Goal: Task Accomplishment & Management: Complete application form

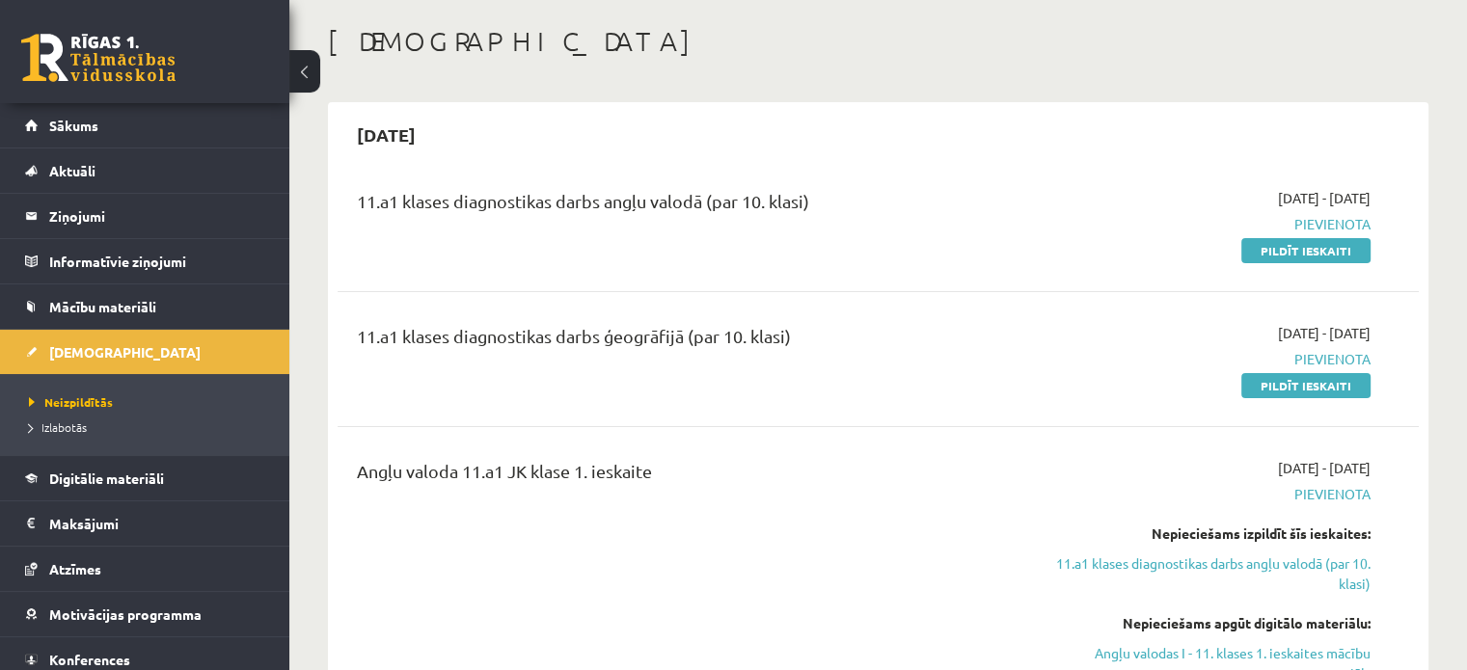
scroll to position [89, 0]
click at [1265, 382] on link "Pildīt ieskaiti" at bounding box center [1305, 384] width 129 height 25
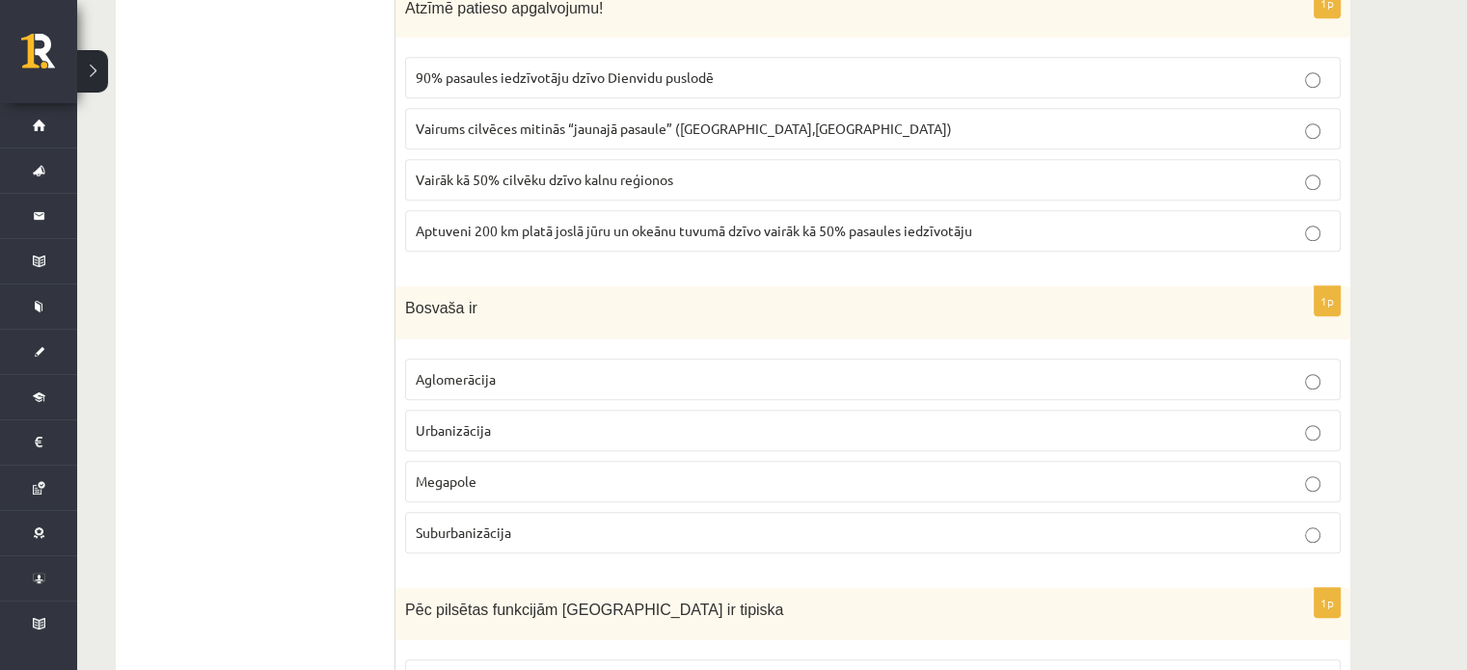
scroll to position [9107, 0]
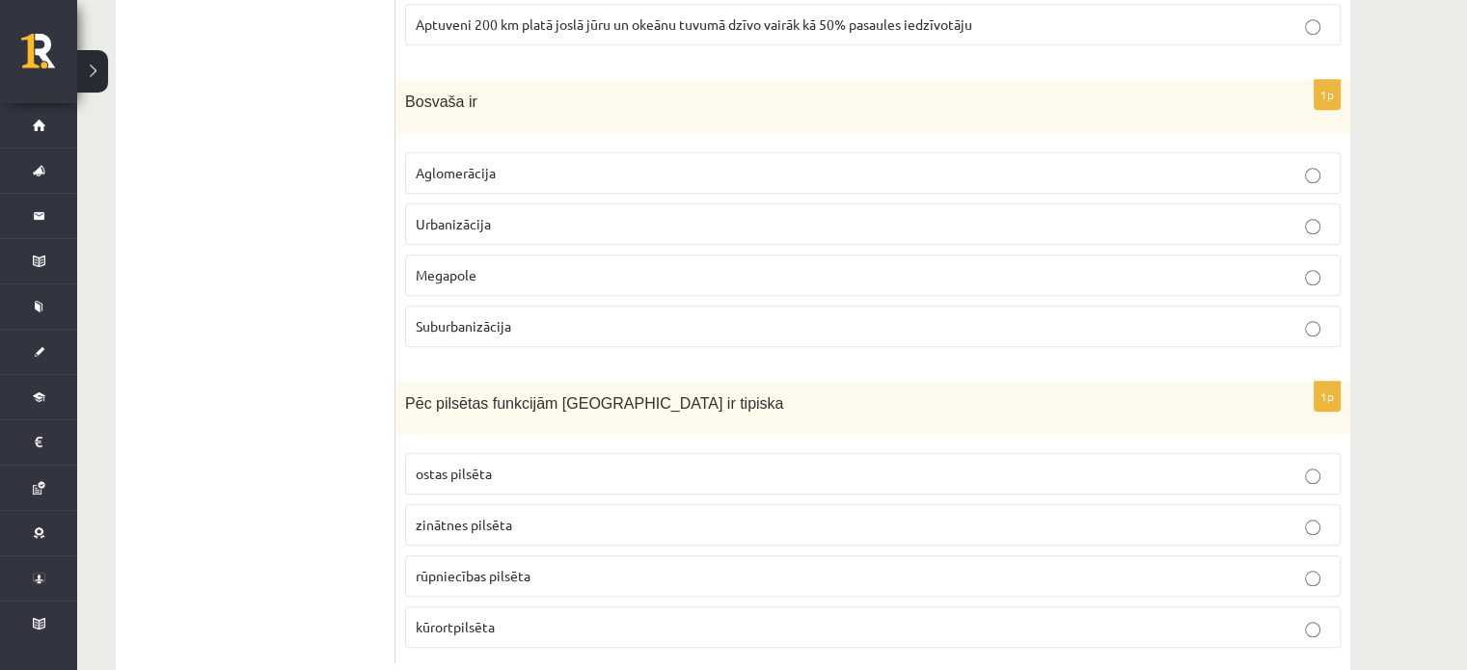
click at [462, 607] on label "kūrortpilsēta" at bounding box center [873, 627] width 936 height 41
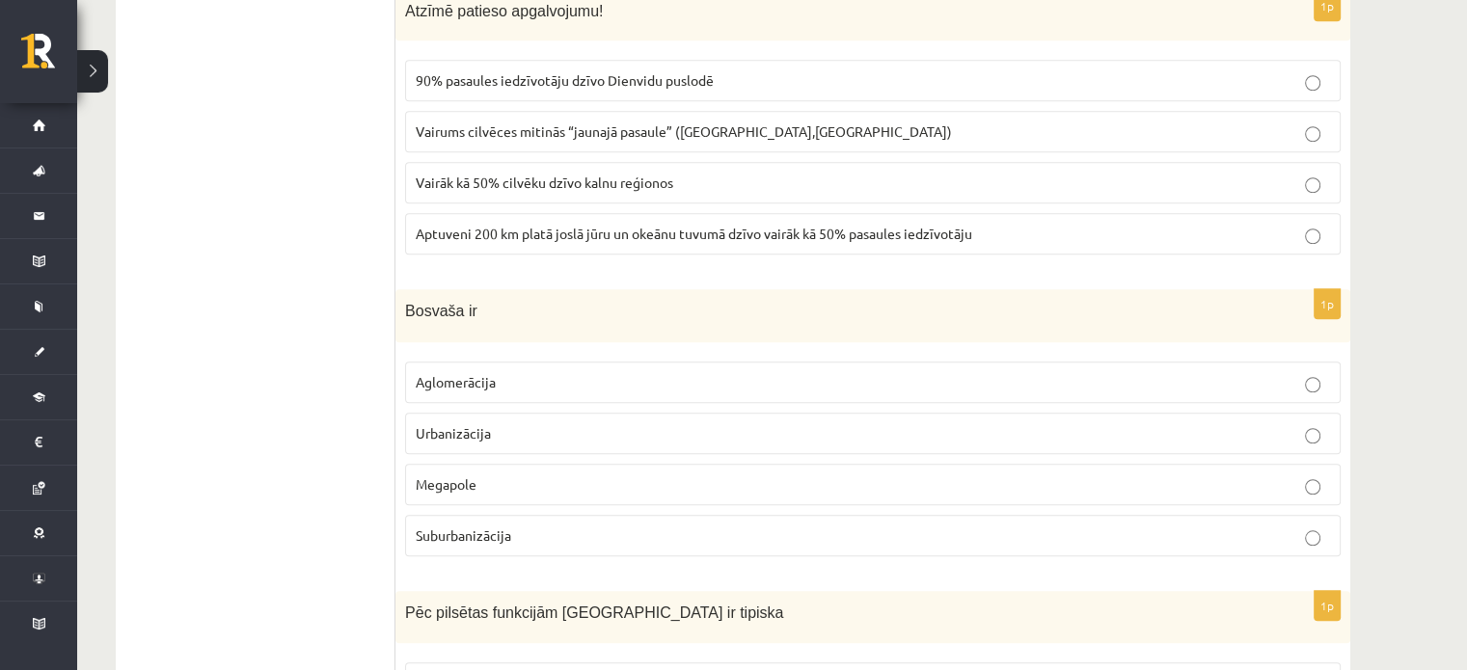
scroll to position [8894, 0]
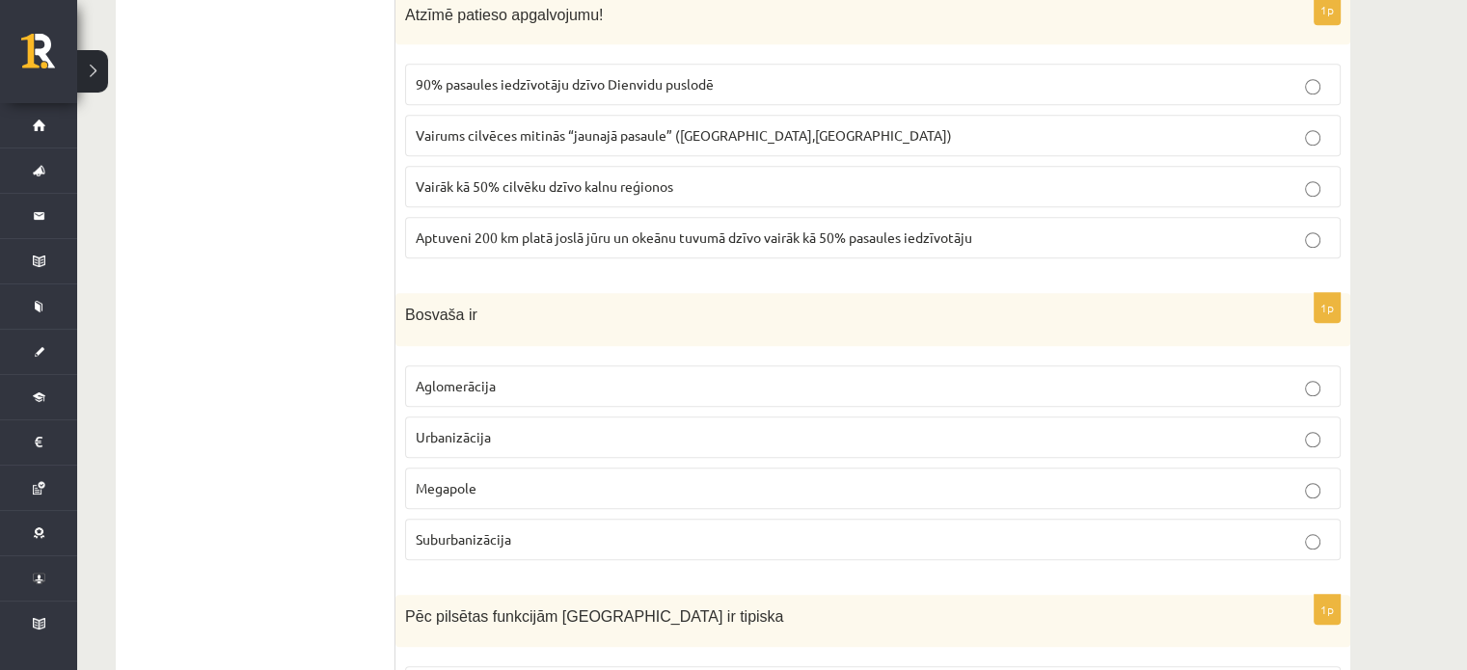
click at [525, 478] on p "Megapole" at bounding box center [873, 488] width 914 height 20
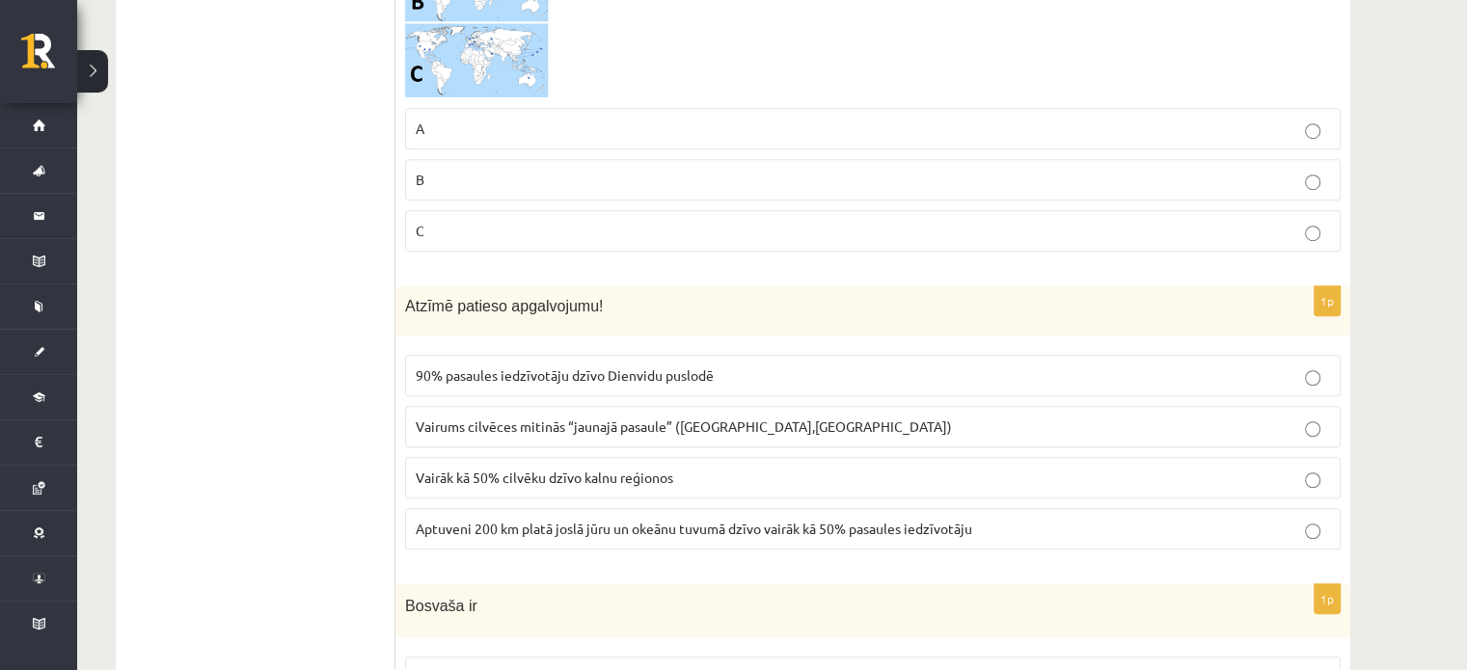
scroll to position [8594, 0]
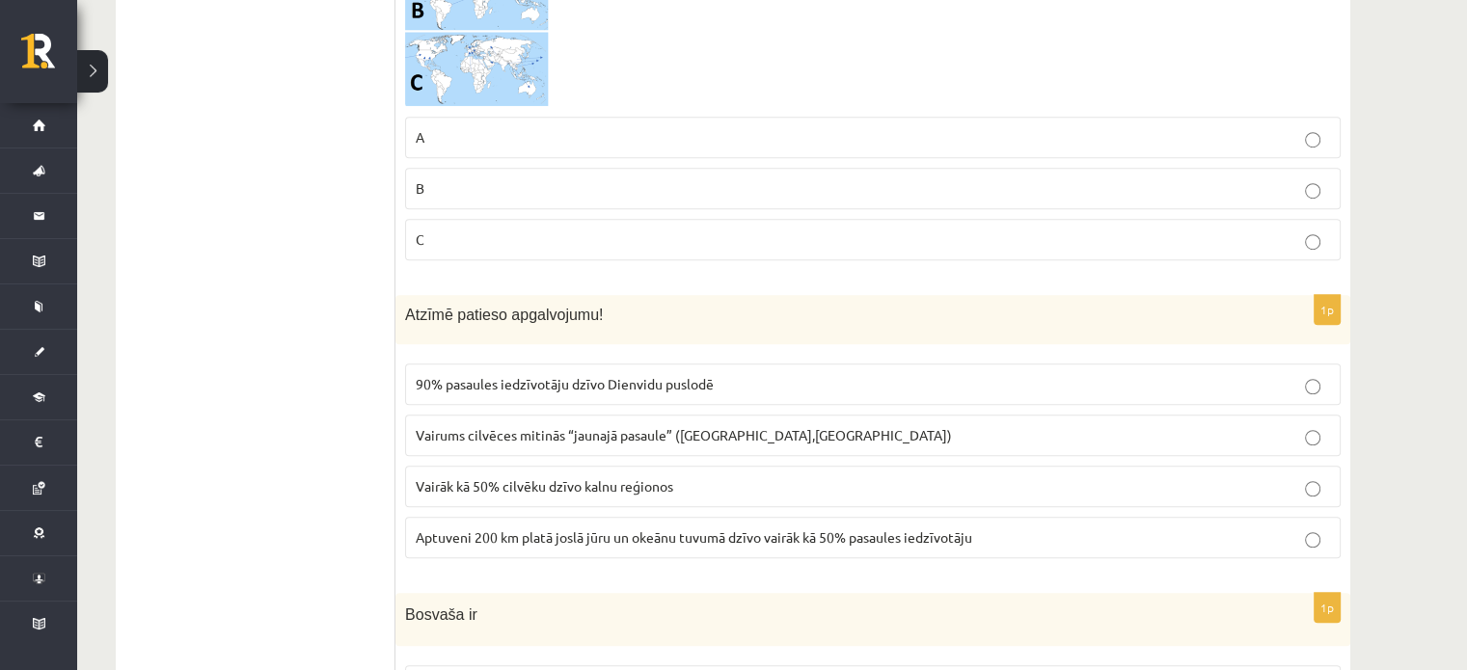
click at [736, 529] on span "Aptuveni 200 km platā joslā jūru un okeānu tuvumā dzīvo vairāk kā 50% pasaules …" at bounding box center [694, 537] width 557 height 17
click at [817, 425] on p "Vairums cilvēces mitinās “jaunajā pasaule” (Amerika,Austrālija)" at bounding box center [873, 435] width 914 height 20
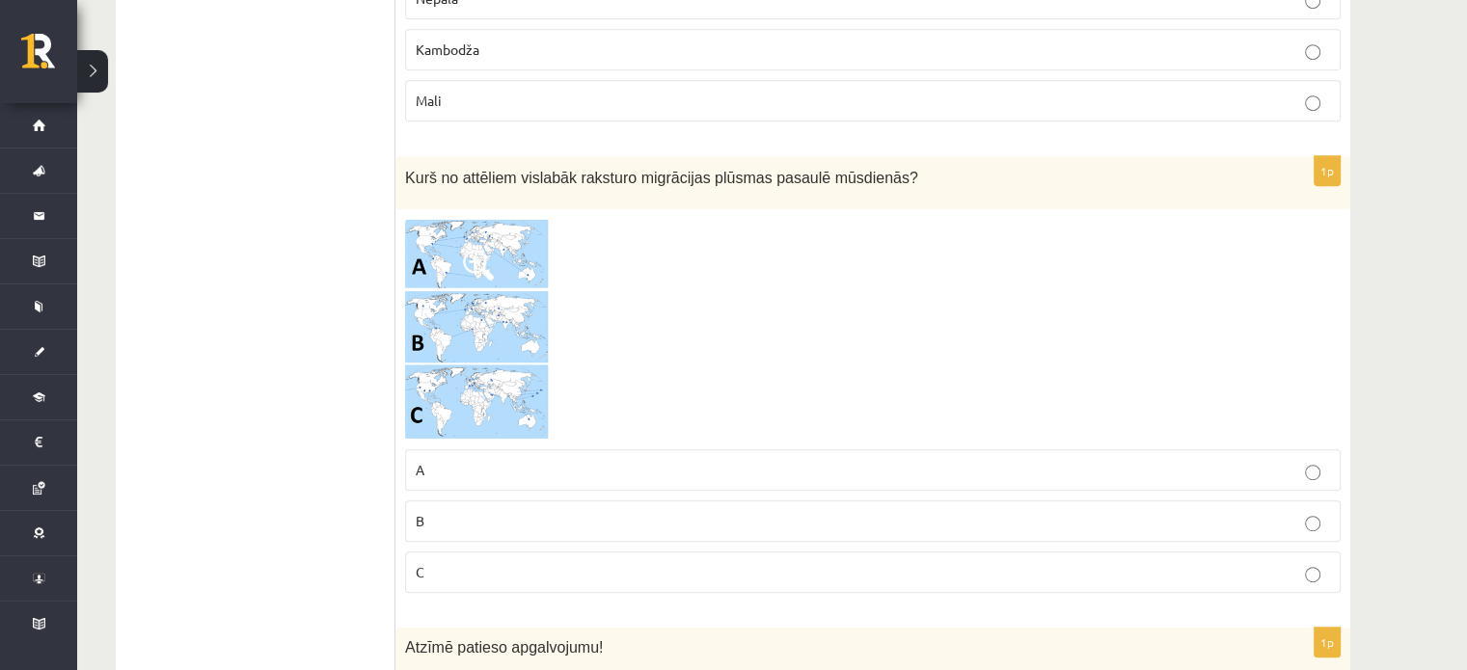
scroll to position [8263, 0]
click at [483, 248] on span at bounding box center [478, 263] width 31 height 31
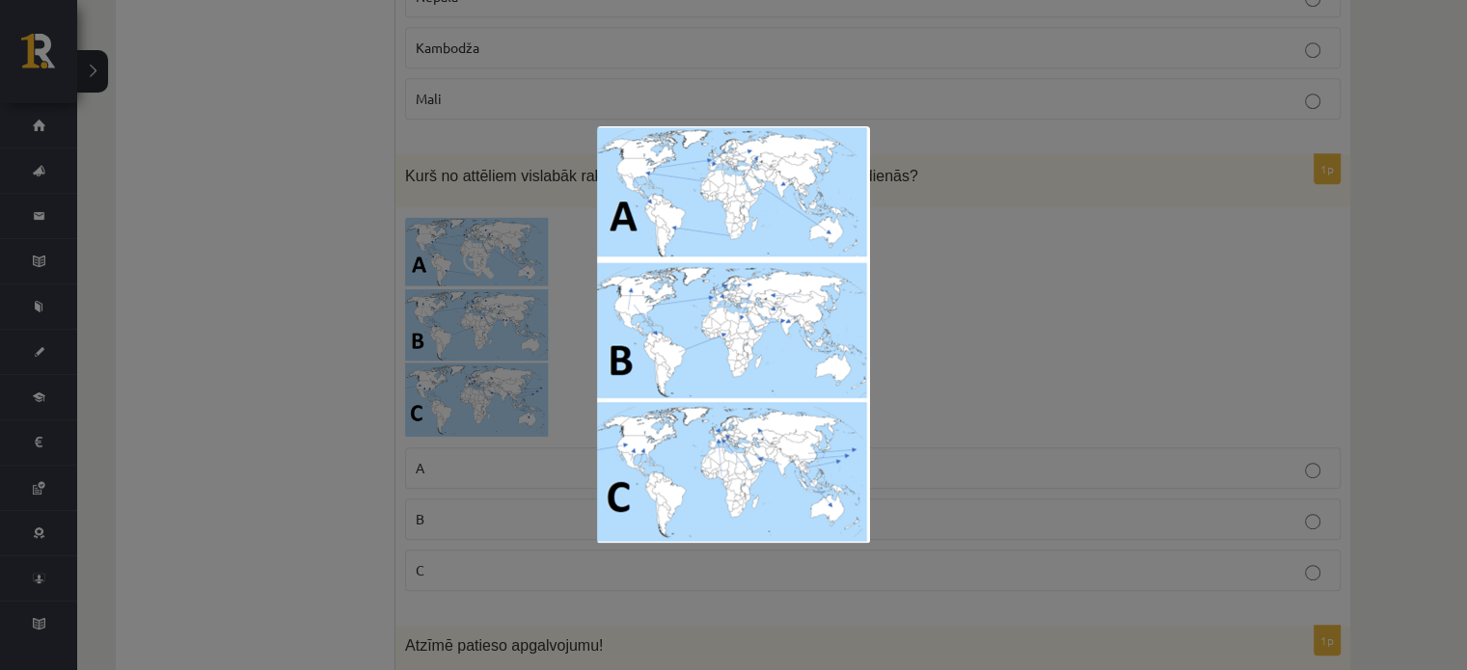
click at [916, 260] on div at bounding box center [733, 335] width 1467 height 670
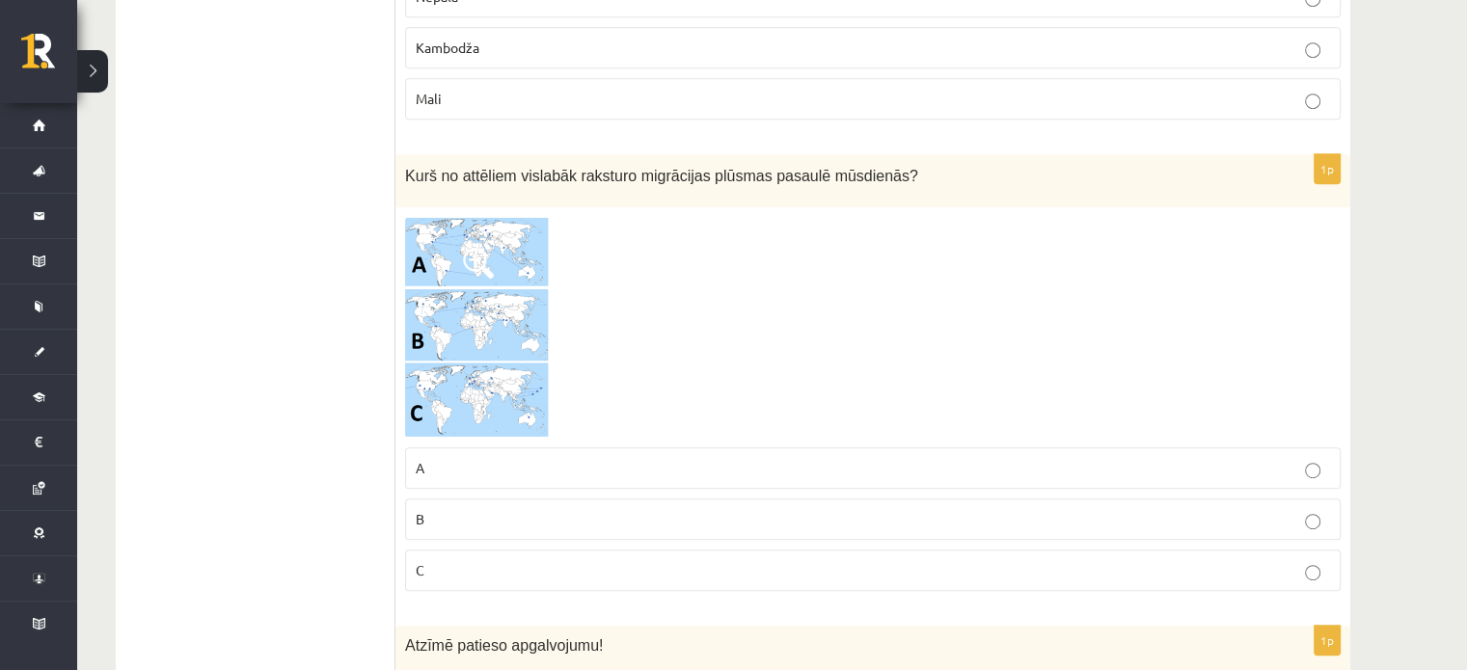
click at [522, 560] on p "C" at bounding box center [873, 570] width 914 height 20
click at [510, 300] on img at bounding box center [477, 328] width 145 height 222
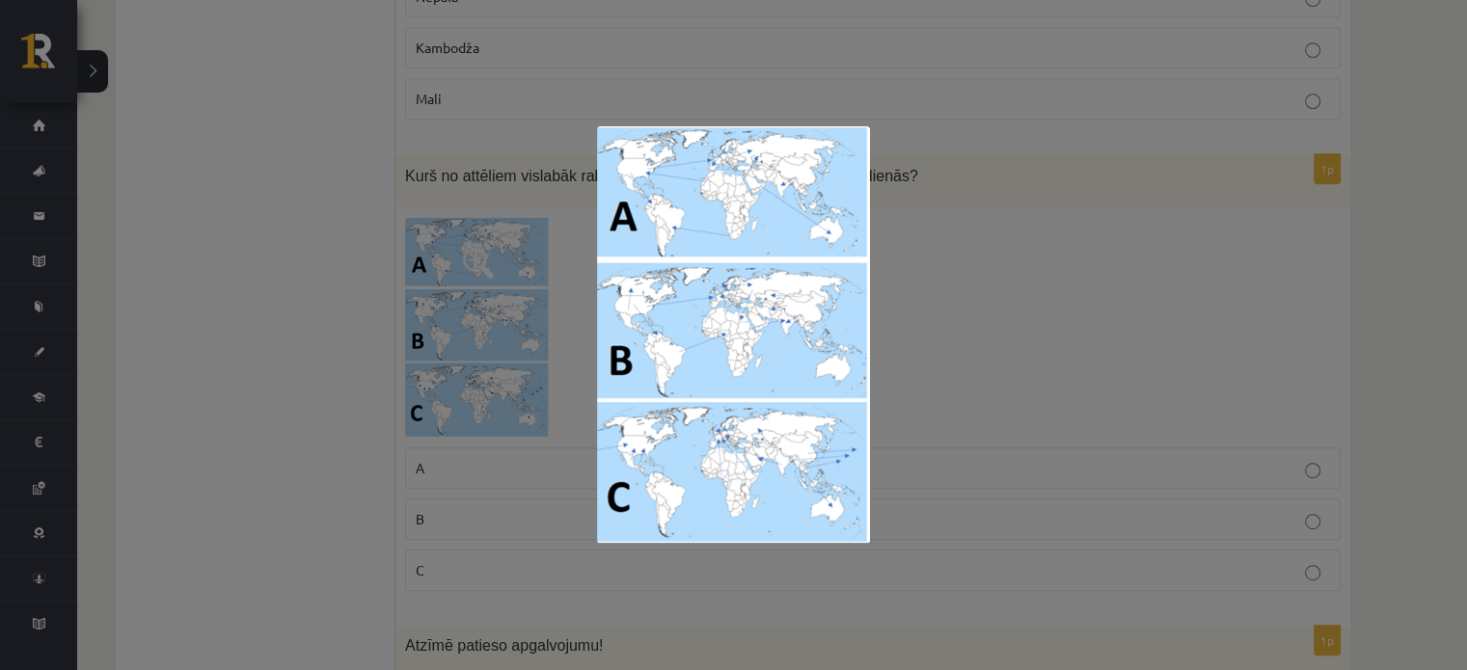
click at [1021, 246] on div at bounding box center [733, 335] width 1467 height 670
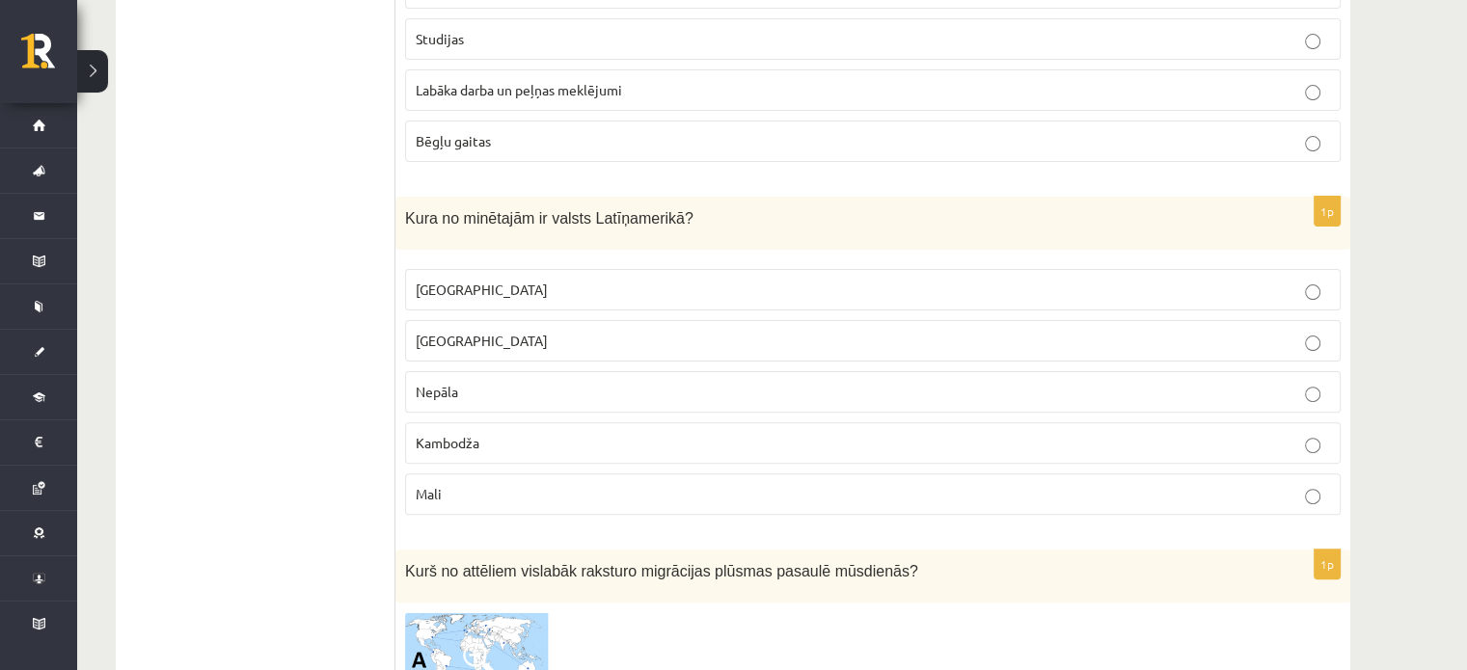
scroll to position [7807, 0]
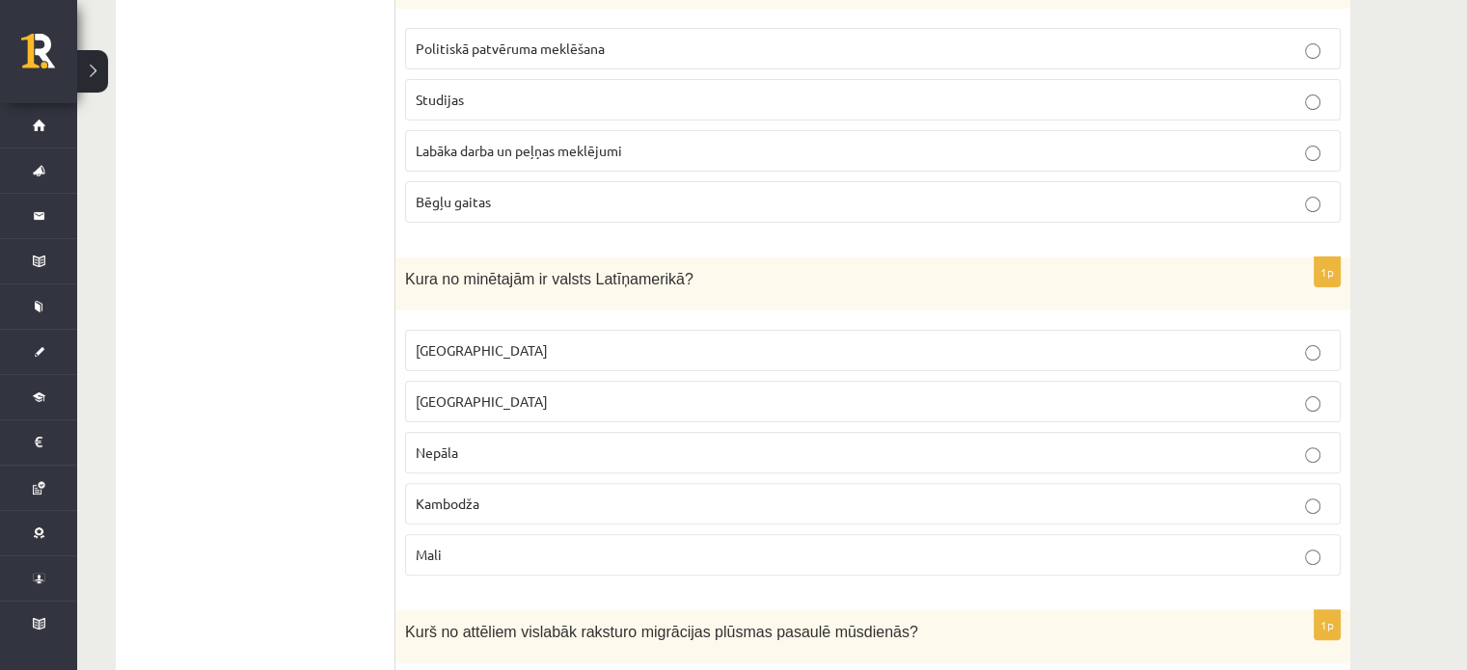
click at [542, 341] on p "Meksika" at bounding box center [873, 351] width 914 height 20
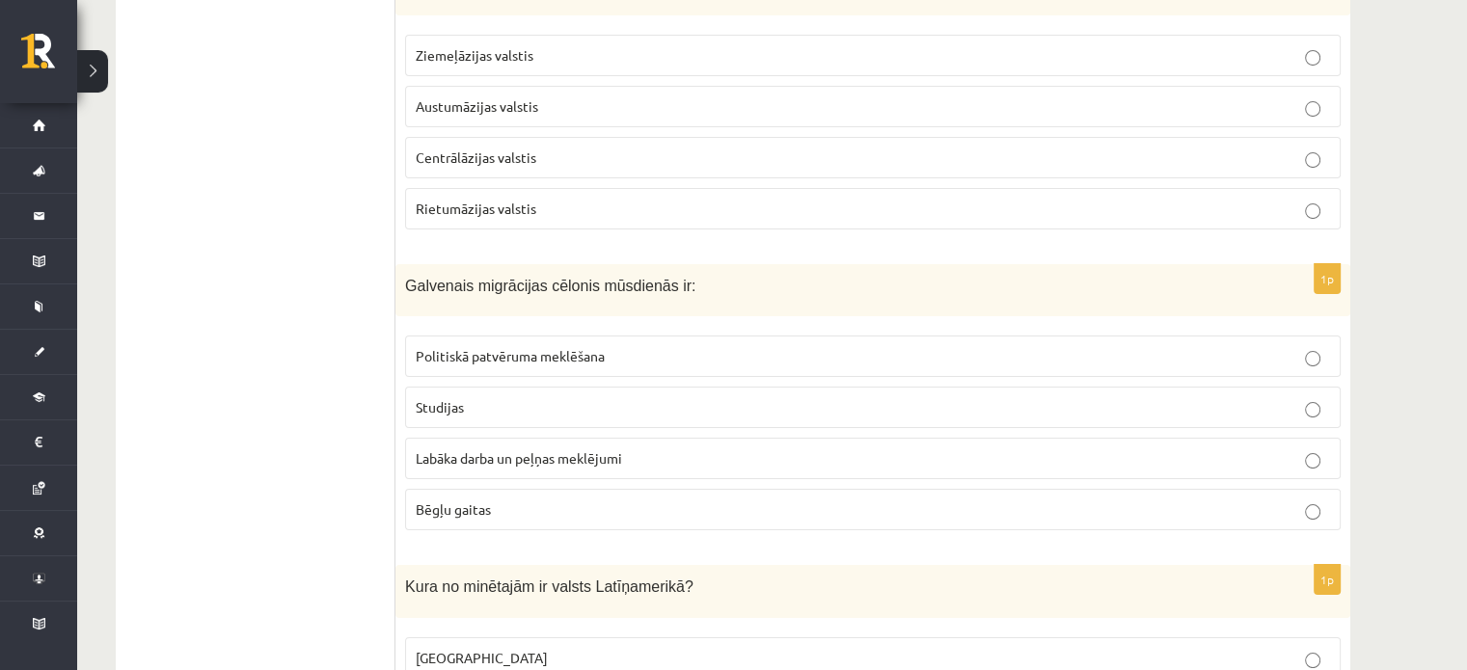
scroll to position [7498, 0]
click at [563, 450] on span "Labāka darba un peļņas meklējumi" at bounding box center [519, 458] width 206 height 17
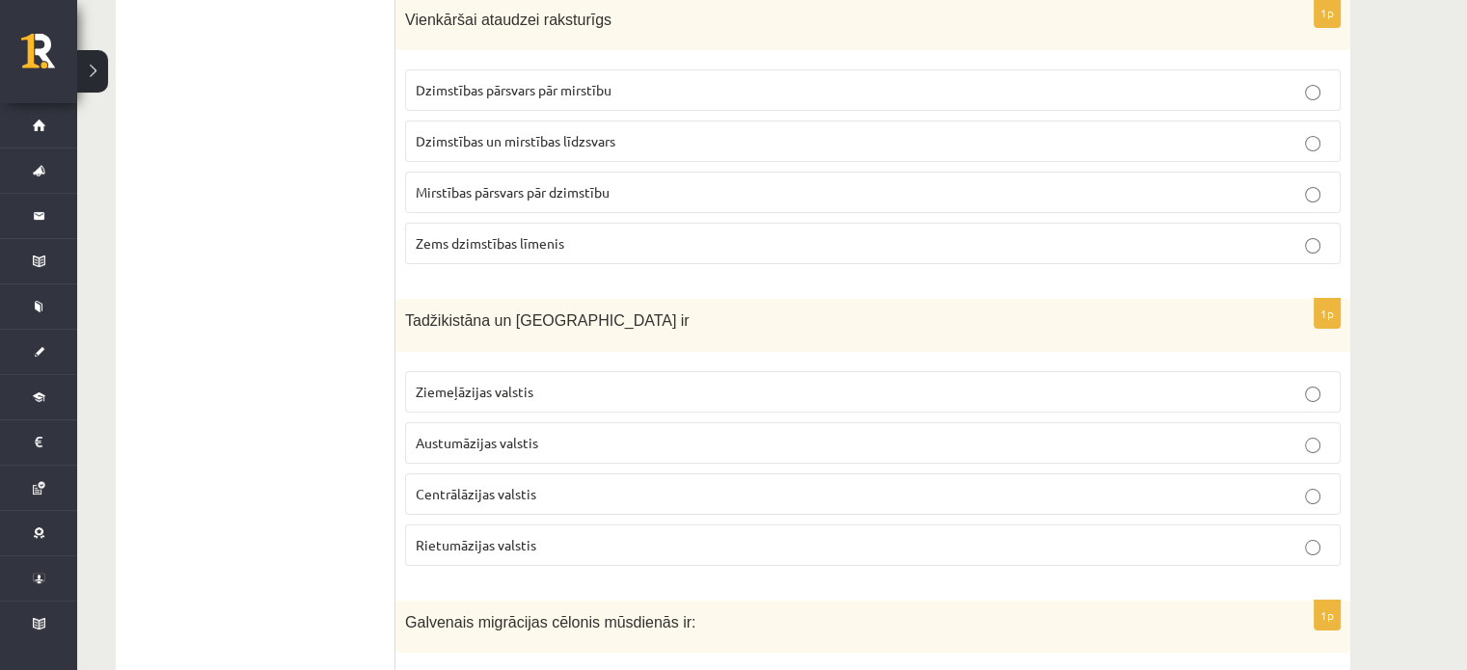
scroll to position [7159, 0]
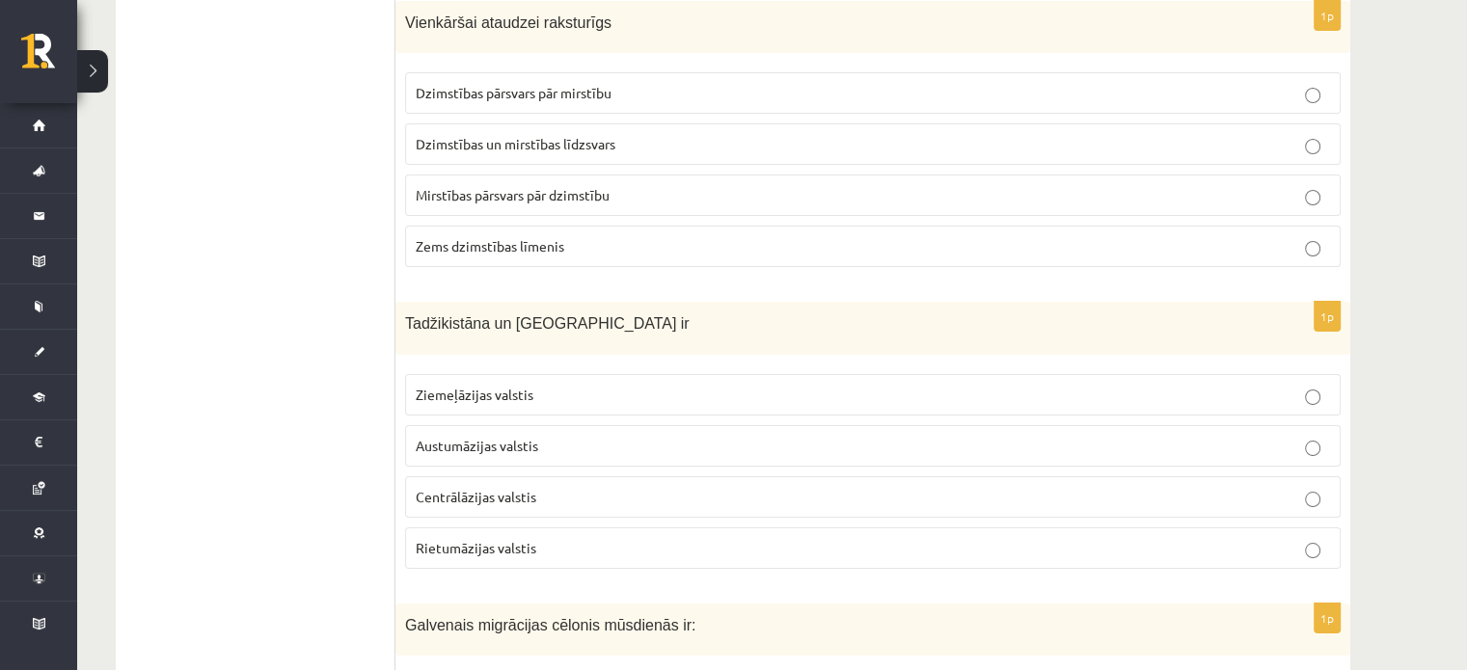
click at [521, 488] on span "Centrālāzijas valstis" at bounding box center [476, 496] width 121 height 17
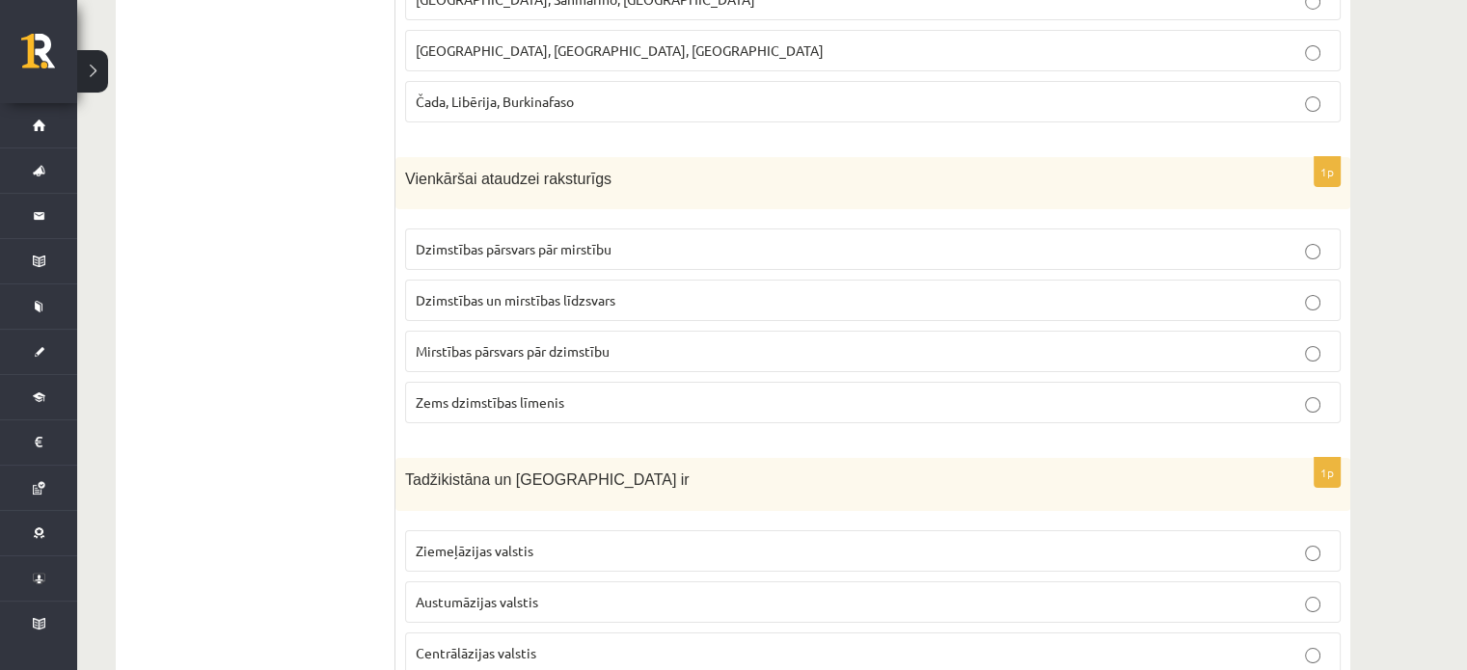
scroll to position [6999, 0]
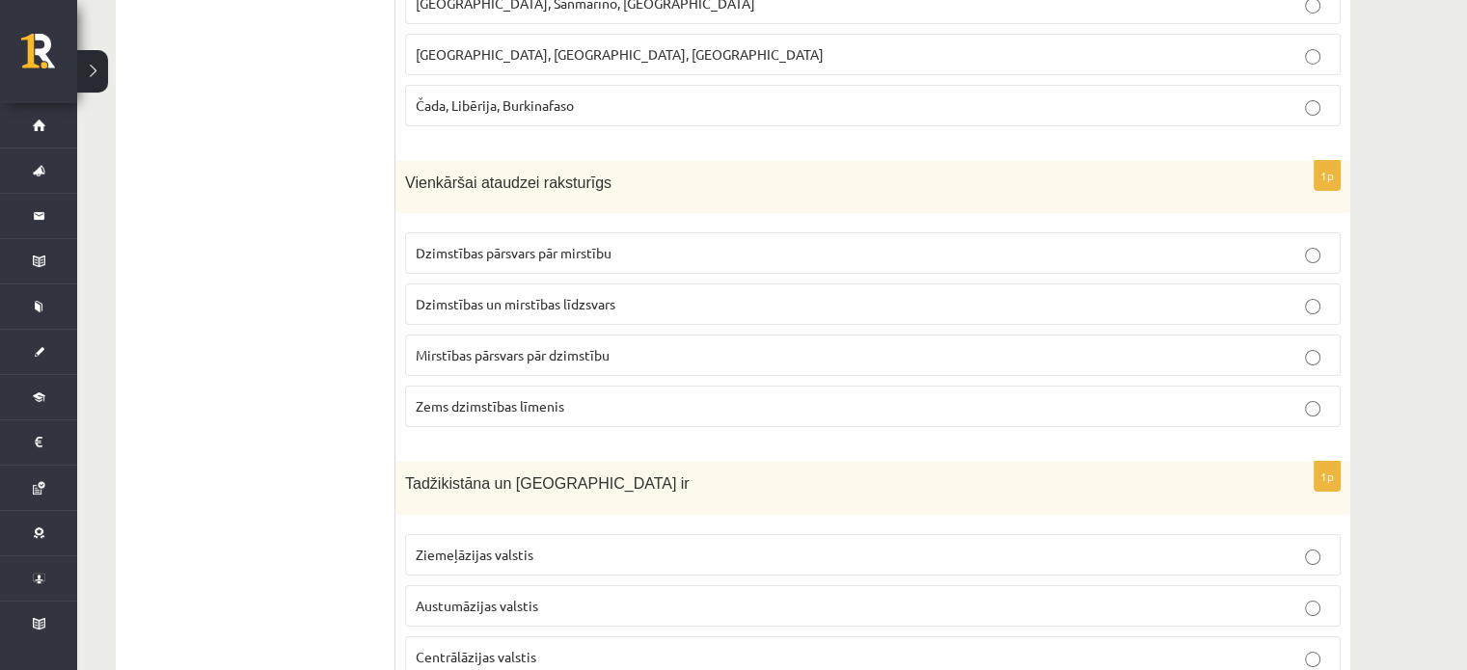
click at [627, 294] on p "Dzimstības un mirstības līdzsvars" at bounding box center [873, 304] width 914 height 20
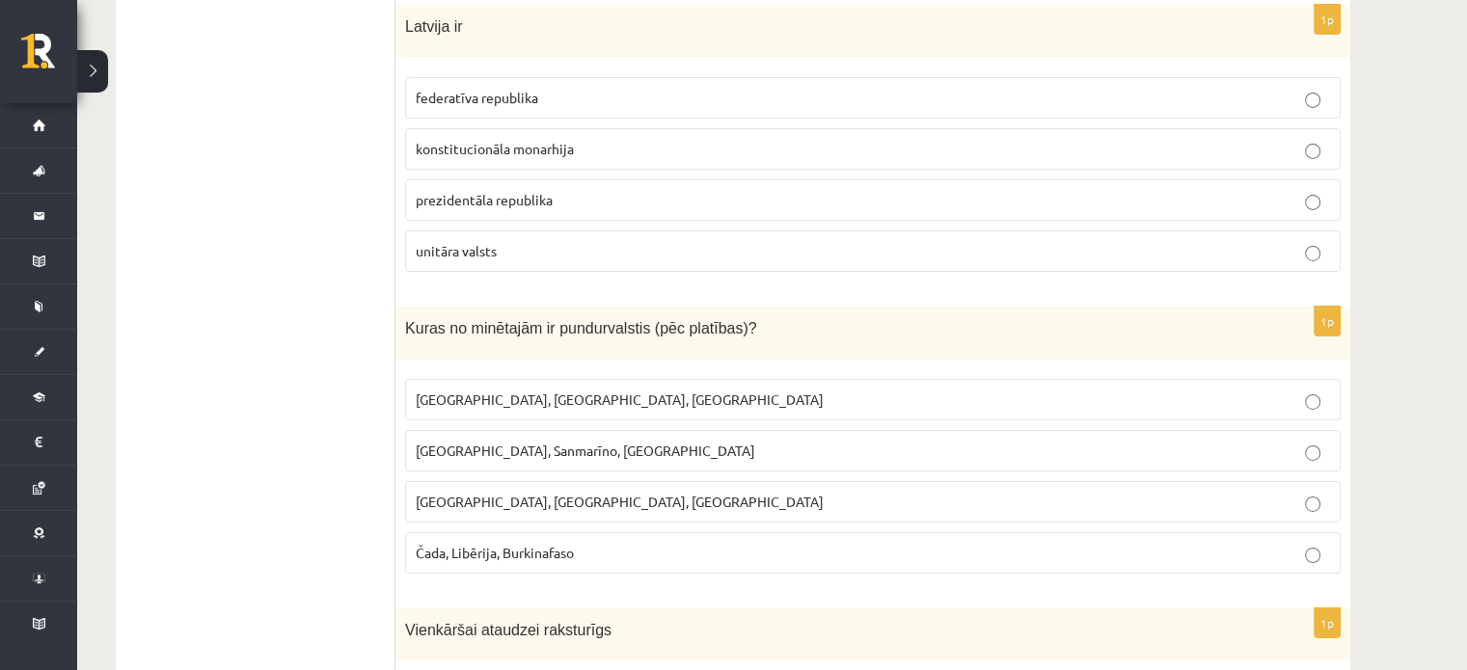
scroll to position [6552, 0]
click at [608, 492] on p "Bangladeša, Angola, Paragvaja" at bounding box center [873, 502] width 914 height 20
click at [678, 441] on p "Monako, Sanmarīno, Luksemburga" at bounding box center [873, 451] width 914 height 20
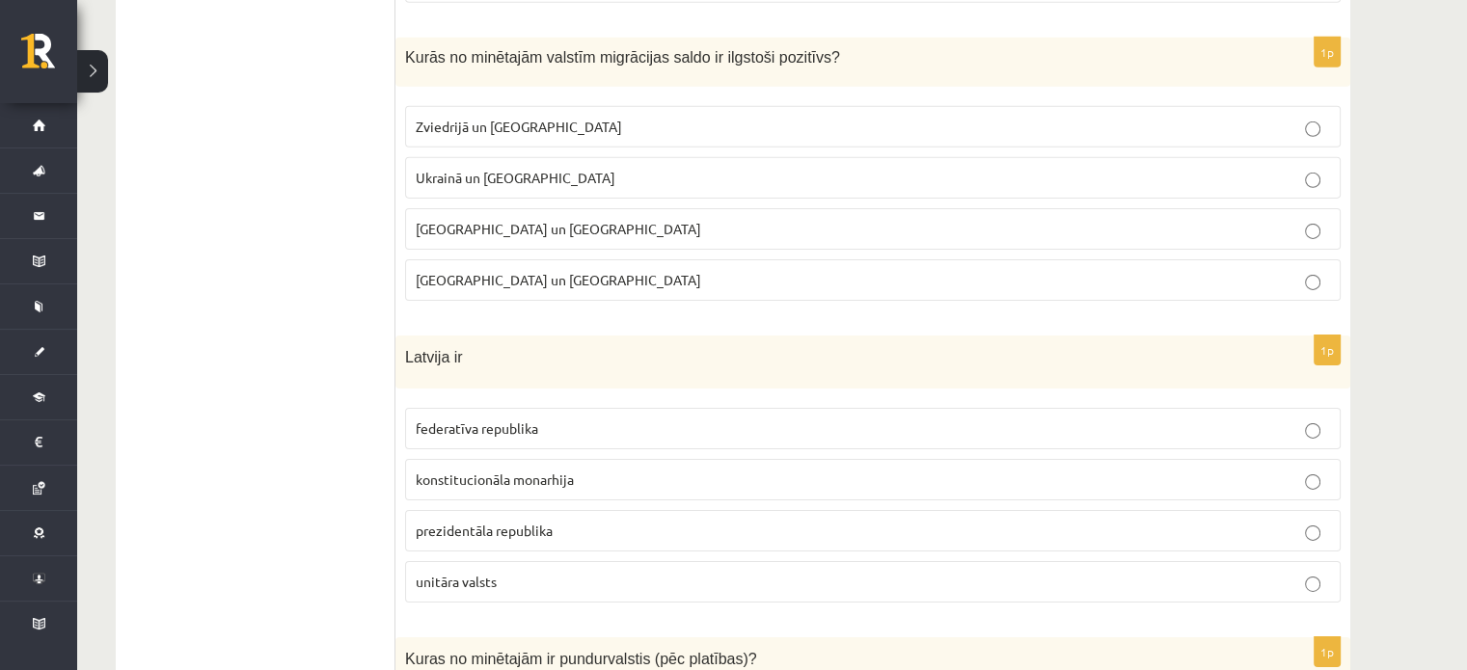
scroll to position [6220, 0]
click at [583, 522] on p "prezidentāla republika" at bounding box center [873, 532] width 914 height 20
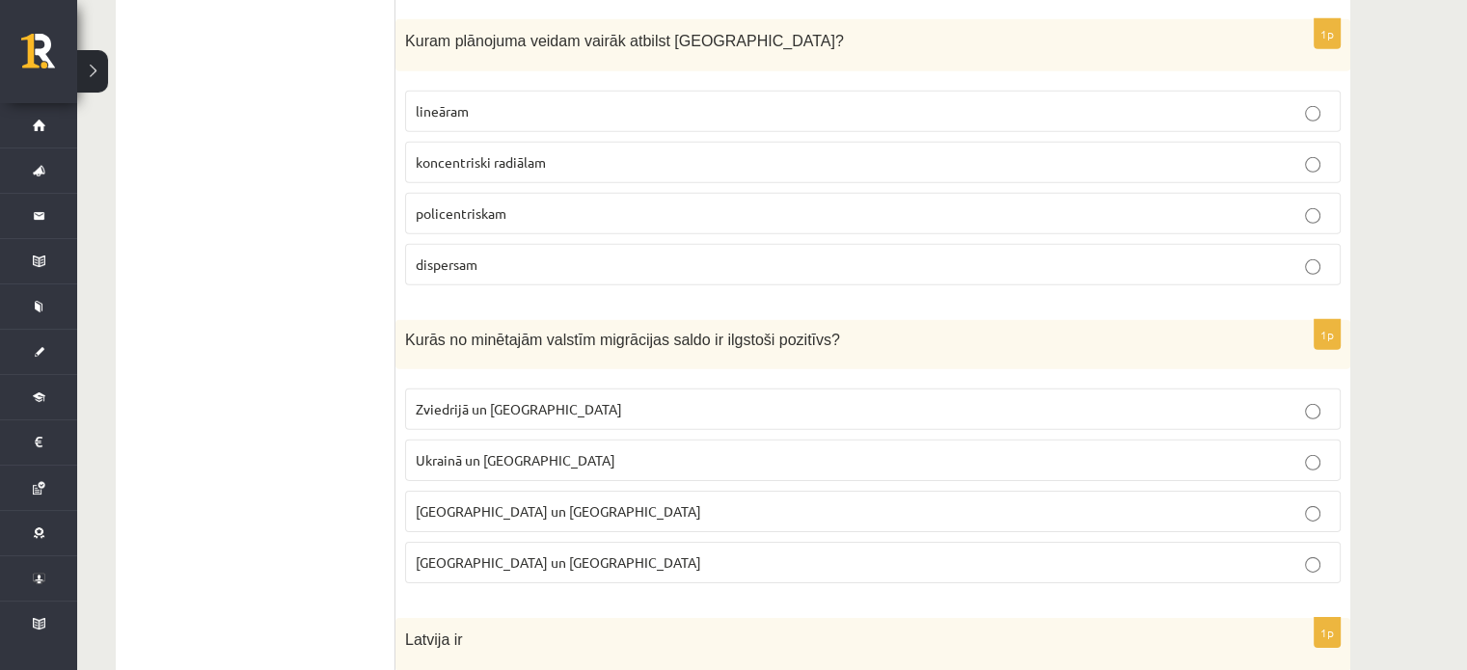
scroll to position [5938, 0]
click at [592, 542] on label "Ķīnā un Indijā" at bounding box center [873, 562] width 936 height 41
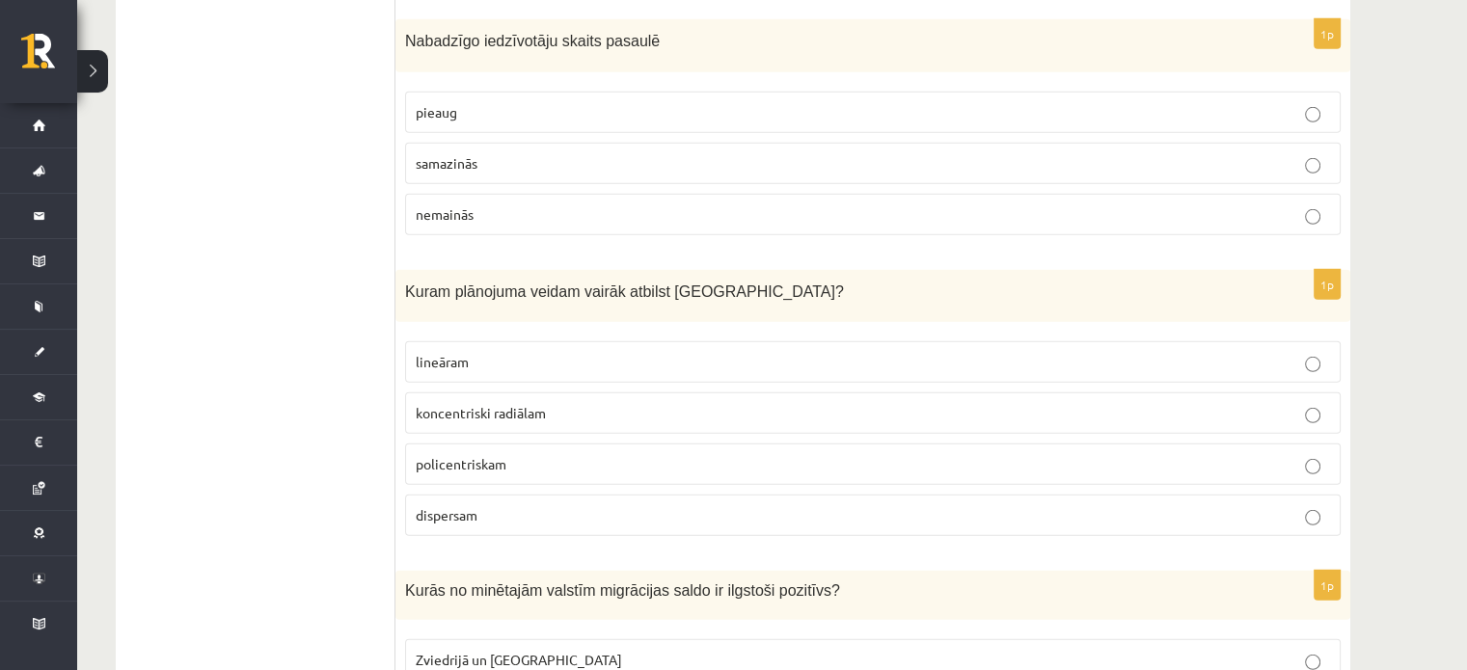
scroll to position [5687, 0]
click at [612, 352] on p "lineāram" at bounding box center [873, 362] width 914 height 20
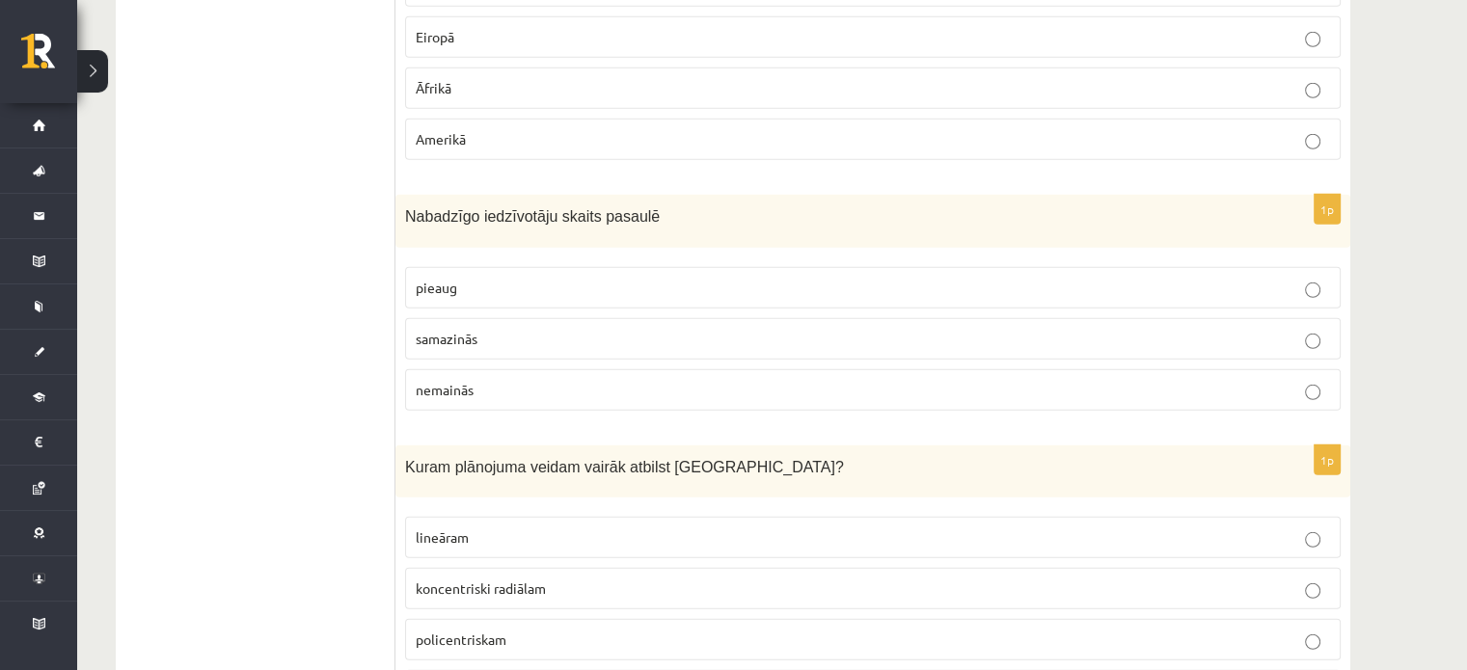
scroll to position [5500, 0]
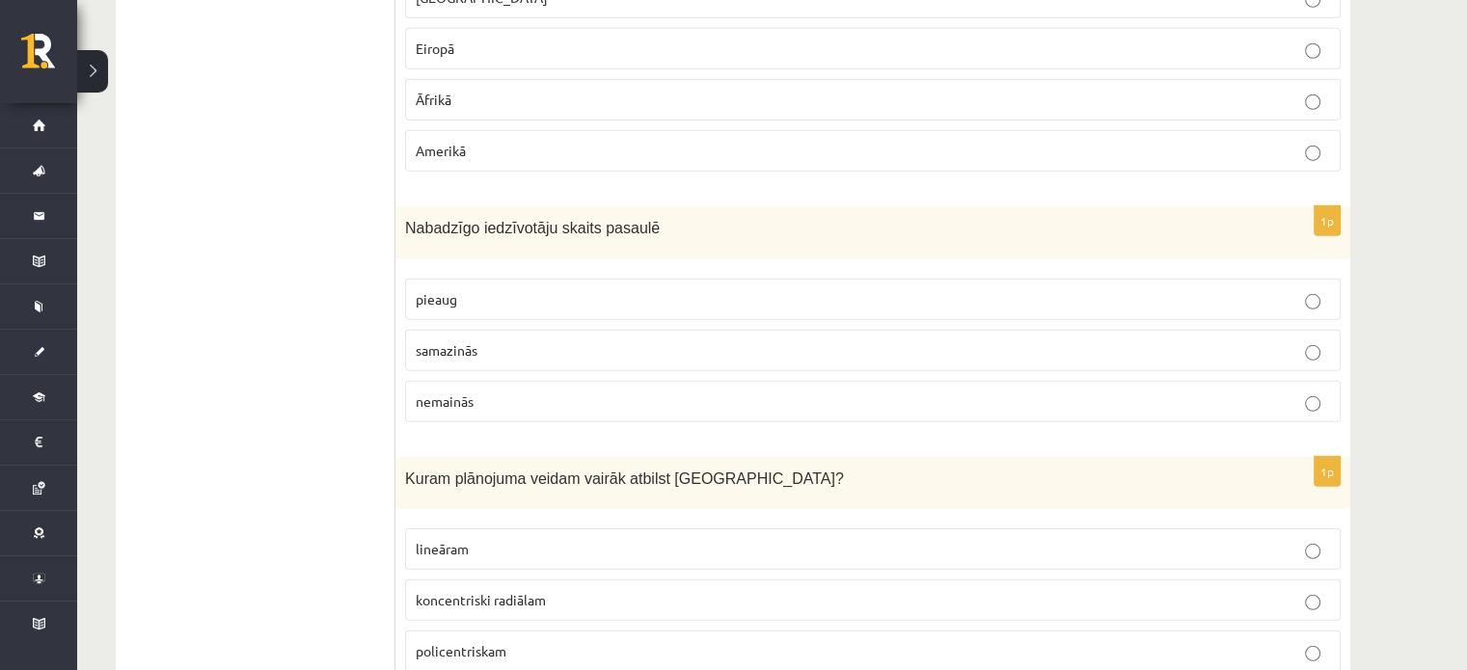
click at [593, 281] on label "pieaug" at bounding box center [873, 299] width 936 height 41
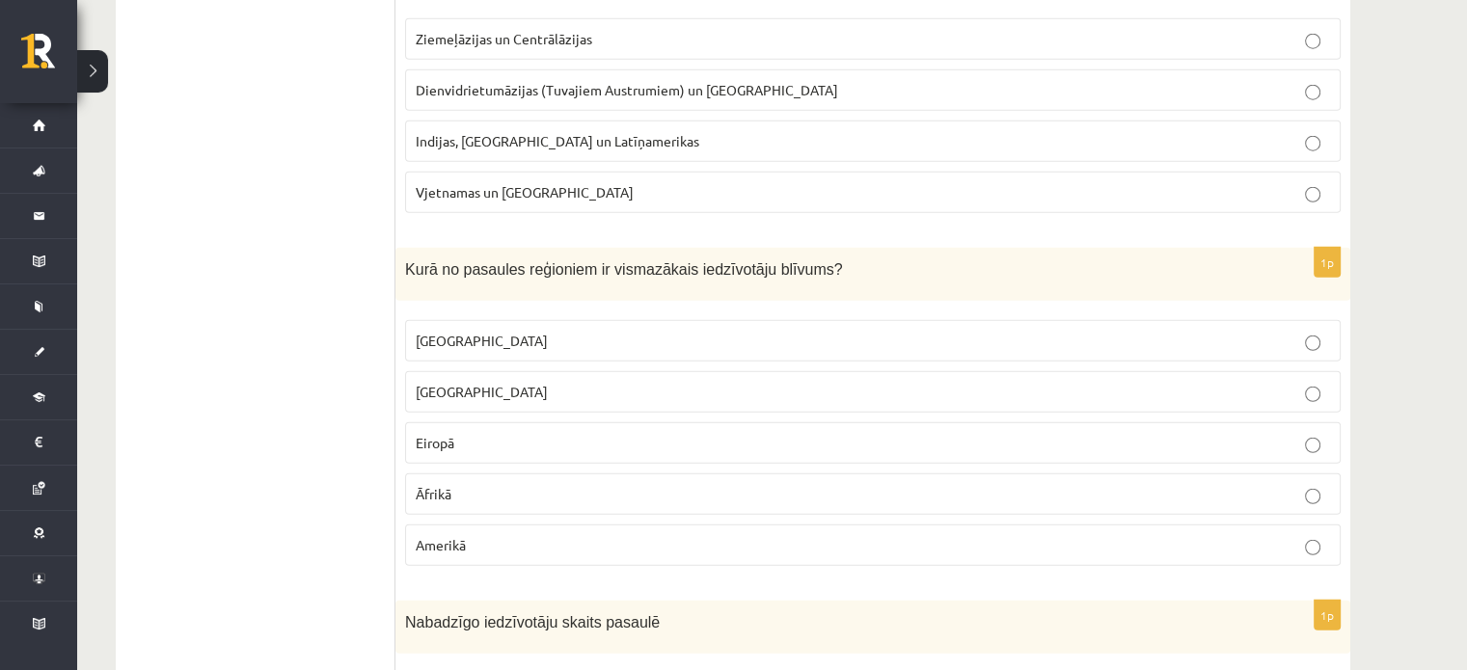
scroll to position [5105, 0]
click at [592, 383] on p "Āzijā" at bounding box center [873, 393] width 914 height 20
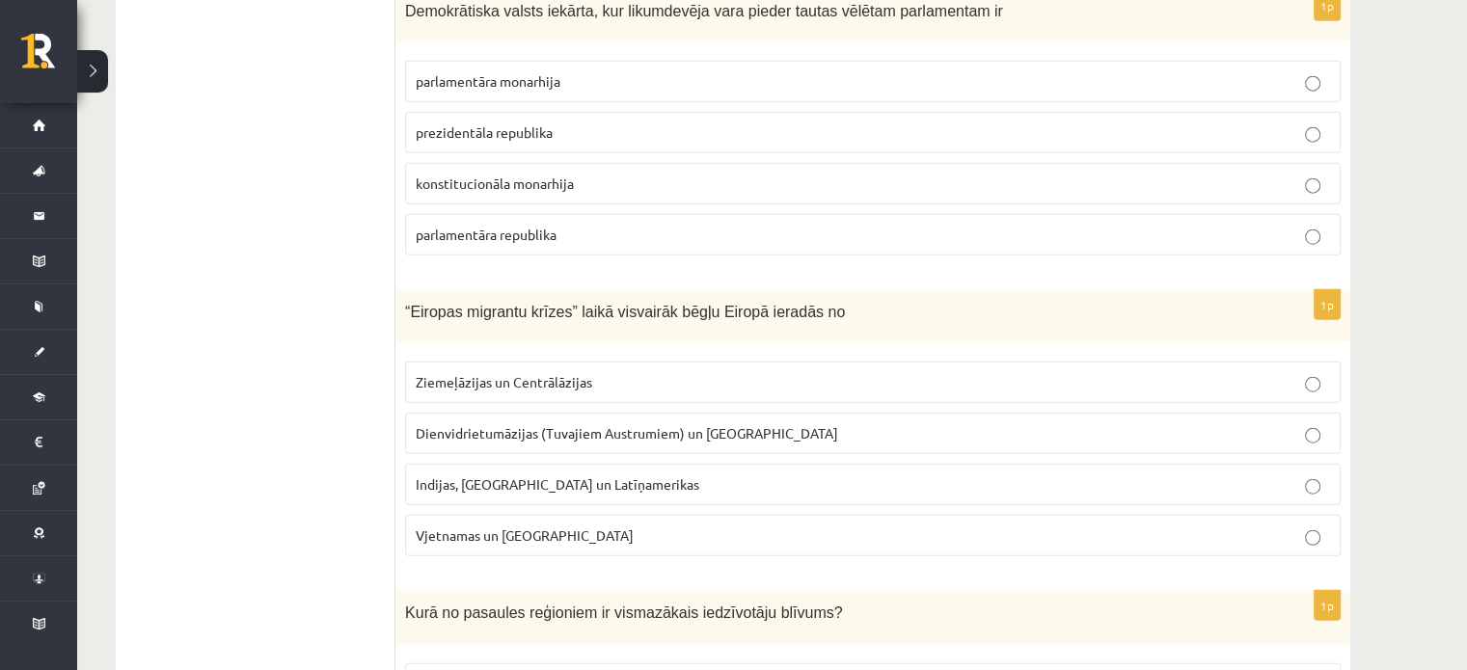
scroll to position [4763, 0]
click at [651, 412] on label "Dienvidrietumāzijas (Tuvajiem Austrumiem) un Āfrikas" at bounding box center [873, 432] width 936 height 41
click at [669, 474] on p "Indijas, Pakistānas un Latīņamerikas" at bounding box center [873, 484] width 914 height 20
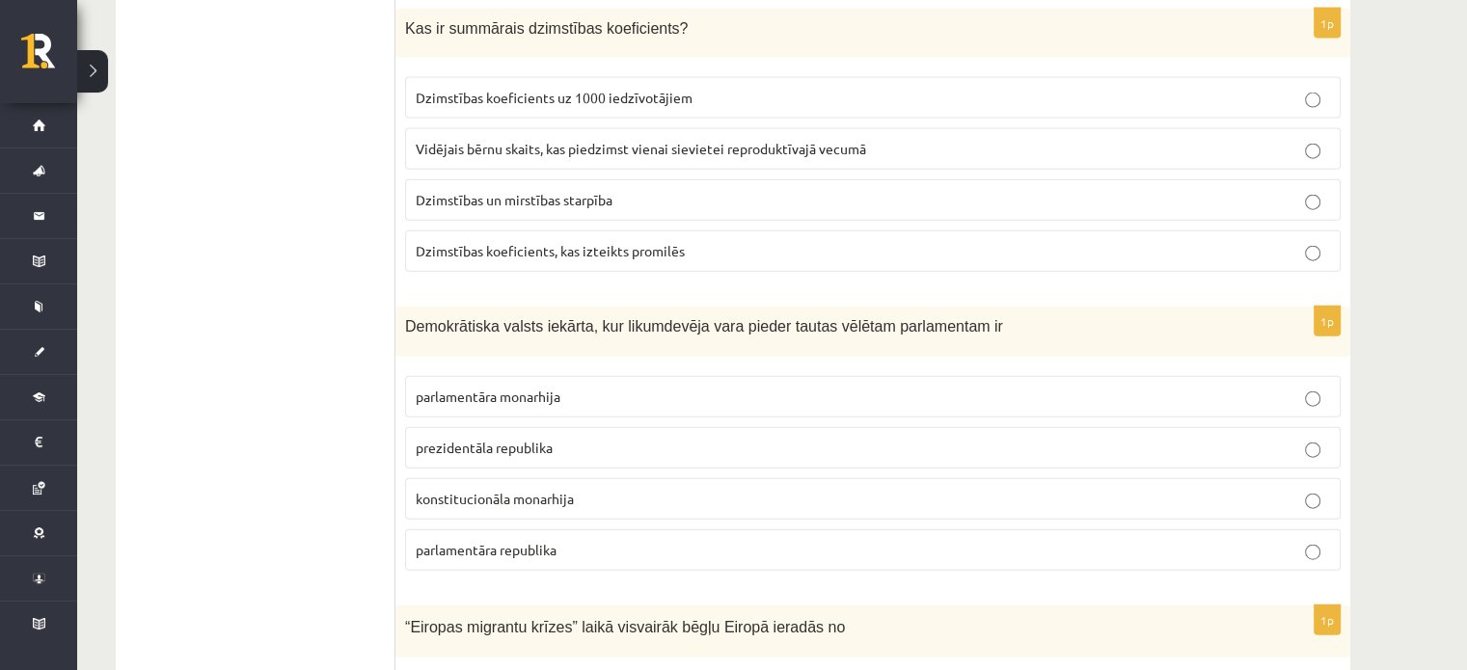
scroll to position [4449, 0]
click at [611, 538] on p "parlamentāra republika" at bounding box center [873, 548] width 914 height 20
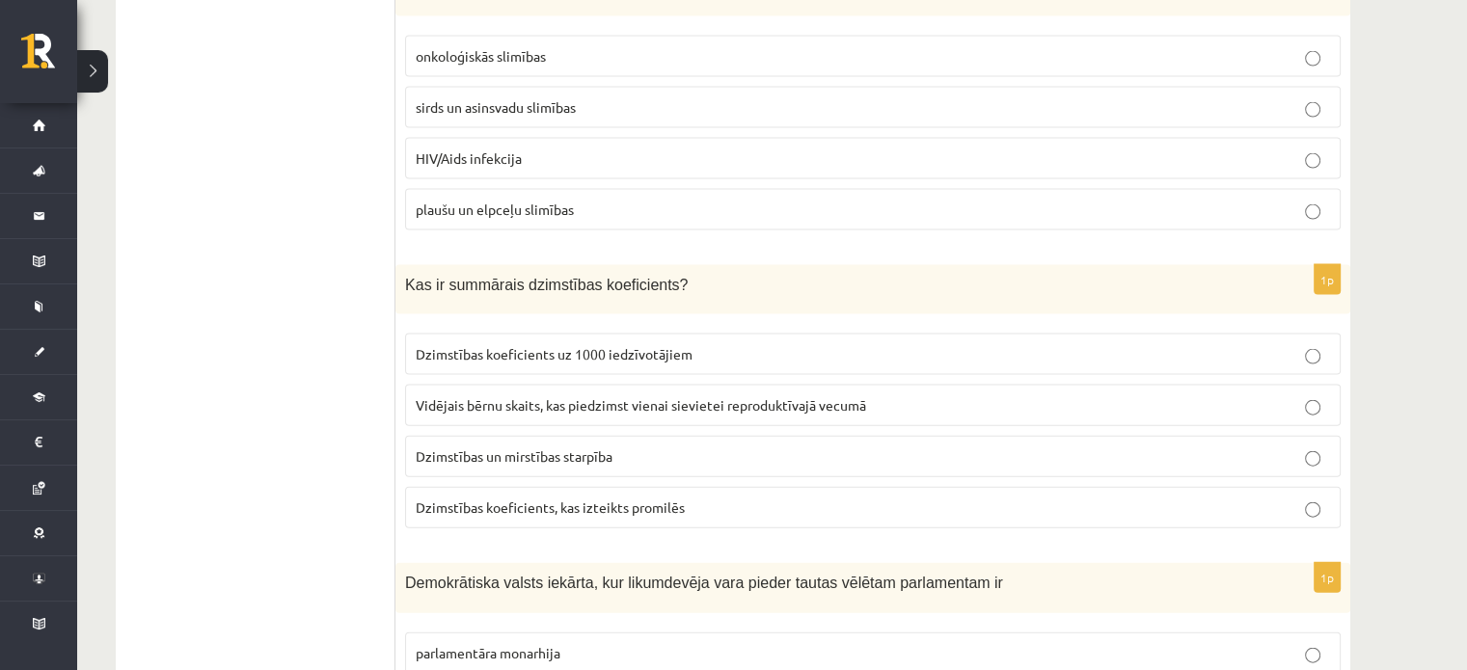
scroll to position [4188, 0]
click at [737, 347] on label "Dzimstības koeficients uz 1000 iedzīvotājiem" at bounding box center [873, 356] width 936 height 41
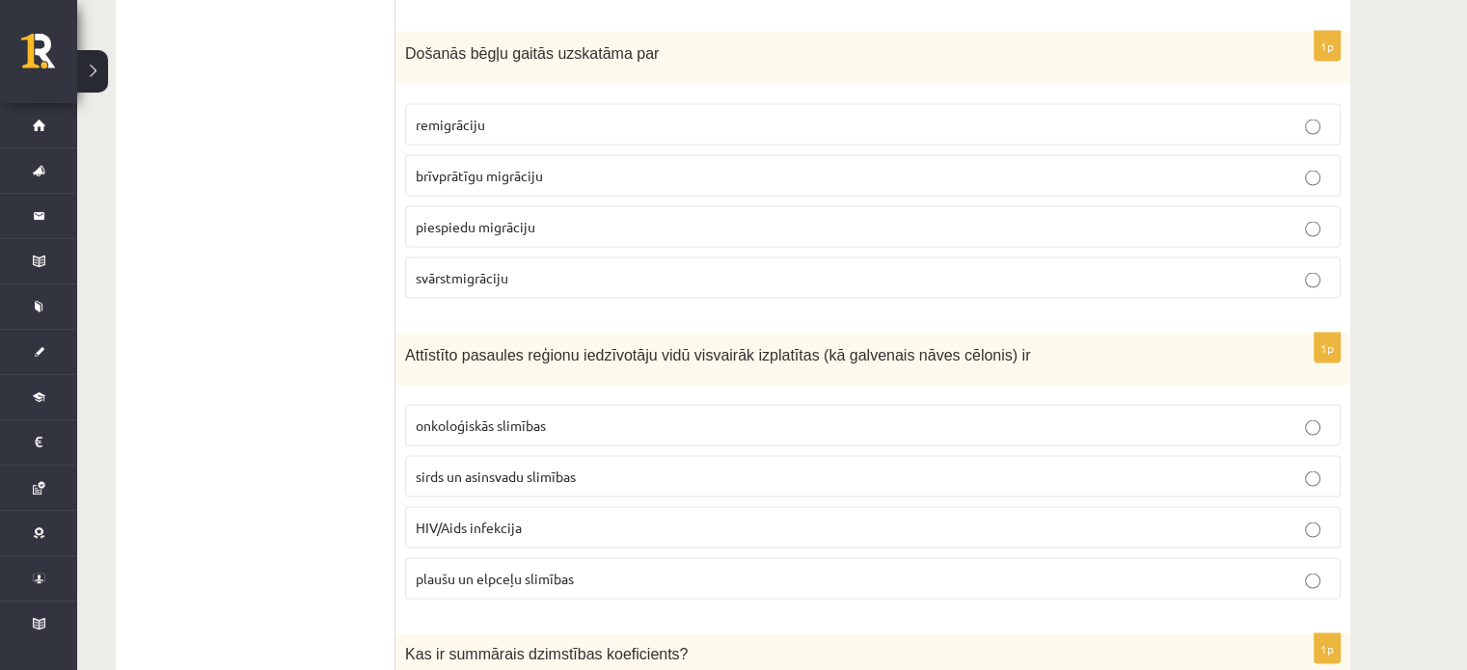
scroll to position [3820, 0]
click at [628, 468] on p "sirds un asinsvadu slimības" at bounding box center [873, 478] width 914 height 20
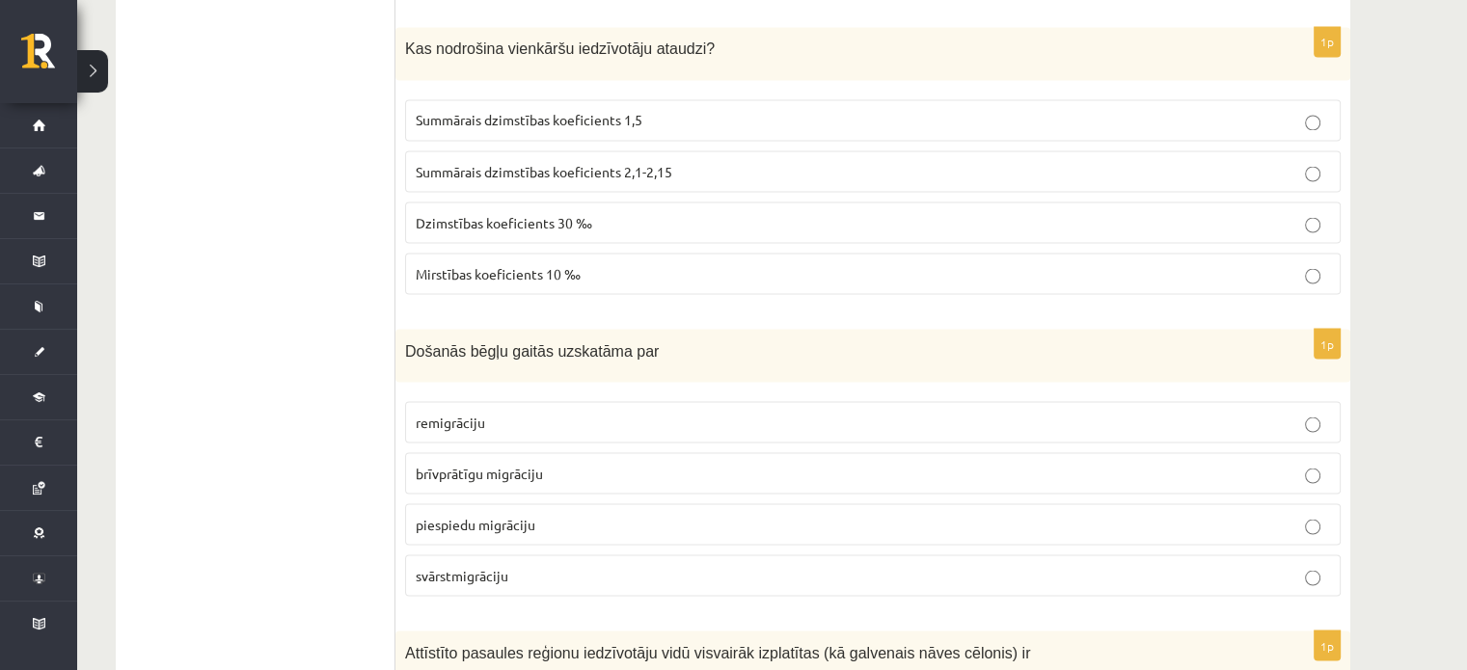
scroll to position [3523, 0]
click at [558, 566] on p "svārstmigrāciju" at bounding box center [873, 576] width 914 height 20
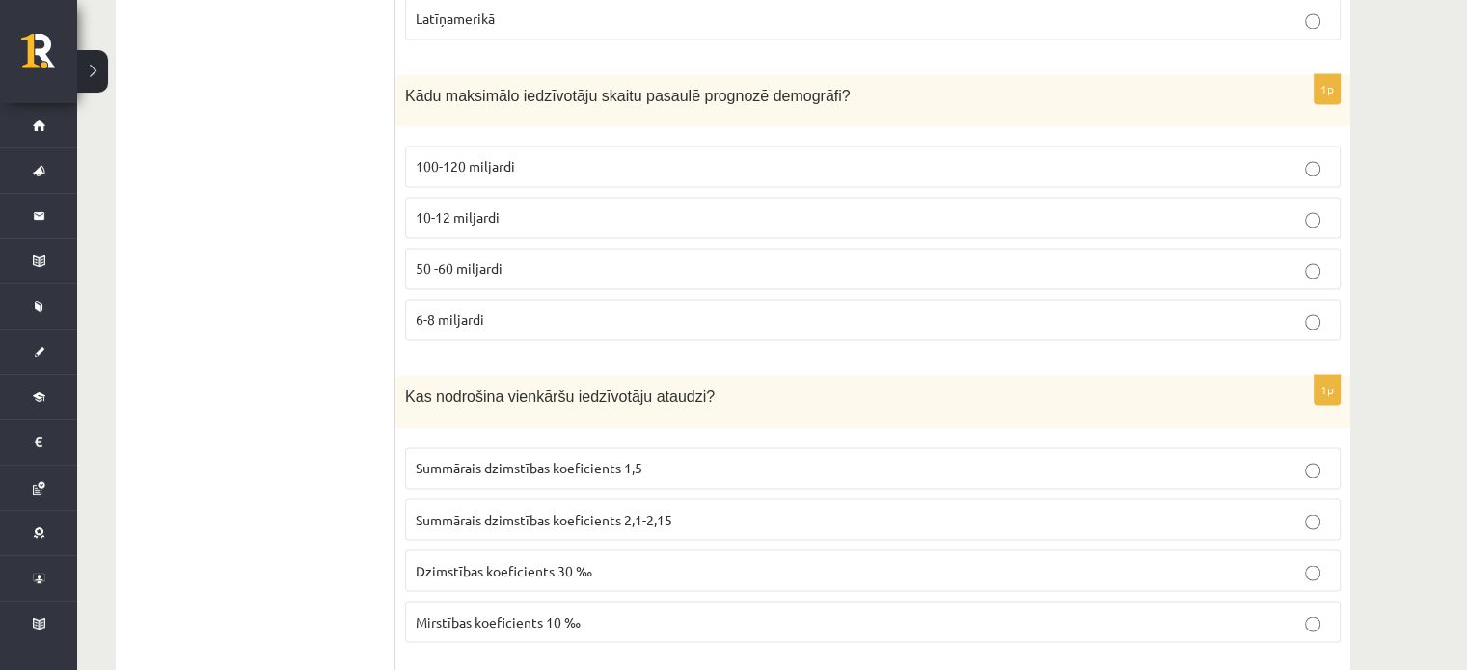
scroll to position [3174, 0]
click at [509, 461] on span "Summārais dzimstības koeficients 1,5" at bounding box center [529, 469] width 227 height 17
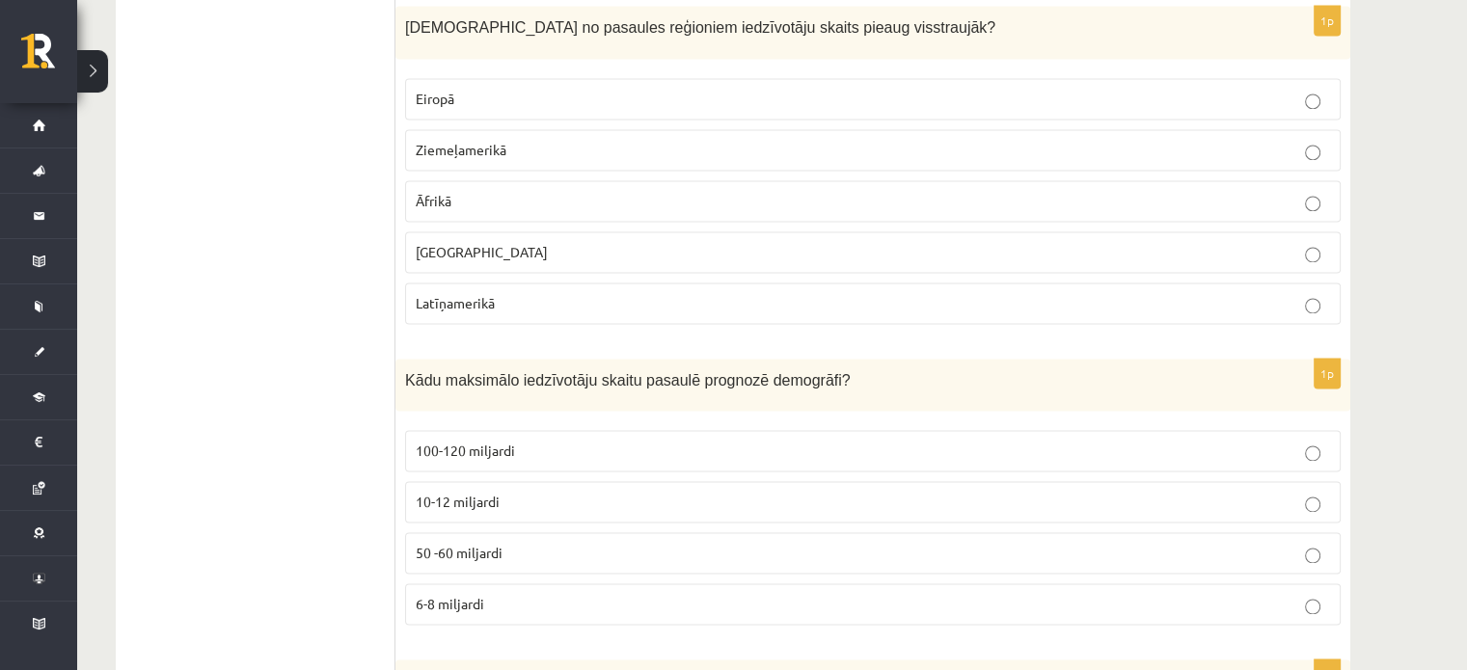
scroll to position [2892, 0]
click at [532, 491] on p "10-12 miljardi" at bounding box center [873, 501] width 914 height 20
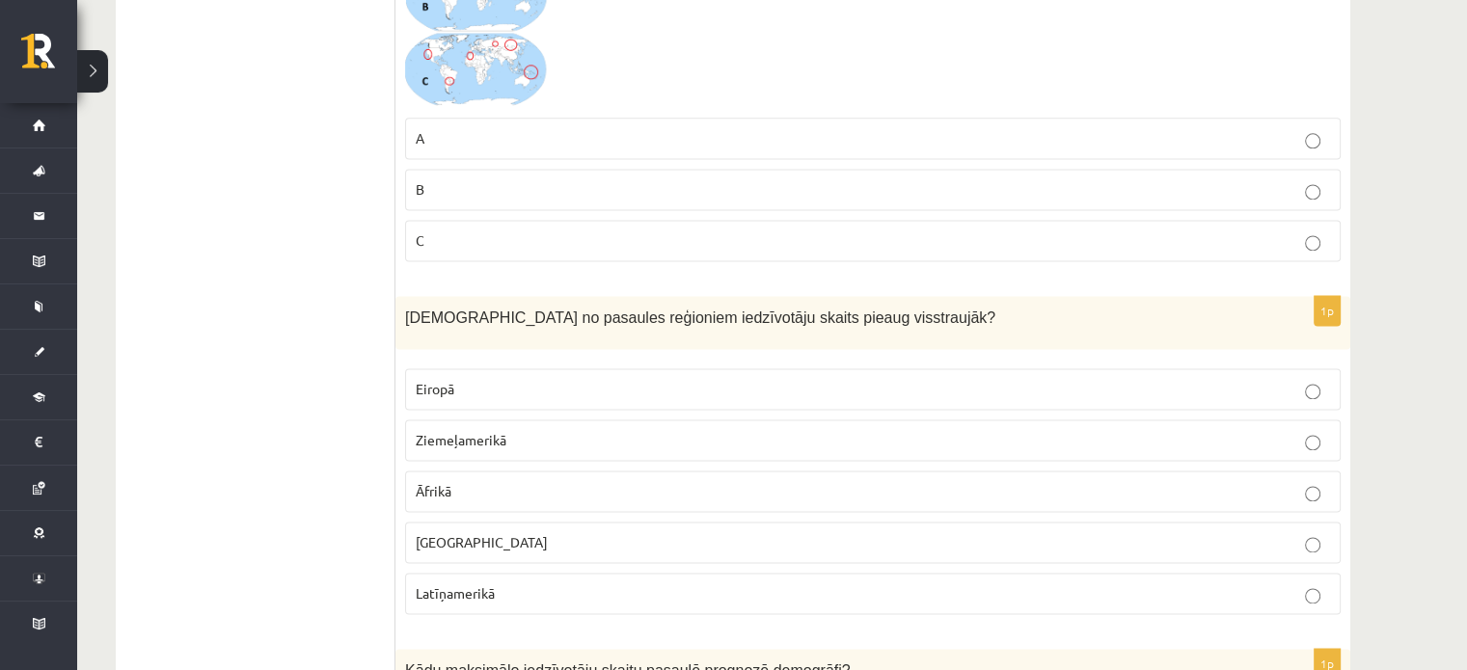
scroll to position [2603, 0]
click at [528, 535] on label "Āzijā" at bounding box center [873, 540] width 936 height 41
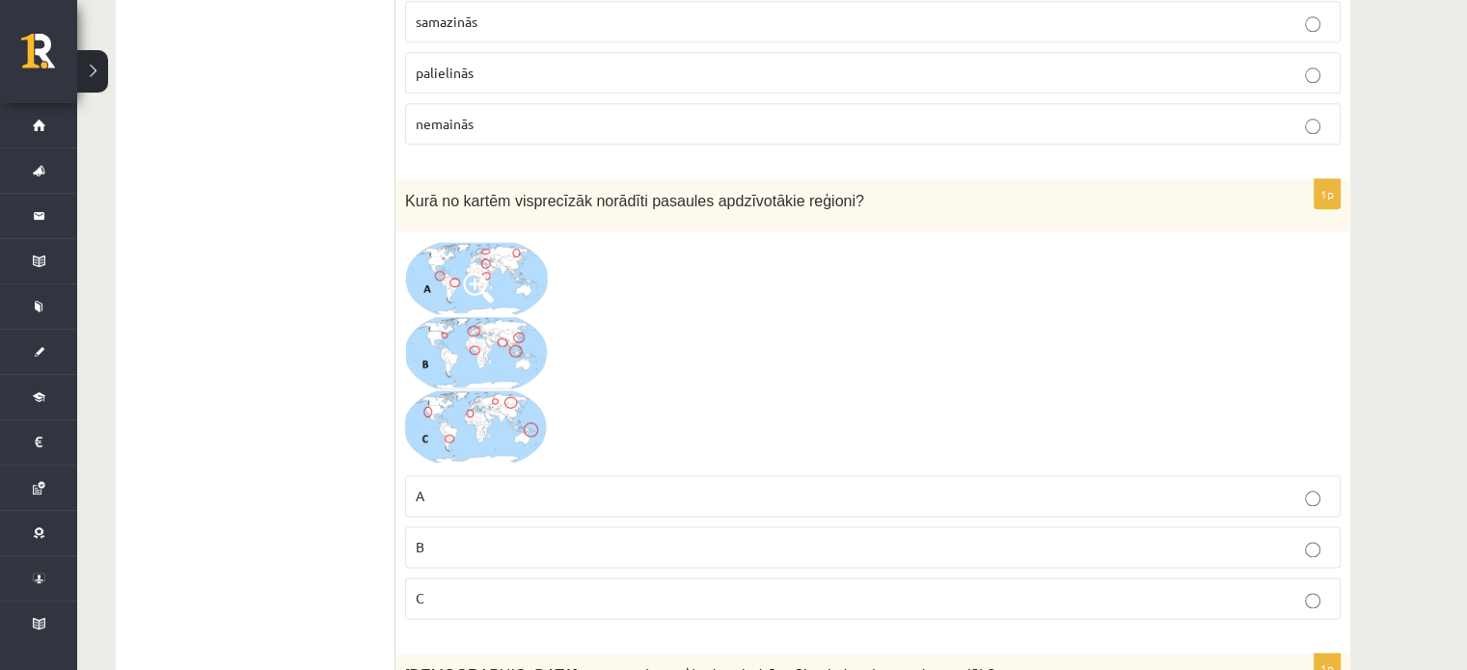
scroll to position [2236, 0]
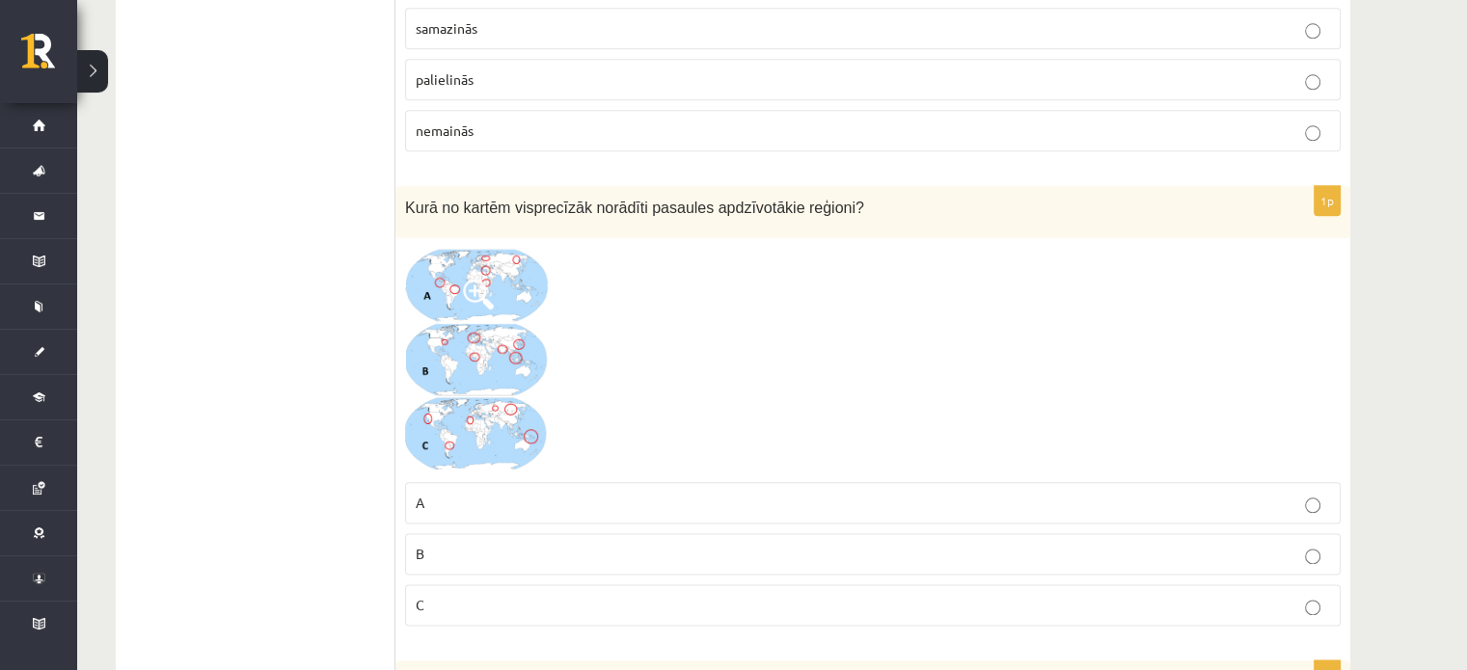
click at [524, 308] on img at bounding box center [477, 360] width 145 height 225
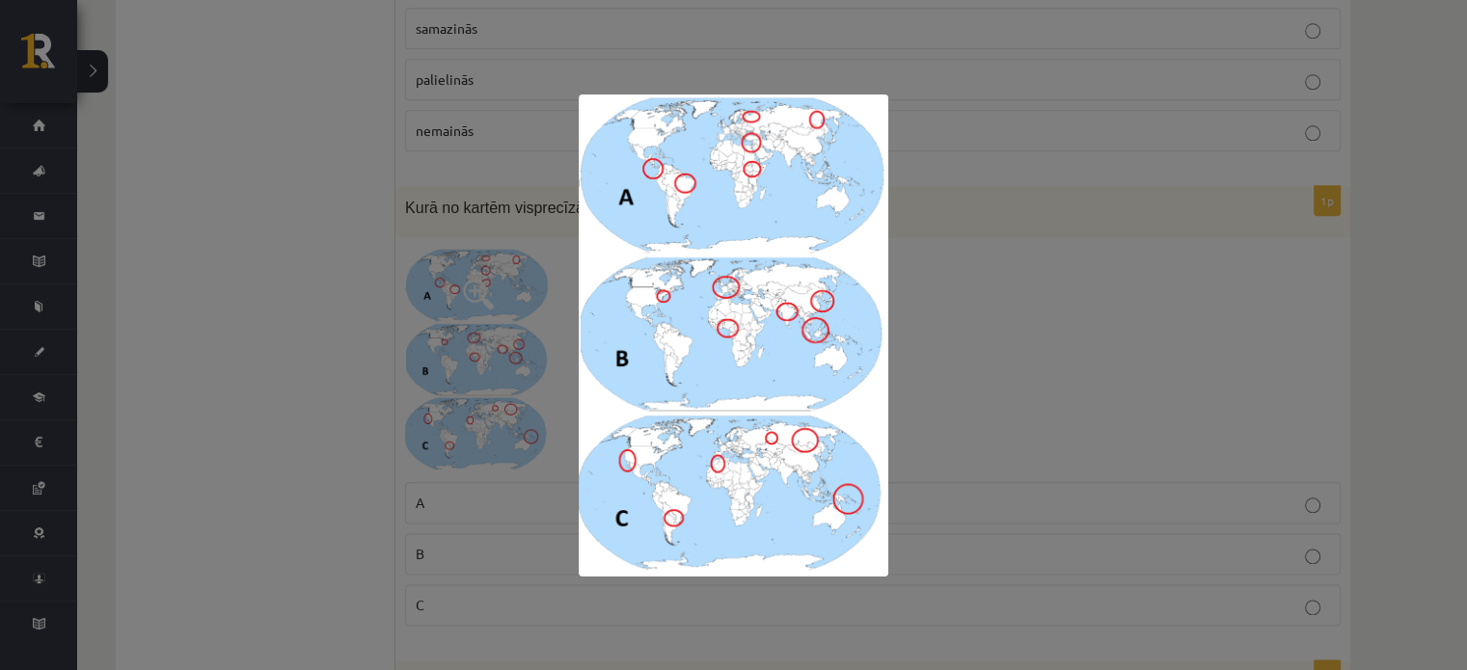
click at [1025, 395] on div at bounding box center [733, 335] width 1467 height 670
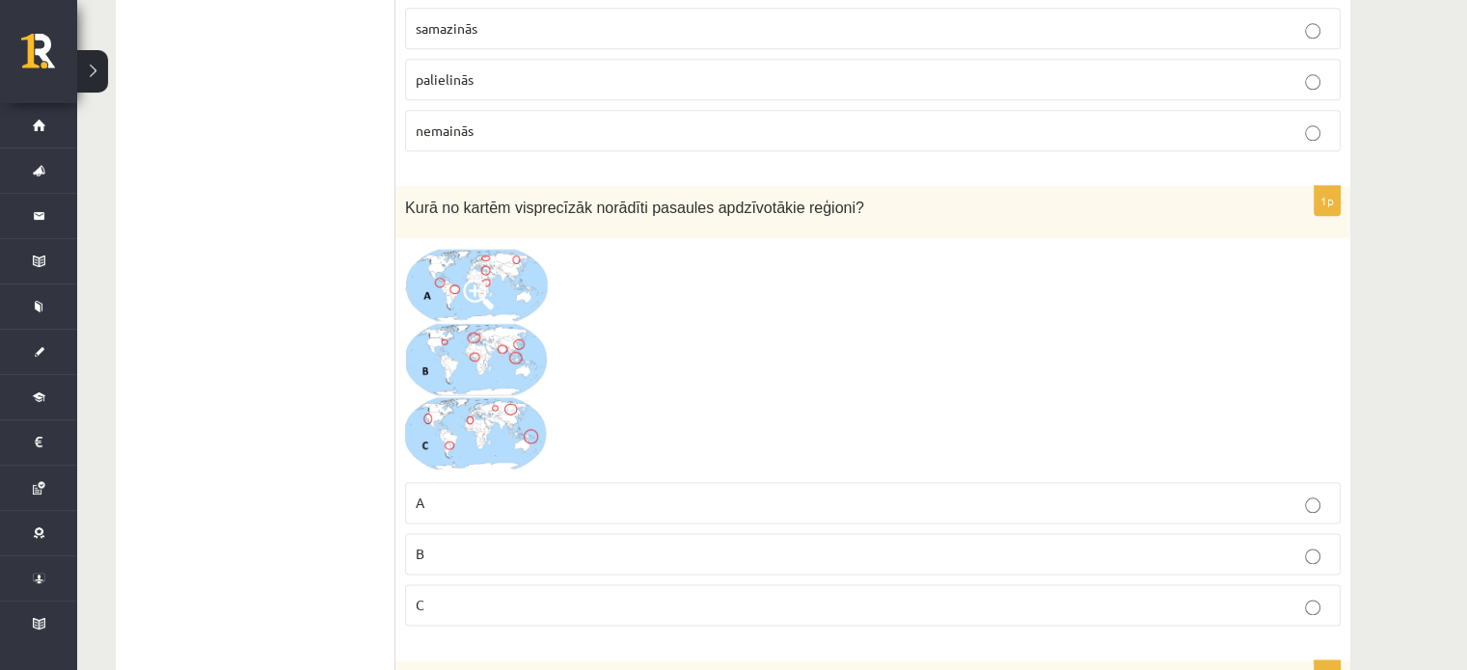
click at [841, 544] on p "B" at bounding box center [873, 554] width 914 height 20
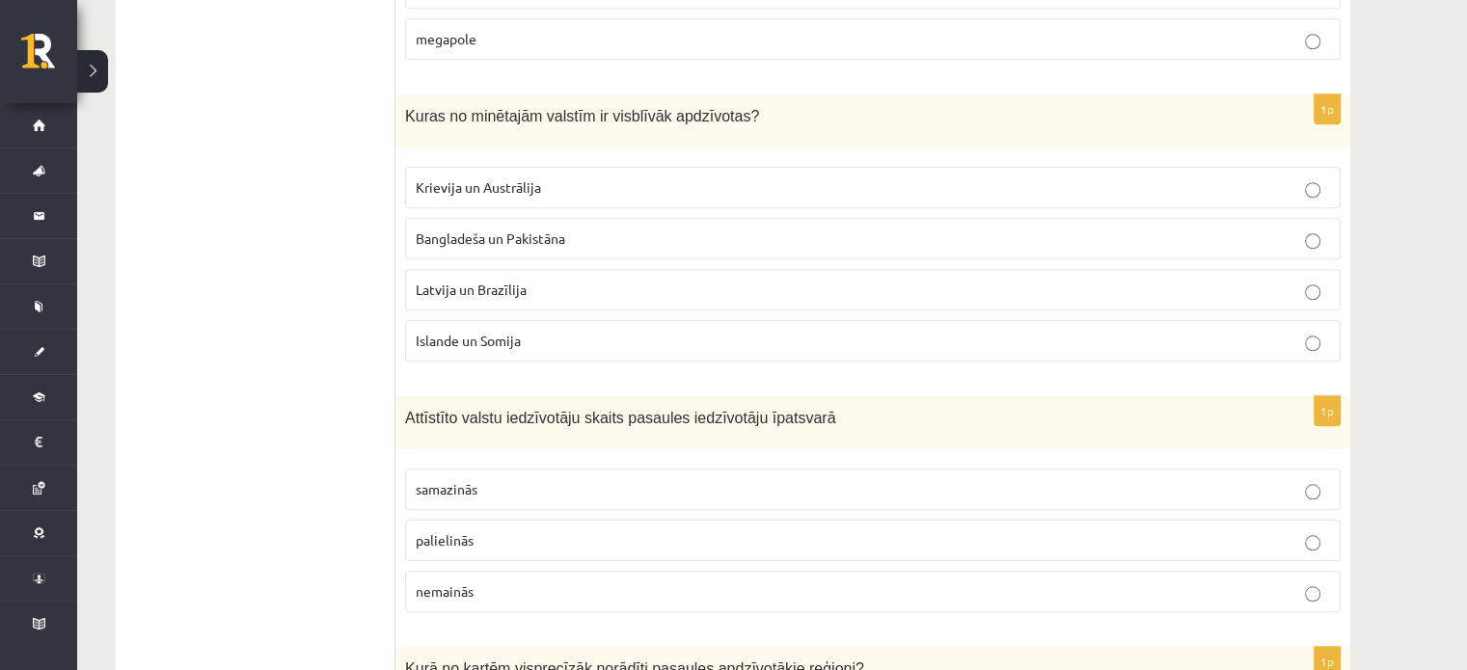
scroll to position [1776, 0]
click at [678, 478] on p "samazinās" at bounding box center [873, 488] width 914 height 20
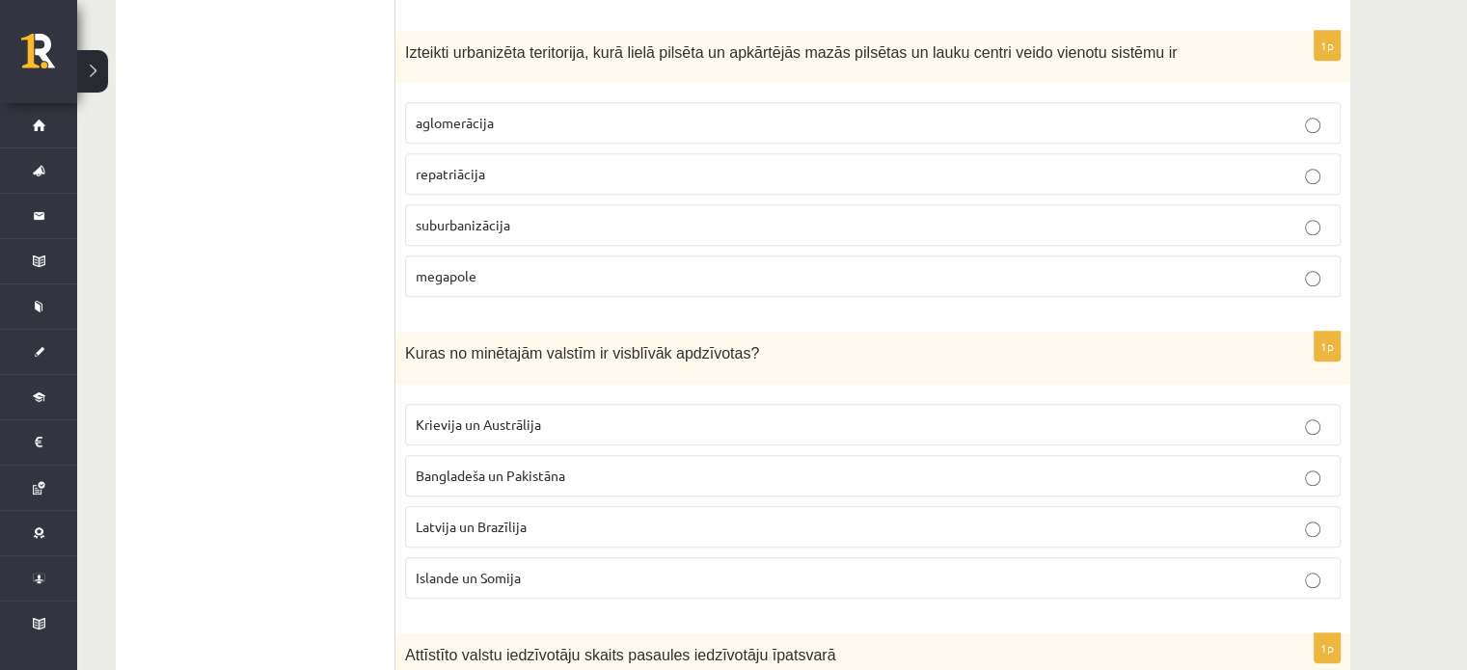
scroll to position [1537, 0]
click at [567, 569] on p "Islande un Somija" at bounding box center [873, 579] width 914 height 20
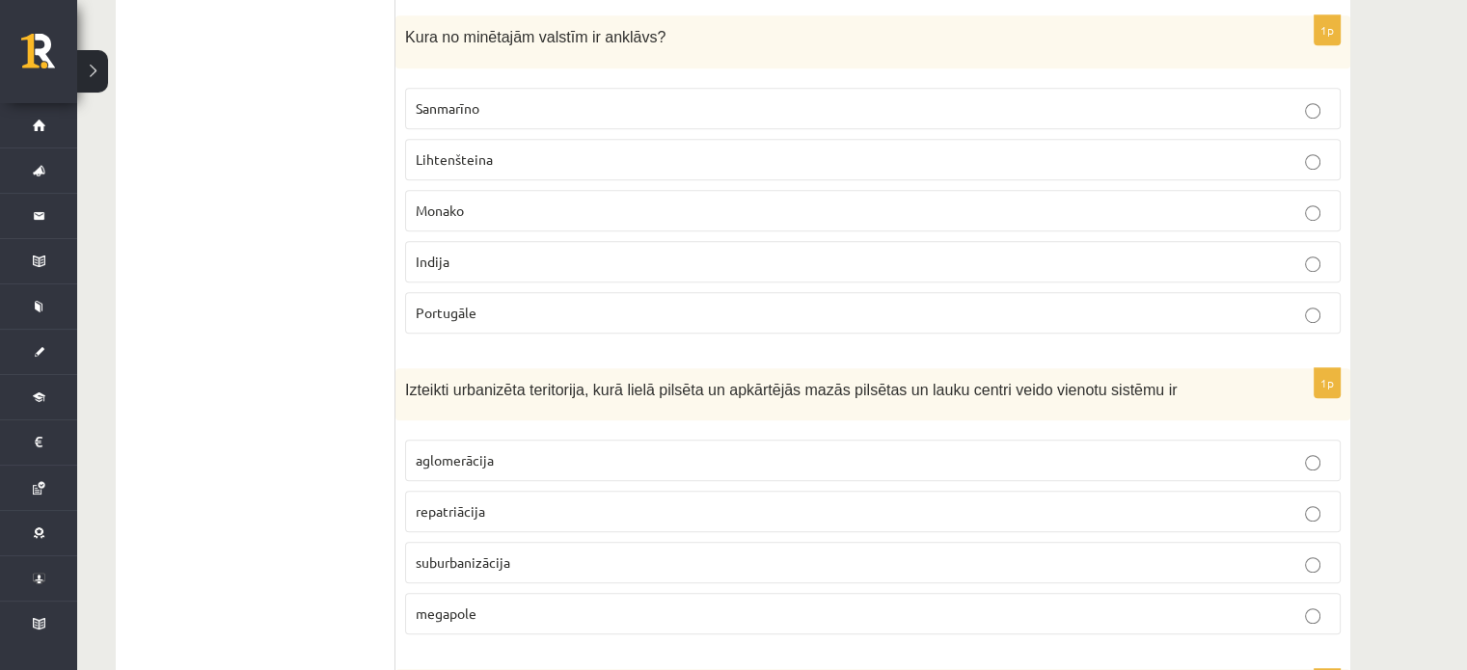
scroll to position [1200, 0]
click at [557, 553] on p "suburbanizācija" at bounding box center [873, 563] width 914 height 20
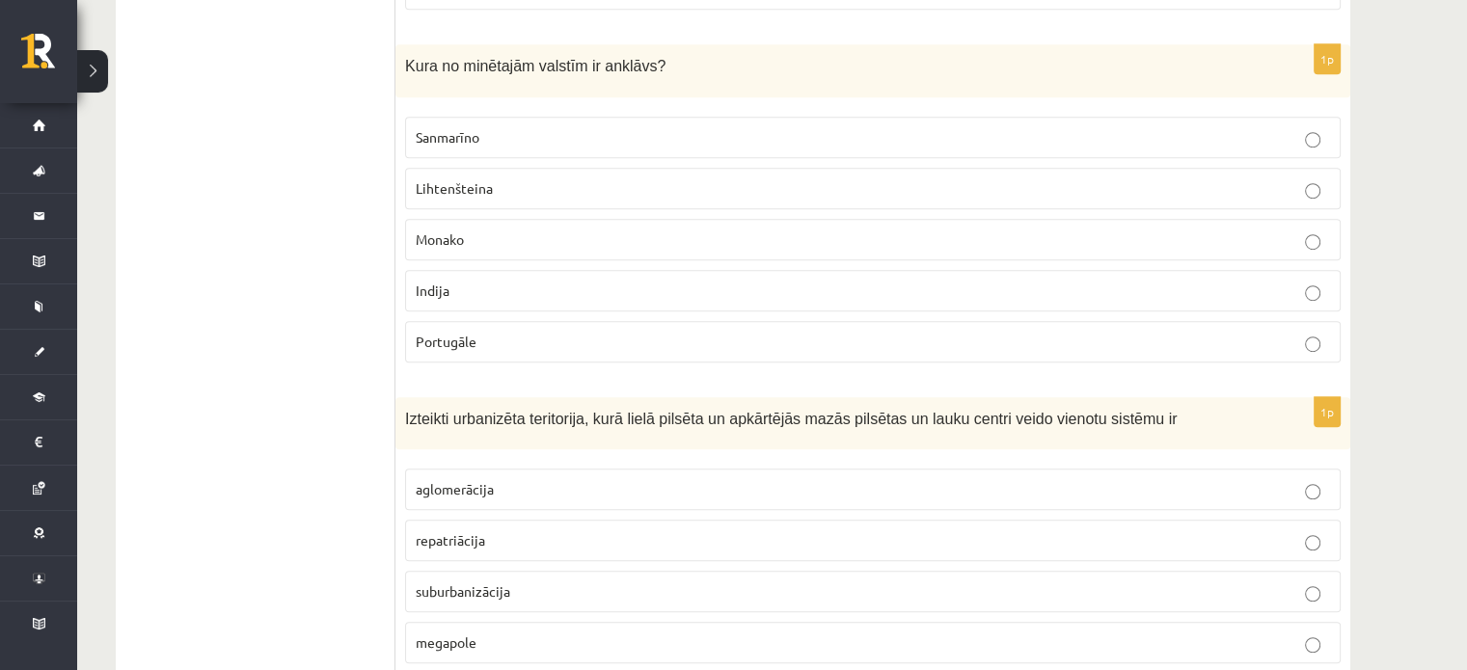
click at [595, 480] on p "aglomerācija" at bounding box center [873, 489] width 914 height 20
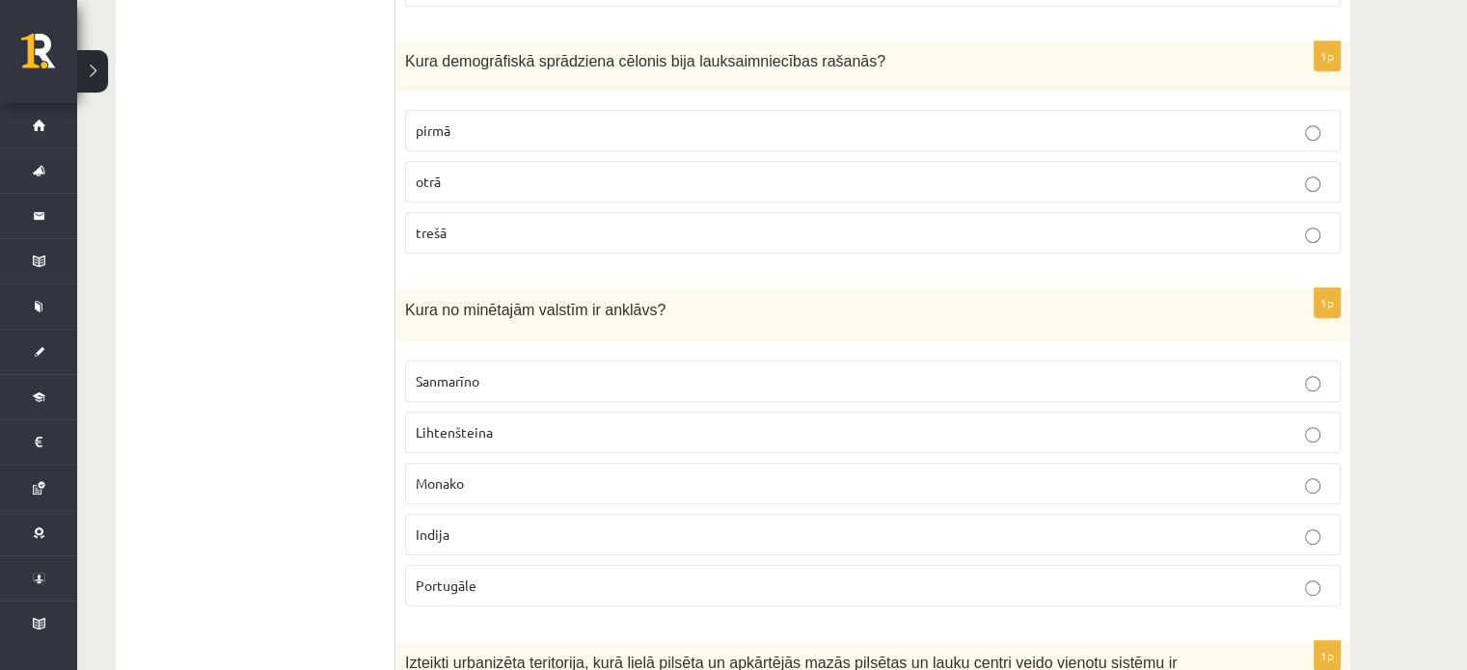
scroll to position [928, 0]
click at [657, 377] on p "Sanmarīno" at bounding box center [873, 380] width 914 height 20
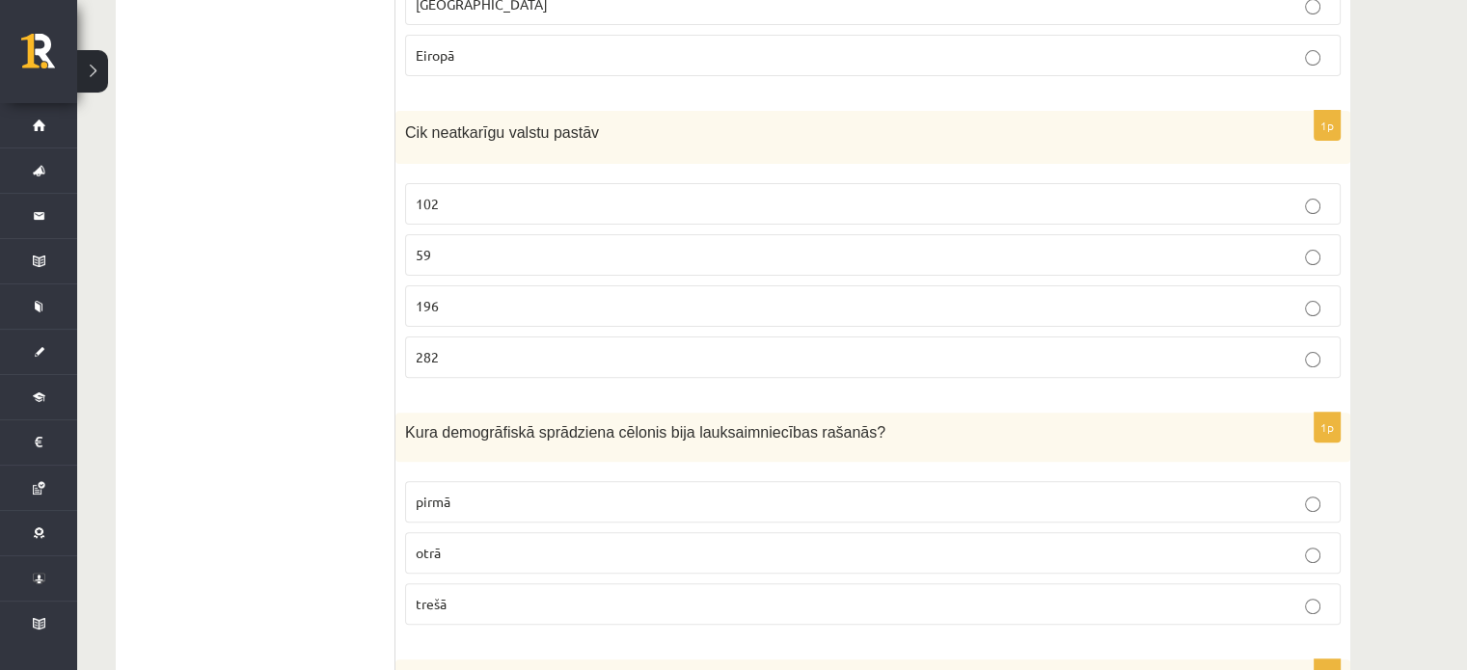
scroll to position [554, 0]
click at [640, 488] on label "pirmā" at bounding box center [873, 503] width 936 height 41
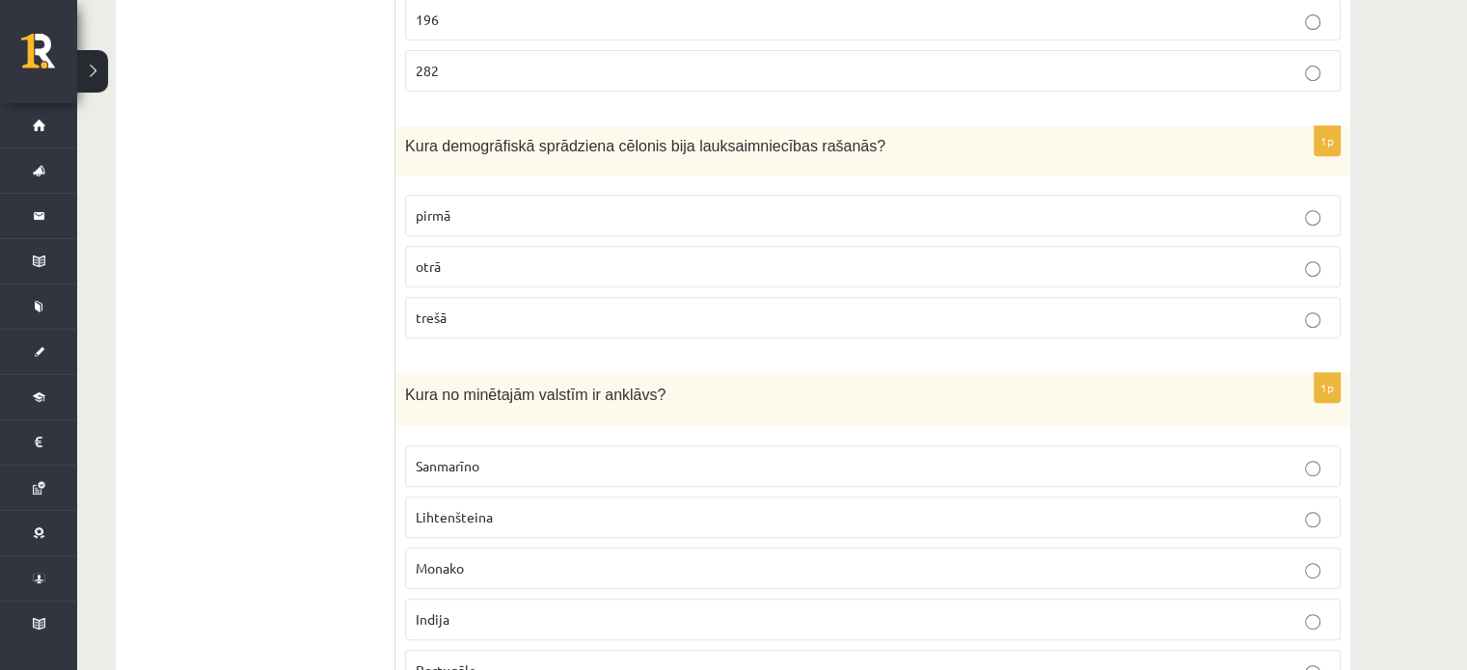
scroll to position [843, 0]
click at [637, 270] on p "otrā" at bounding box center [873, 266] width 914 height 20
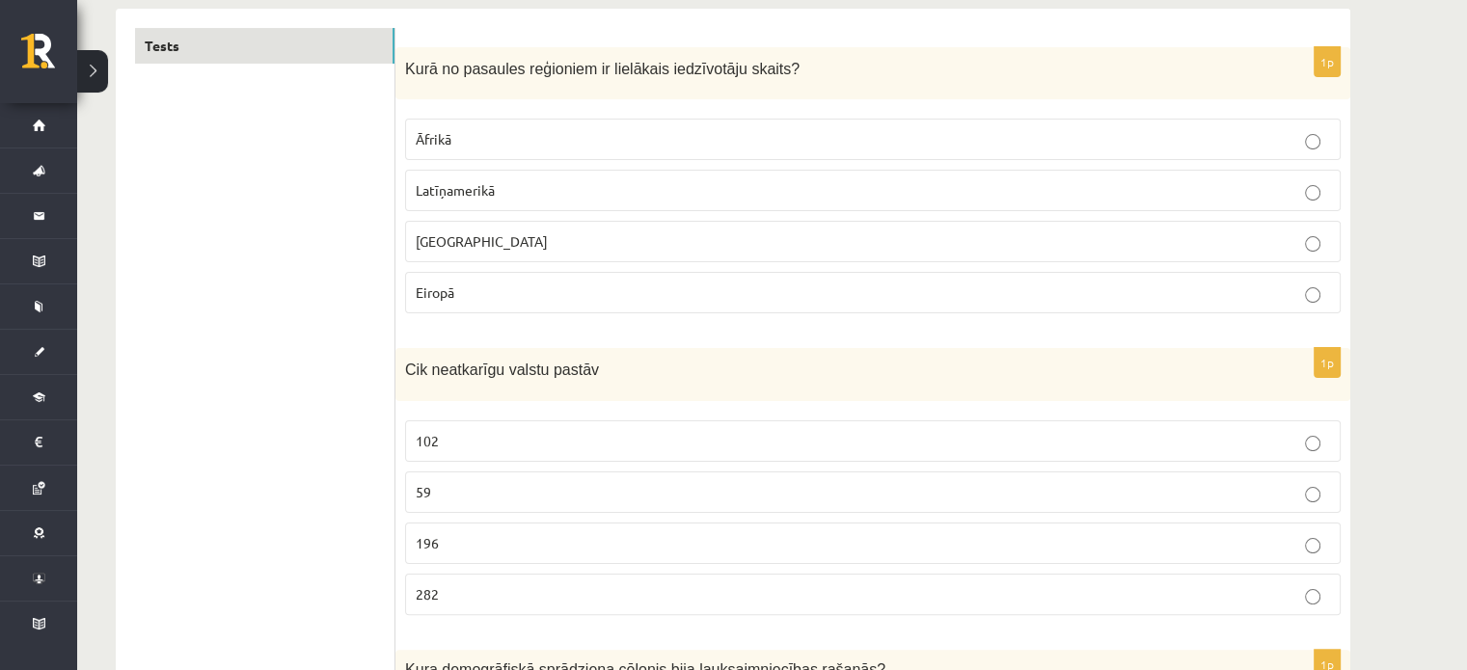
scroll to position [317, 0]
click at [502, 524] on label "196" at bounding box center [873, 544] width 936 height 41
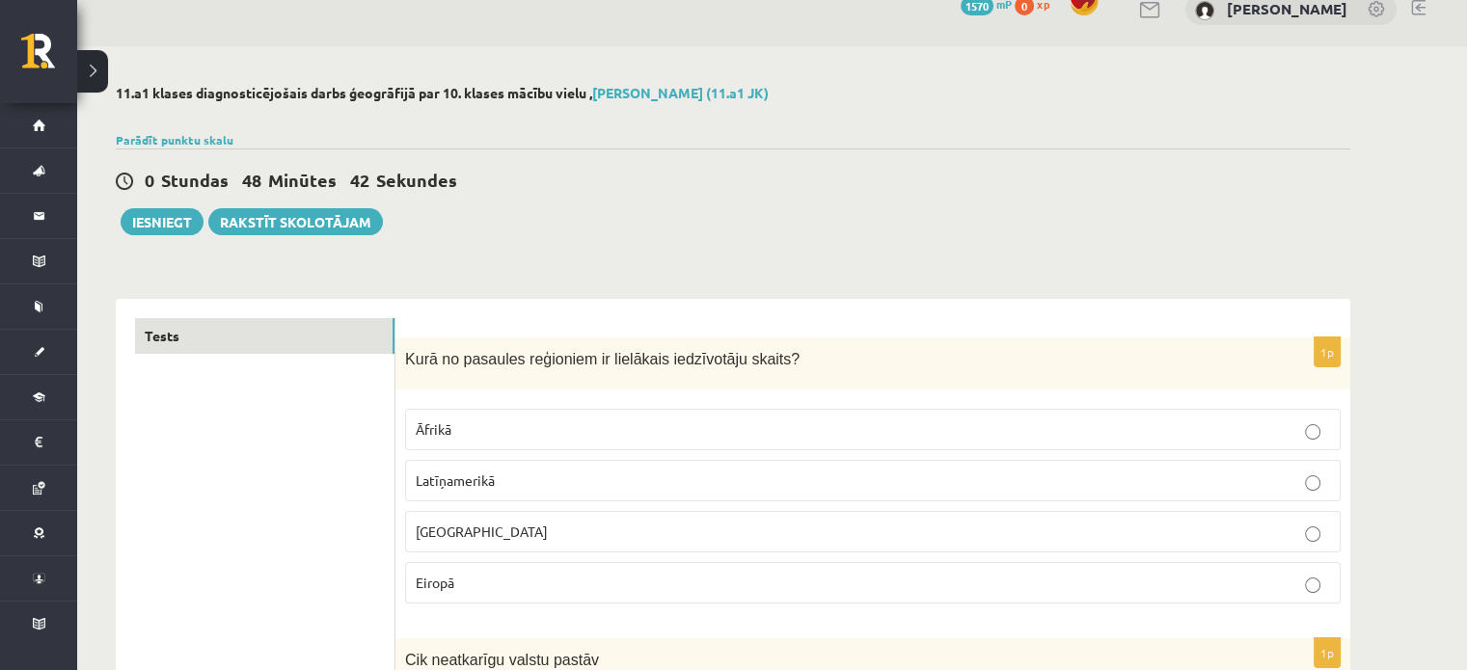
scroll to position [27, 0]
click at [525, 535] on p "Āzijā" at bounding box center [873, 533] width 914 height 20
click at [177, 220] on button "Iesniegt" at bounding box center [162, 222] width 83 height 27
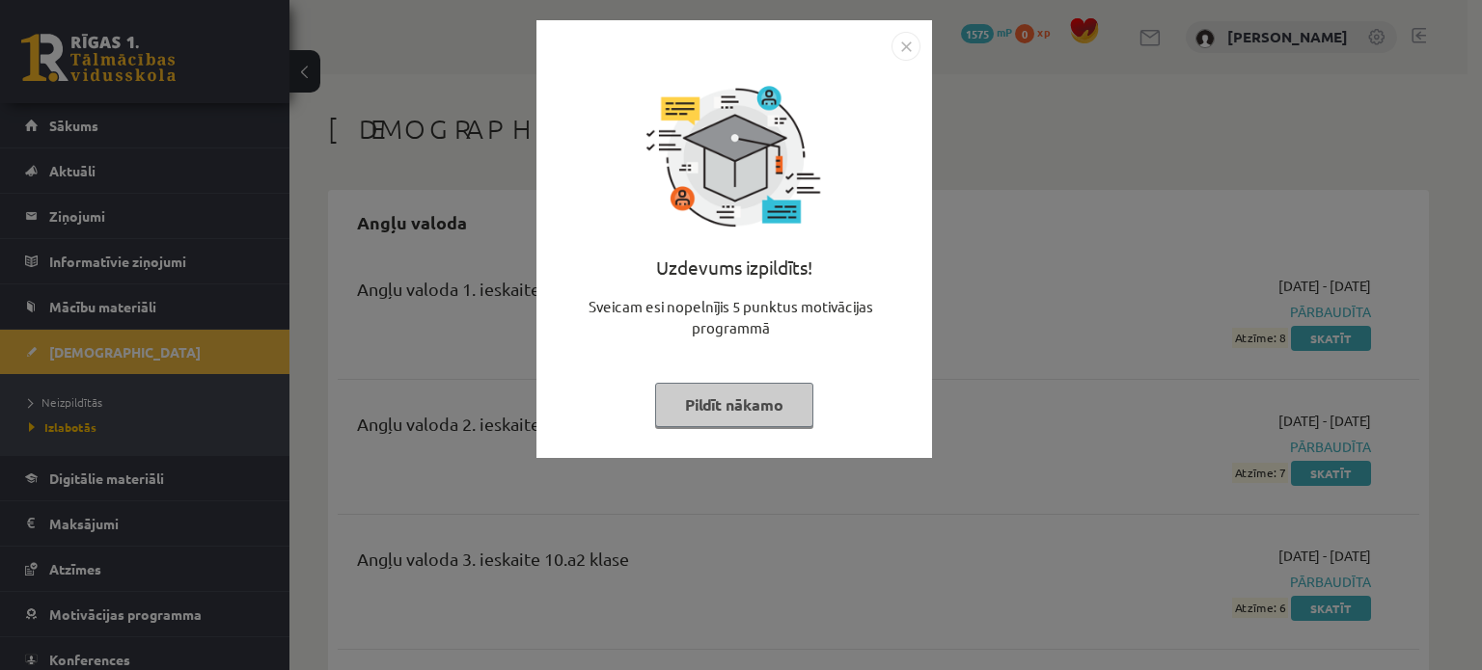
click at [759, 408] on button "Pildīt nākamo" at bounding box center [734, 405] width 158 height 44
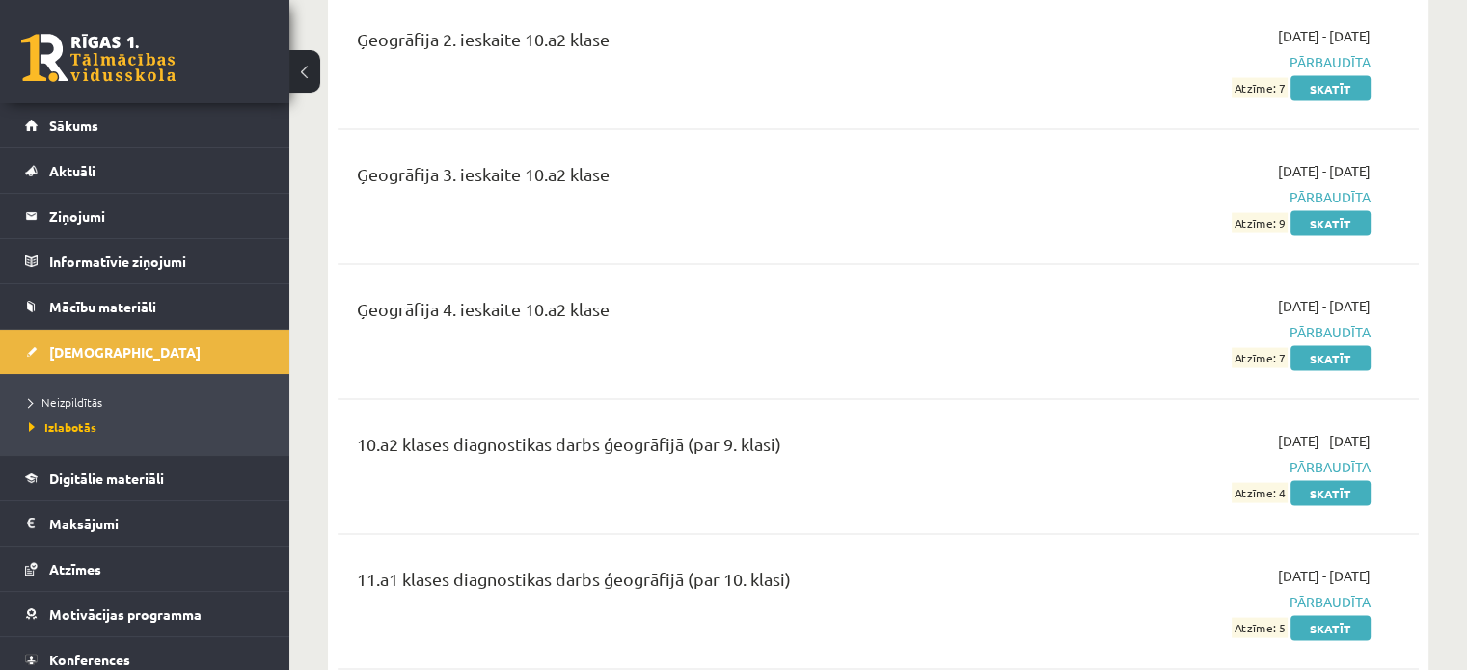
scroll to position [3900, 0]
click at [1323, 615] on link "Skatīt" at bounding box center [1331, 627] width 80 height 25
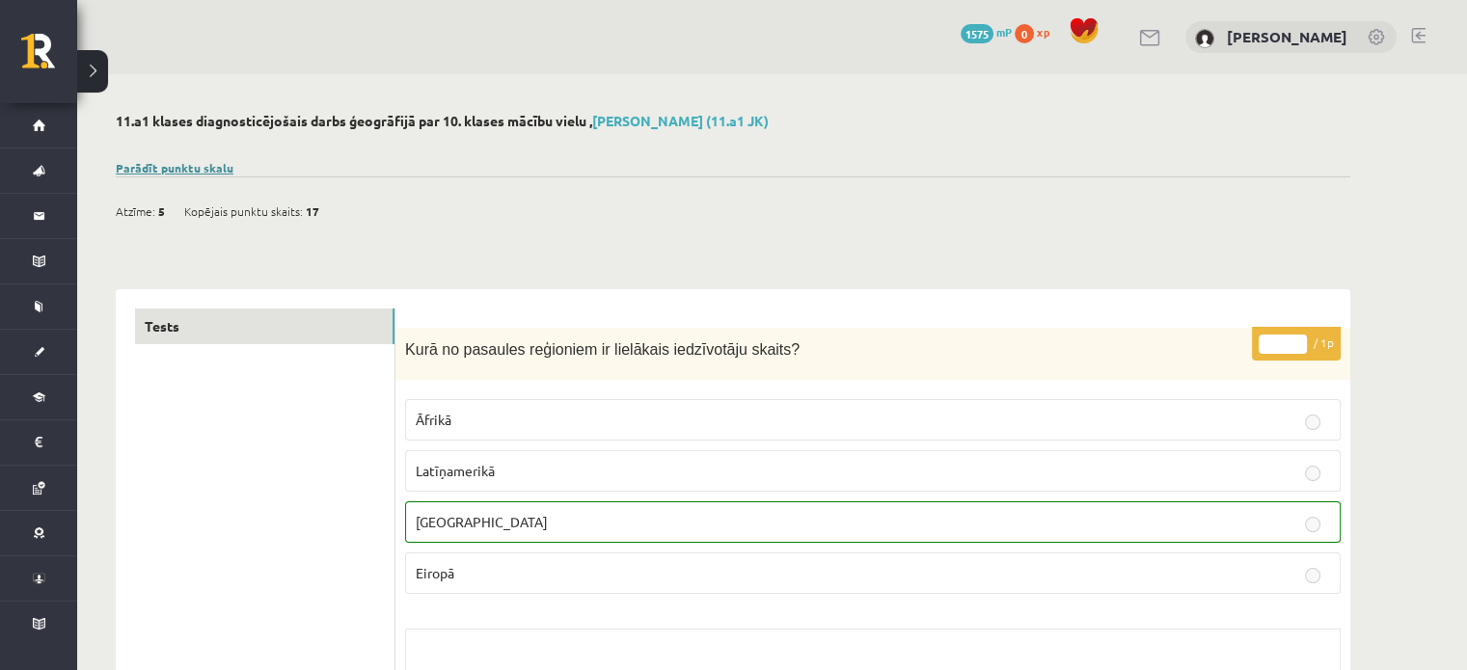
click at [193, 167] on link "Parādīt punktu skalu" at bounding box center [175, 167] width 118 height 15
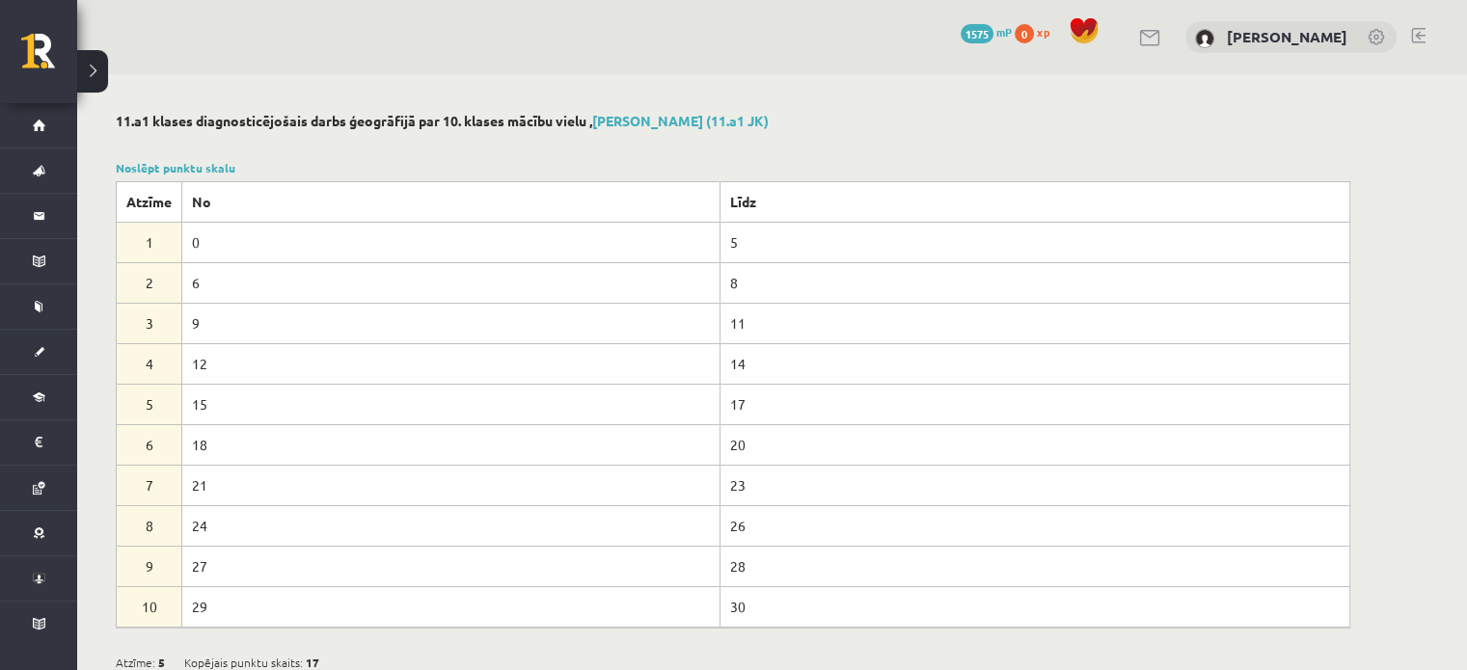
click at [93, 63] on button at bounding box center [92, 71] width 31 height 42
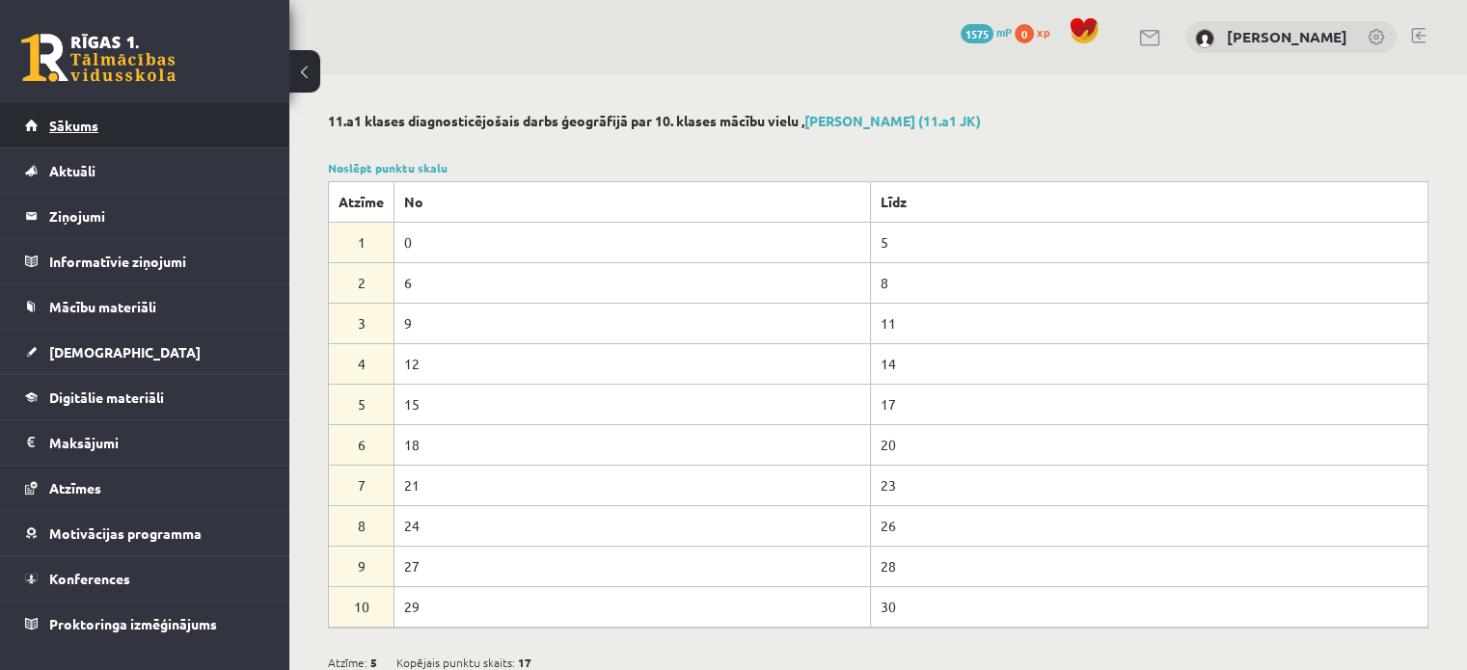
click at [102, 117] on link "Sākums" at bounding box center [145, 125] width 240 height 44
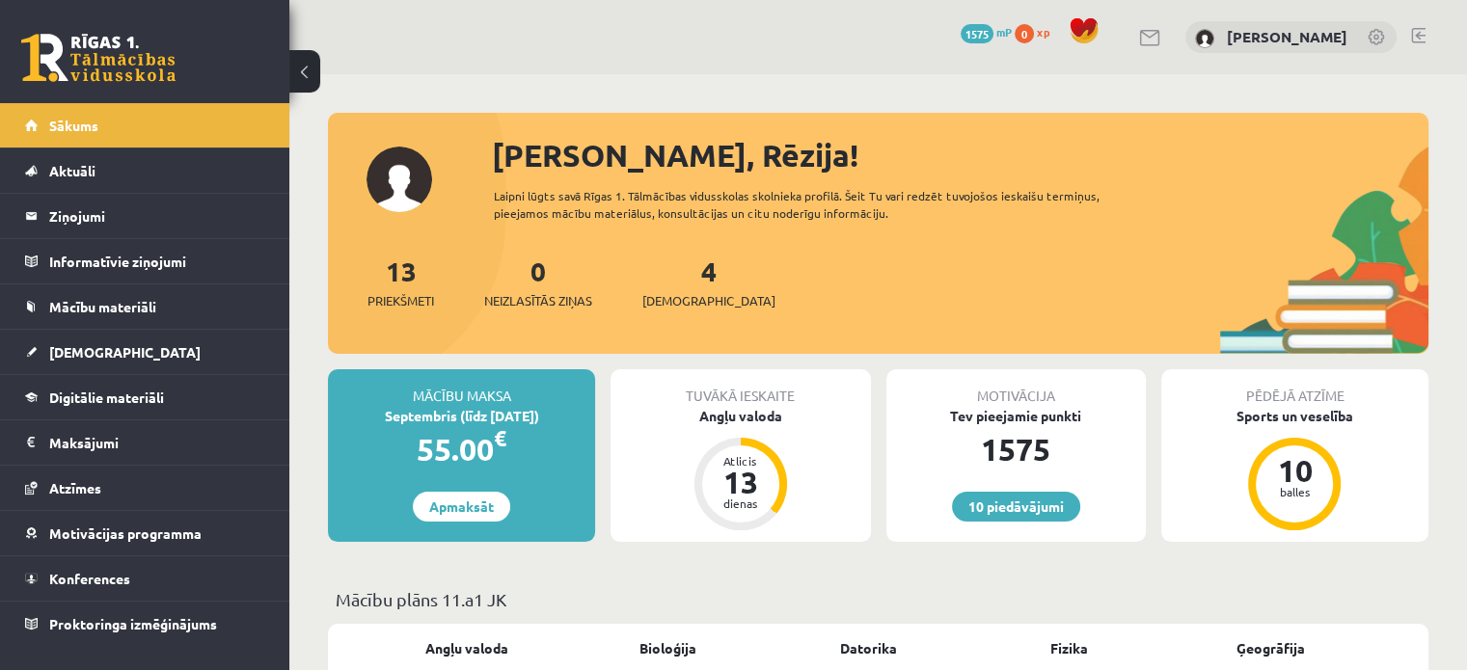
click at [669, 287] on div "4 Ieskaites" at bounding box center [708, 281] width 133 height 60
click at [679, 276] on link "4 Ieskaites" at bounding box center [708, 282] width 133 height 57
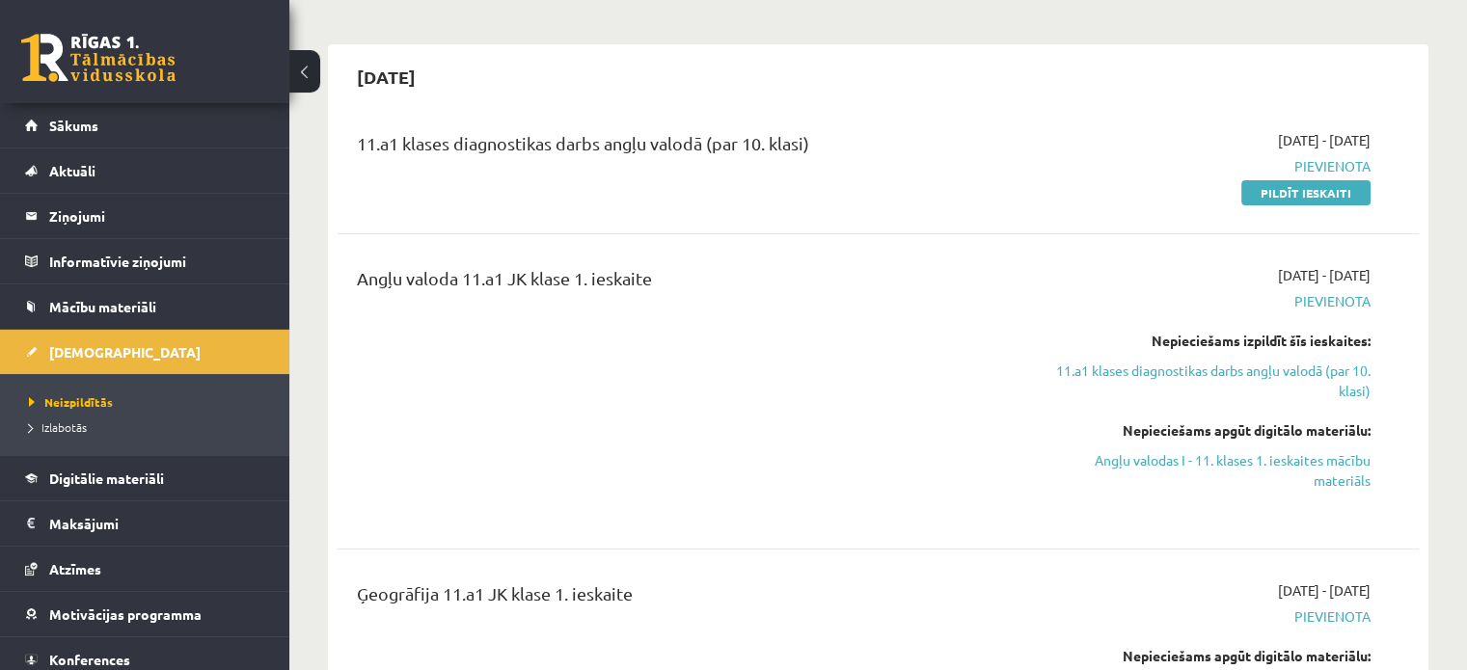
scroll to position [147, 0]
click at [1312, 177] on div "2025-09-01 - 2025-09-15 Pievienota Pildīt ieskaiti" at bounding box center [1211, 165] width 347 height 72
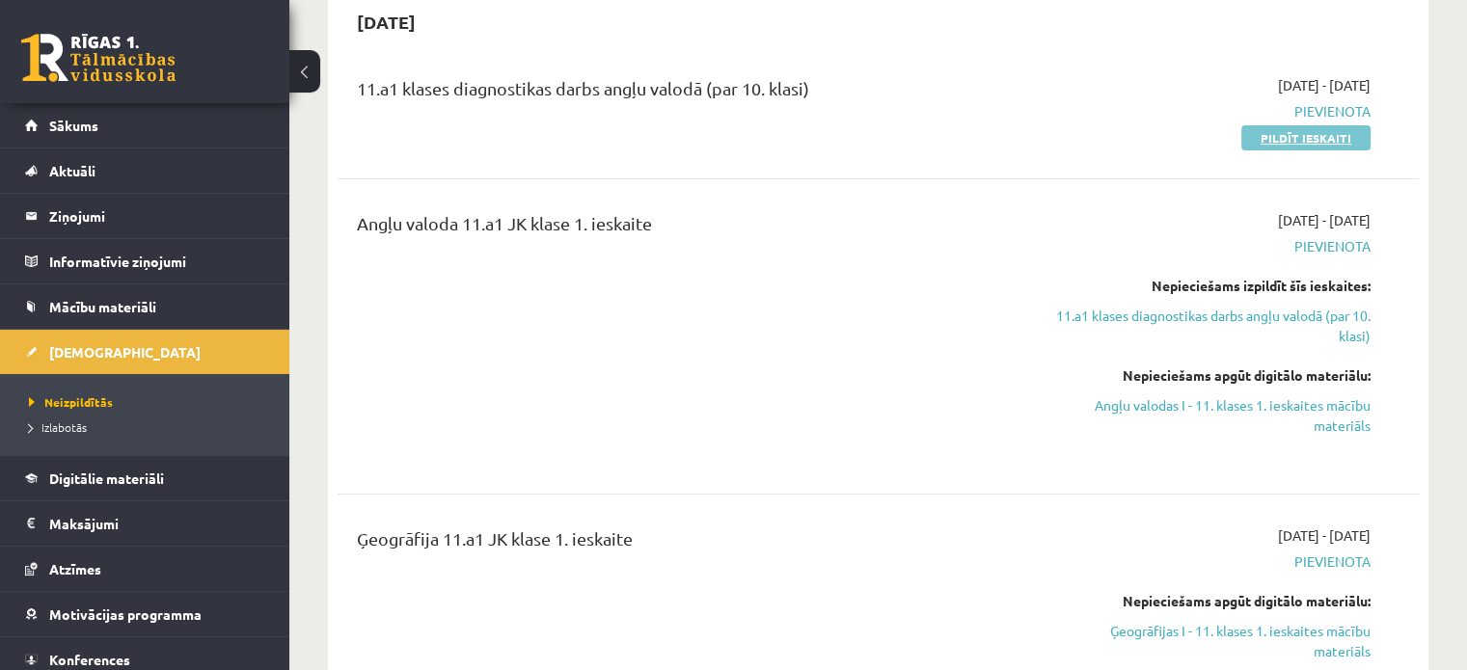
scroll to position [200, 0]
click at [1303, 130] on link "Pildīt ieskaiti" at bounding box center [1305, 138] width 129 height 25
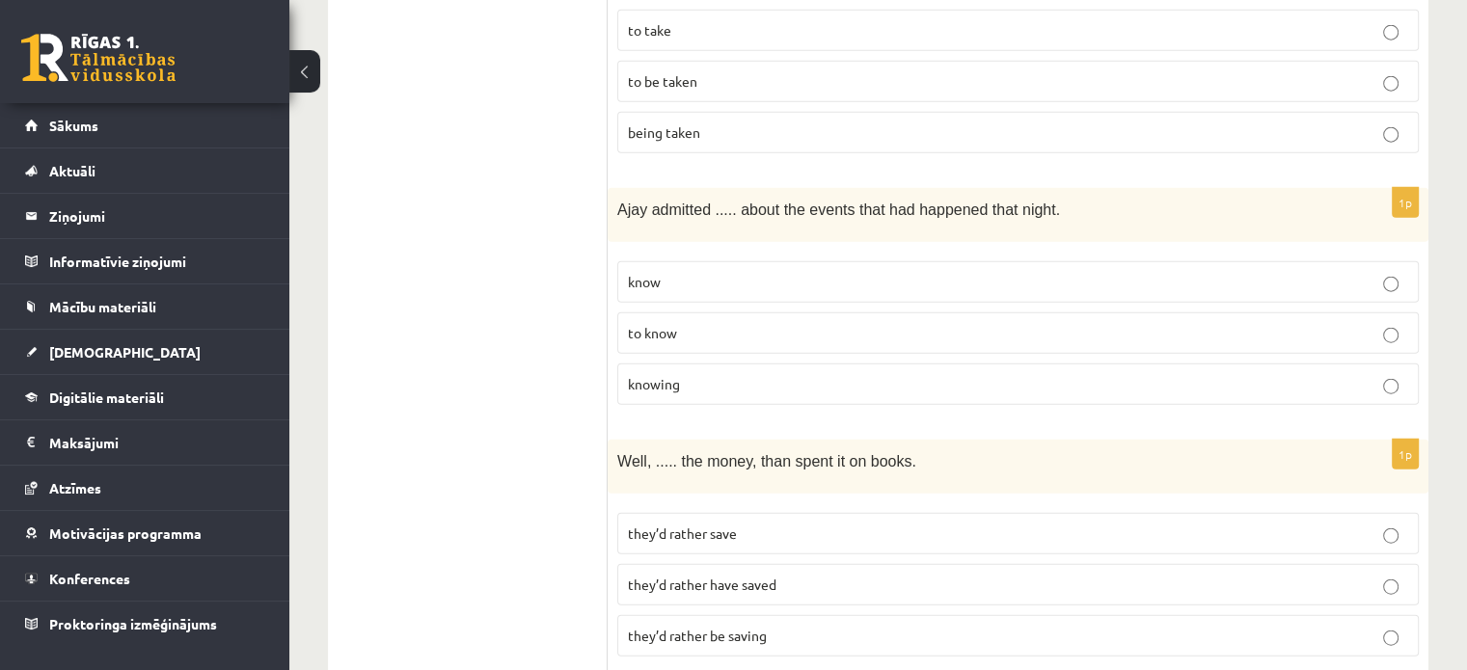
scroll to position [4892, 0]
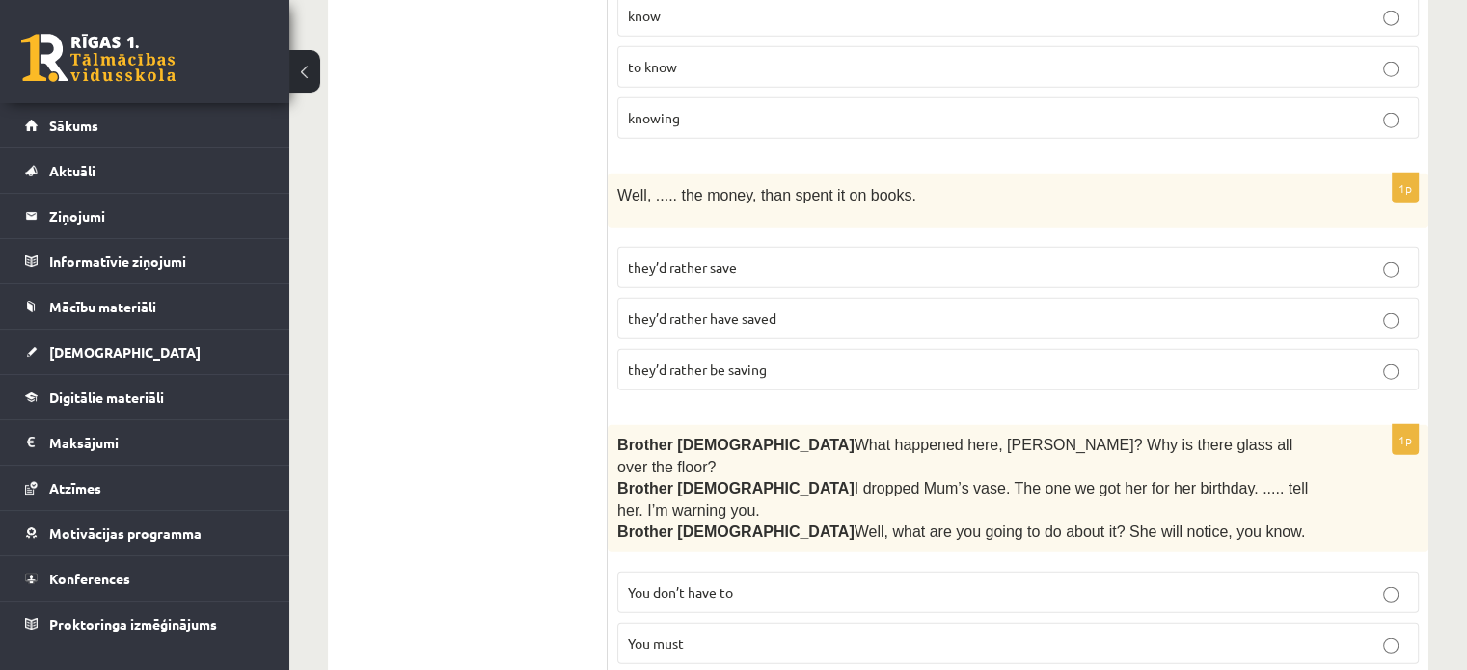
click at [837, 634] on p "You must" at bounding box center [1018, 644] width 780 height 20
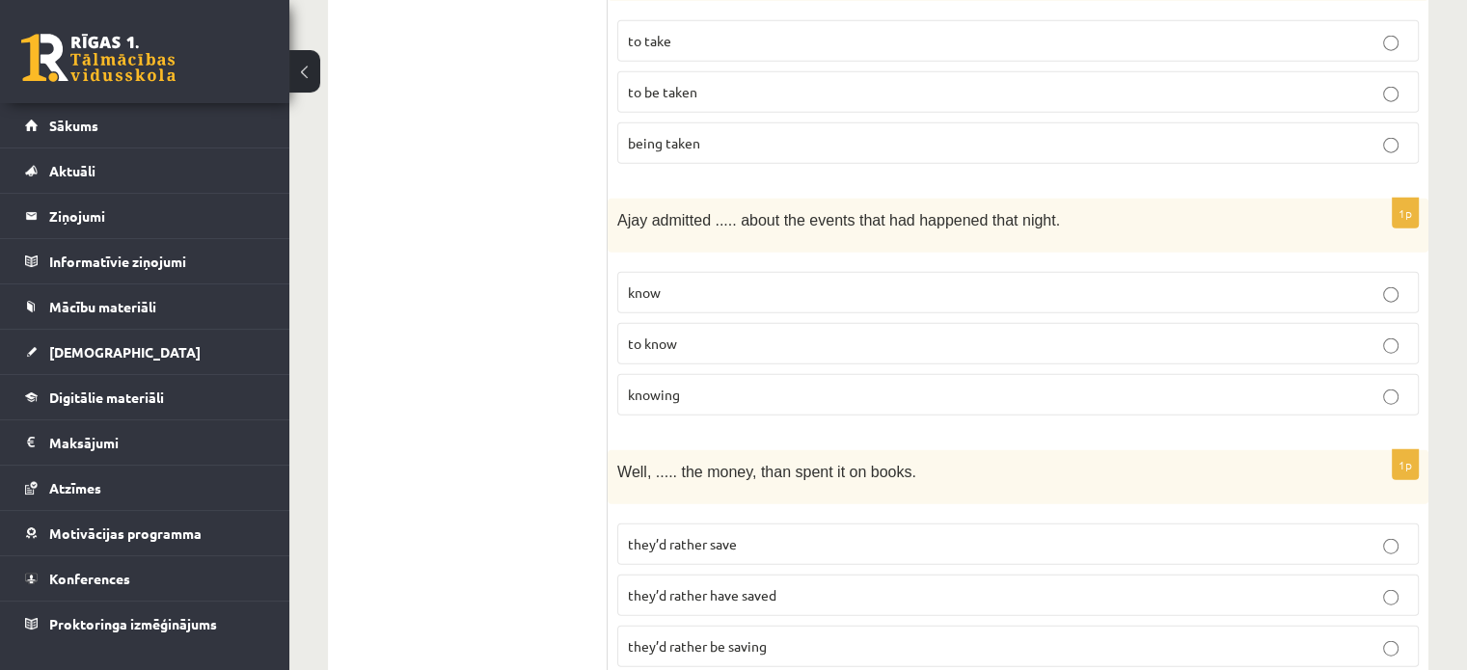
scroll to position [4614, 0]
click at [766, 535] on p "they’d rather save" at bounding box center [1018, 545] width 780 height 20
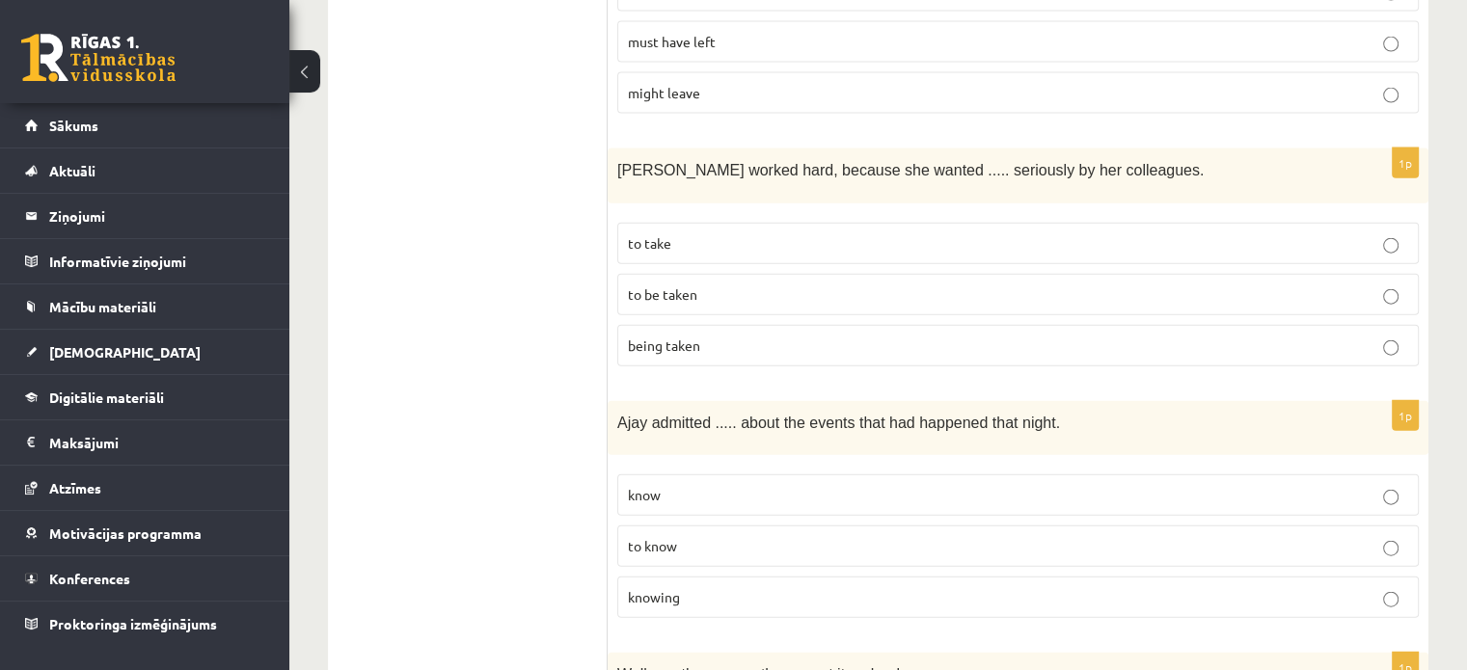
scroll to position [4411, 0]
click at [735, 588] on p "knowing" at bounding box center [1018, 598] width 780 height 20
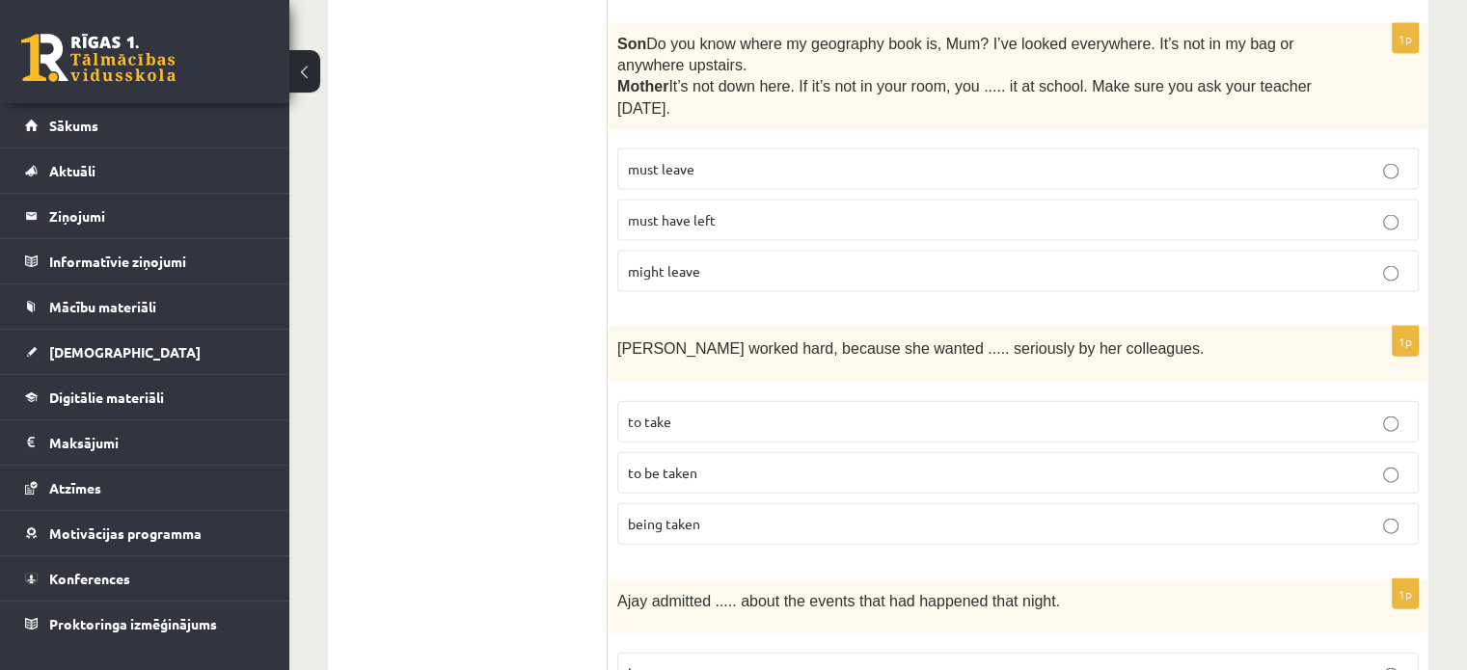
scroll to position [4233, 0]
click at [718, 453] on label "to be taken" at bounding box center [1018, 473] width 802 height 41
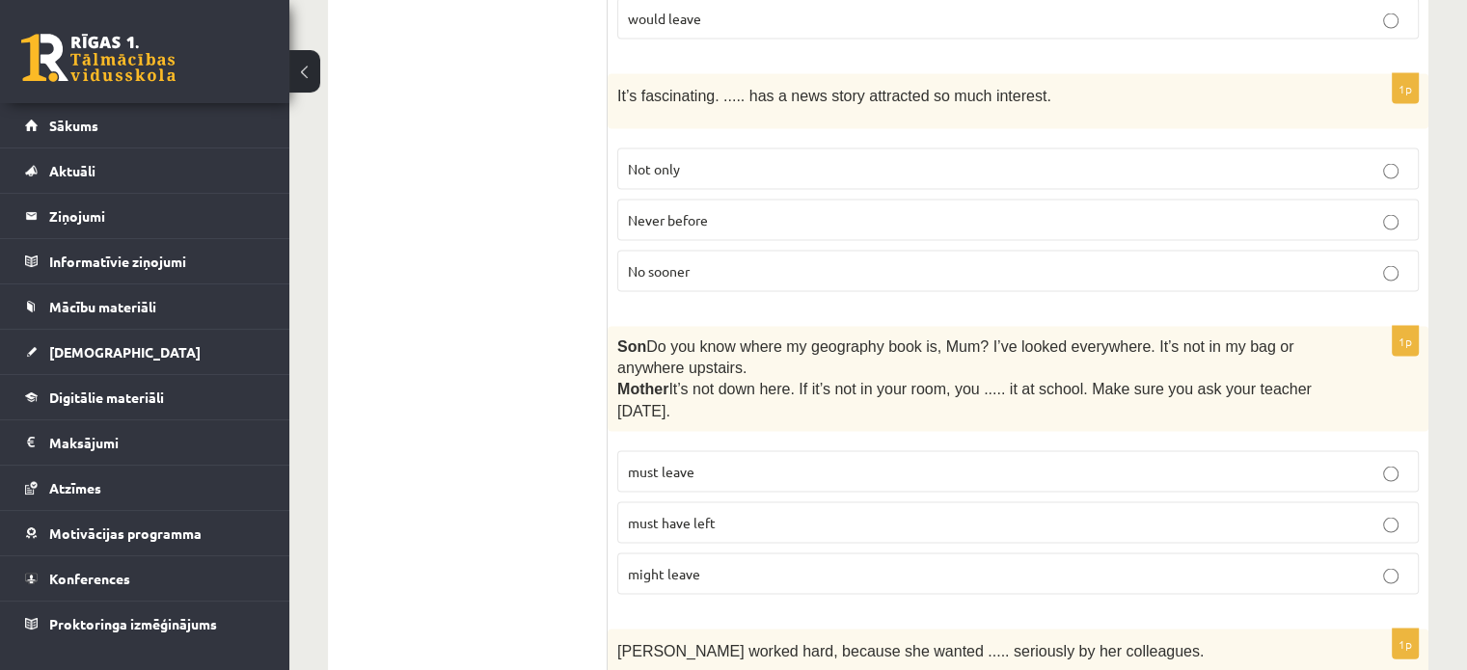
scroll to position [3928, 0]
click at [768, 516] on p "must have left" at bounding box center [1018, 526] width 780 height 20
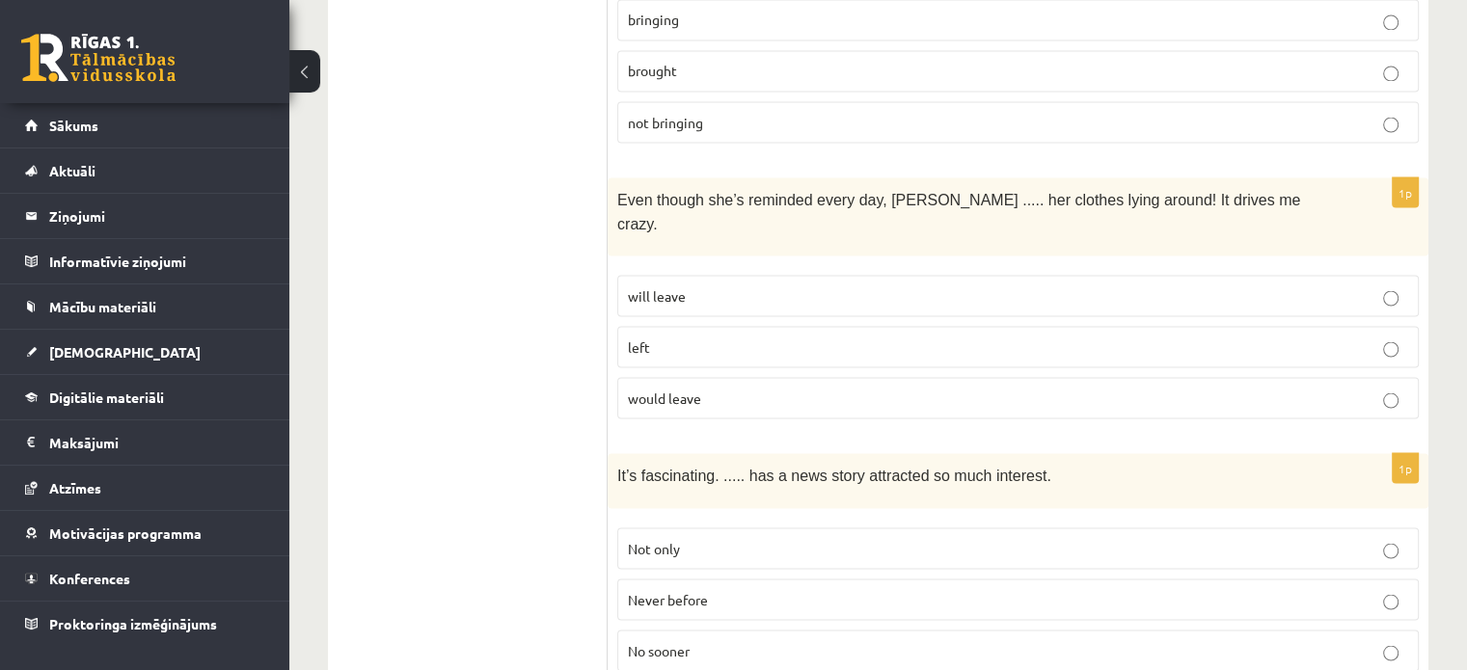
scroll to position [3550, 0]
click at [737, 591] on p "Never before" at bounding box center [1018, 601] width 780 height 20
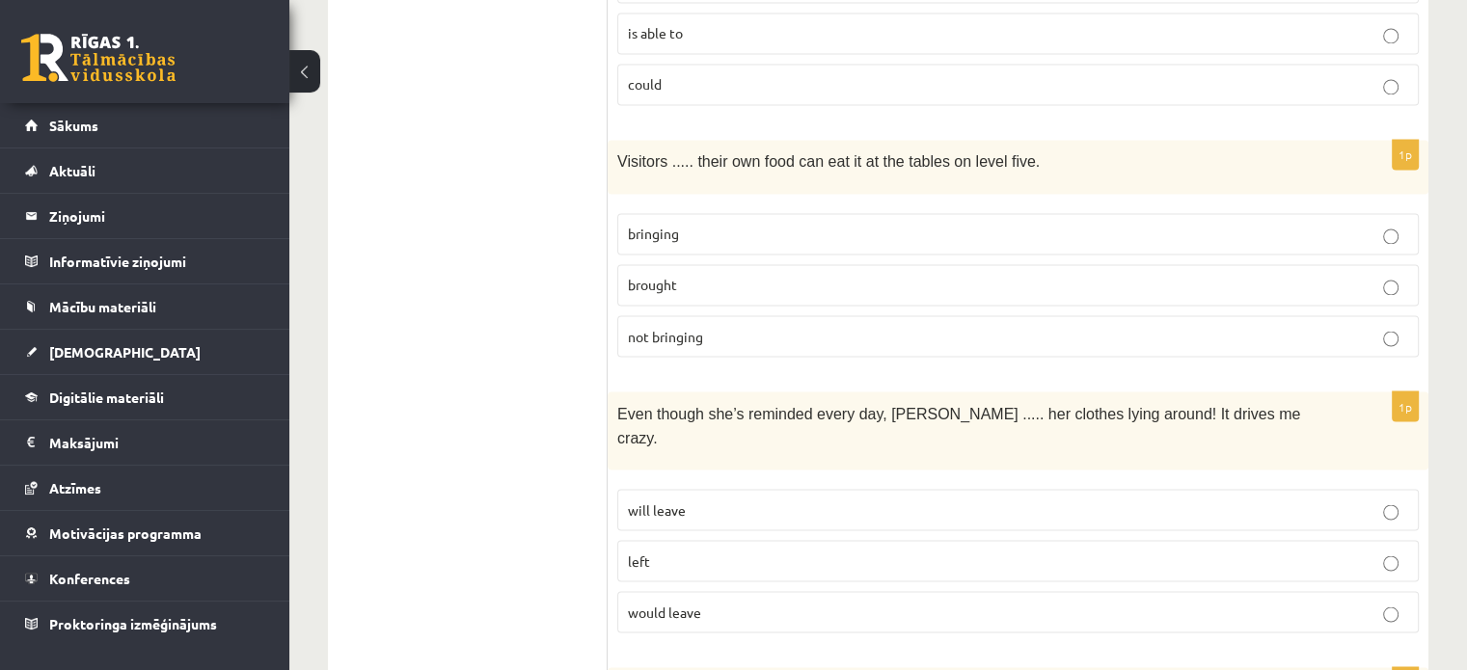
scroll to position [3339, 0]
click at [706, 600] on p "would leave" at bounding box center [1018, 610] width 780 height 20
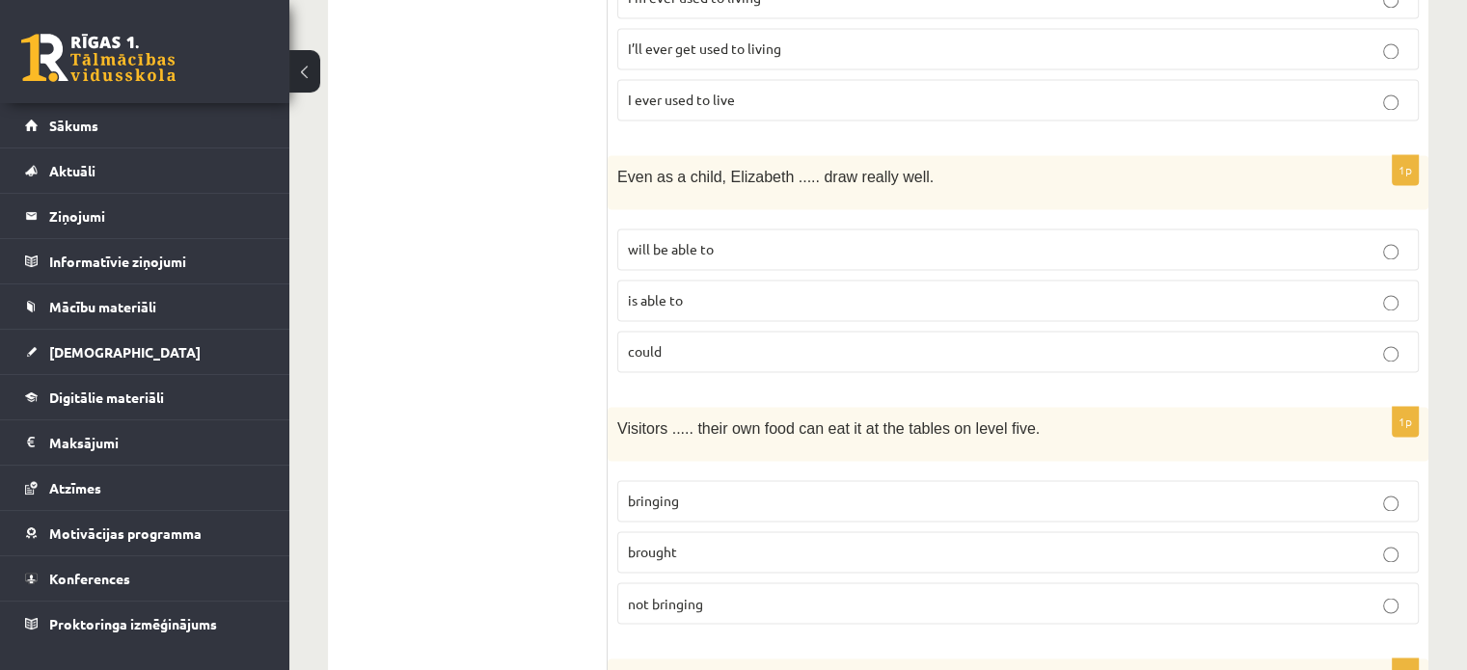
scroll to position [3067, 0]
click at [712, 546] on p "brought" at bounding box center [1018, 556] width 780 height 20
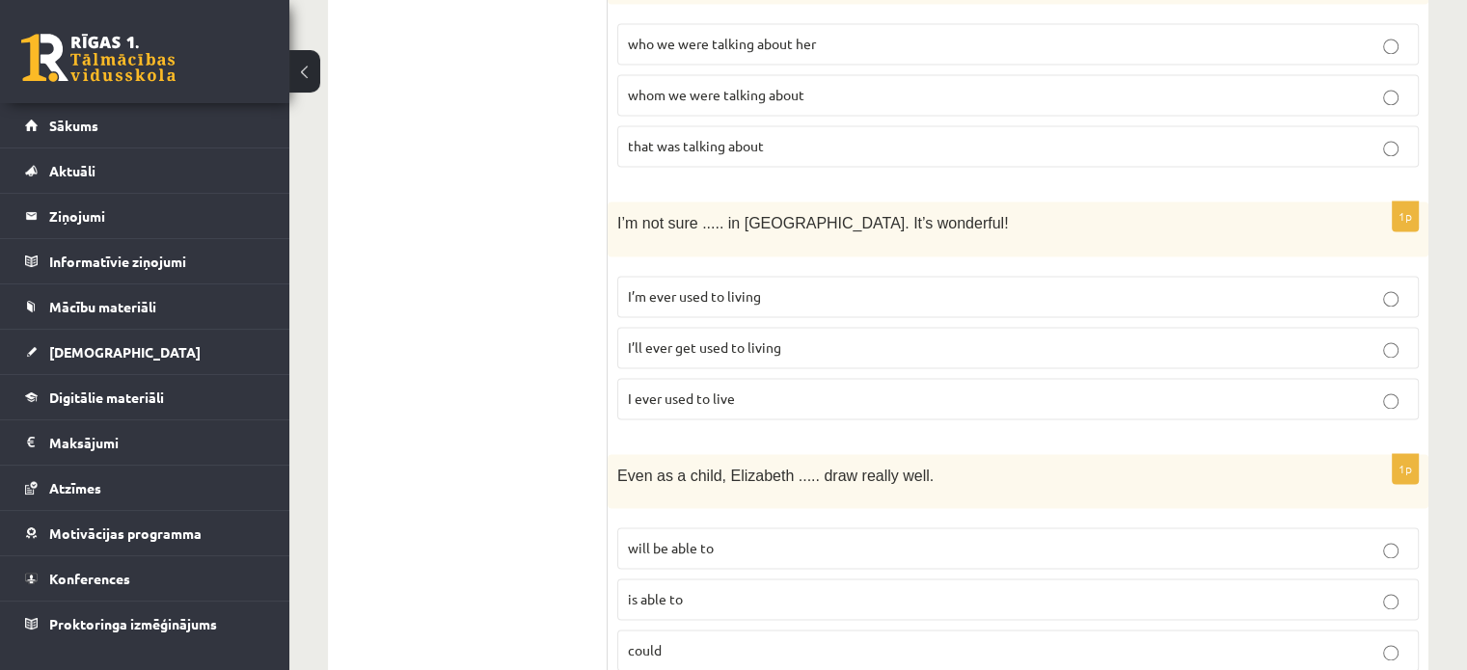
scroll to position [2770, 0]
click at [713, 641] on p "could" at bounding box center [1018, 651] width 780 height 20
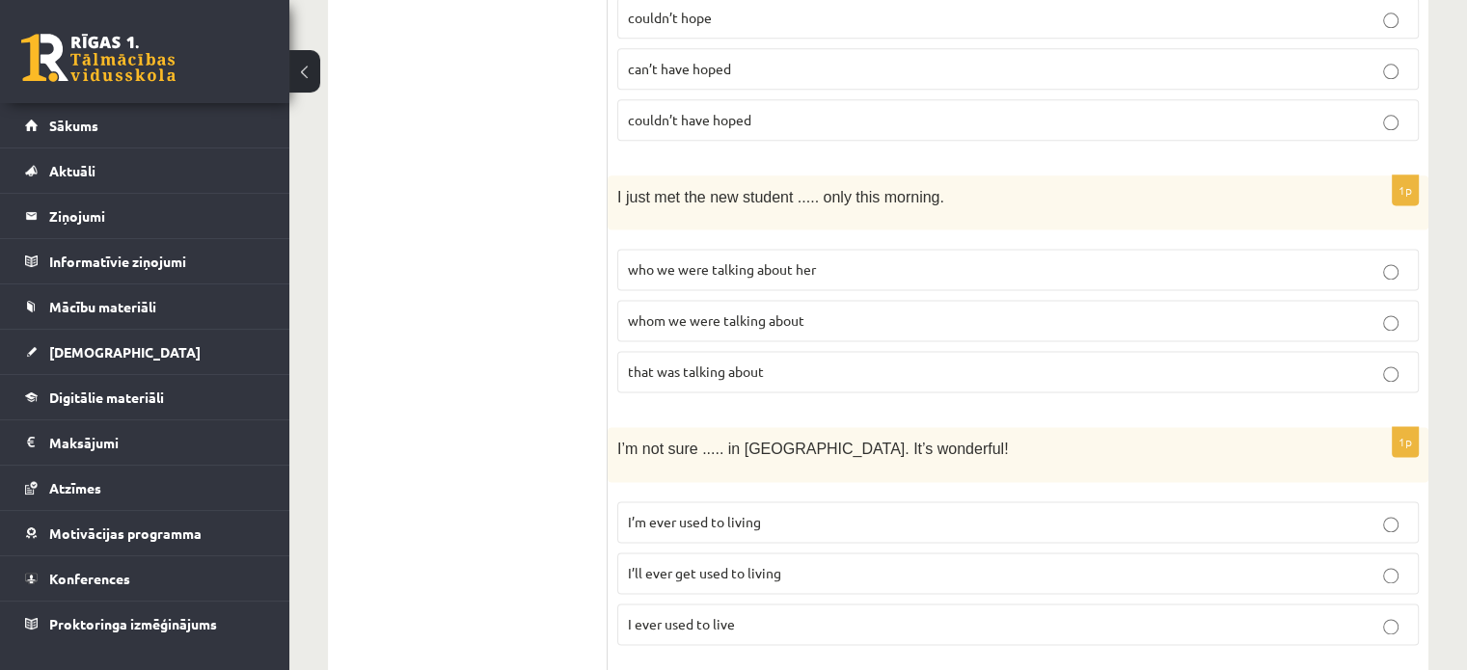
scroll to position [2545, 0]
click at [710, 564] on p "I’ll ever get used to living" at bounding box center [1018, 574] width 780 height 20
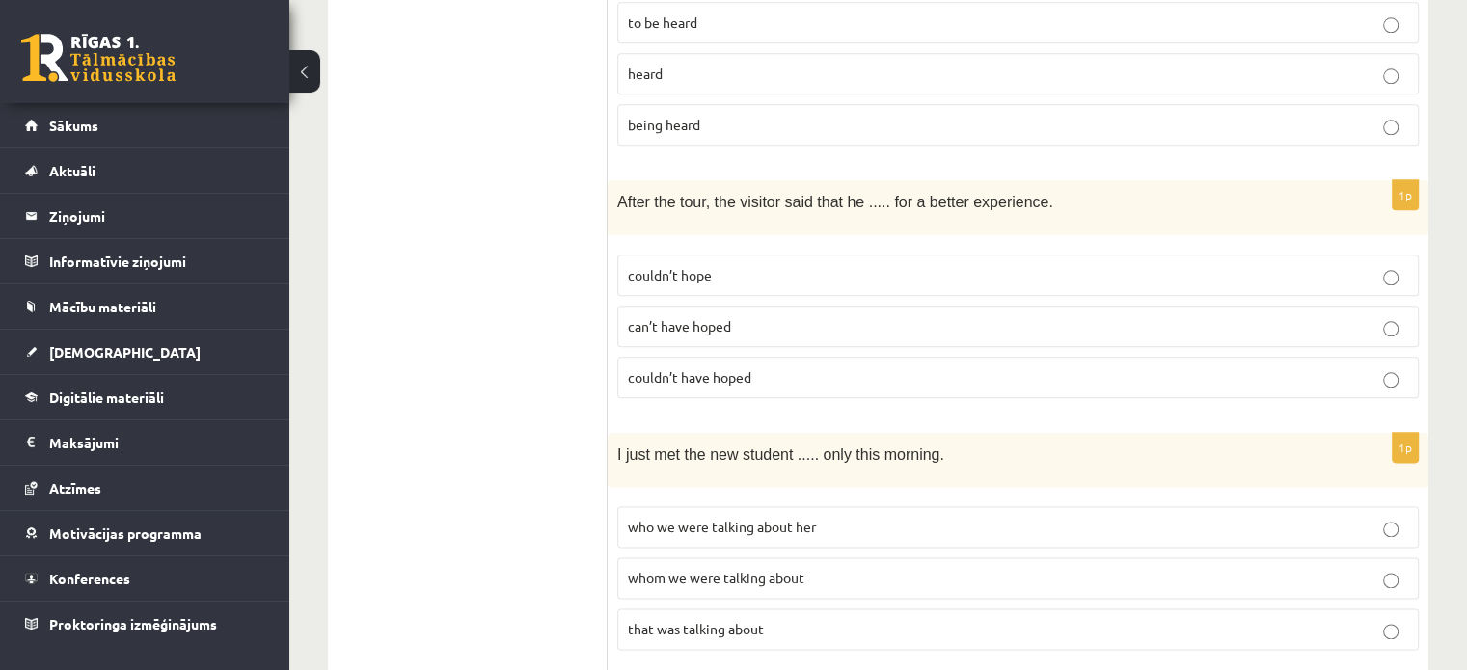
scroll to position [2290, 0]
click at [761, 567] on span "whom we were talking about" at bounding box center [716, 575] width 177 height 17
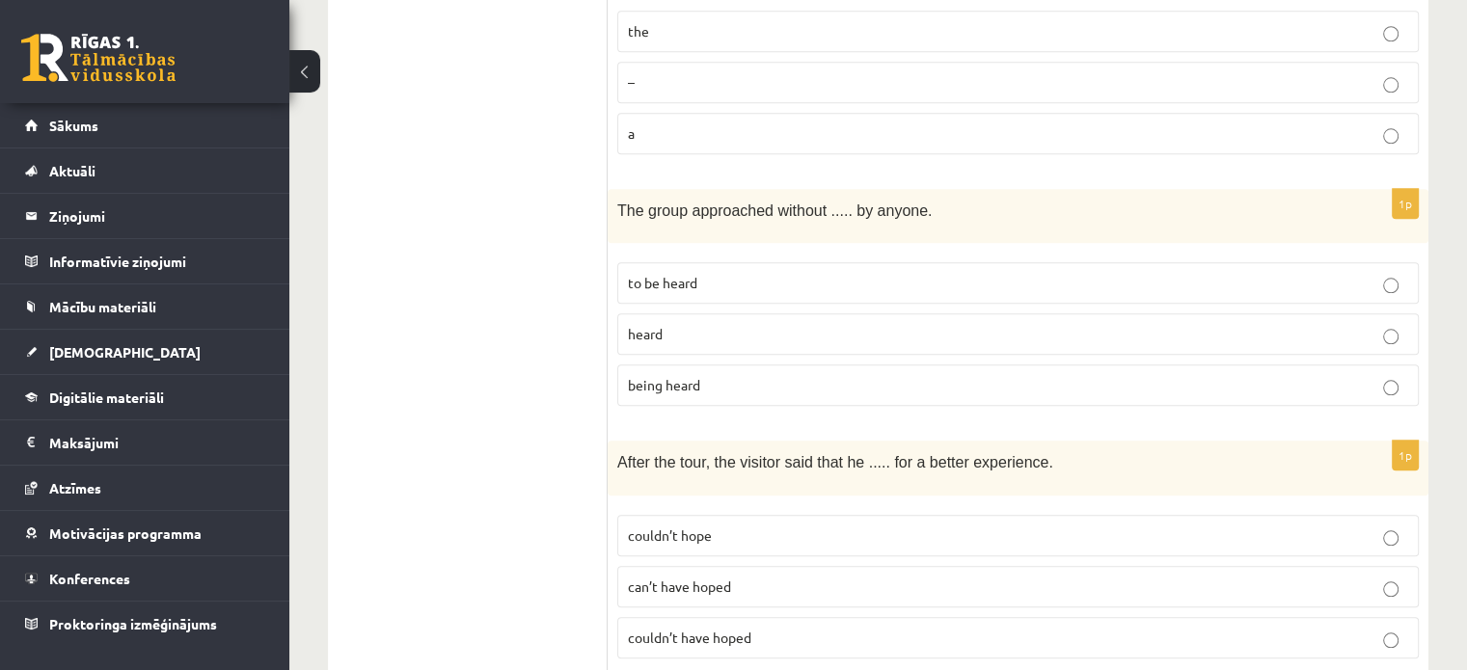
scroll to position [2025, 0]
click at [749, 632] on span "couldn’t have hoped" at bounding box center [689, 640] width 123 height 17
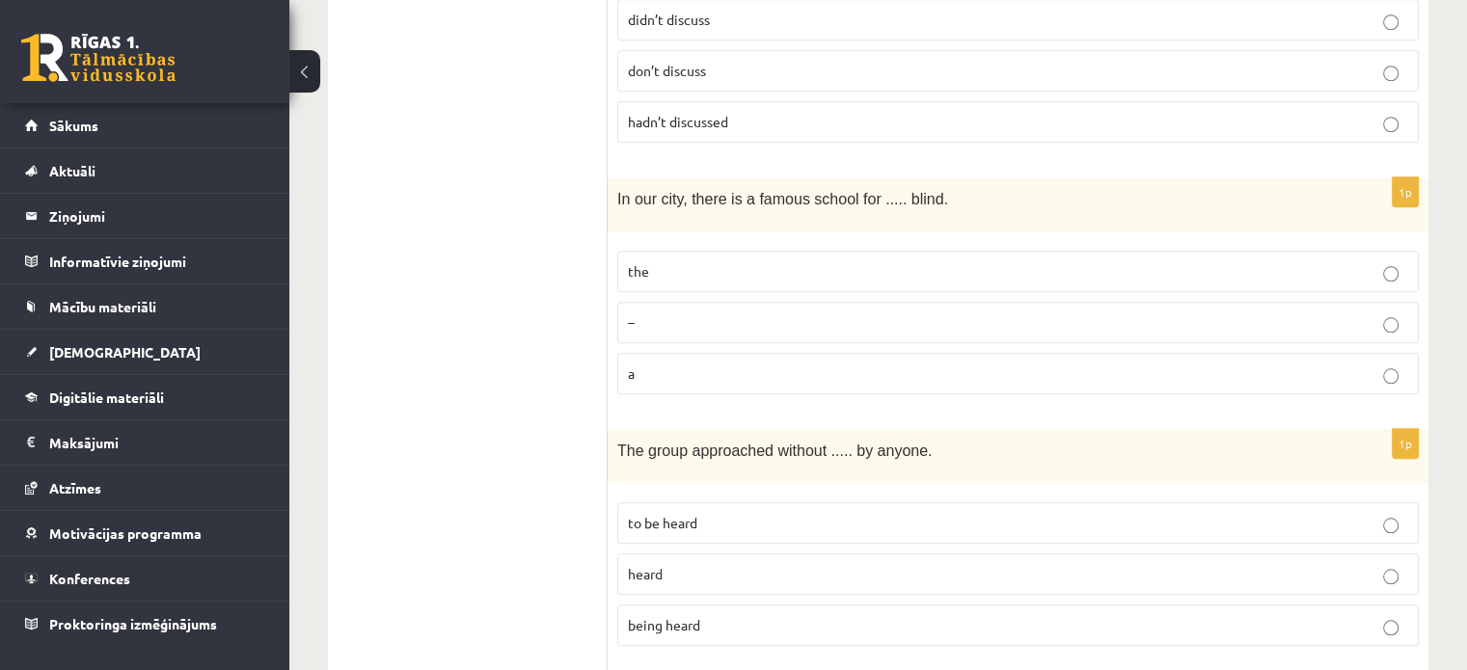
scroll to position [1785, 0]
click at [669, 618] on span "being heard" at bounding box center [664, 626] width 72 height 17
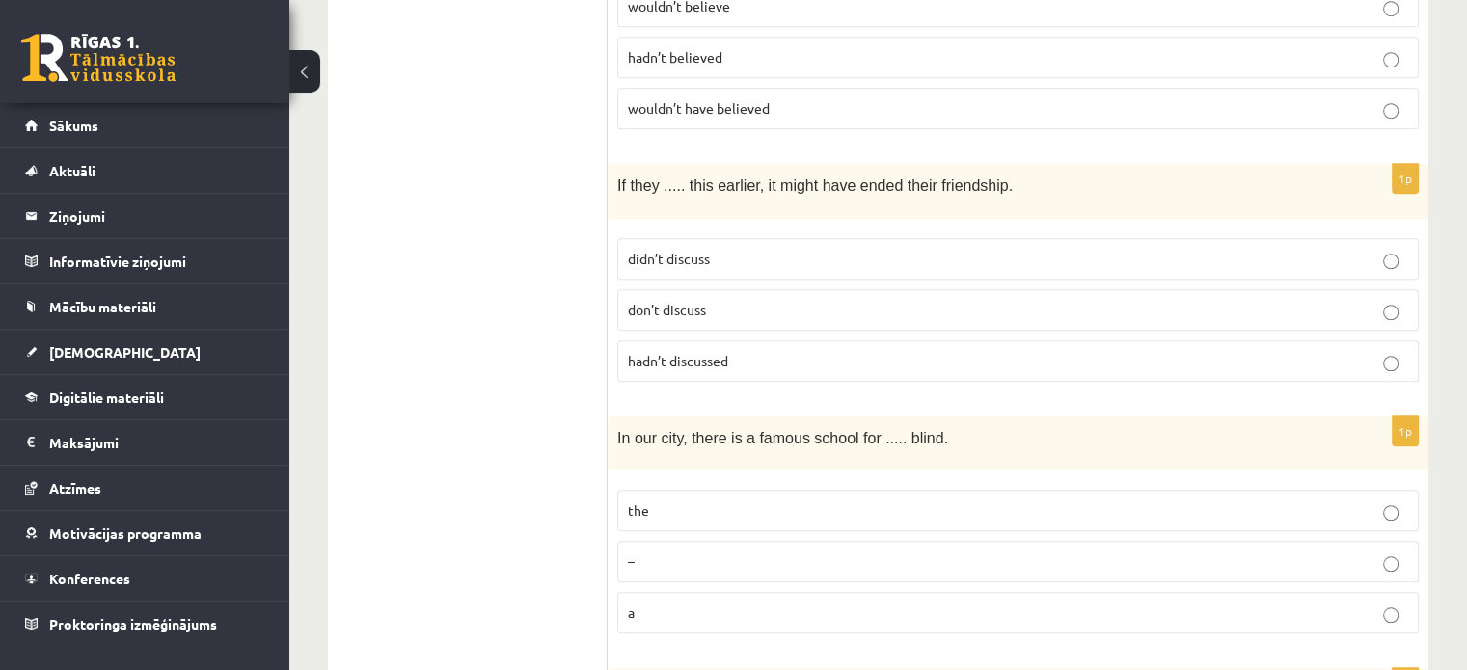
scroll to position [1547, 0]
click at [706, 502] on p "the" at bounding box center [1018, 512] width 780 height 20
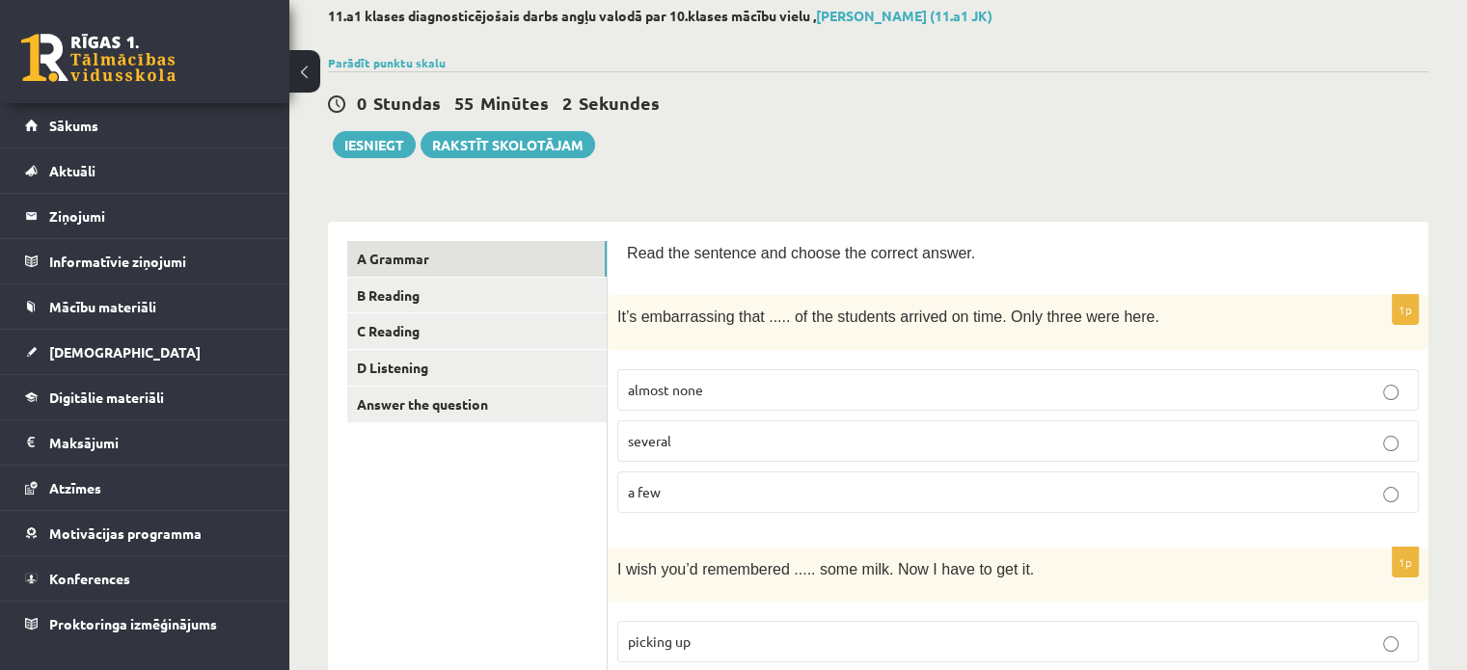
scroll to position [52, 0]
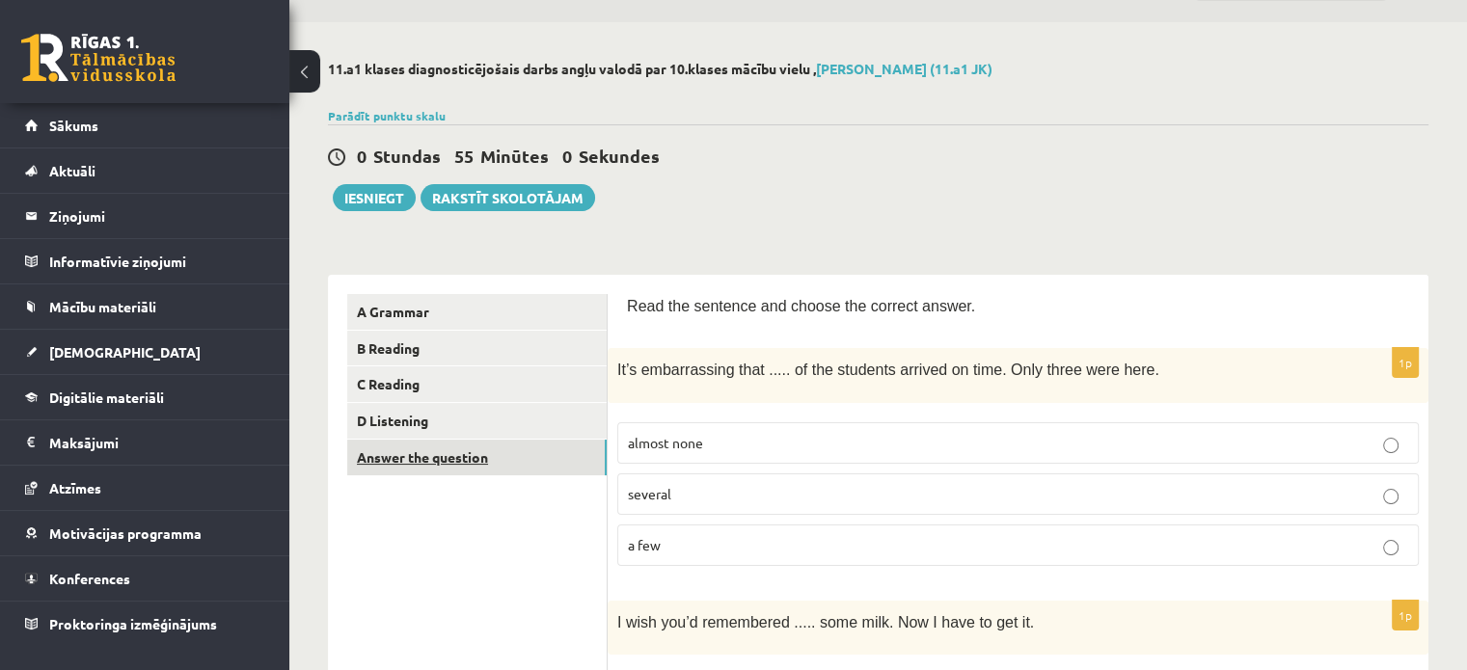
click at [555, 473] on link "Answer the question" at bounding box center [476, 458] width 259 height 36
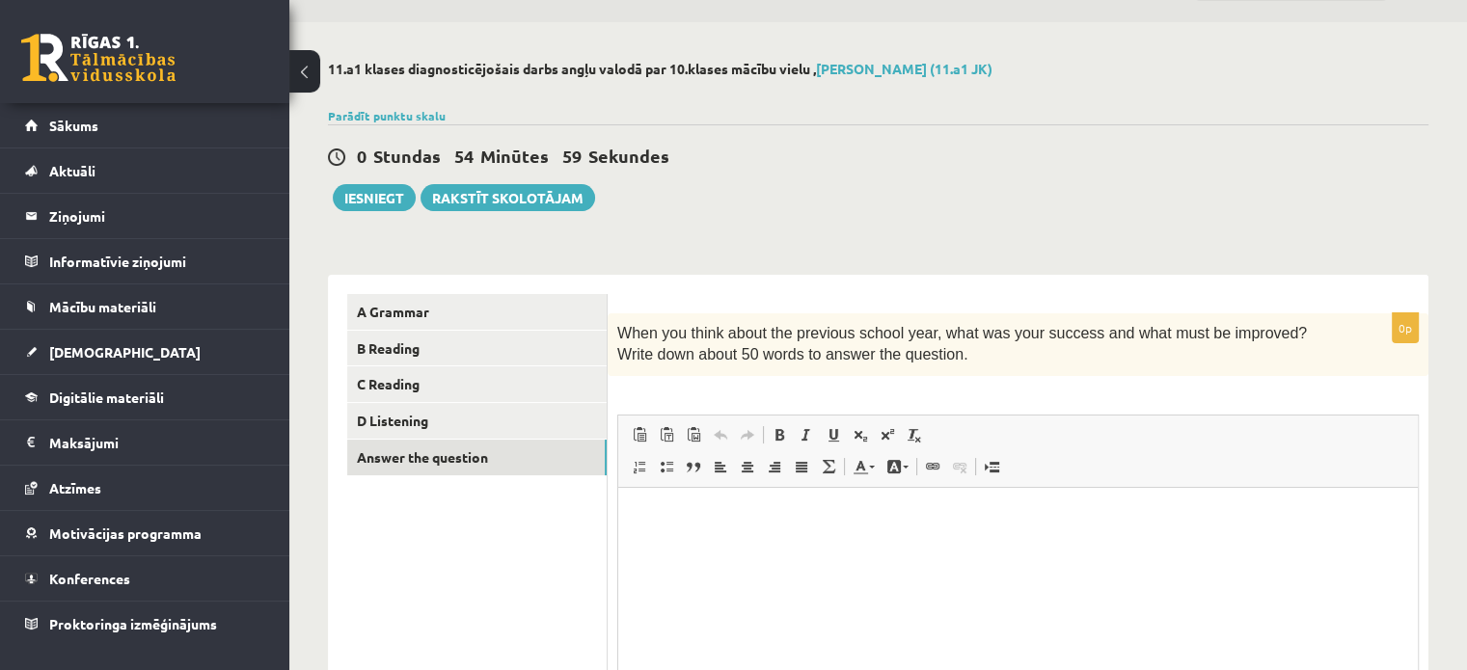
scroll to position [0, 0]
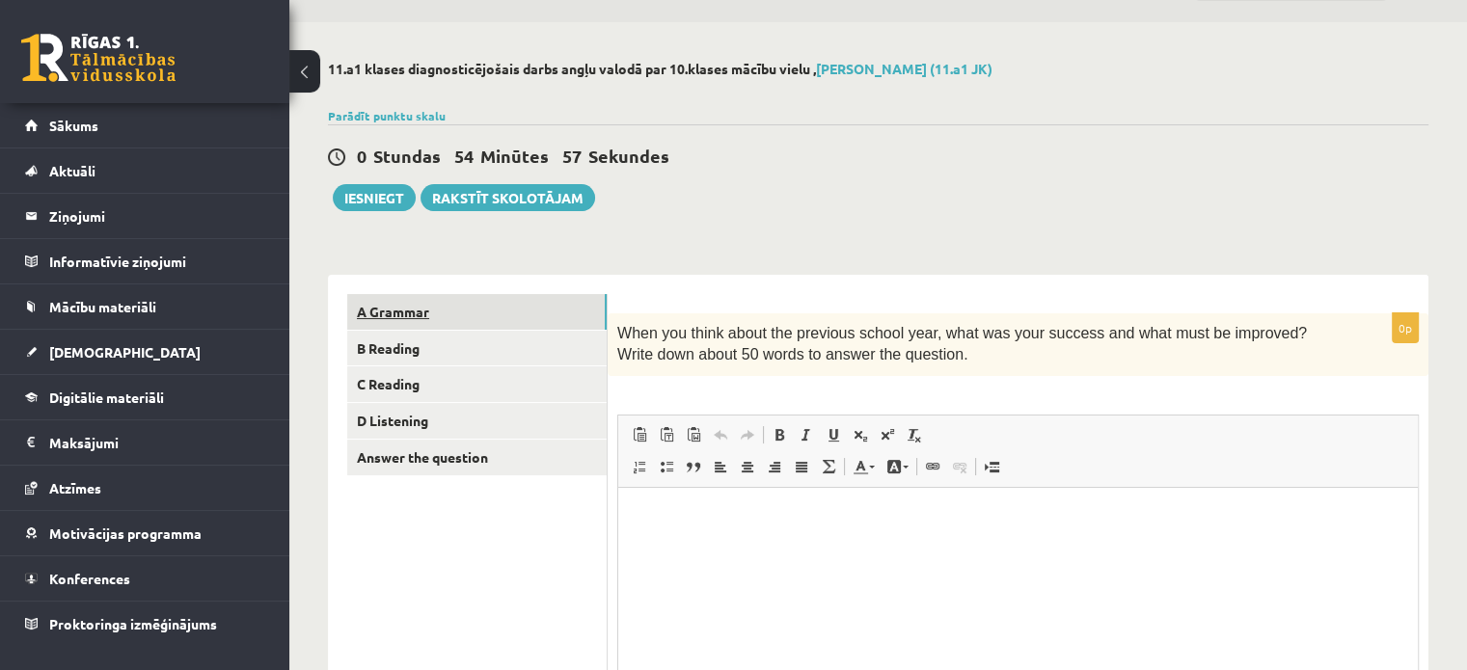
click at [517, 303] on link "A Grammar" at bounding box center [476, 312] width 259 height 36
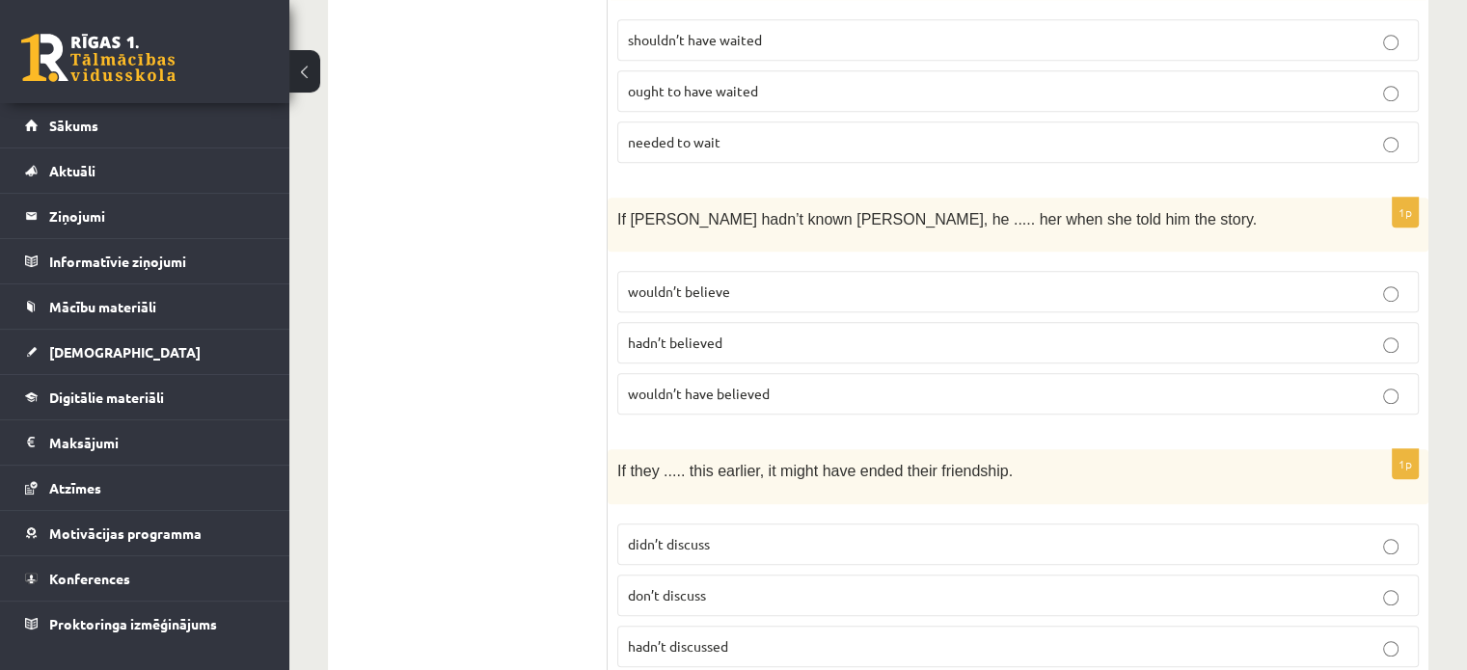
scroll to position [1262, 0]
click at [814, 638] on p "hadn’t discussed" at bounding box center [1018, 648] width 780 height 20
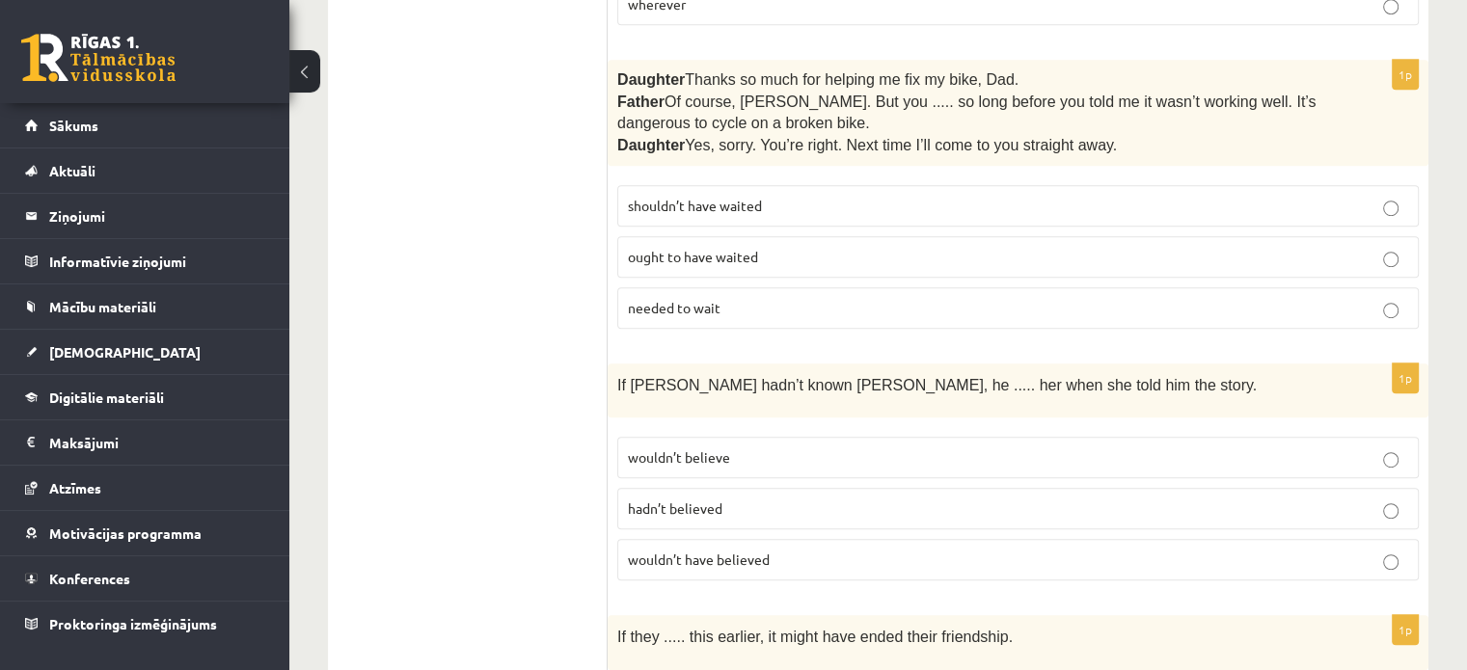
scroll to position [1098, 0]
click at [749, 550] on span "wouldn’t have believed" at bounding box center [699, 558] width 142 height 17
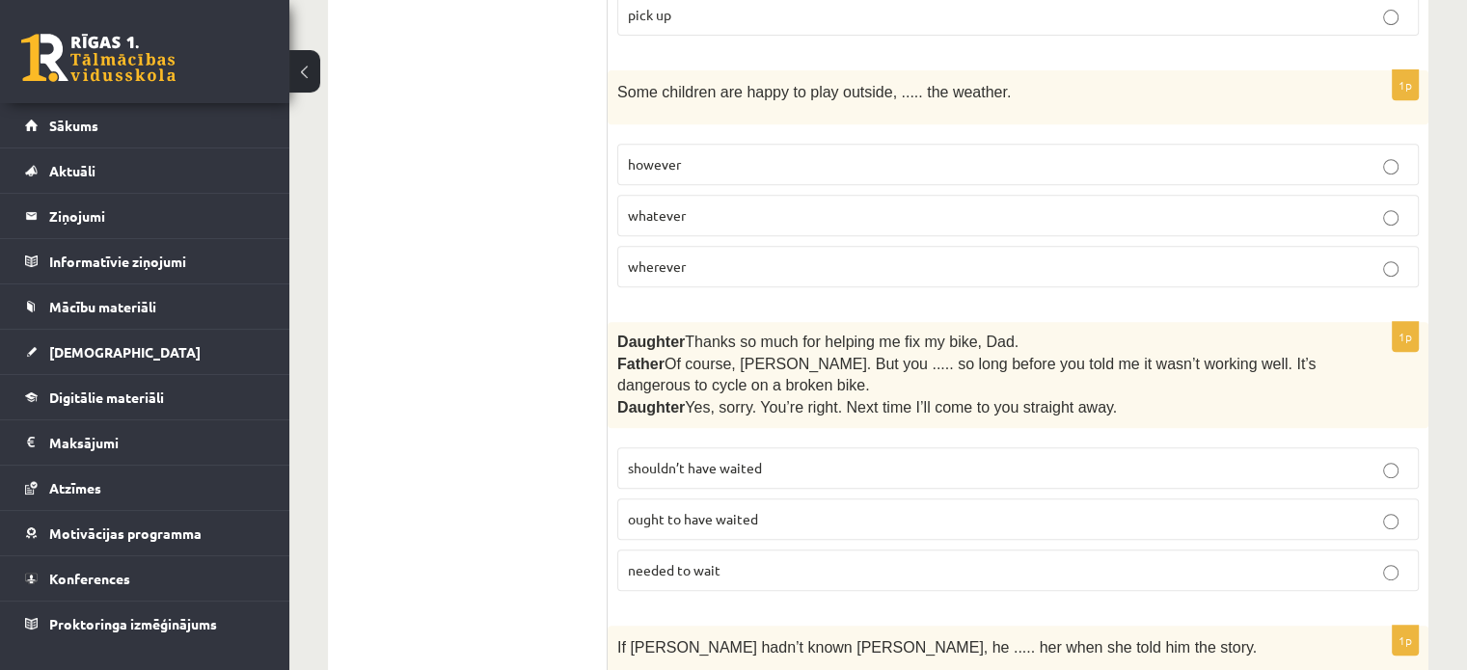
scroll to position [833, 0]
click at [763, 459] on p "shouldn’t have waited" at bounding box center [1018, 469] width 780 height 20
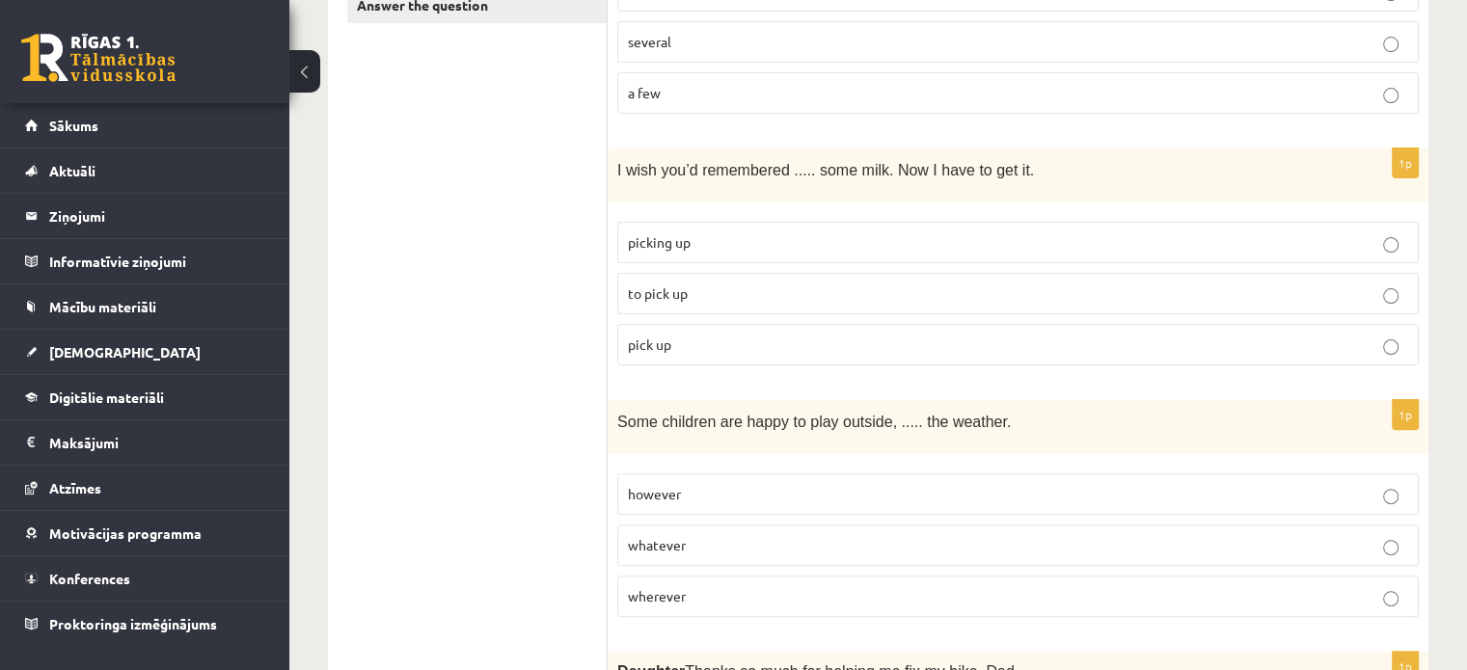
scroll to position [504, 0]
click at [749, 587] on p "wherever" at bounding box center [1018, 597] width 780 height 20
click at [749, 536] on p "whatever" at bounding box center [1018, 546] width 780 height 20
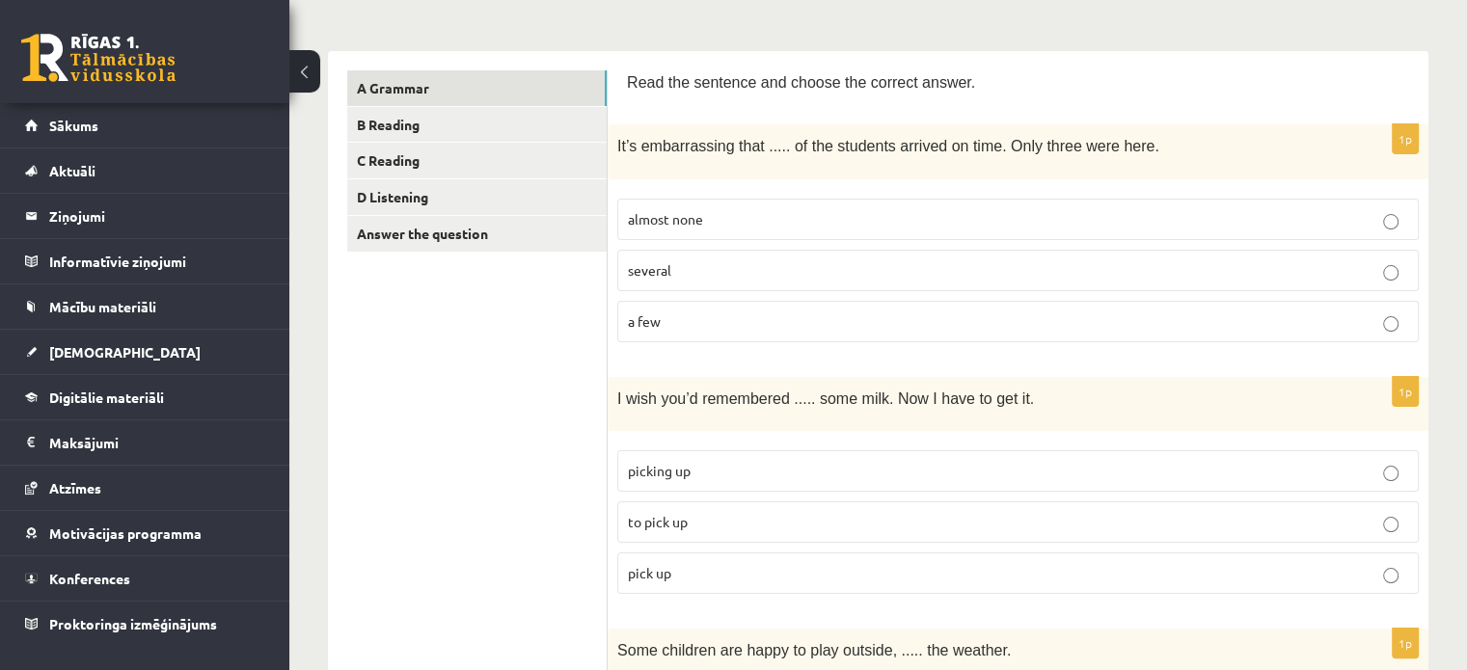
scroll to position [276, 0]
click at [688, 526] on label "to pick up" at bounding box center [1018, 522] width 802 height 41
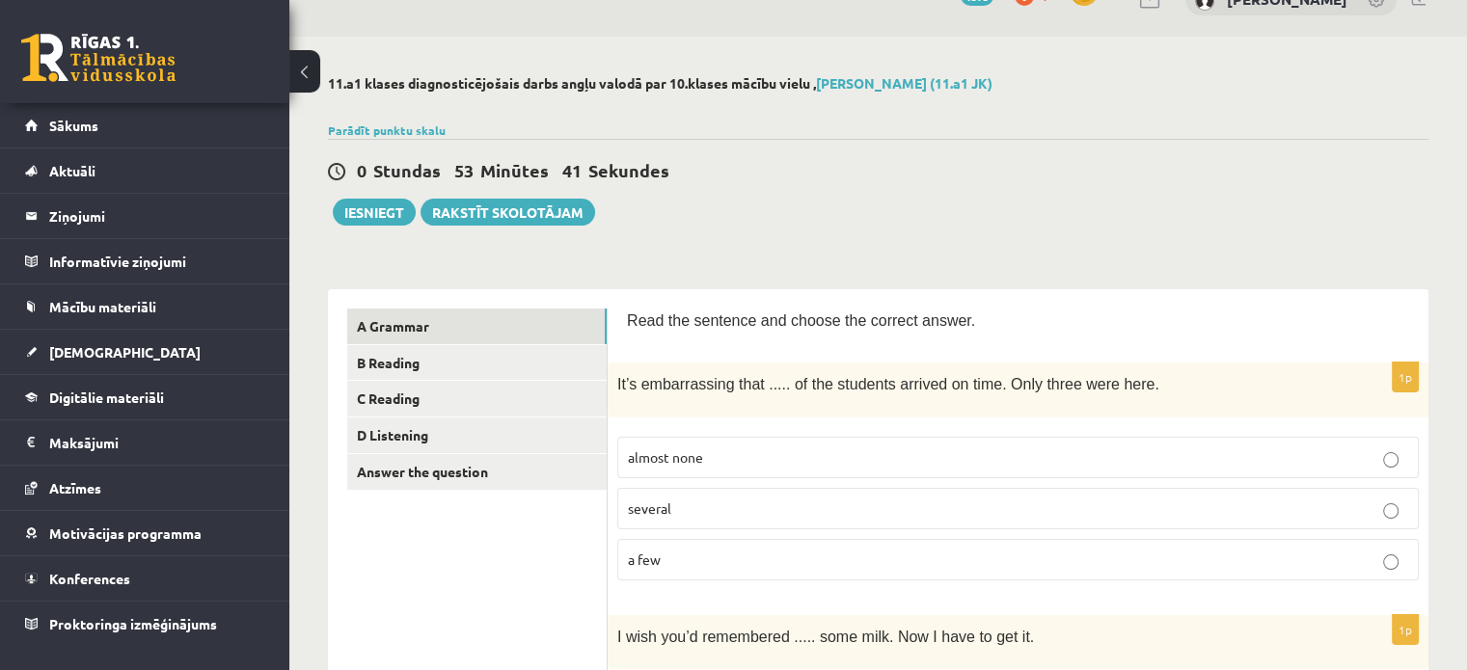
scroll to position [37, 0]
click at [751, 569] on label "a few" at bounding box center [1018, 560] width 802 height 41
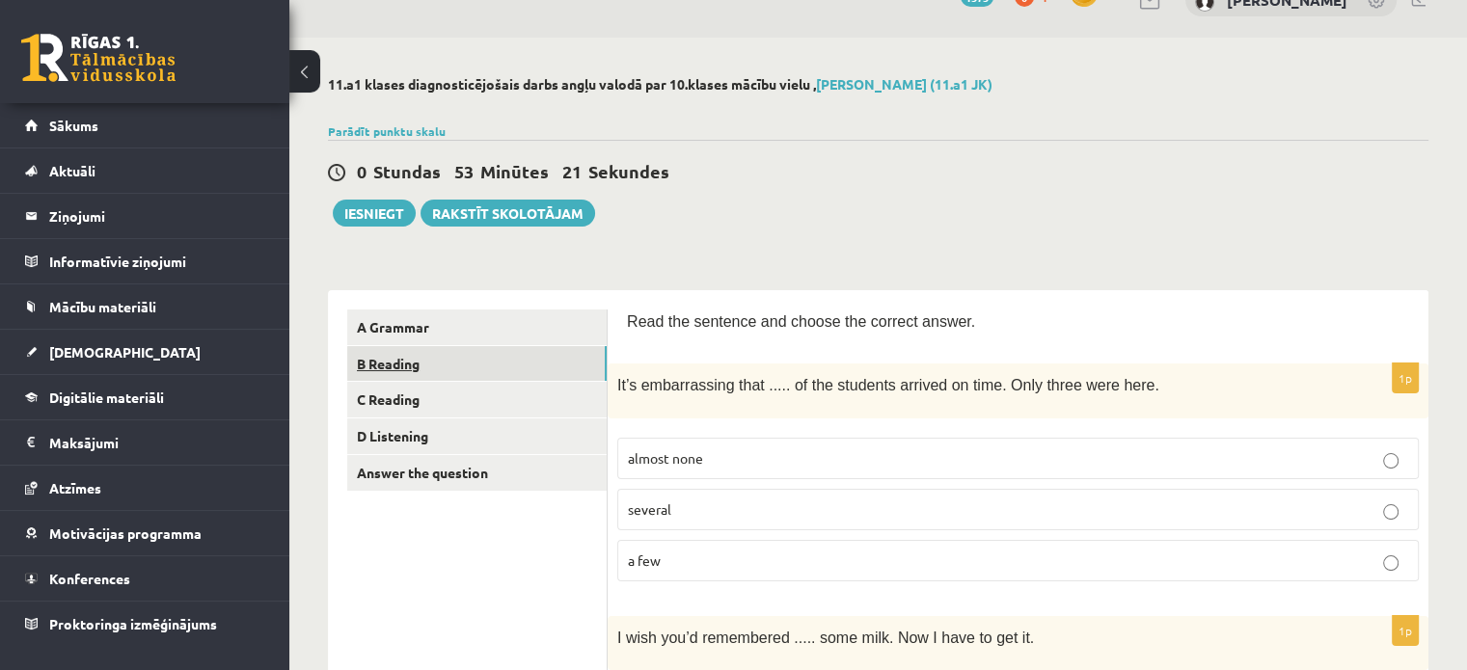
click at [527, 348] on link "B Reading" at bounding box center [476, 364] width 259 height 36
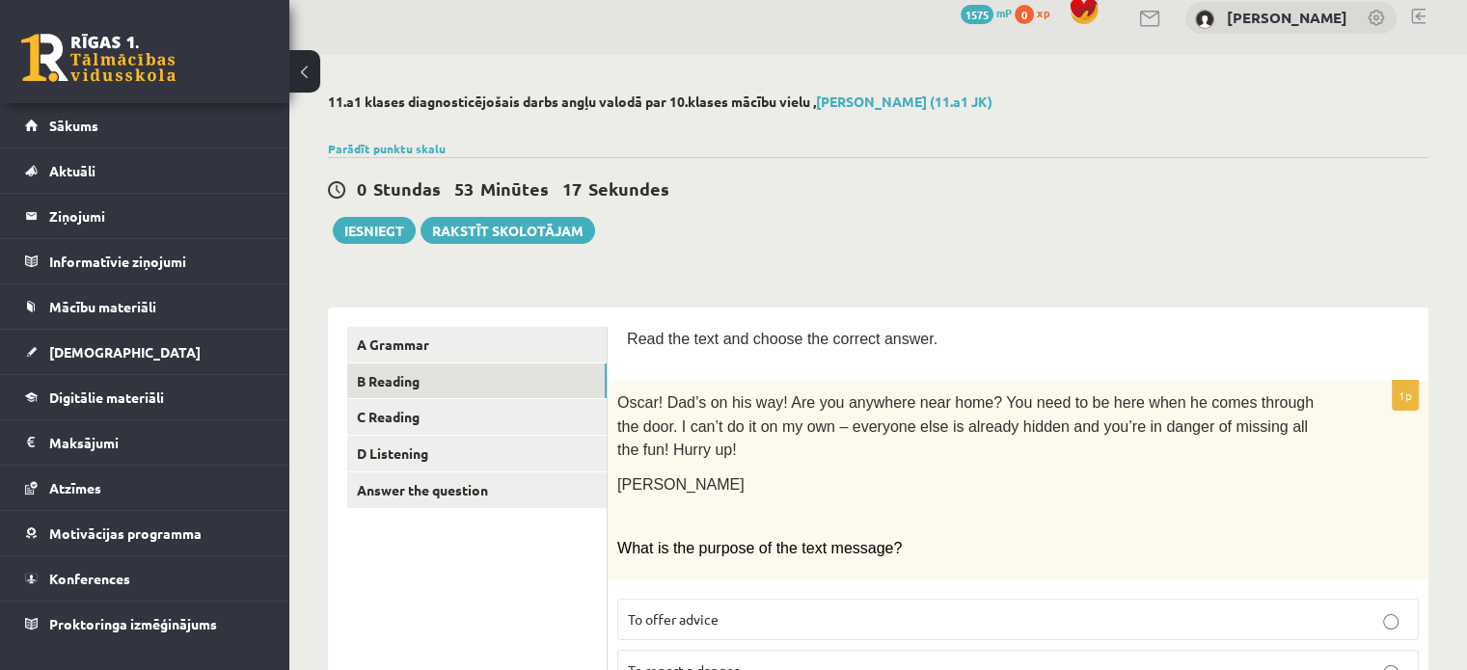
scroll to position [0, 0]
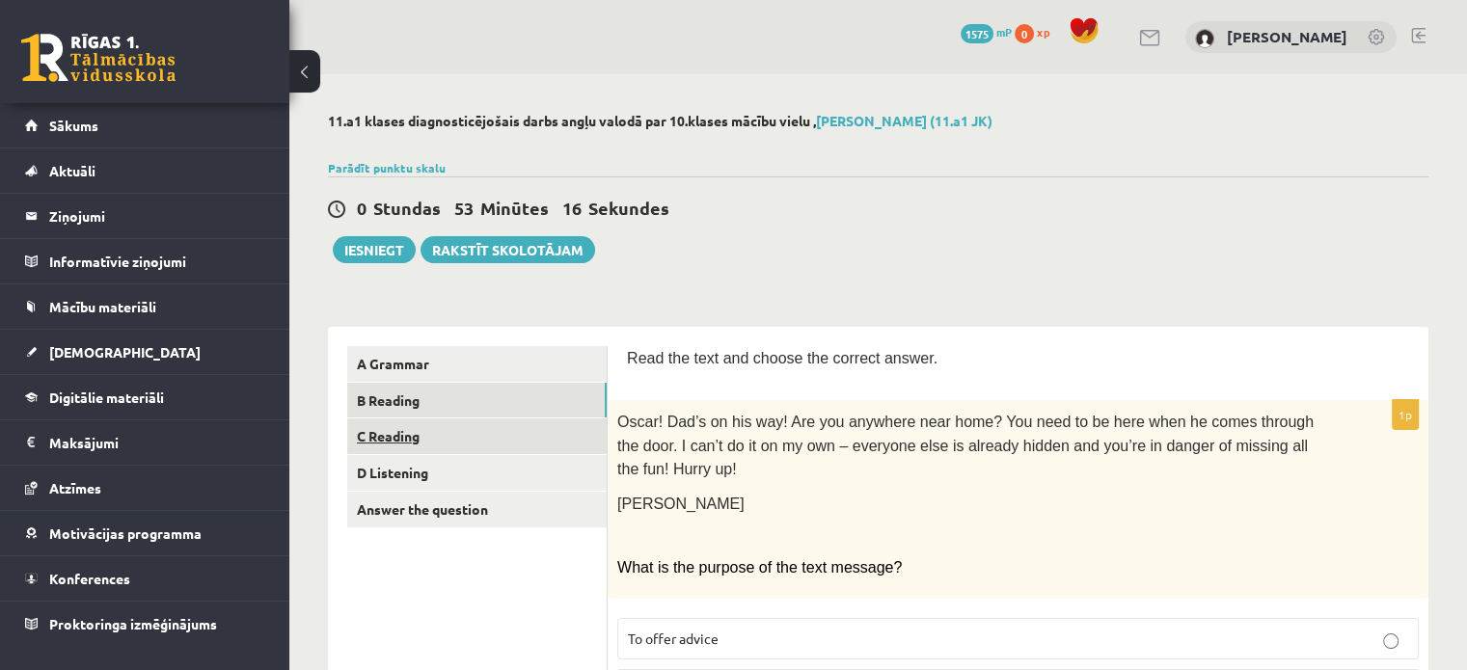
click at [586, 438] on link "C Reading" at bounding box center [476, 437] width 259 height 36
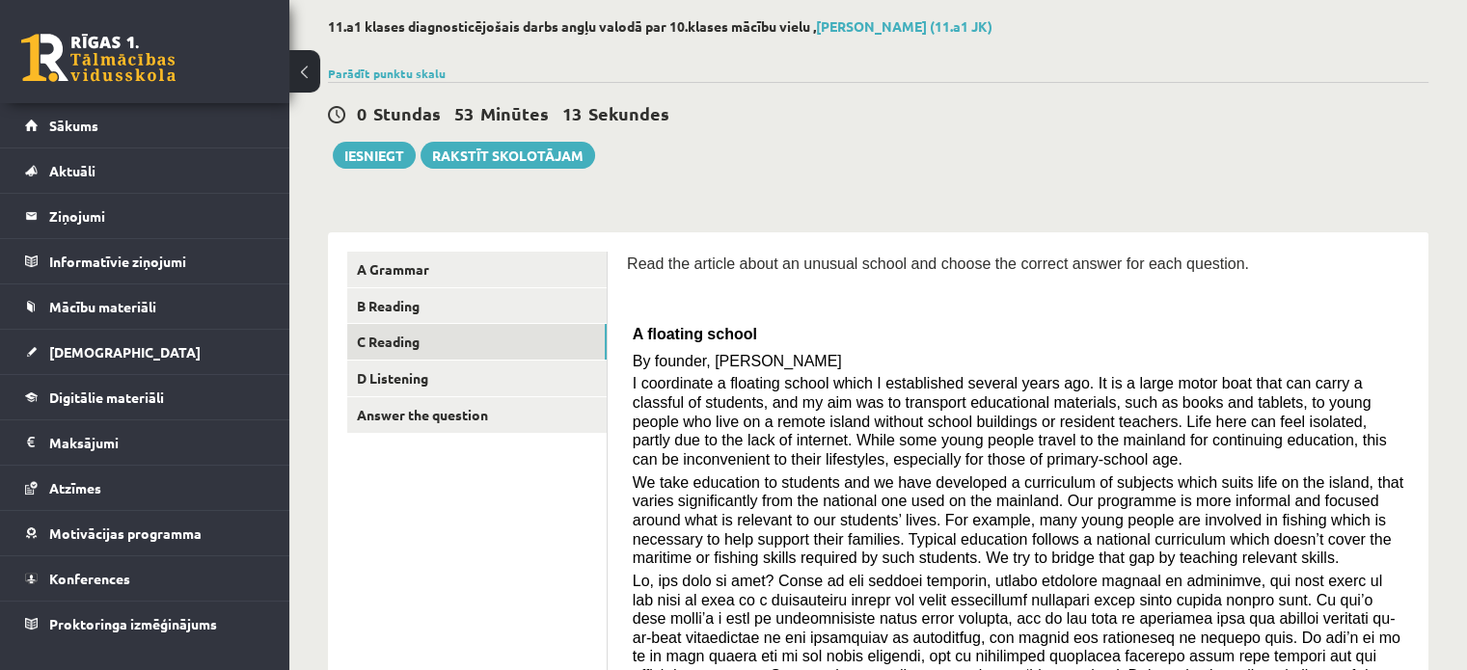
scroll to position [96, 0]
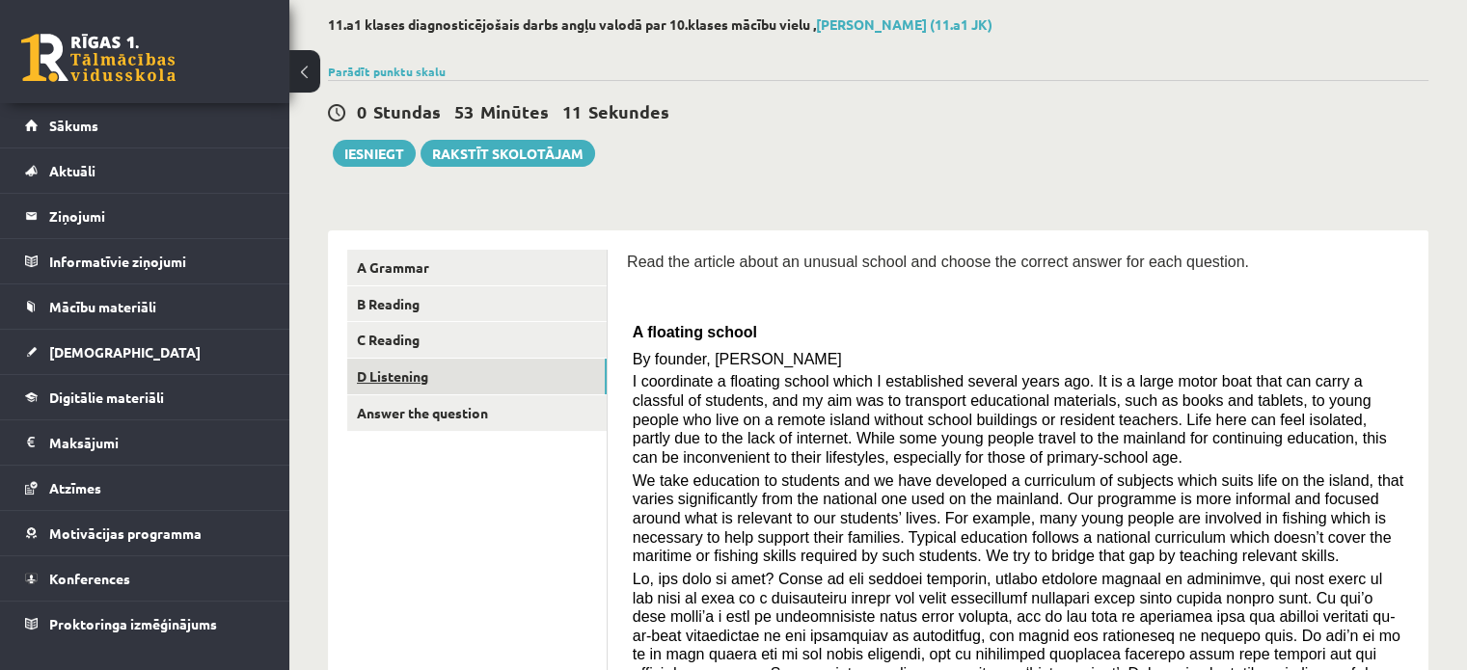
click at [557, 366] on link "D Listening" at bounding box center [476, 377] width 259 height 36
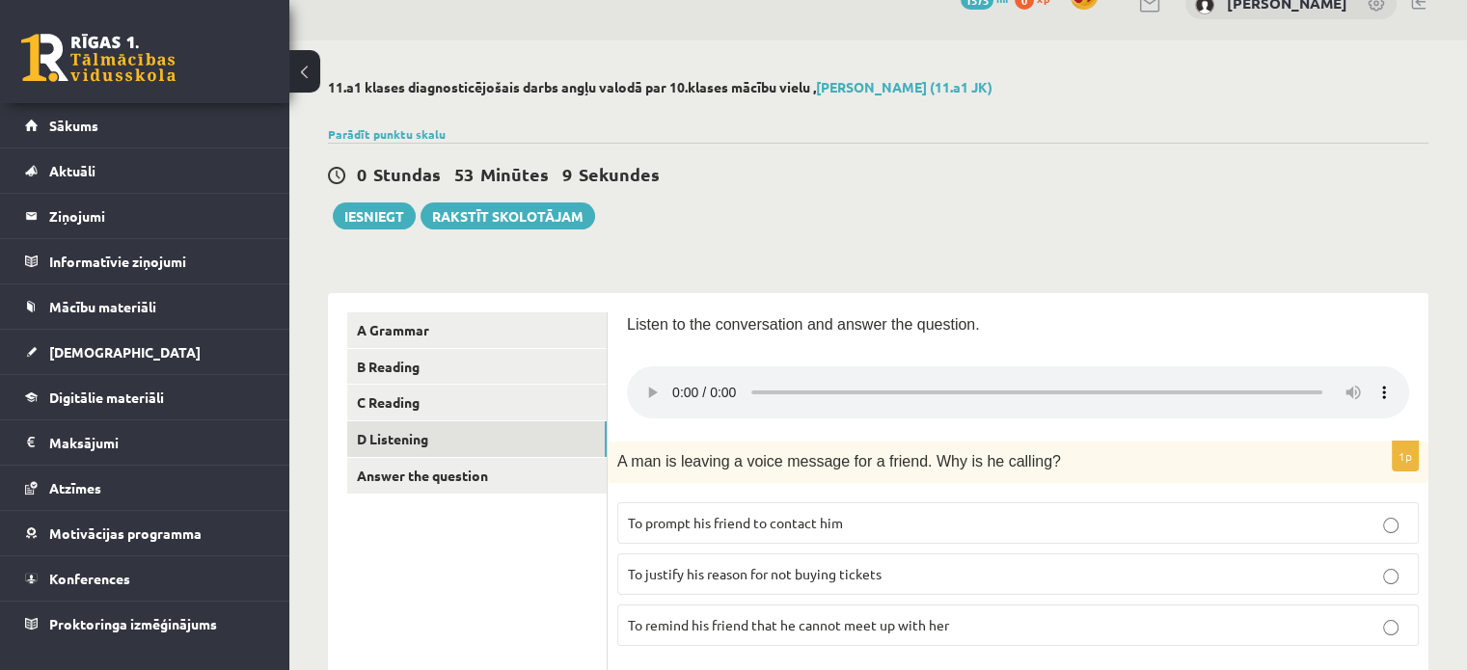
scroll to position [0, 0]
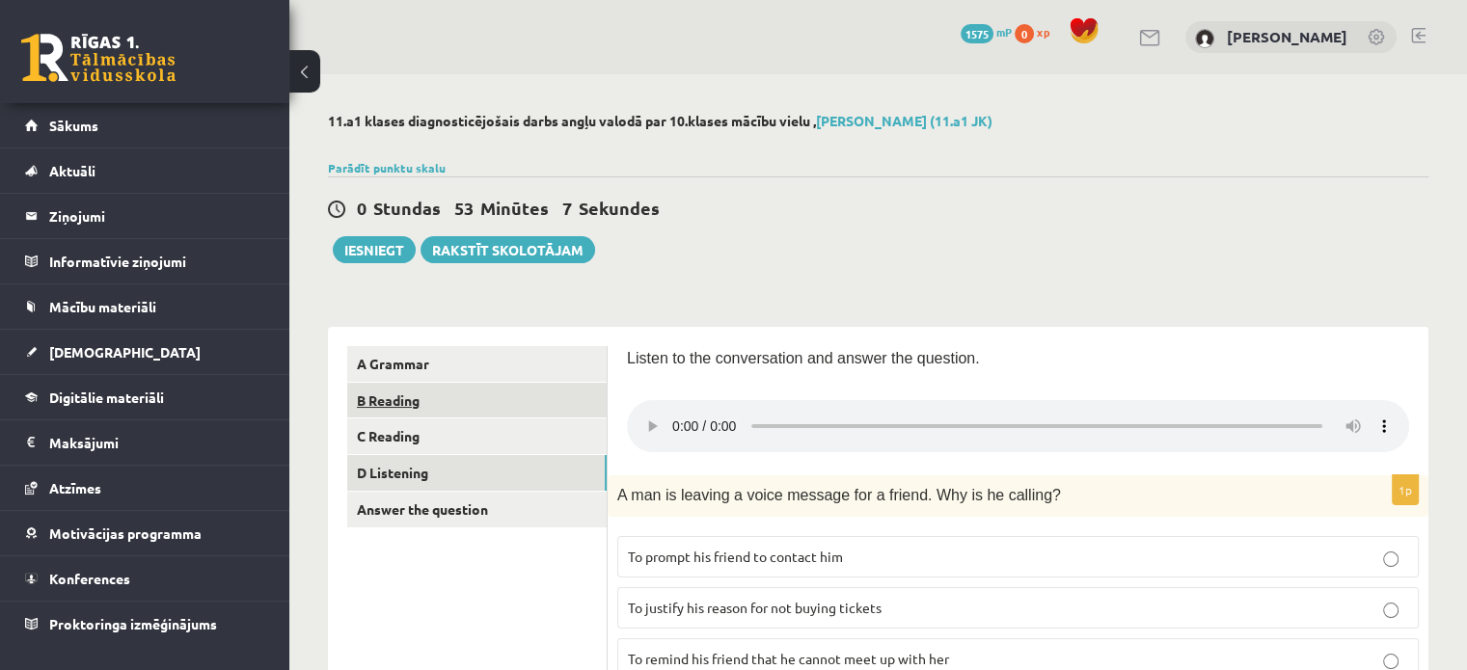
click at [526, 409] on link "B Reading" at bounding box center [476, 401] width 259 height 36
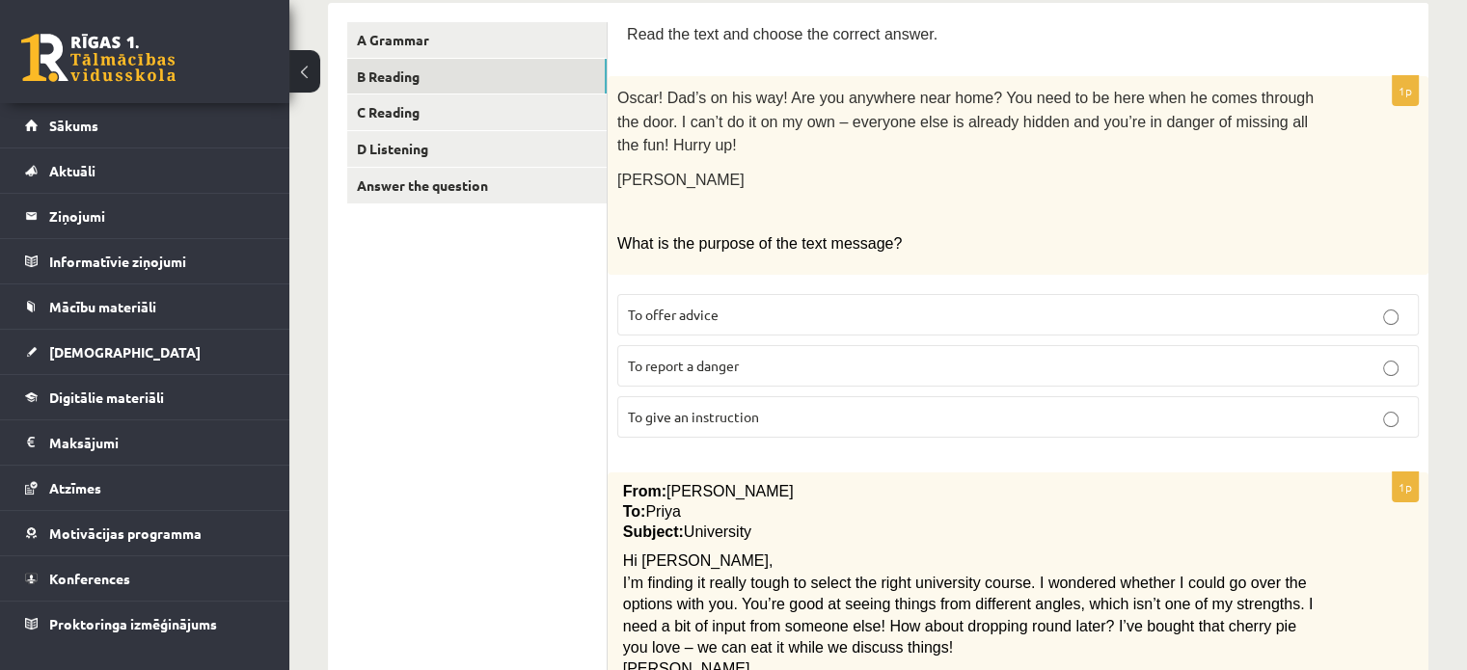
scroll to position [328, 0]
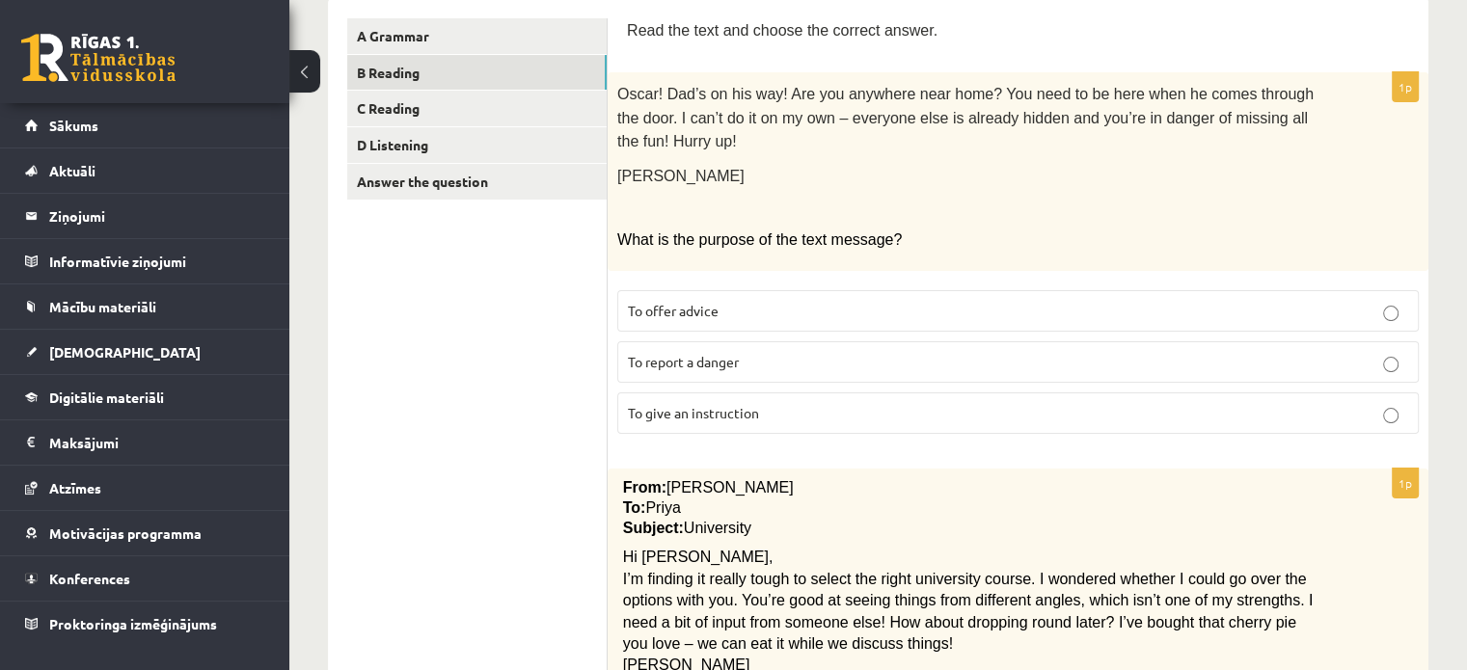
click at [972, 403] on p "To give an instruction" at bounding box center [1018, 413] width 780 height 20
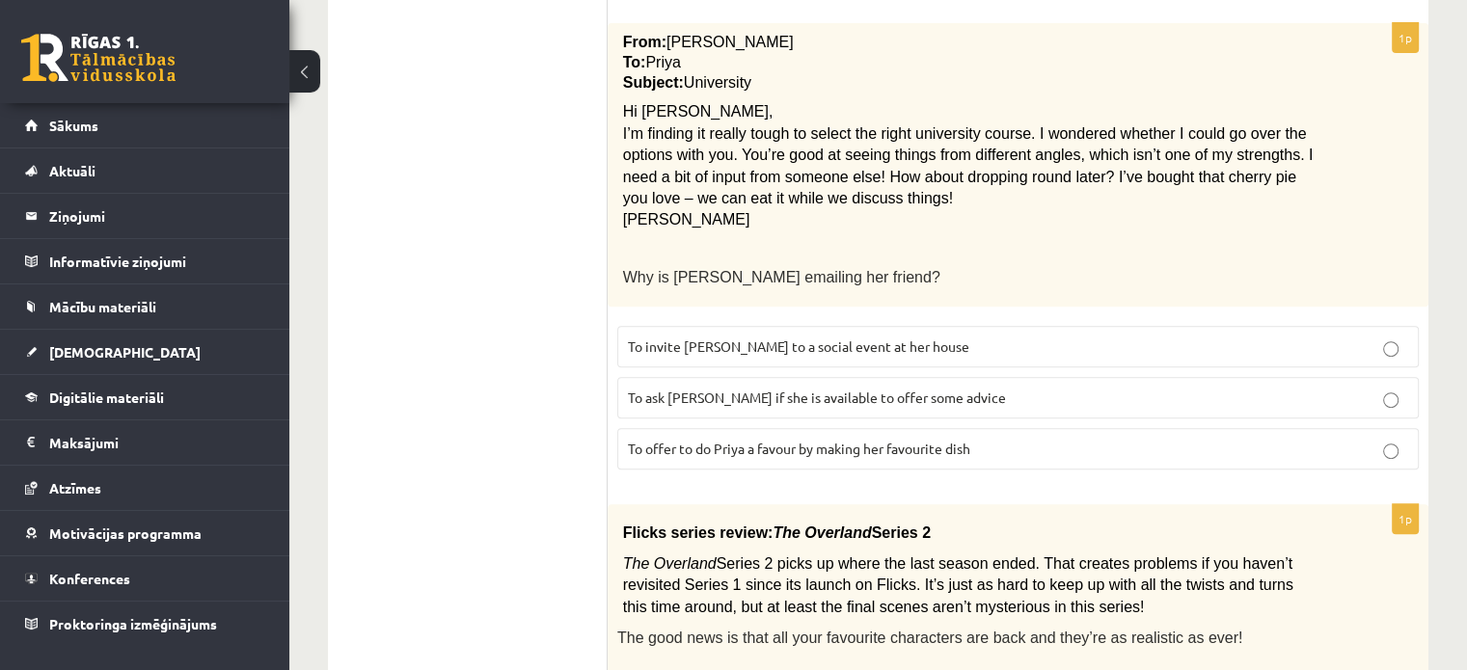
scroll to position [770, 0]
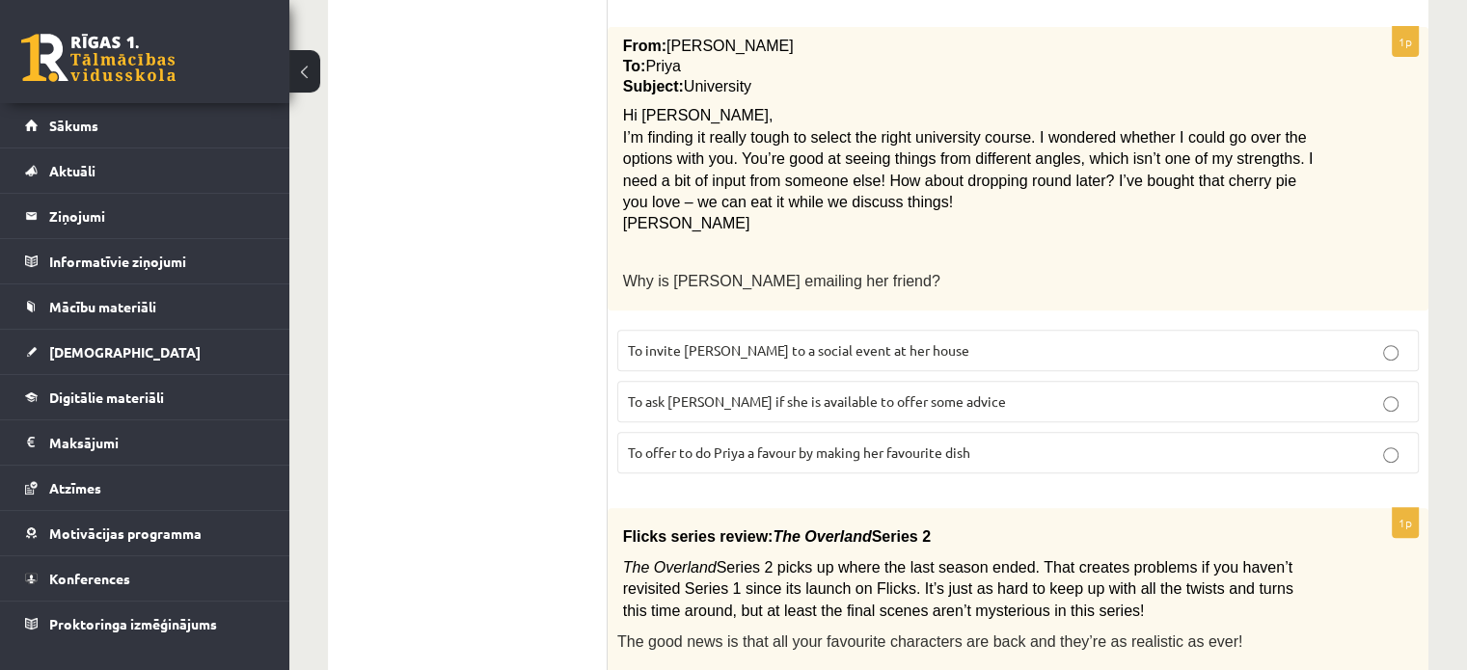
click at [966, 444] on span "To offer to do Priya a favour by making her favourite dish" at bounding box center [799, 452] width 342 height 17
click at [938, 392] on p "To ask Priya if she is available to offer some advice" at bounding box center [1018, 402] width 780 height 20
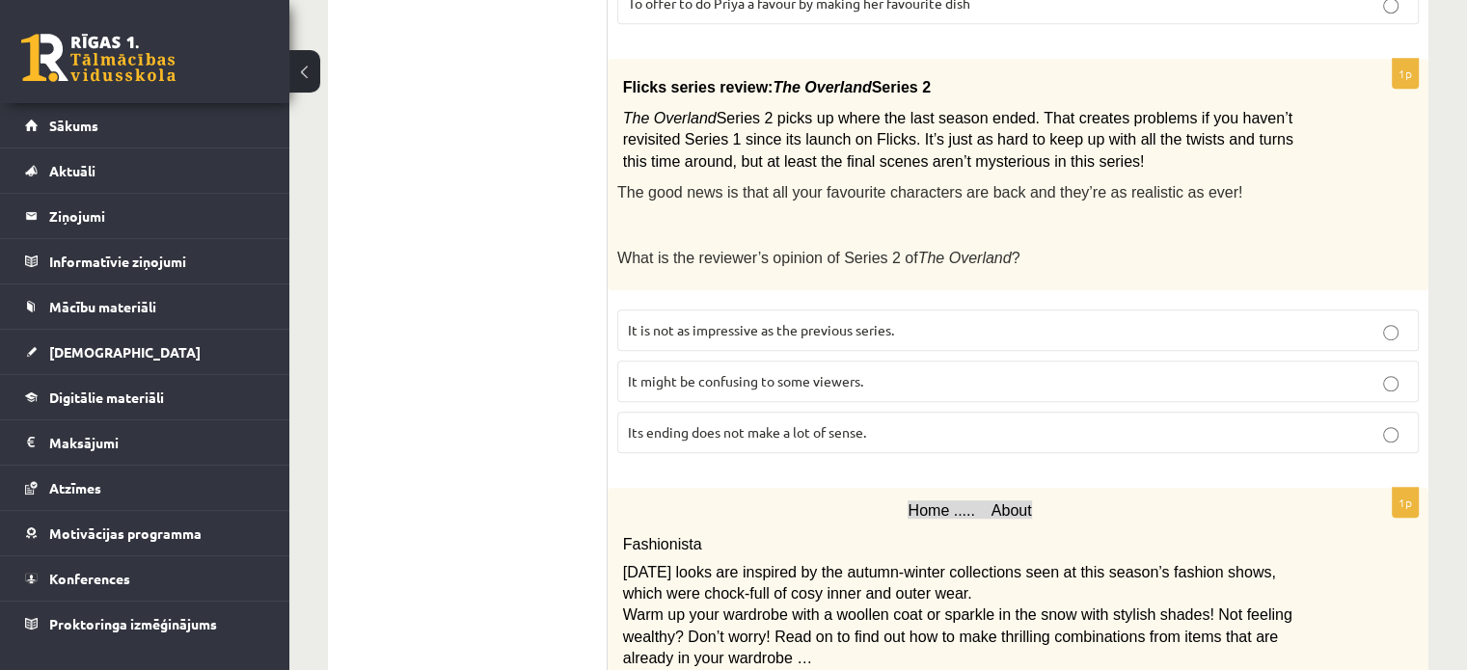
scroll to position [1222, 0]
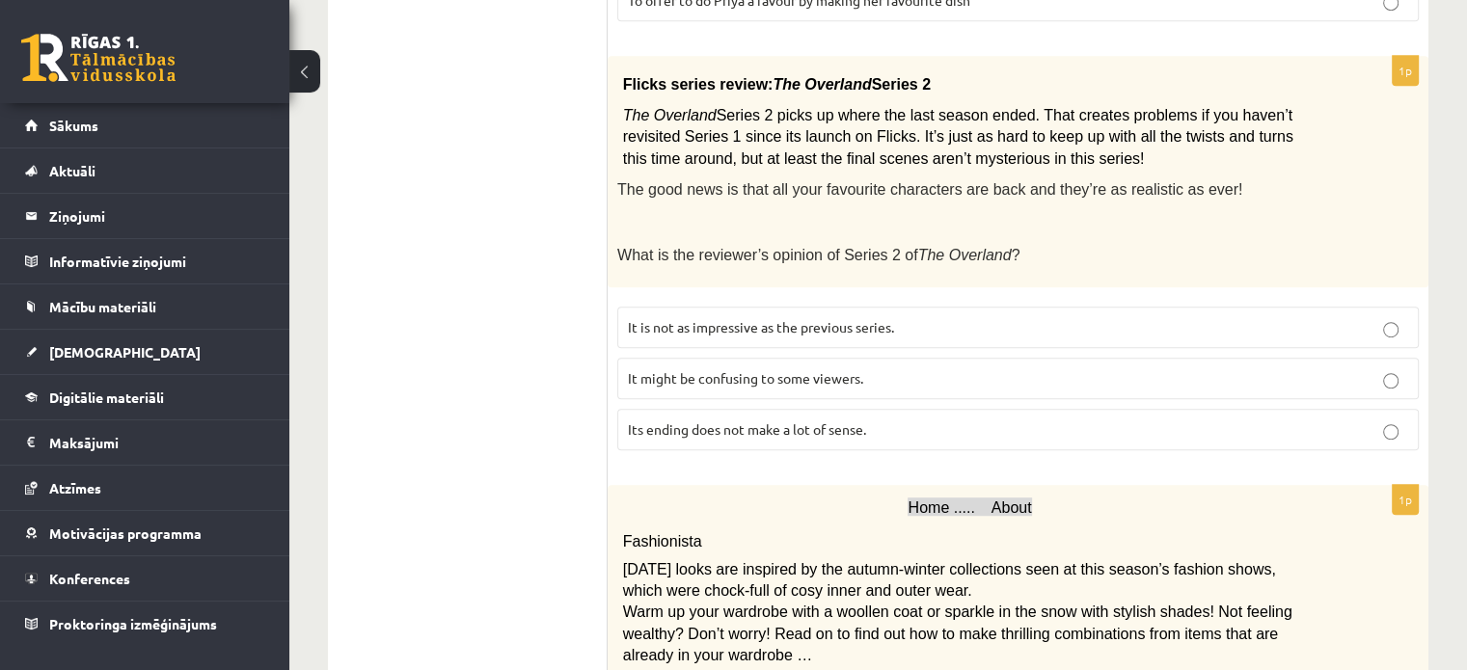
click at [858, 359] on fieldset "It is not as impressive as the previous series. It might be confusing to some v…" at bounding box center [1018, 376] width 802 height 159
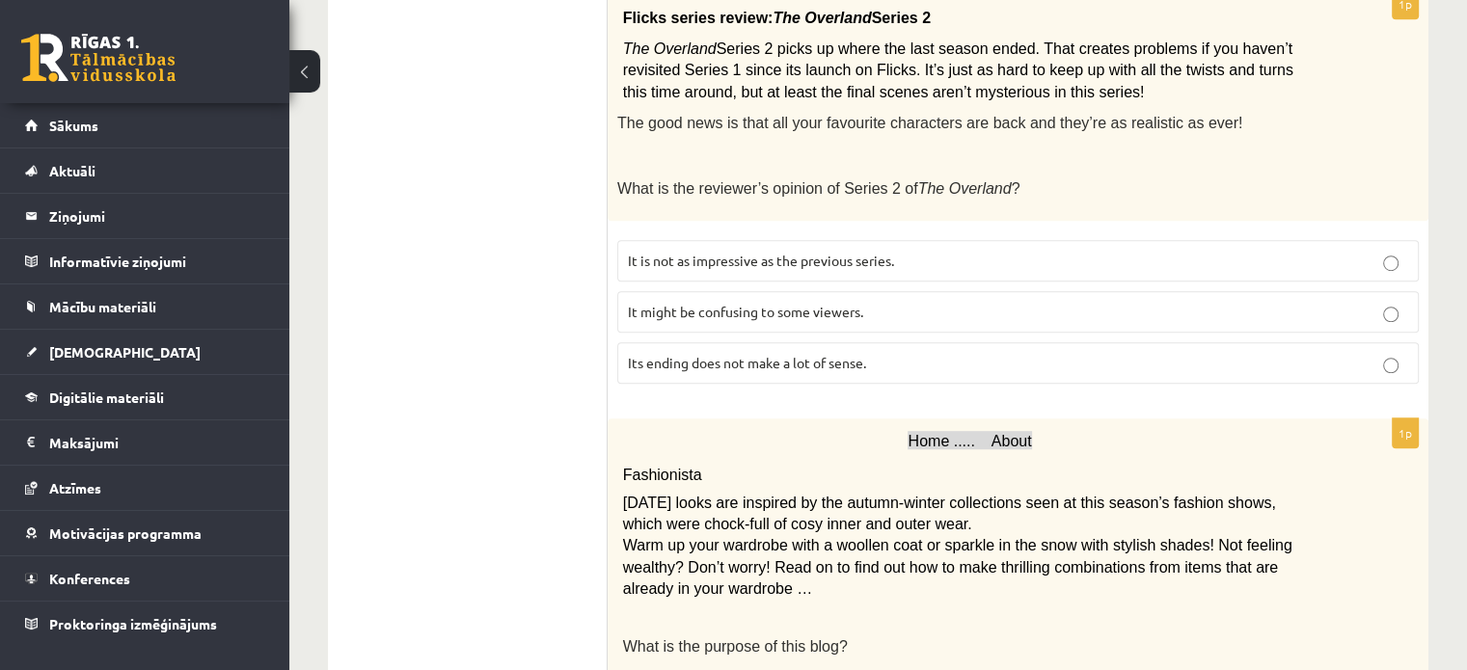
scroll to position [1291, 0]
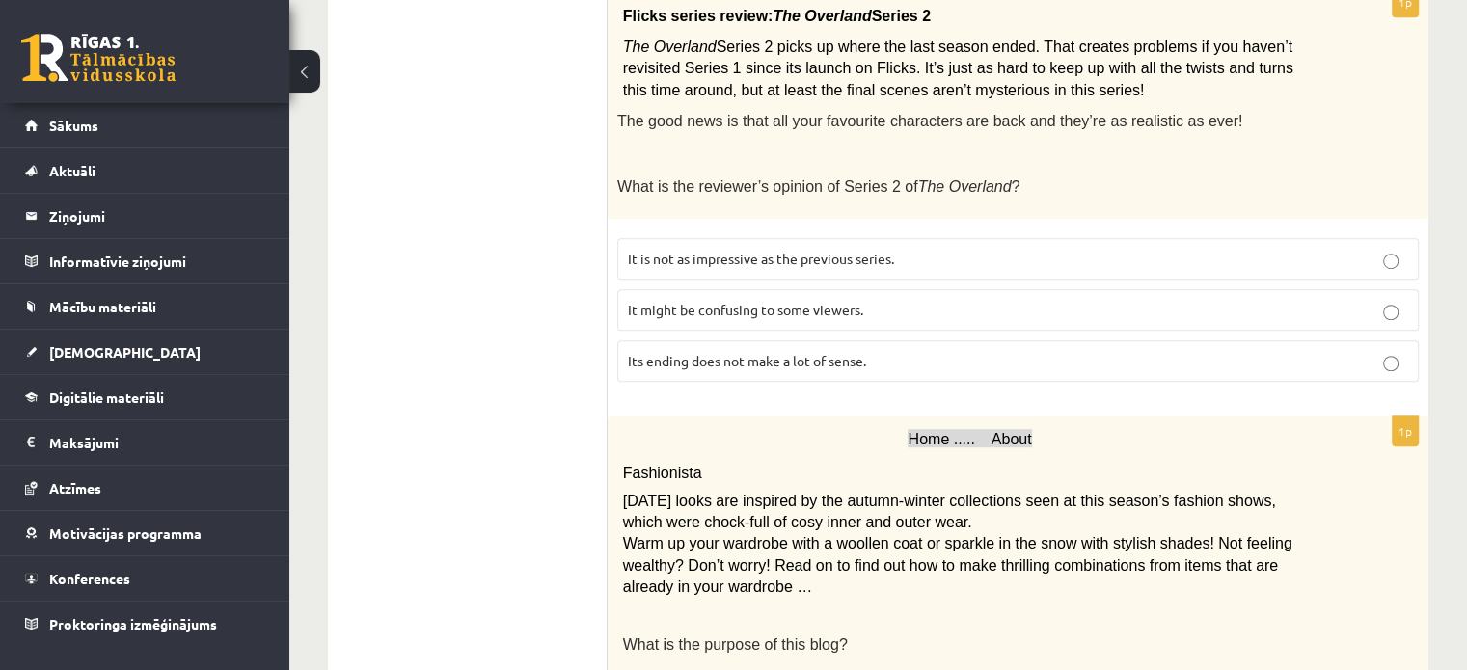
click at [860, 301] on span "It might be confusing to some viewers." at bounding box center [745, 309] width 235 height 17
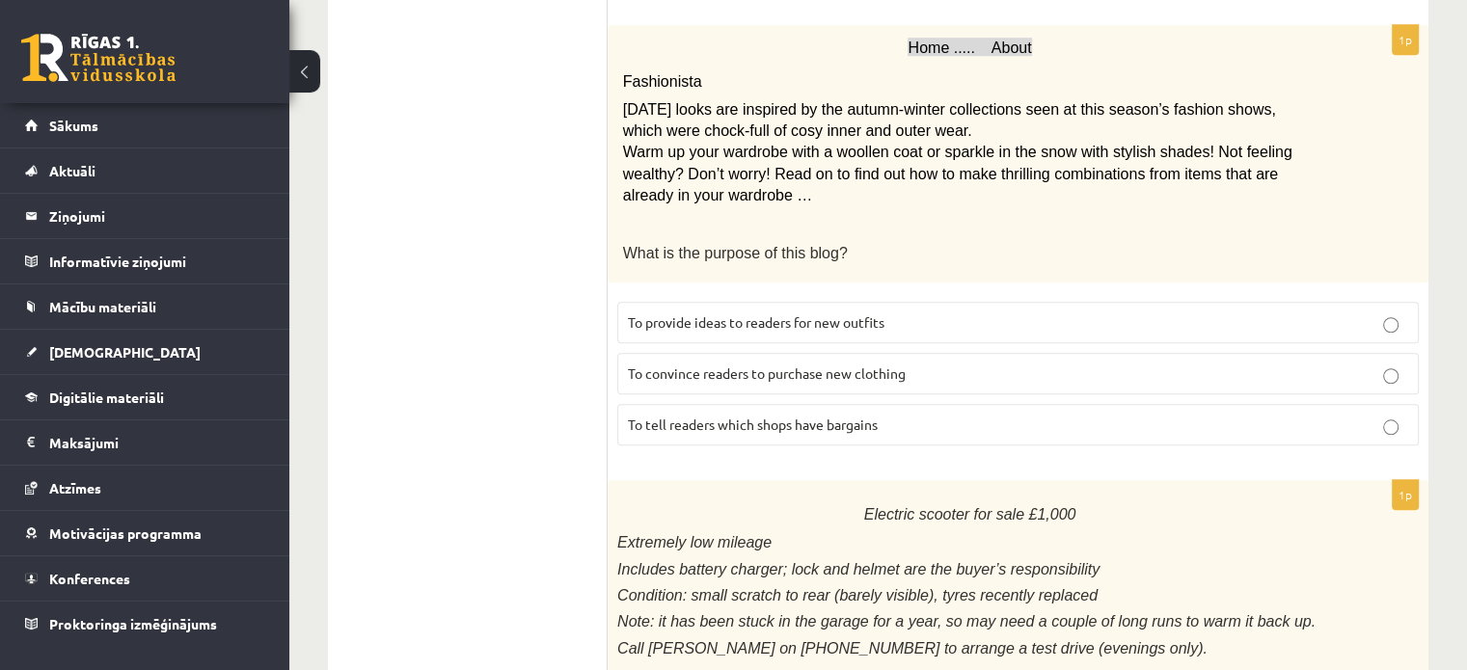
scroll to position [1684, 0]
click at [914, 311] on p "To provide ideas to readers for new outfits" at bounding box center [1018, 321] width 780 height 20
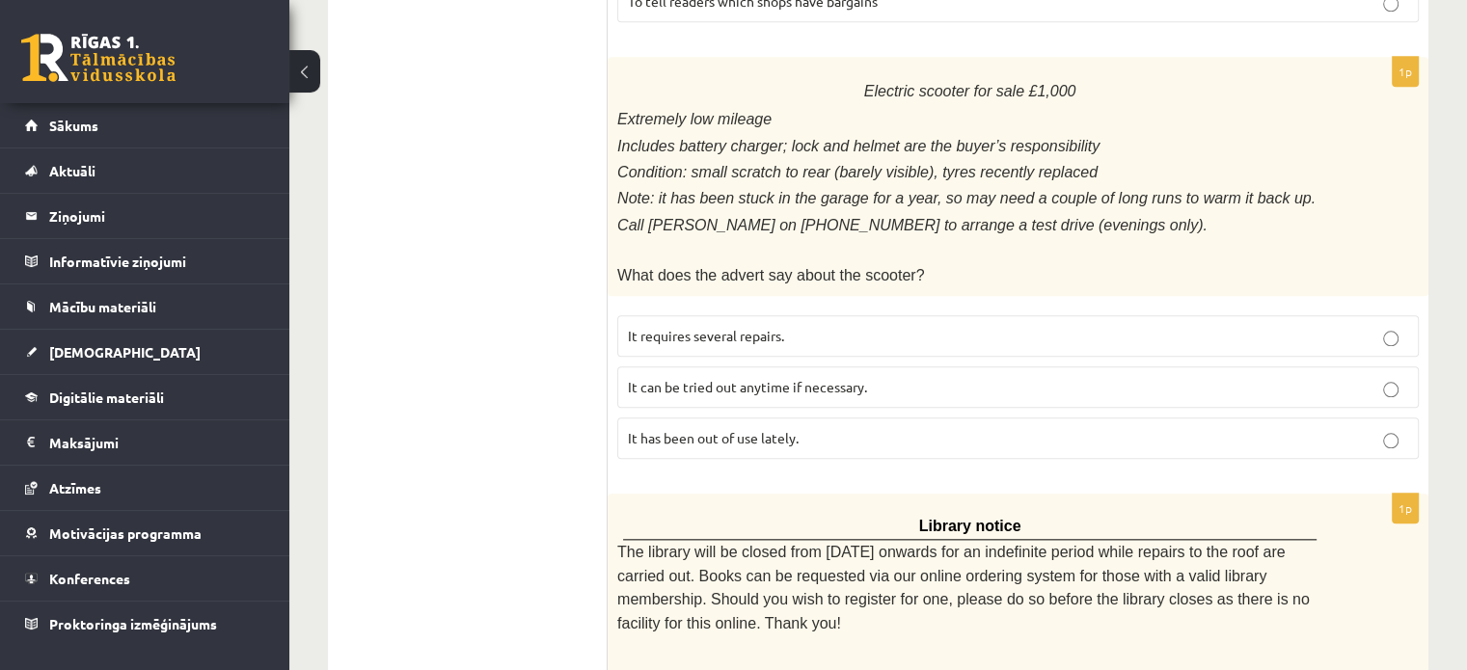
scroll to position [2113, 0]
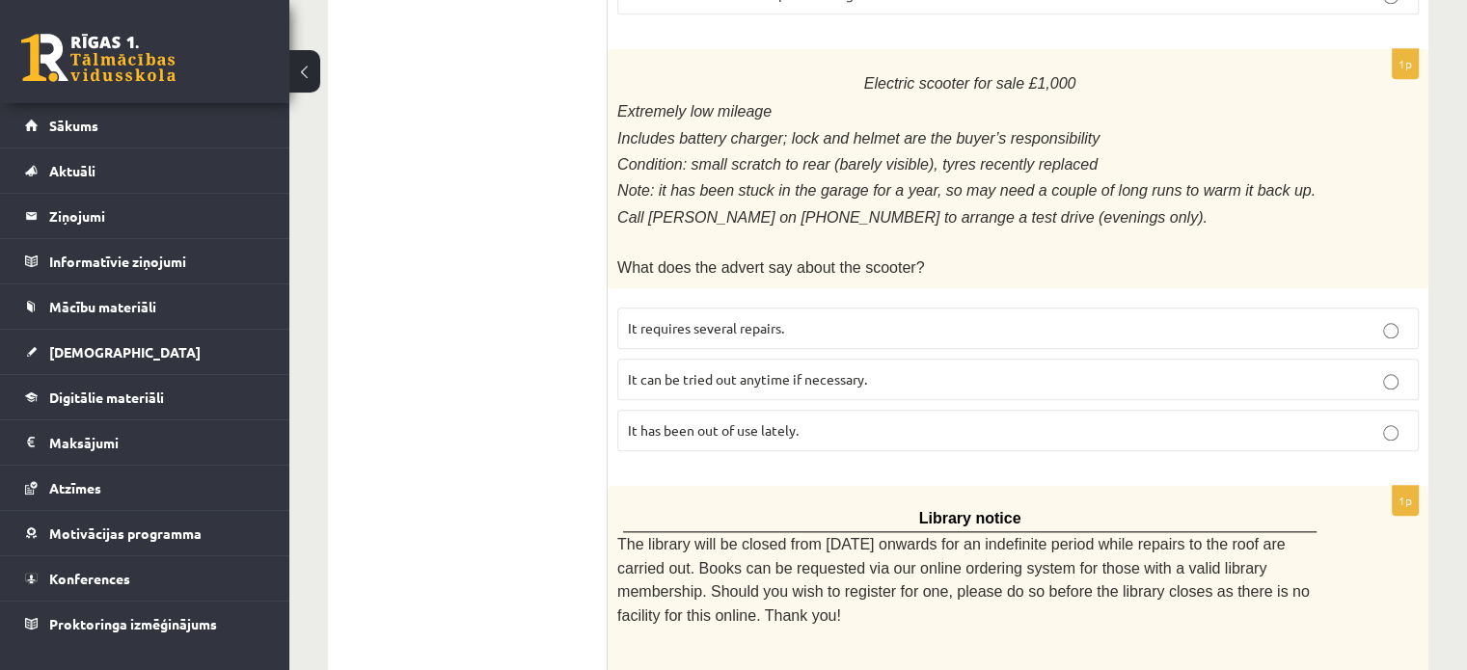
click at [903, 369] on p "It can be tried out anytime if necessary." at bounding box center [1018, 379] width 780 height 20
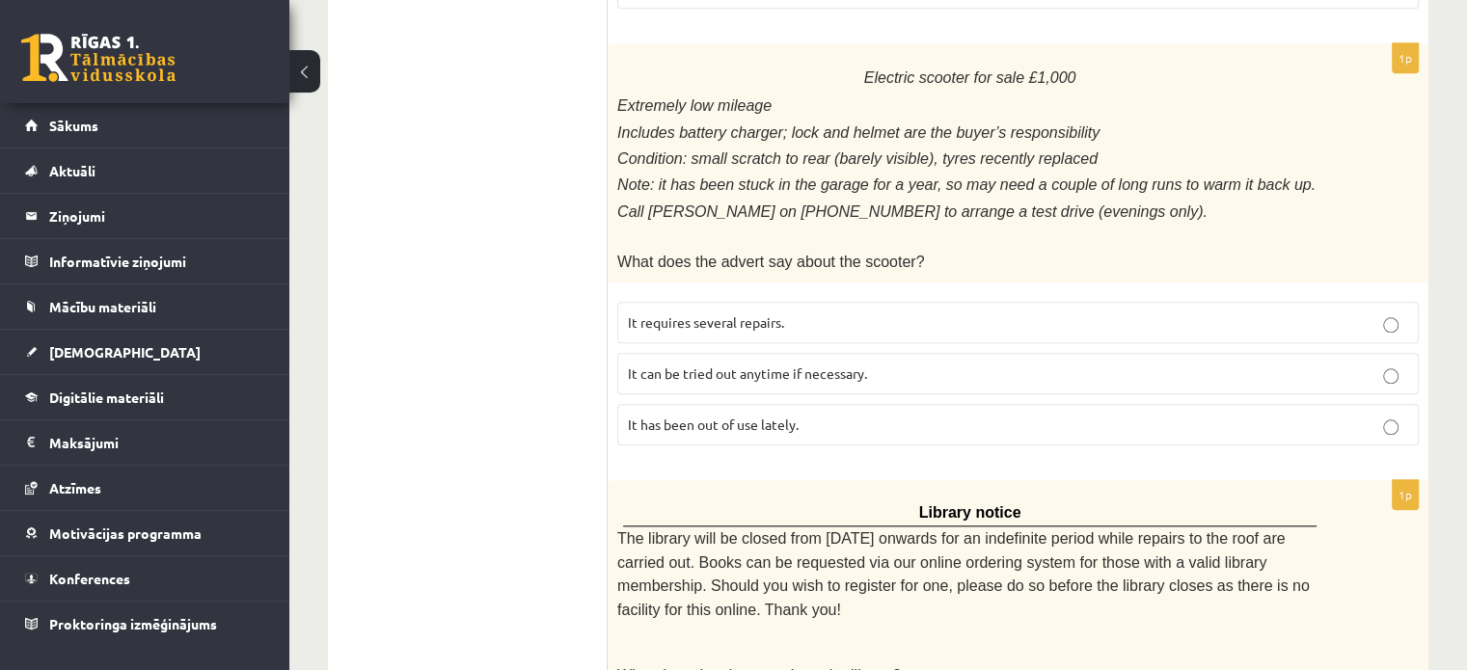
scroll to position [2118, 0]
click at [898, 416] on p "It has been out of use lately." at bounding box center [1018, 426] width 780 height 20
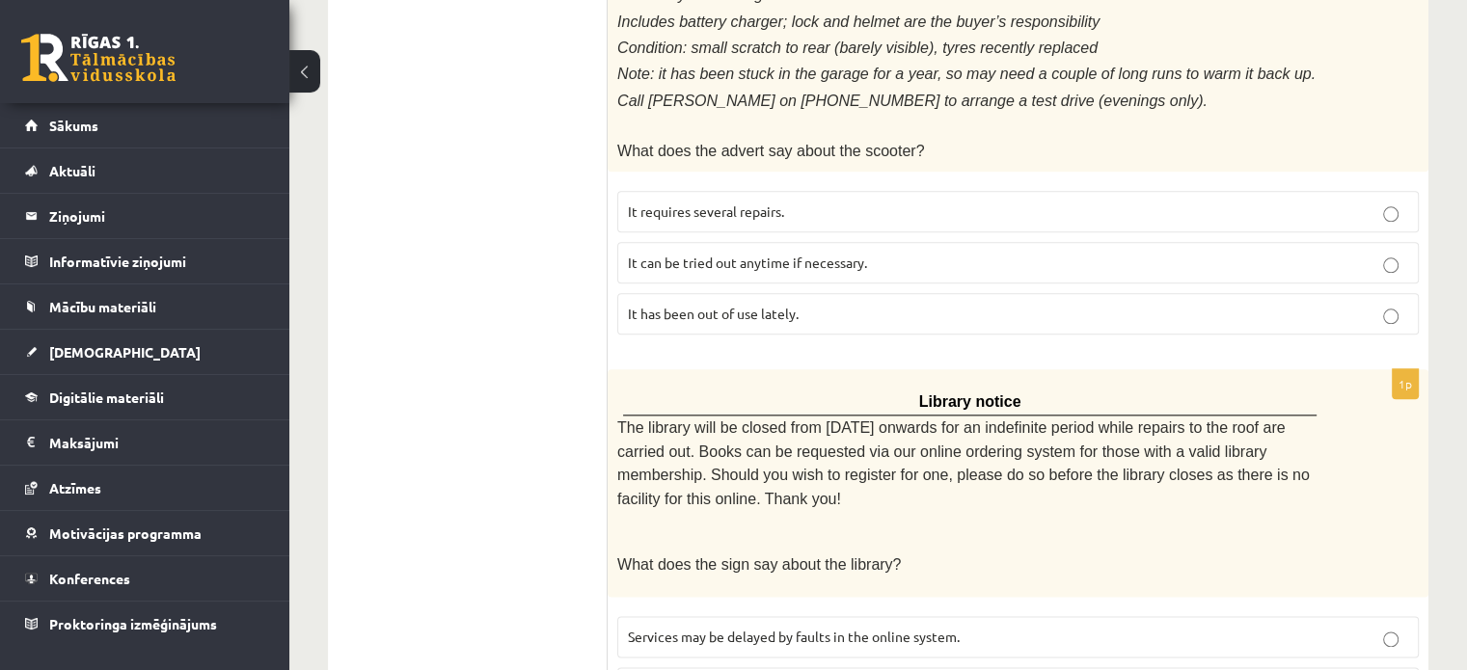
scroll to position [2303, 0]
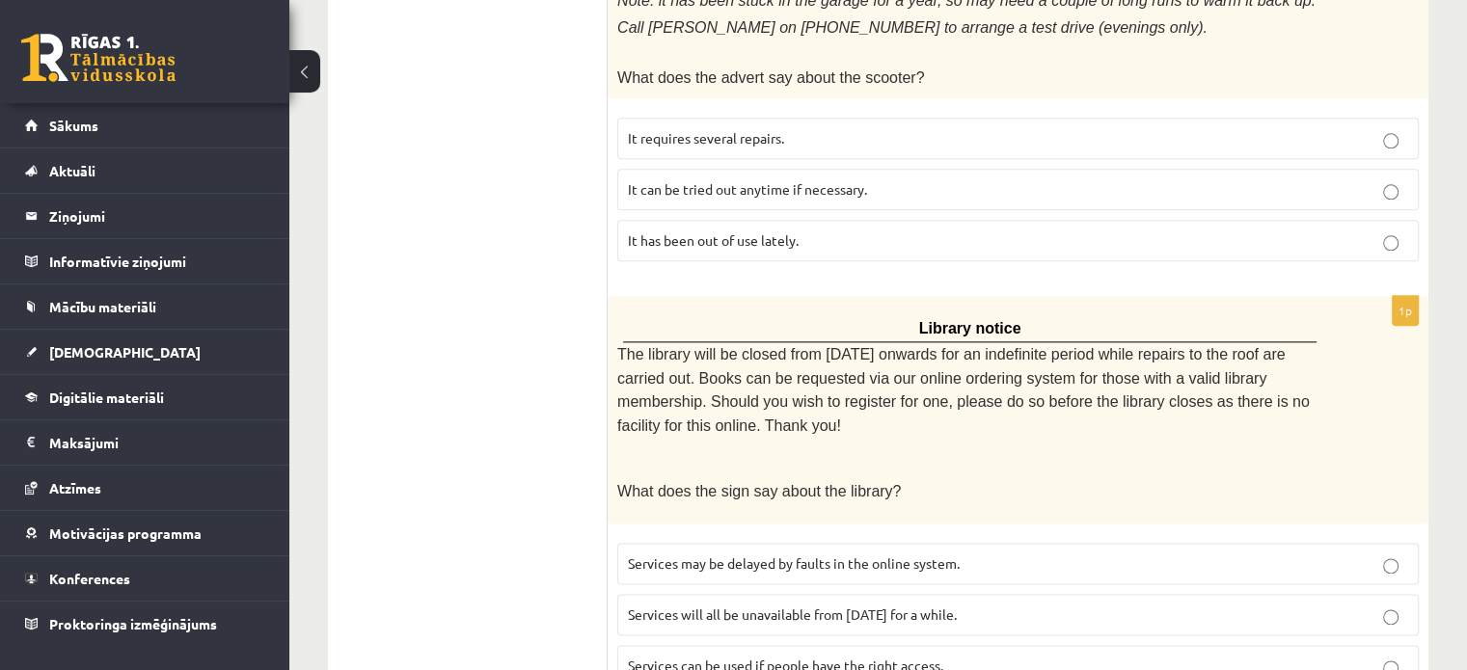
click at [873, 606] on span "Services will all be unavailable from Monday for a while." at bounding box center [792, 614] width 329 height 17
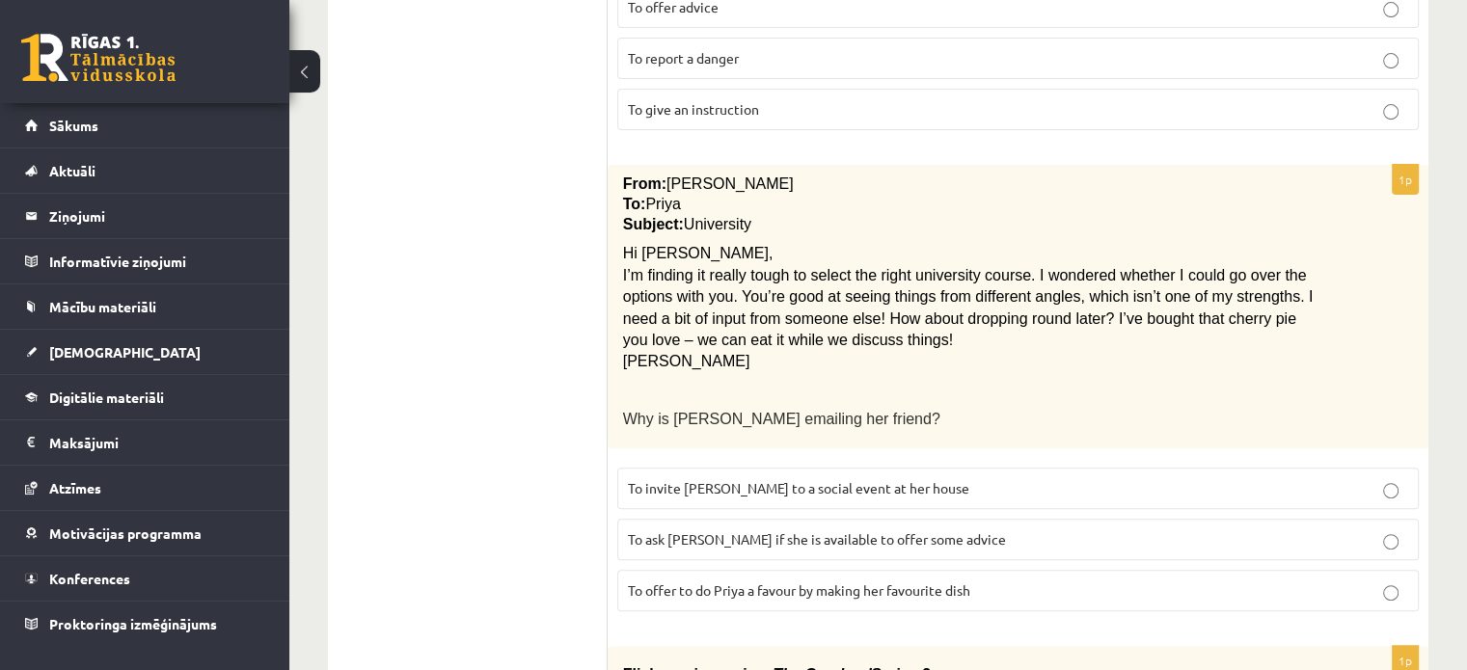
scroll to position [0, 0]
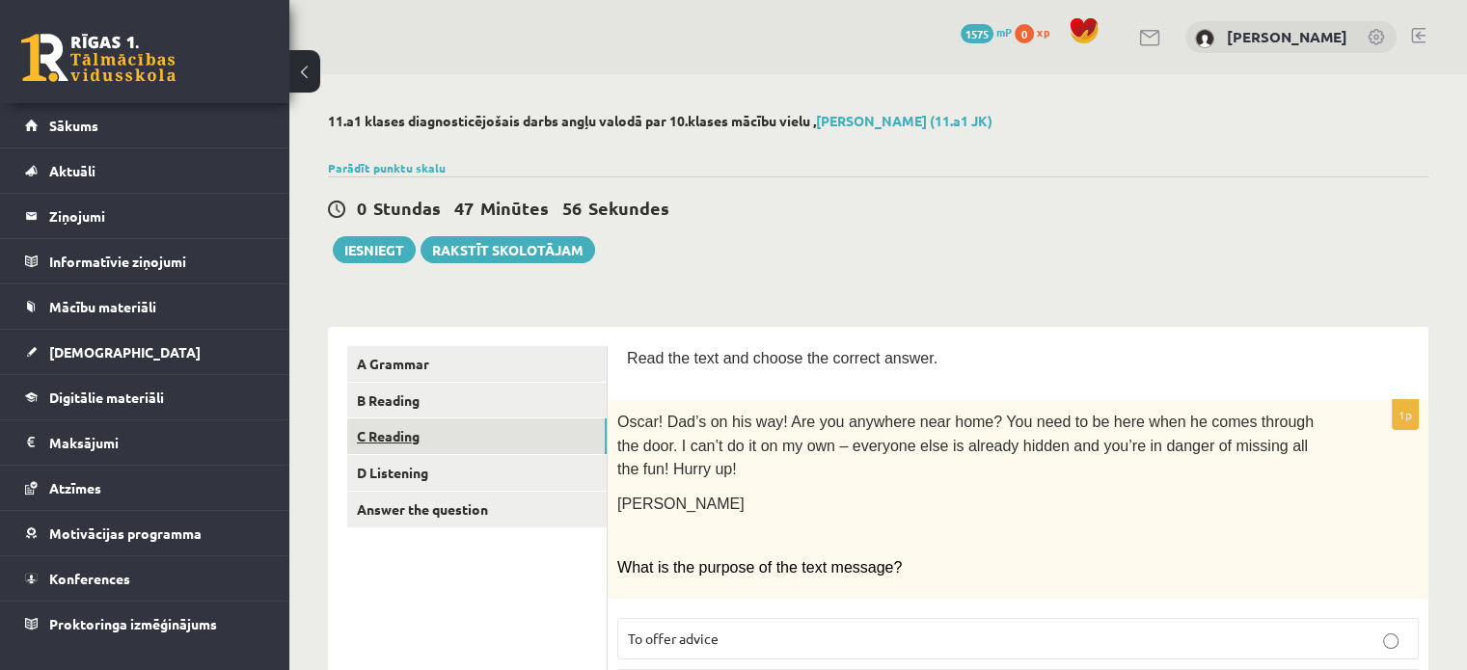
click at [463, 450] on link "C Reading" at bounding box center [476, 437] width 259 height 36
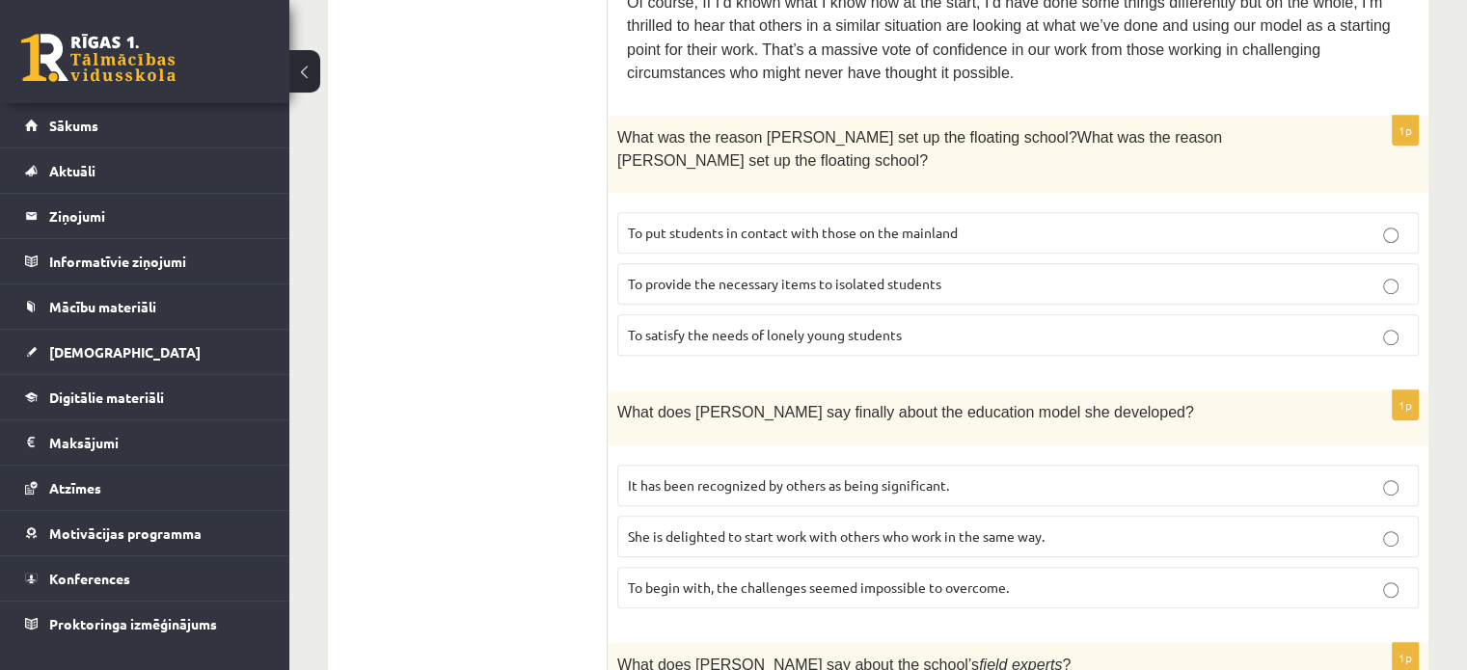
scroll to position [1007, 0]
click at [880, 222] on p "To put students in contact with those on the mainland" at bounding box center [1018, 232] width 780 height 20
click at [877, 325] on span "To satisfy the needs of lonely young students" at bounding box center [765, 333] width 274 height 17
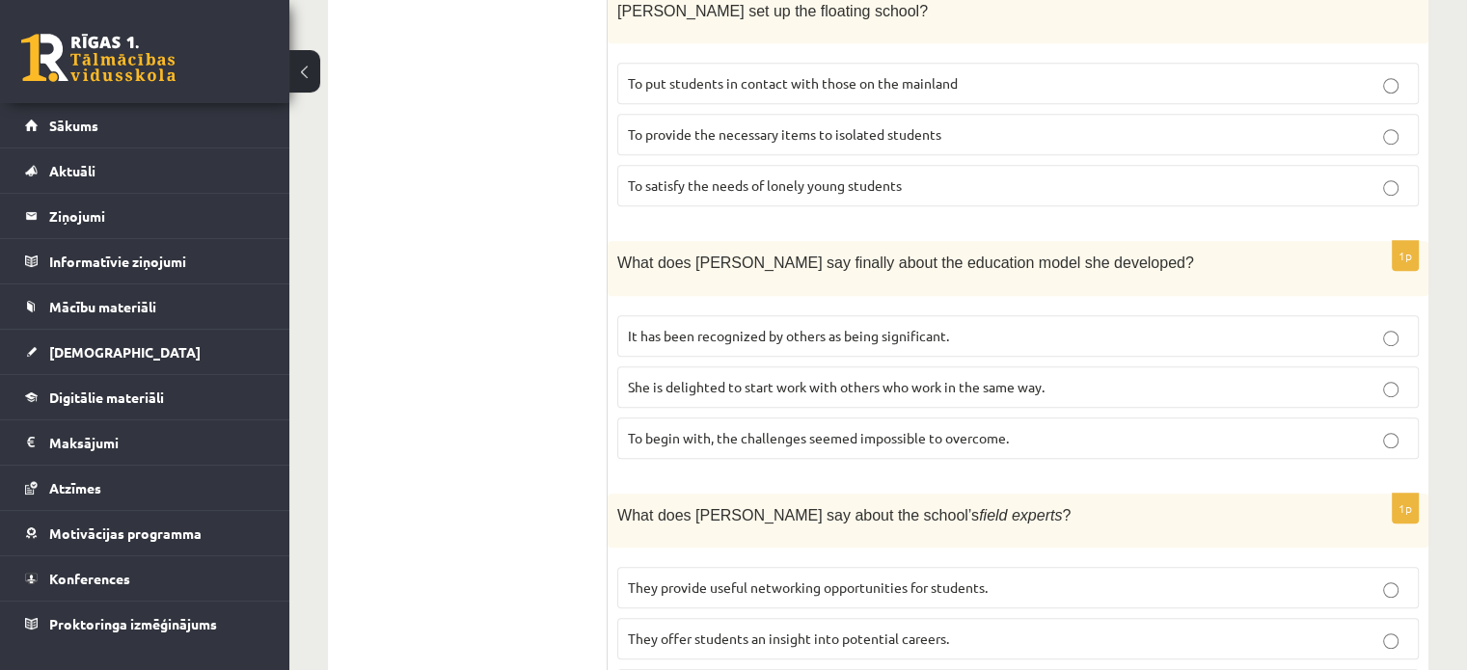
scroll to position [1153, 0]
click at [862, 128] on span "To provide the necessary items to isolated students" at bounding box center [784, 136] width 313 height 17
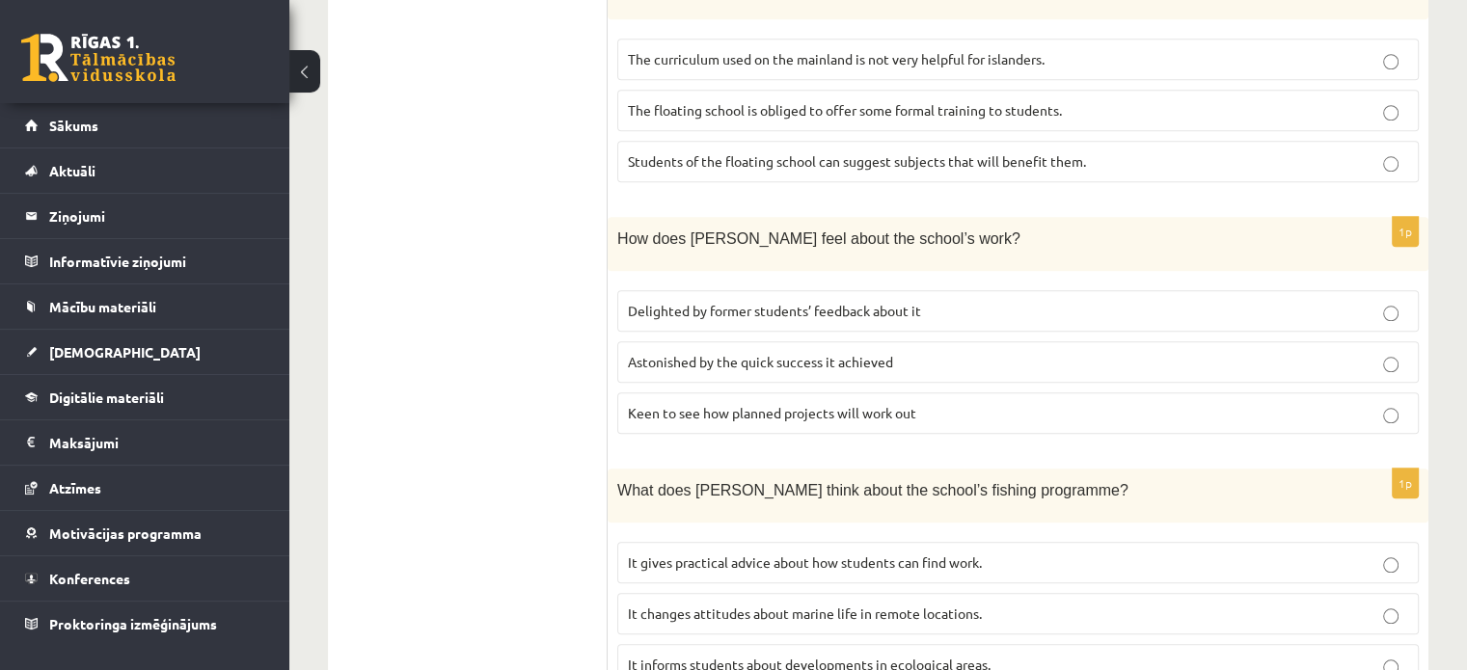
scroll to position [1953, 0]
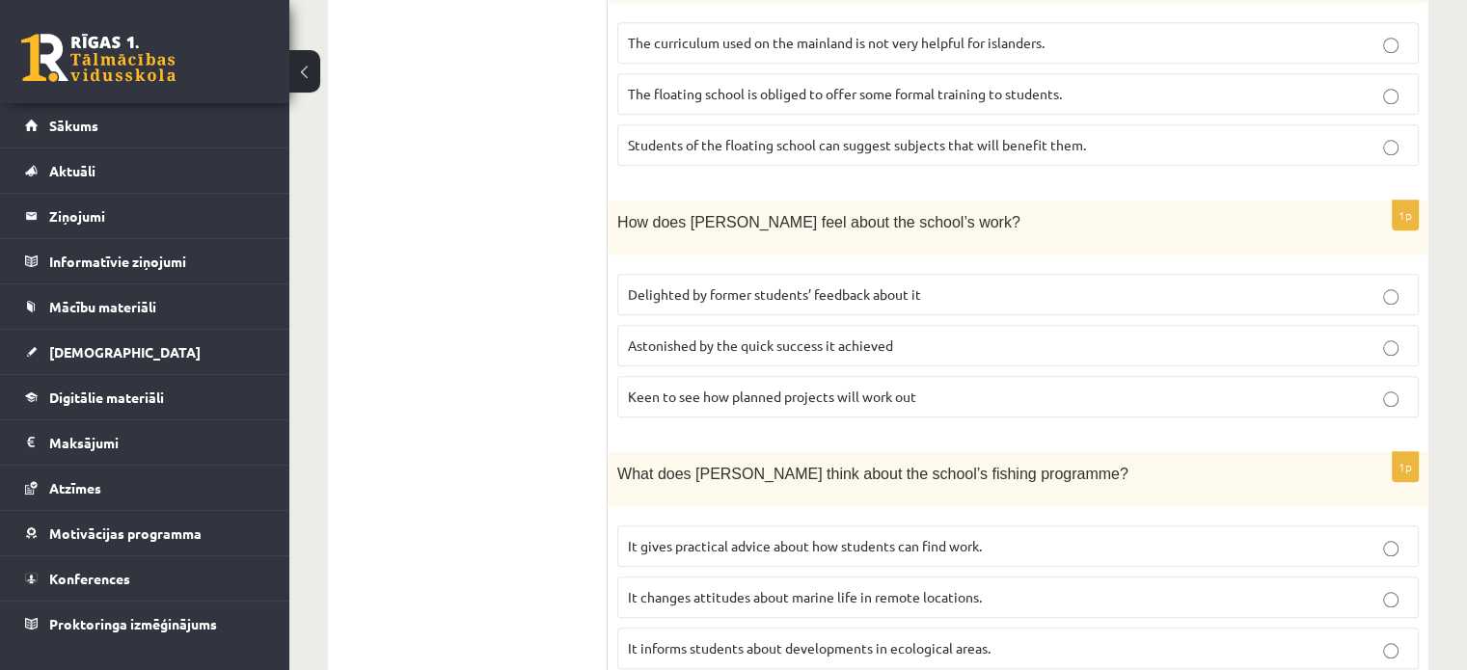
click at [849, 577] on label "It changes attitudes about marine life in remote locations." at bounding box center [1018, 597] width 802 height 41
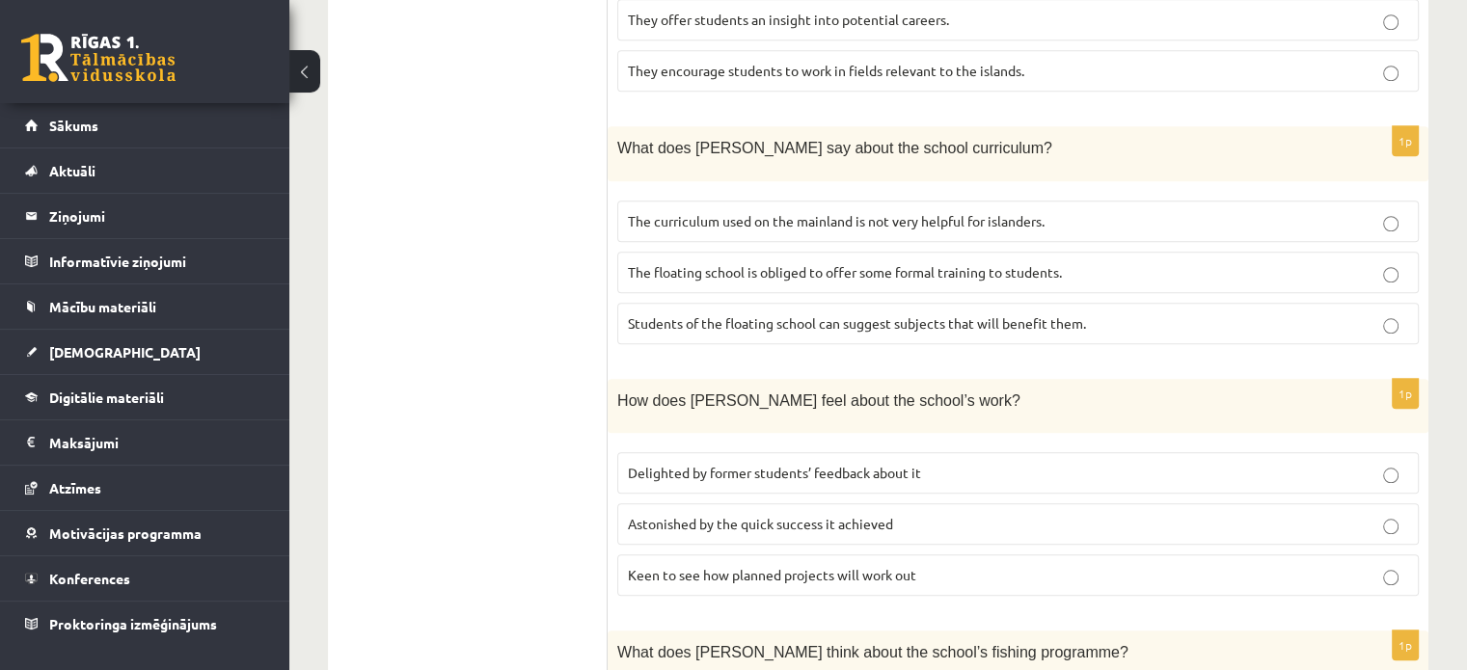
scroll to position [1717, 0]
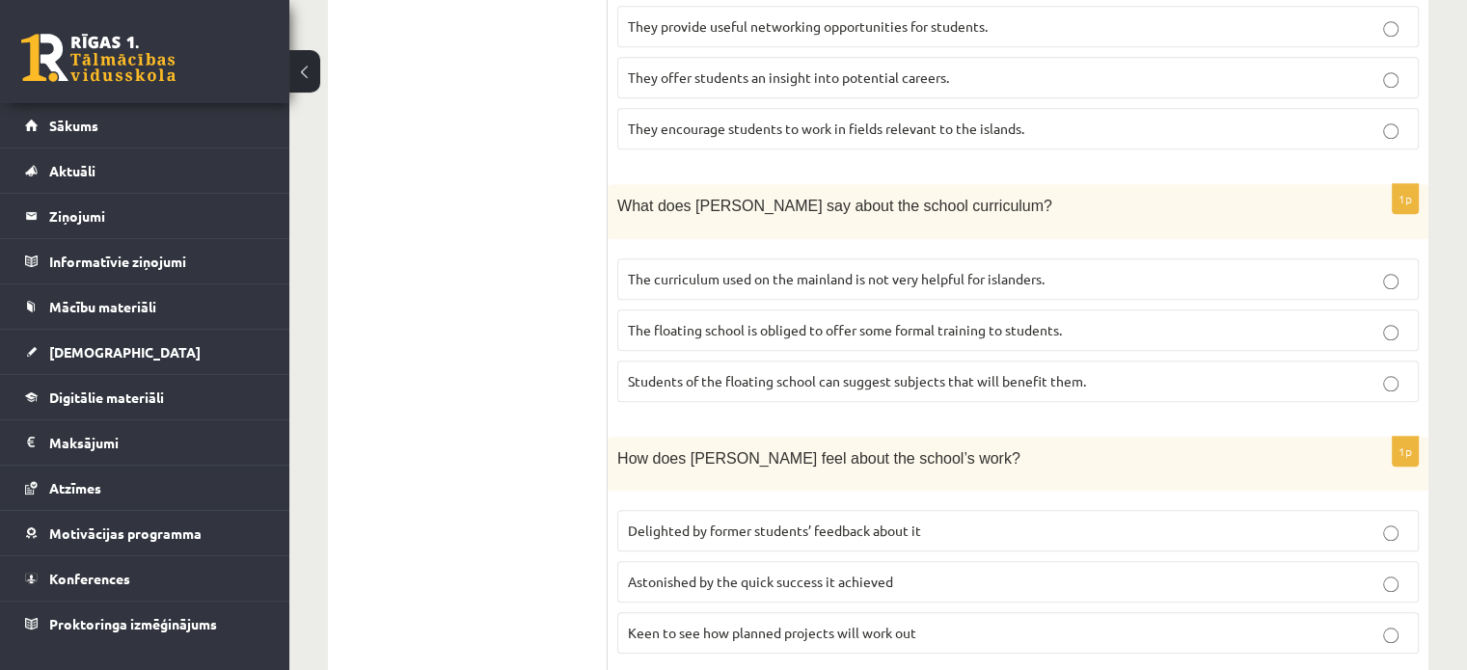
click at [795, 522] on span "Delighted by former students’ feedback about it" at bounding box center [774, 530] width 293 height 17
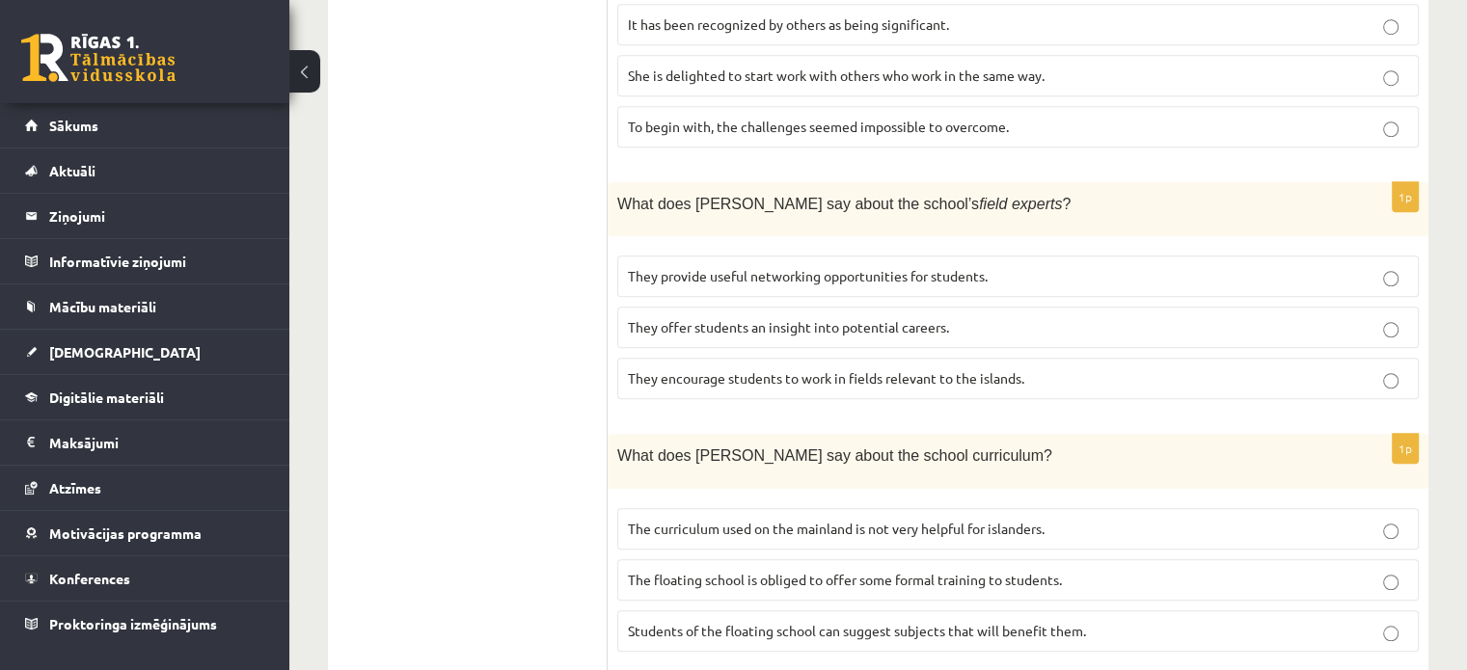
scroll to position [1464, 0]
click at [881, 522] on p "The curriculum used on the mainland is not very helpful for islanders." at bounding box center [1018, 532] width 780 height 20
click at [853, 624] on p "Students of the floating school can suggest subjects that will benefit them." at bounding box center [1018, 634] width 780 height 20
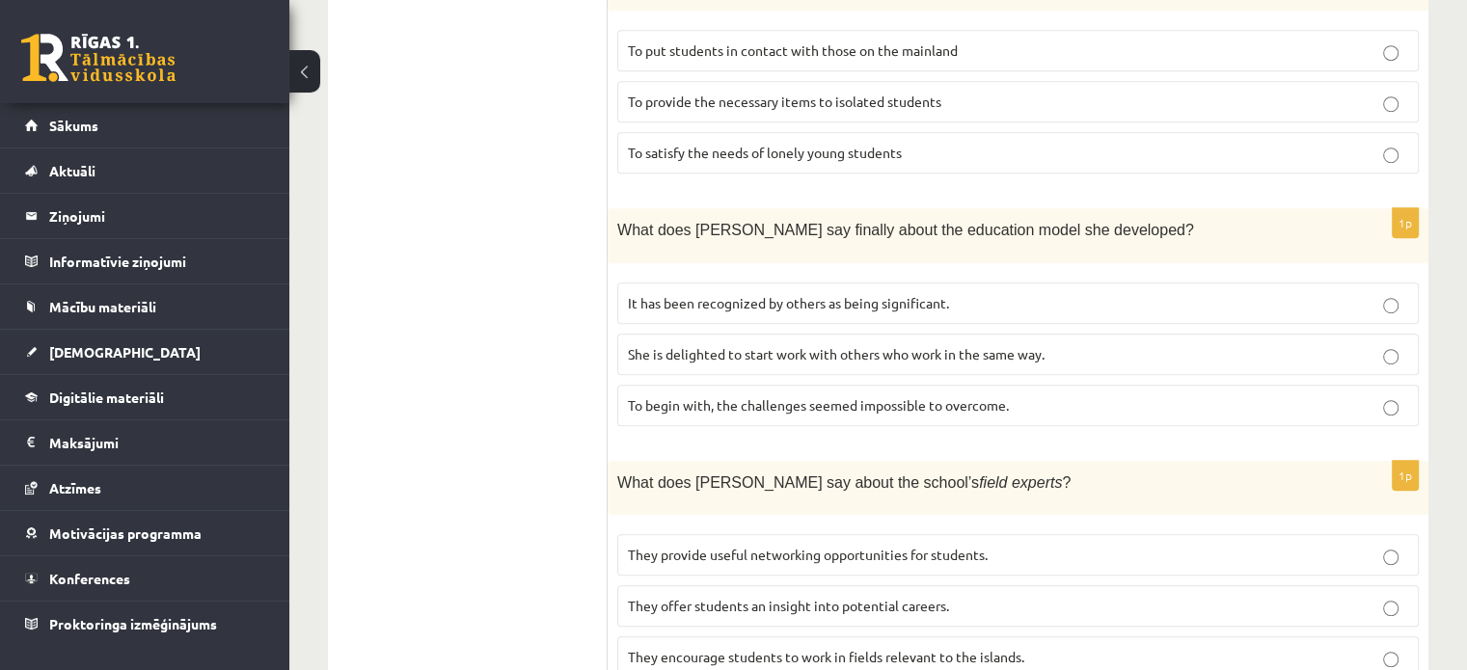
scroll to position [1185, 0]
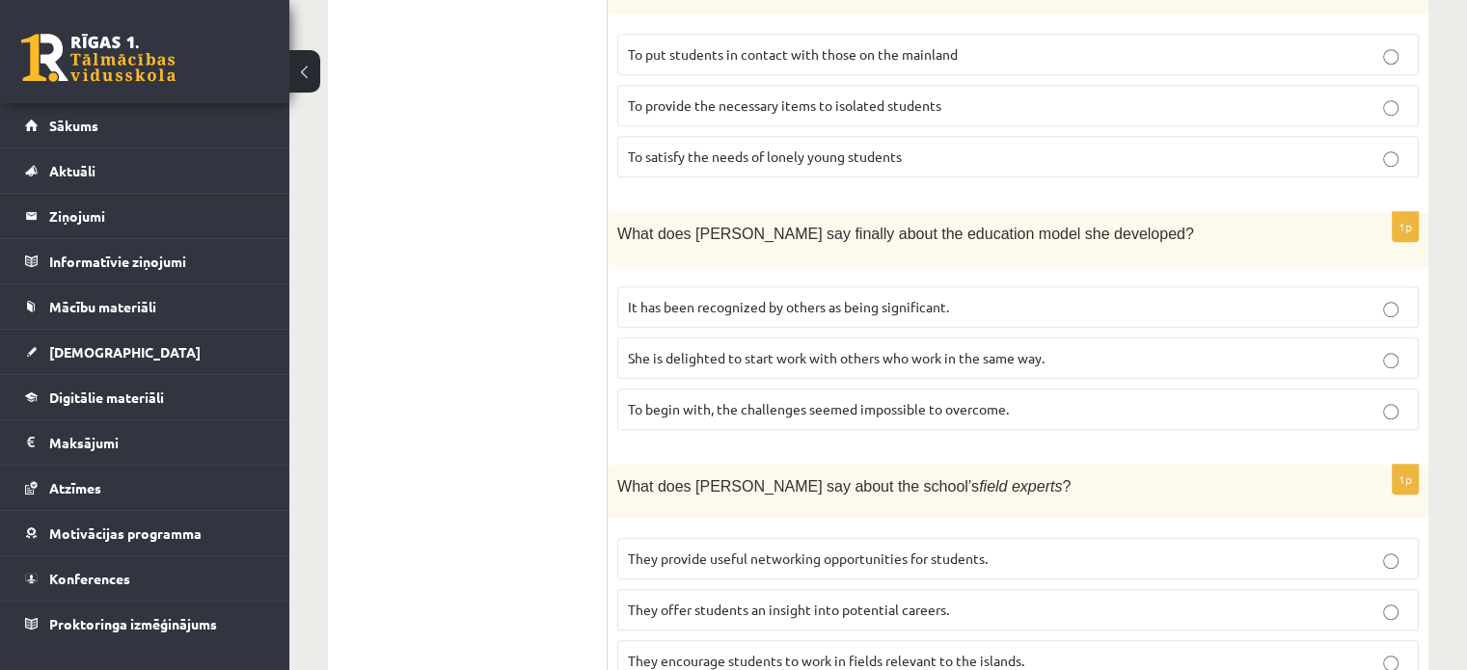
click at [908, 538] on label "They provide useful networking opportunities for students." at bounding box center [1018, 558] width 802 height 41
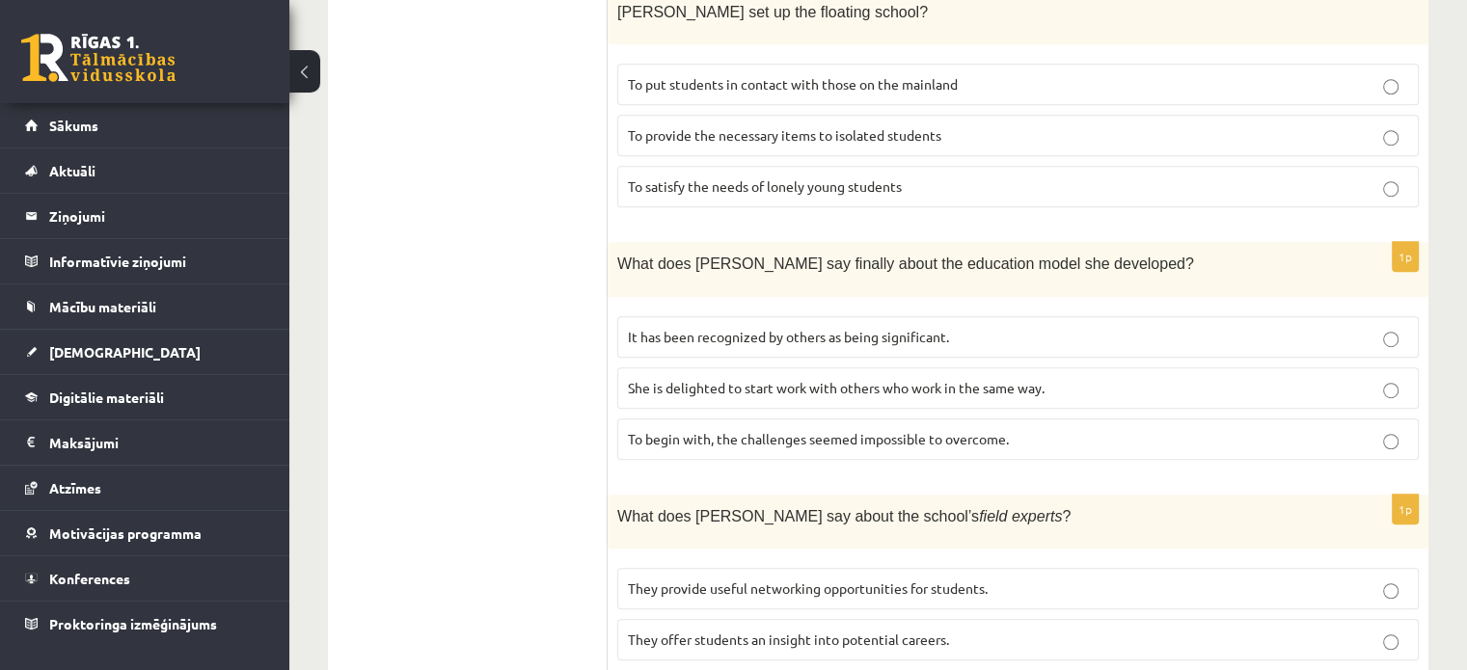
scroll to position [1156, 0]
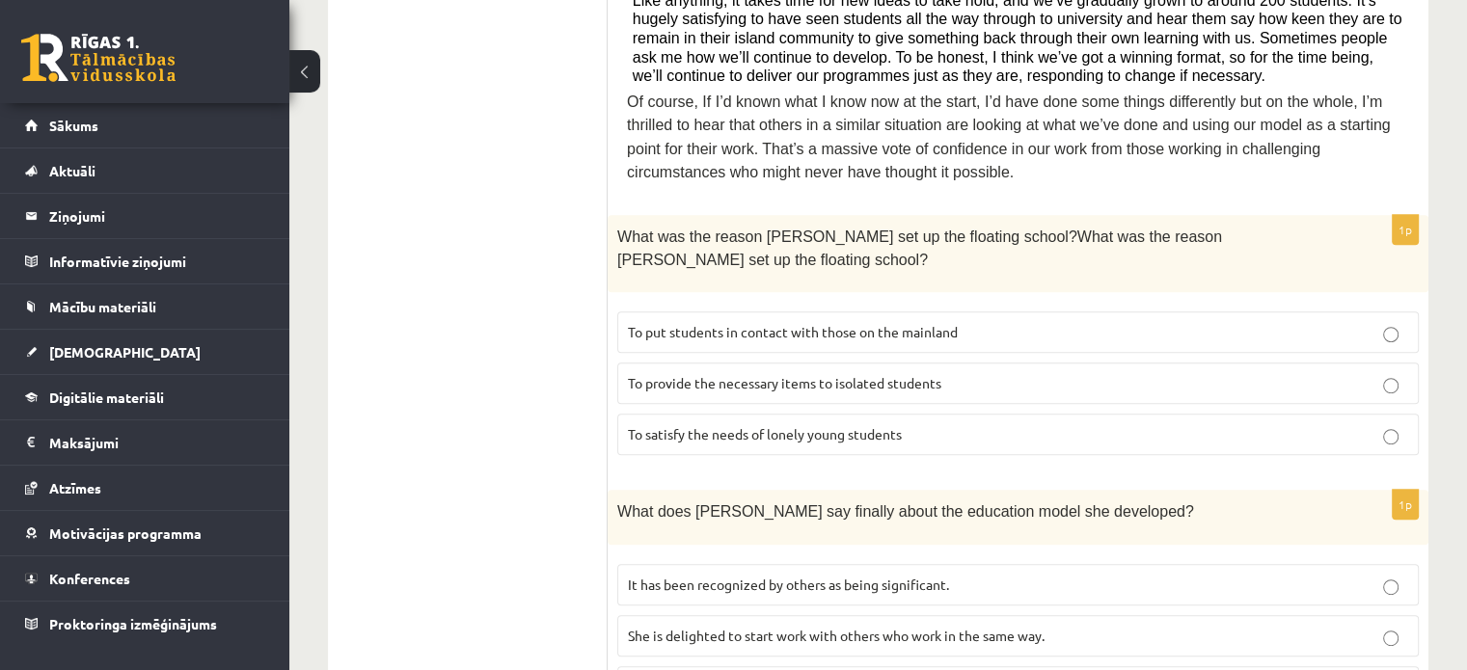
scroll to position [905, 0]
click at [918, 629] on span "She is delighted to start work with others who work in the same way." at bounding box center [836, 637] width 417 height 17
click at [772, 629] on span "She is delighted to start work with others who work in the same way." at bounding box center [836, 637] width 417 height 17
click at [729, 577] on p "It has been recognized by others as being significant." at bounding box center [1018, 587] width 780 height 20
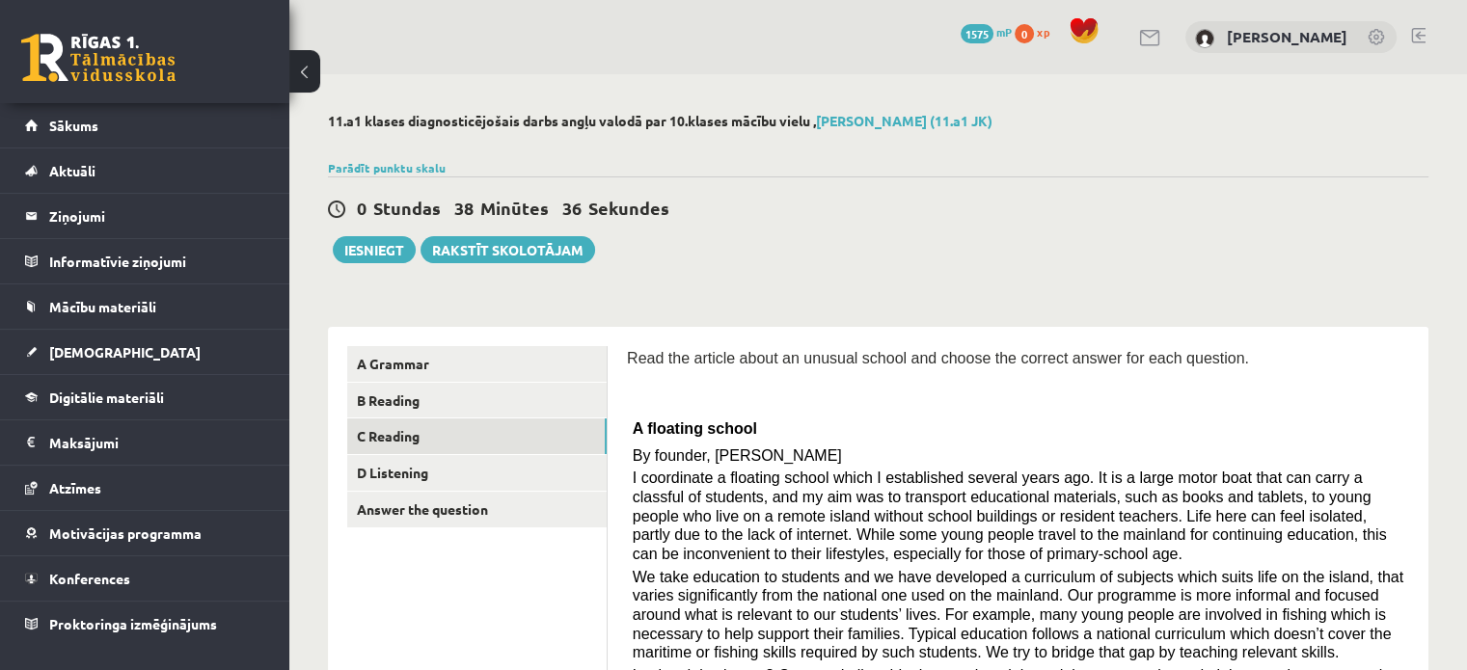
scroll to position [11, 0]
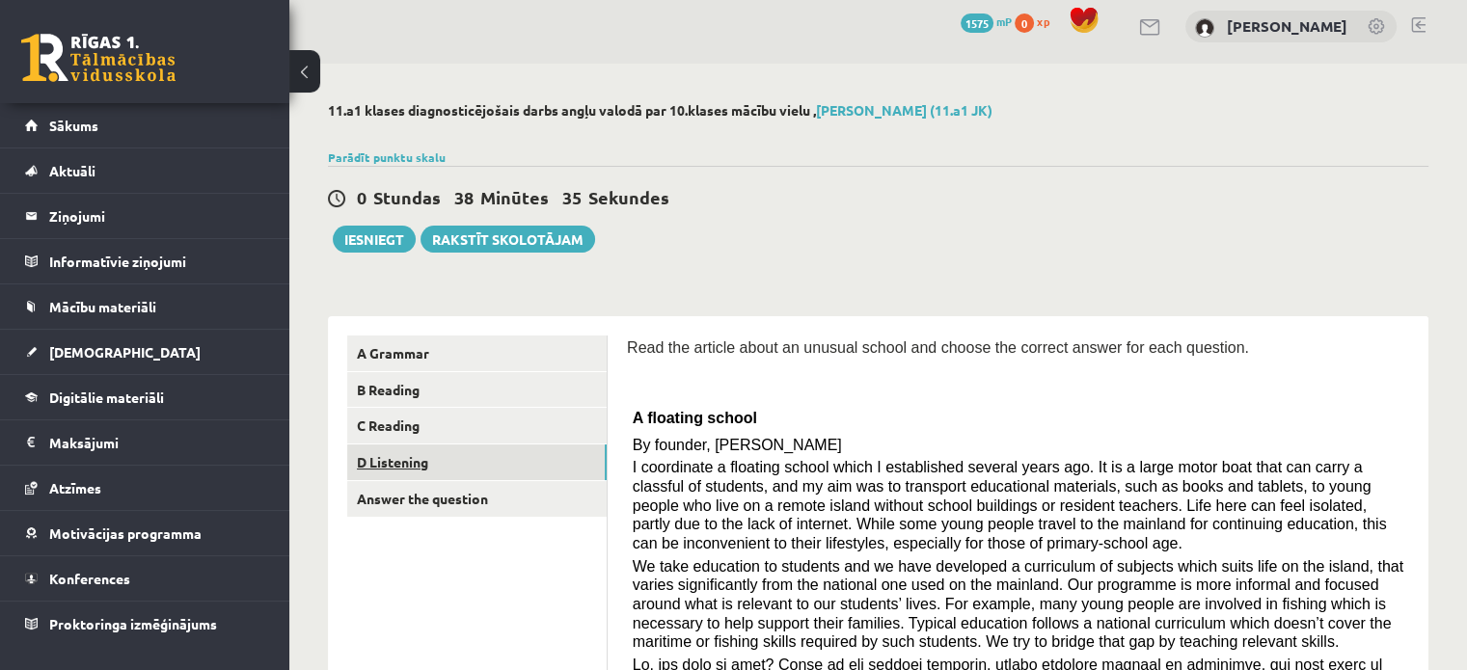
click at [555, 451] on link "D Listening" at bounding box center [476, 463] width 259 height 36
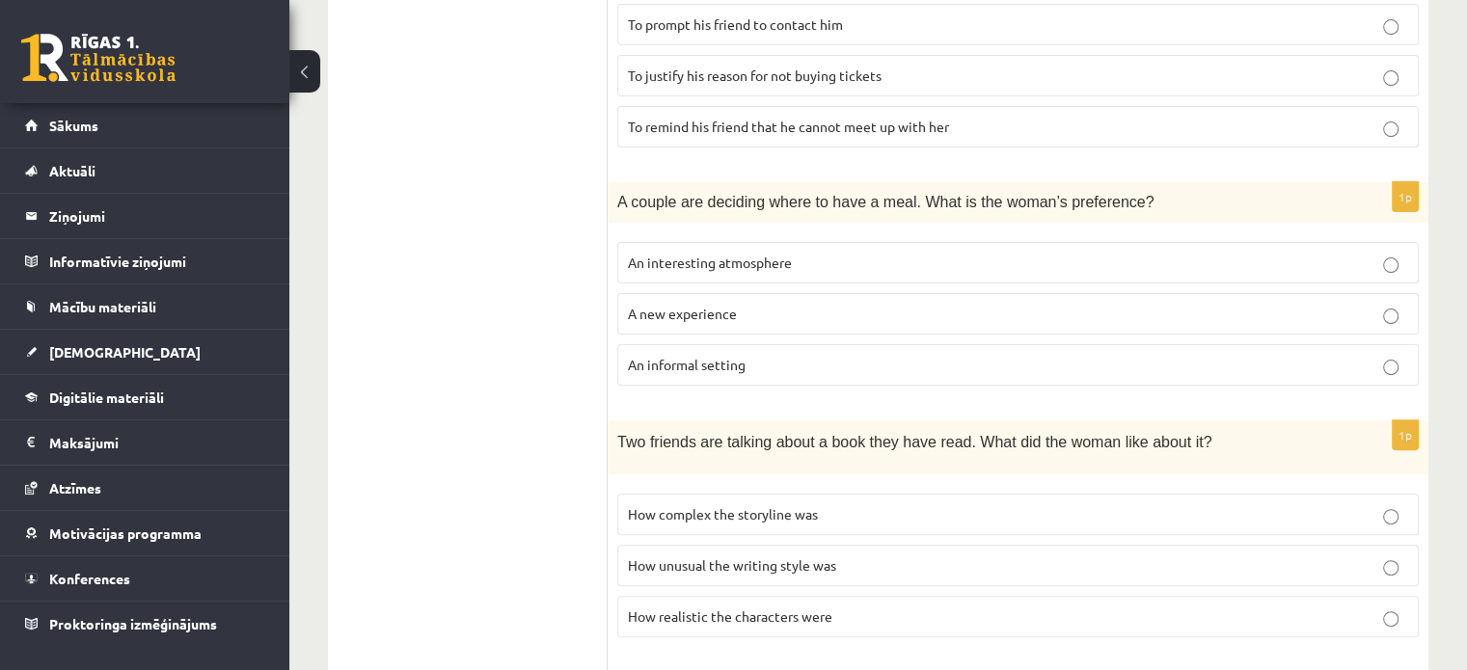
scroll to position [532, 0]
click at [768, 359] on p "An informal setting" at bounding box center [1018, 365] width 780 height 20
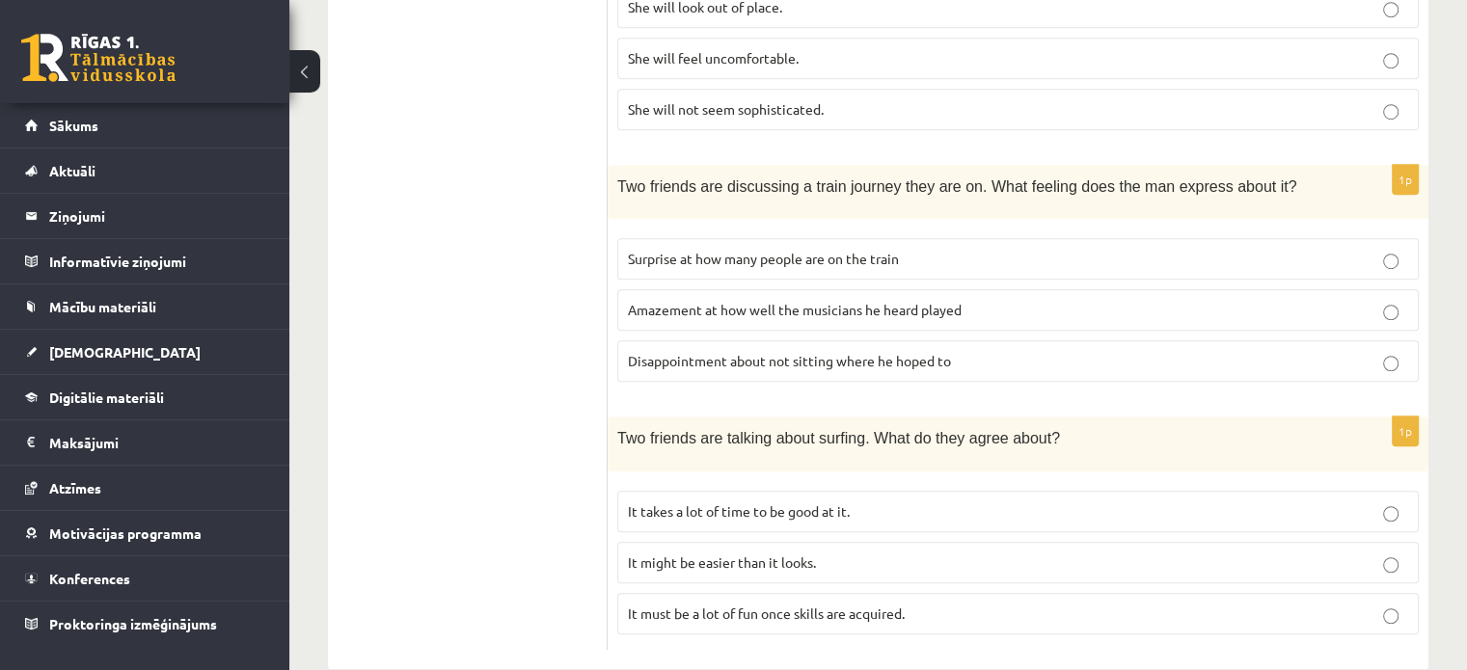
scroll to position [1316, 0]
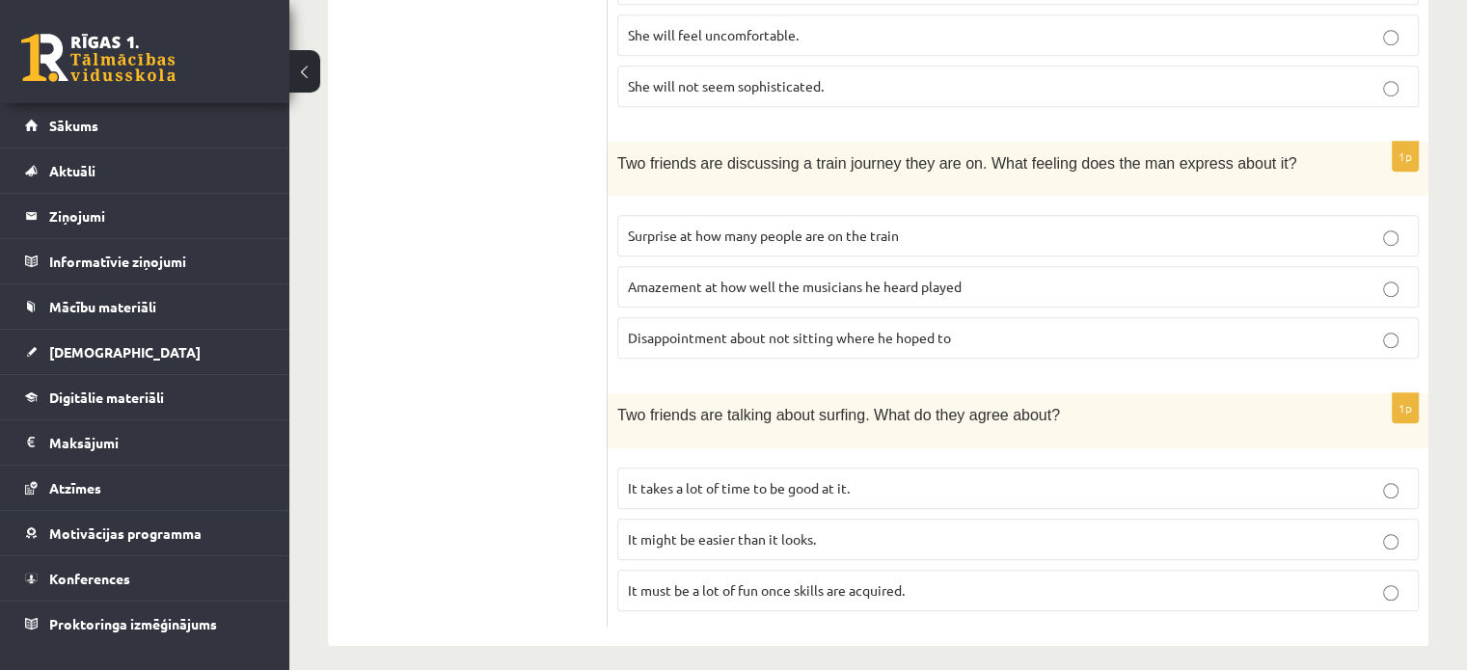
click at [868, 479] on p "It takes a lot of time to be good at it." at bounding box center [1018, 488] width 780 height 20
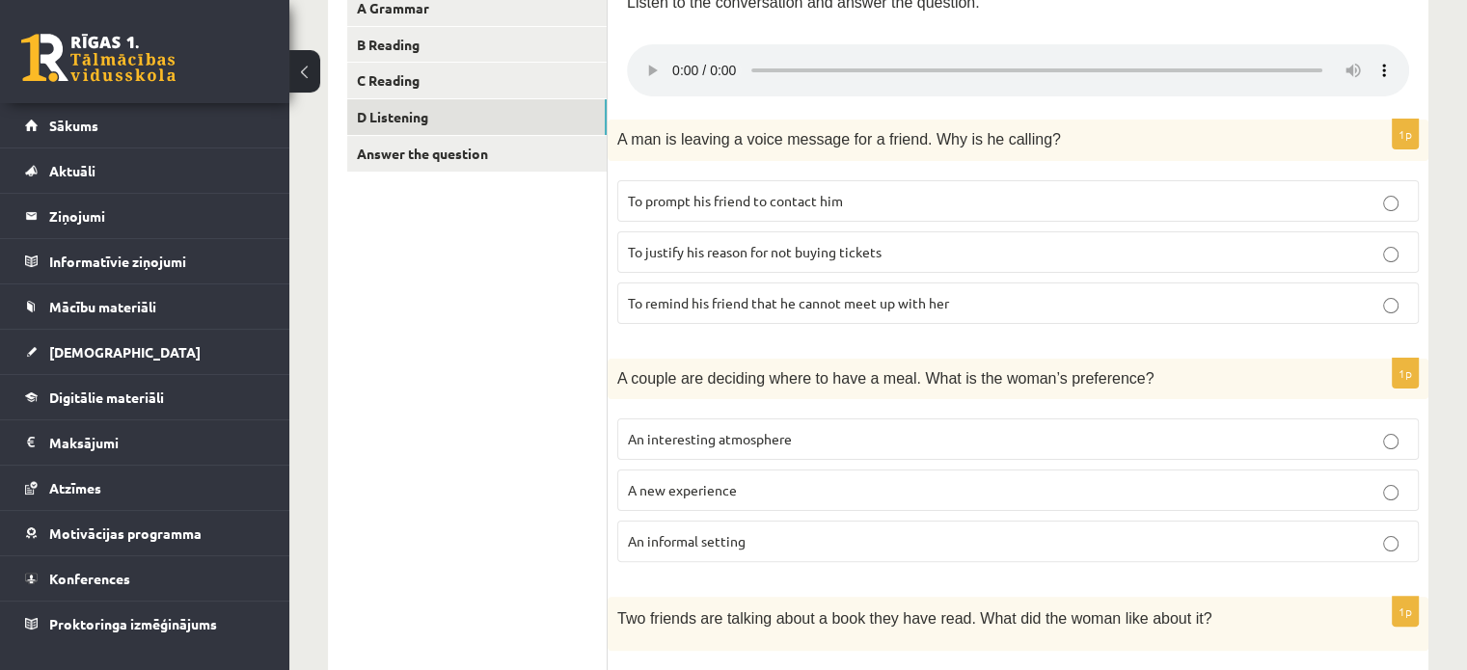
scroll to position [355, 0]
click at [779, 247] on span "To justify his reason for not buying tickets" at bounding box center [755, 252] width 254 height 17
click at [802, 204] on span "To prompt his friend to contact him" at bounding box center [735, 201] width 215 height 17
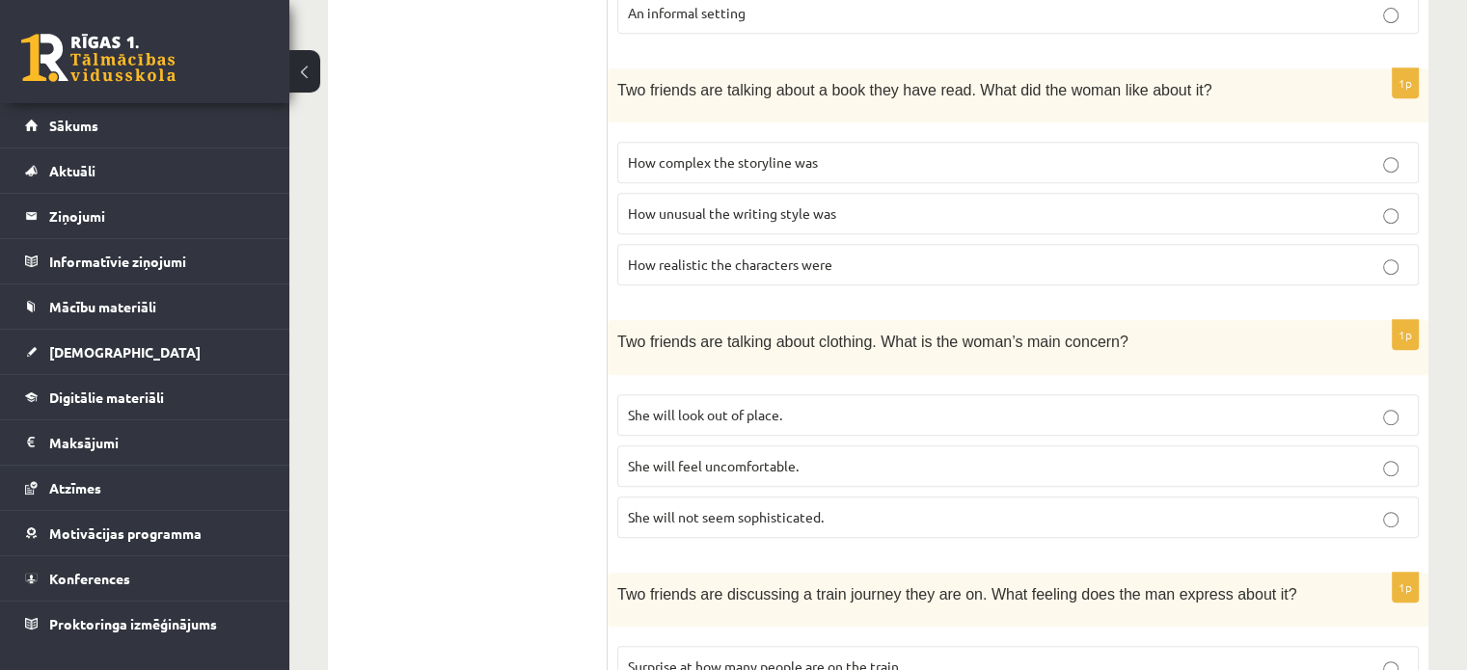
scroll to position [886, 0]
click at [759, 243] on label "How realistic the characters were" at bounding box center [1018, 262] width 802 height 41
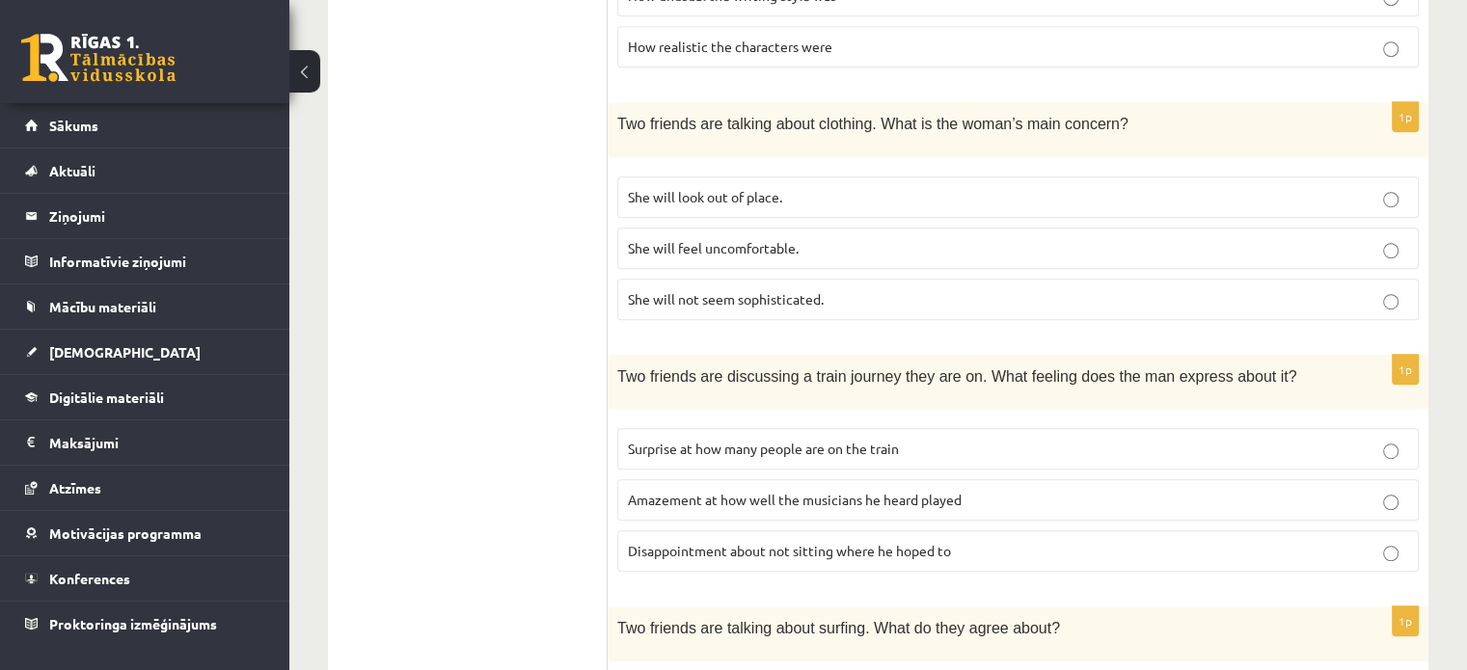
scroll to position [1101, 0]
click at [872, 191] on p "She will look out of place." at bounding box center [1018, 199] width 780 height 20
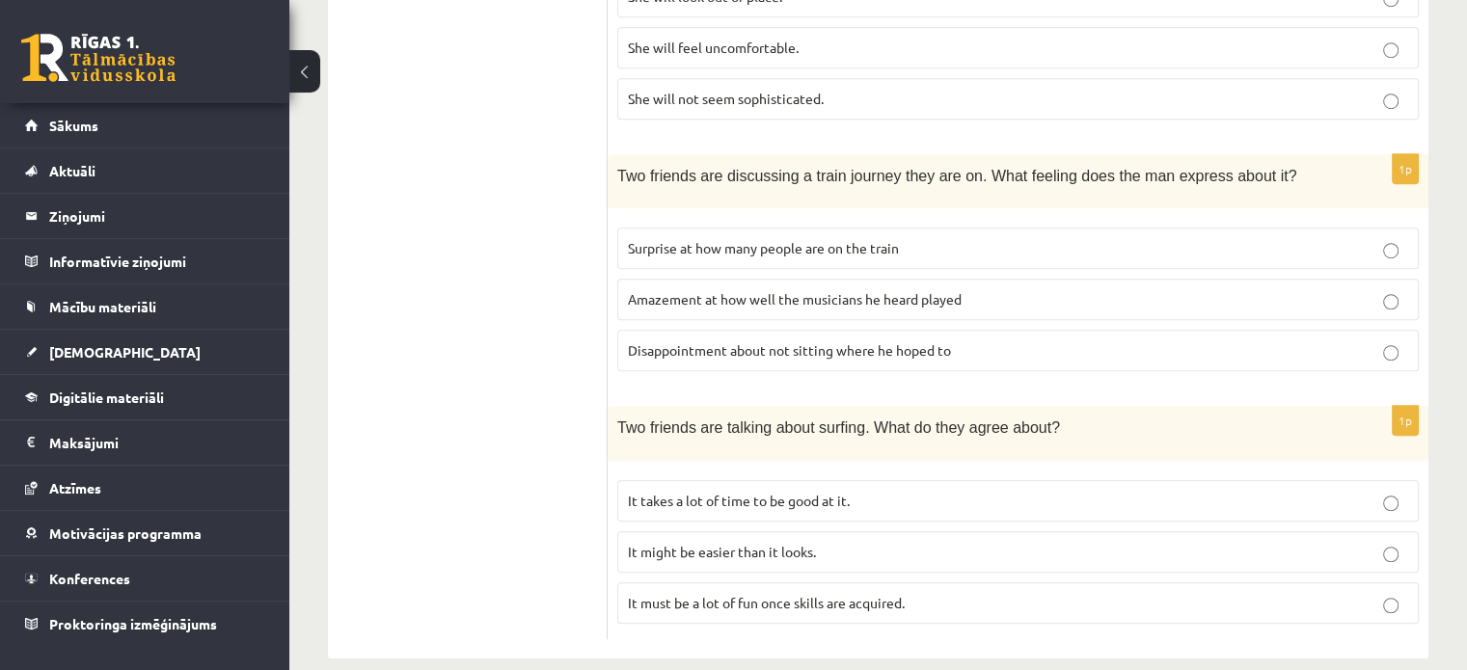
scroll to position [1316, 0]
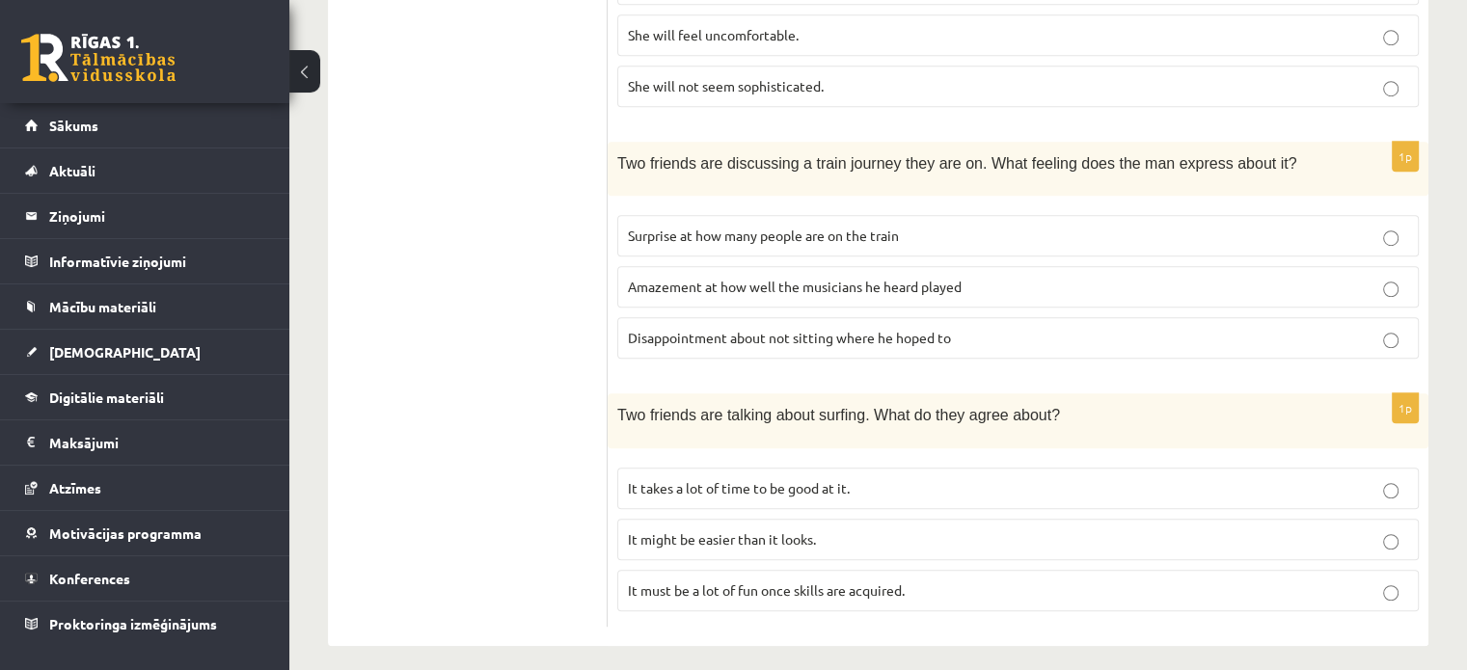
click at [804, 278] on span "Amazement at how well the musicians he heard played" at bounding box center [795, 286] width 334 height 17
click at [798, 278] on span "Amazement at how well the musicians he heard played" at bounding box center [795, 286] width 334 height 17
click at [792, 317] on label "Disappointment about not sitting where he hoped to" at bounding box center [1018, 337] width 802 height 41
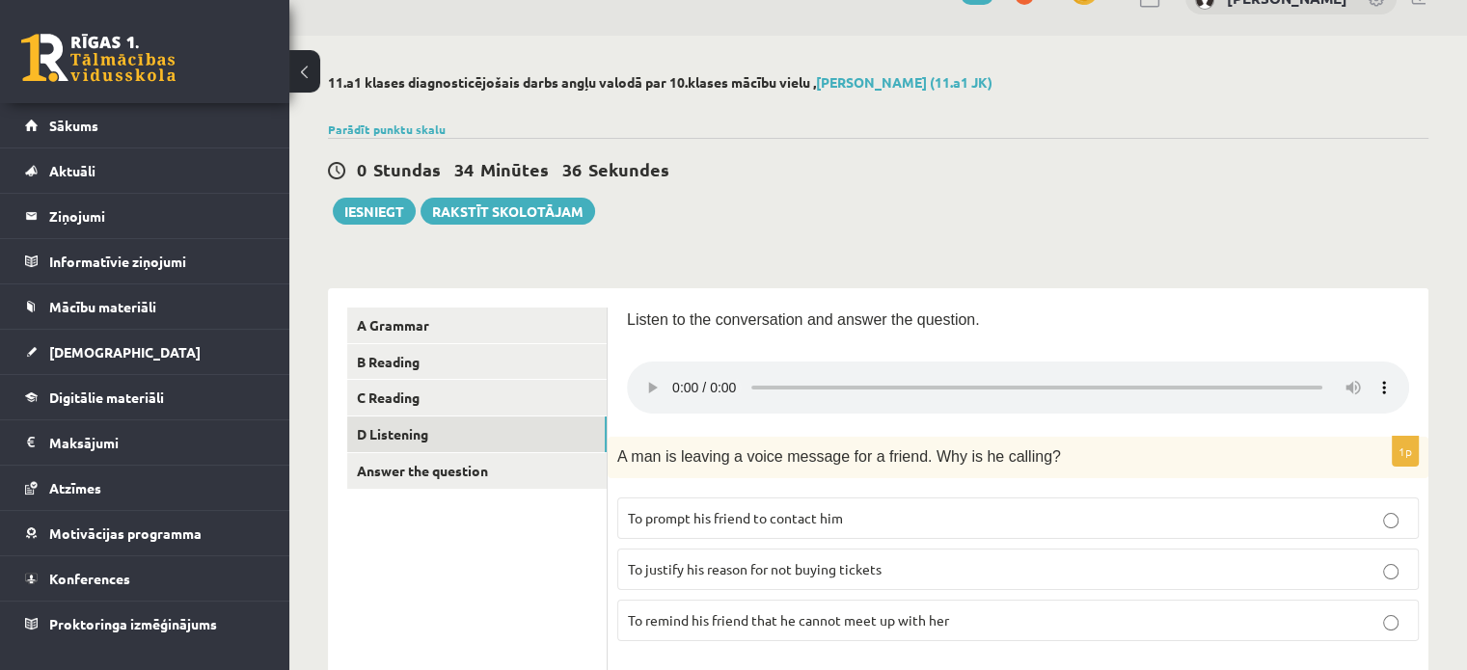
scroll to position [32, 0]
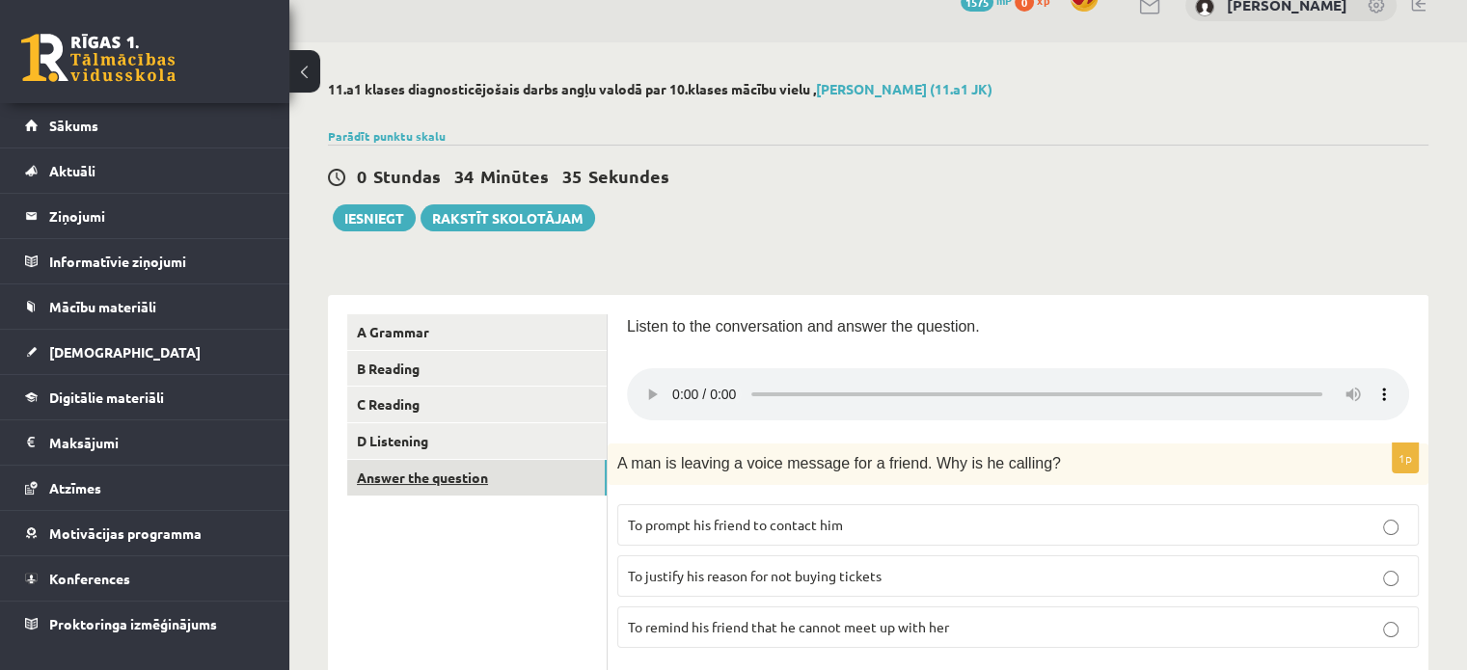
click at [474, 476] on link "Answer the question" at bounding box center [476, 478] width 259 height 36
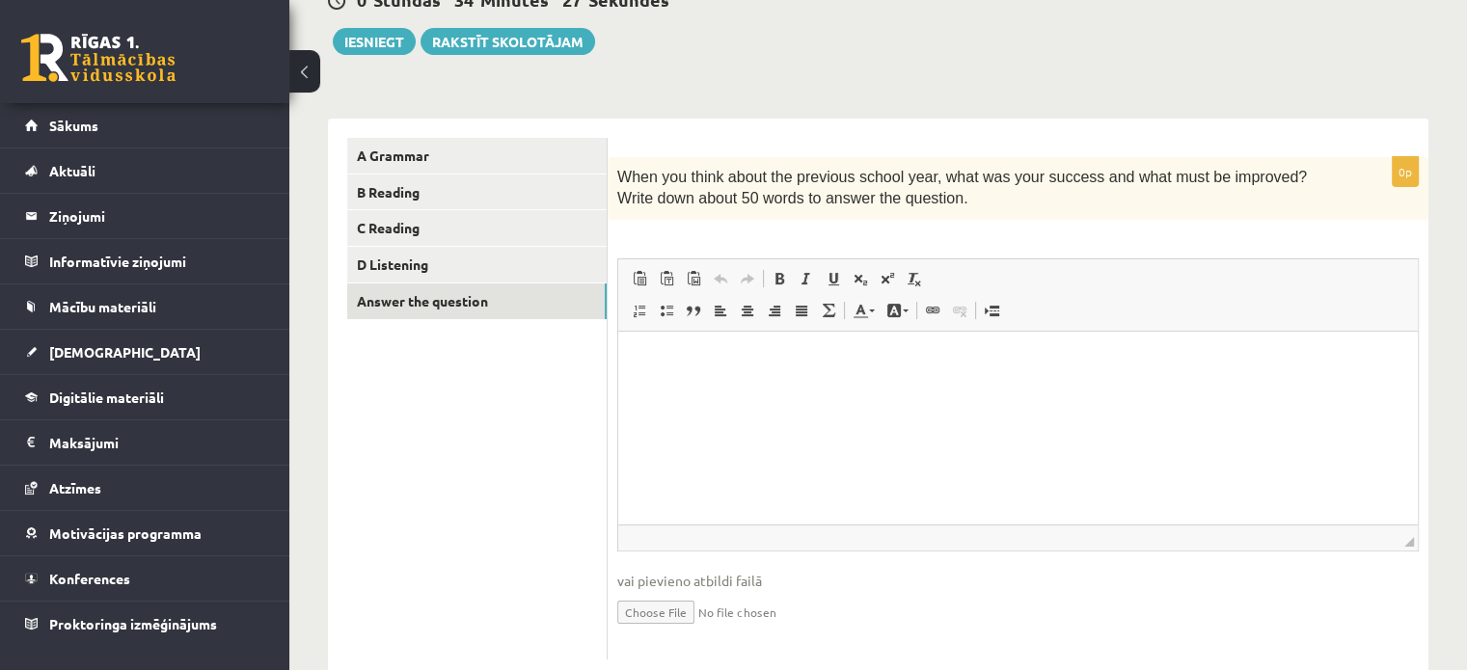
scroll to position [211, 0]
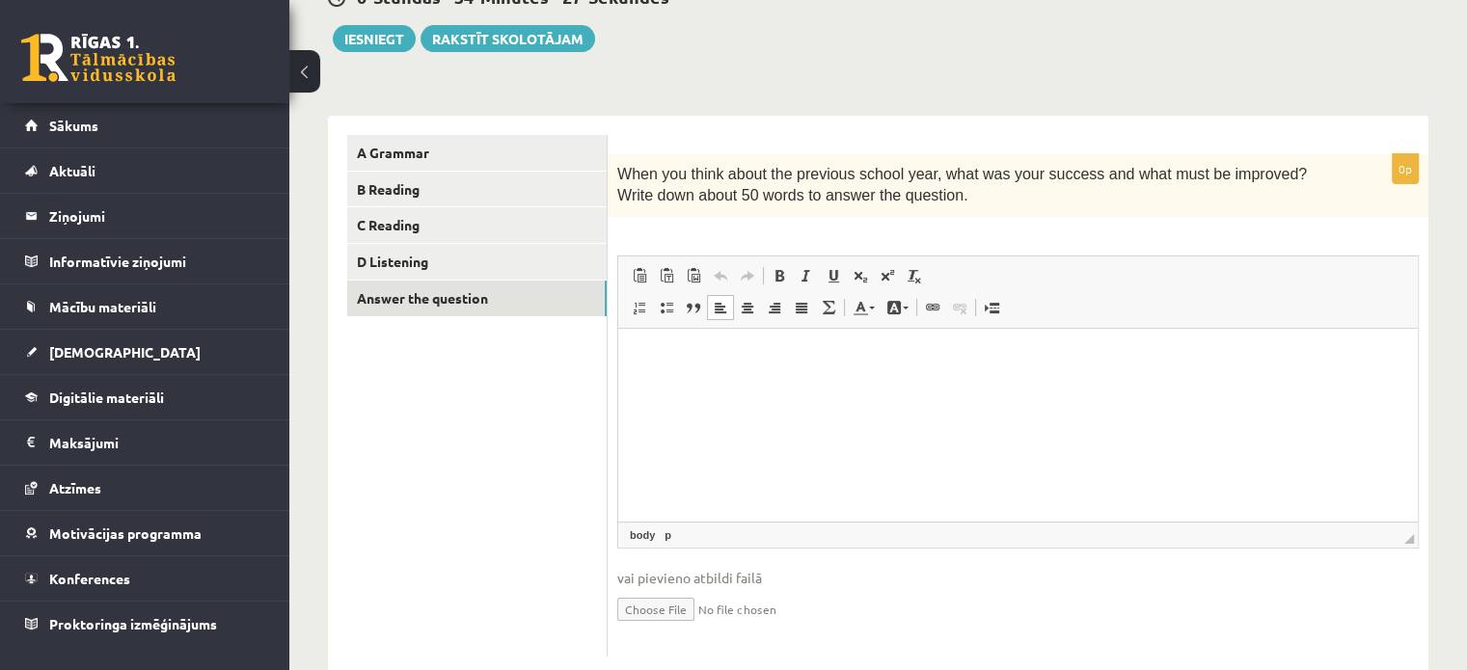
click at [994, 387] on html at bounding box center [1018, 357] width 800 height 59
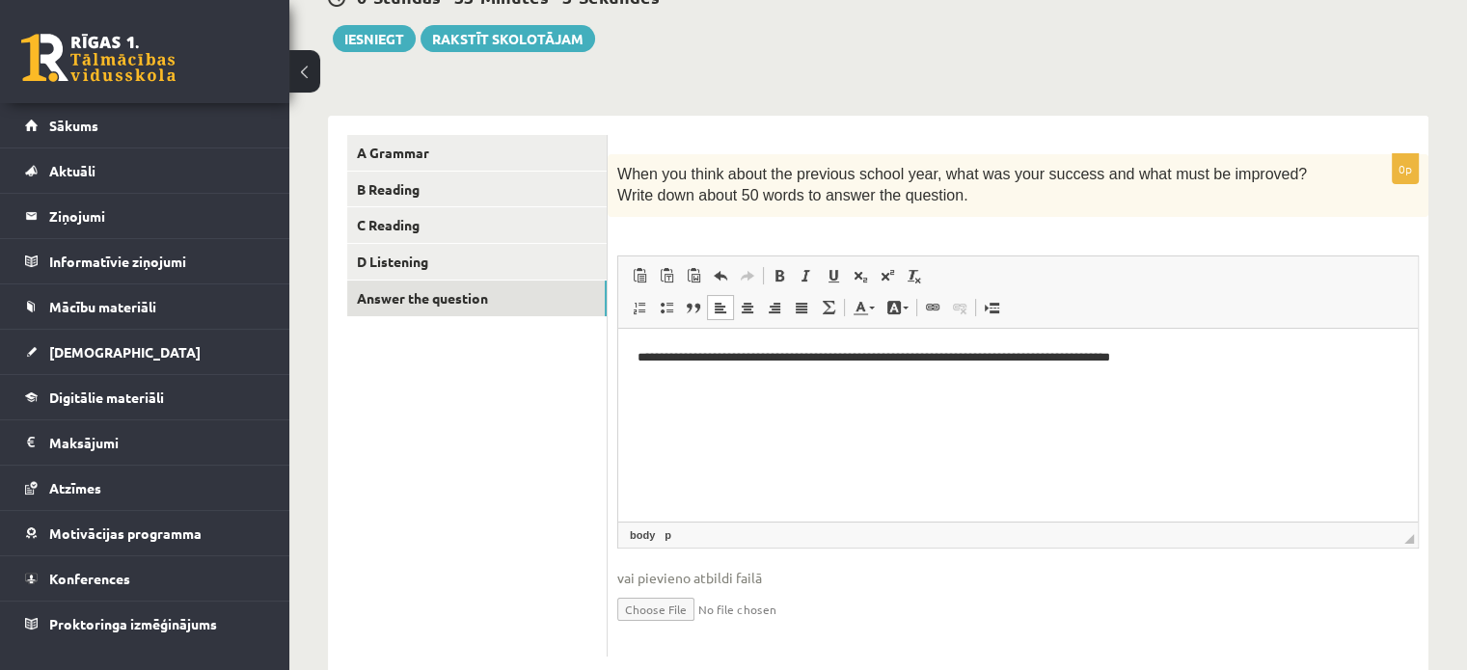
click at [881, 362] on p "**********" at bounding box center [1019, 357] width 762 height 20
click at [1270, 358] on p "**********" at bounding box center [1019, 357] width 762 height 20
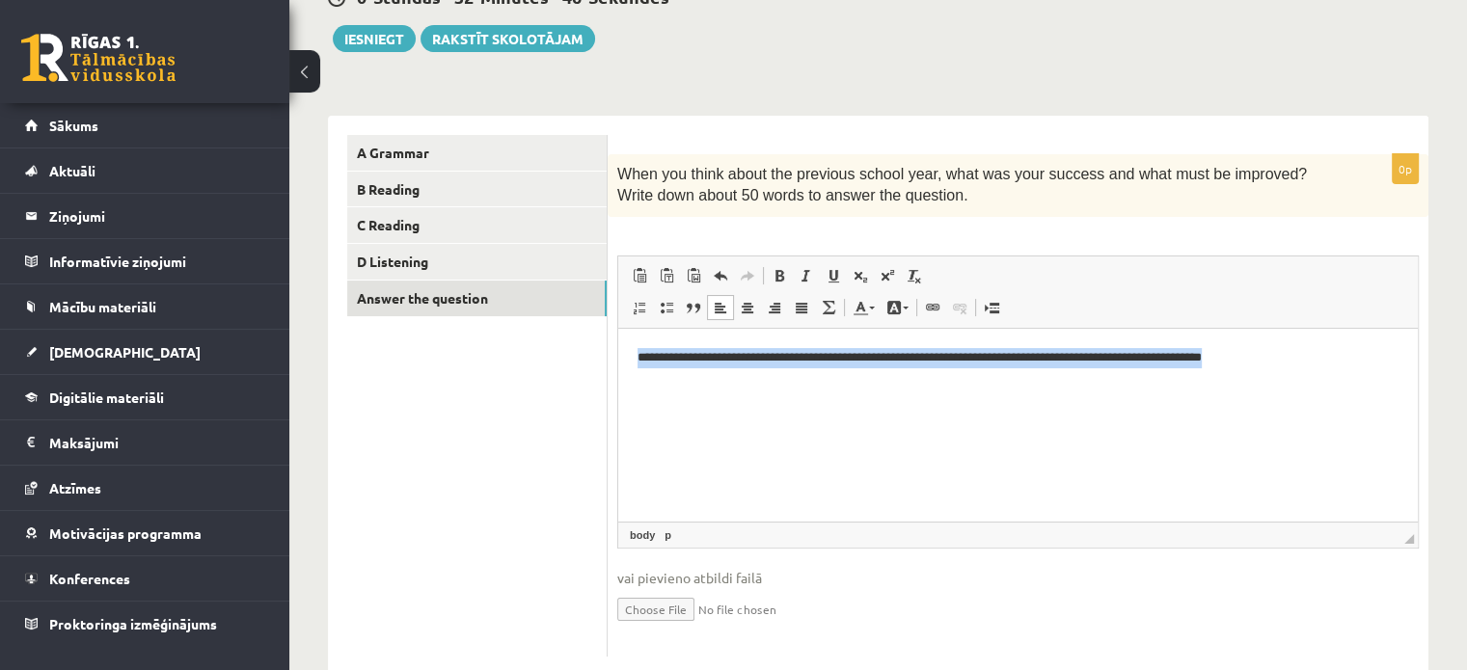
drag, startPoint x: 1267, startPoint y: 370, endPoint x: 635, endPoint y: 360, distance: 631.9
click at [635, 360] on html "**********" at bounding box center [1018, 357] width 800 height 59
copy p "**********"
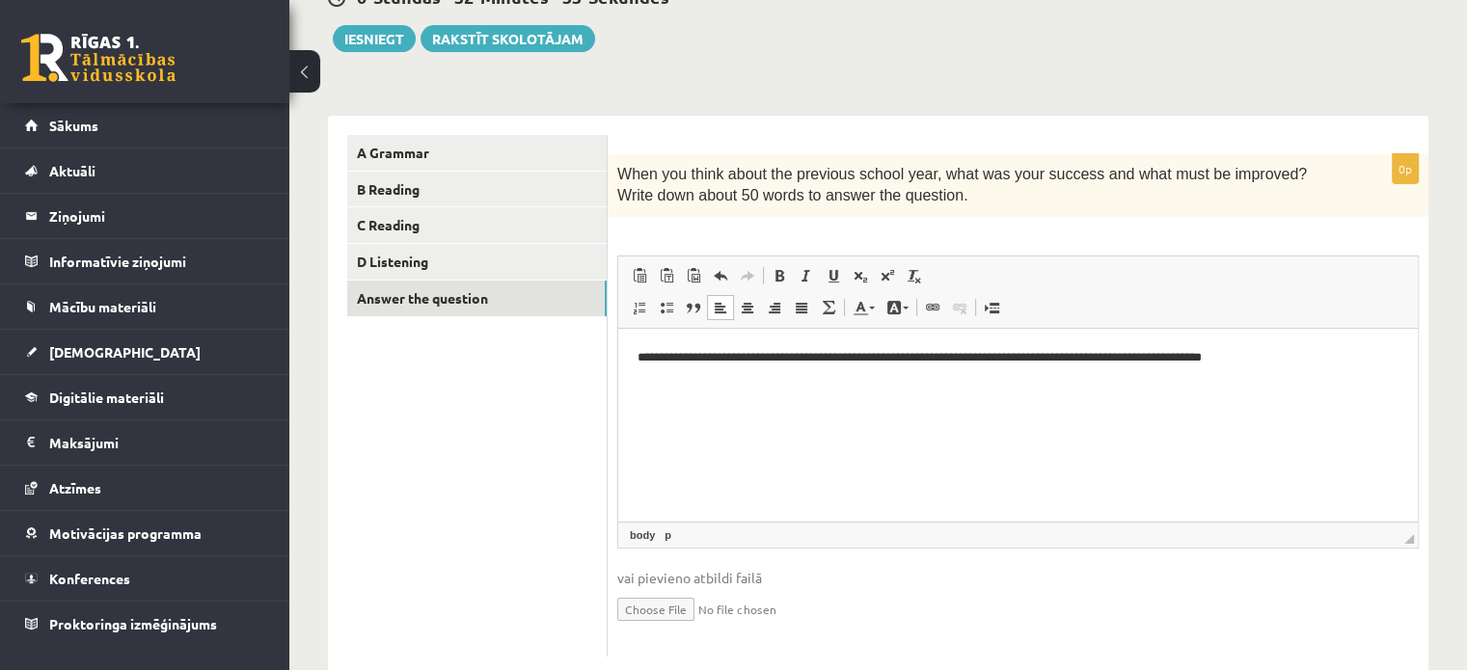
click at [1281, 352] on p "**********" at bounding box center [1019, 357] width 762 height 20
click at [1322, 362] on p "**********" at bounding box center [1019, 367] width 762 height 41
click at [1398, 354] on p "**********" at bounding box center [1019, 357] width 762 height 20
click at [831, 375] on p "**********" at bounding box center [1019, 367] width 762 height 41
click at [664, 381] on p "**********" at bounding box center [1019, 367] width 762 height 41
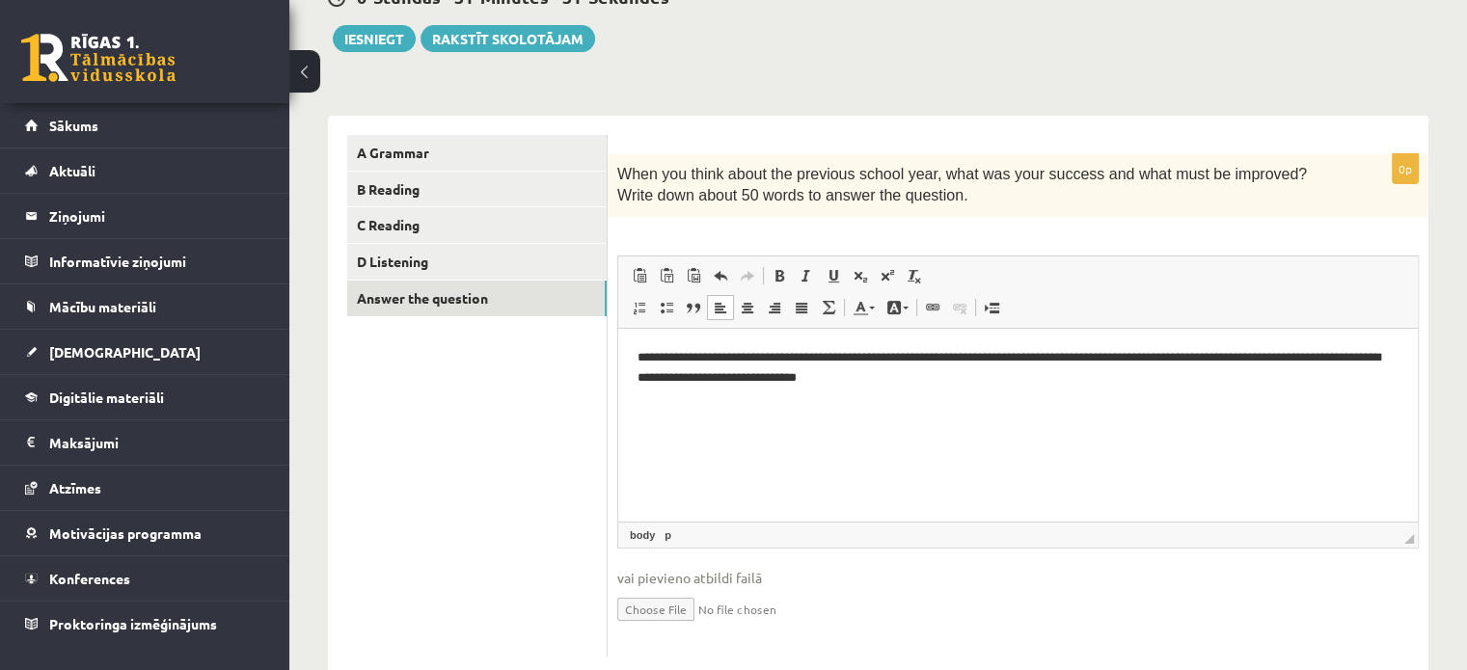
click at [897, 390] on html "**********" at bounding box center [1018, 367] width 800 height 79
click at [1401, 356] on html "**********" at bounding box center [1018, 367] width 800 height 79
click at [861, 380] on p "**********" at bounding box center [1019, 367] width 762 height 41
click at [1104, 383] on p "**********" at bounding box center [1019, 367] width 762 height 41
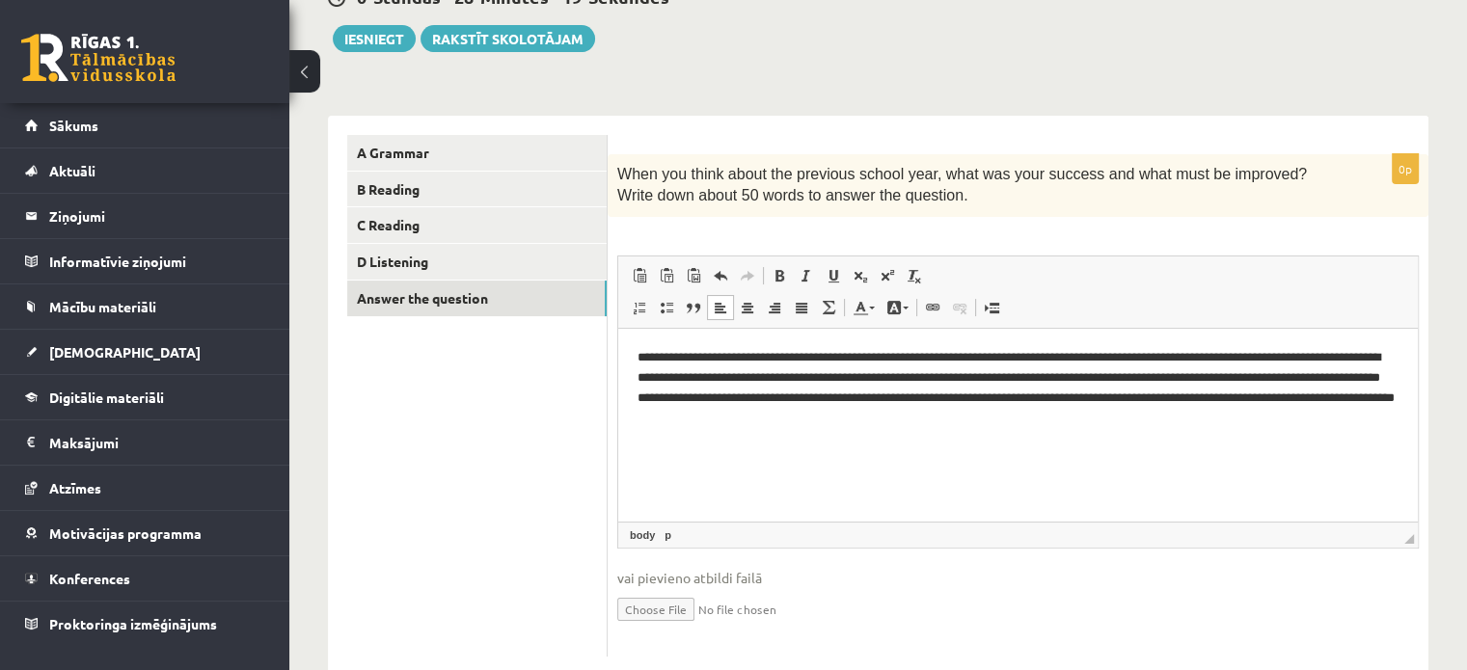
click at [1268, 355] on p "**********" at bounding box center [1019, 387] width 762 height 80
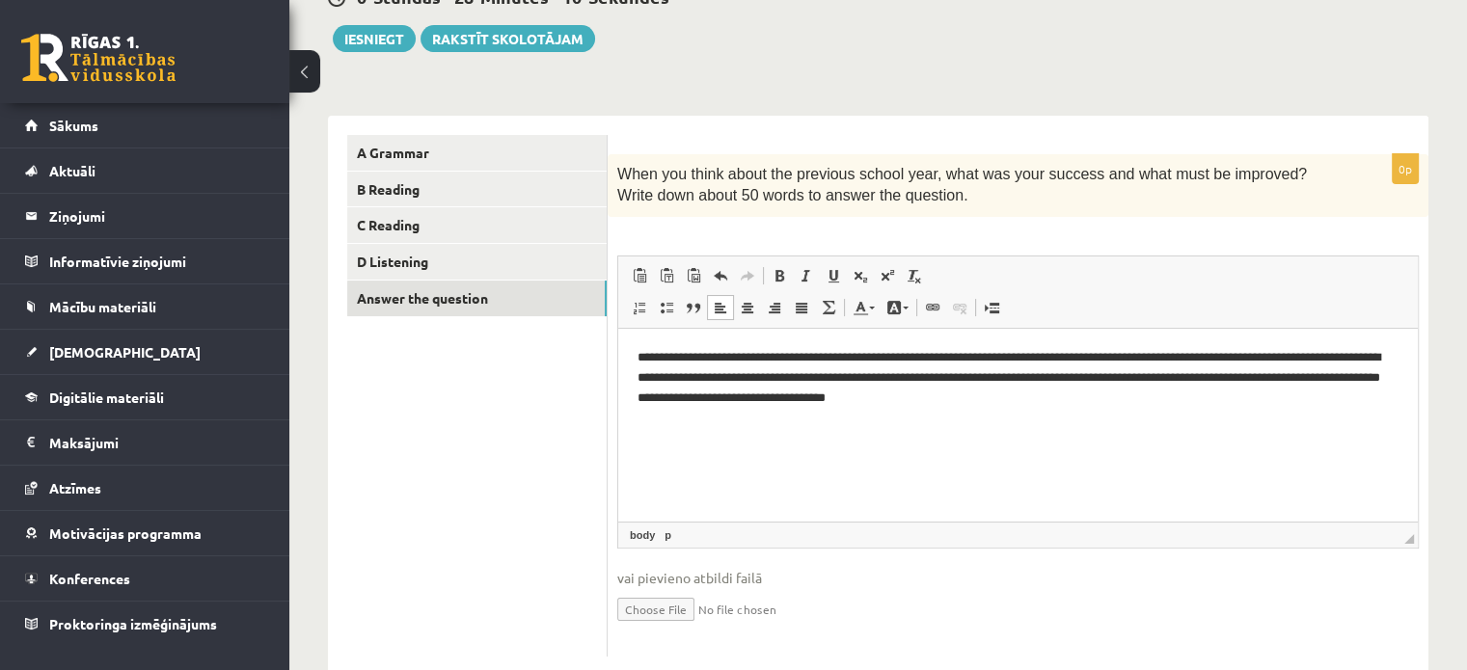
click at [902, 359] on p "**********" at bounding box center [1019, 377] width 762 height 60
click at [831, 344] on html "**********" at bounding box center [1018, 377] width 800 height 98
click at [835, 361] on p "**********" at bounding box center [1019, 377] width 762 height 60
click at [941, 363] on p "**********" at bounding box center [1019, 377] width 762 height 60
click at [1113, 360] on p "**********" at bounding box center [1019, 377] width 762 height 60
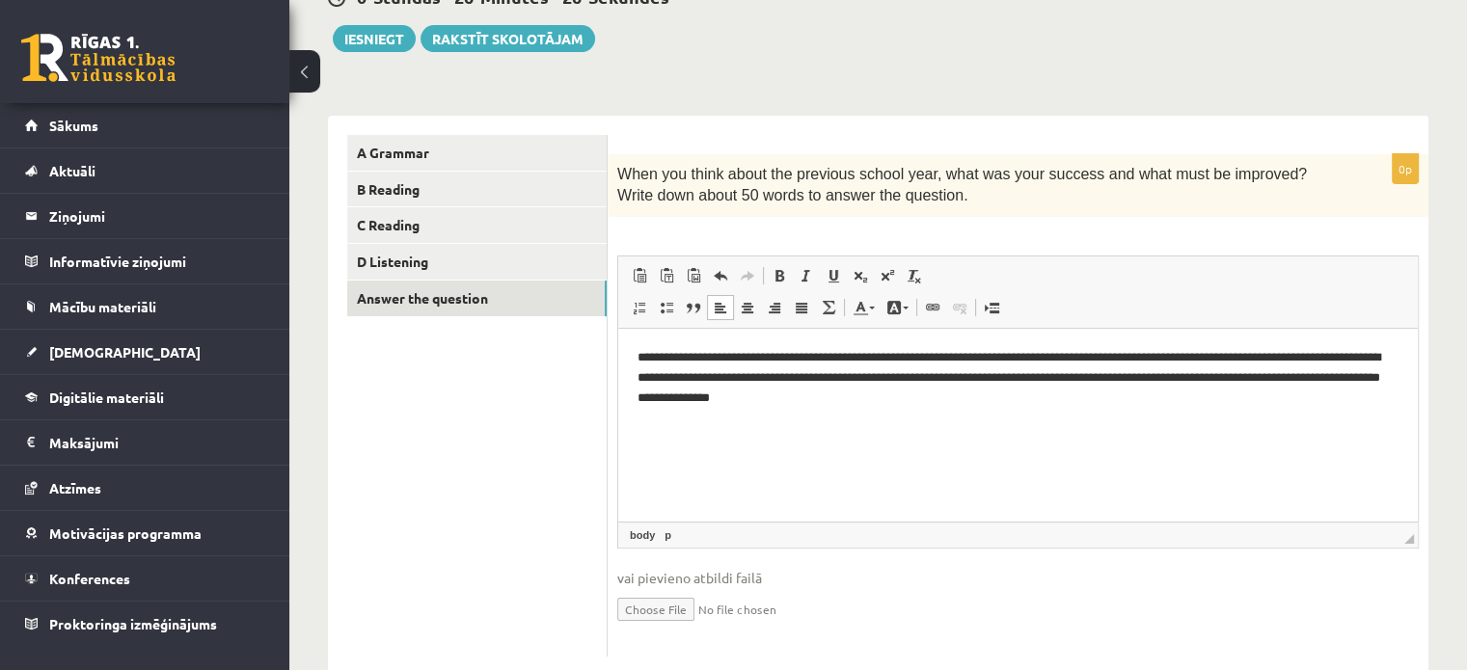
click at [1236, 359] on p "**********" at bounding box center [1019, 377] width 762 height 60
click at [1375, 359] on p "**********" at bounding box center [1019, 377] width 762 height 60
click at [657, 378] on p "**********" at bounding box center [1019, 377] width 762 height 60
click at [742, 374] on p "**********" at bounding box center [1019, 377] width 762 height 60
click at [833, 397] on p "**********" at bounding box center [1019, 377] width 762 height 60
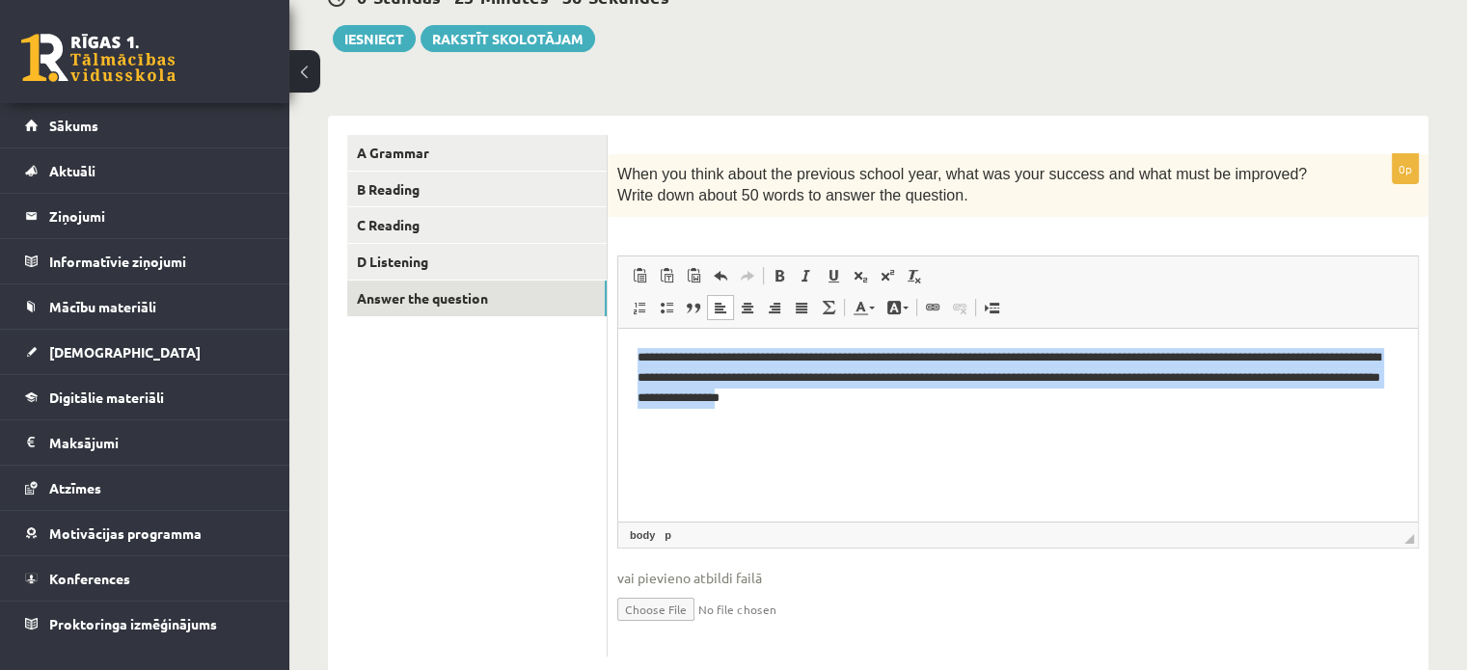
drag, startPoint x: 831, startPoint y: 401, endPoint x: 1217, endPoint y: 674, distance: 473.4
click at [618, 344] on html "**********" at bounding box center [1018, 377] width 800 height 98
copy p "**********"
click at [1305, 363] on p "**********" at bounding box center [1019, 377] width 762 height 60
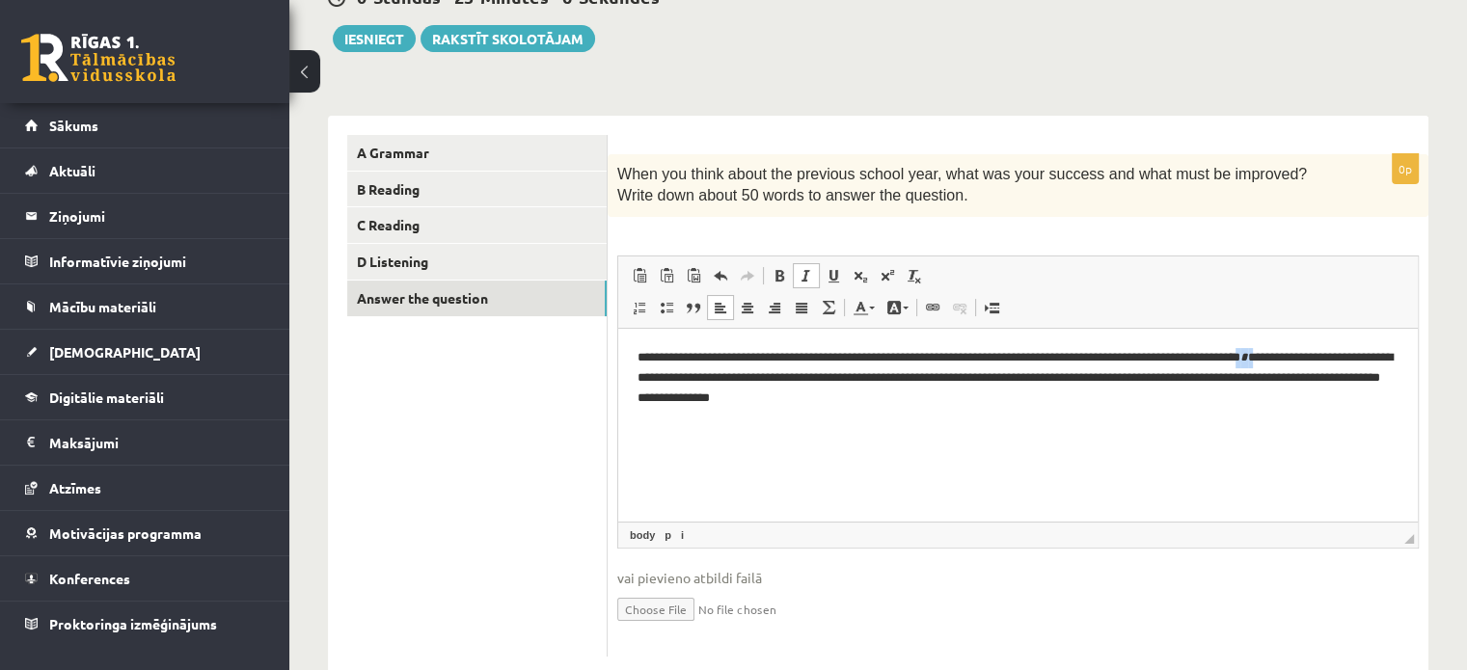
click at [1299, 359] on p "**********" at bounding box center [1019, 377] width 762 height 60
click at [803, 273] on span at bounding box center [806, 275] width 15 height 15
click at [931, 382] on p "**********" at bounding box center [1019, 377] width 762 height 60
click at [1122, 378] on p "**********" at bounding box center [1019, 377] width 762 height 60
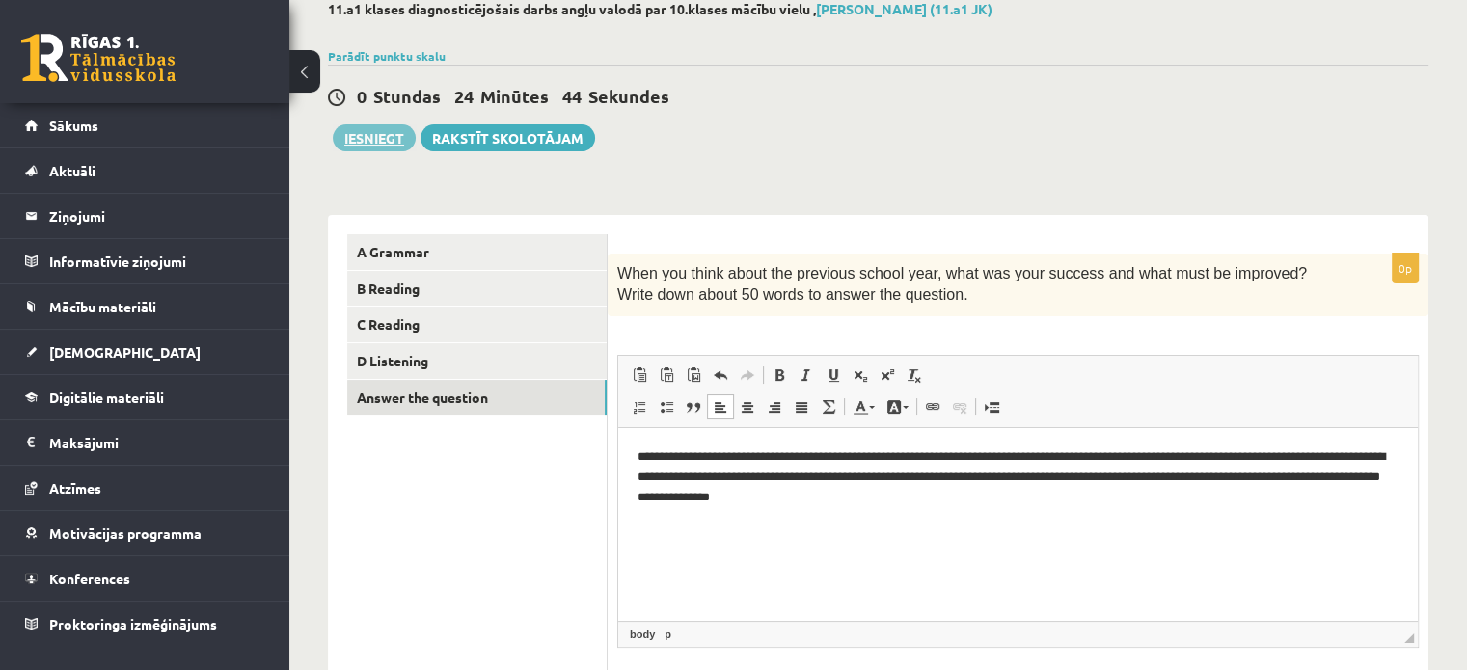
scroll to position [108, 0]
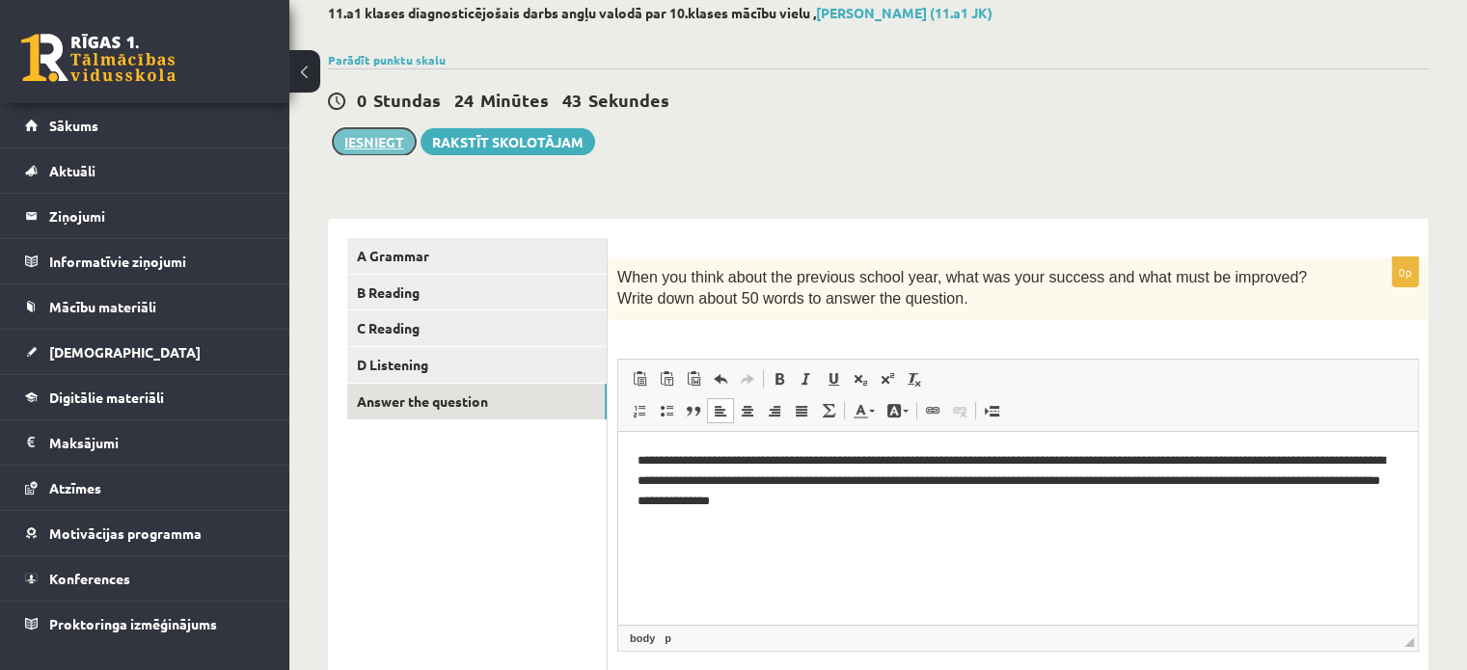
click at [383, 139] on button "Iesniegt" at bounding box center [374, 141] width 83 height 27
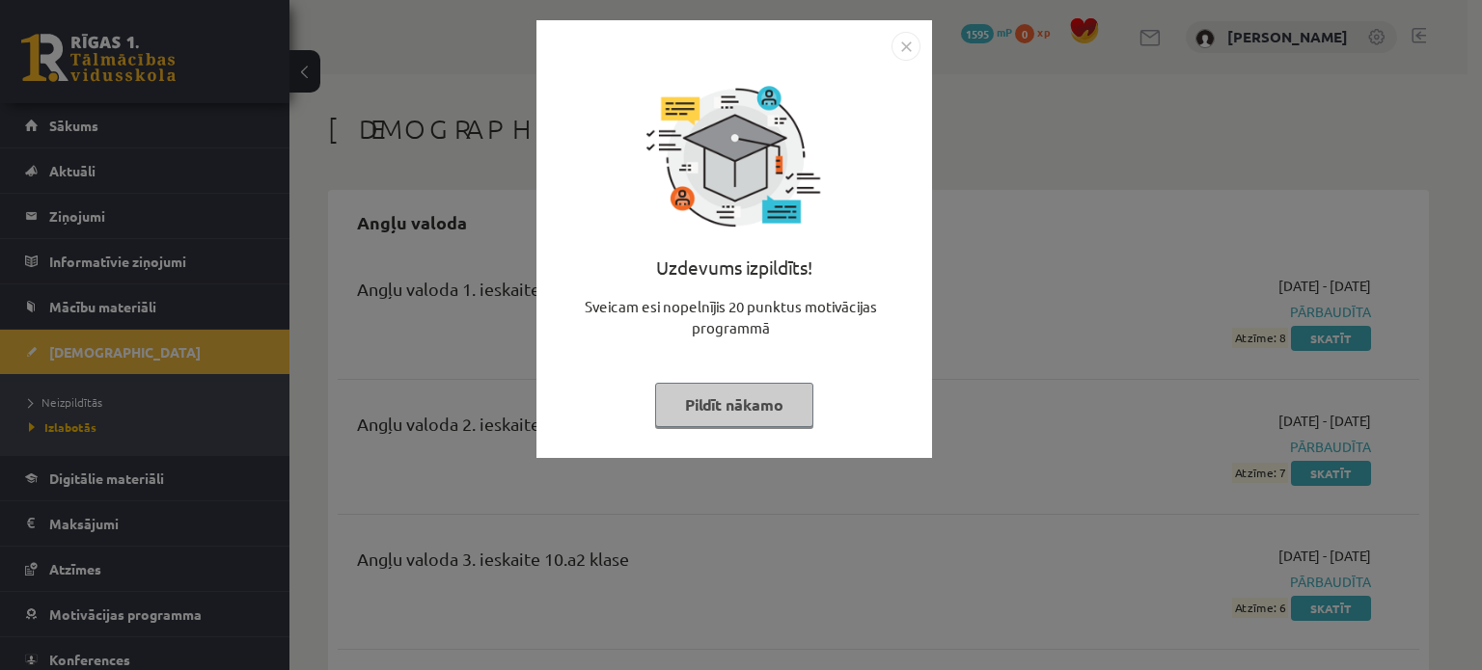
click at [748, 412] on button "Pildīt nākamo" at bounding box center [734, 405] width 158 height 44
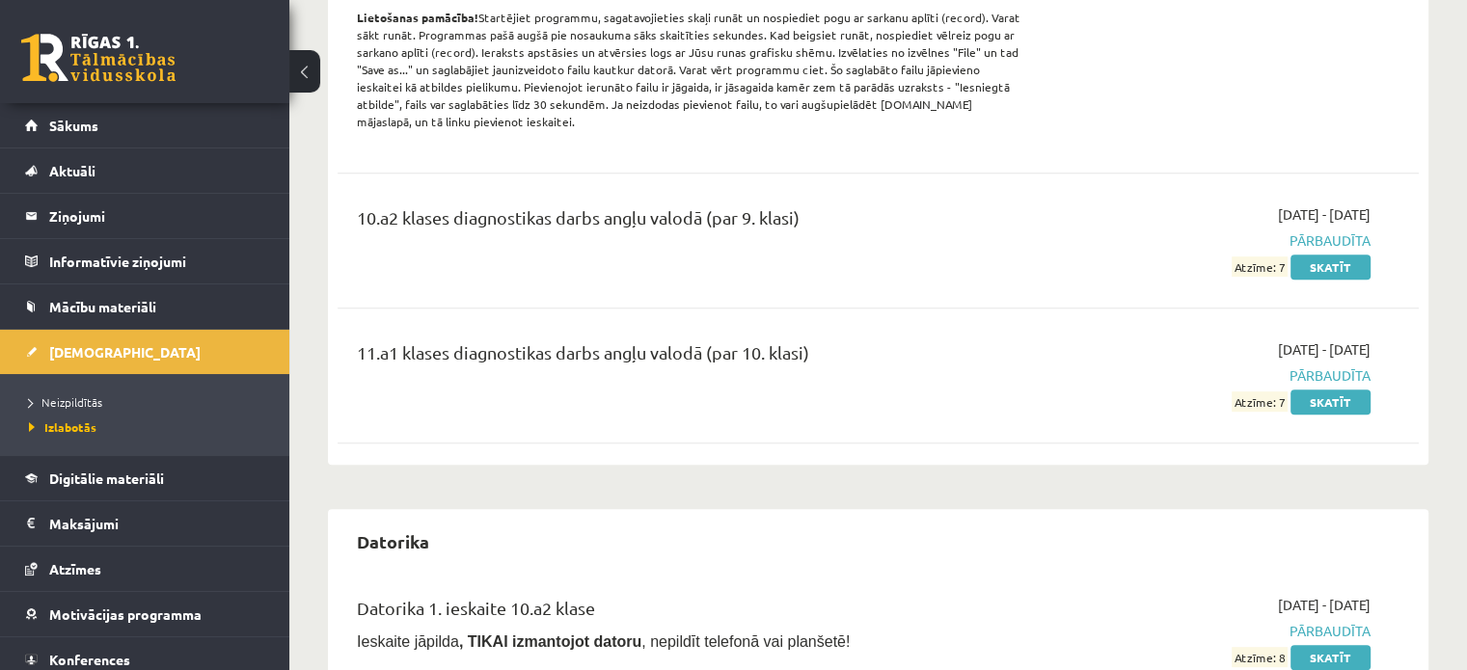
scroll to position [848, 0]
click at [1323, 389] on link "Skatīt" at bounding box center [1331, 401] width 80 height 25
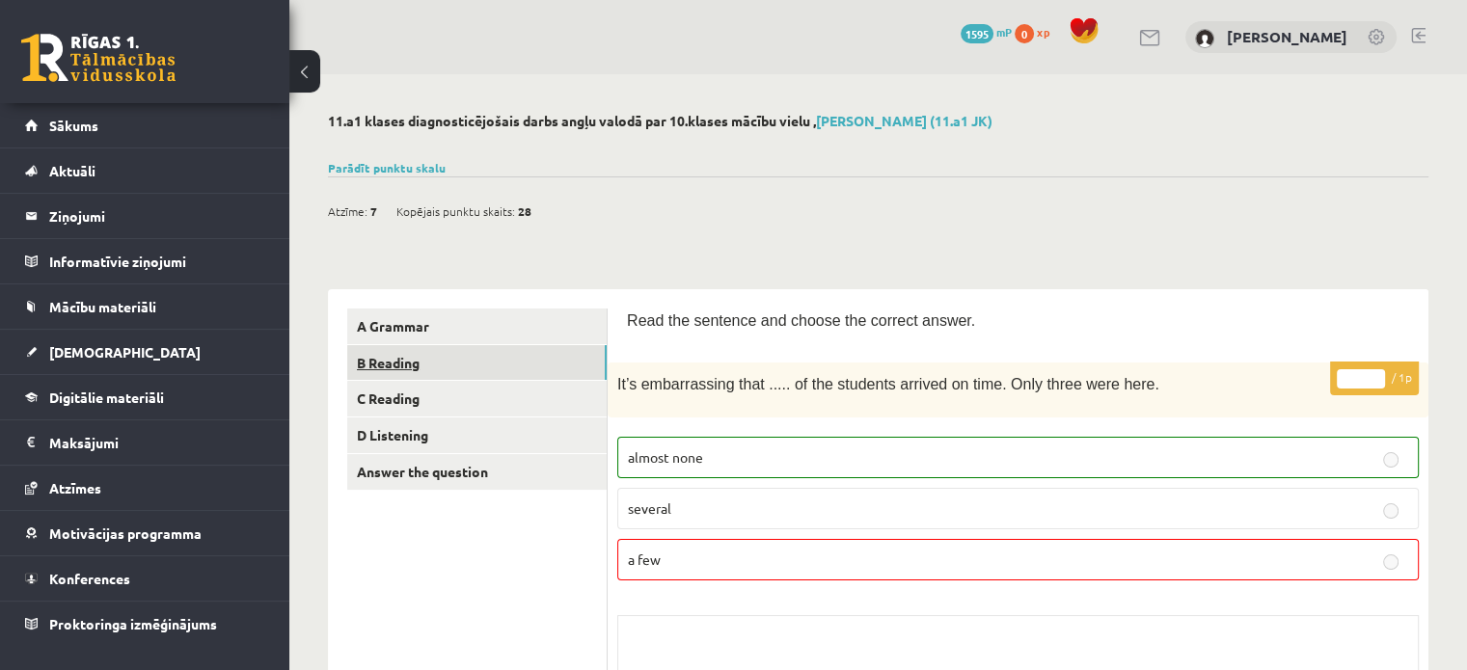
click at [520, 357] on link "B Reading" at bounding box center [476, 363] width 259 height 36
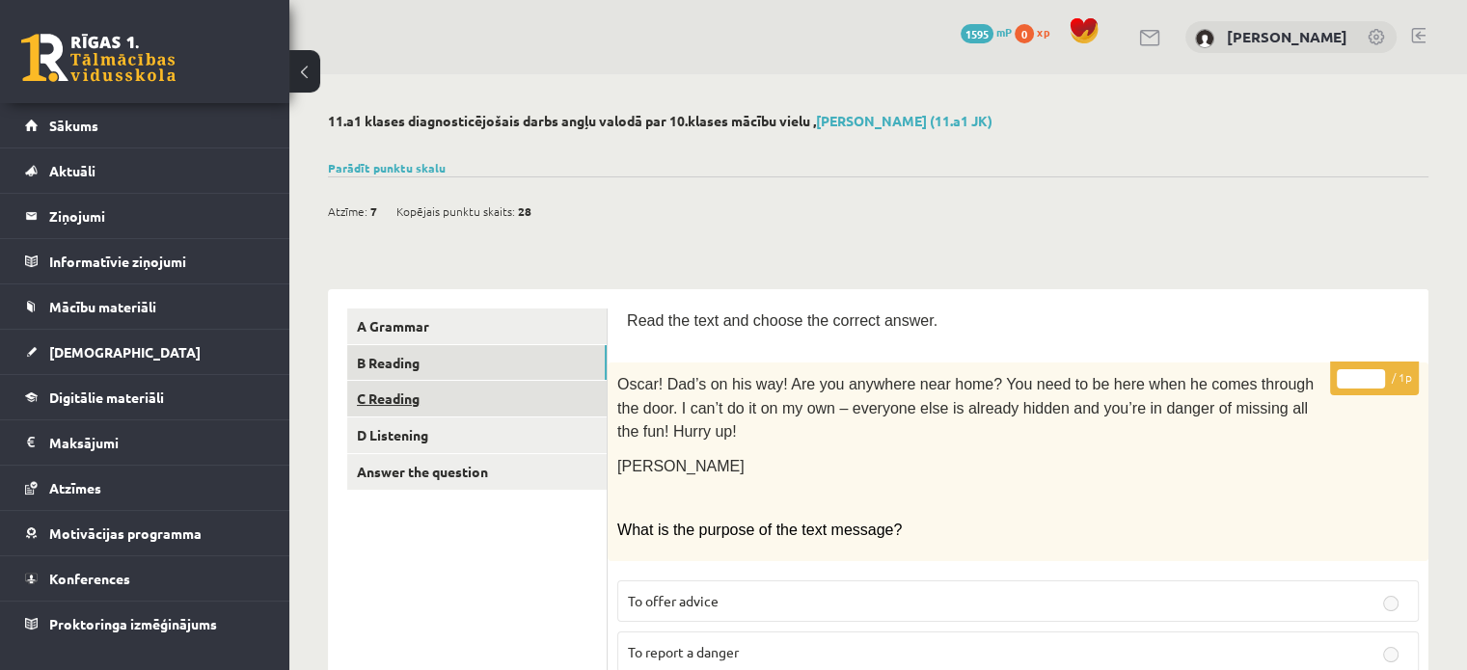
click at [532, 399] on link "C Reading" at bounding box center [476, 399] width 259 height 36
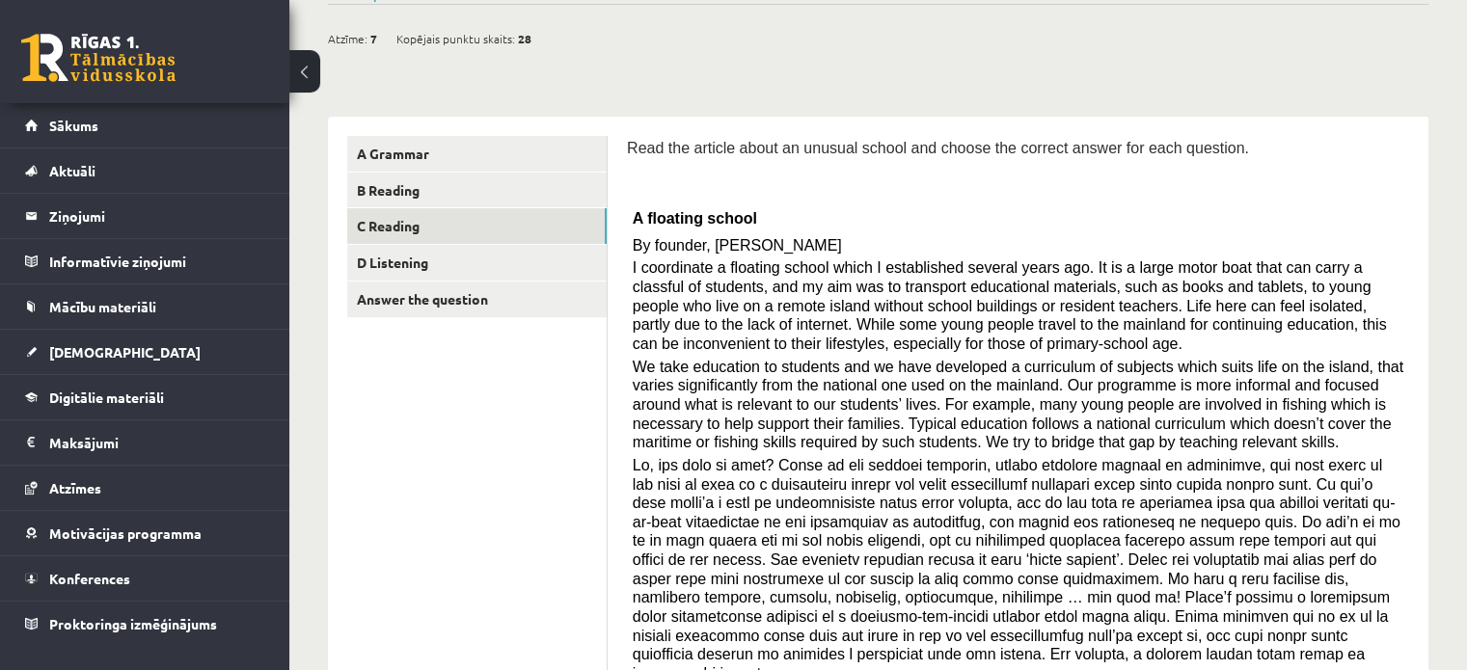
scroll to position [9, 0]
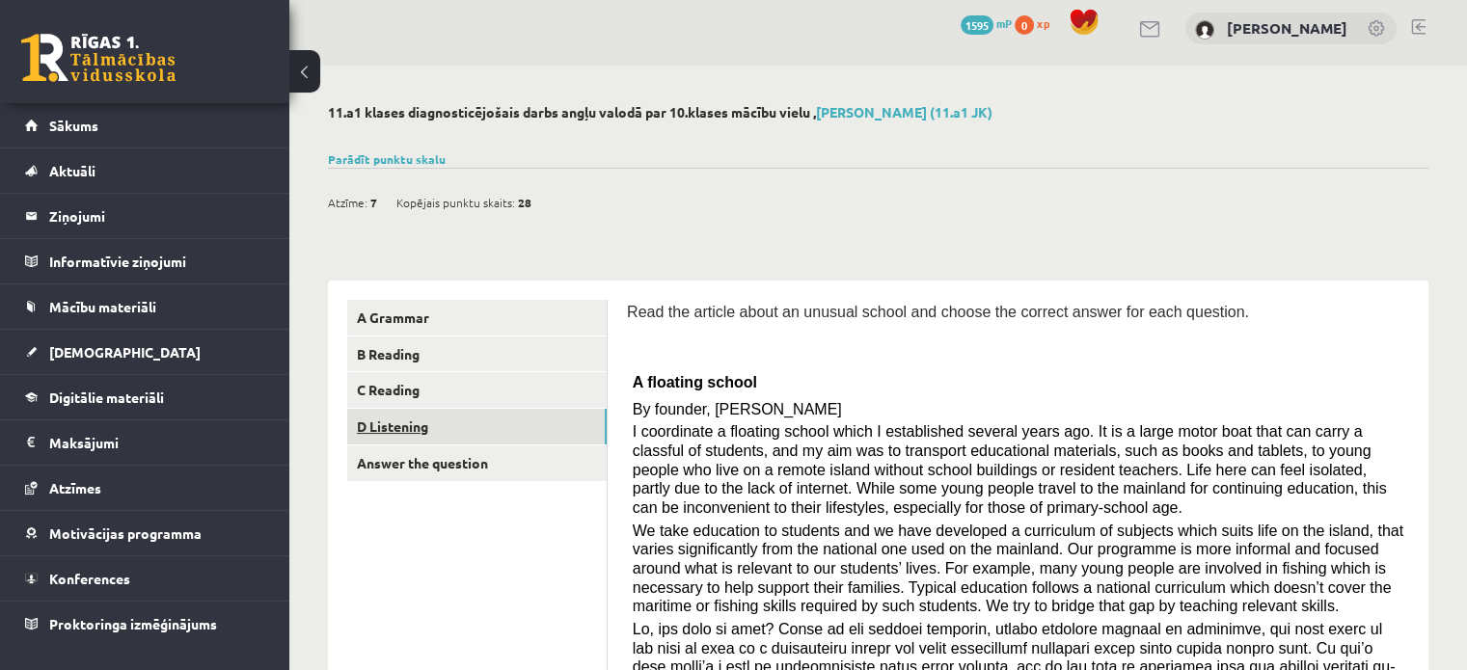
click at [523, 427] on link "D Listening" at bounding box center [476, 427] width 259 height 36
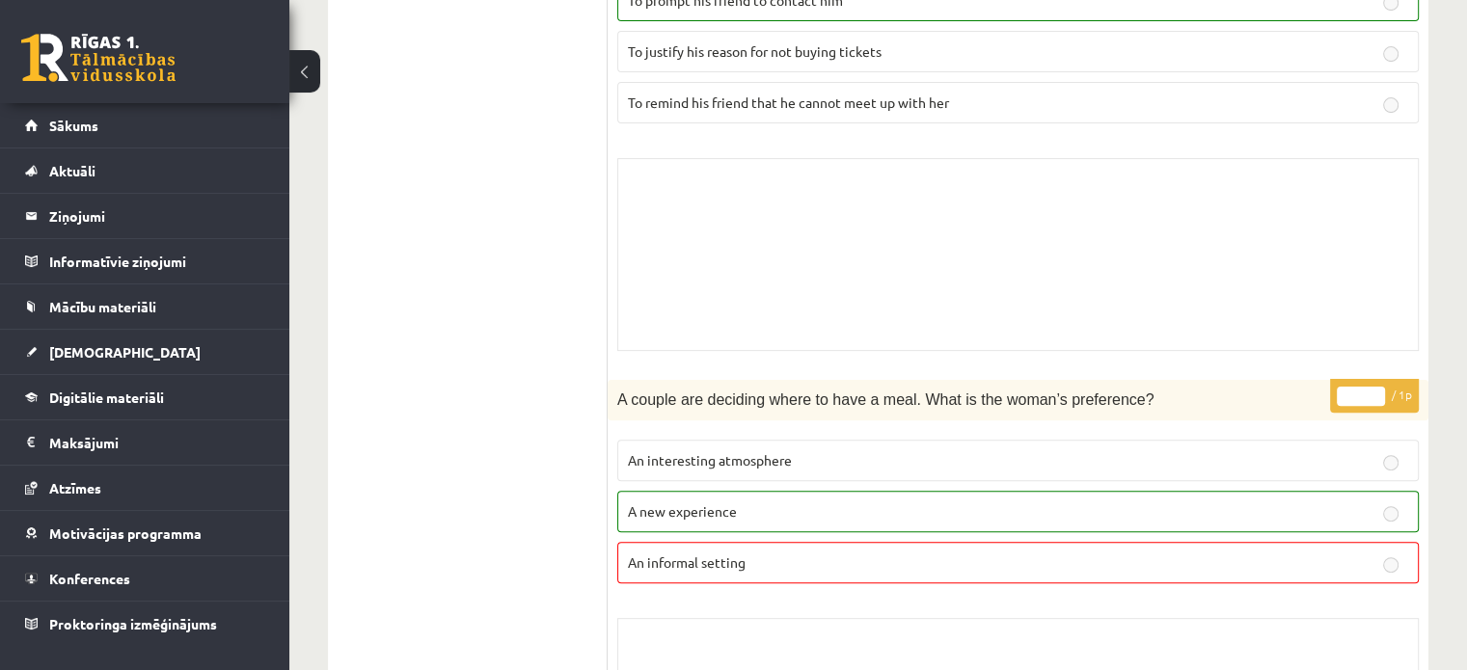
scroll to position [0, 0]
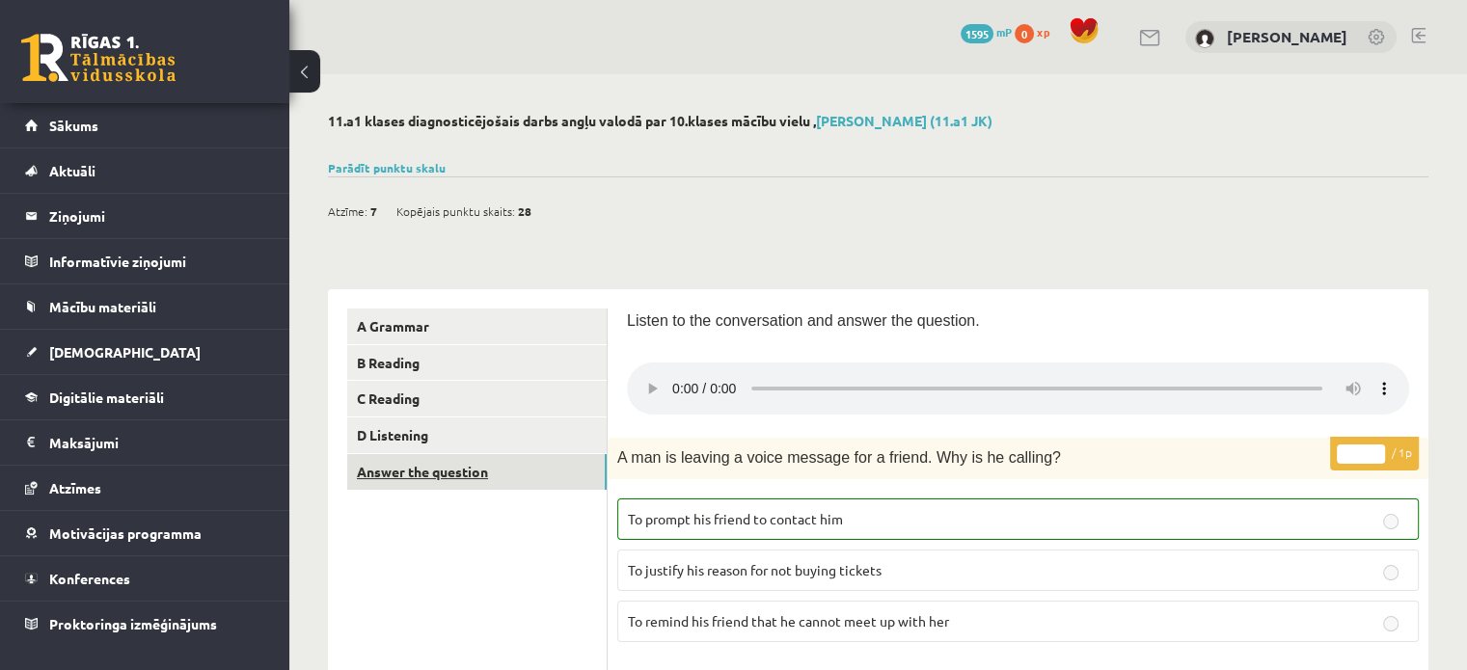
click at [459, 478] on link "Answer the question" at bounding box center [476, 472] width 259 height 36
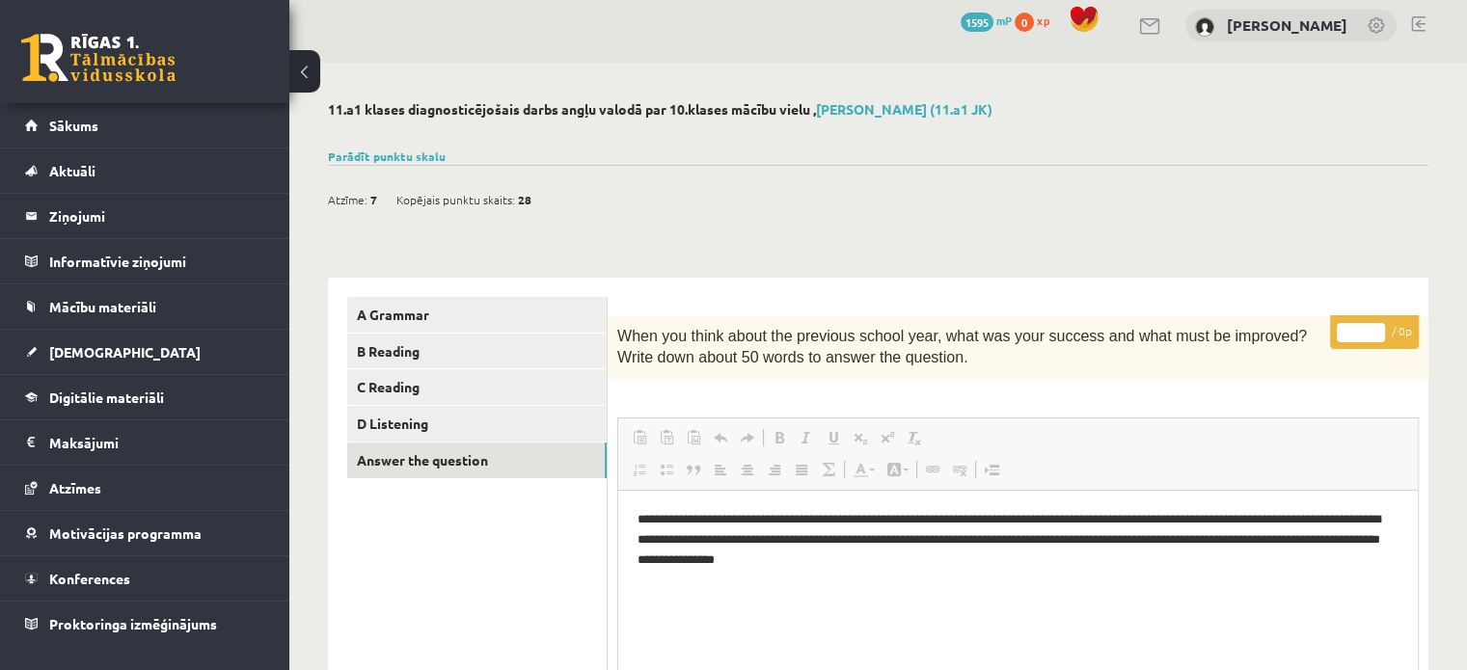
scroll to position [11, 0]
click at [398, 152] on link "Parādīt punktu skalu" at bounding box center [387, 157] width 118 height 15
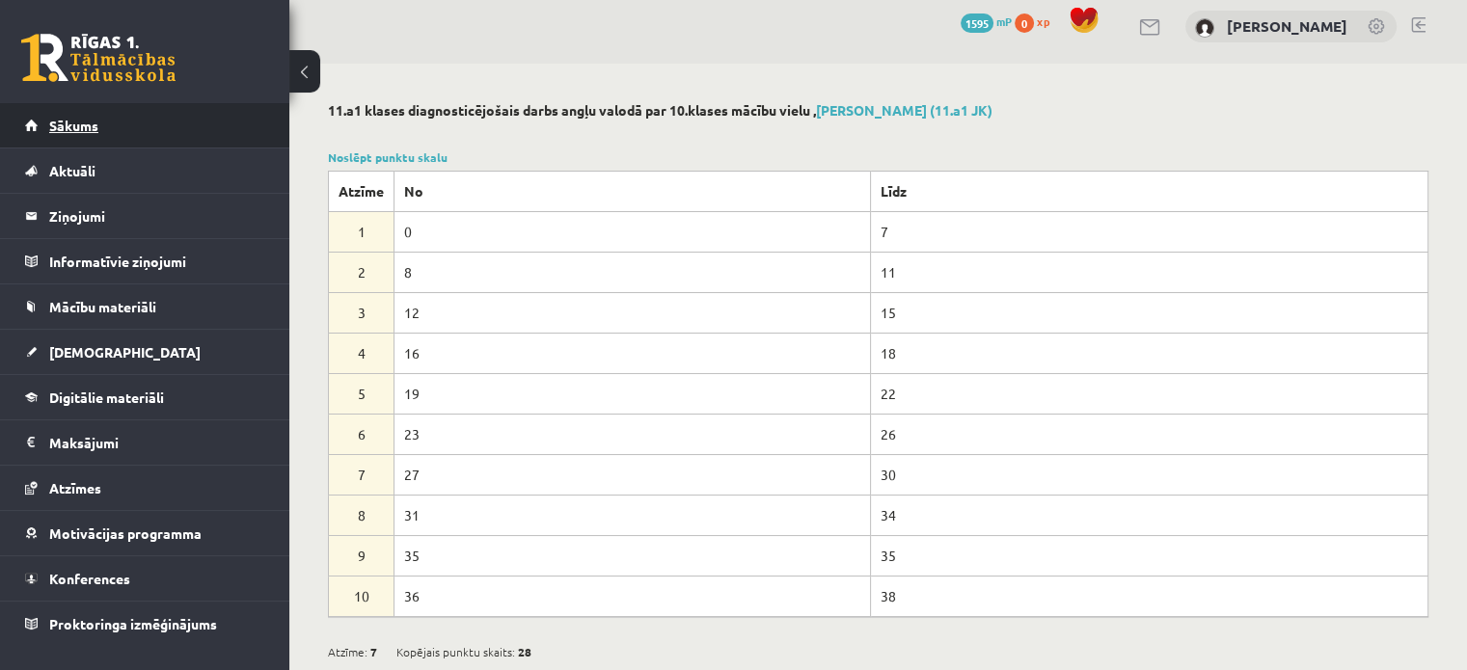
click at [231, 127] on link "Sākums" at bounding box center [145, 125] width 240 height 44
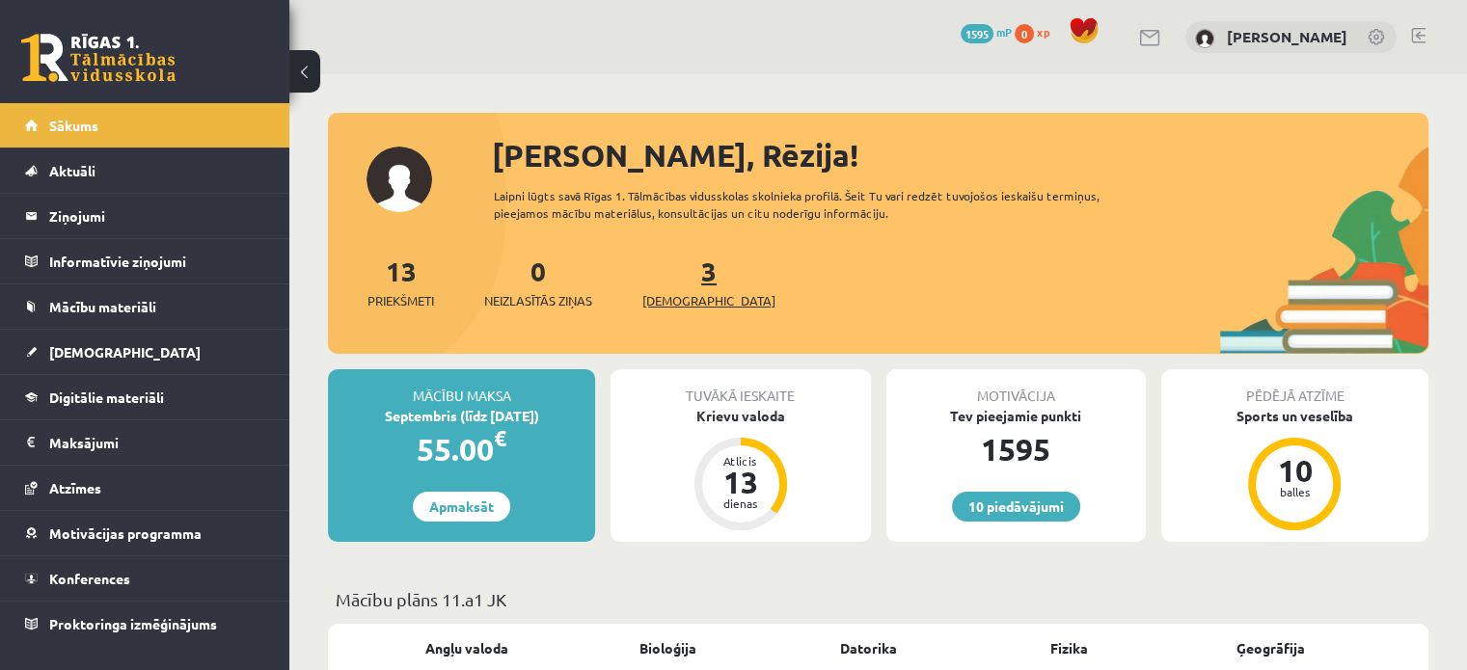
click at [671, 284] on link "3 Ieskaites" at bounding box center [708, 282] width 133 height 57
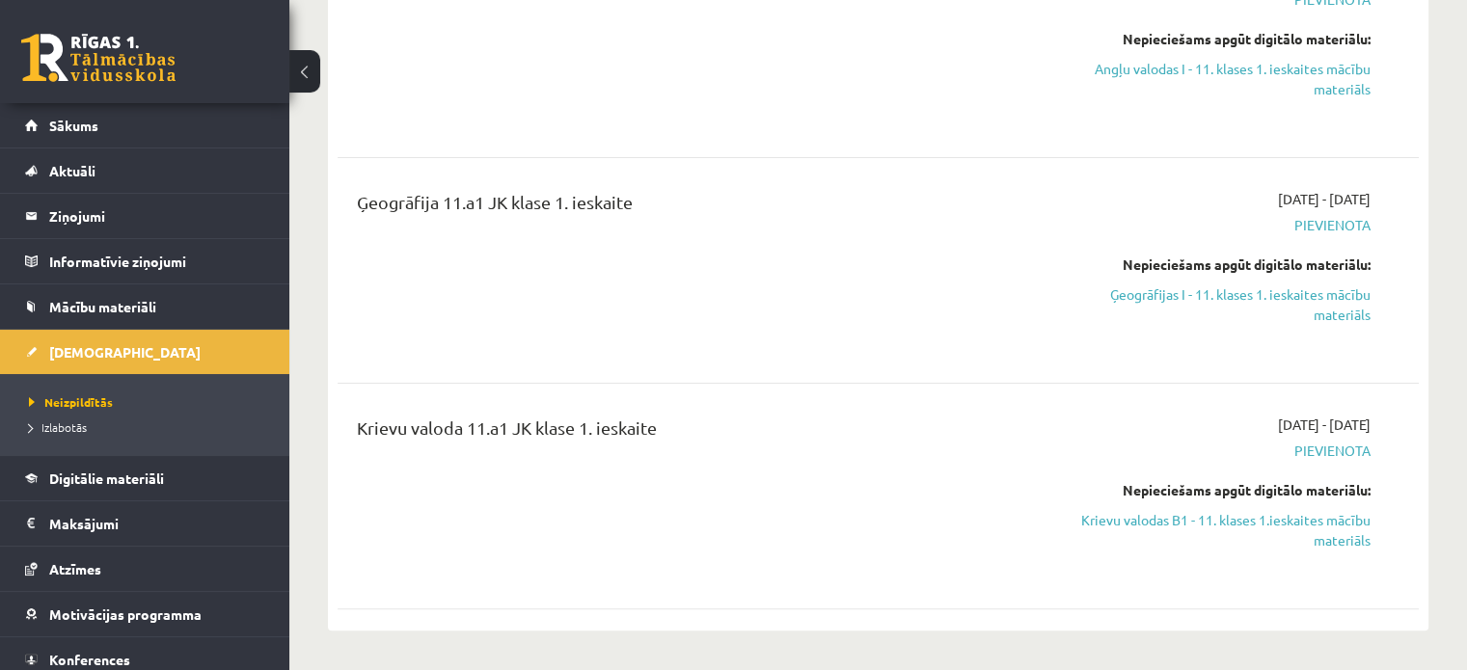
scroll to position [318, 0]
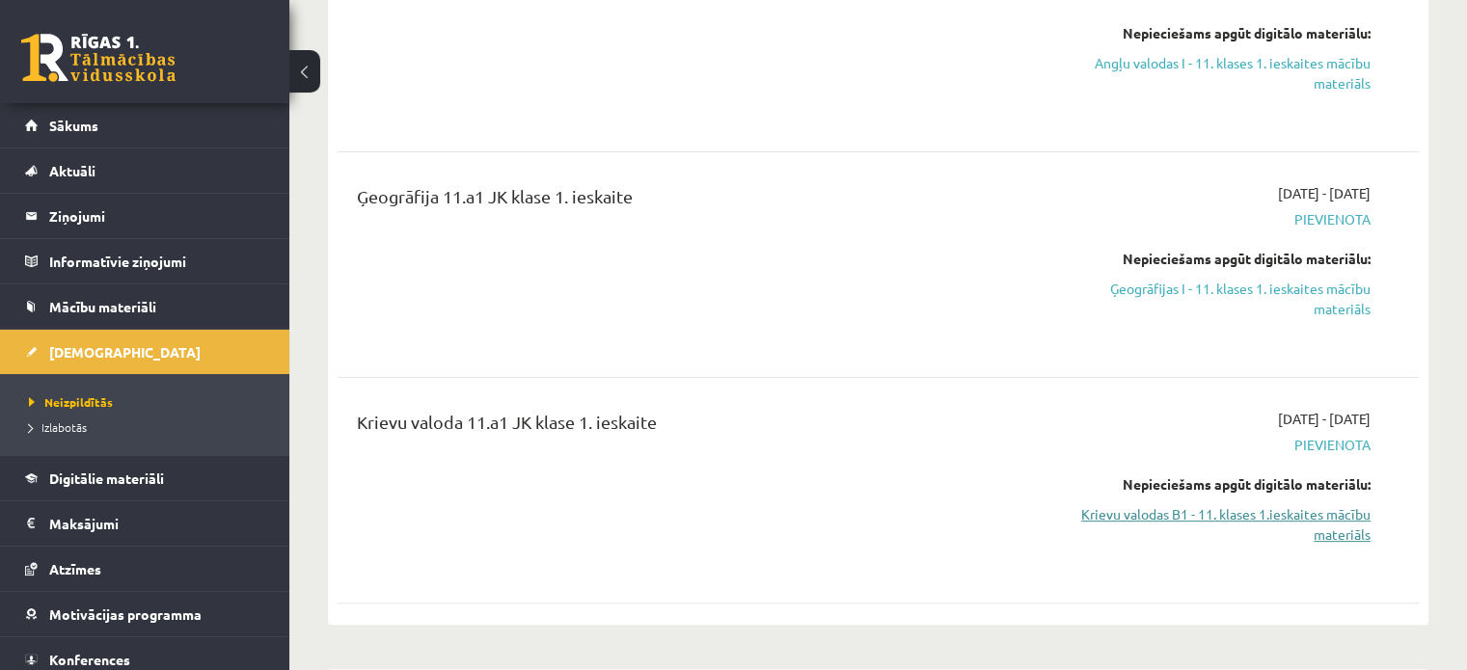
click at [1339, 512] on link "Krievu valodas B1 - 11. klases 1.ieskaites mācību materiāls" at bounding box center [1211, 524] width 318 height 41
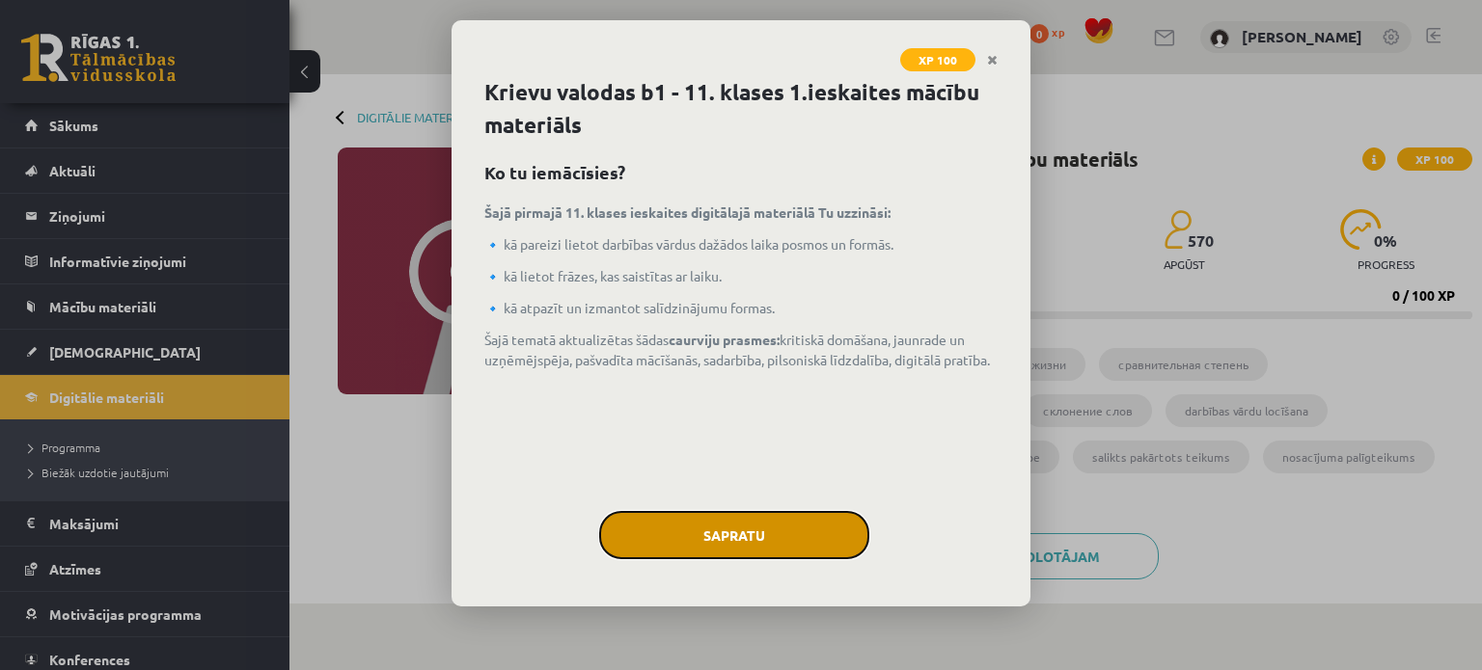
click at [729, 518] on button "Sapratu" at bounding box center [734, 535] width 270 height 48
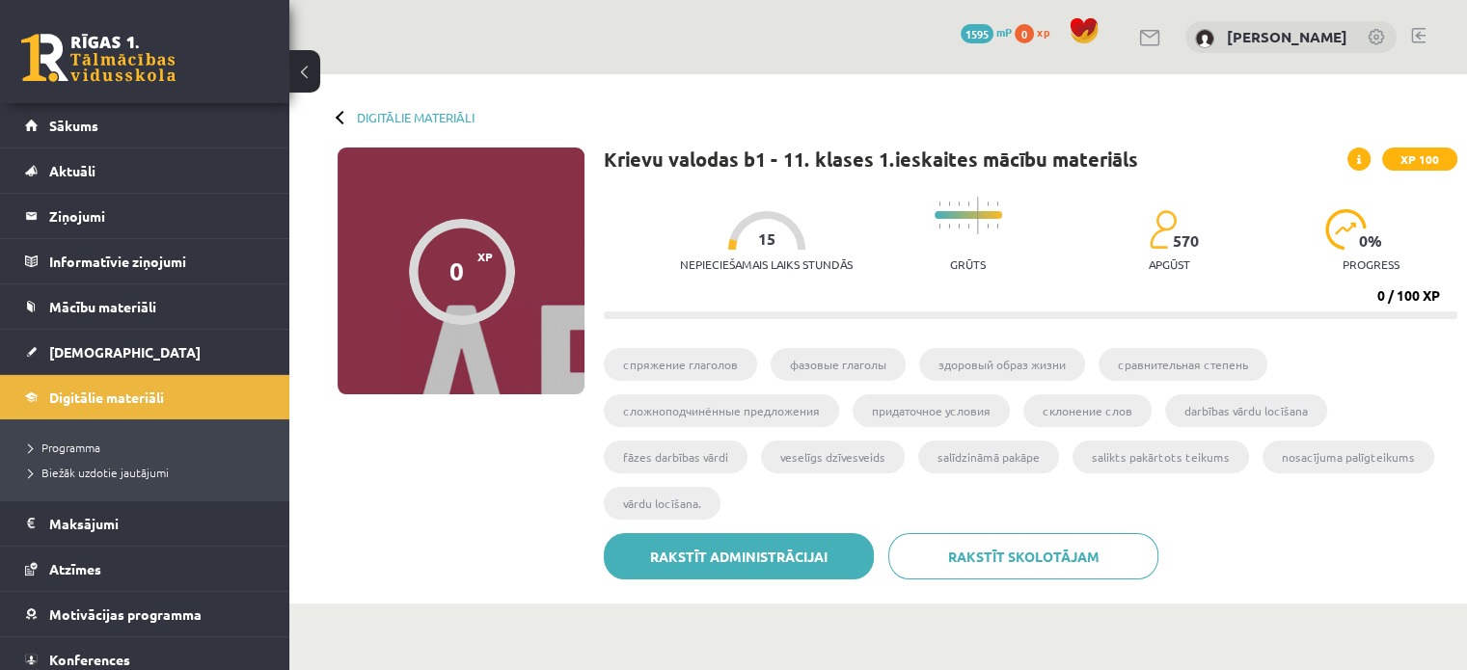
click at [734, 563] on link "Rakstīt administrācijai" at bounding box center [739, 556] width 270 height 46
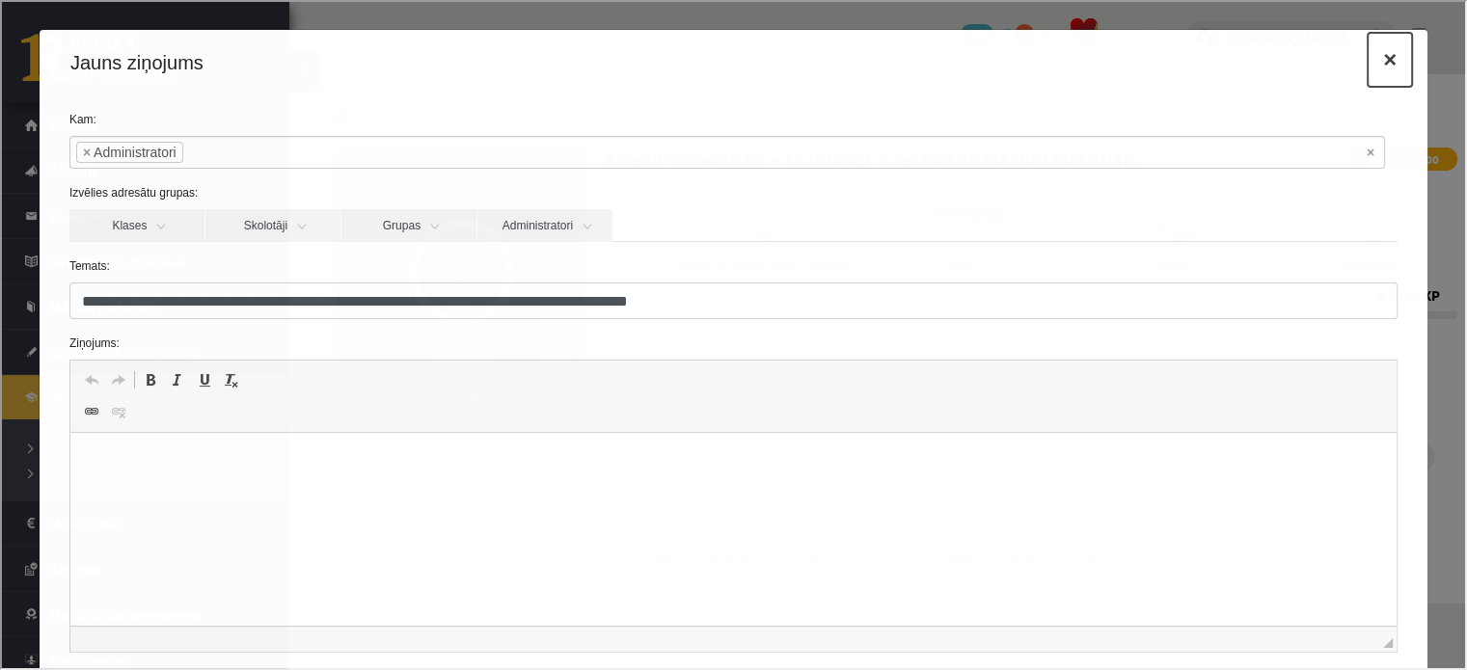
click at [1374, 46] on button "×" at bounding box center [1388, 58] width 44 height 54
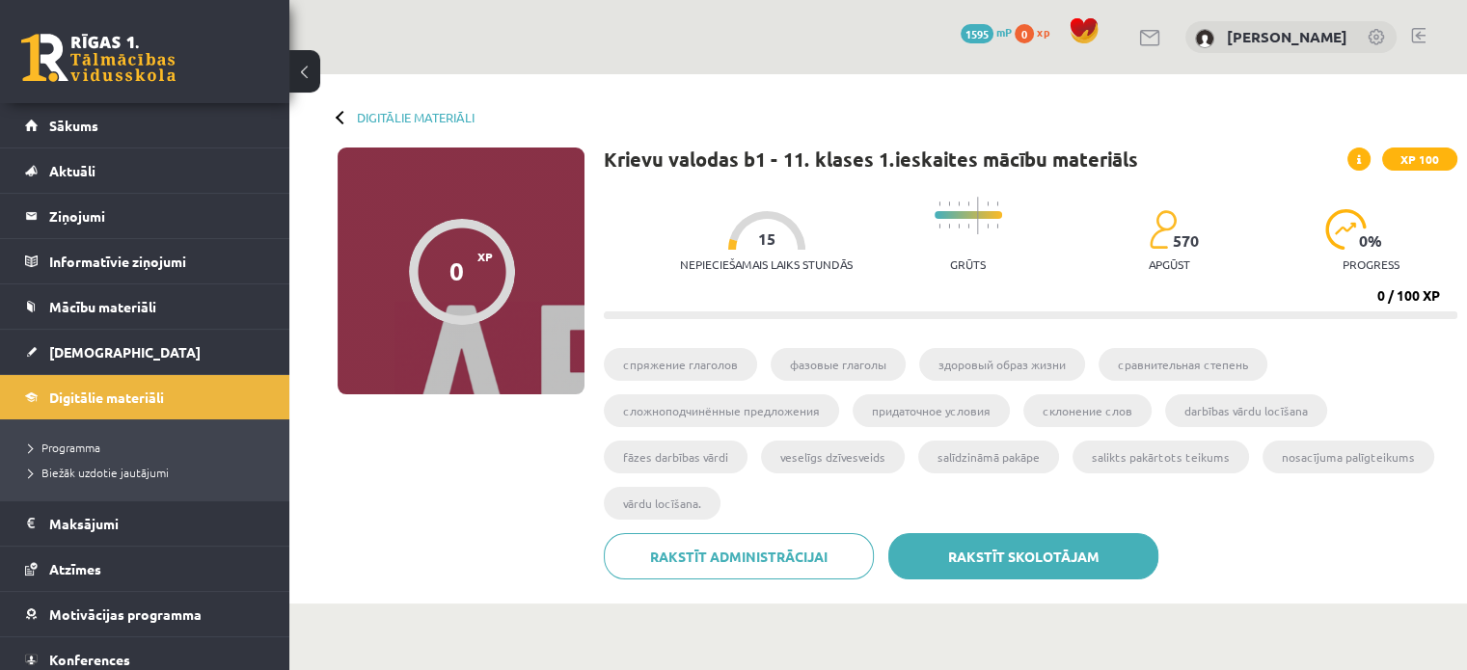
click at [1033, 563] on link "Rakstīt skolotājam" at bounding box center [1023, 556] width 270 height 46
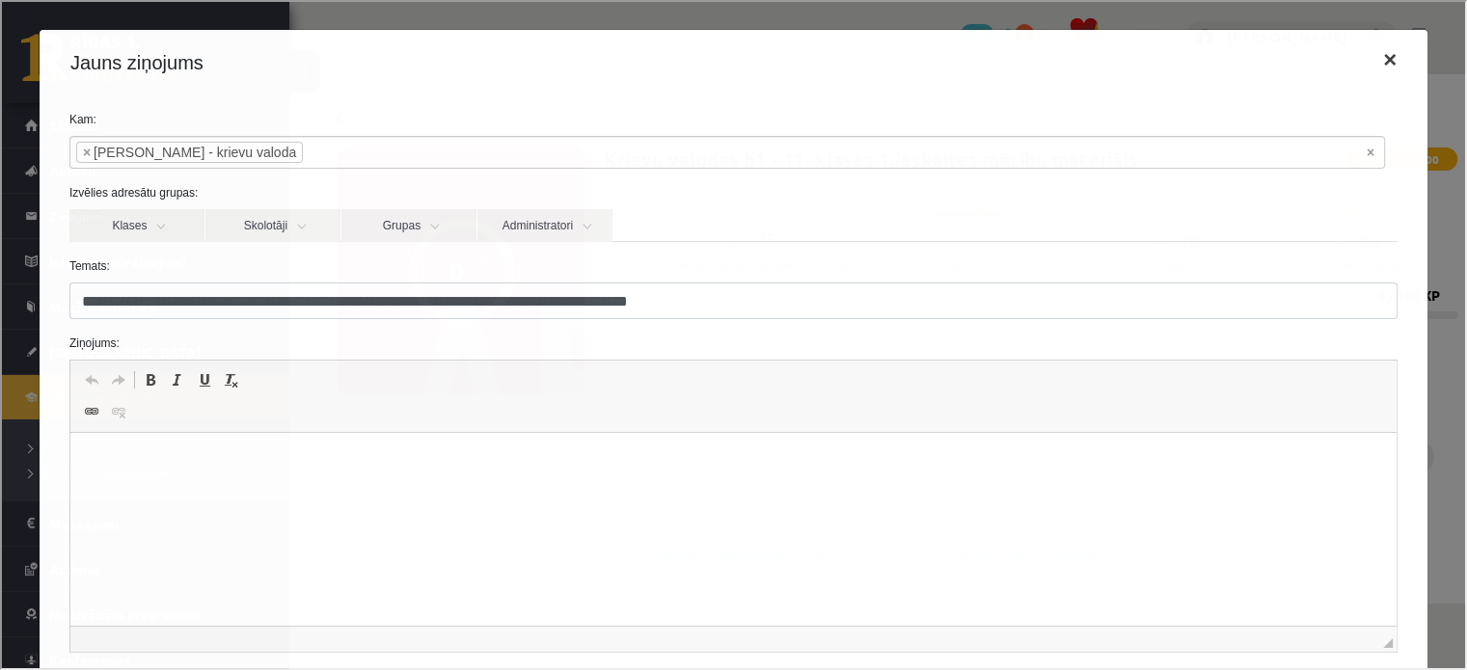
click at [1399, 58] on div "Jauns ziņojums ×" at bounding box center [732, 61] width 1388 height 66
click at [1377, 59] on button "×" at bounding box center [1388, 58] width 44 height 54
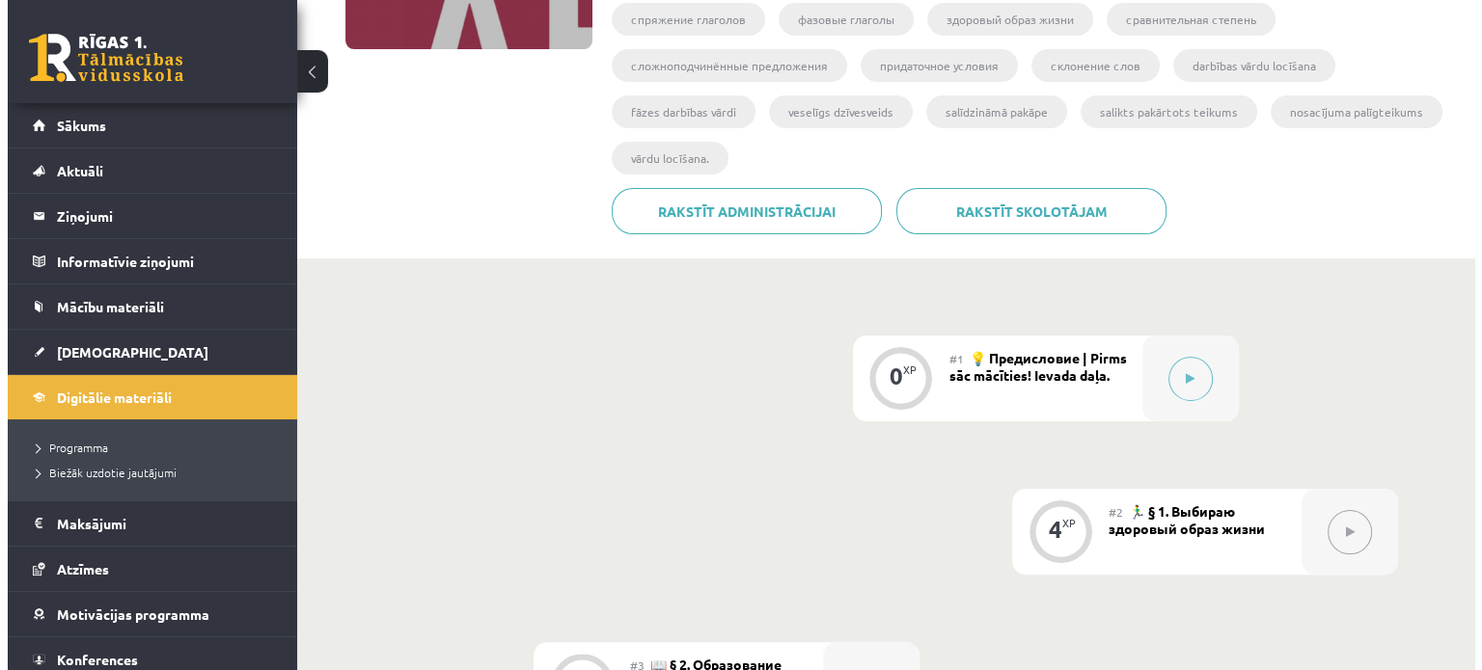
scroll to position [344, 0]
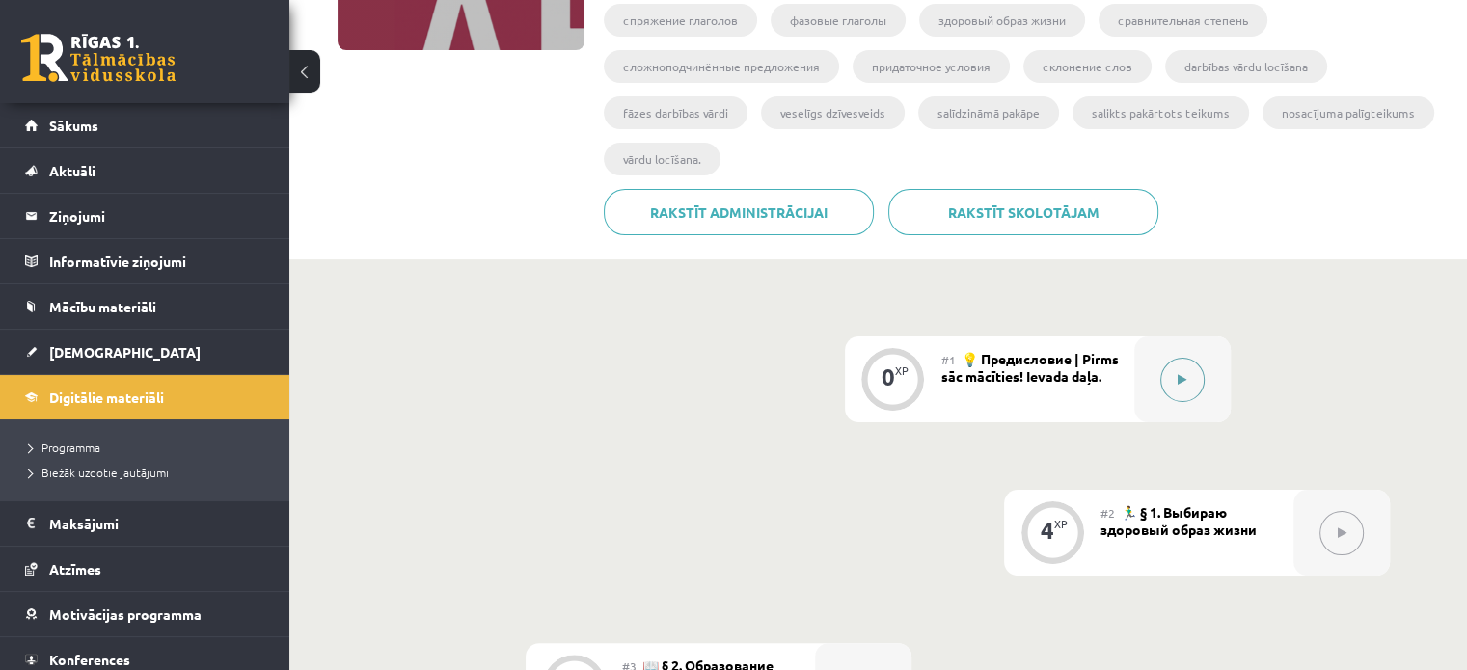
click at [1185, 374] on icon at bounding box center [1182, 380] width 9 height 12
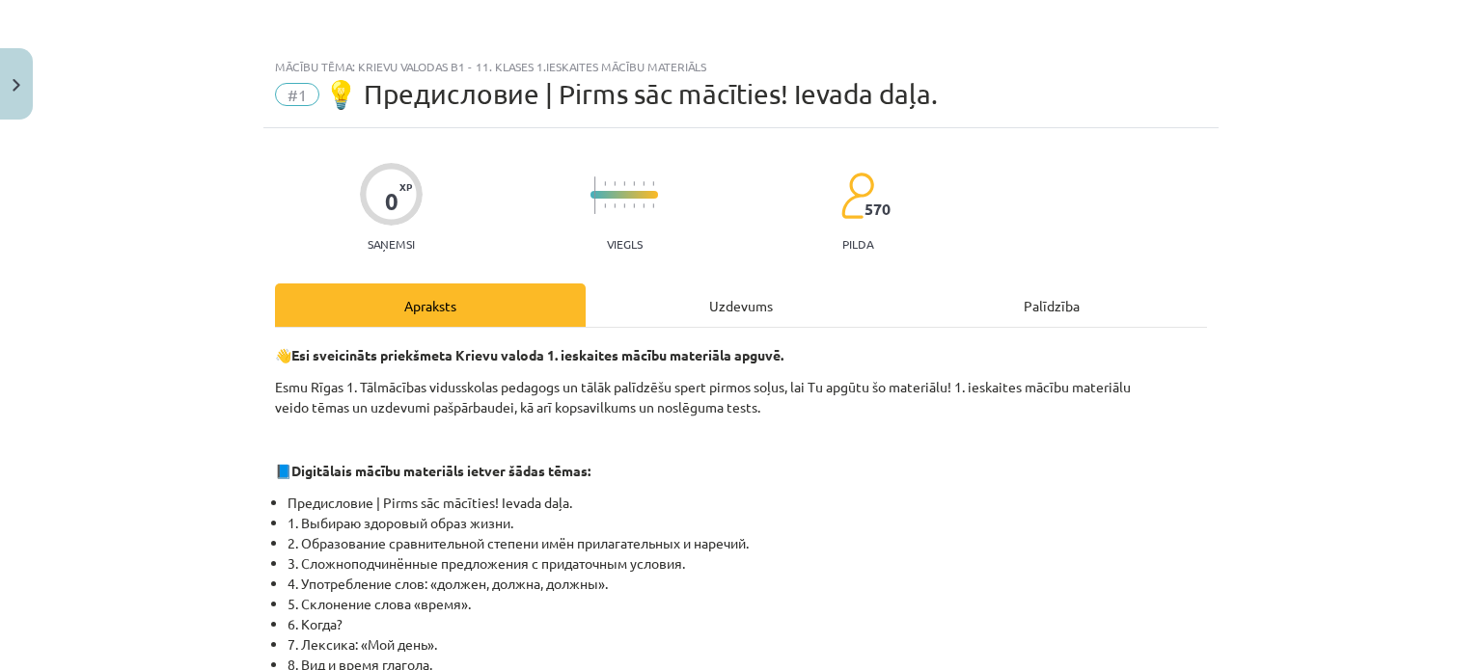
scroll to position [0, 0]
click at [787, 295] on div "Uzdevums" at bounding box center [741, 305] width 311 height 43
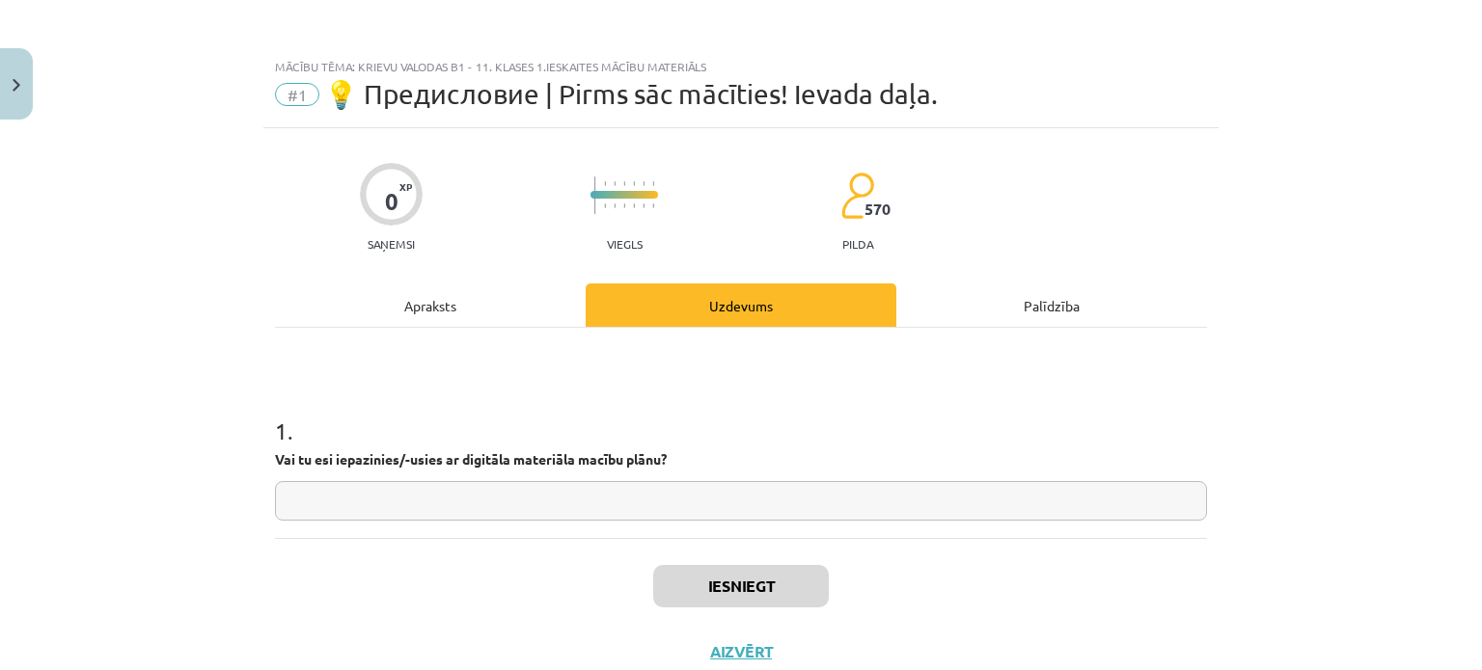
scroll to position [48, 0]
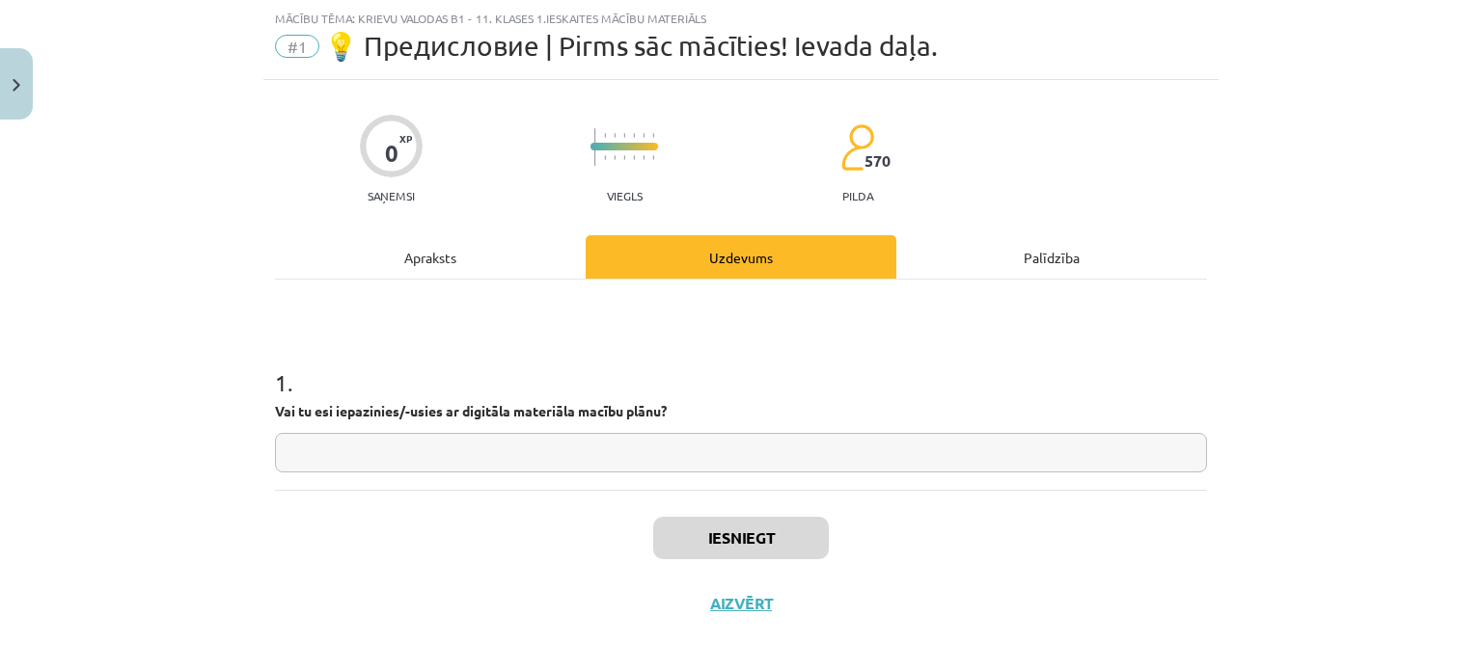
click at [698, 457] on input "text" at bounding box center [741, 453] width 932 height 40
type input "**"
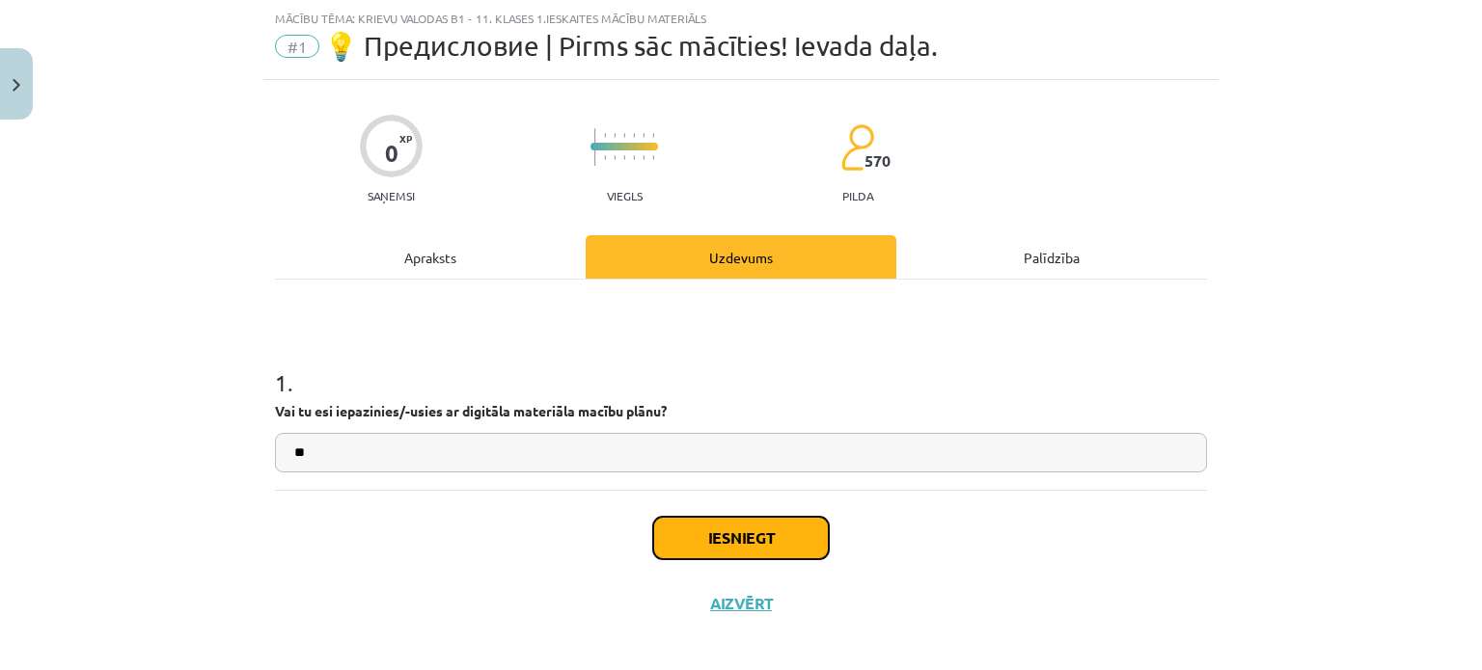
click at [799, 535] on button "Iesniegt" at bounding box center [741, 538] width 176 height 42
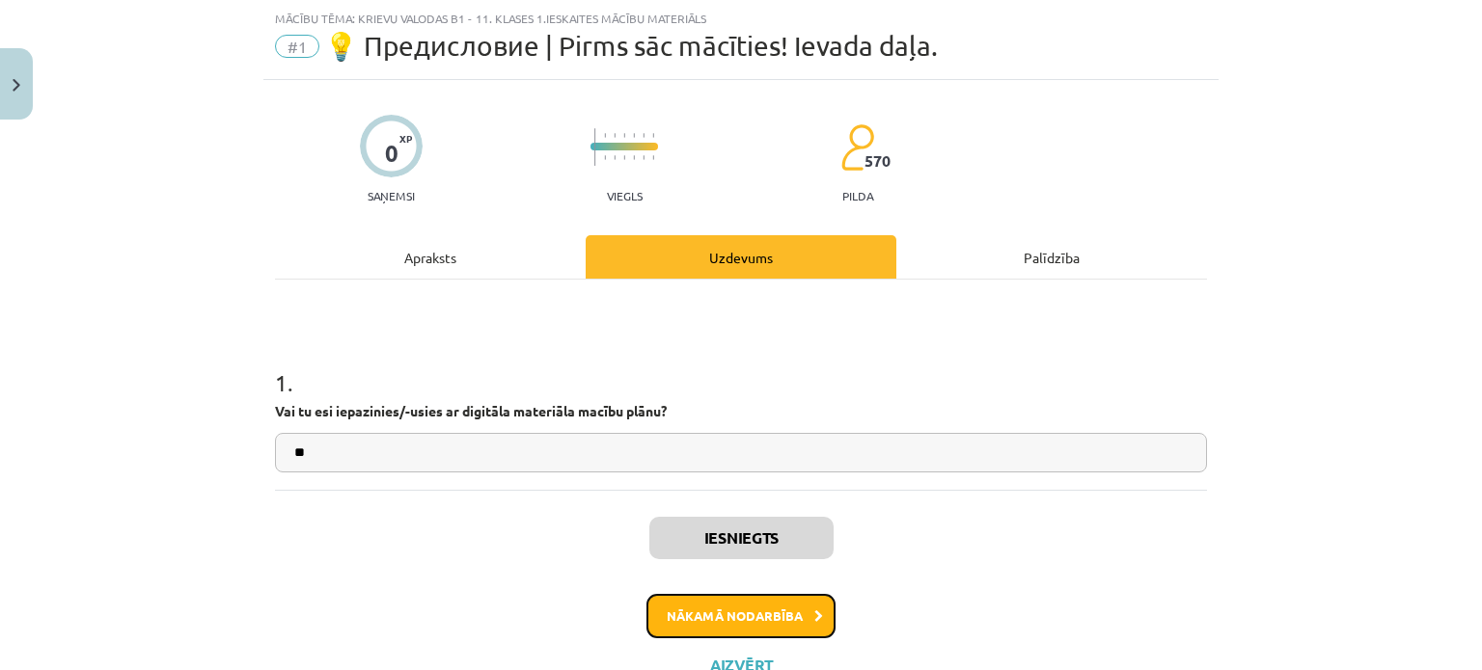
click at [759, 618] on button "Nākamā nodarbība" at bounding box center [740, 616] width 189 height 44
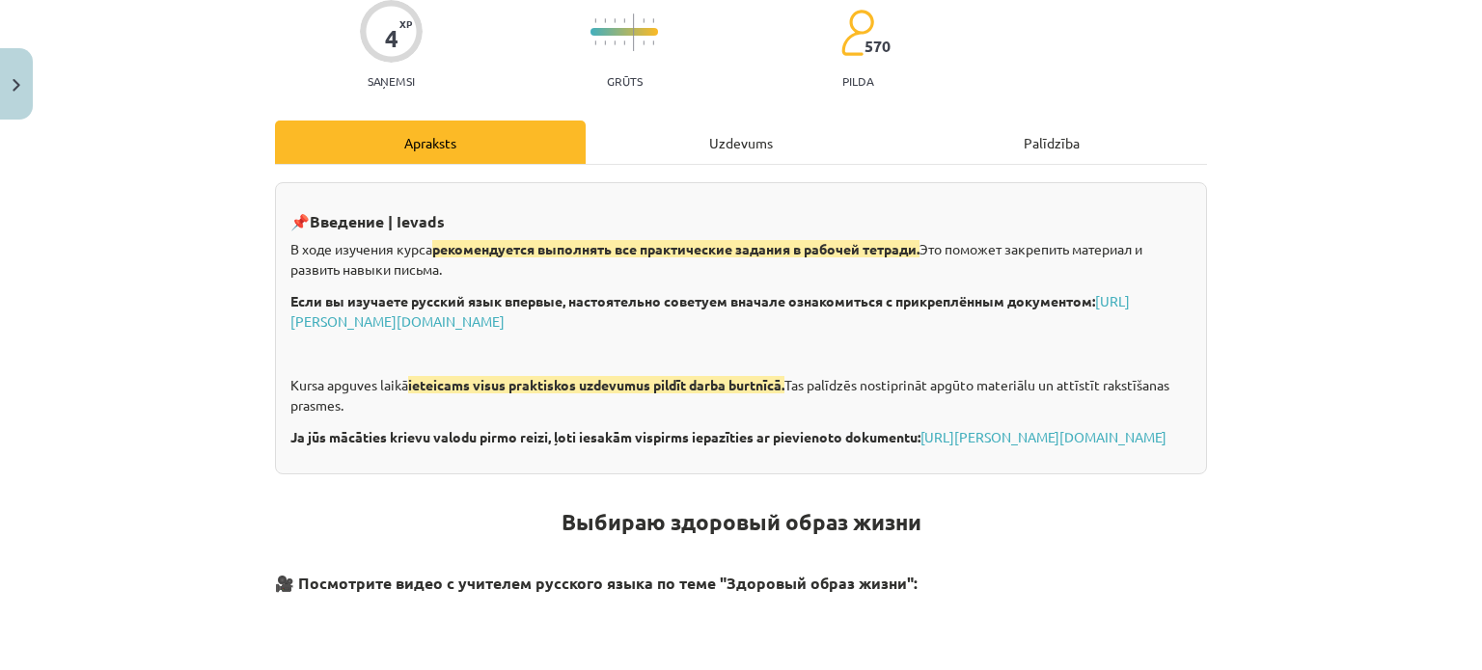
scroll to position [146, 0]
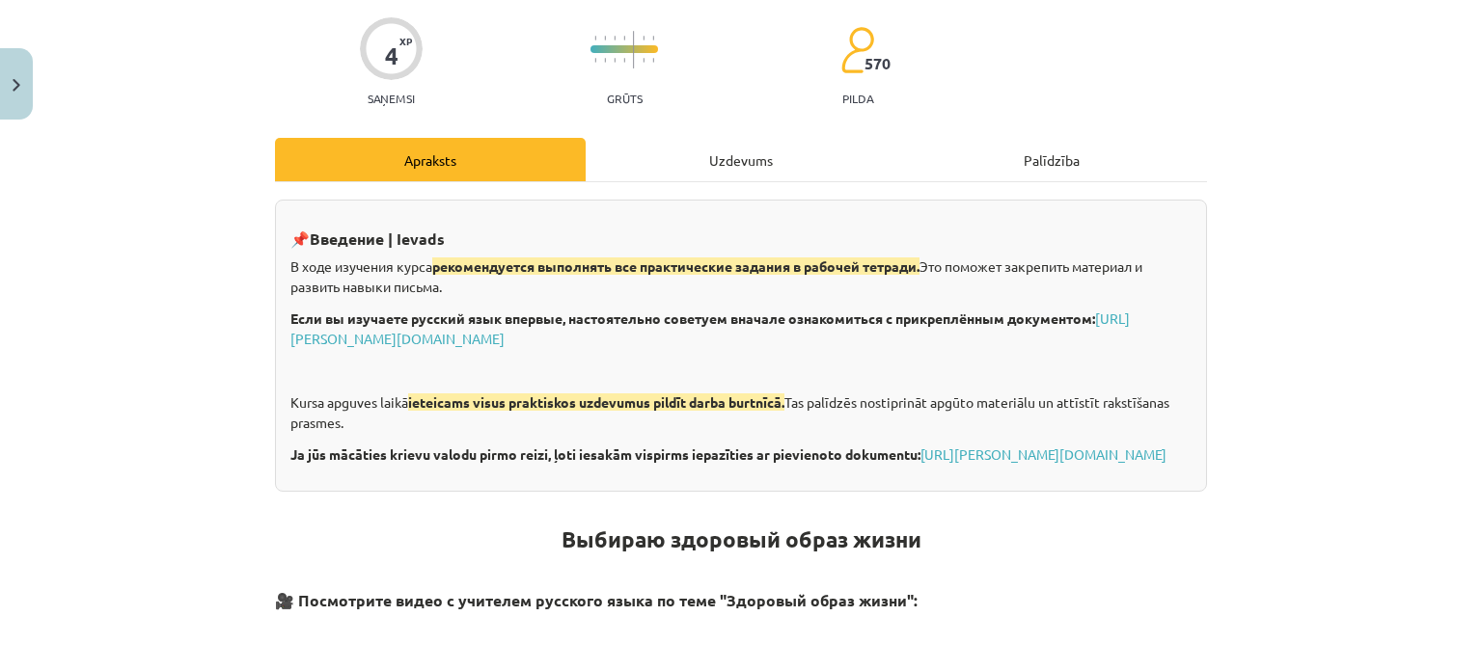
click at [742, 161] on div "Uzdevums" at bounding box center [741, 159] width 311 height 43
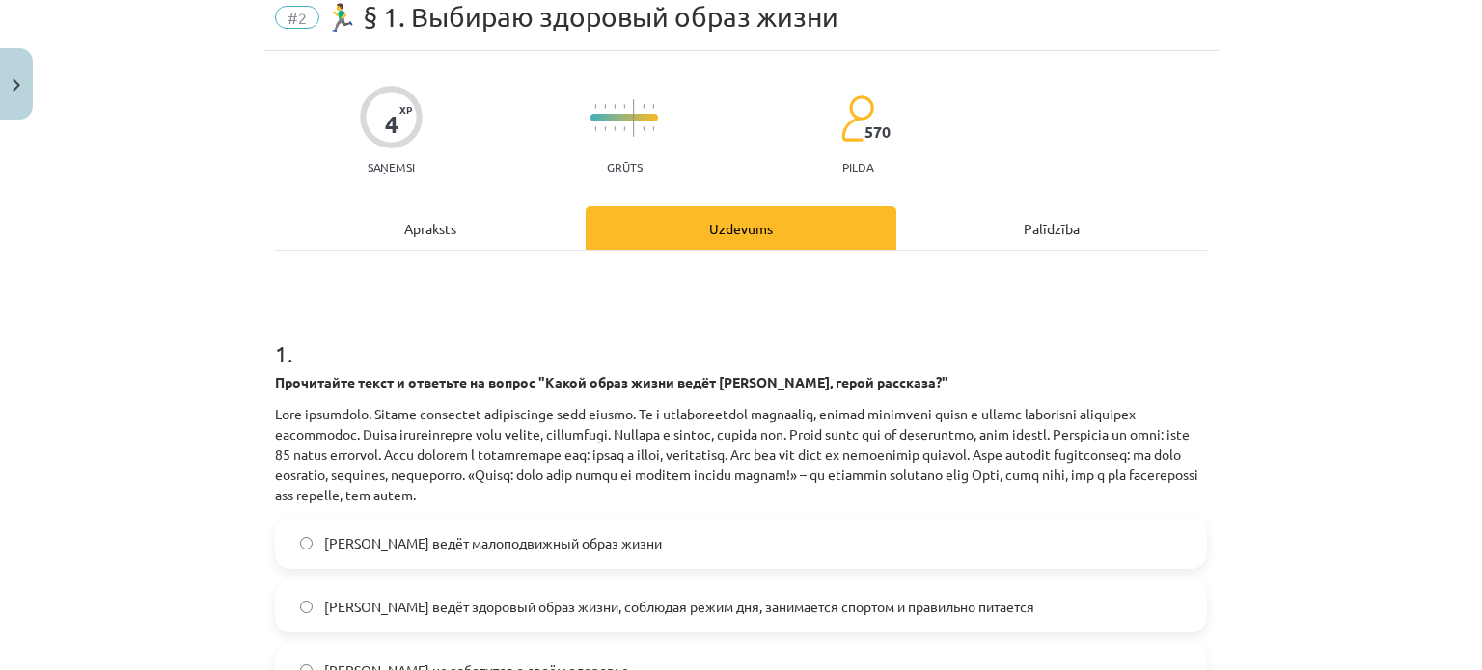
scroll to position [58, 0]
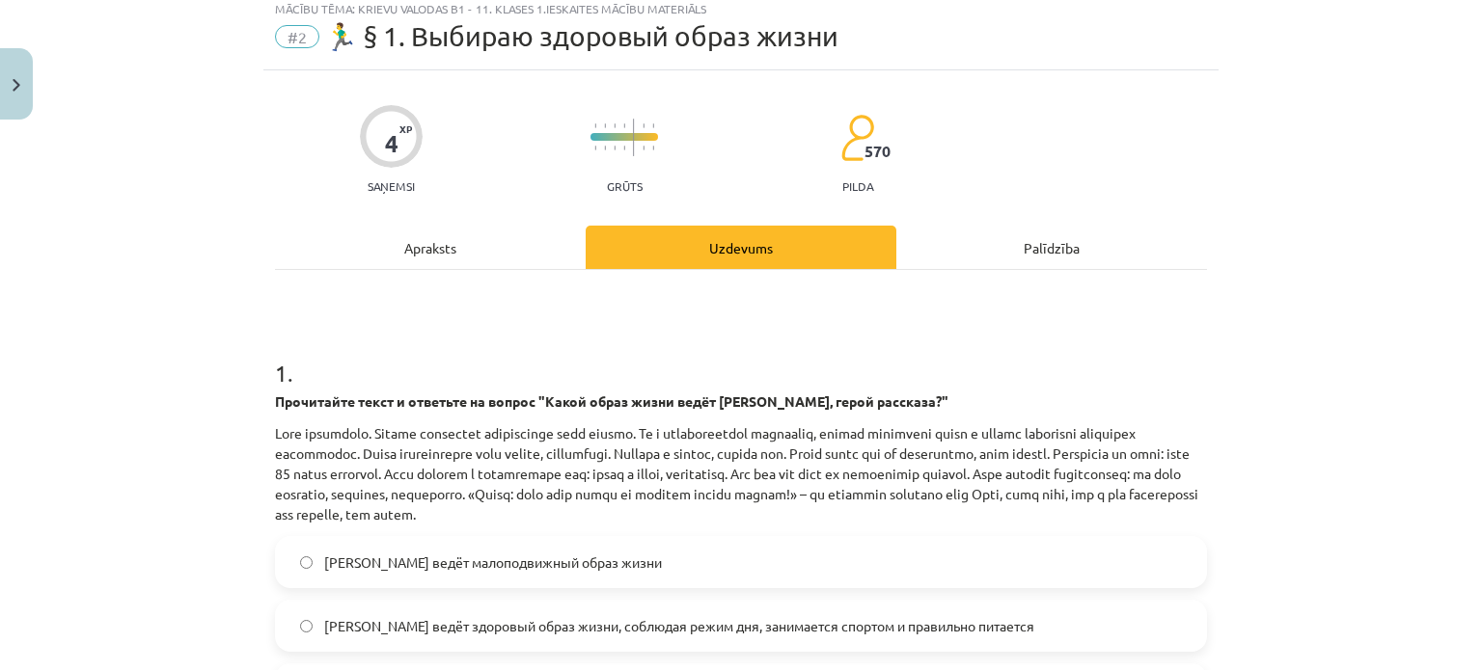
click at [409, 262] on div "Apraksts" at bounding box center [430, 247] width 311 height 43
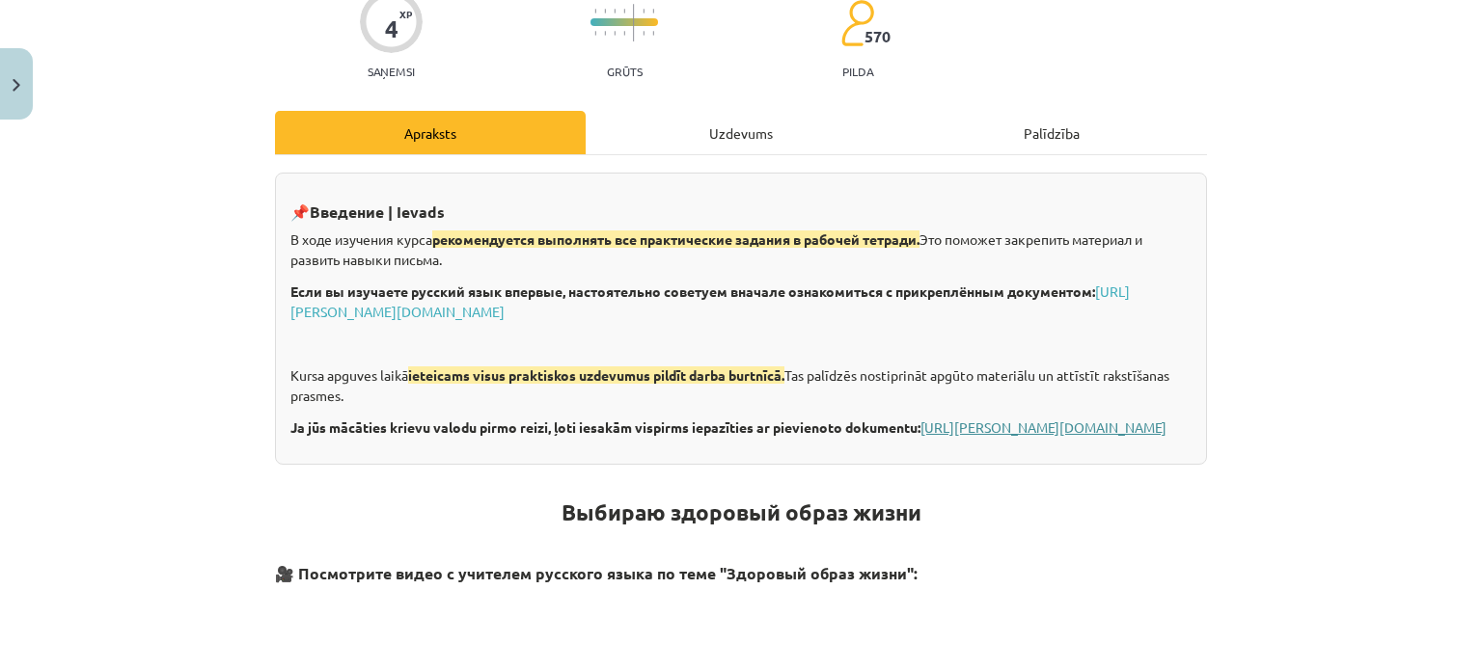
scroll to position [187, 0]
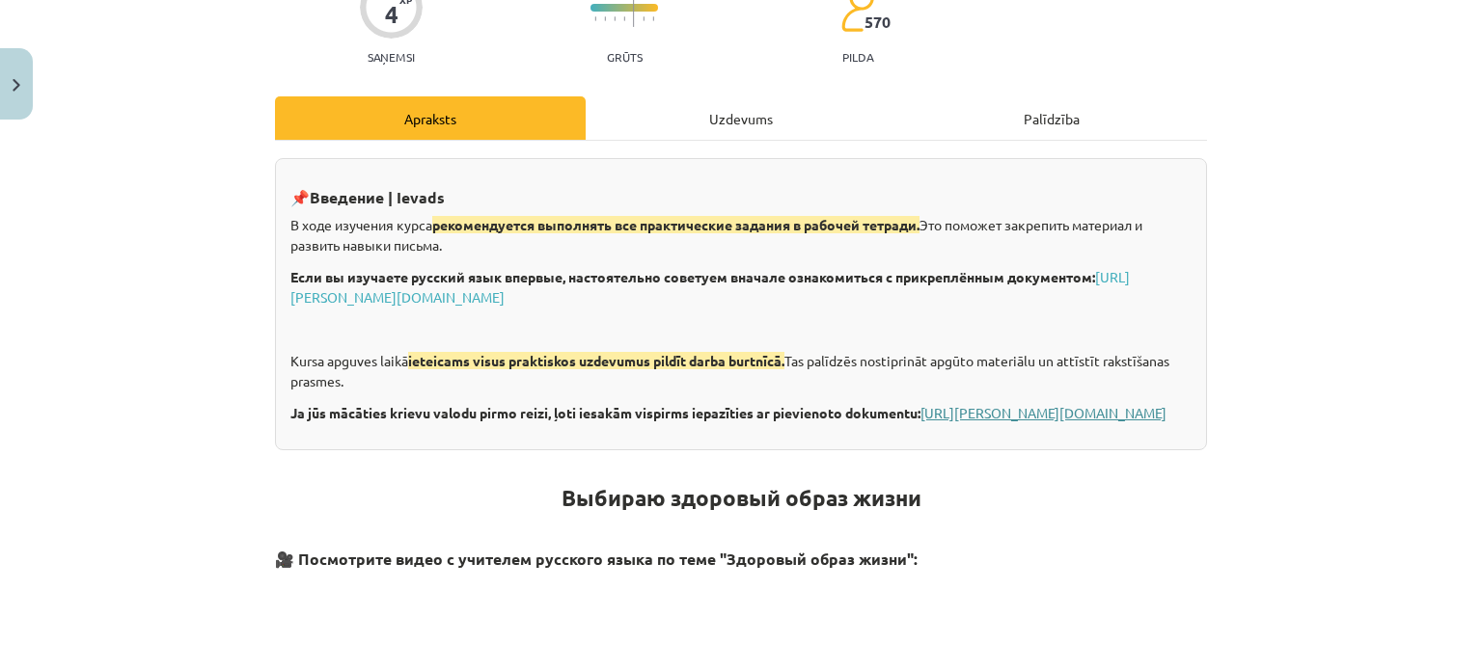
click at [920, 422] on link "[URL][PERSON_NAME][DOMAIN_NAME]" at bounding box center [1043, 412] width 246 height 17
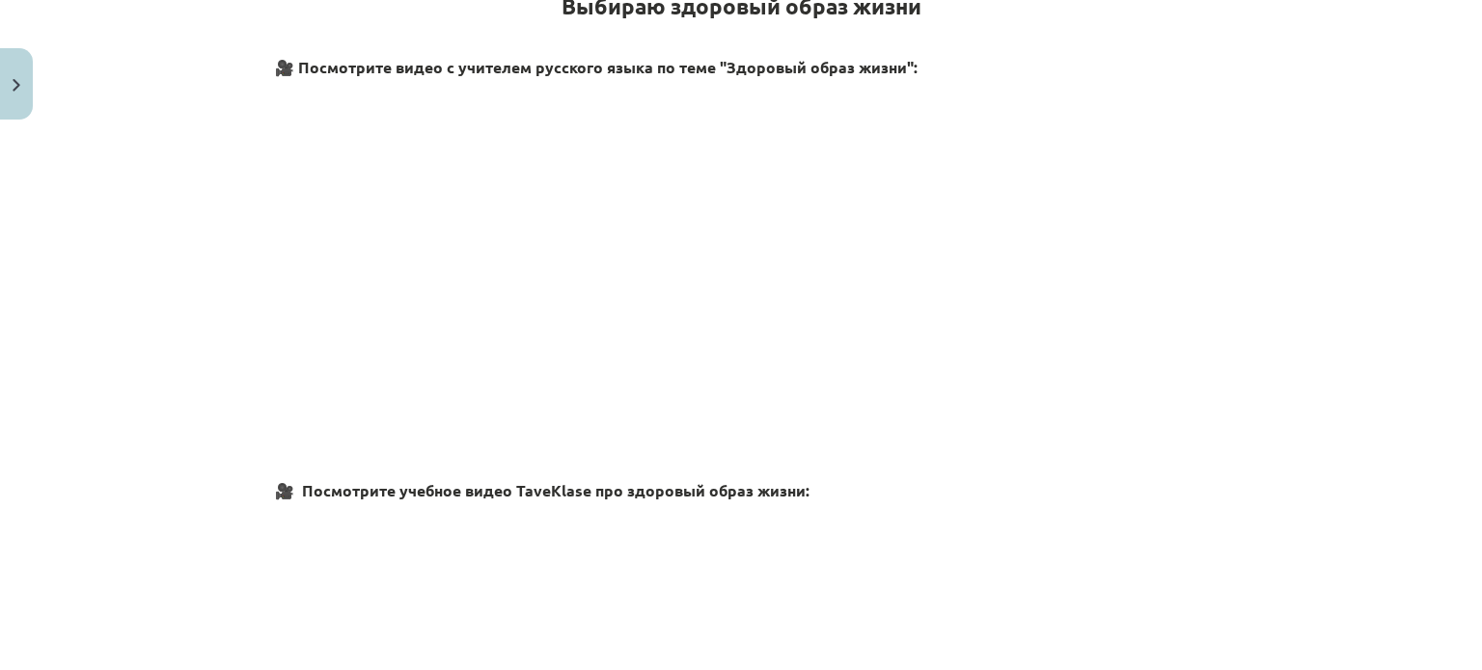
scroll to position [681, 0]
click at [1252, 266] on div "Mācību tēma: Krievu valodas b1 - 11. klases 1.ieskaites mācību materiāls #2 🏃‍♂…" at bounding box center [741, 335] width 1482 height 670
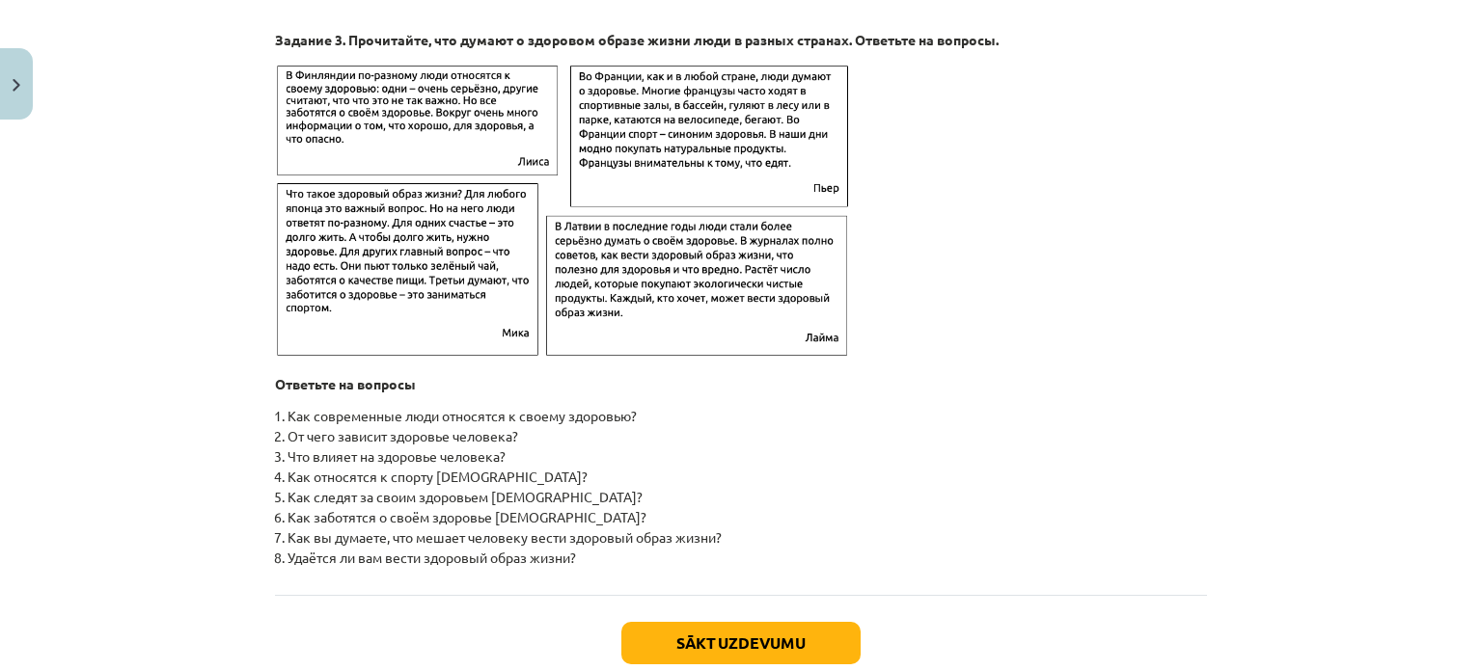
scroll to position [2999, 0]
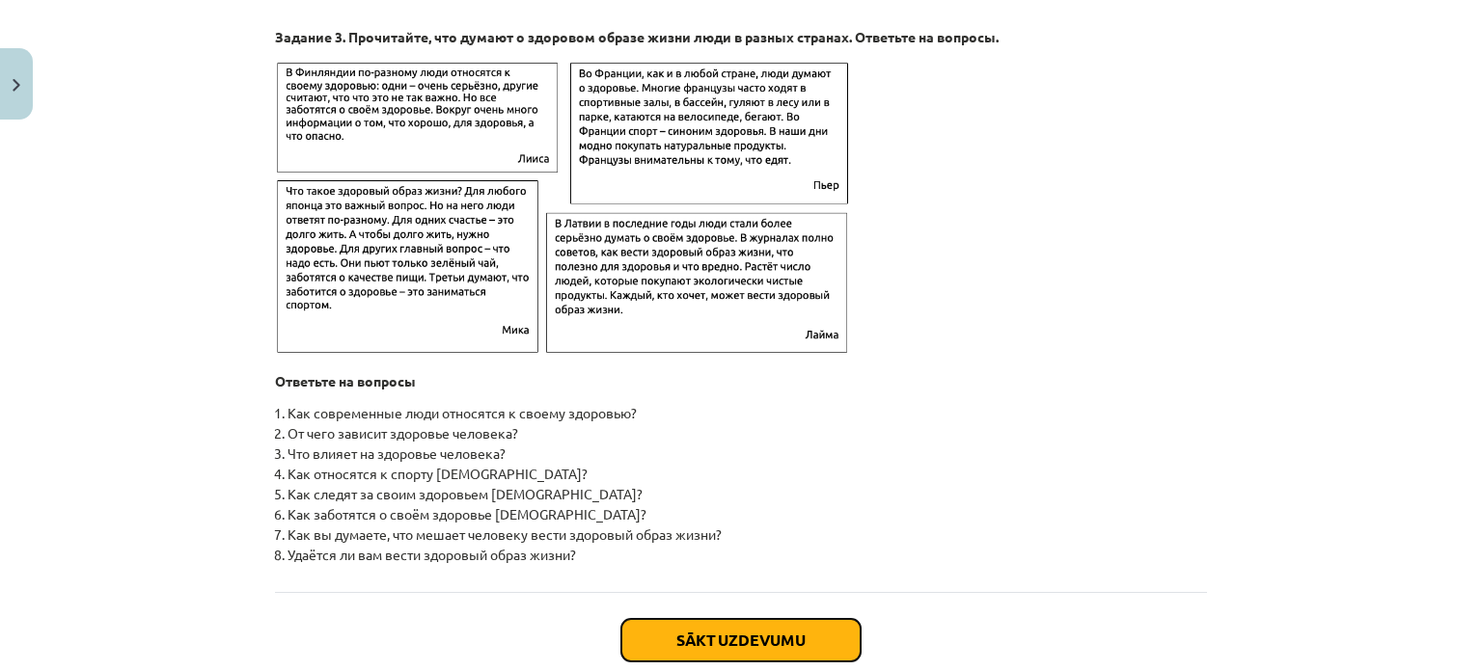
click at [725, 650] on button "Sākt uzdevumu" at bounding box center [740, 640] width 239 height 42
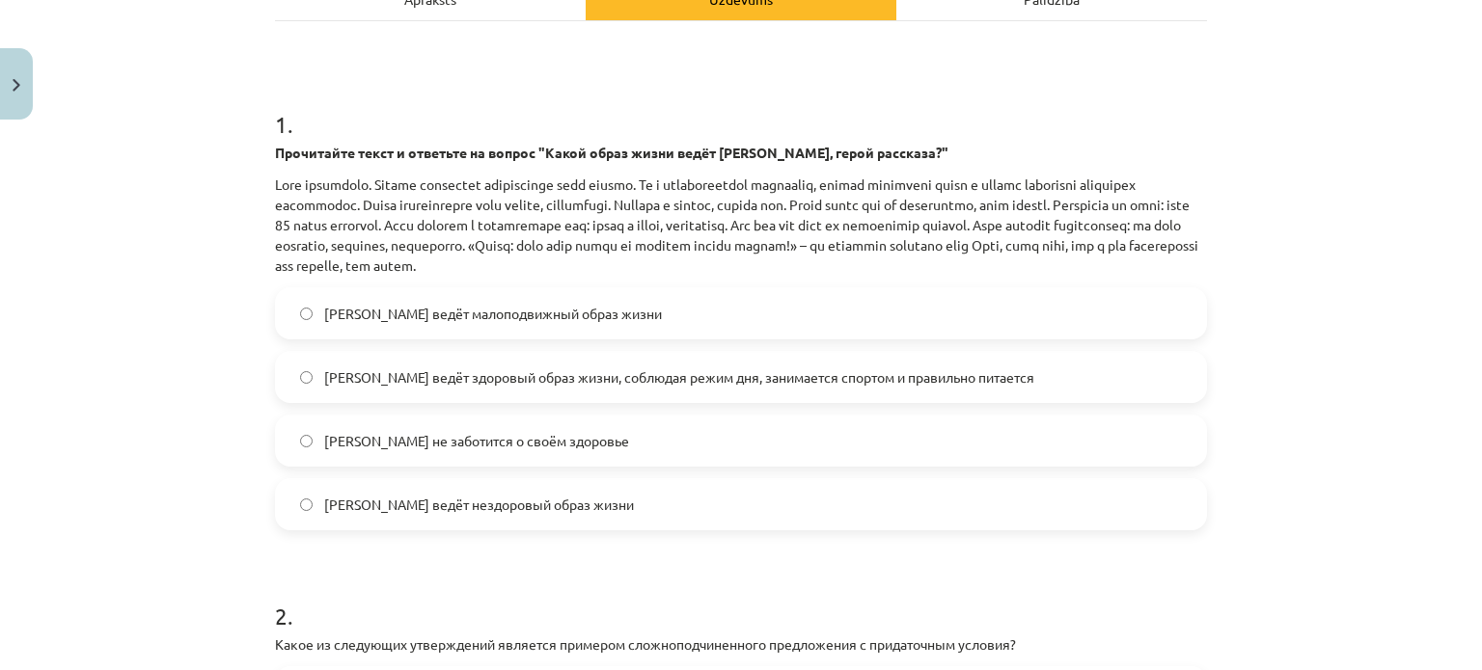
scroll to position [305, 0]
click at [868, 383] on span "[PERSON_NAME] ведёт здоровый образ жизни, соблюдая режим дня, занимается спорто…" at bounding box center [679, 379] width 710 height 20
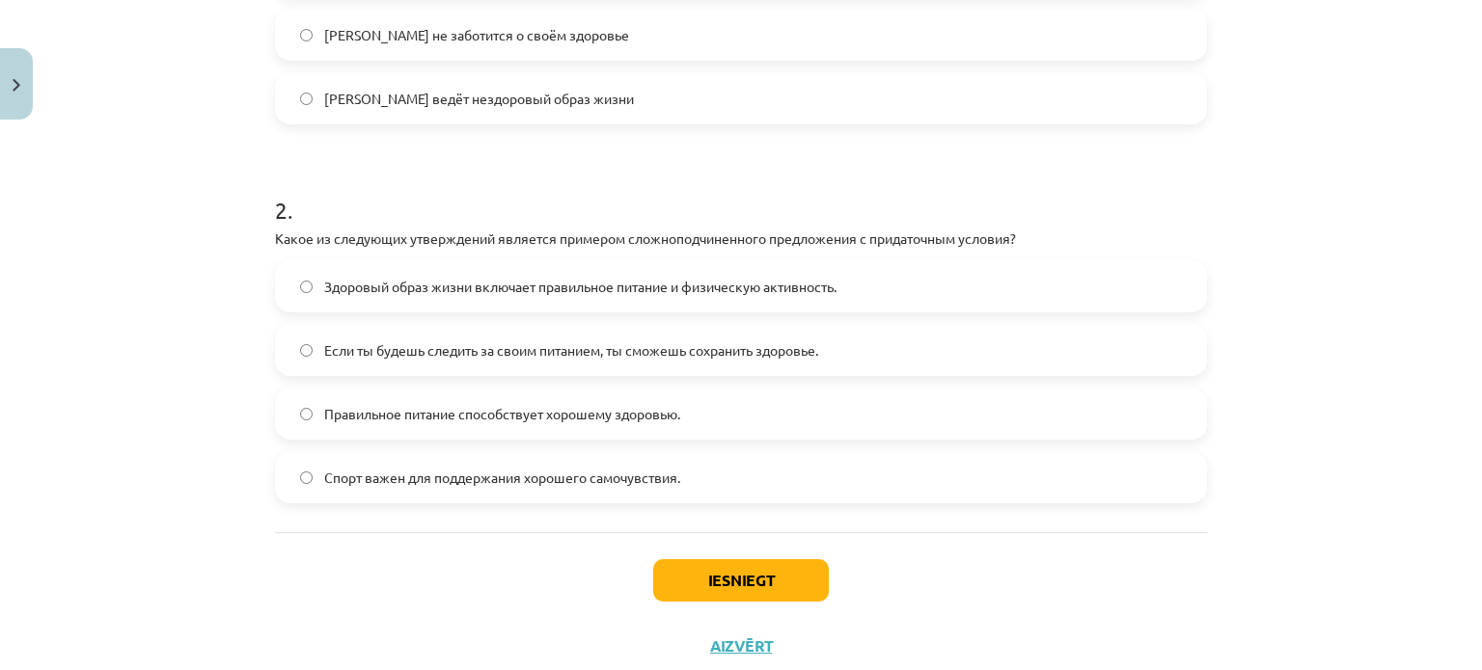
scroll to position [769, 0]
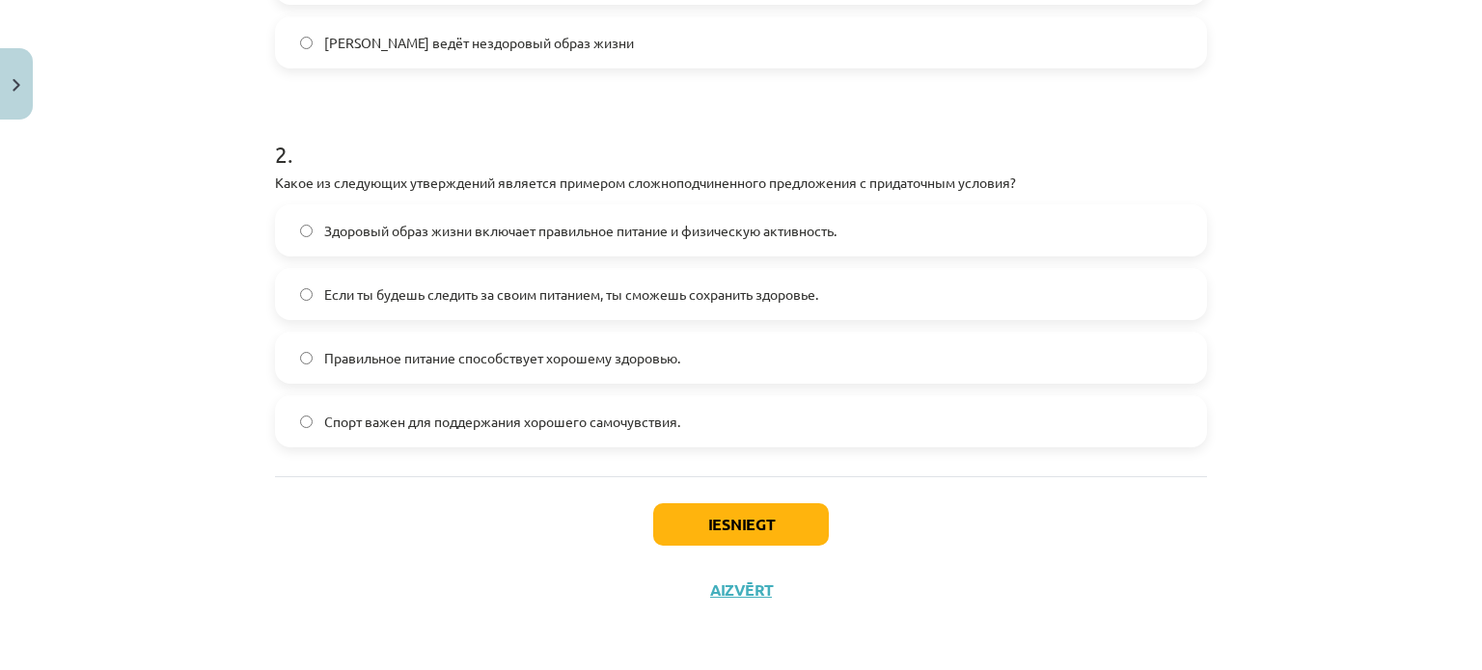
click at [606, 292] on span "Если ты будешь следить за своим питанием, ты сможешь сохранить здоровье." at bounding box center [571, 295] width 494 height 20
click at [777, 523] on button "Iesniegt" at bounding box center [741, 525] width 176 height 42
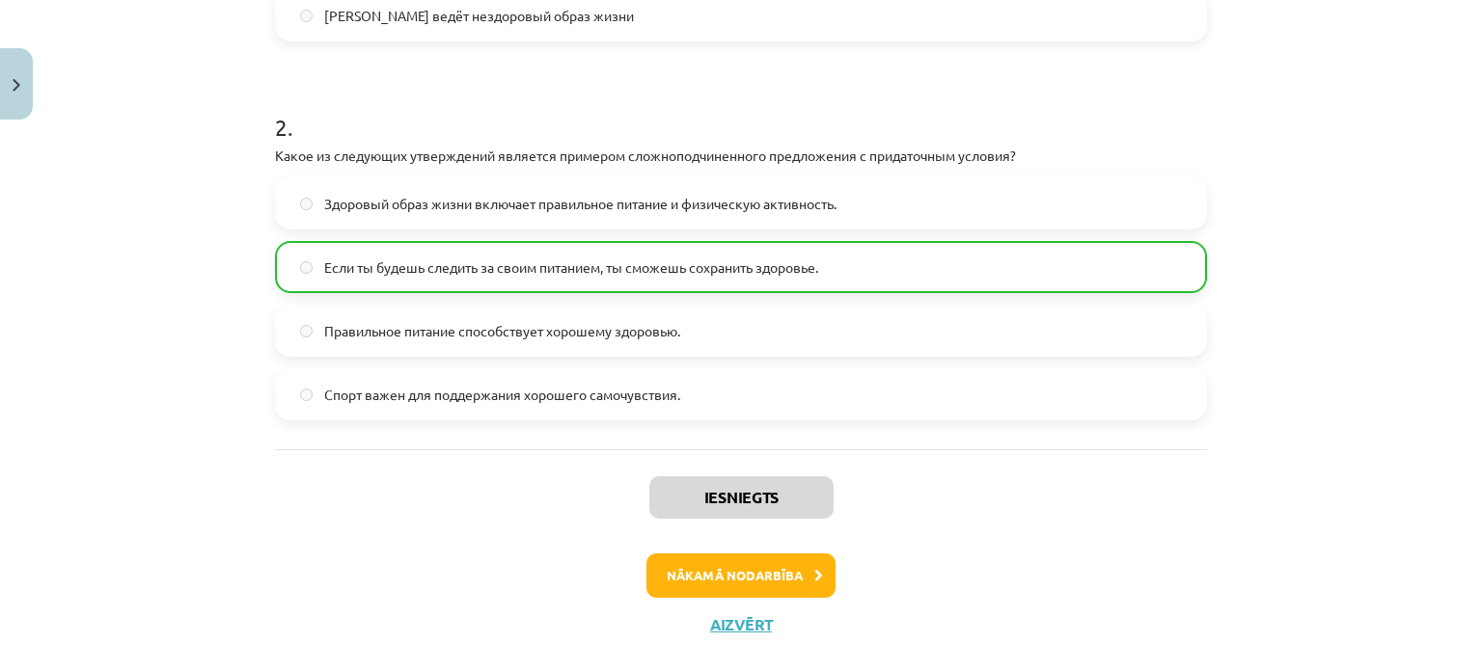
scroll to position [830, 0]
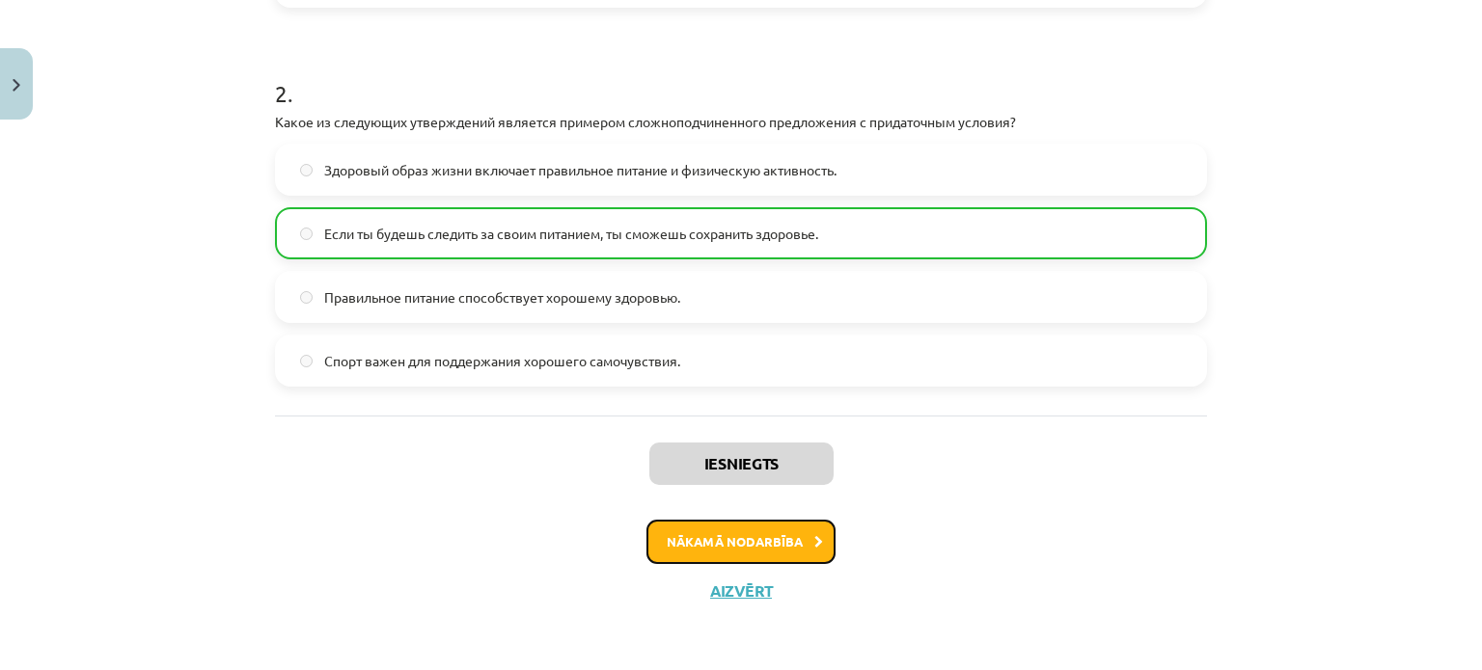
click at [788, 525] on button "Nākamā nodarbība" at bounding box center [740, 542] width 189 height 44
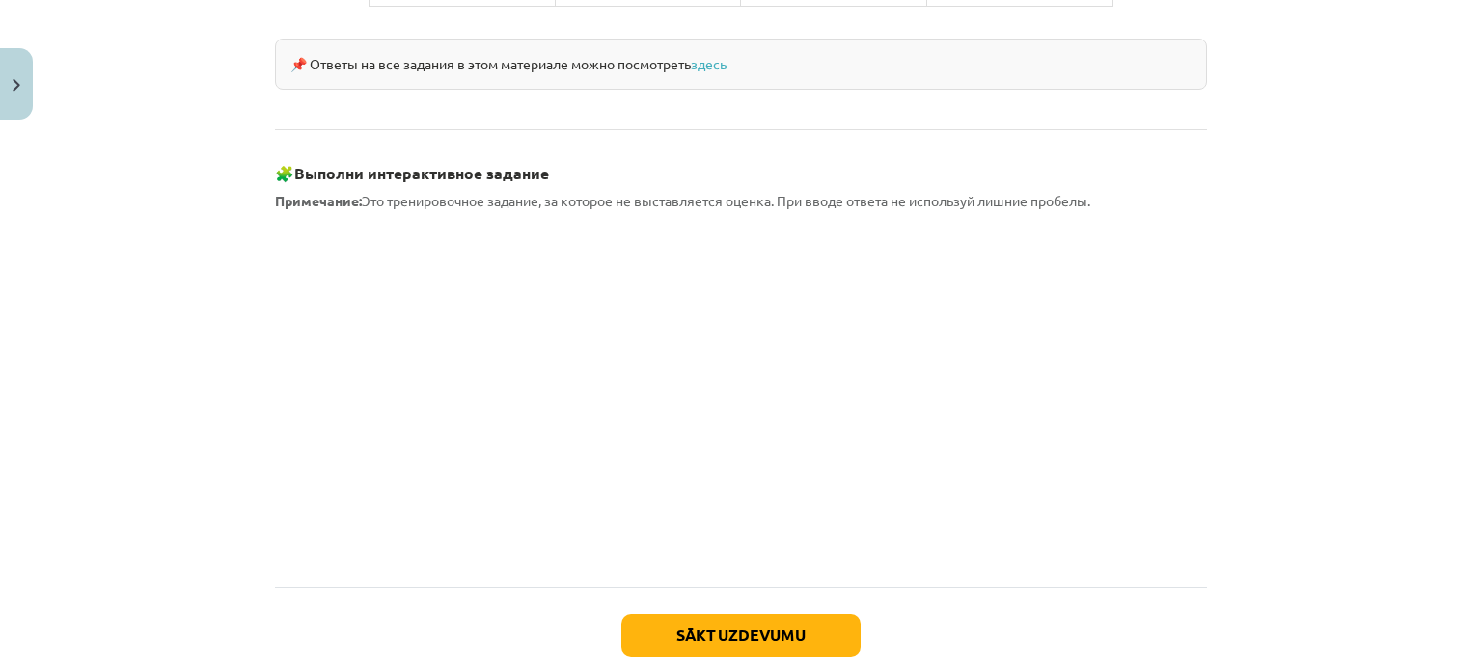
scroll to position [1705, 0]
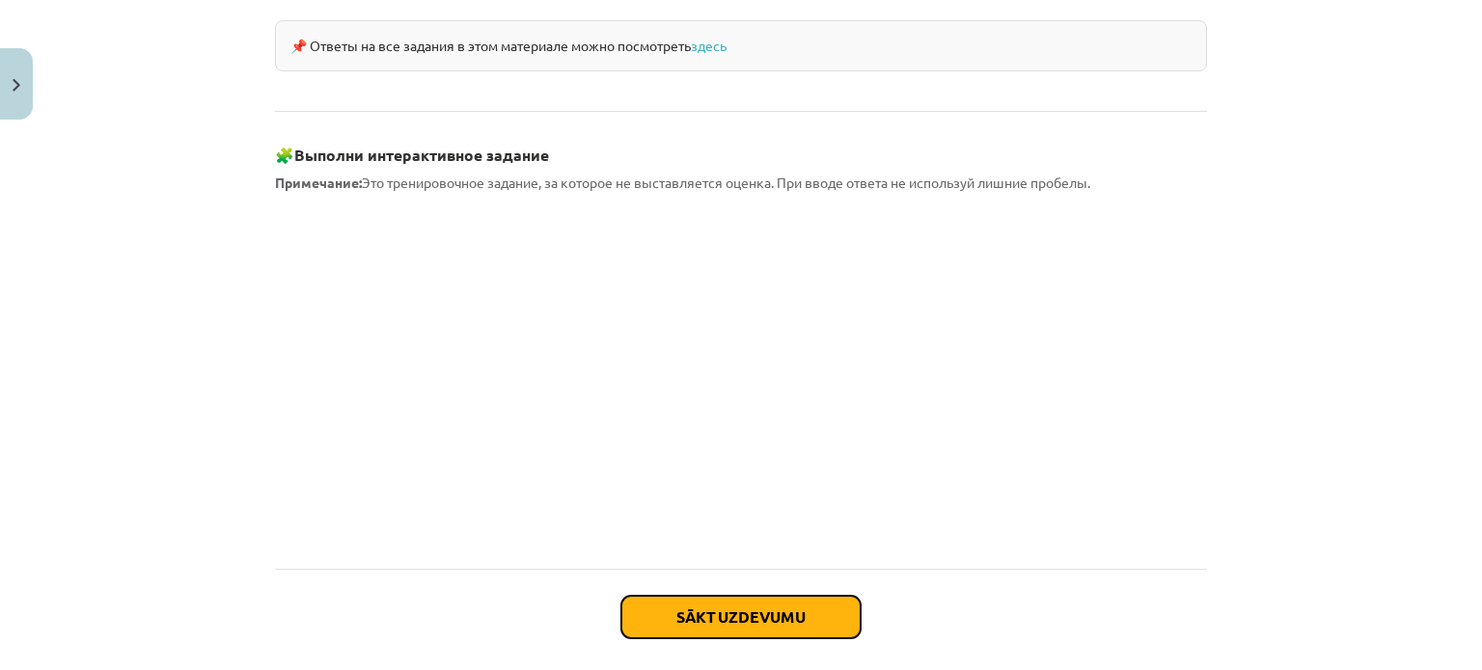
click at [787, 596] on button "Sākt uzdevumu" at bounding box center [740, 617] width 239 height 42
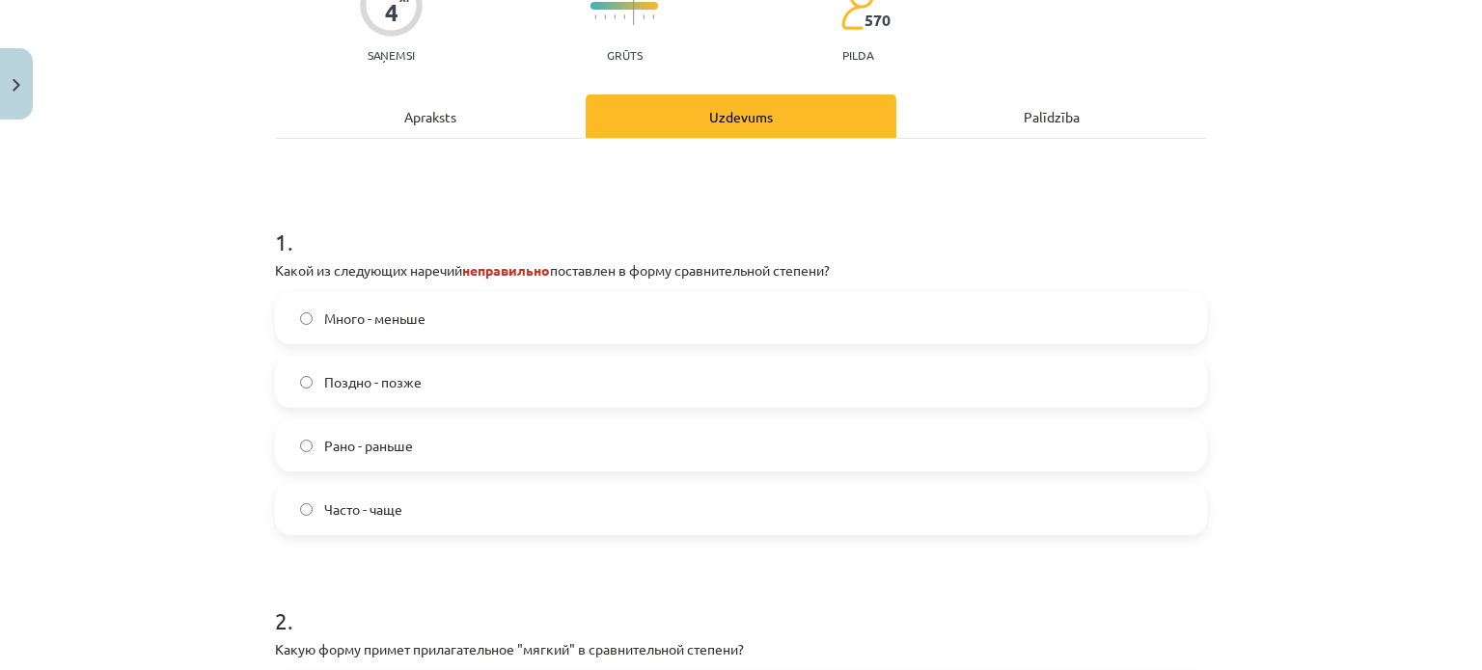
scroll to position [226, 0]
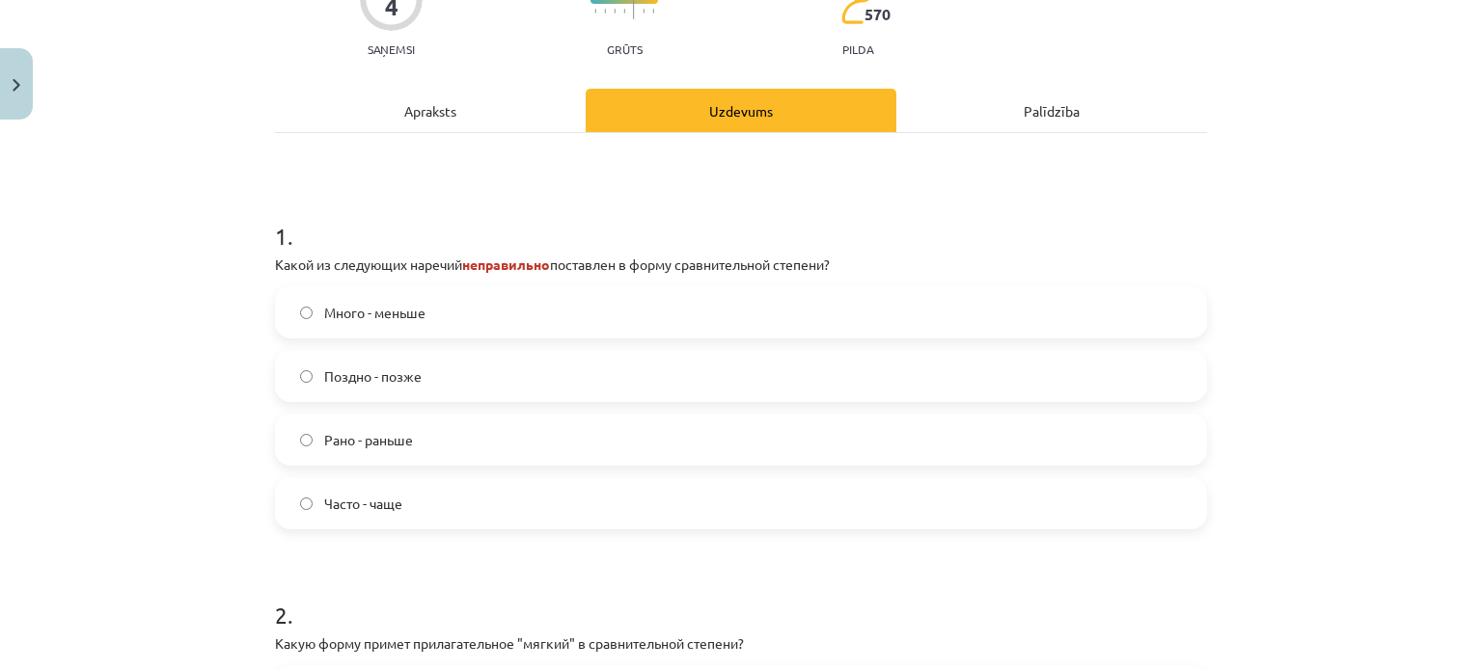
click at [469, 93] on div "Apraksts" at bounding box center [430, 110] width 311 height 43
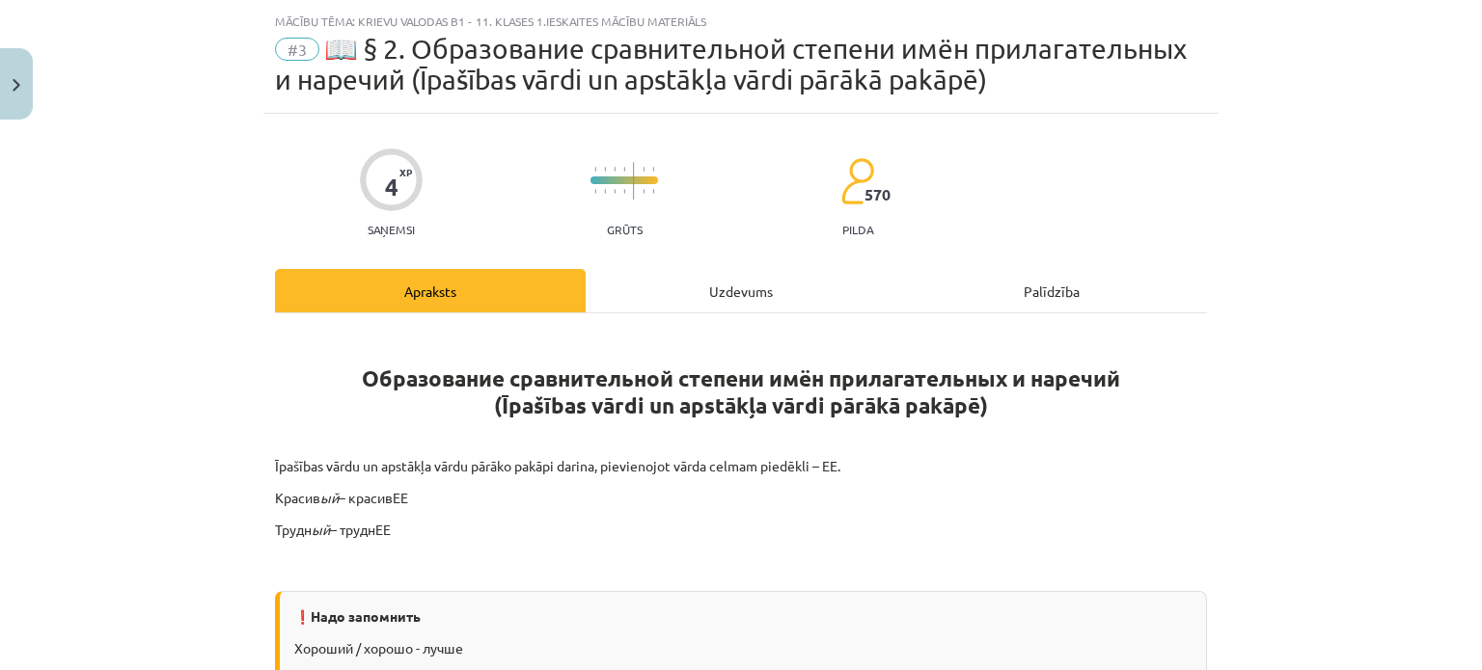
scroll to position [0, 0]
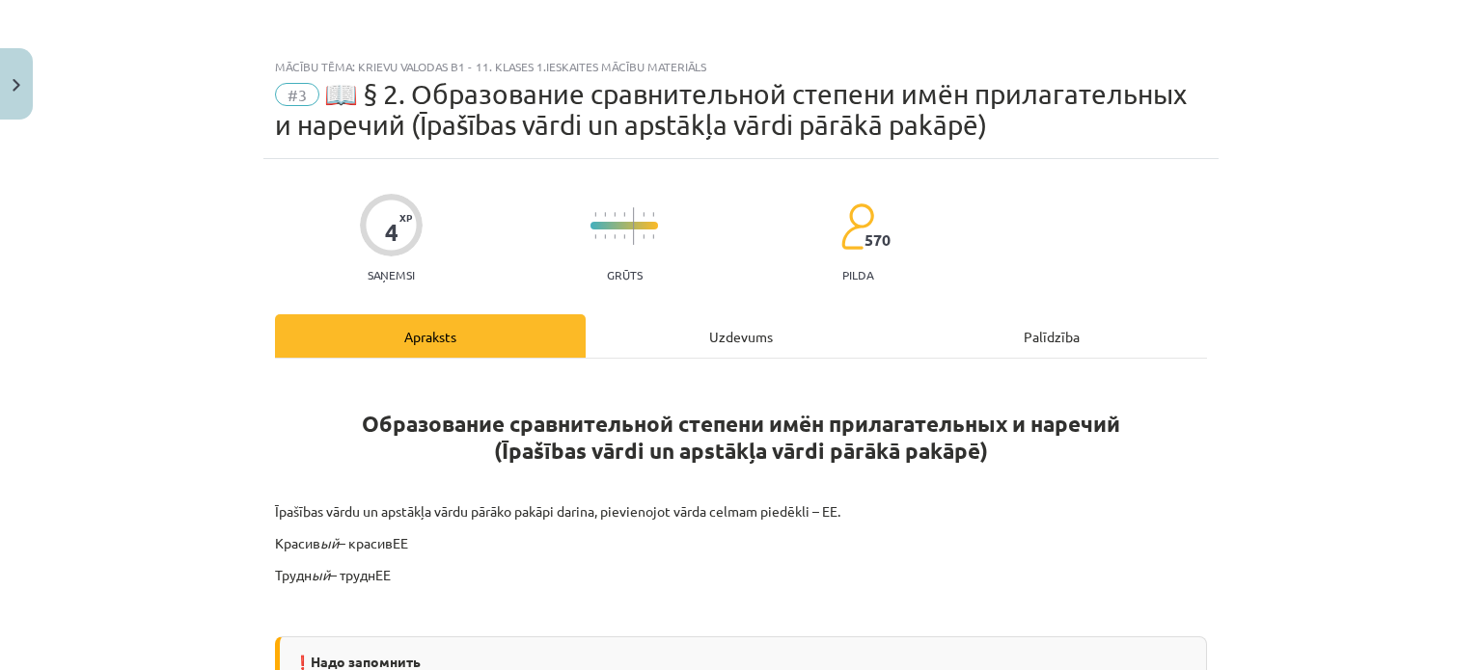
click at [731, 341] on div "Uzdevums" at bounding box center [741, 335] width 311 height 43
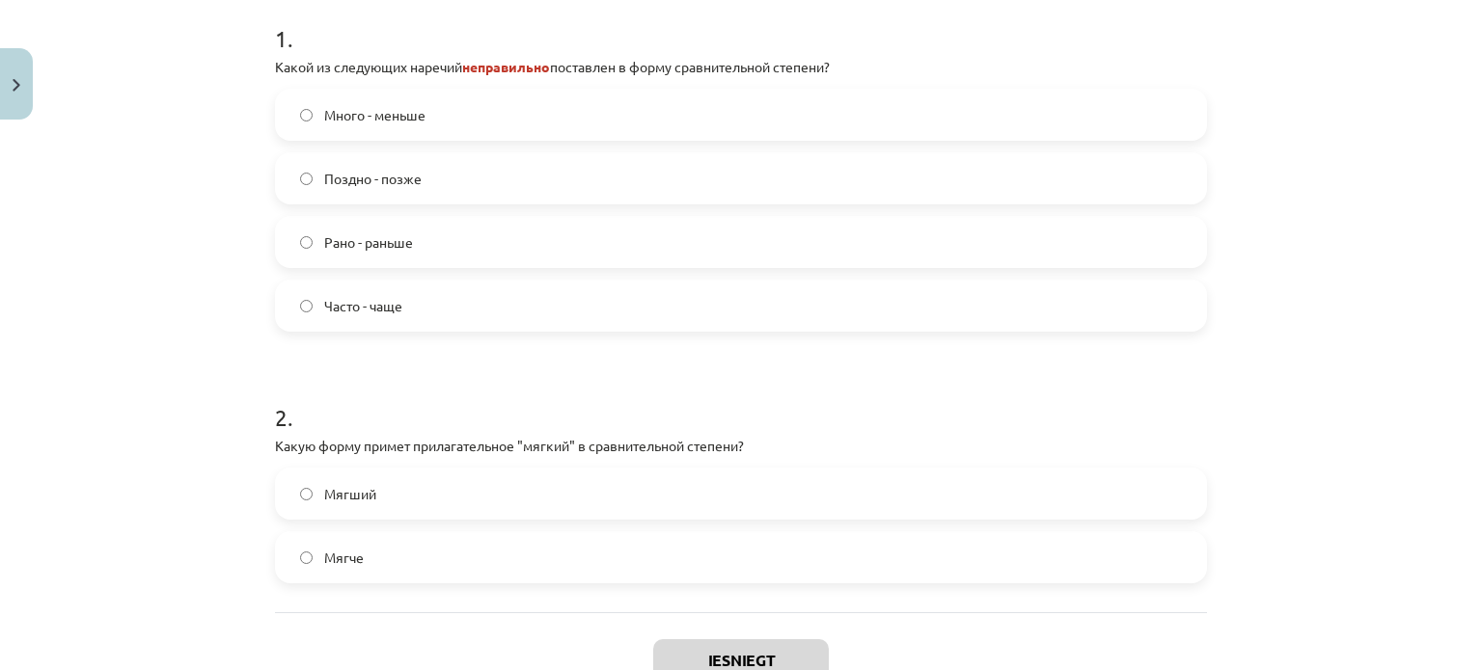
scroll to position [424, 0]
click at [593, 107] on label "Много - меньше" at bounding box center [741, 114] width 928 height 48
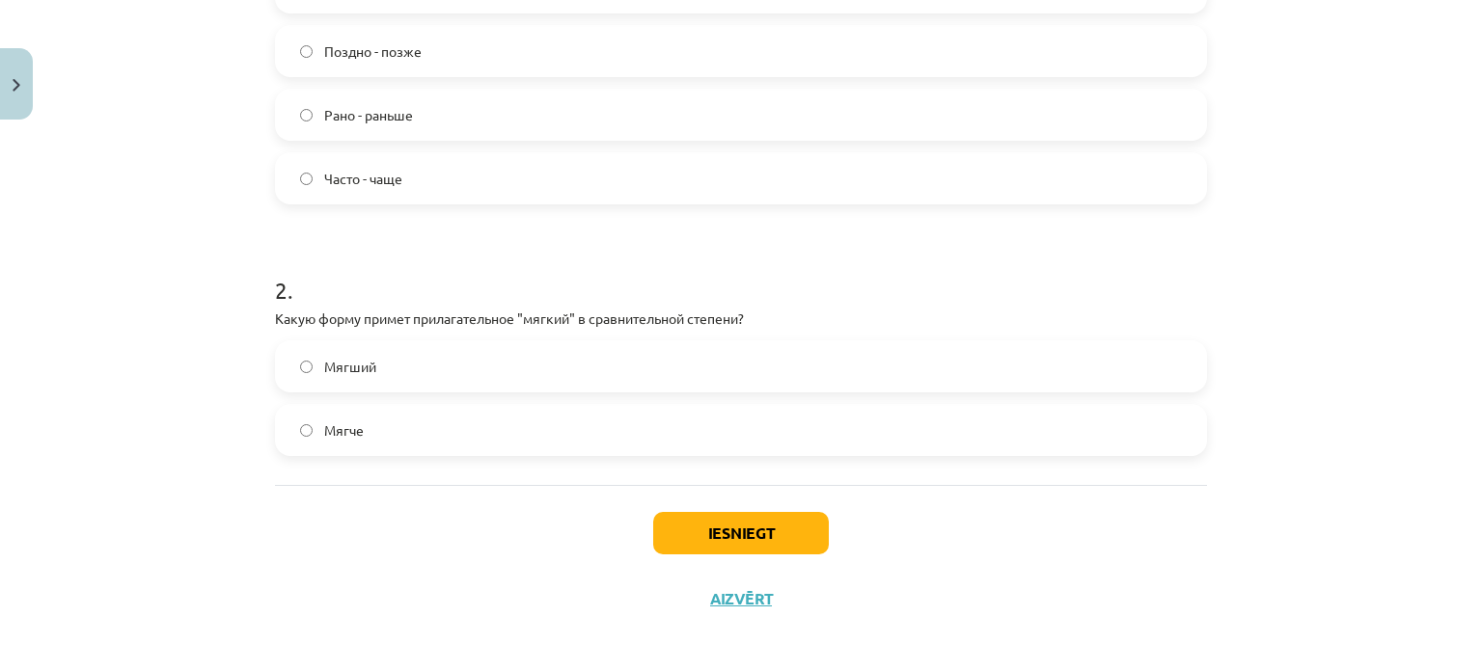
scroll to position [554, 0]
click at [424, 358] on label "Мягший" at bounding box center [741, 364] width 928 height 48
click at [729, 533] on button "Iesniegt" at bounding box center [741, 530] width 176 height 42
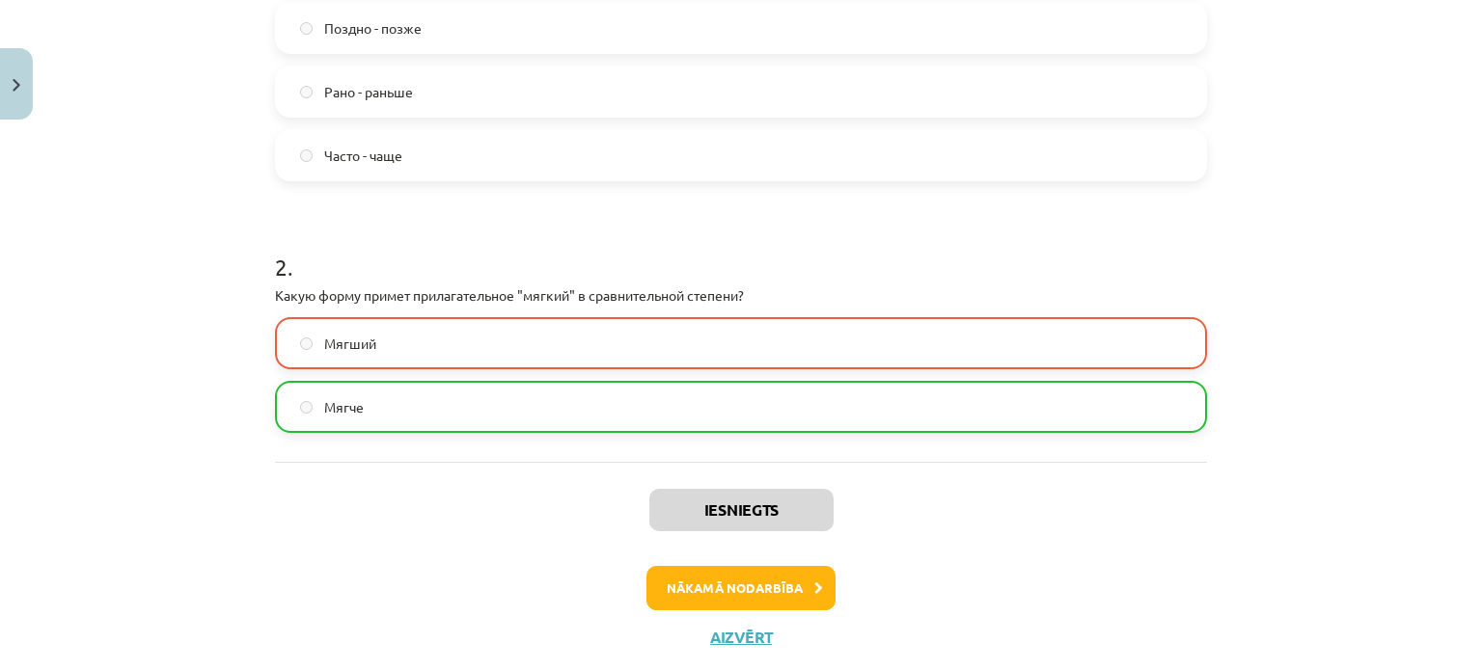
scroll to position [589, 0]
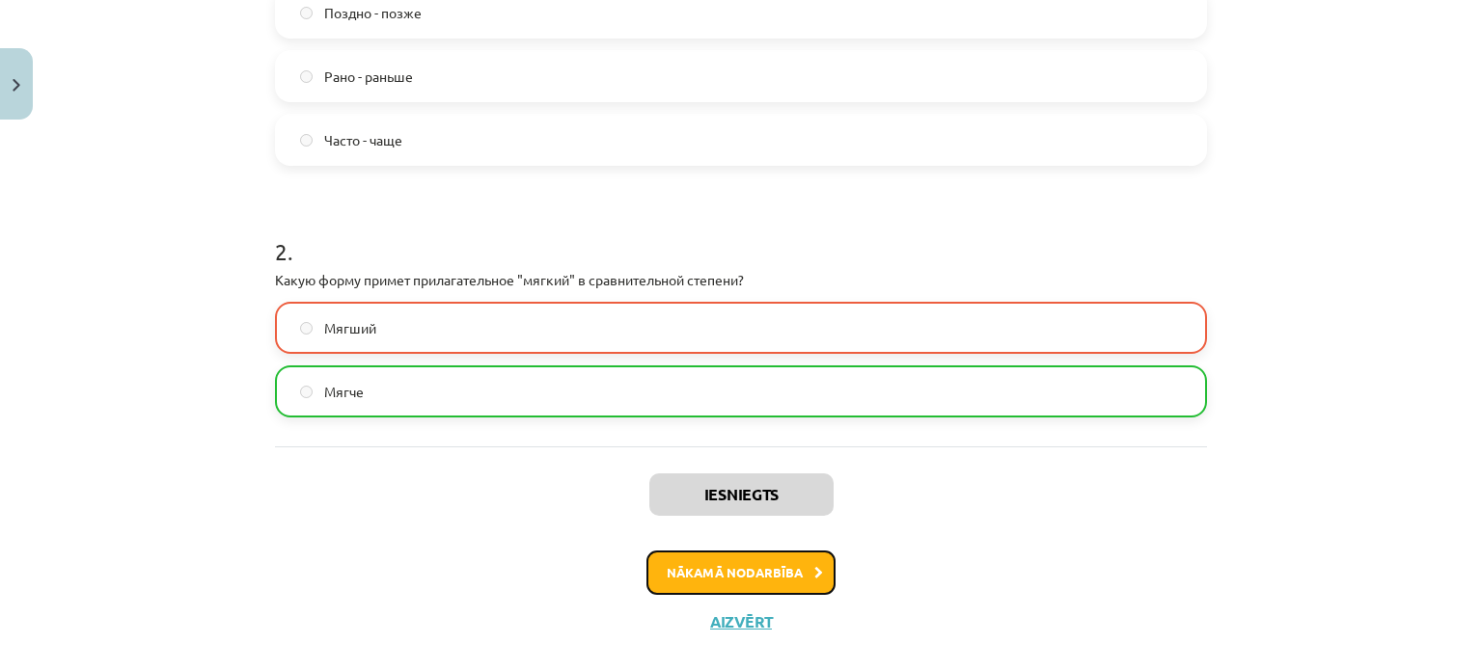
click at [755, 578] on button "Nākamā nodarbība" at bounding box center [740, 573] width 189 height 44
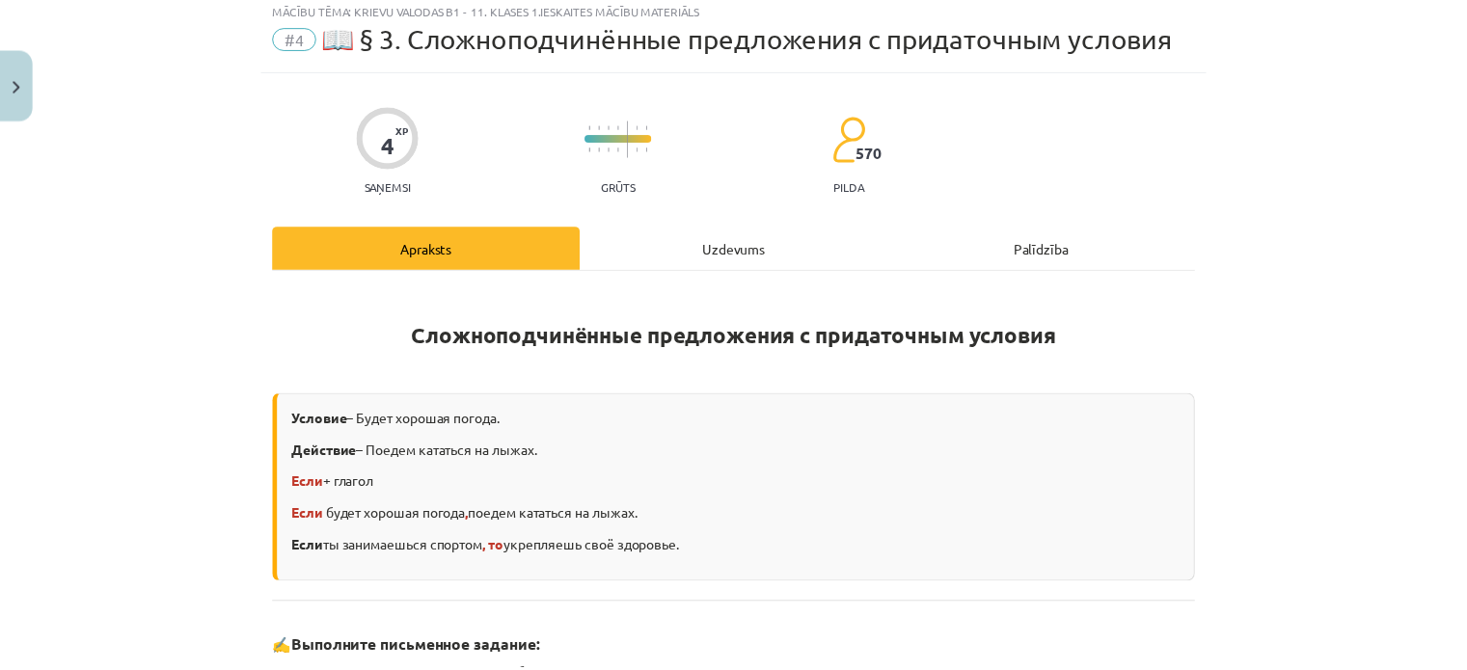
scroll to position [48, 0]
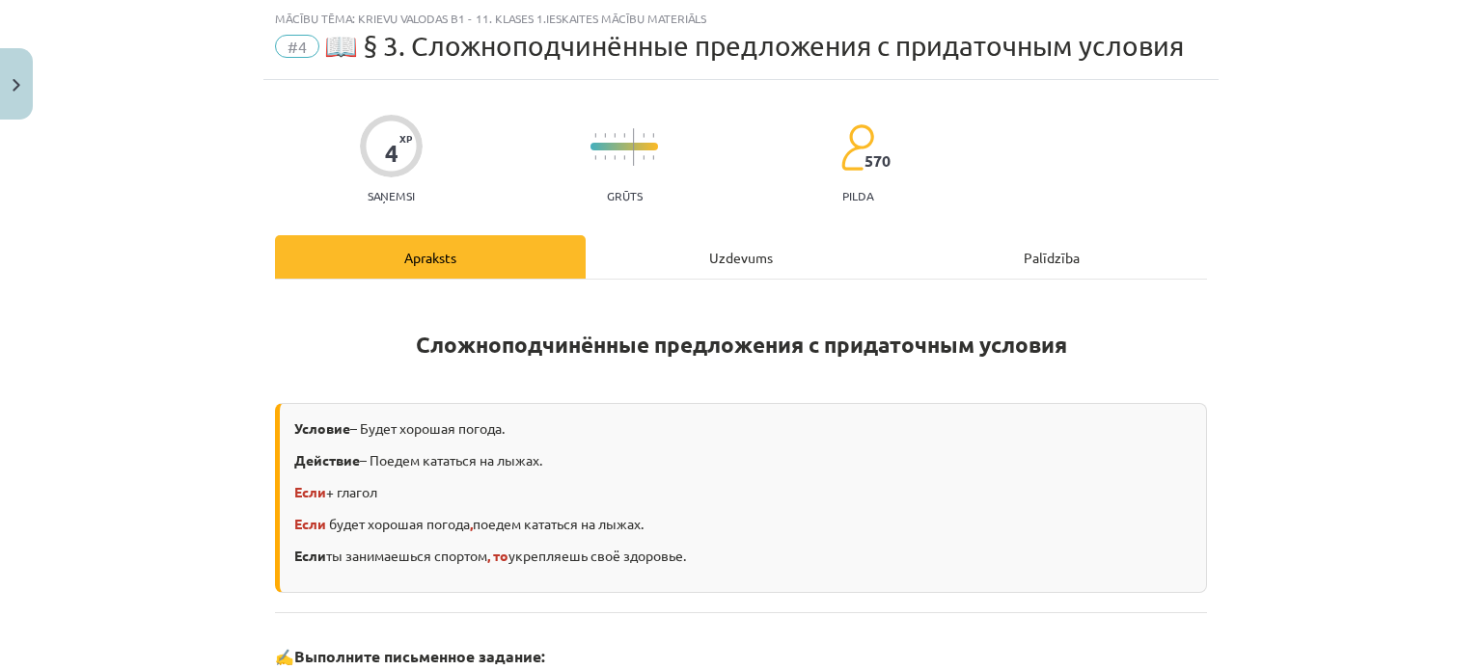
click at [741, 248] on div "Uzdevums" at bounding box center [741, 256] width 311 height 43
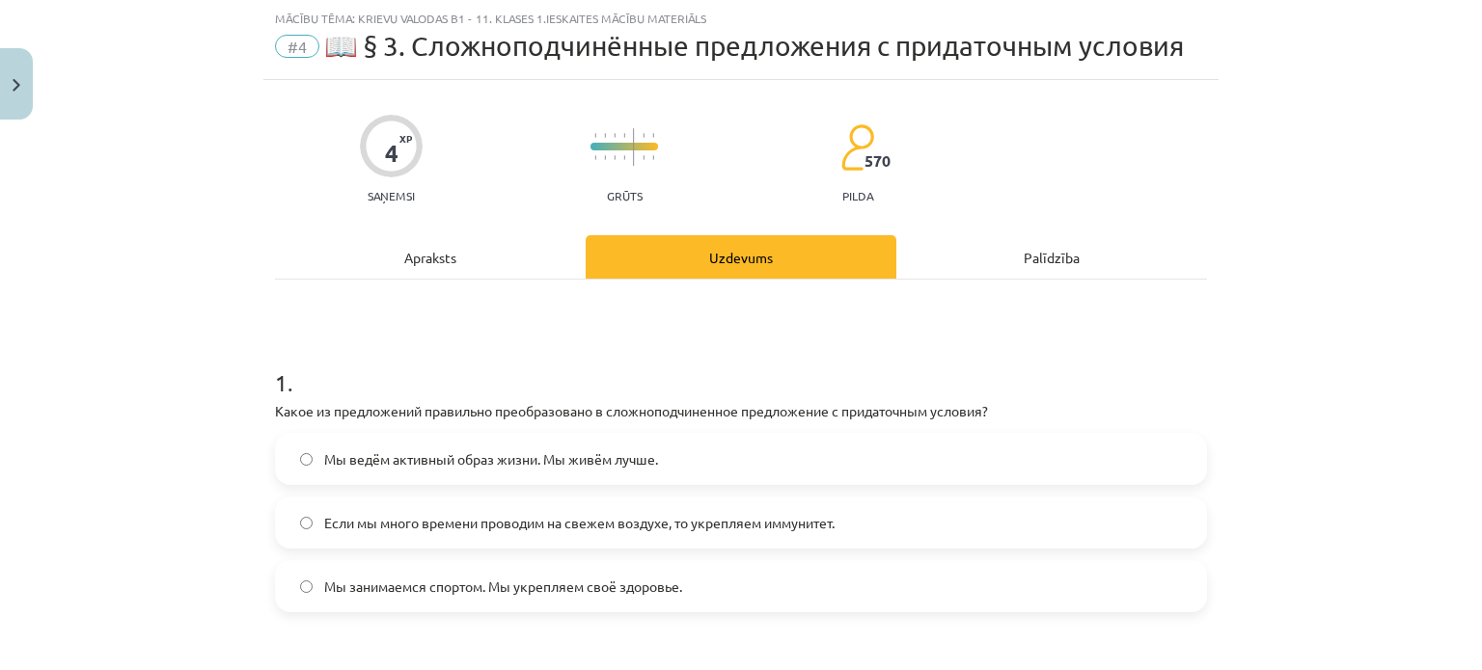
click at [491, 258] on div "Apraksts" at bounding box center [430, 256] width 311 height 43
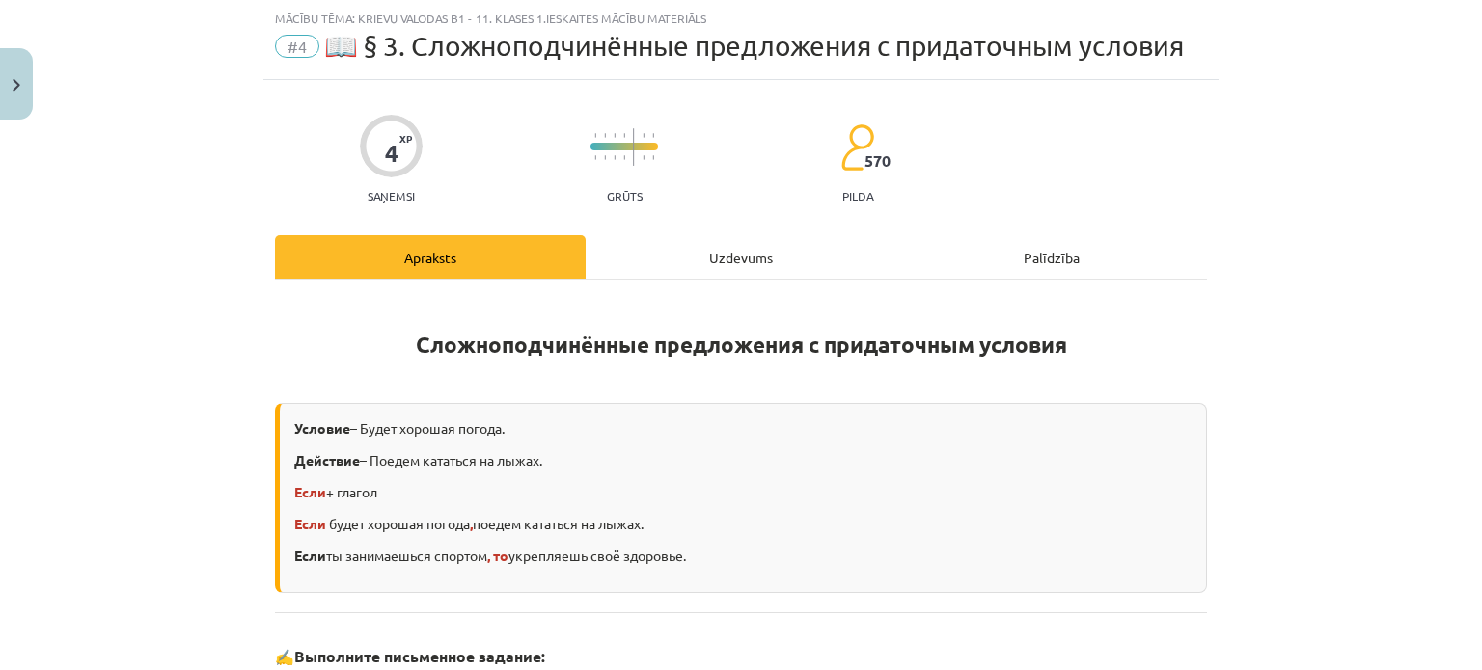
click at [286, 47] on span "#4" at bounding box center [297, 46] width 44 height 23
click at [349, 68] on div "Mācību tēma: Krievu valodas b1 - 11. klases 1.ieskaites mācību materiāls #4 📖 §…" at bounding box center [740, 40] width 955 height 80
click at [13, 80] on img "Close" at bounding box center [17, 85] width 8 height 13
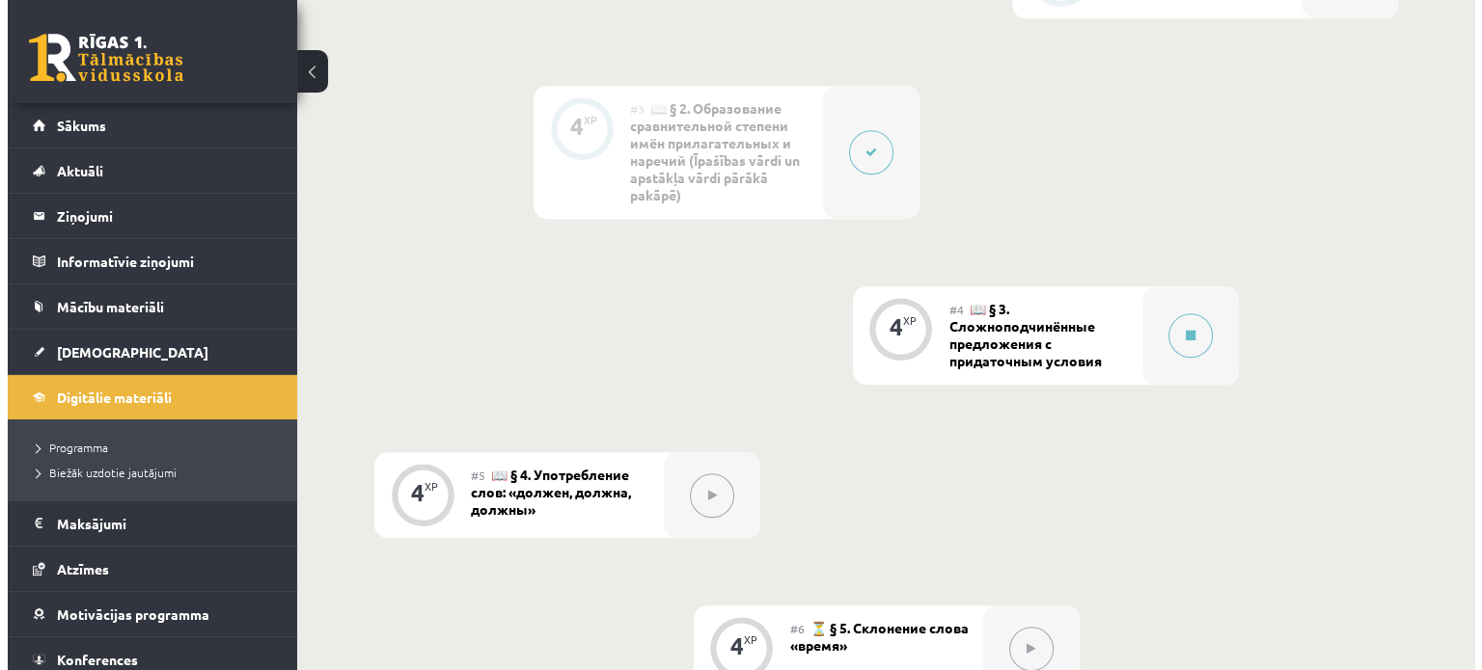
scroll to position [900, 0]
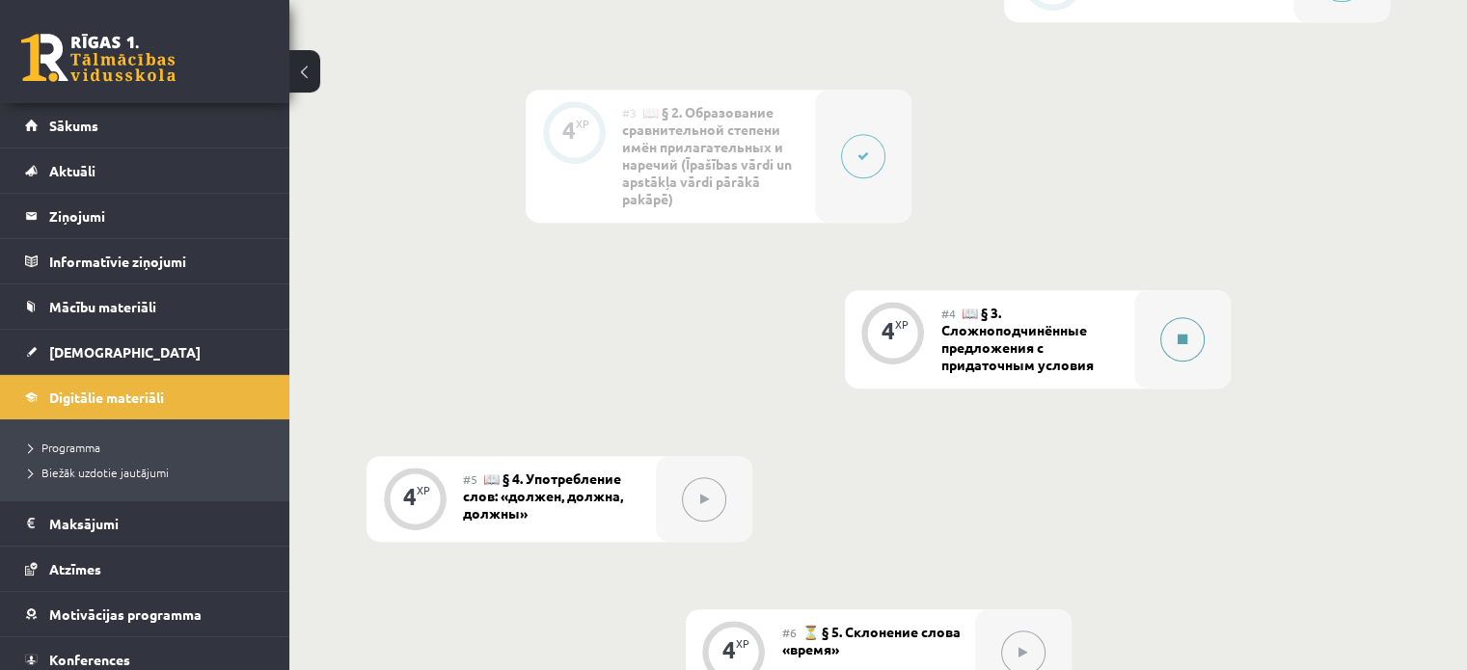
click at [1185, 331] on button at bounding box center [1182, 339] width 44 height 44
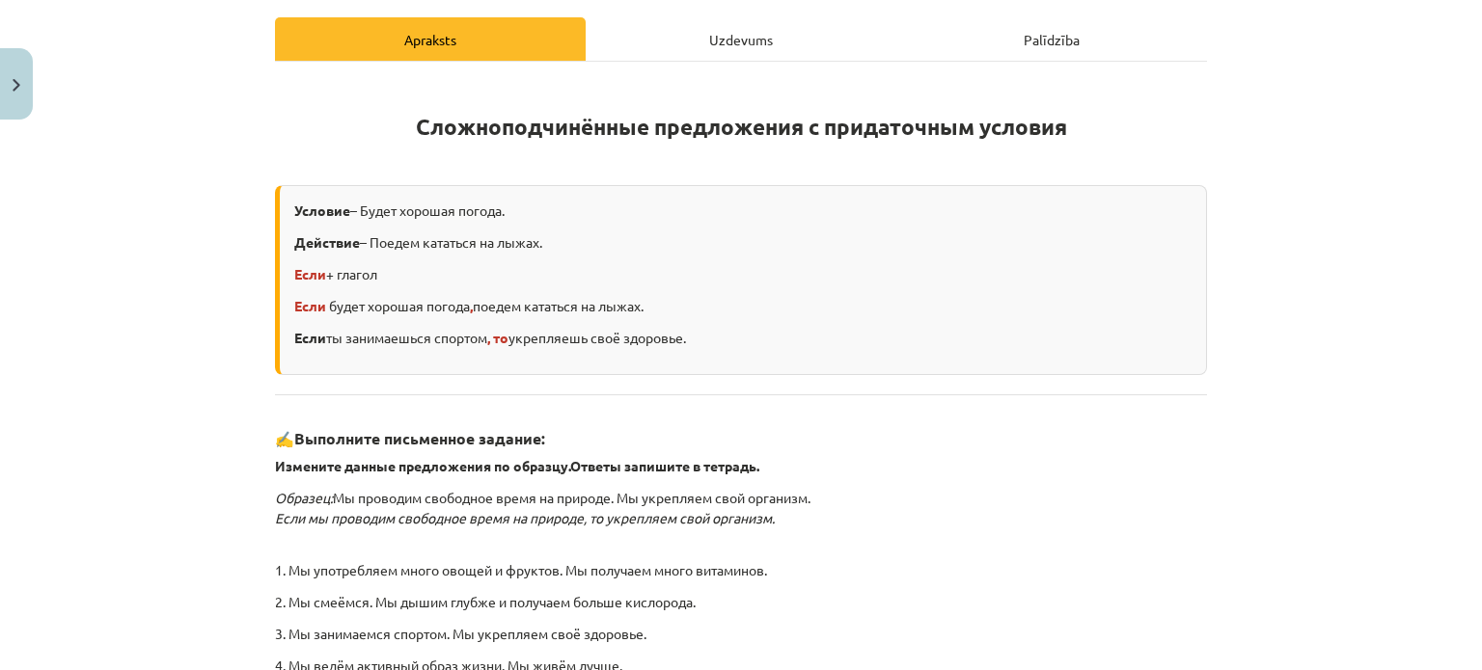
scroll to position [266, 0]
click at [725, 39] on div "Uzdevums" at bounding box center [741, 38] width 311 height 43
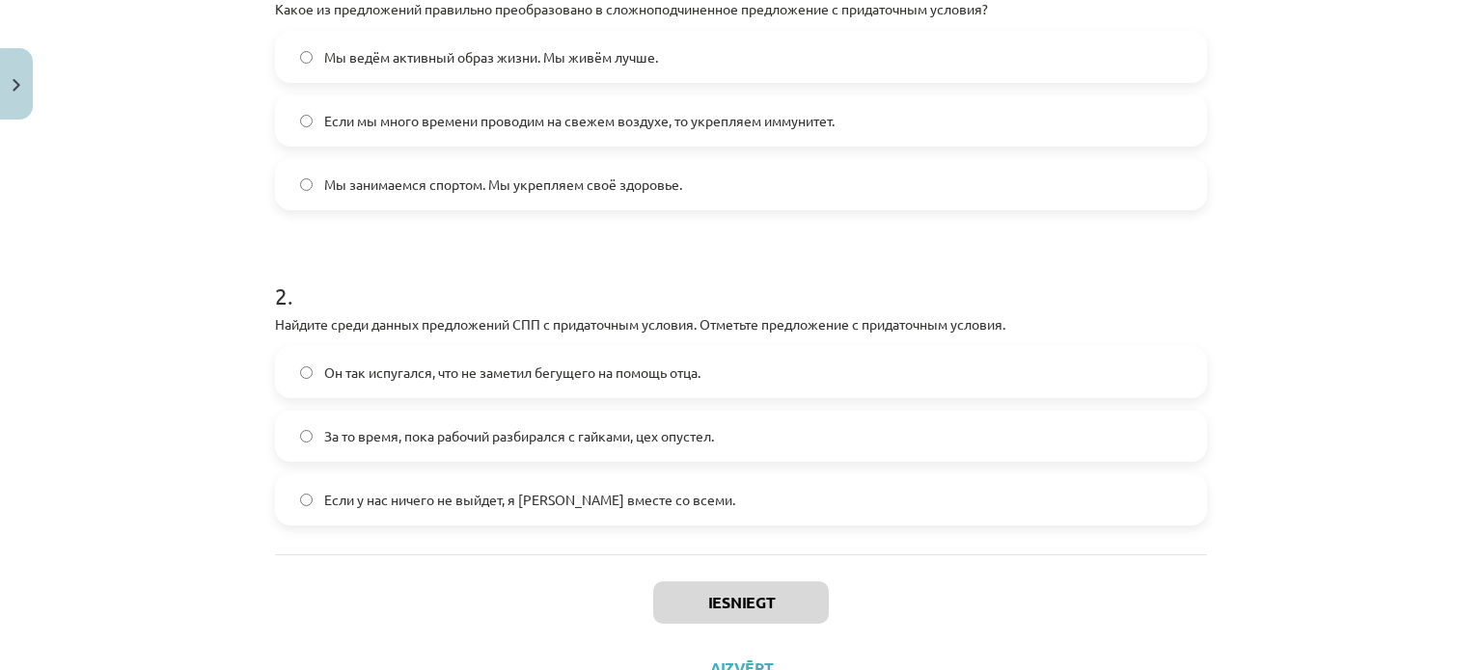
scroll to position [387, 0]
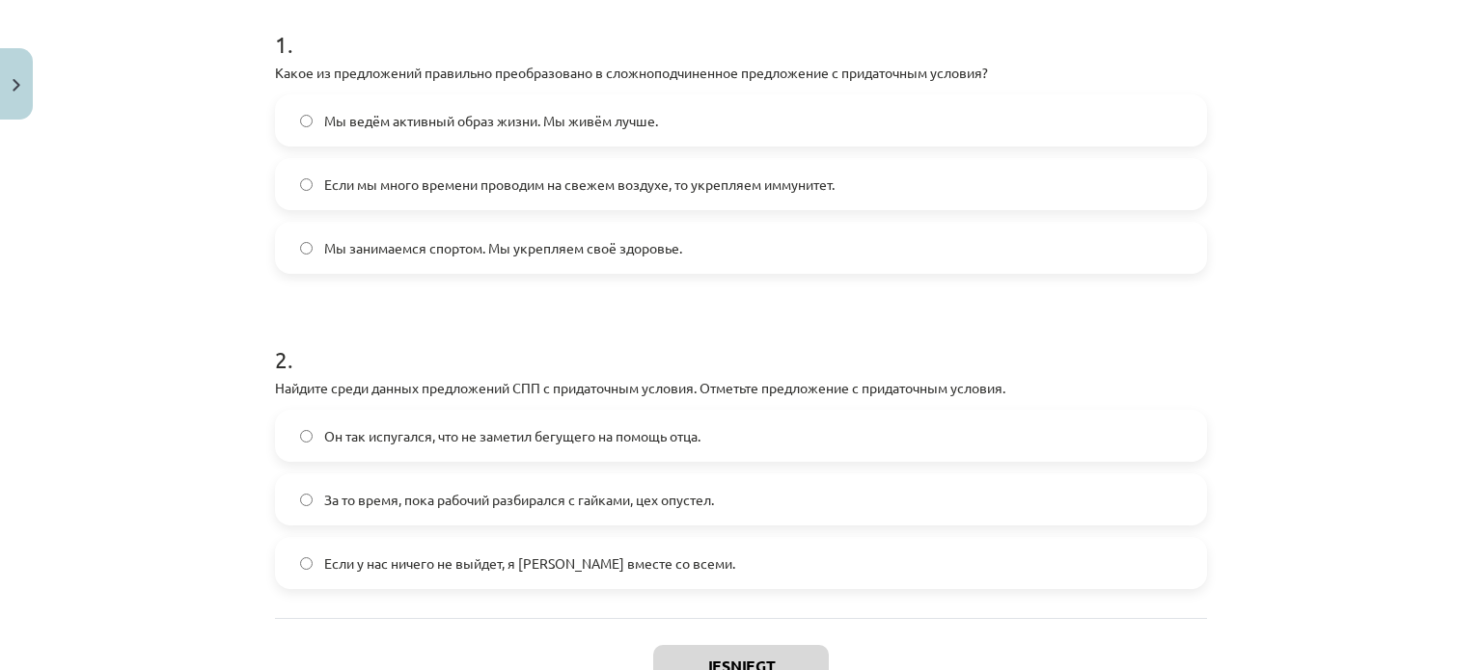
click at [483, 196] on label "Если мы много времени проводим на свежем воздухе, то укрепляем иммунитет." at bounding box center [741, 184] width 928 height 48
click at [500, 248] on span "Мы занимаемся спортом. Мы укрепляем своё здоровье." at bounding box center [503, 248] width 358 height 20
click at [378, 574] on label "Если у нас ничего не выйдет, я уеду вместе со всеми." at bounding box center [741, 563] width 928 height 48
click at [729, 645] on button "Iesniegt" at bounding box center [741, 666] width 176 height 42
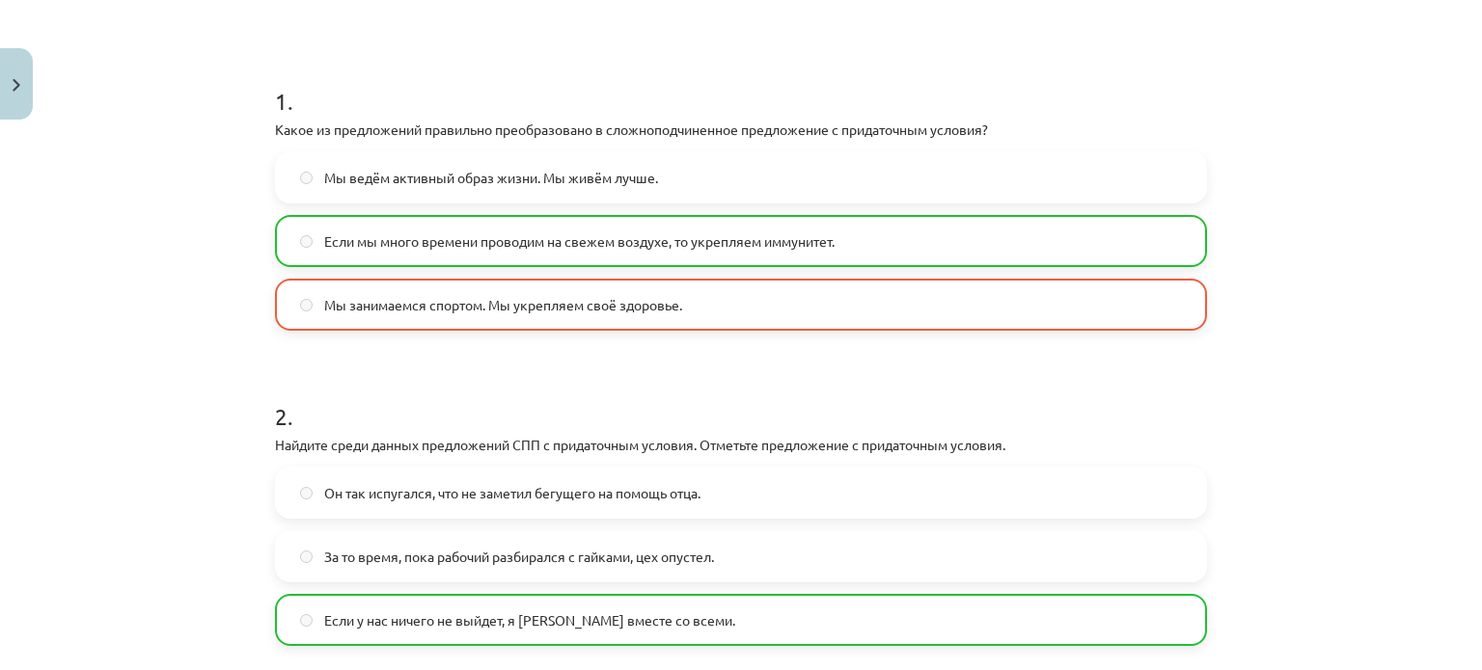
scroll to position [589, 0]
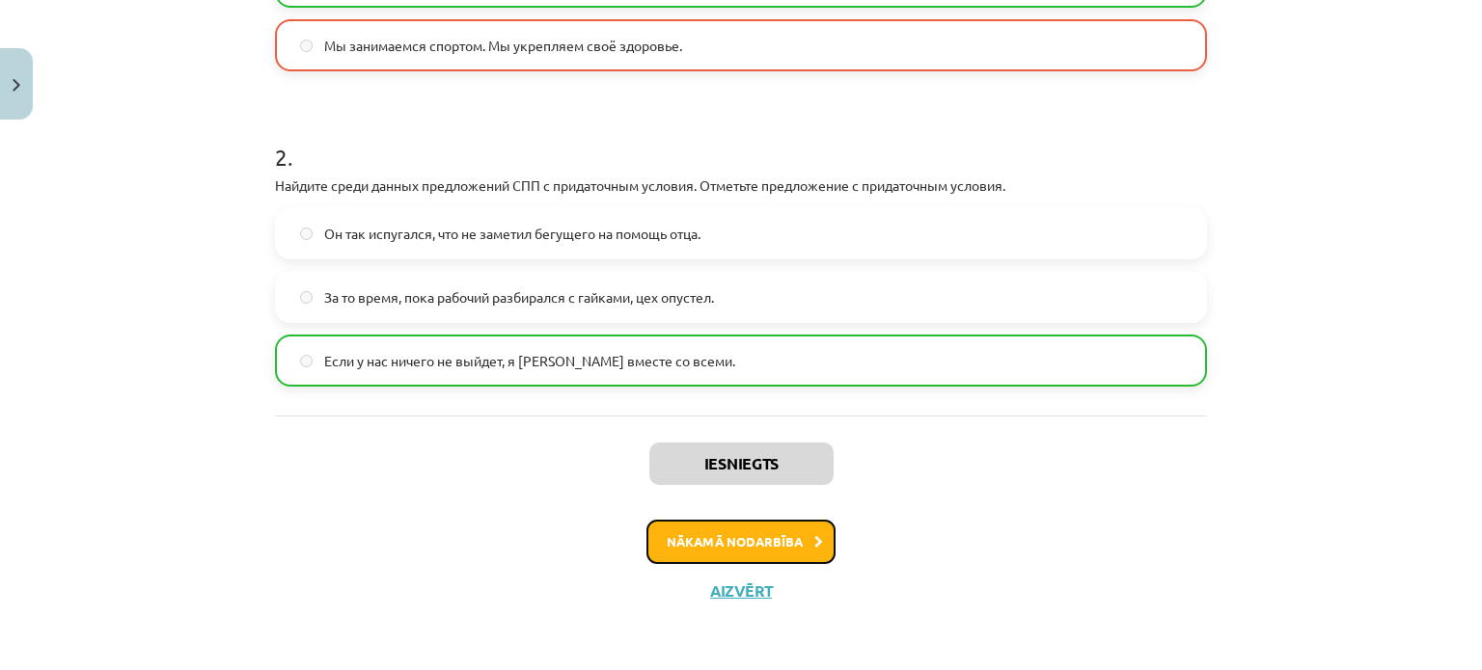
click at [740, 559] on button "Nākamā nodarbība" at bounding box center [740, 542] width 189 height 44
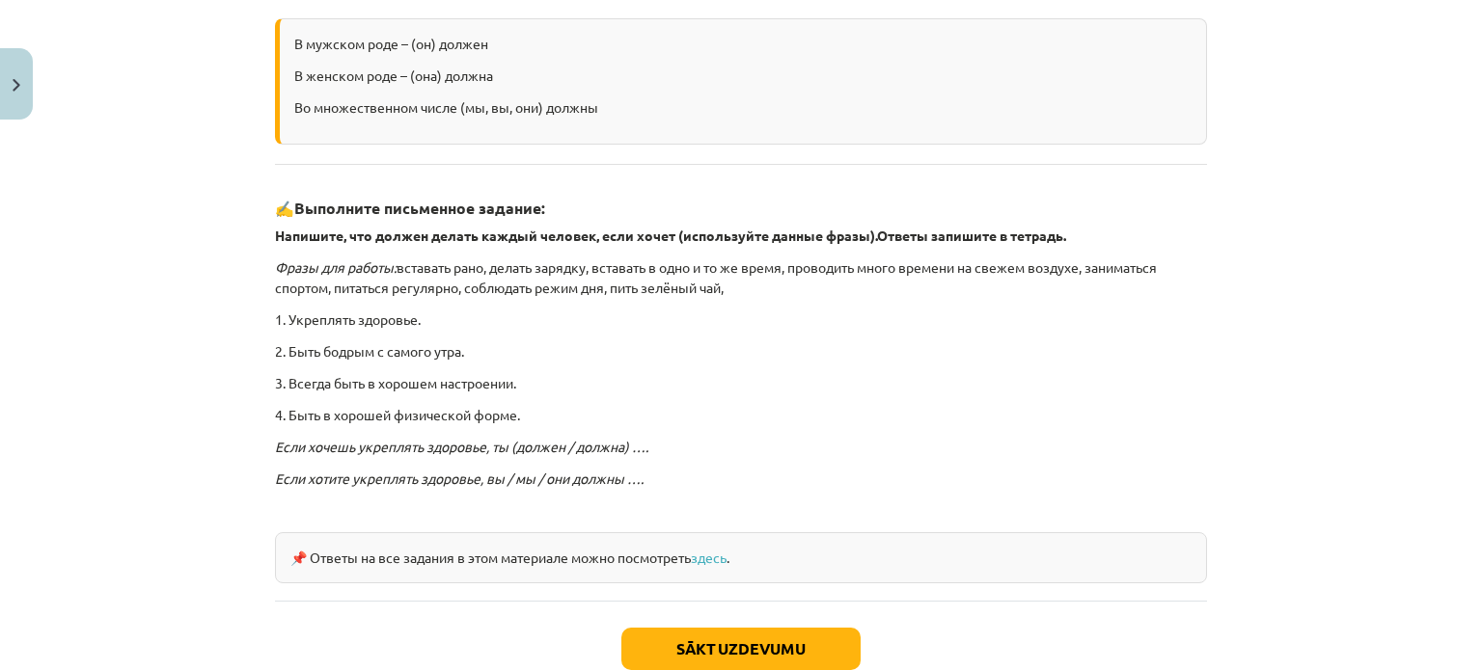
scroll to position [405, 0]
click at [726, 553] on link "здесь" at bounding box center [709, 559] width 36 height 17
click at [714, 551] on link "здесь" at bounding box center [709, 559] width 36 height 17
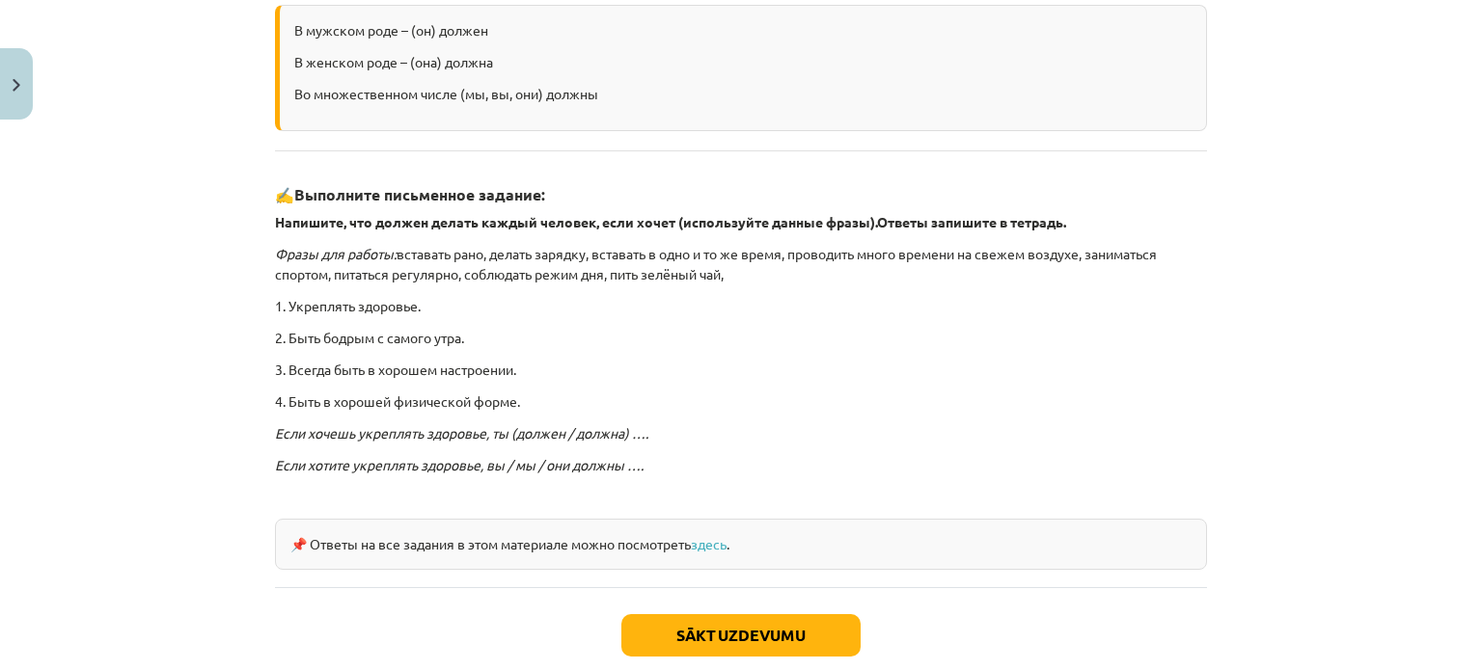
click at [1215, 189] on div "Mācību tēma: Krievu valodas b1 - 11. klases 1.ieskaites mācību materiāls #5 📖 §…" at bounding box center [741, 335] width 1482 height 670
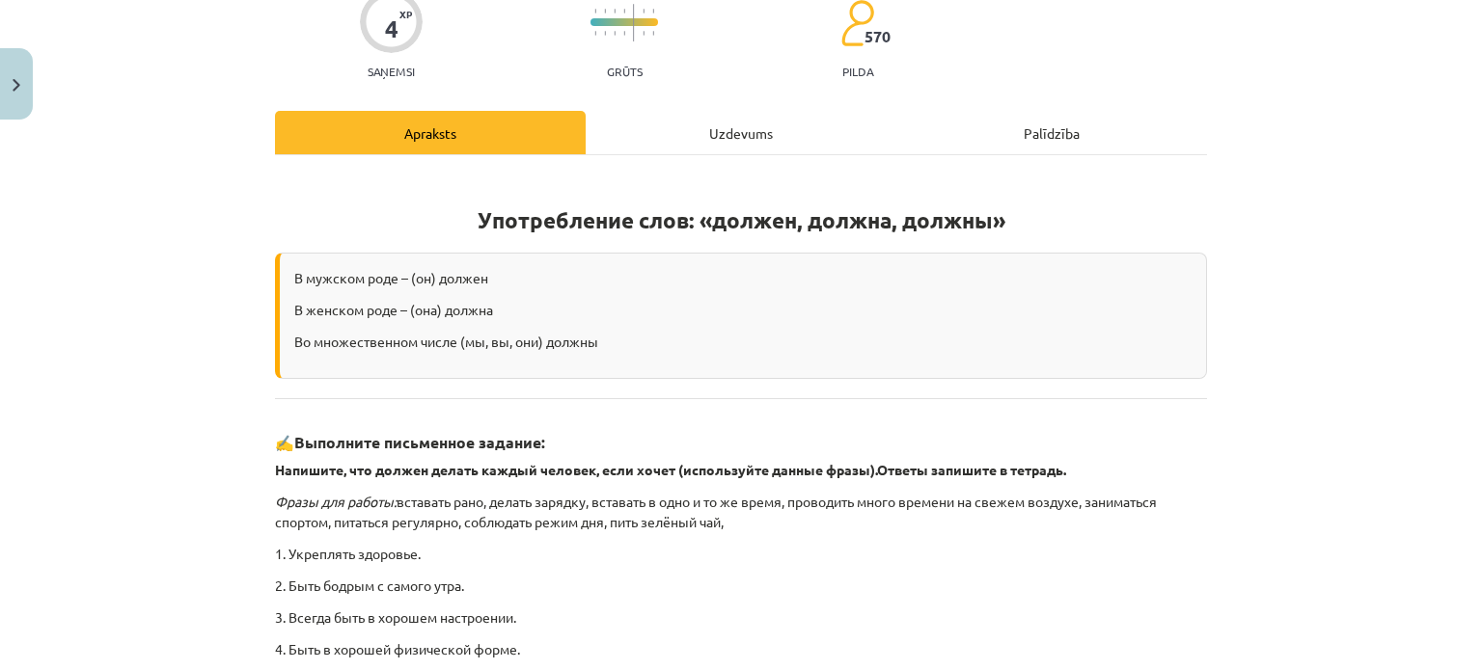
scroll to position [174, 0]
click at [899, 252] on div "В мужском роде – (он) должен В женском роде – (она) должна Во множественном чис…" at bounding box center [741, 315] width 932 height 126
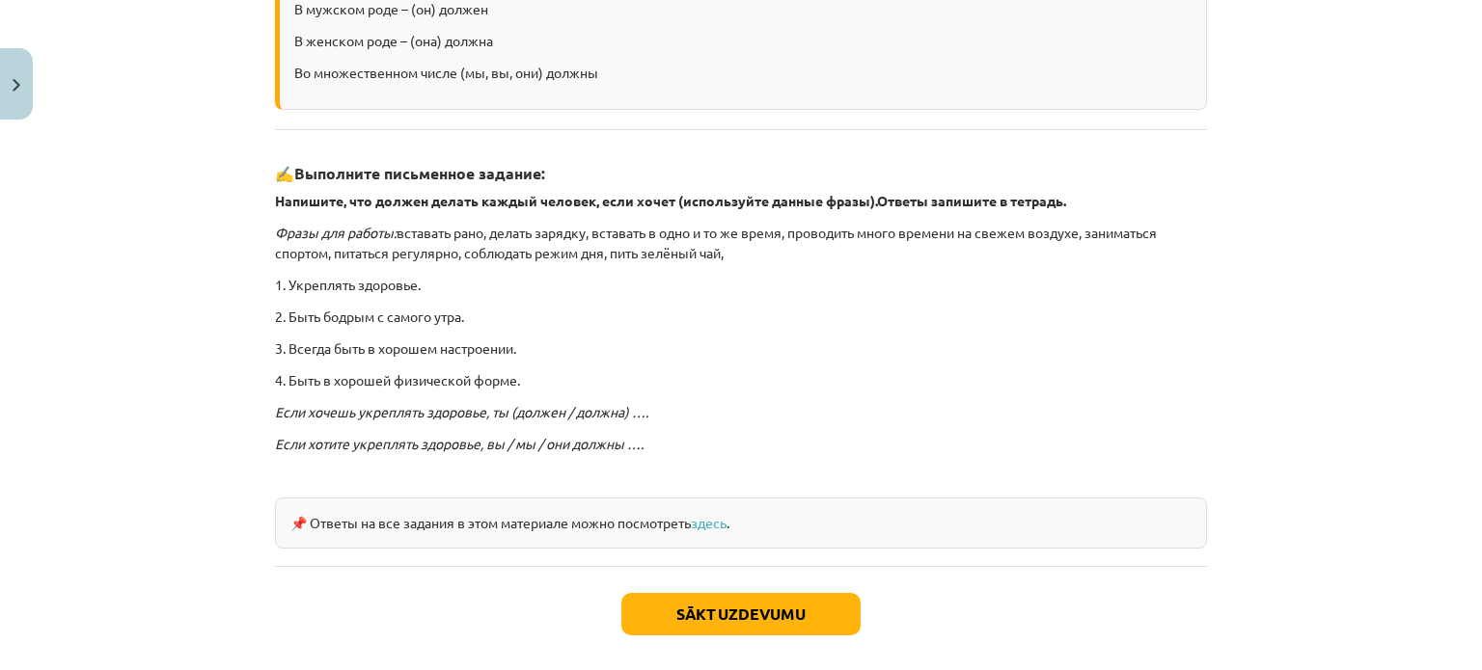
scroll to position [451, 0]
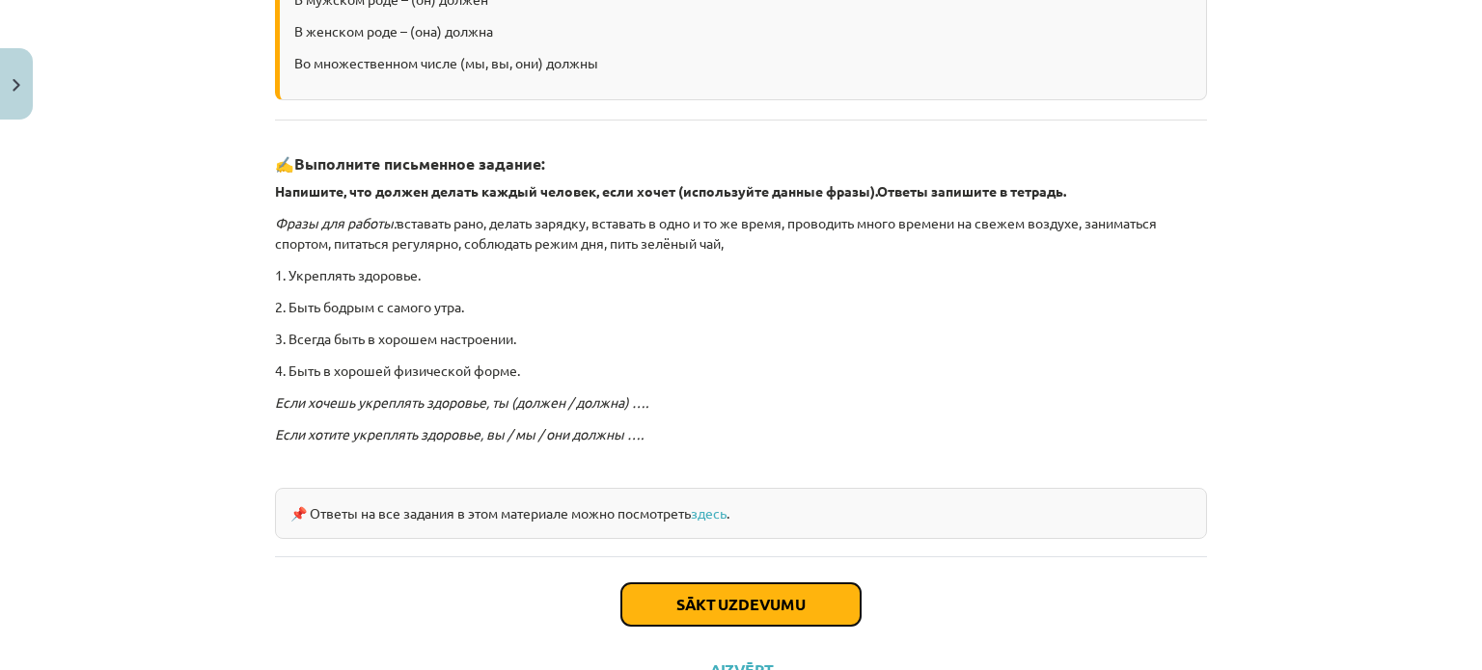
click at [760, 586] on button "Sākt uzdevumu" at bounding box center [740, 605] width 239 height 42
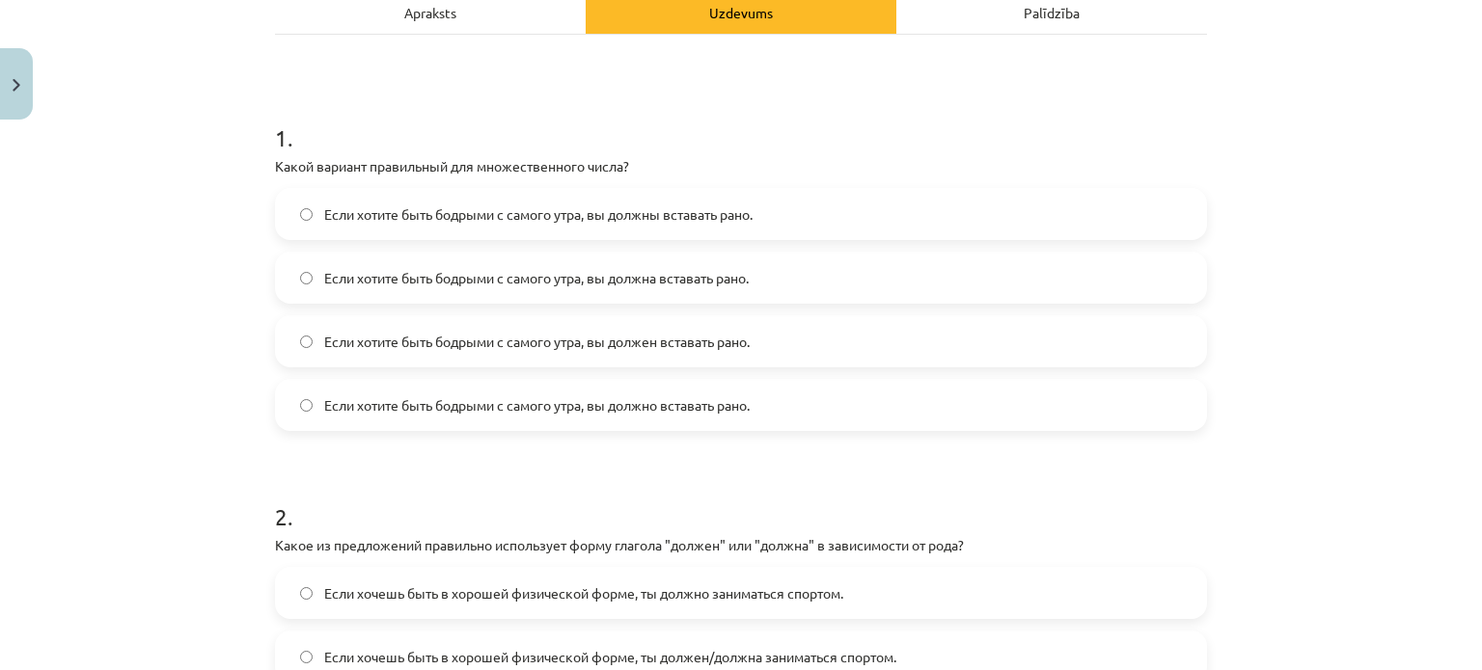
scroll to position [282, 0]
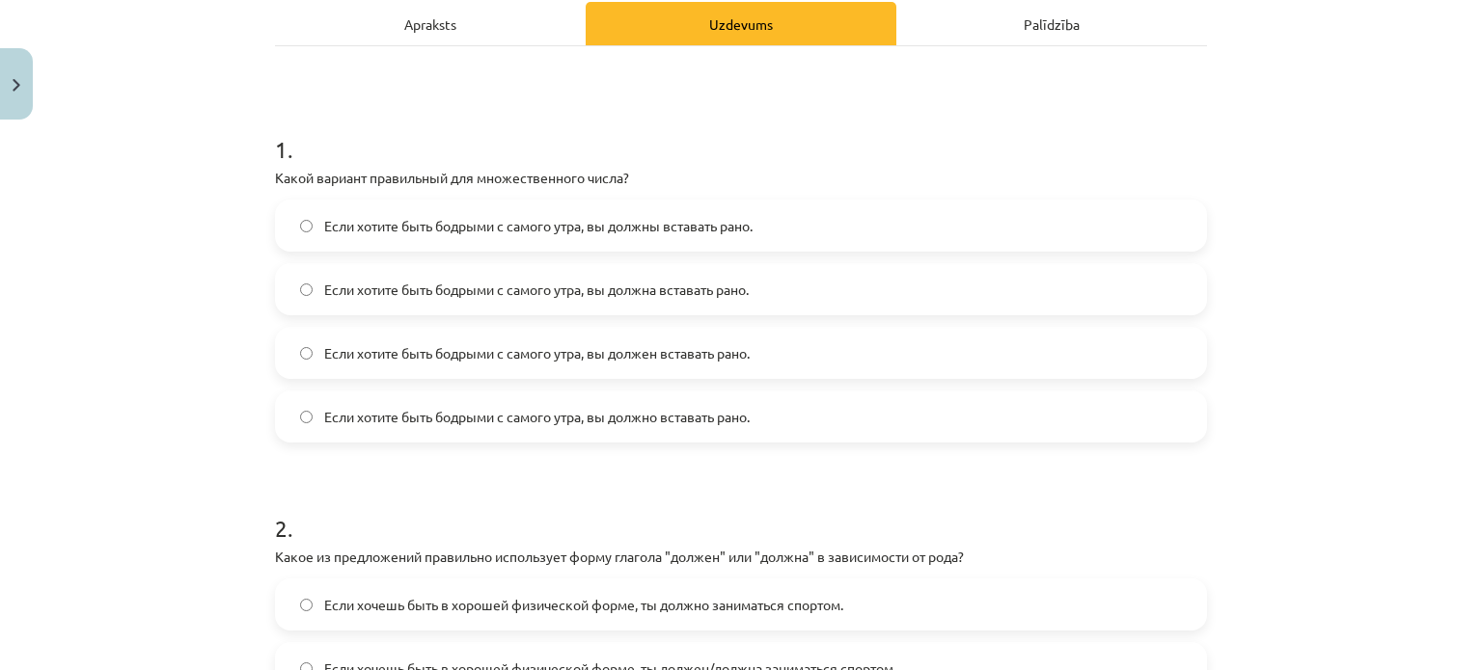
click at [703, 233] on span "Если хотите быть бодрыми с самого утра, вы должны вставать рано." at bounding box center [538, 226] width 428 height 20
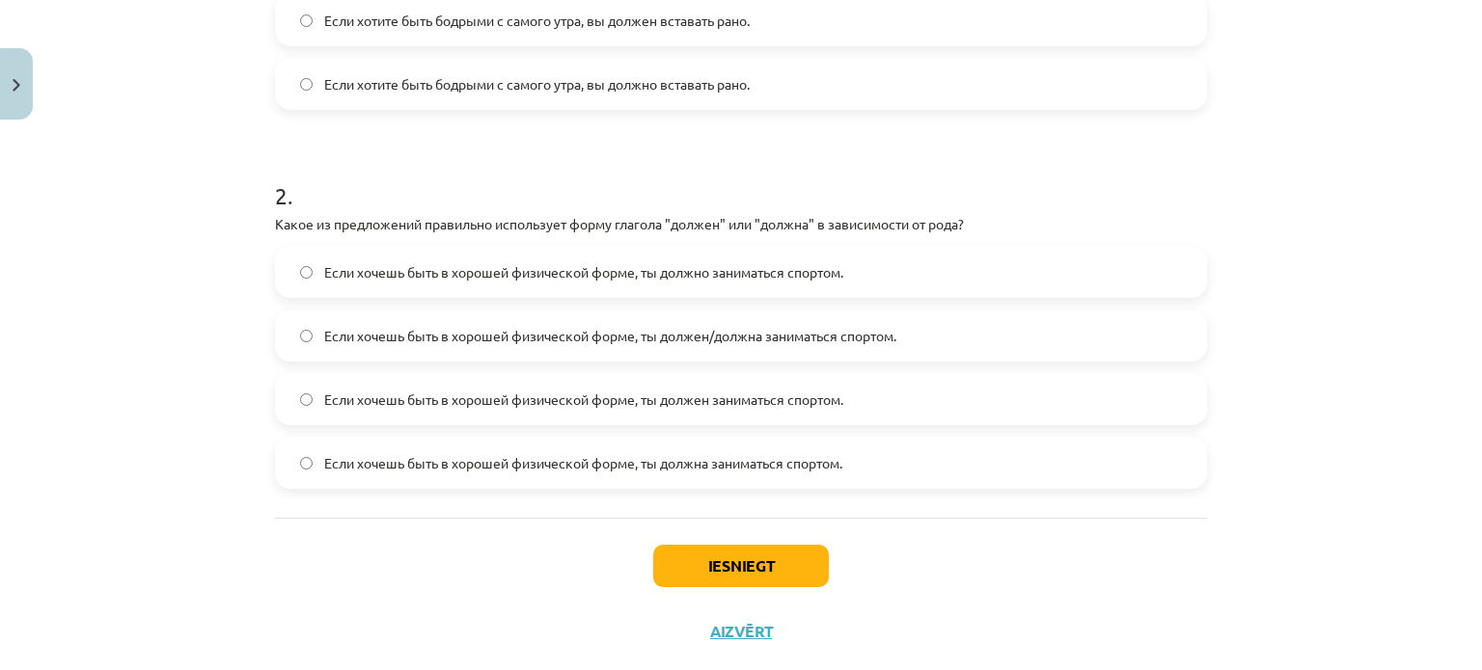
scroll to position [656, 0]
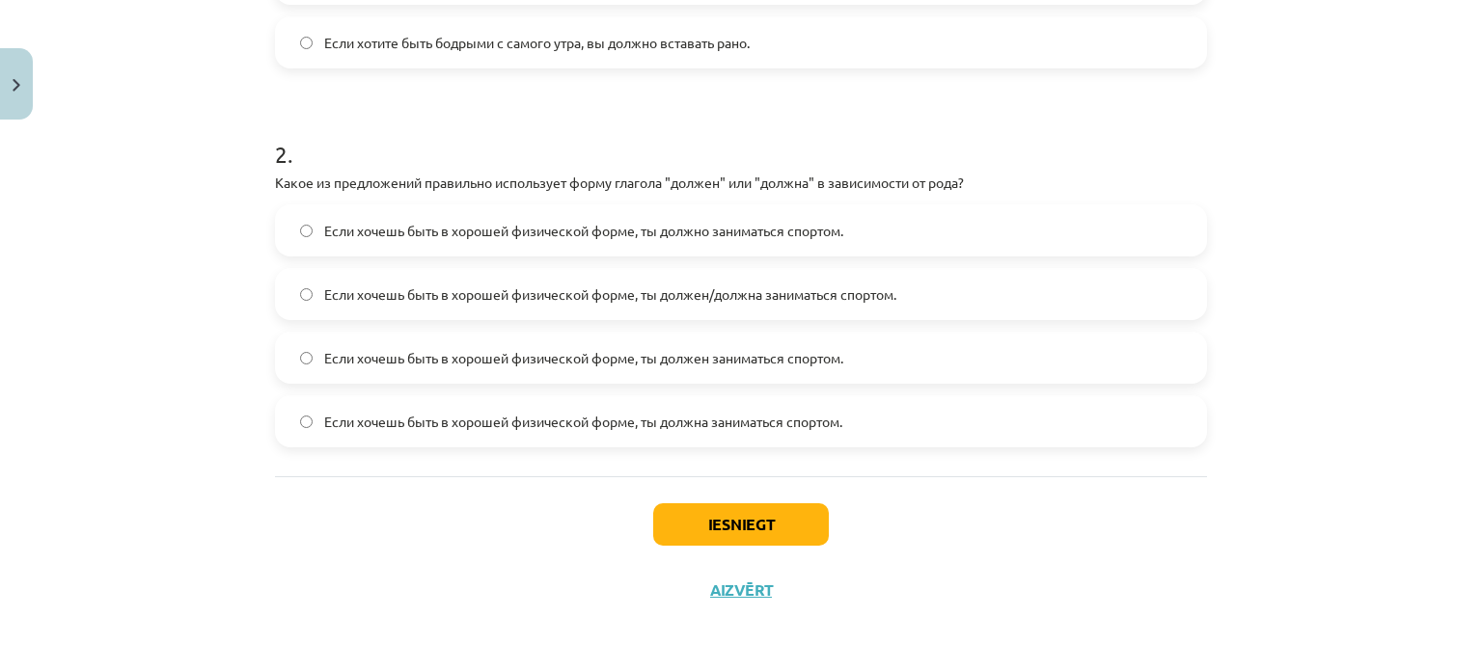
click at [804, 358] on span "Если хочешь быть в хорошей физической форме, ты должен заниматься спортом." at bounding box center [583, 358] width 519 height 20
click at [767, 515] on button "Iesniegt" at bounding box center [741, 525] width 176 height 42
click at [772, 508] on button "Iesniegt" at bounding box center [741, 525] width 176 height 42
click at [805, 238] on span "Если хочешь быть в хорошей физической форме, ты должно заниматься спортом." at bounding box center [583, 231] width 519 height 20
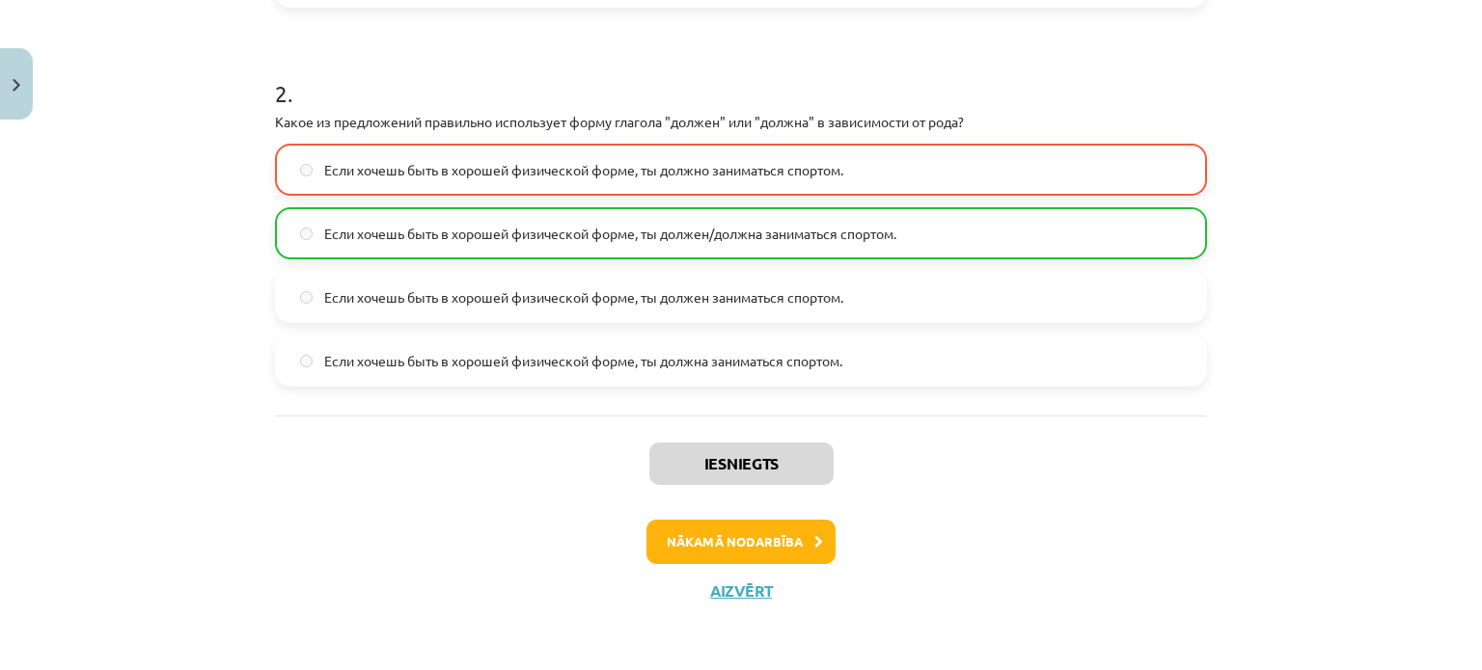
scroll to position [716, 0]
click at [798, 540] on button "Nākamā nodarbība" at bounding box center [740, 543] width 189 height 44
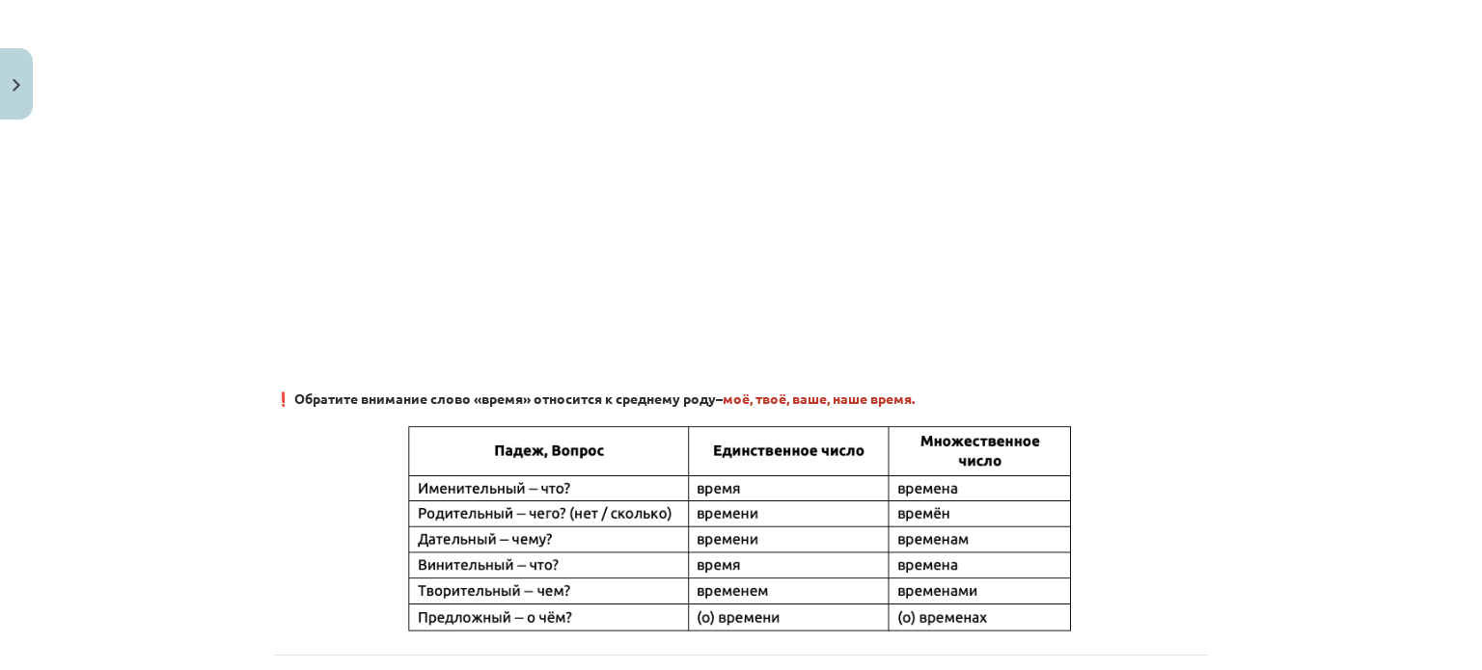
scroll to position [0, 0]
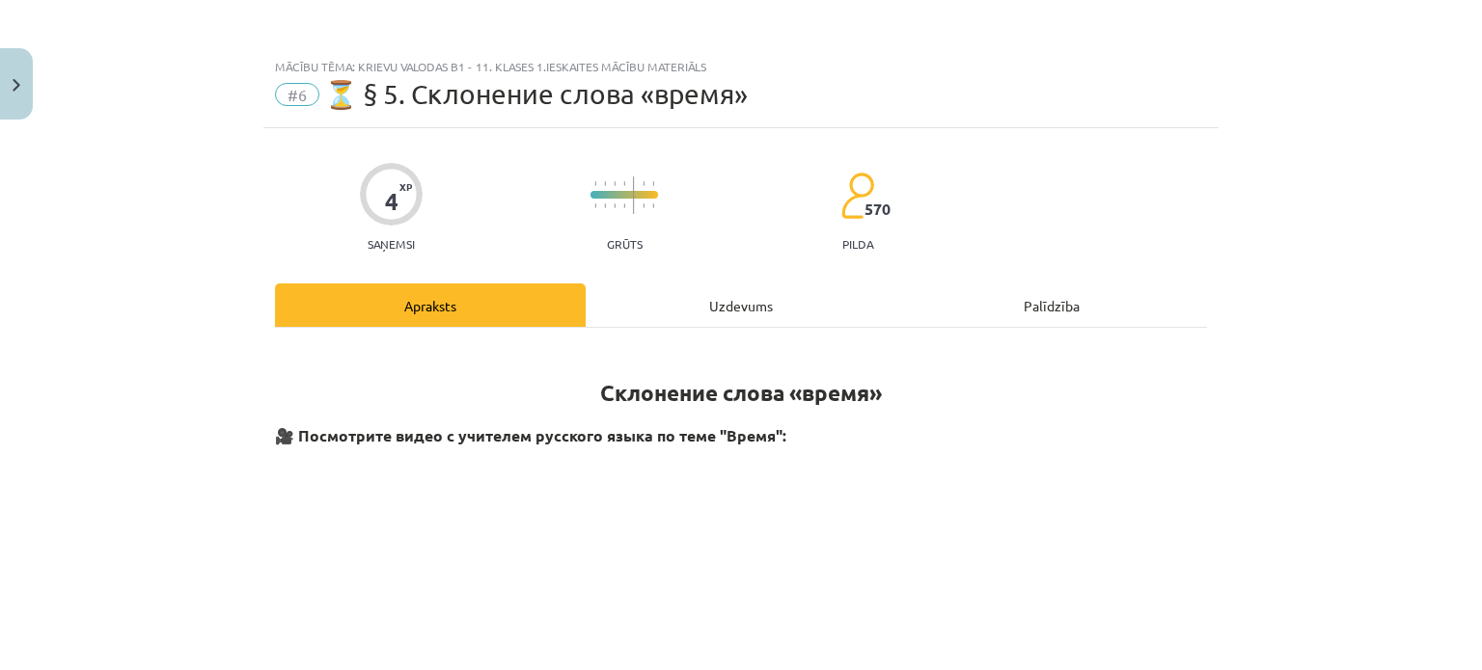
click at [750, 304] on div "Uzdevums" at bounding box center [741, 305] width 311 height 43
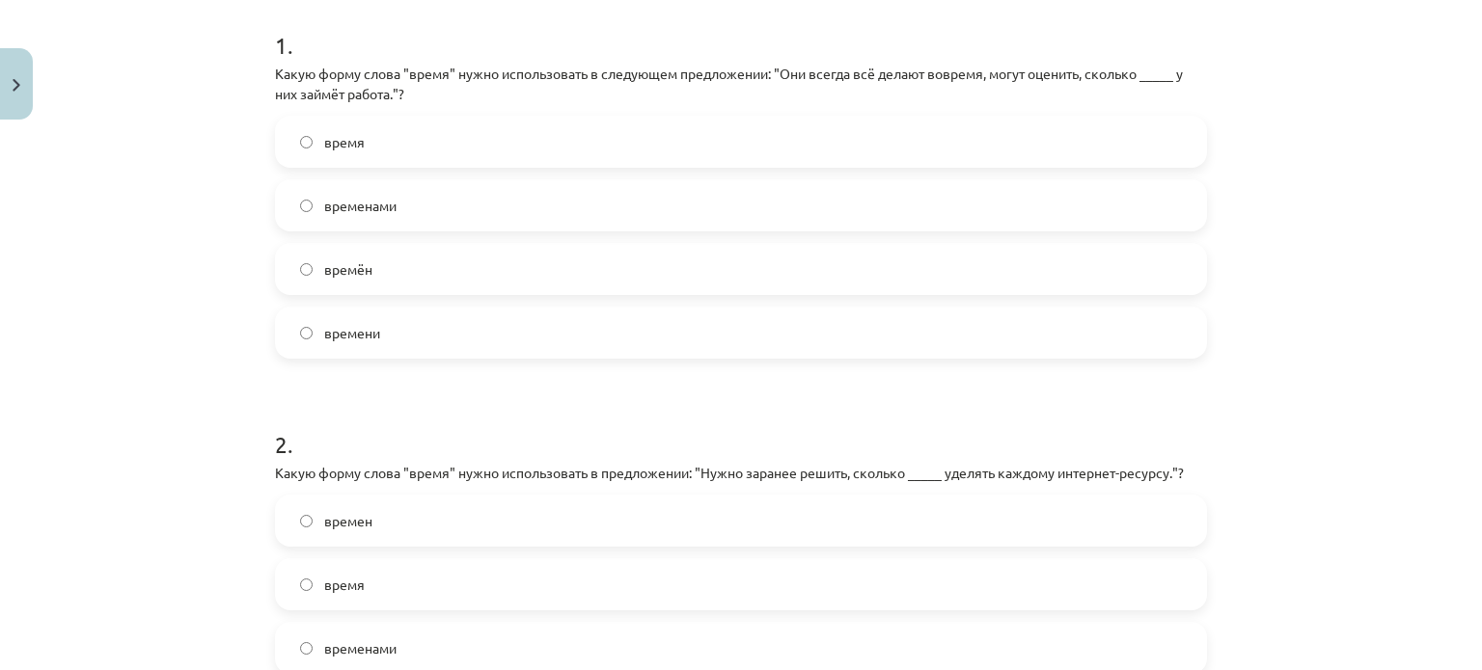
scroll to position [262, 0]
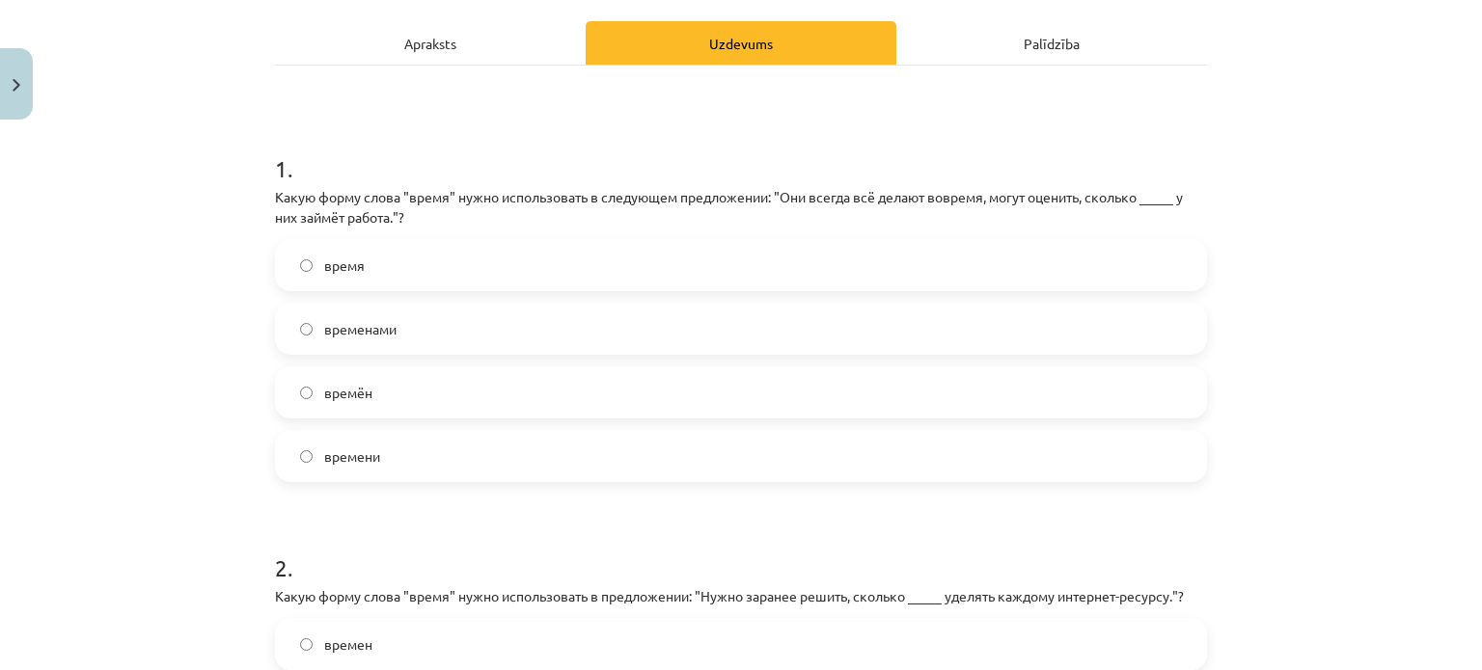
click at [612, 490] on form "1 . Какую форму слова "время" нужно использовать в следующем предложении: "Они …" at bounding box center [741, 492] width 932 height 740
click at [637, 441] on label "времени" at bounding box center [741, 456] width 928 height 48
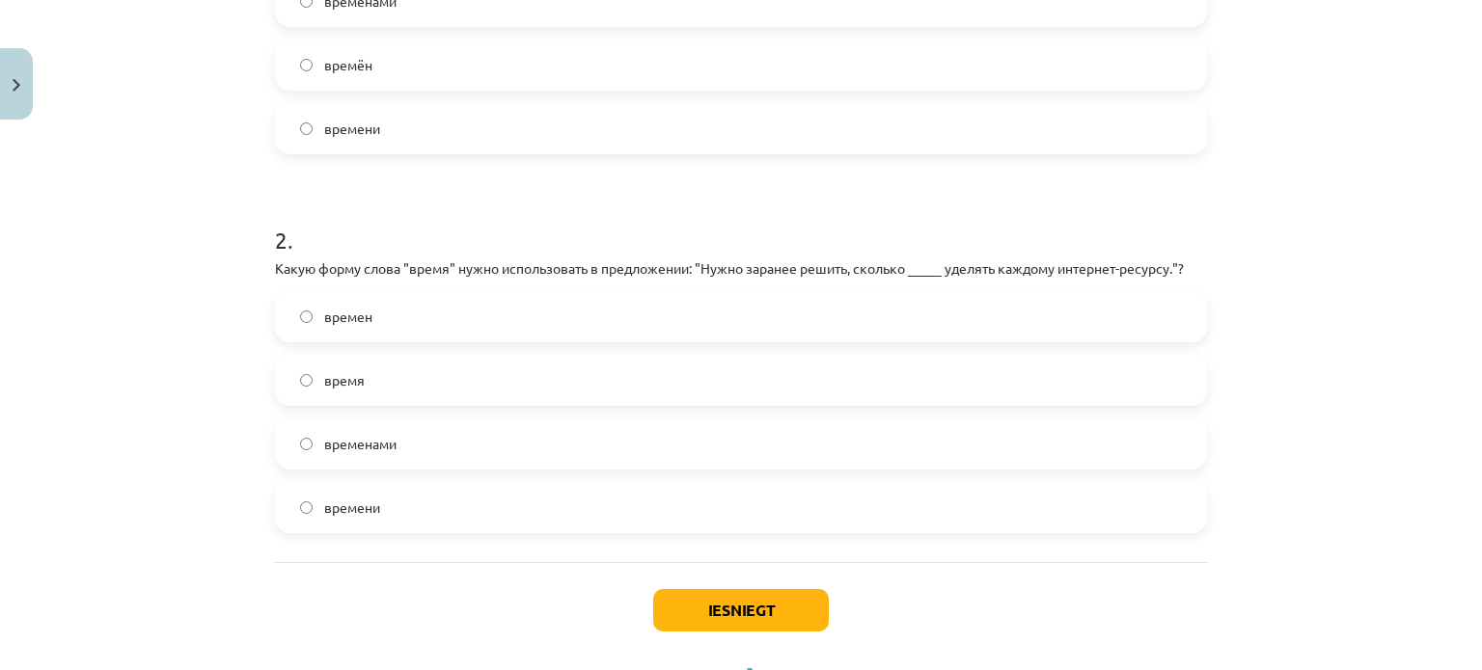
scroll to position [610, 0]
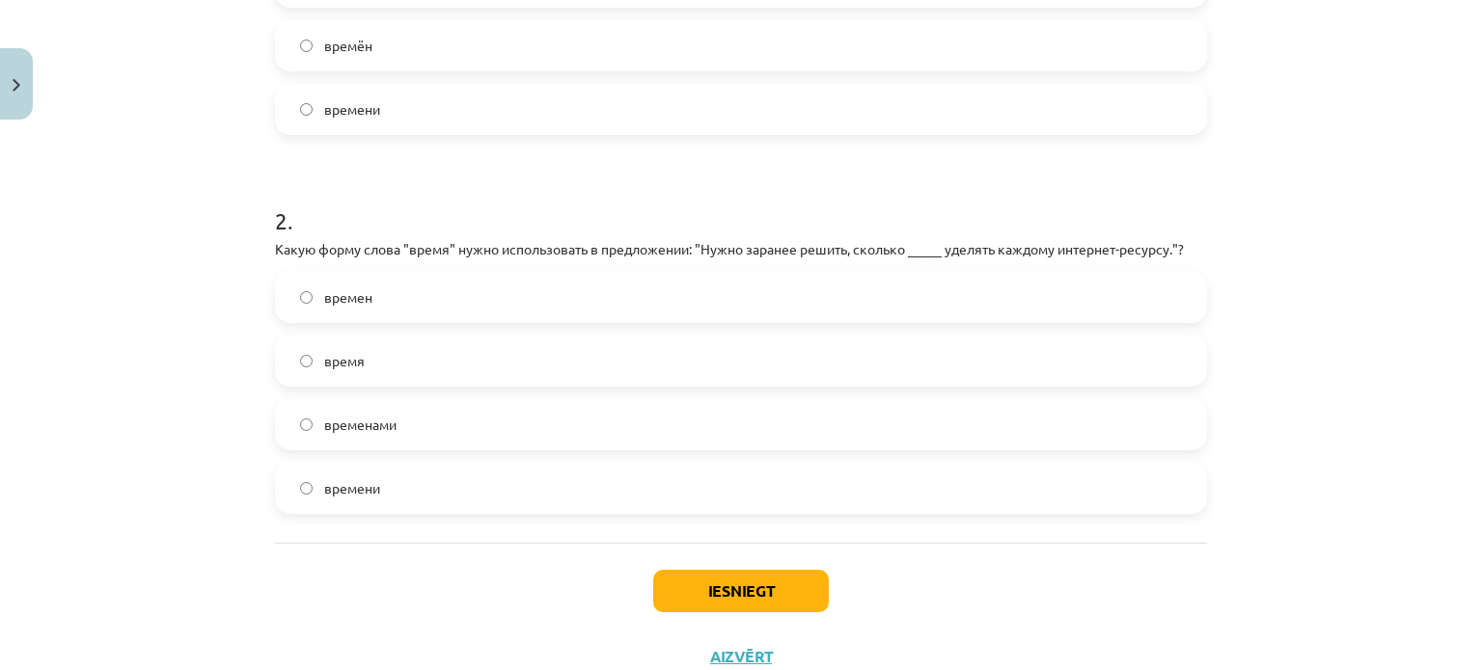
click at [822, 374] on label "время" at bounding box center [741, 361] width 928 height 48
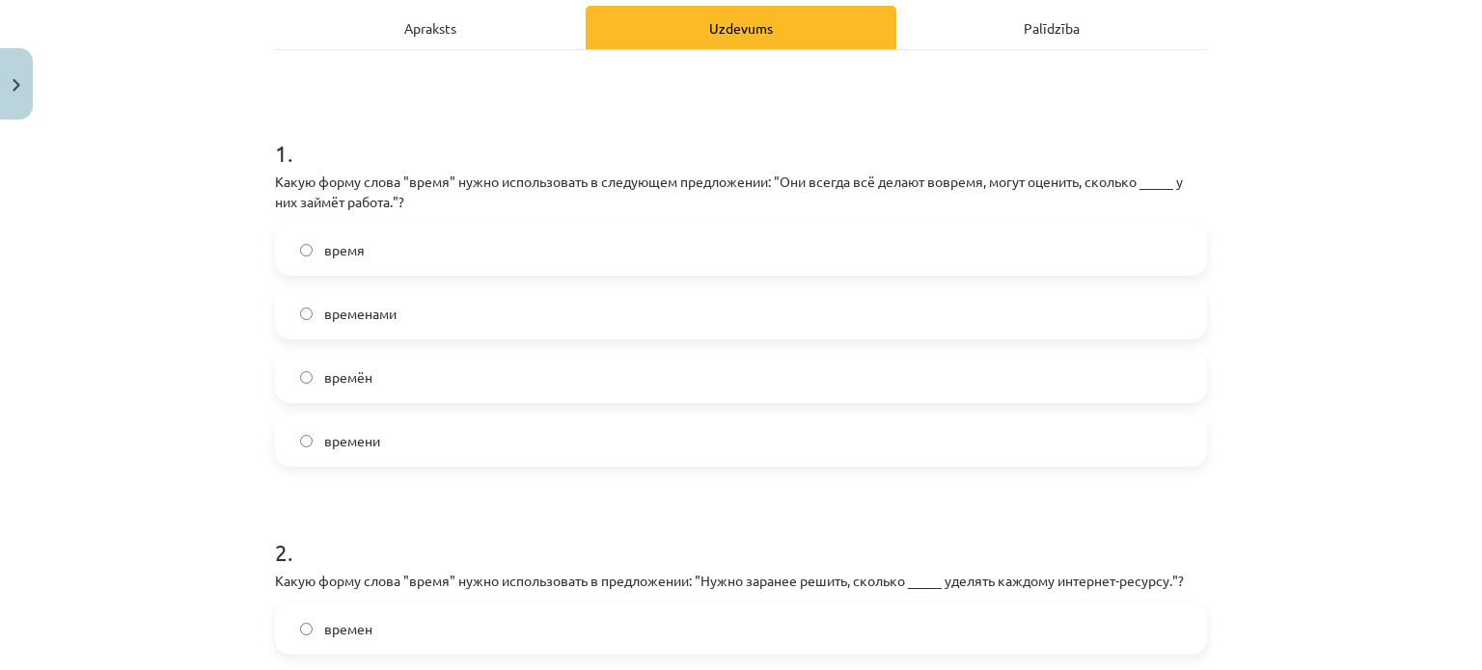
scroll to position [278, 0]
click at [819, 253] on label "время" at bounding box center [741, 250] width 928 height 48
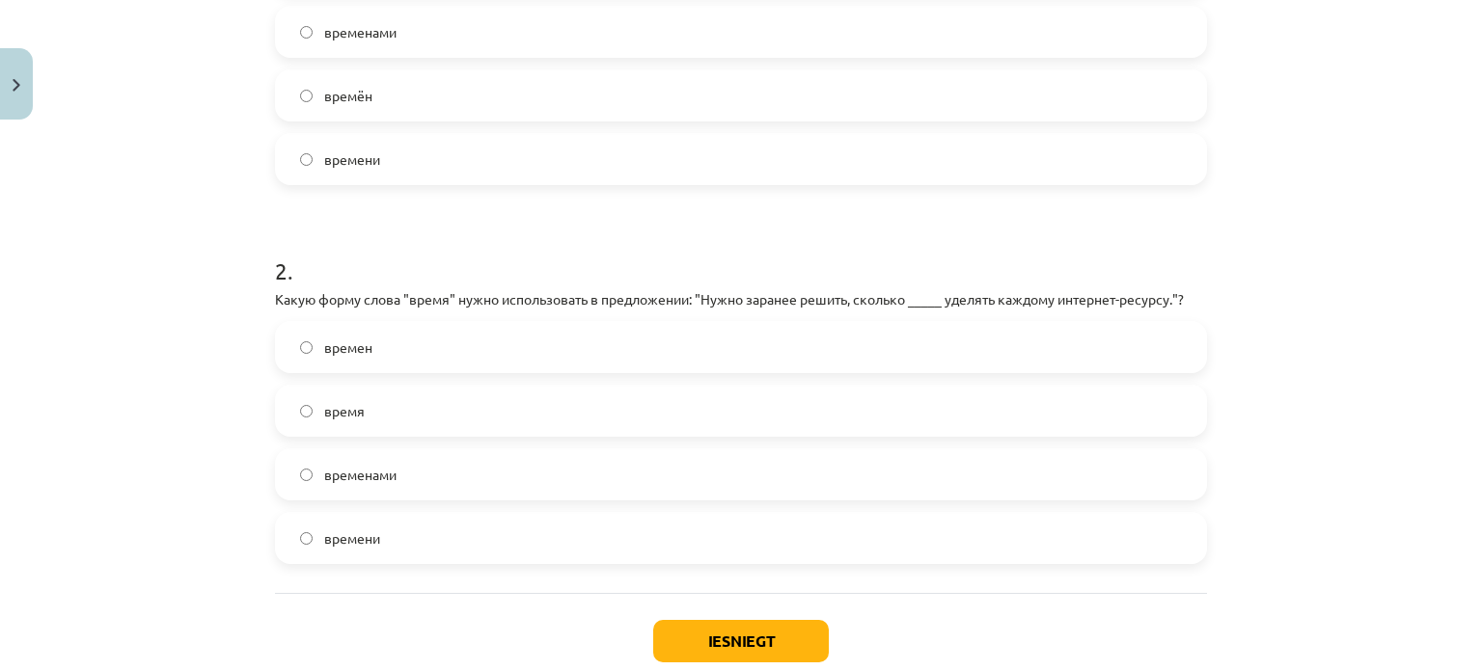
scroll to position [579, 0]
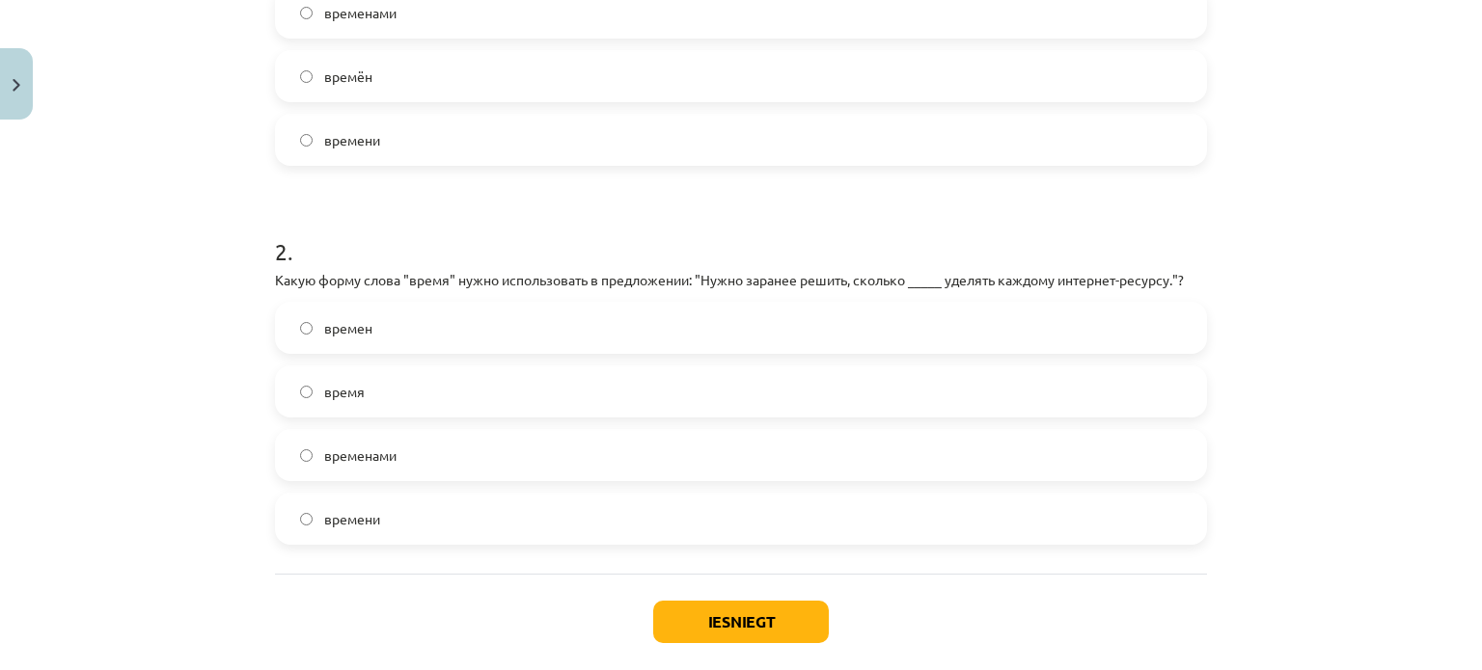
click at [770, 328] on label "времен" at bounding box center [741, 328] width 928 height 48
click at [764, 617] on button "Iesniegt" at bounding box center [741, 622] width 176 height 42
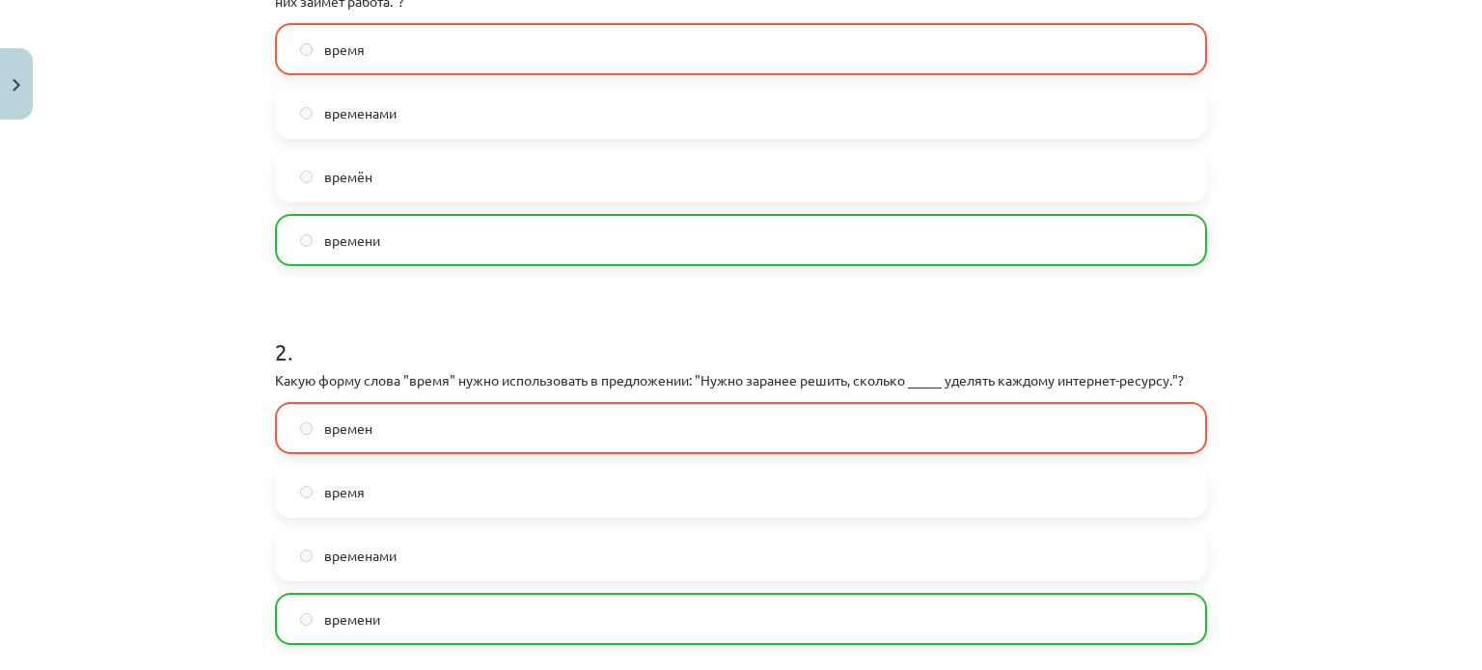
scroll to position [737, 0]
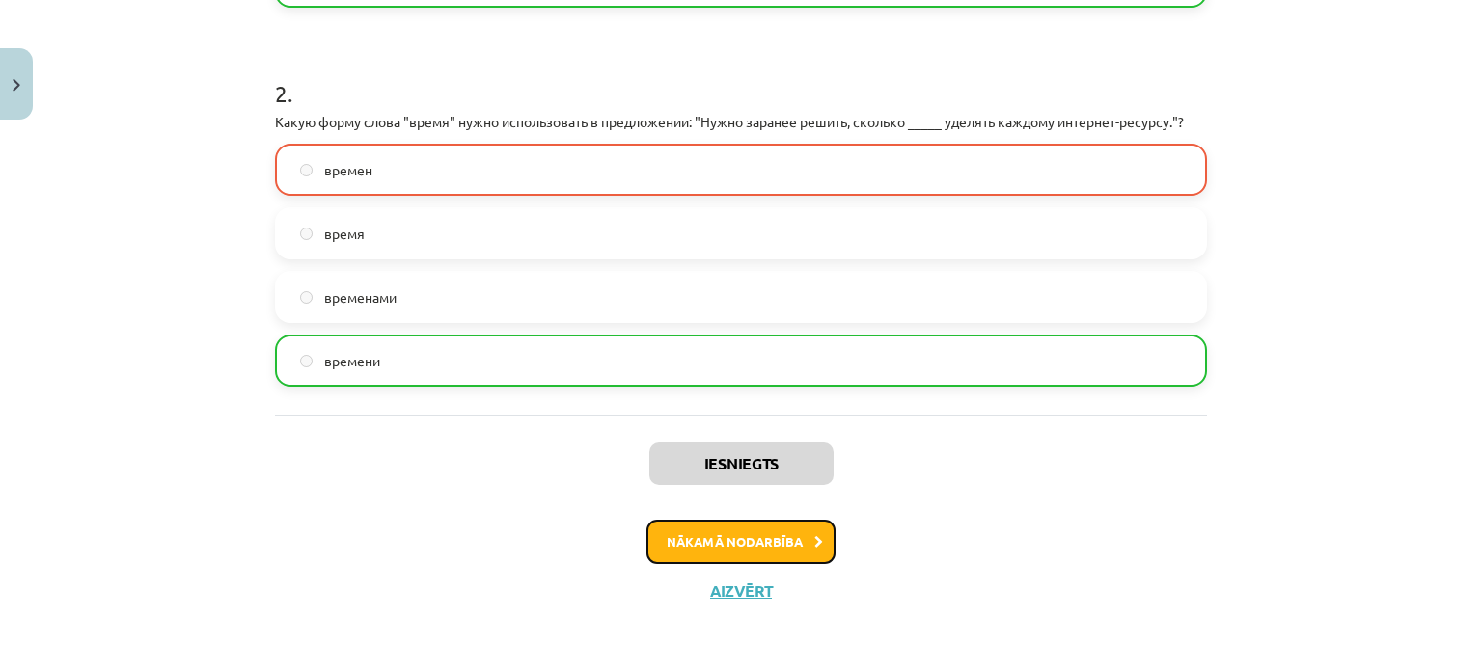
click at [740, 543] on button "Nākamā nodarbība" at bounding box center [740, 542] width 189 height 44
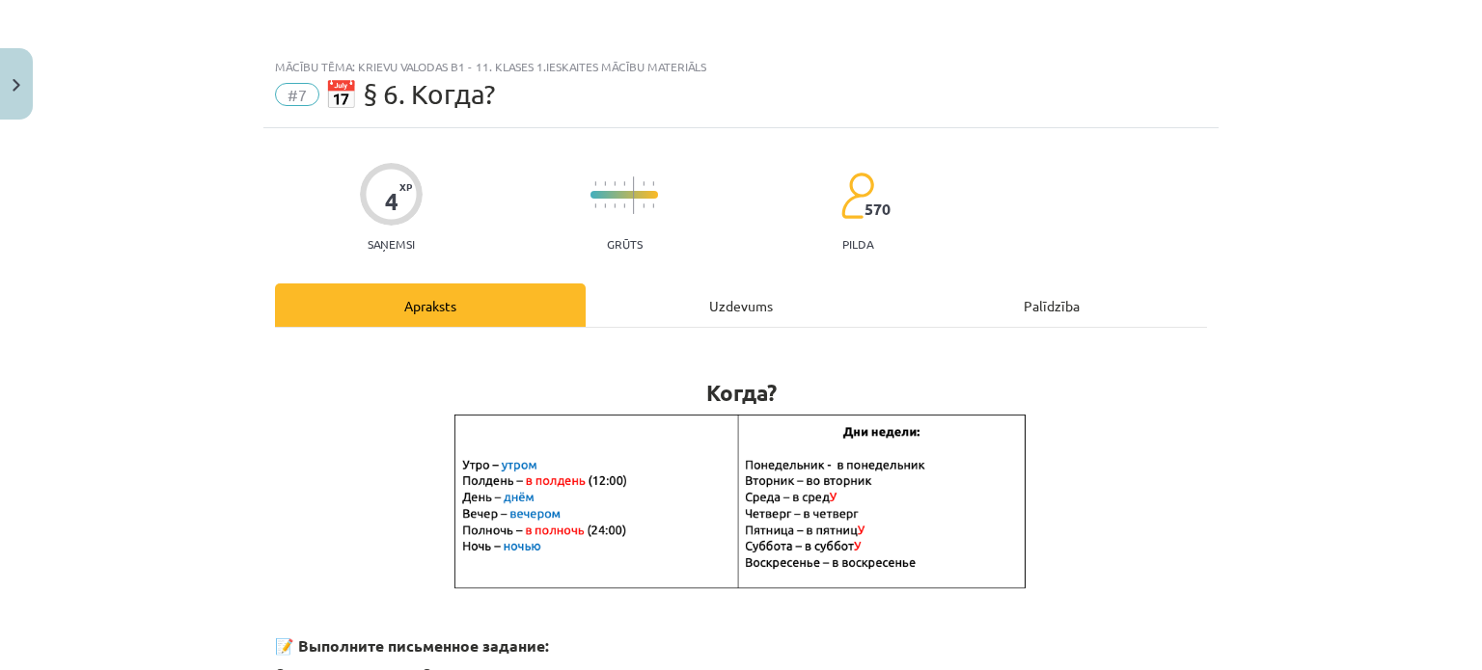
scroll to position [457, 0]
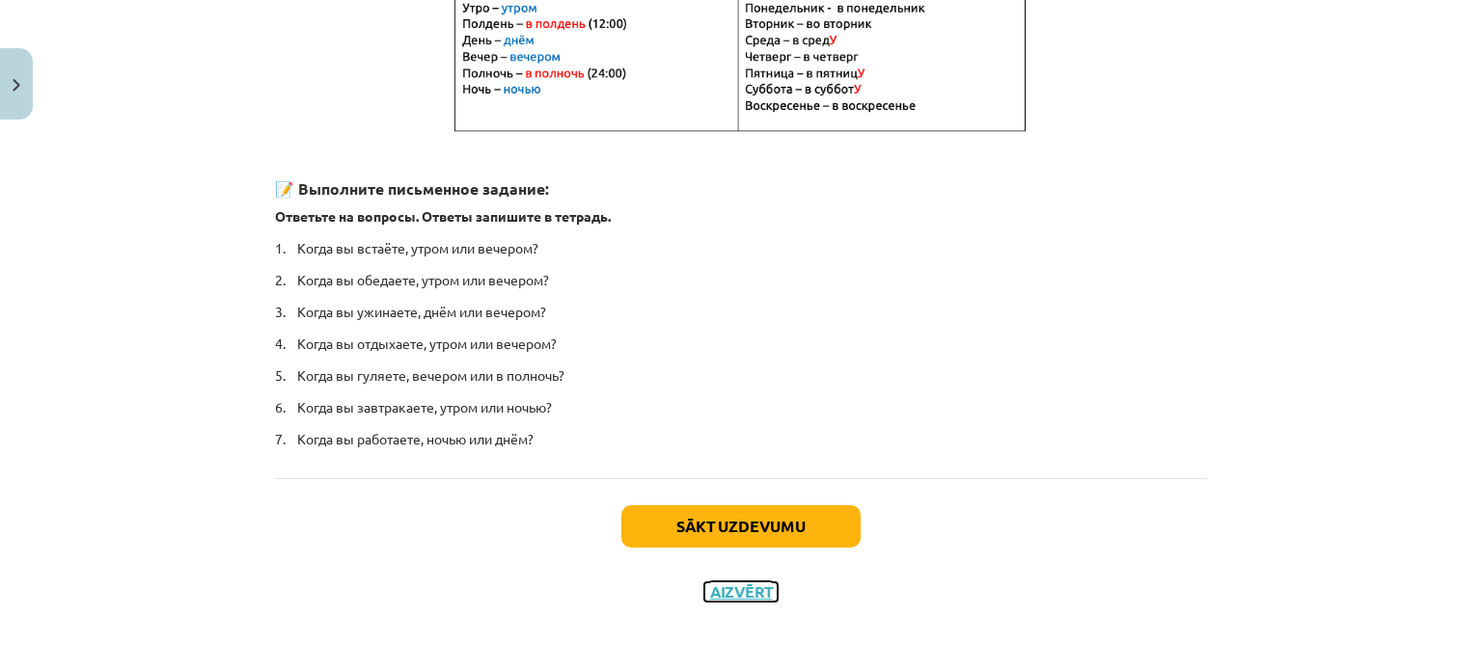
click at [750, 586] on button "Aizvērt" at bounding box center [740, 592] width 73 height 19
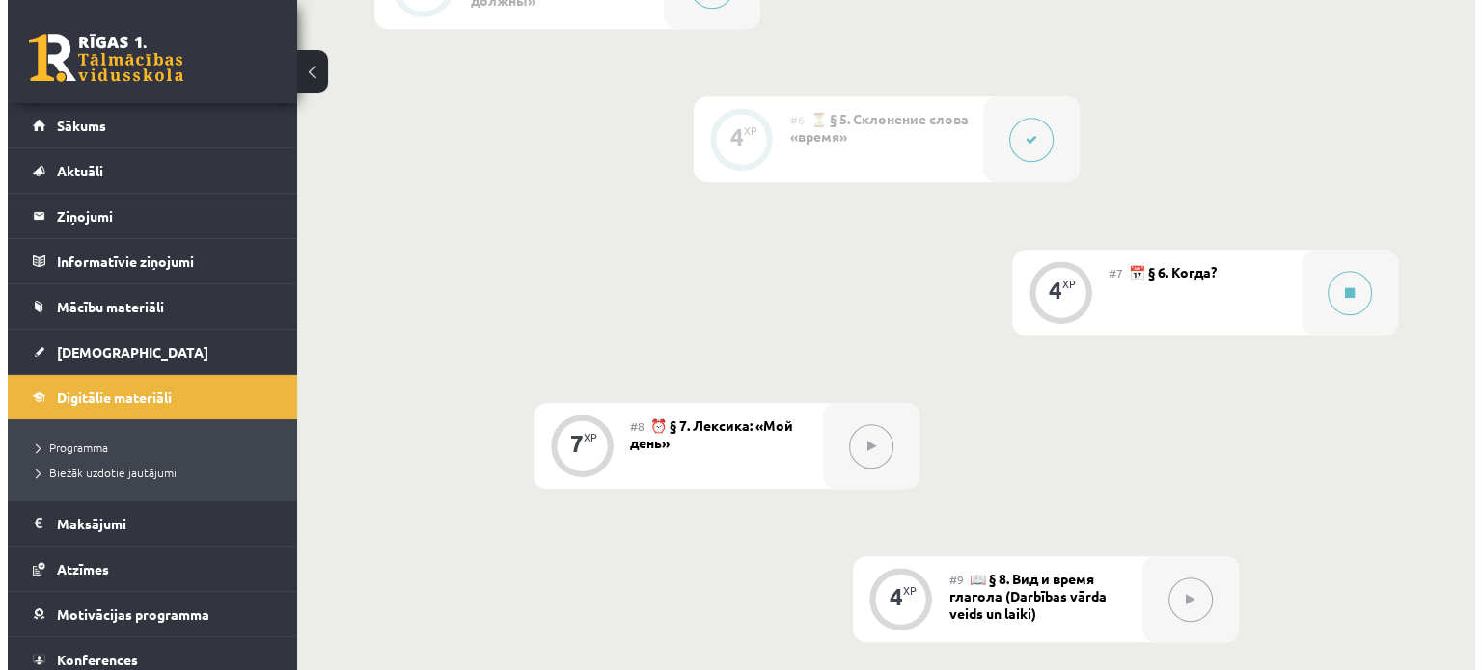
scroll to position [1410, 0]
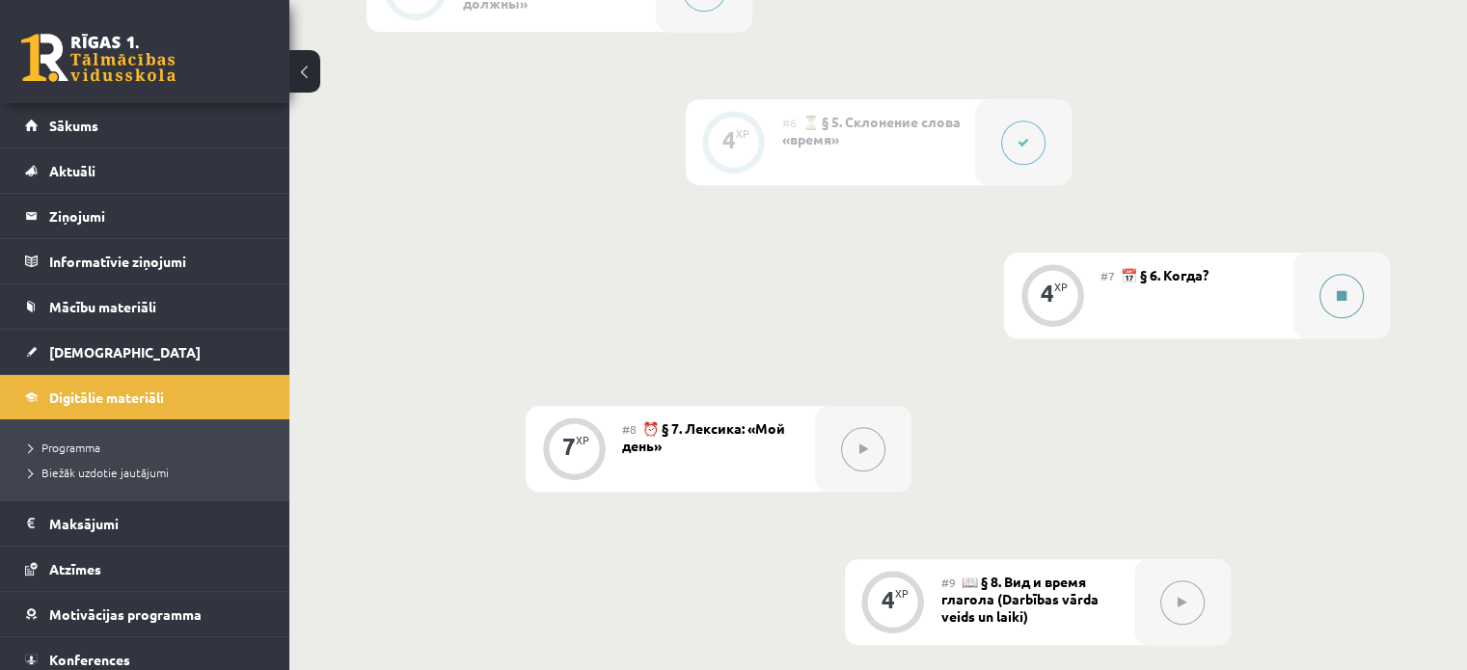
click at [1341, 286] on button at bounding box center [1342, 296] width 44 height 44
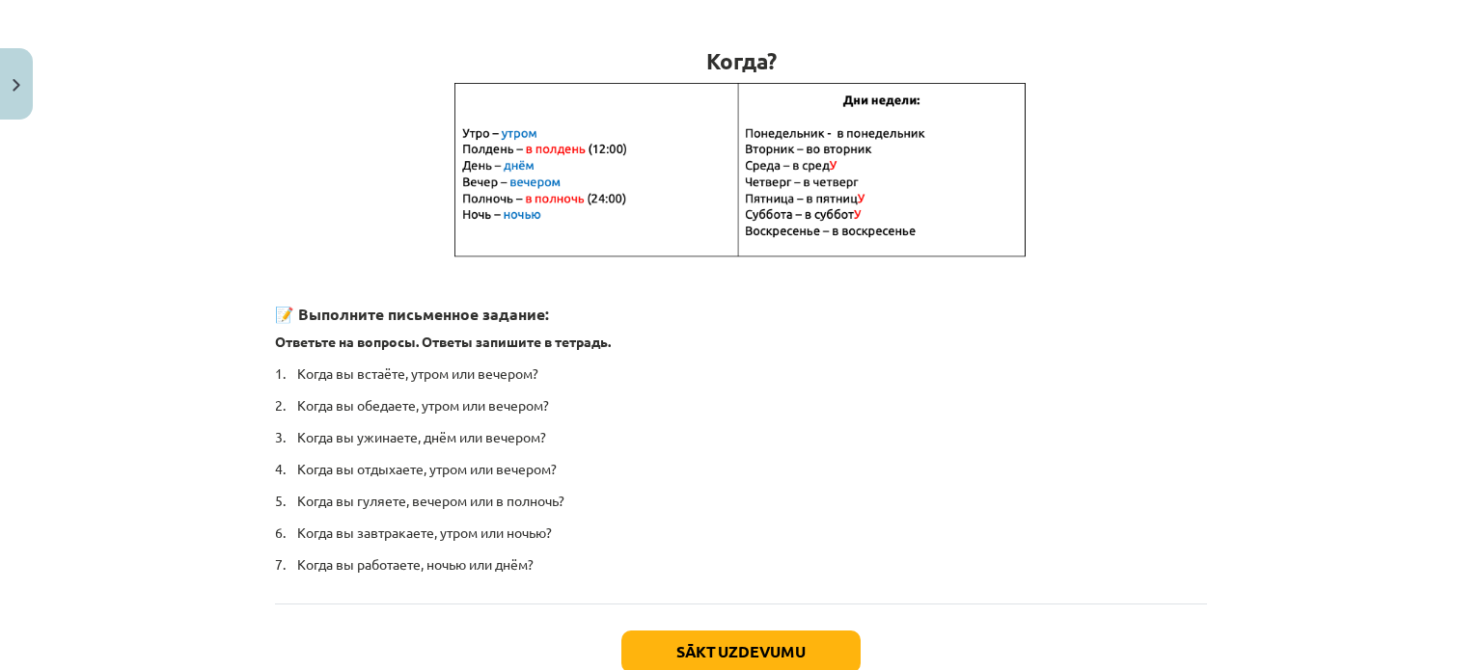
scroll to position [335, 0]
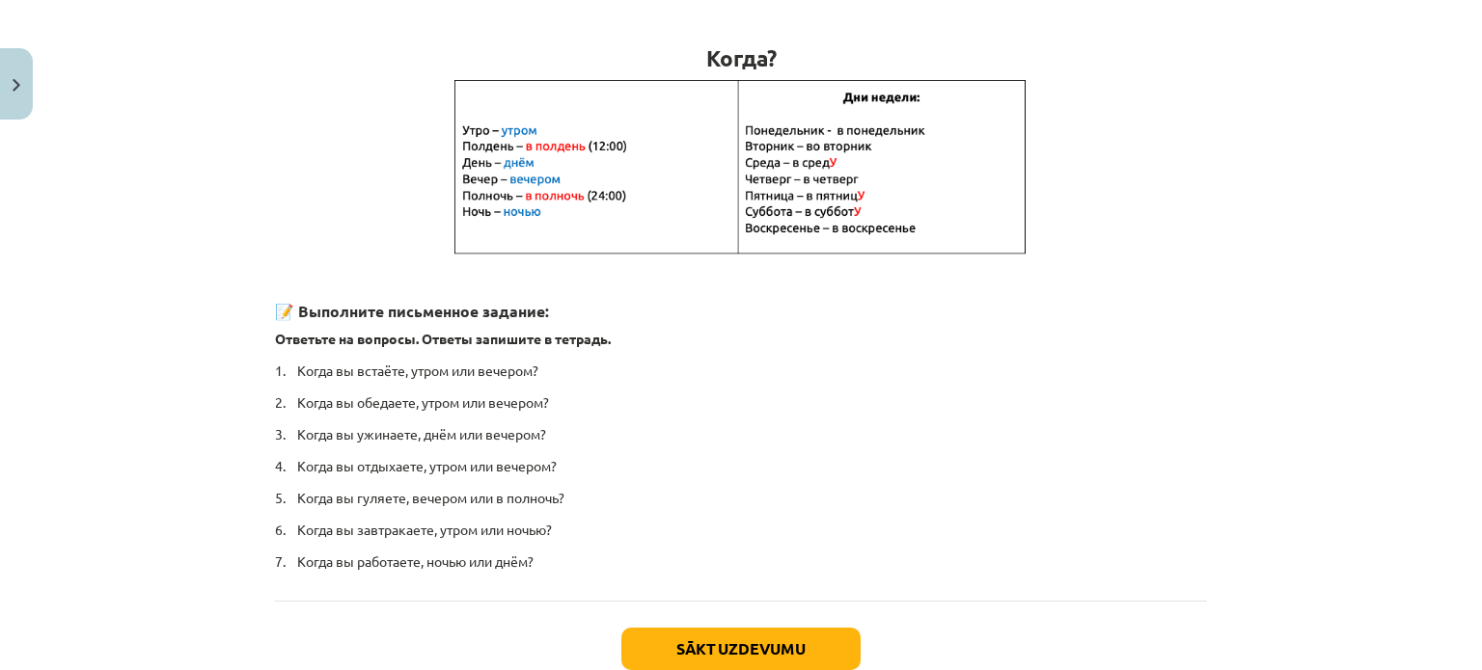
click at [1334, 274] on button at bounding box center [1356, 296] width 44 height 44
click at [644, 649] on button "Sākt uzdevumu" at bounding box center [740, 649] width 239 height 42
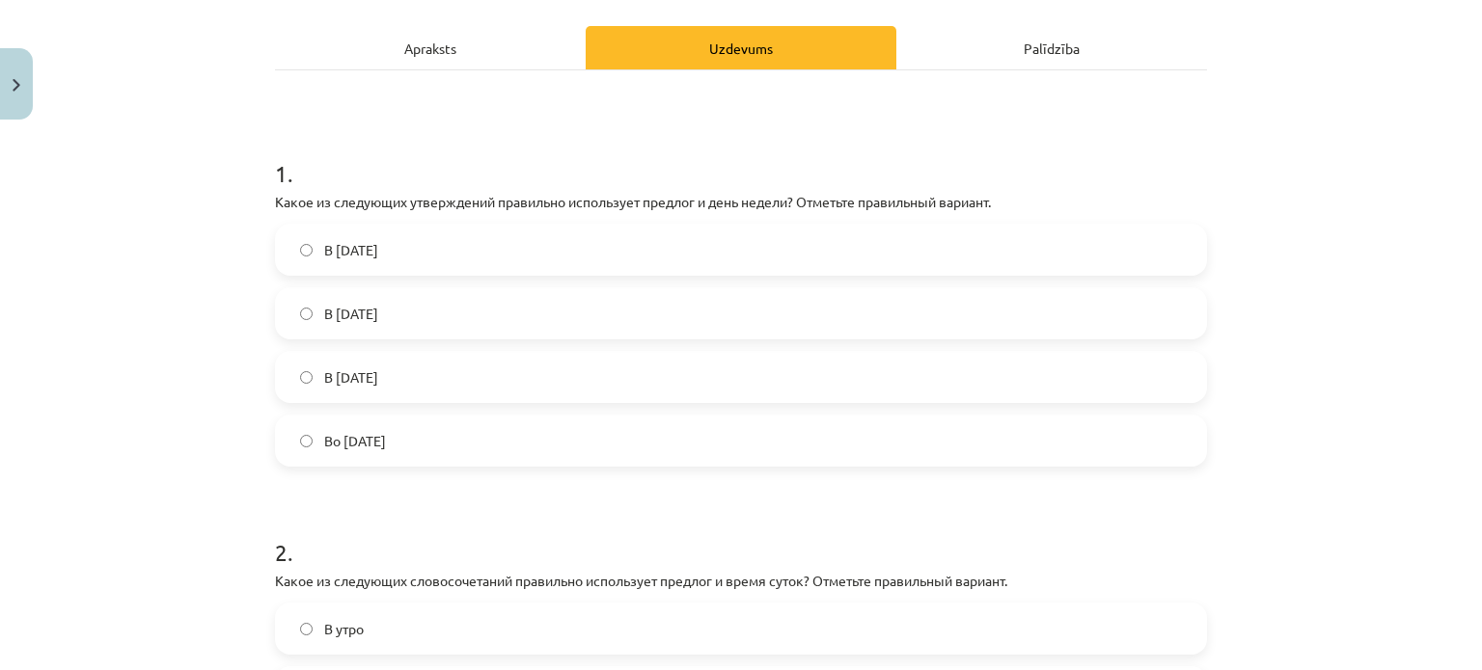
scroll to position [295, 0]
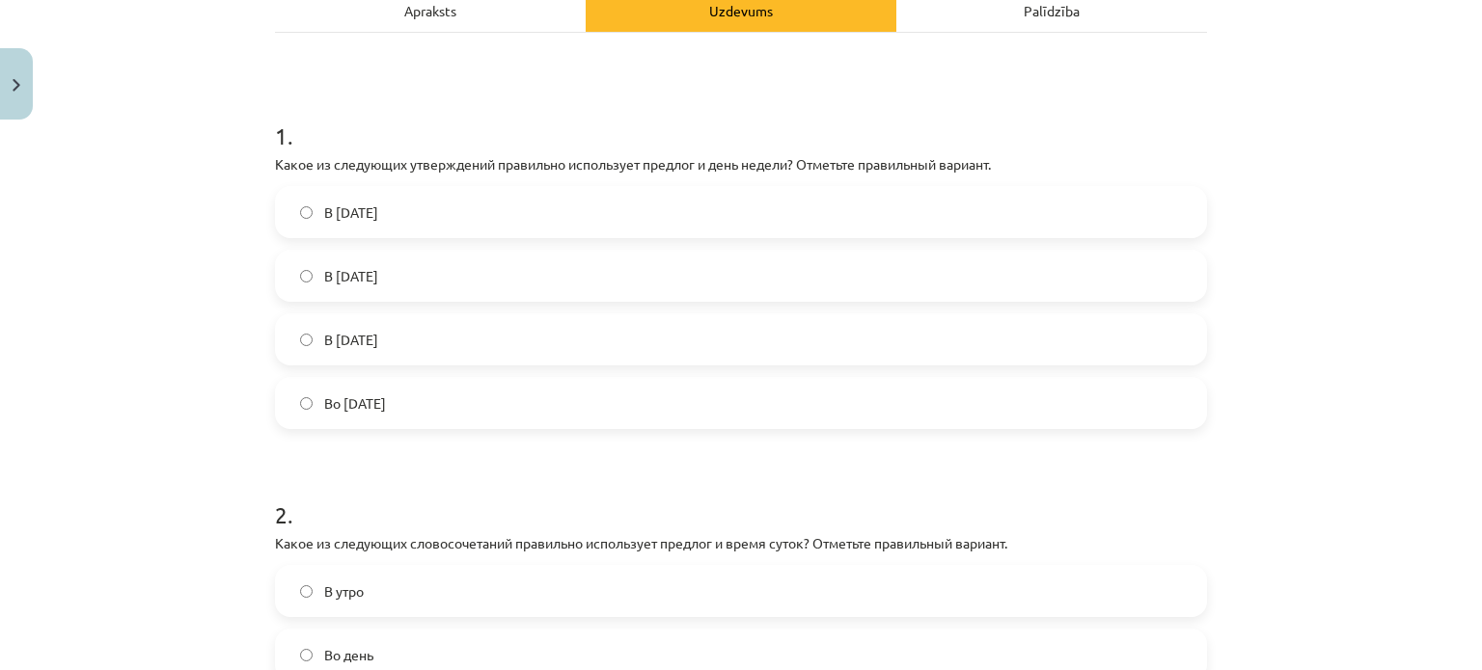
click at [488, 410] on label "Во вторник" at bounding box center [741, 403] width 928 height 48
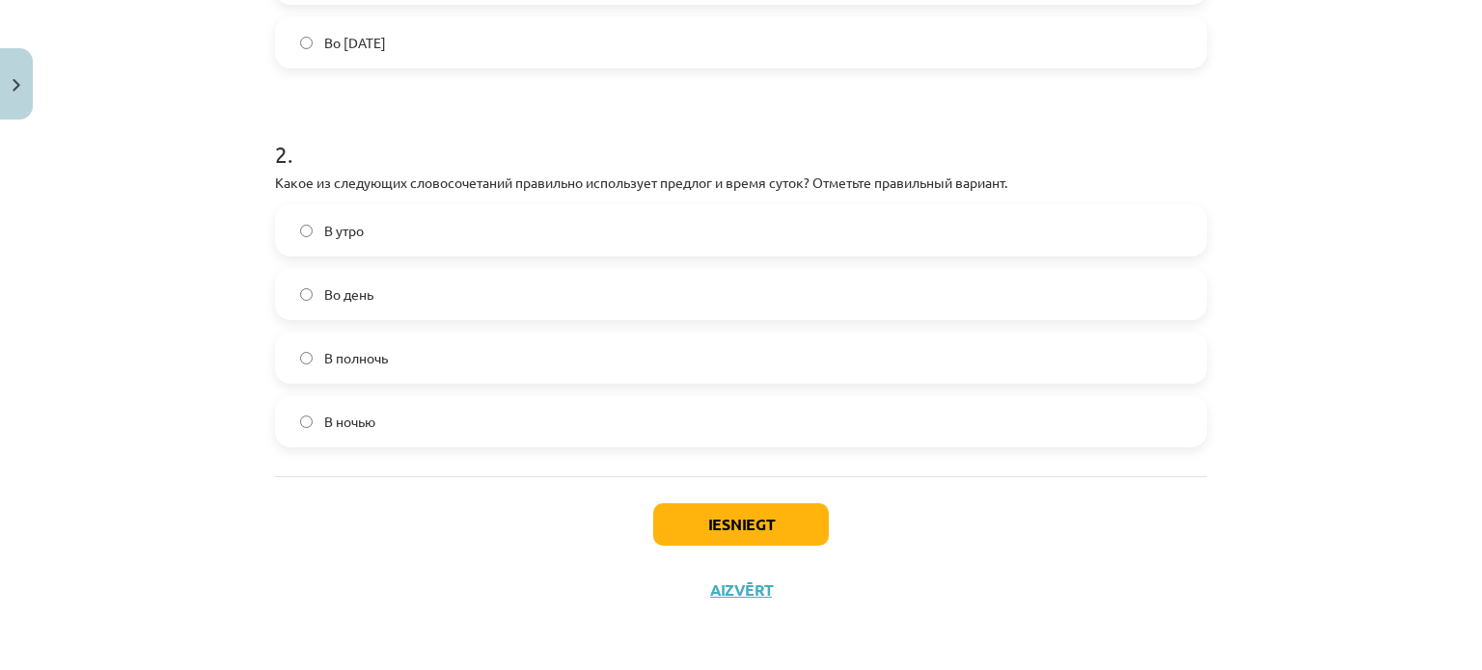
scroll to position [655, 0]
click at [554, 364] on label "В полночь" at bounding box center [741, 359] width 928 height 48
click at [696, 518] on button "Iesniegt" at bounding box center [741, 525] width 176 height 42
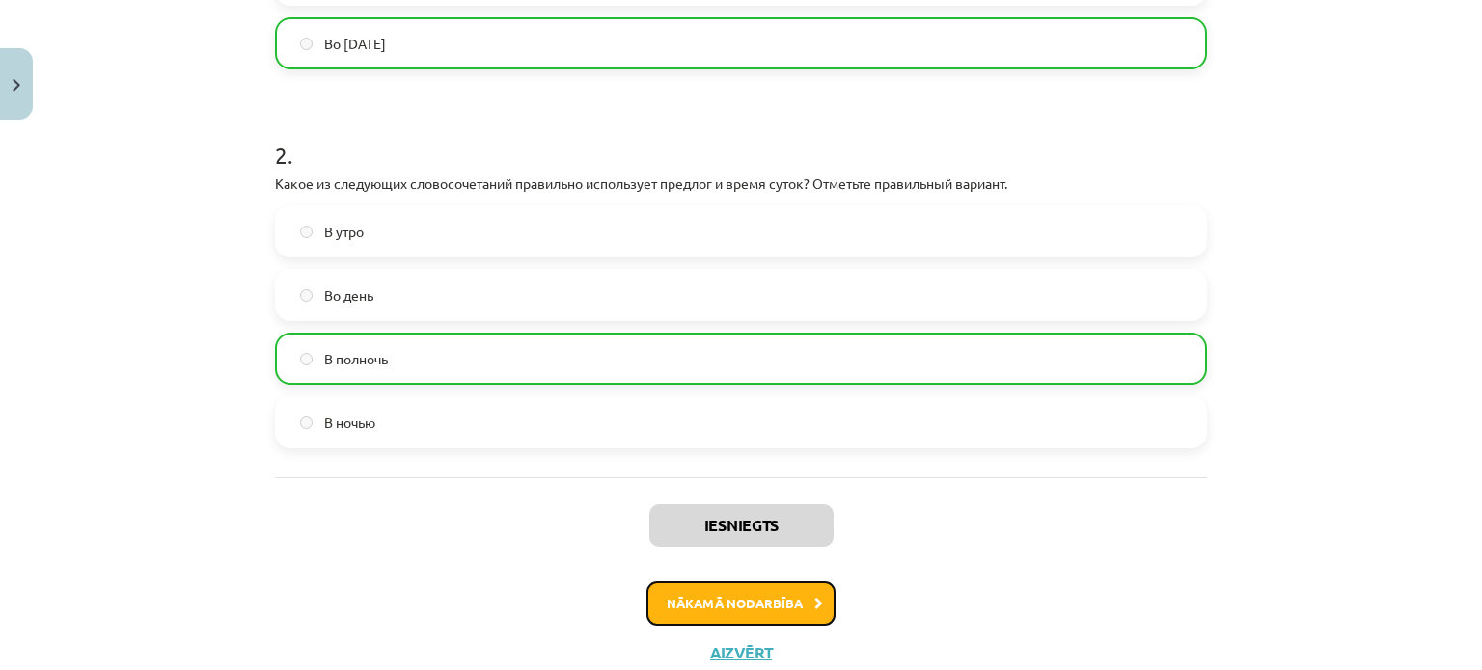
click at [779, 624] on button "Nākamā nodarbība" at bounding box center [740, 604] width 189 height 44
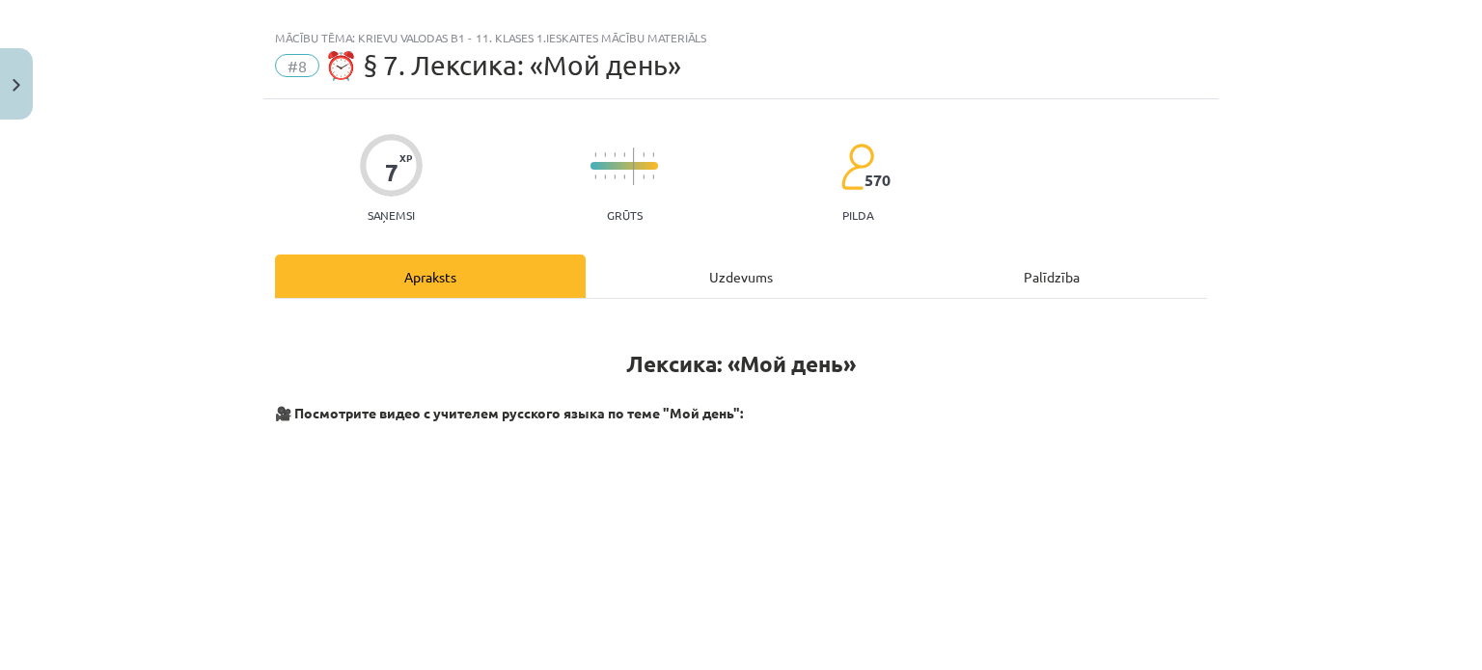
scroll to position [0, 0]
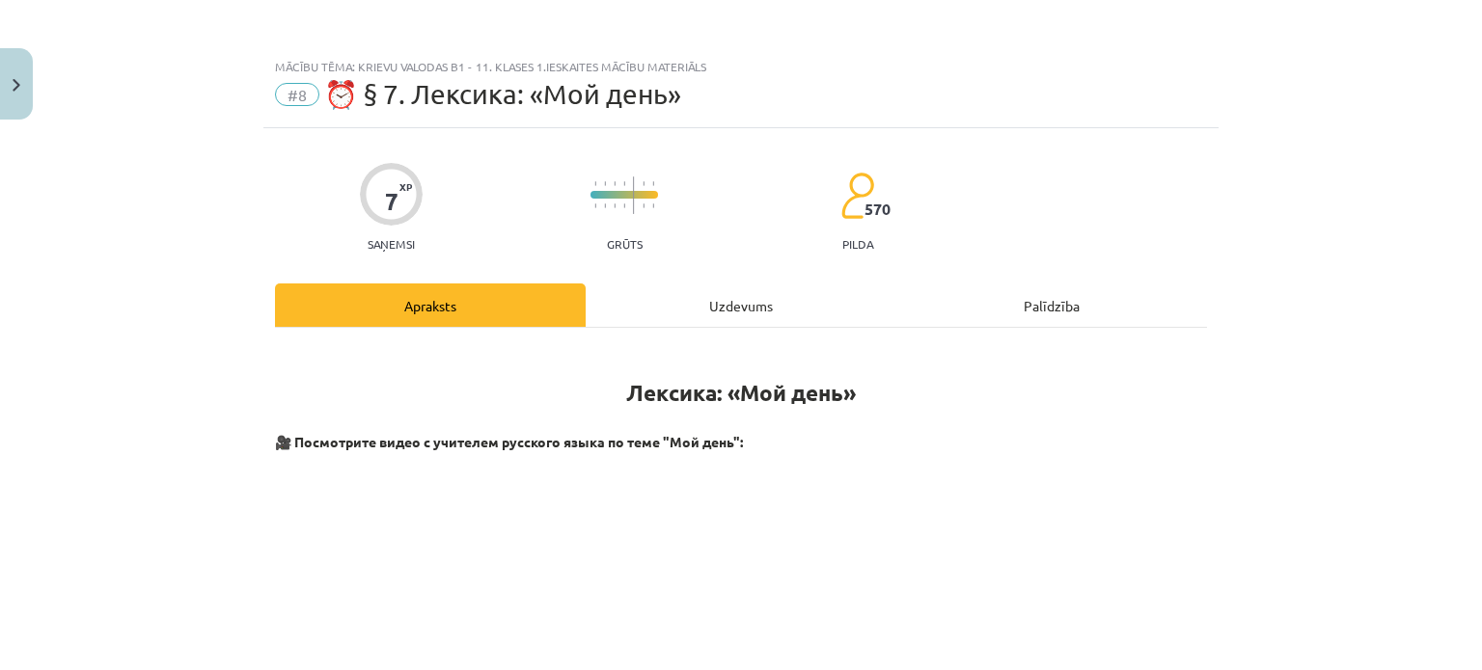
click at [777, 308] on div "Uzdevums" at bounding box center [741, 305] width 311 height 43
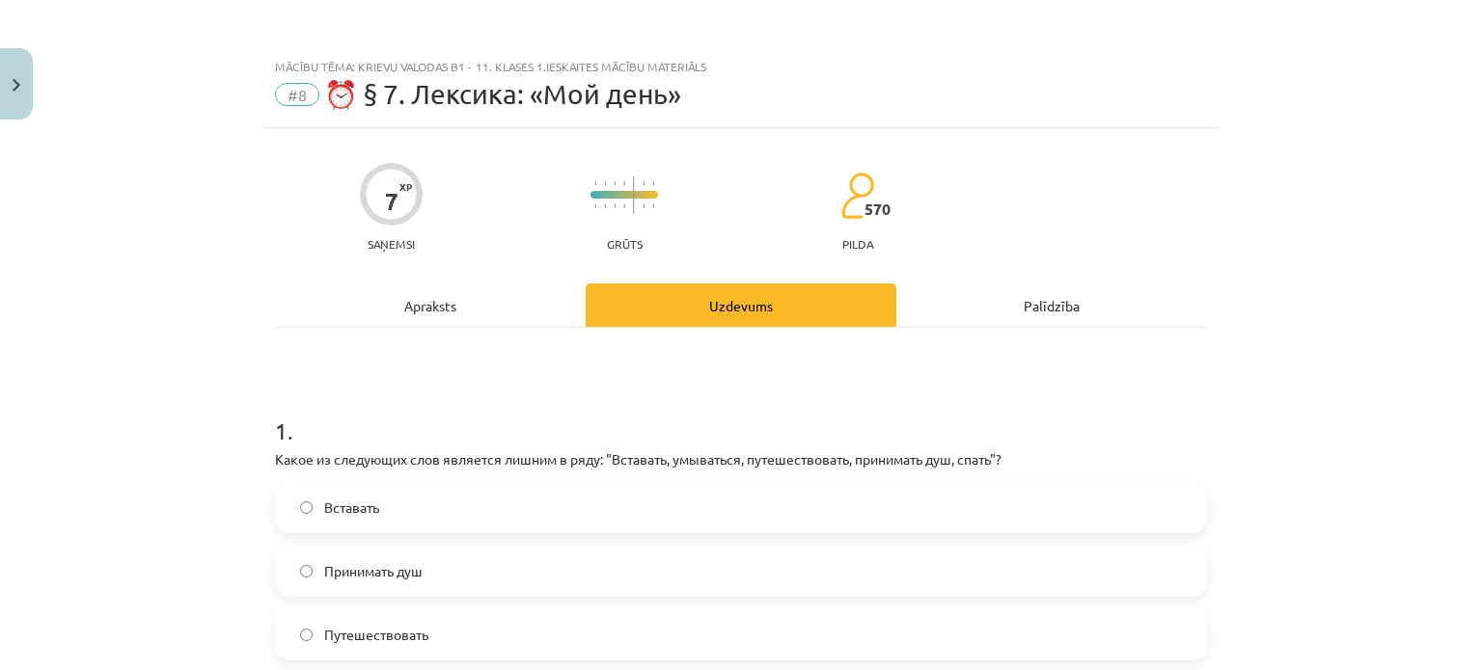
click at [440, 316] on div "Apraksts" at bounding box center [430, 305] width 311 height 43
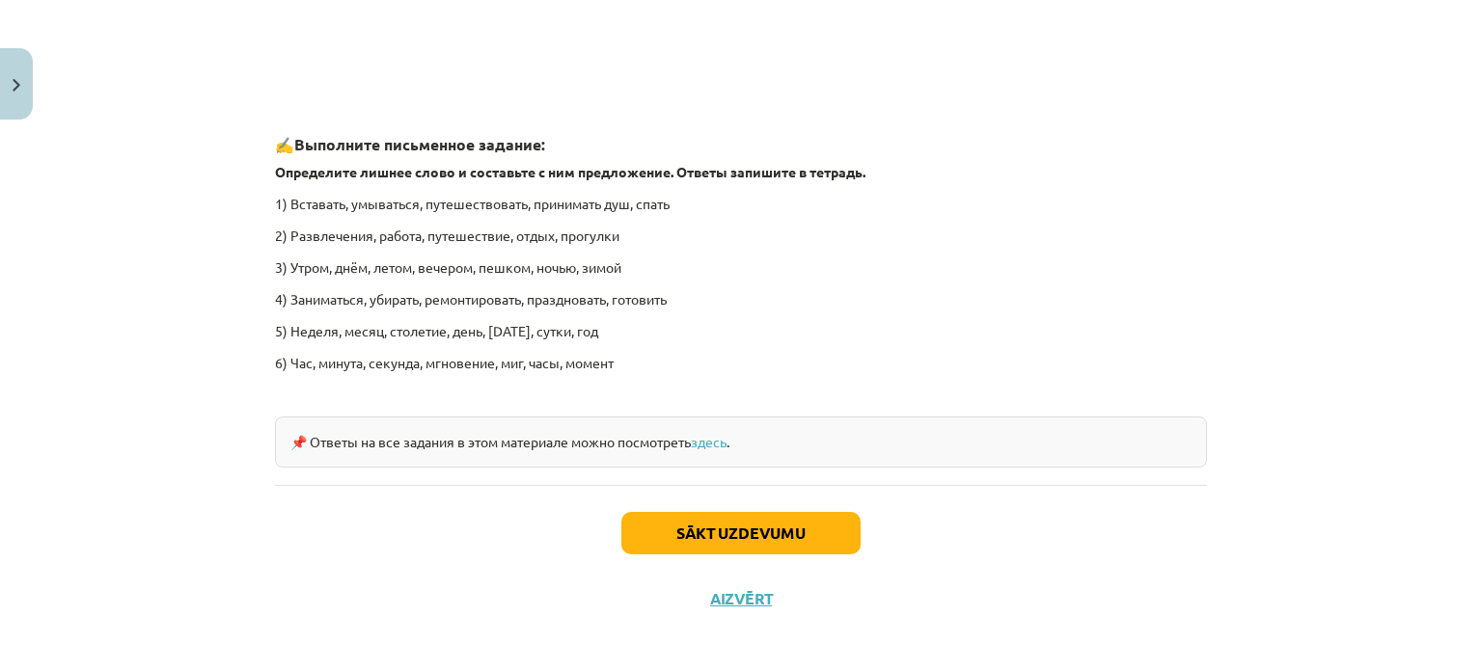
scroll to position [2930, 0]
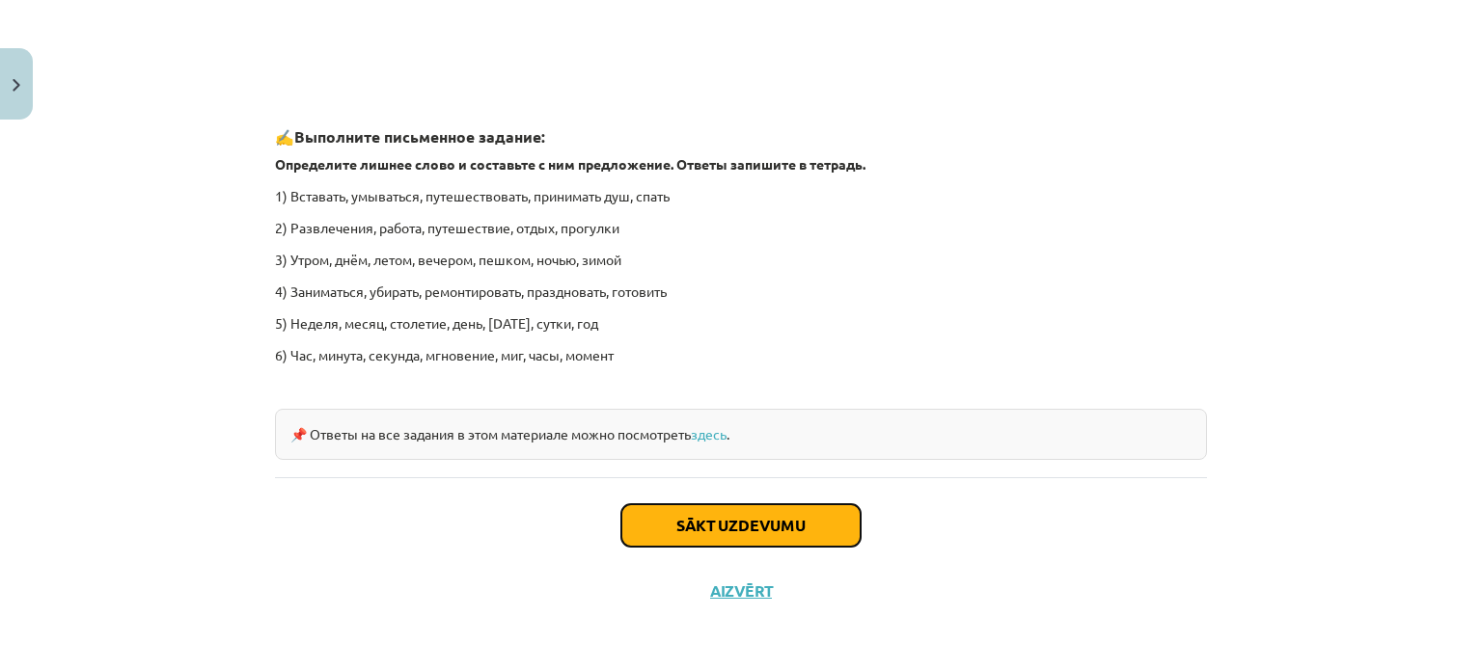
click at [745, 532] on button "Sākt uzdevumu" at bounding box center [740, 525] width 239 height 42
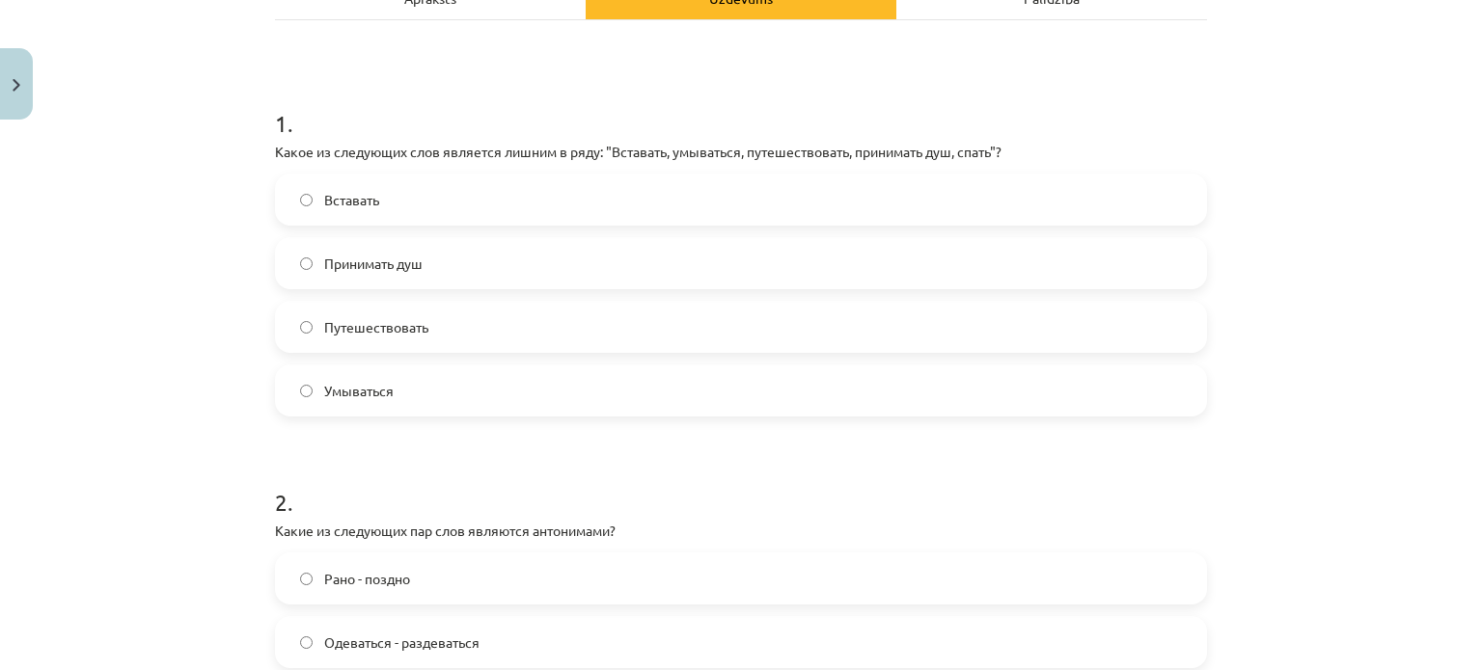
scroll to position [320, 0]
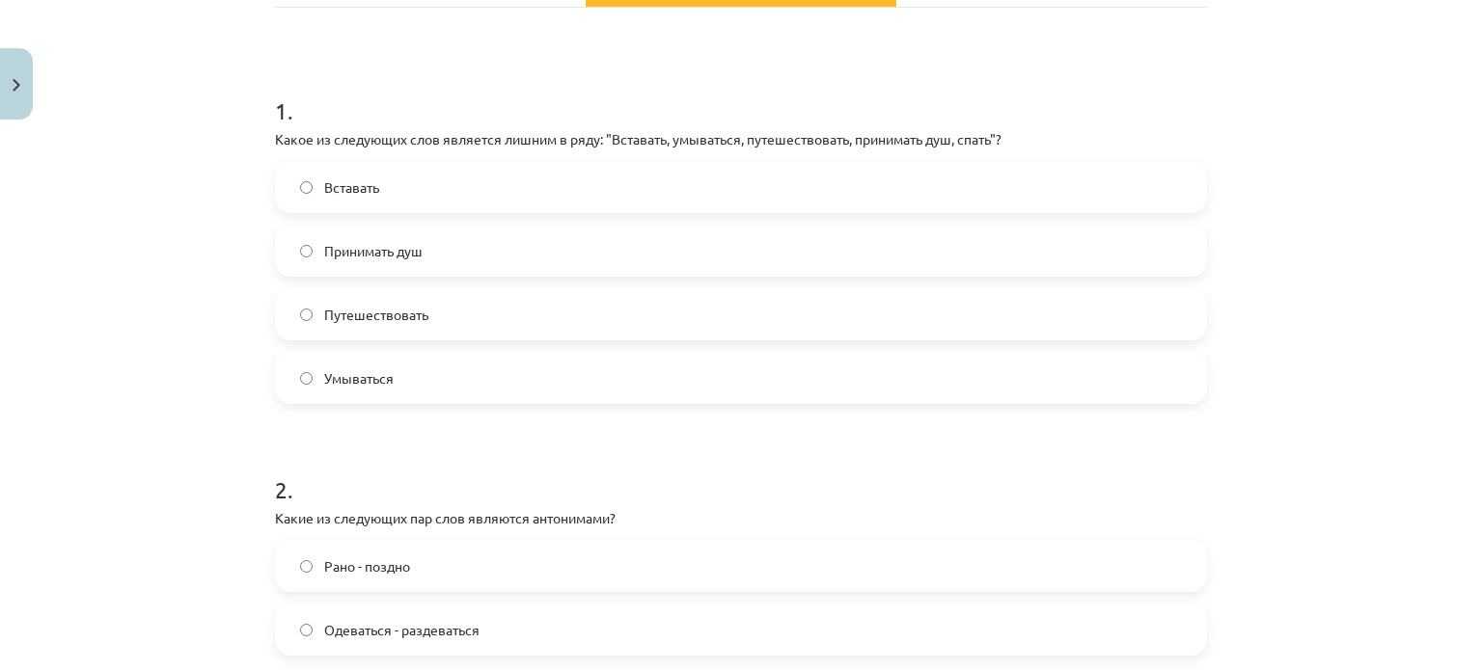
click at [768, 207] on label "Вставать" at bounding box center [741, 187] width 928 height 48
click at [736, 317] on label "Путешествовать" at bounding box center [741, 314] width 928 height 48
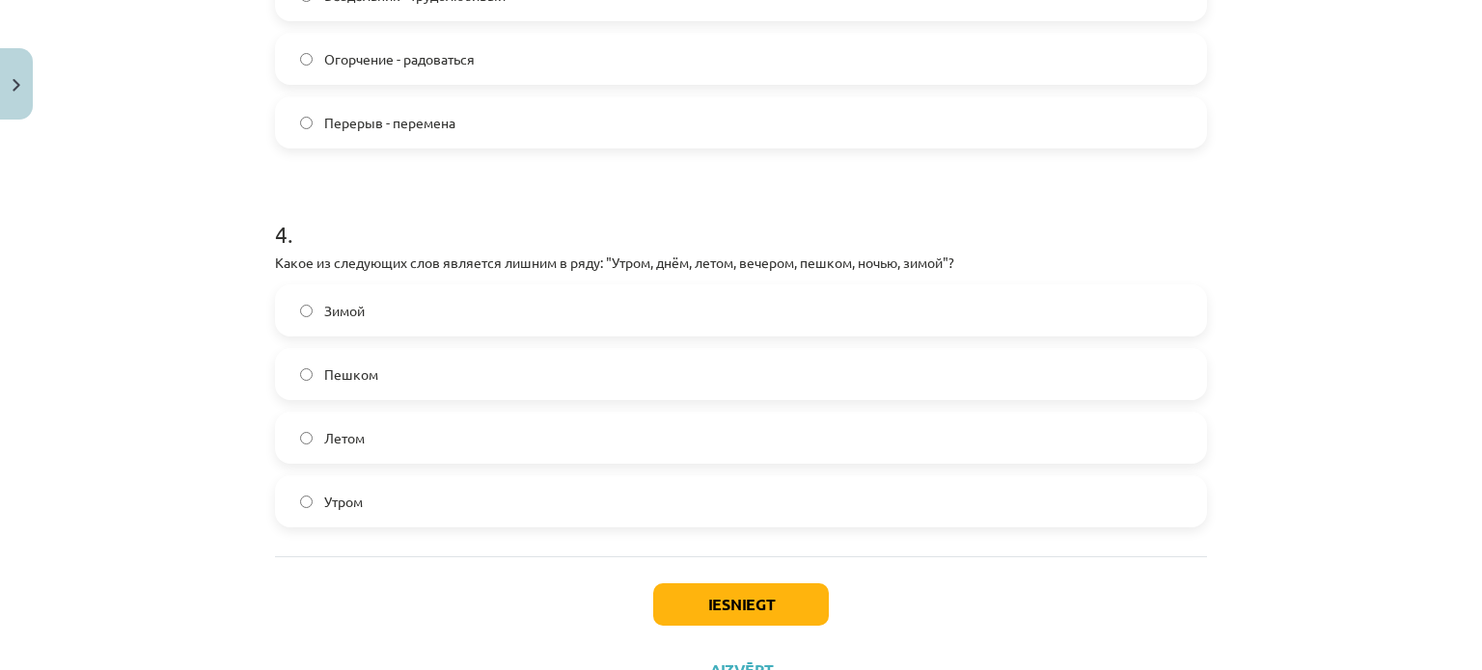
scroll to position [1350, 0]
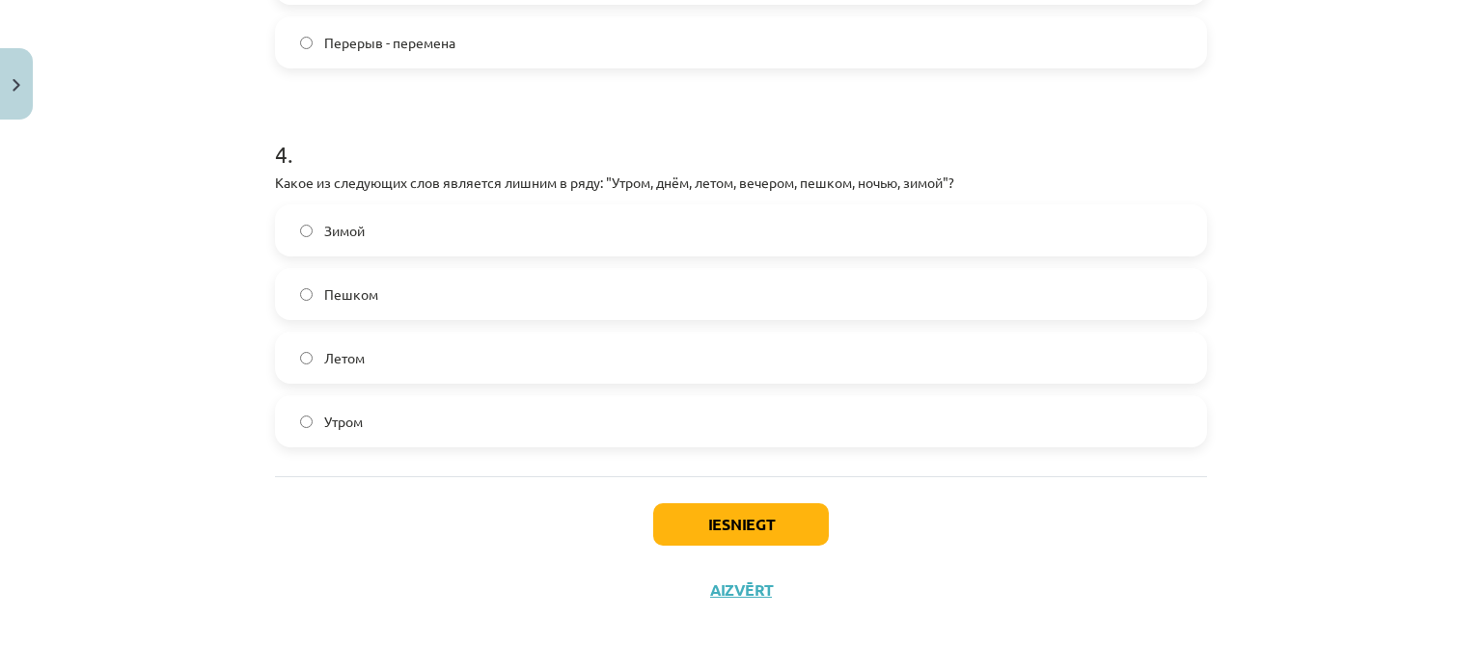
click at [611, 232] on label "Зимой" at bounding box center [741, 230] width 928 height 48
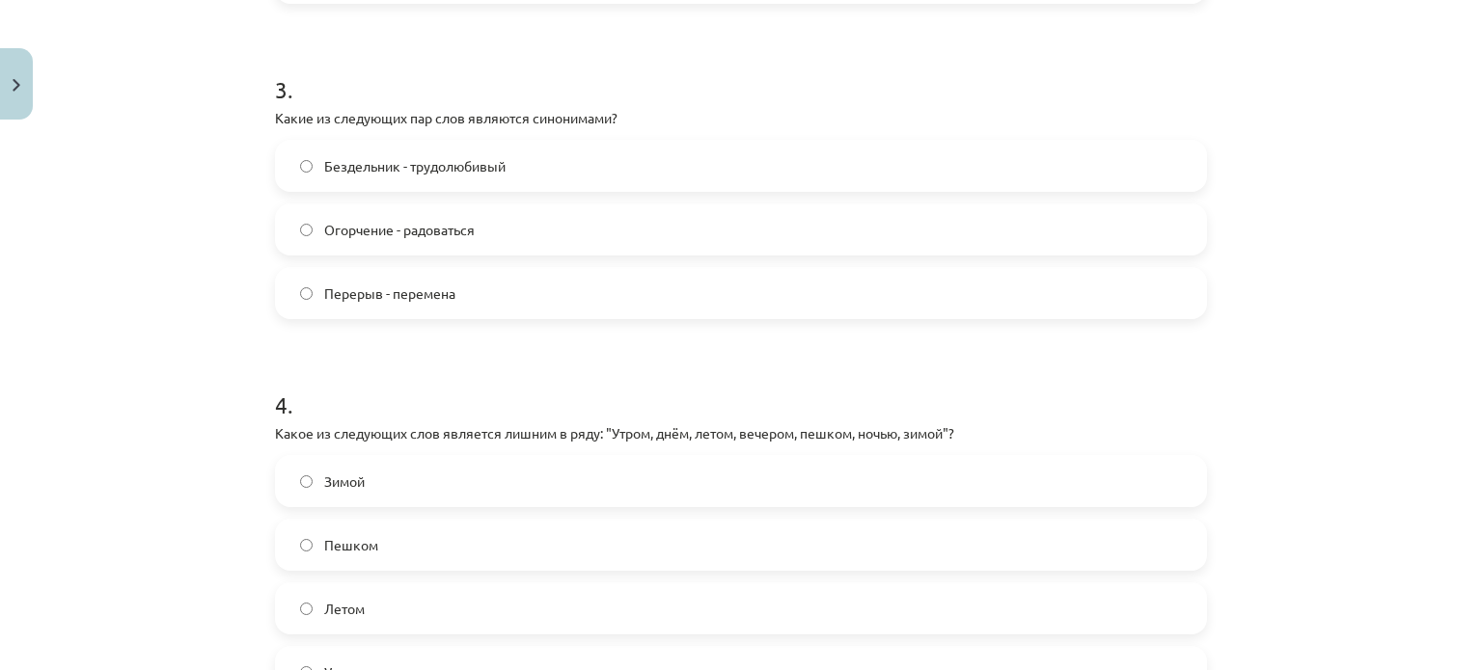
scroll to position [1099, 0]
click at [487, 293] on label "Перерыв - перемена" at bounding box center [741, 294] width 928 height 48
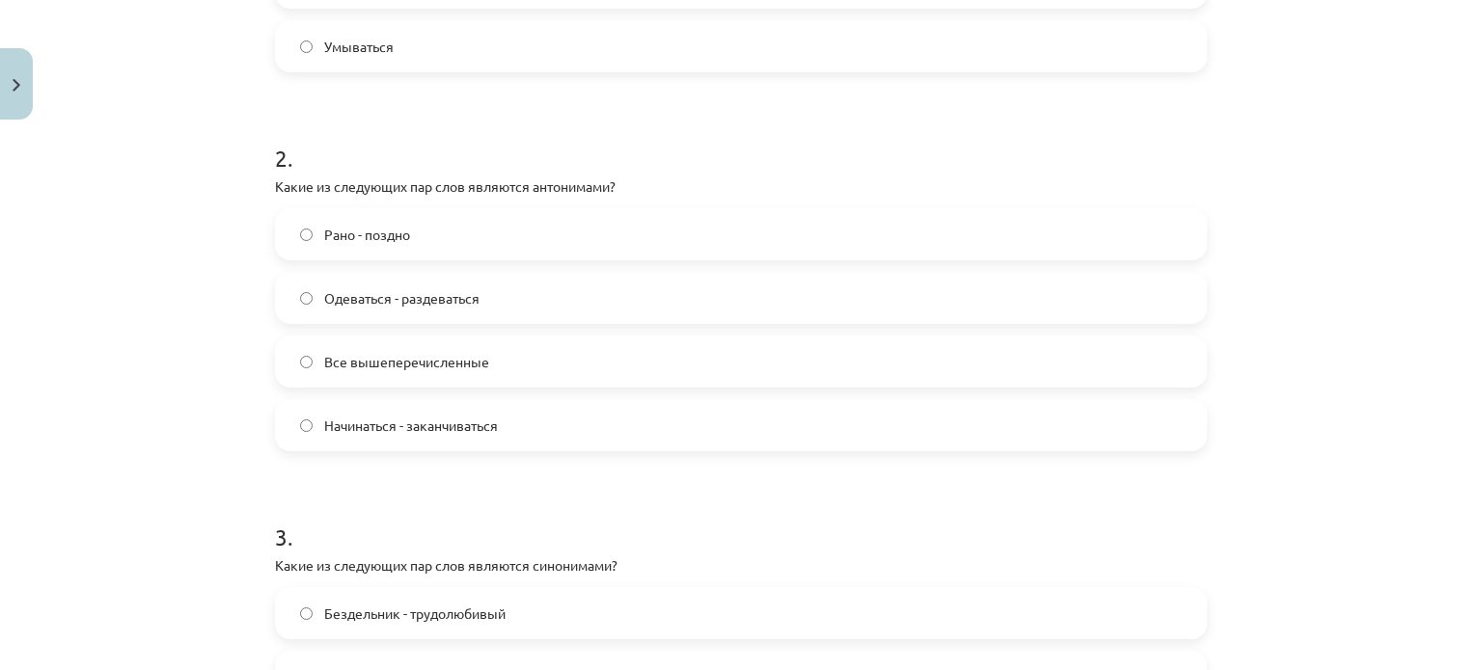
scroll to position [651, 0]
click at [496, 368] on label "Все вышеперечисленные" at bounding box center [741, 363] width 928 height 48
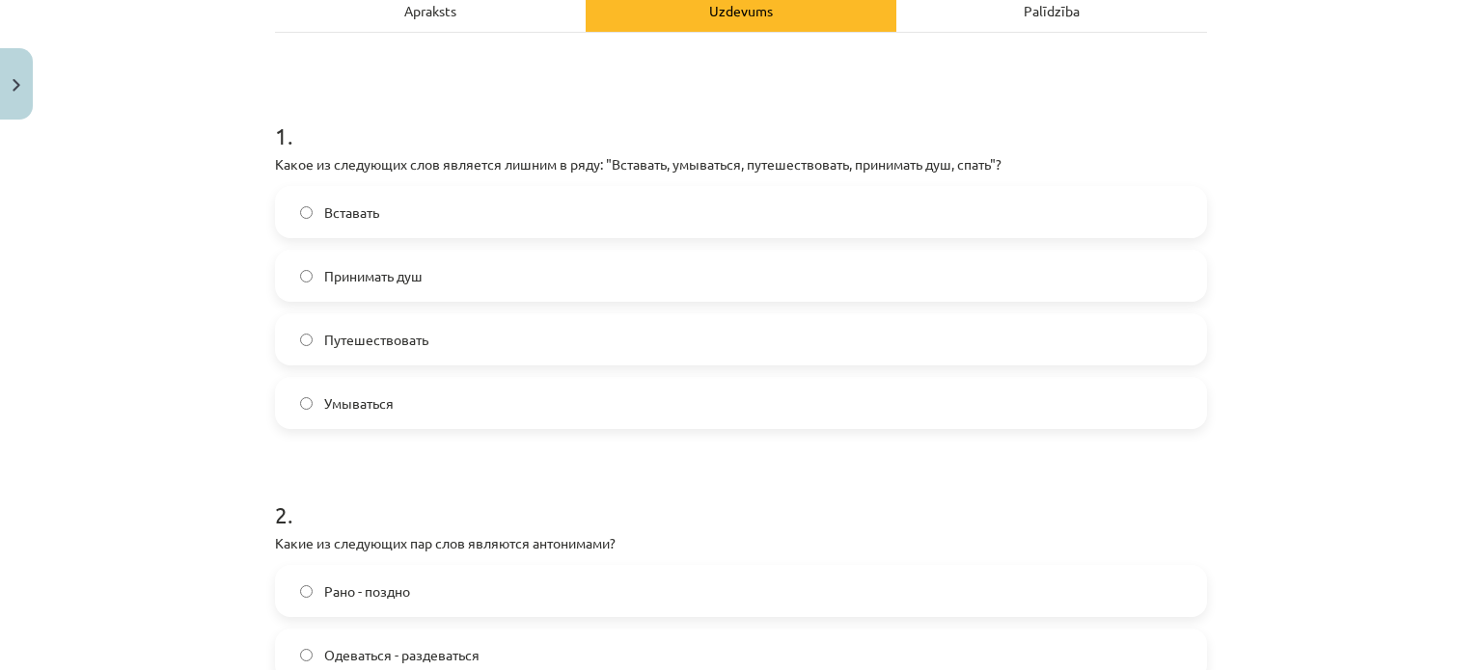
scroll to position [312, 0]
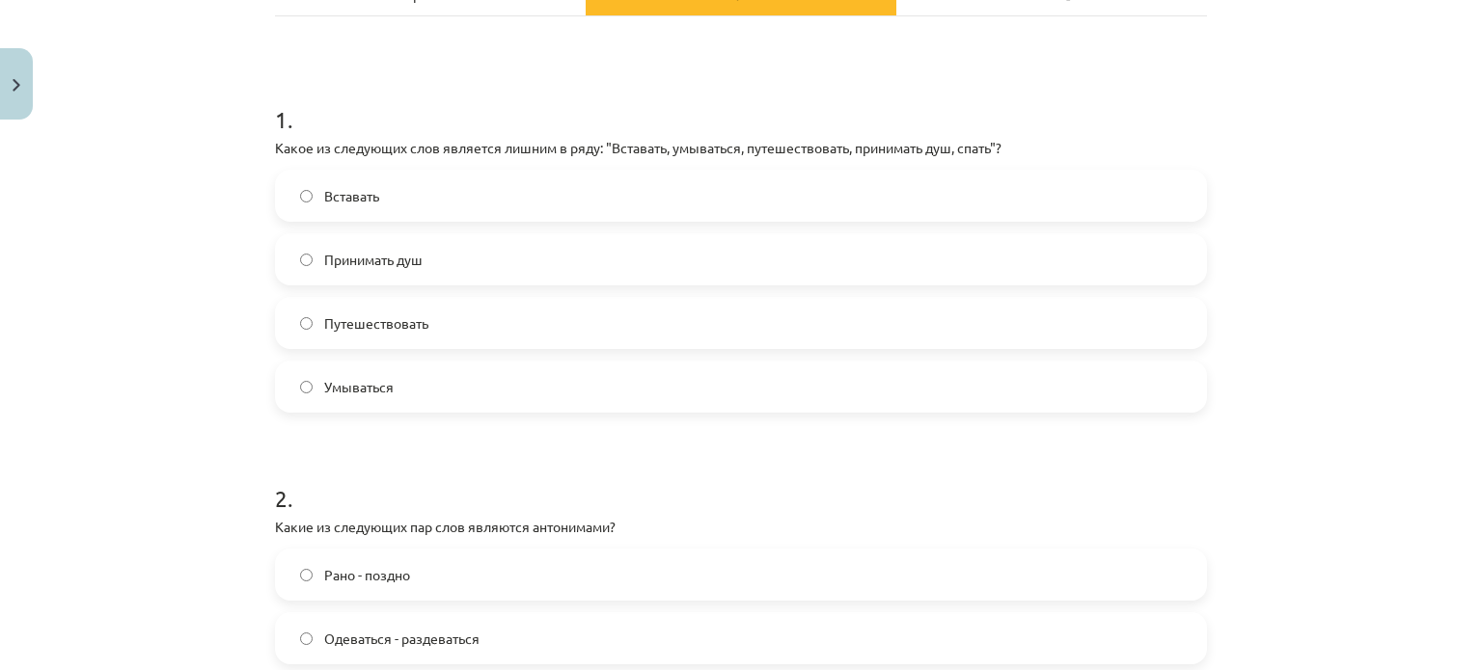
click at [450, 380] on label "Умываться" at bounding box center [741, 387] width 928 height 48
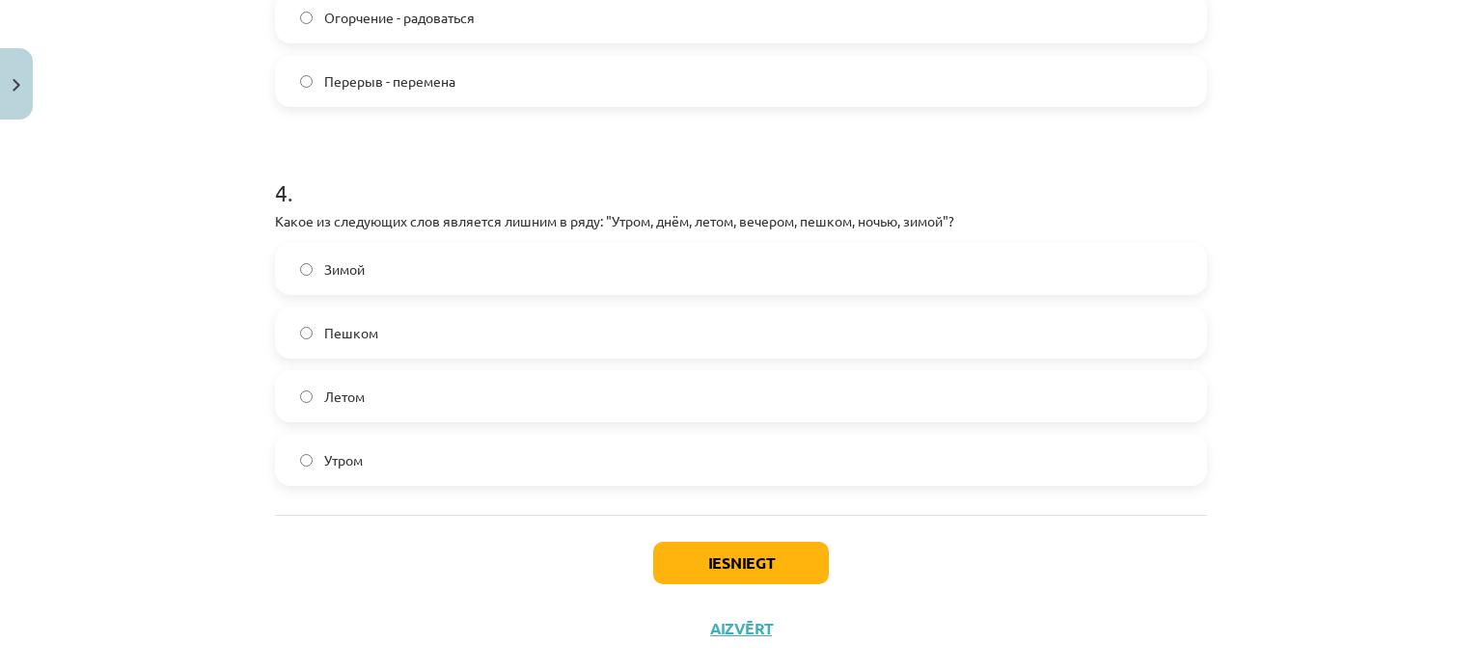
scroll to position [1350, 0]
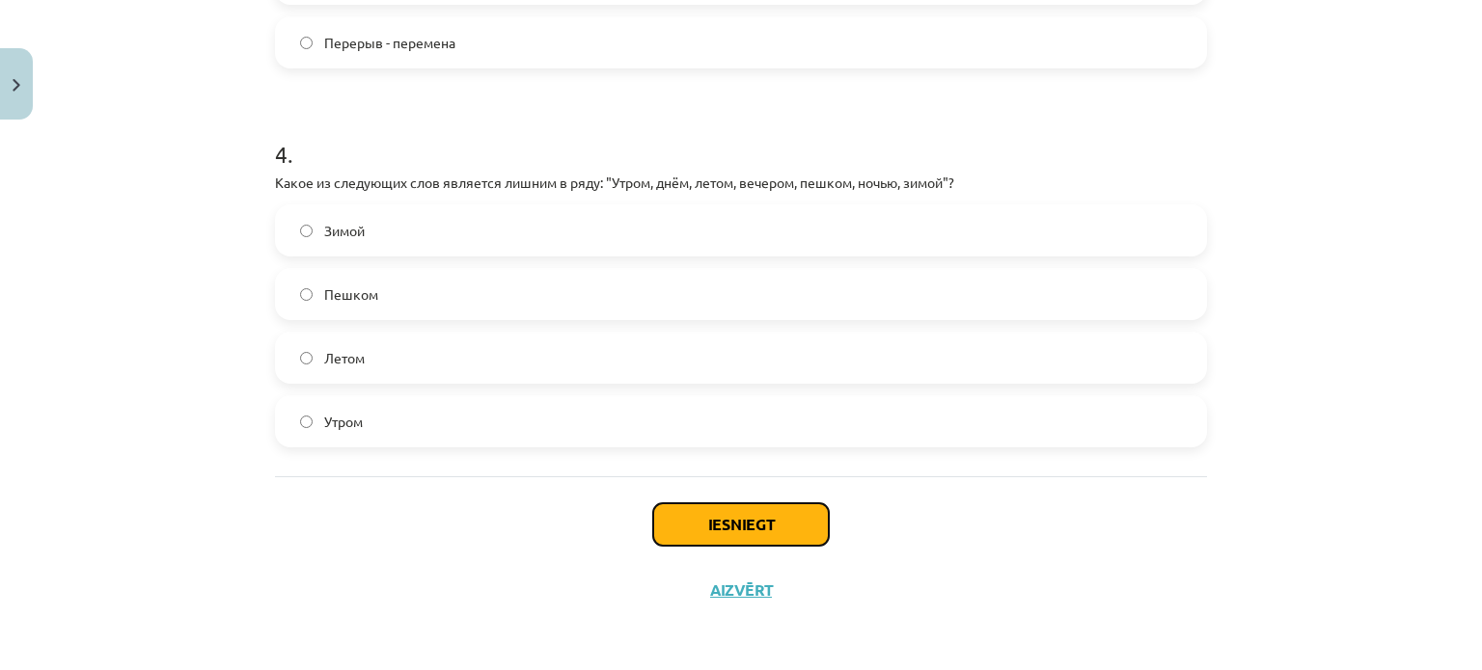
click at [709, 518] on button "Iesniegt" at bounding box center [741, 525] width 176 height 42
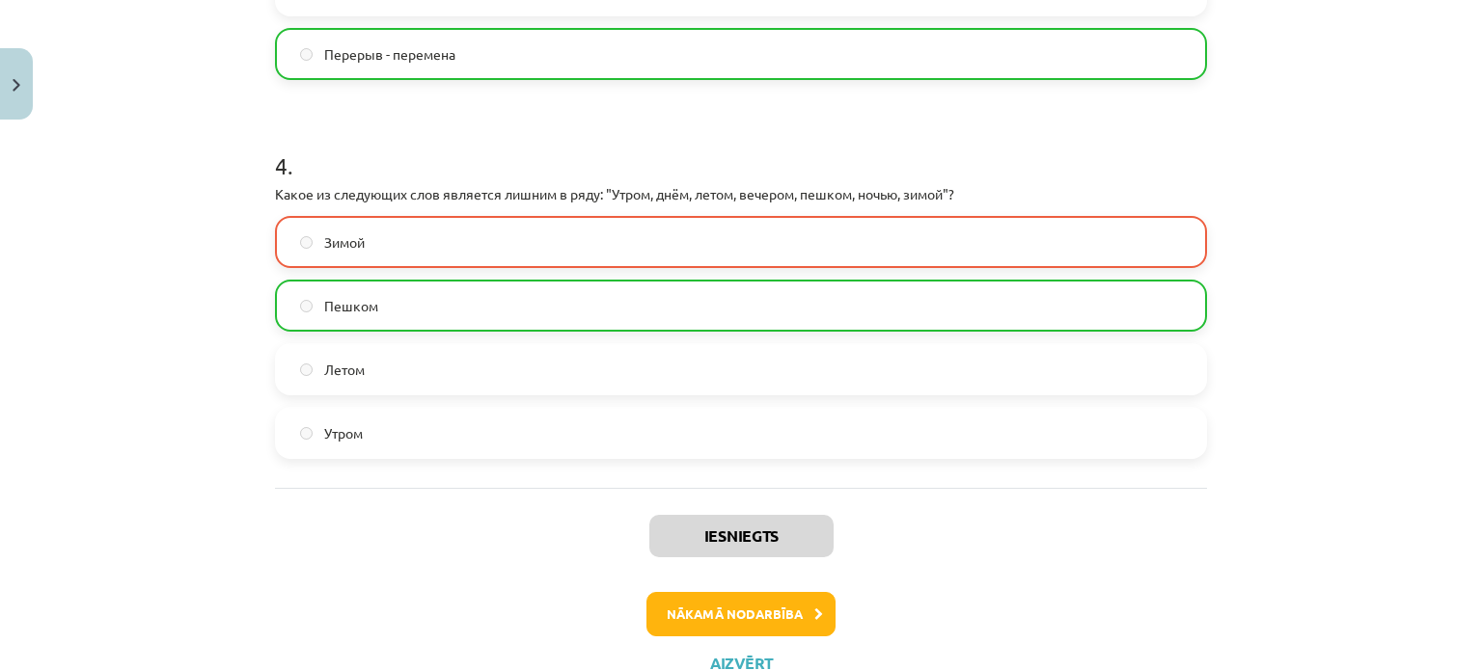
scroll to position [1411, 0]
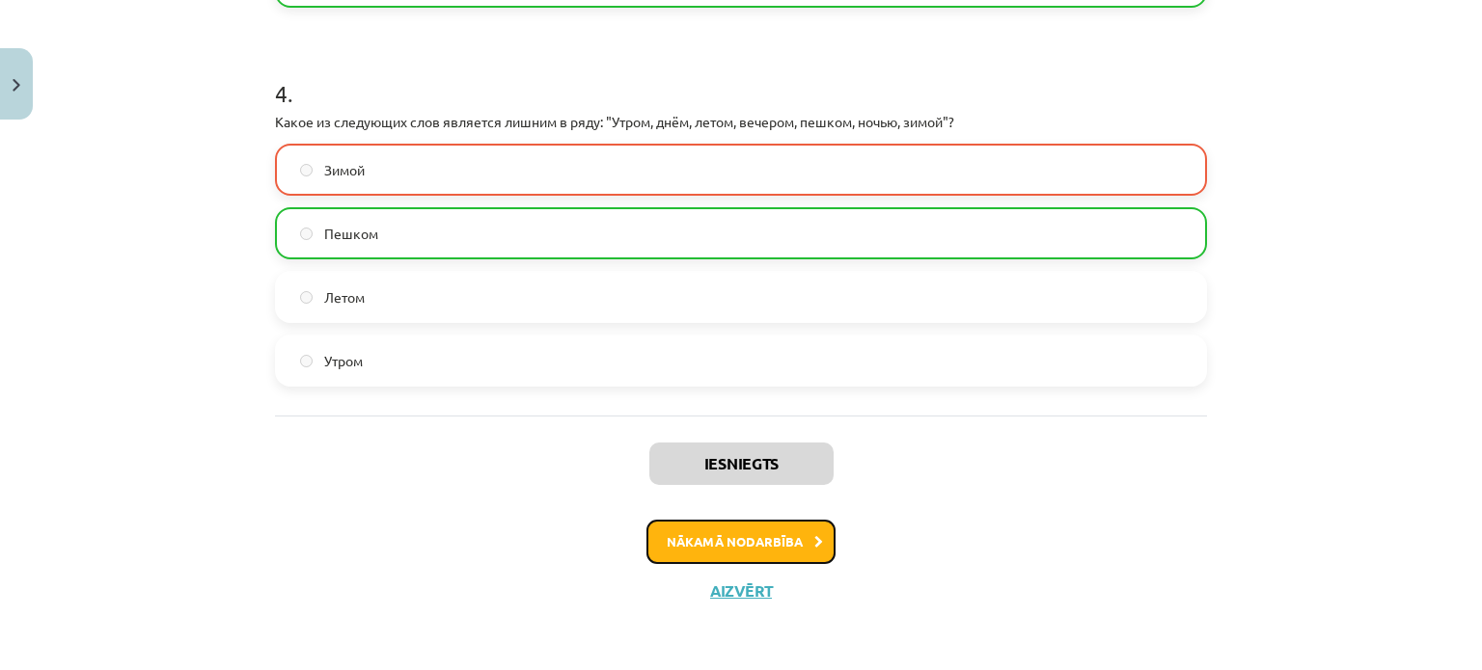
click at [783, 547] on button "Nākamā nodarbība" at bounding box center [740, 542] width 189 height 44
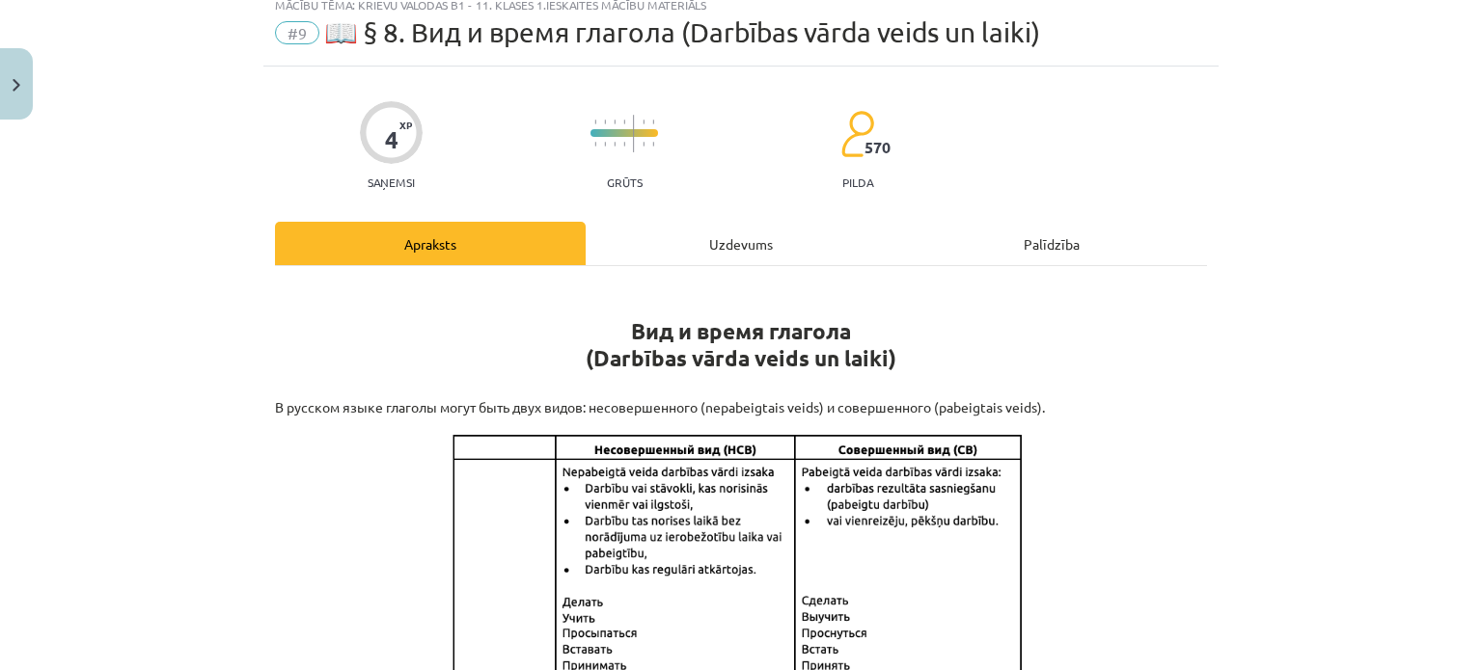
scroll to position [0, 0]
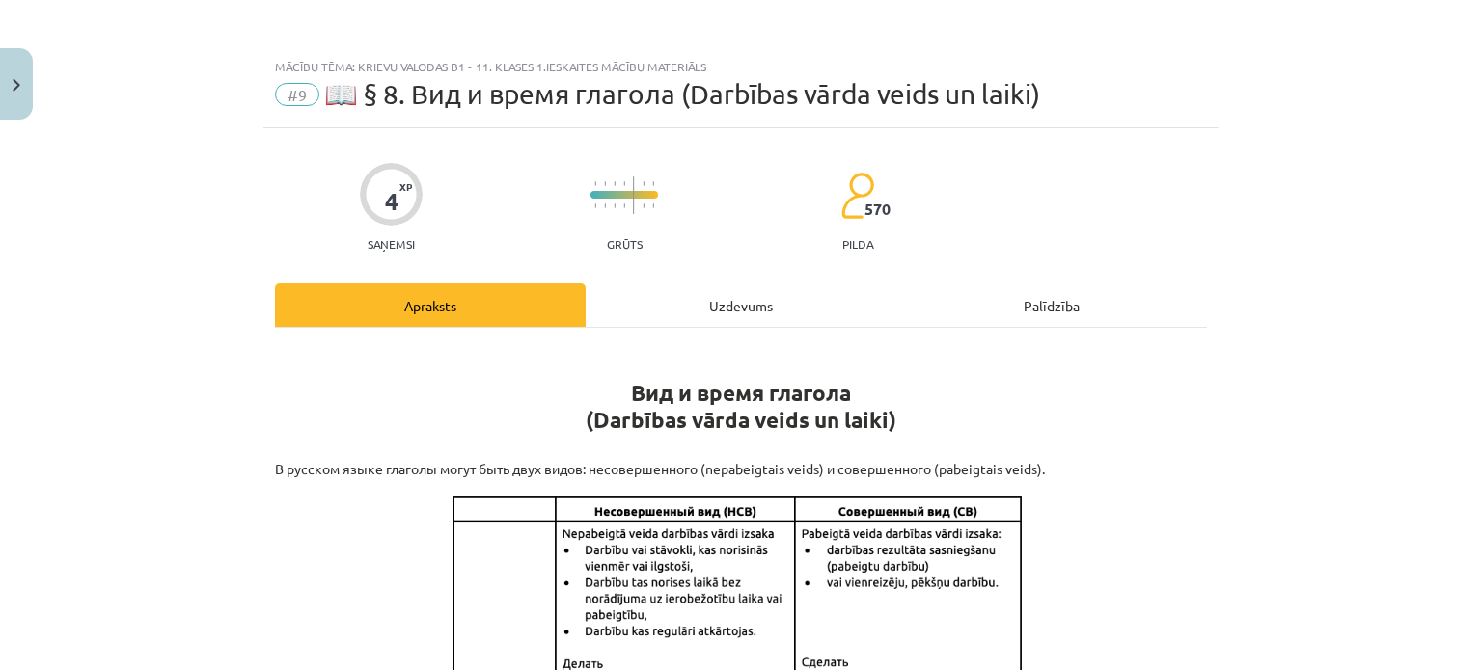
click at [721, 292] on div "Uzdevums" at bounding box center [741, 305] width 311 height 43
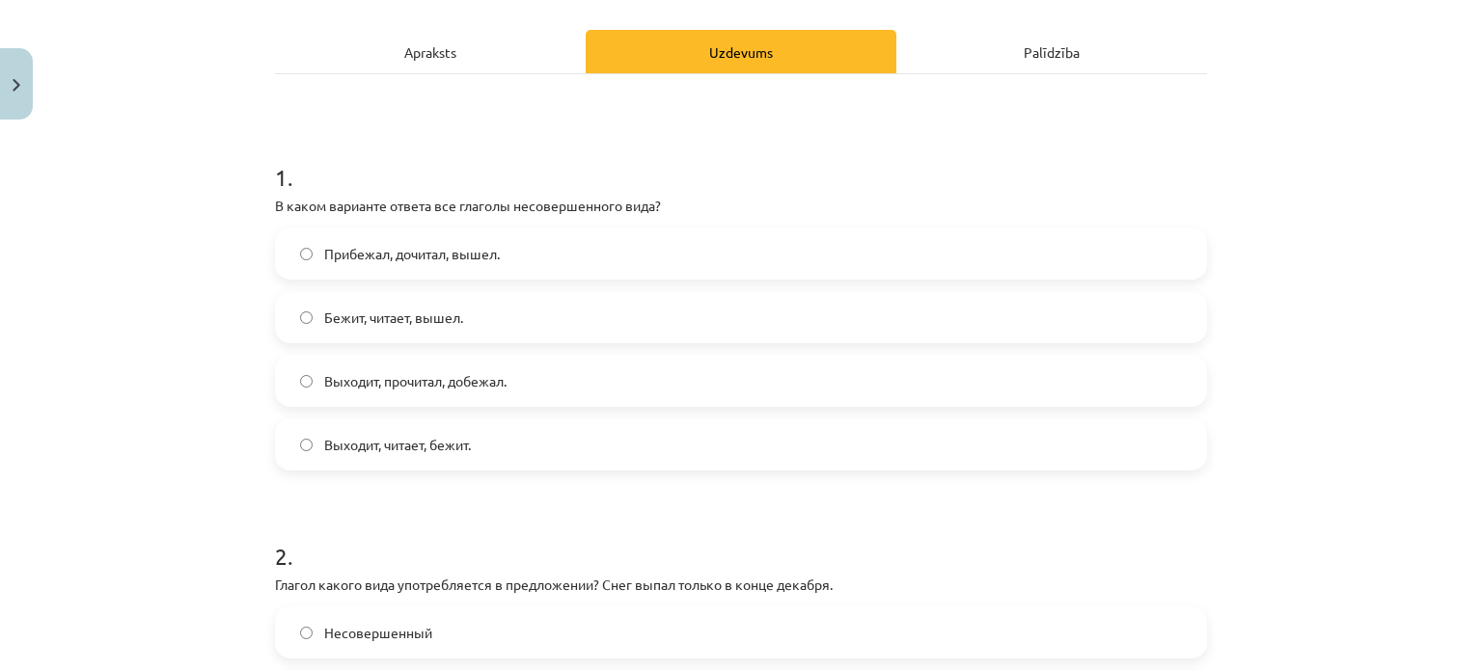
scroll to position [255, 0]
click at [487, 43] on div "Apraksts" at bounding box center [430, 50] width 311 height 43
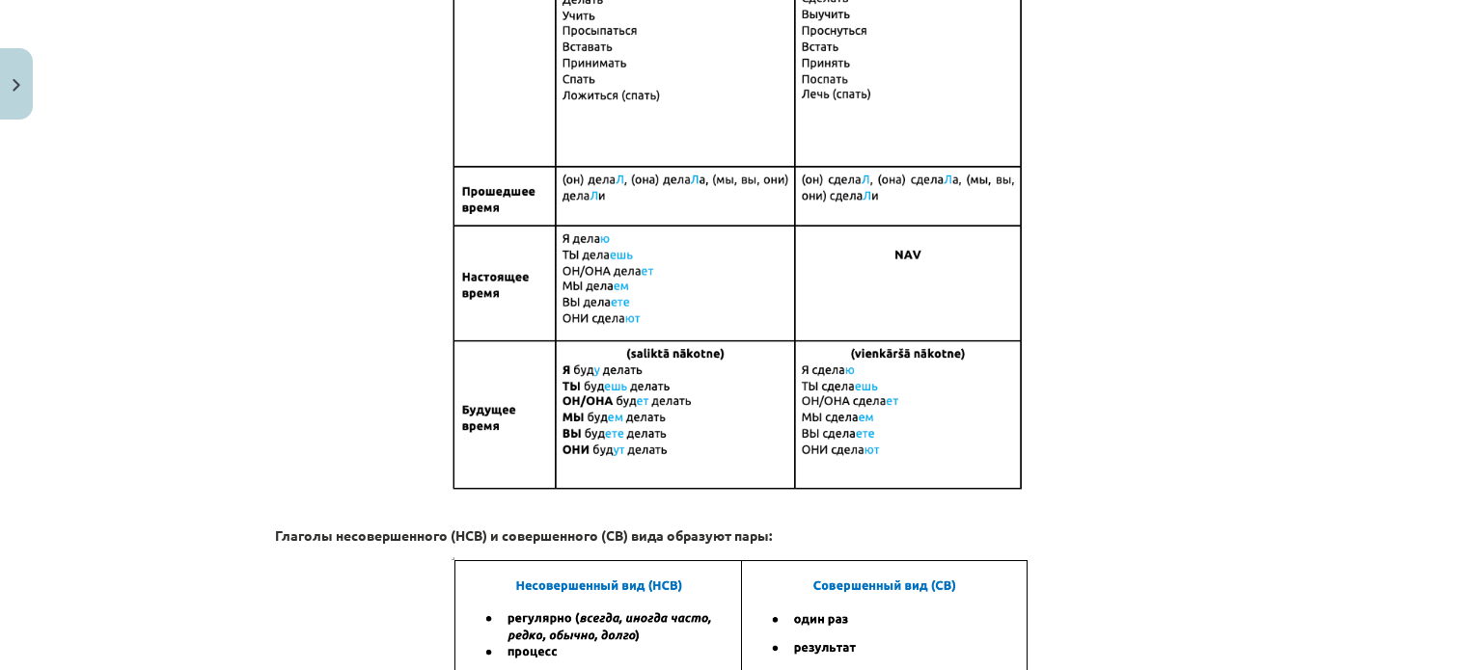
scroll to position [0, 0]
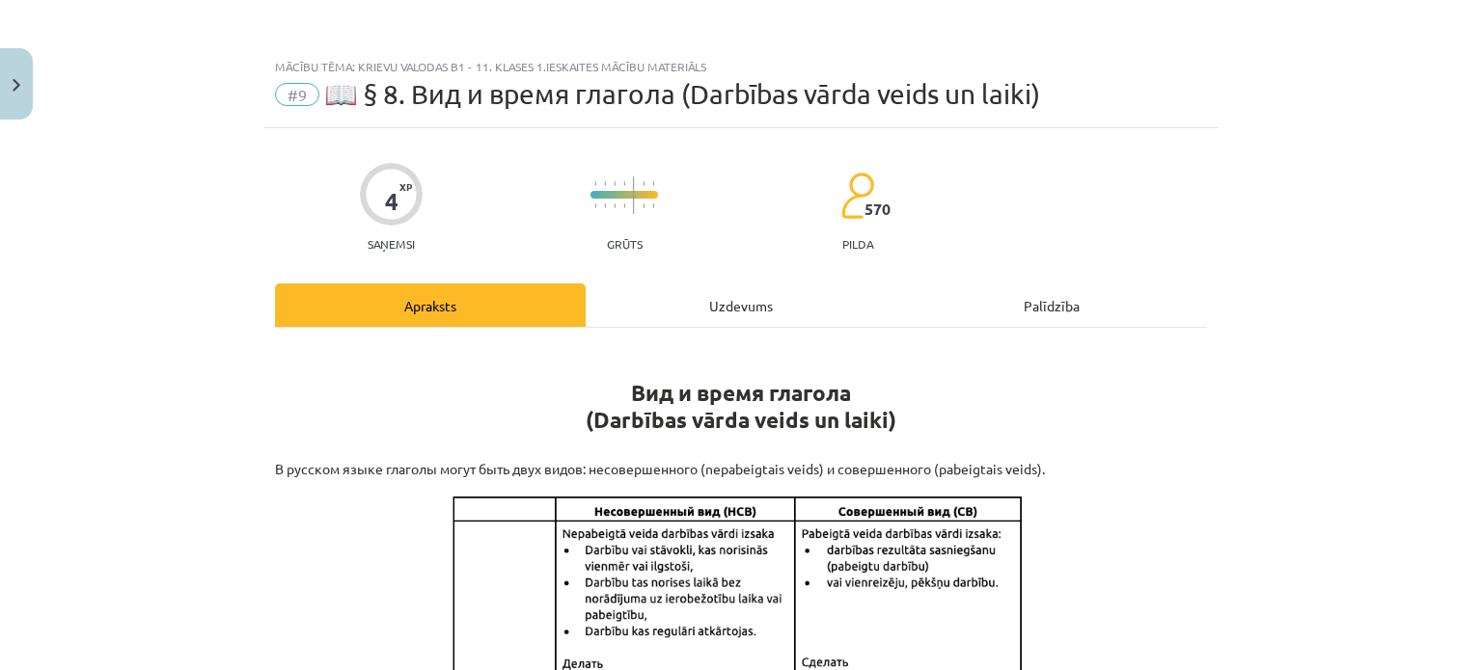
click at [725, 308] on div "Uzdevums" at bounding box center [741, 305] width 311 height 43
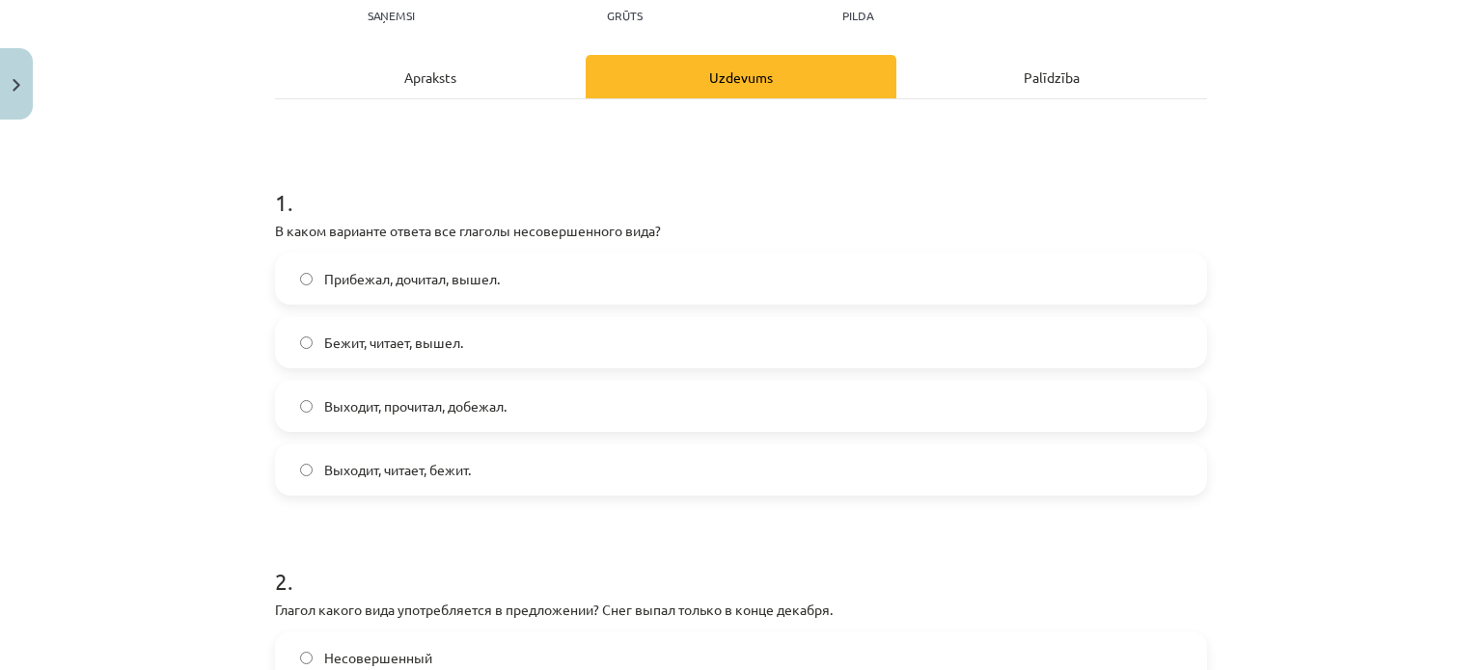
scroll to position [230, 0]
click at [485, 88] on div "Apraksts" at bounding box center [430, 75] width 311 height 43
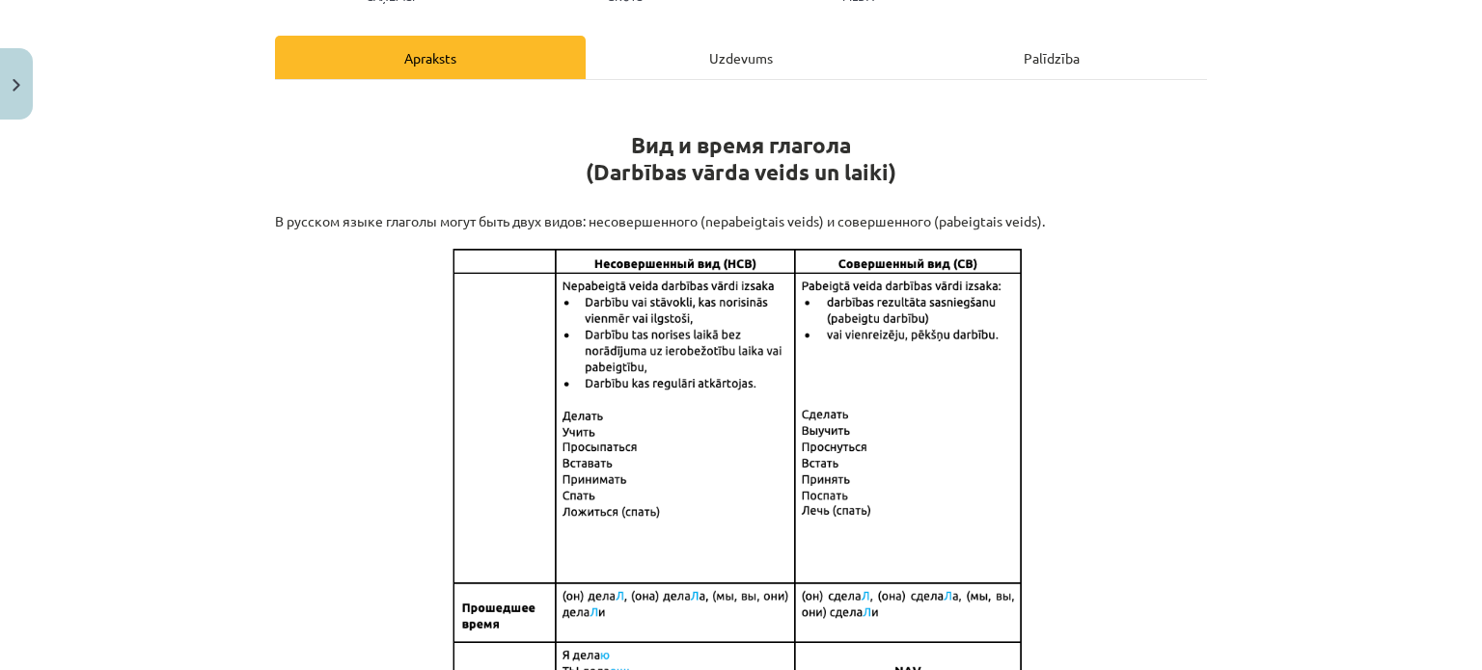
scroll to position [247, 0]
click at [708, 51] on div "Uzdevums" at bounding box center [741, 58] width 311 height 43
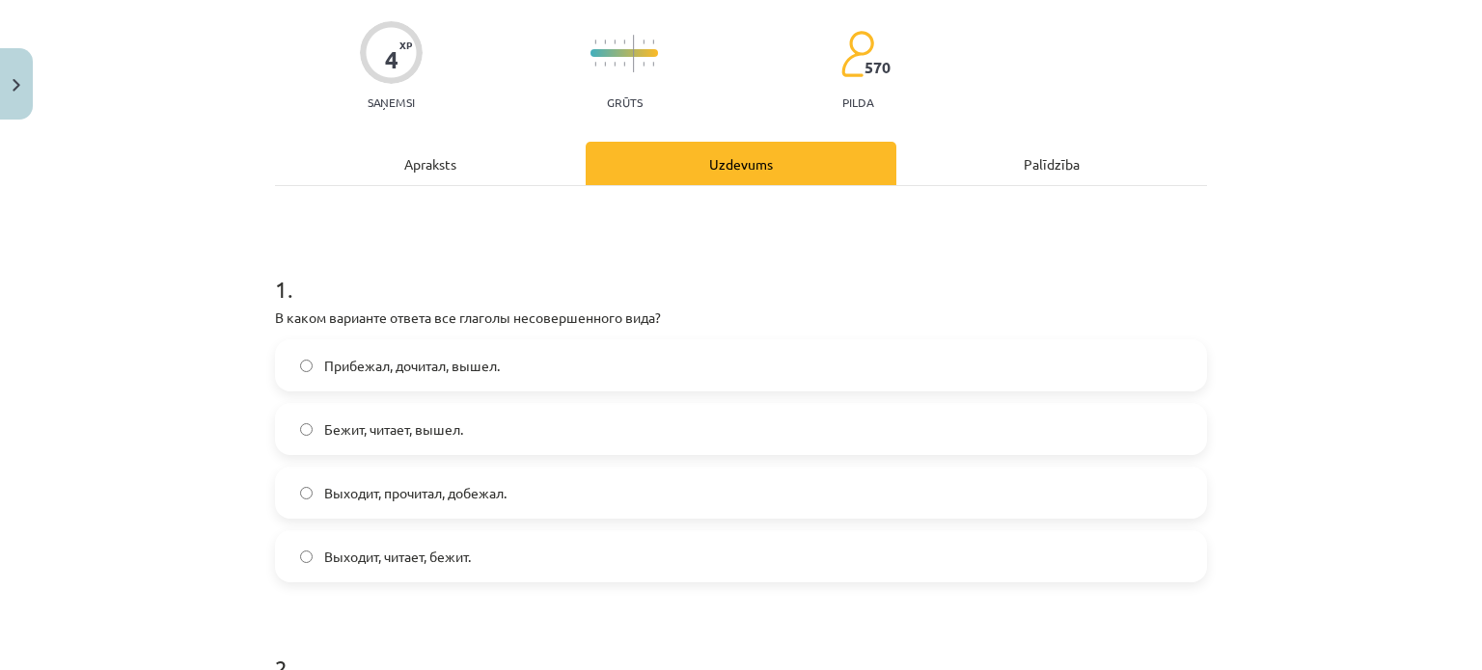
scroll to position [141, 0]
click at [541, 422] on label "Бежит, читает, вышел." at bounding box center [741, 430] width 928 height 48
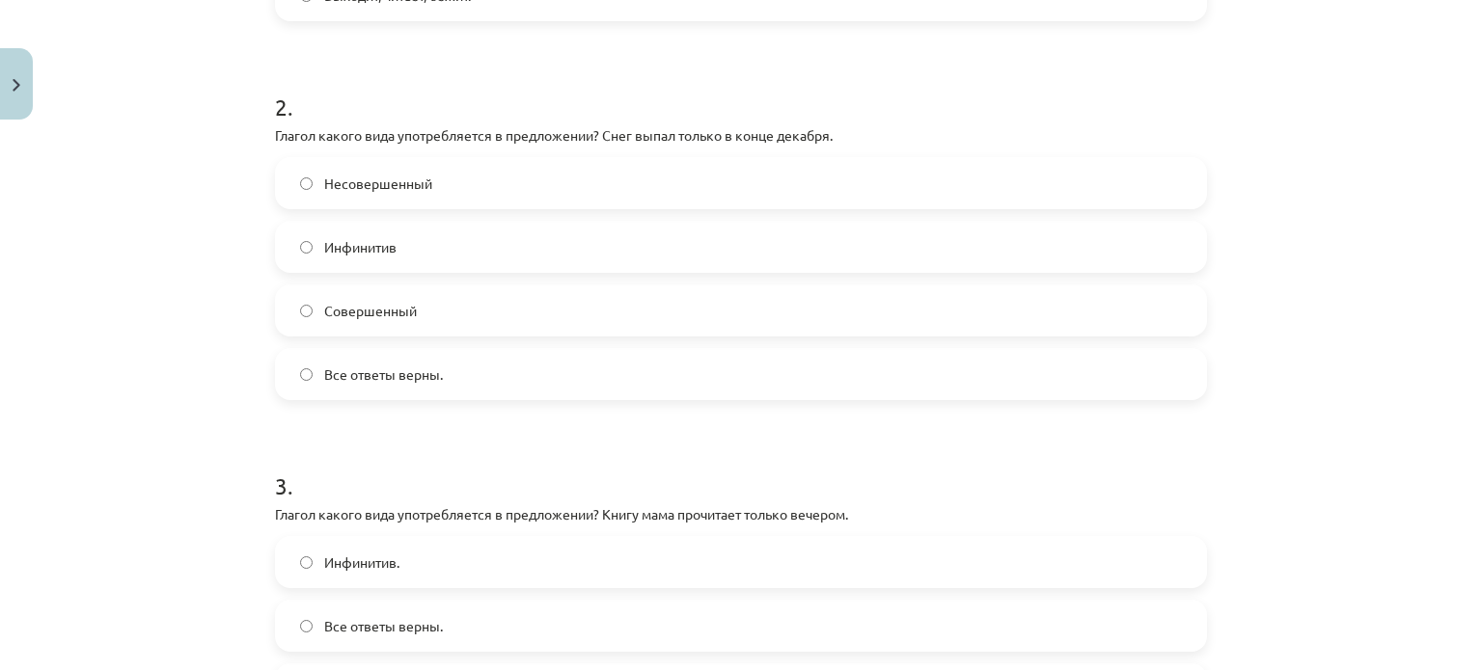
scroll to position [705, 0]
click at [452, 296] on label "Совершенный" at bounding box center [741, 309] width 928 height 48
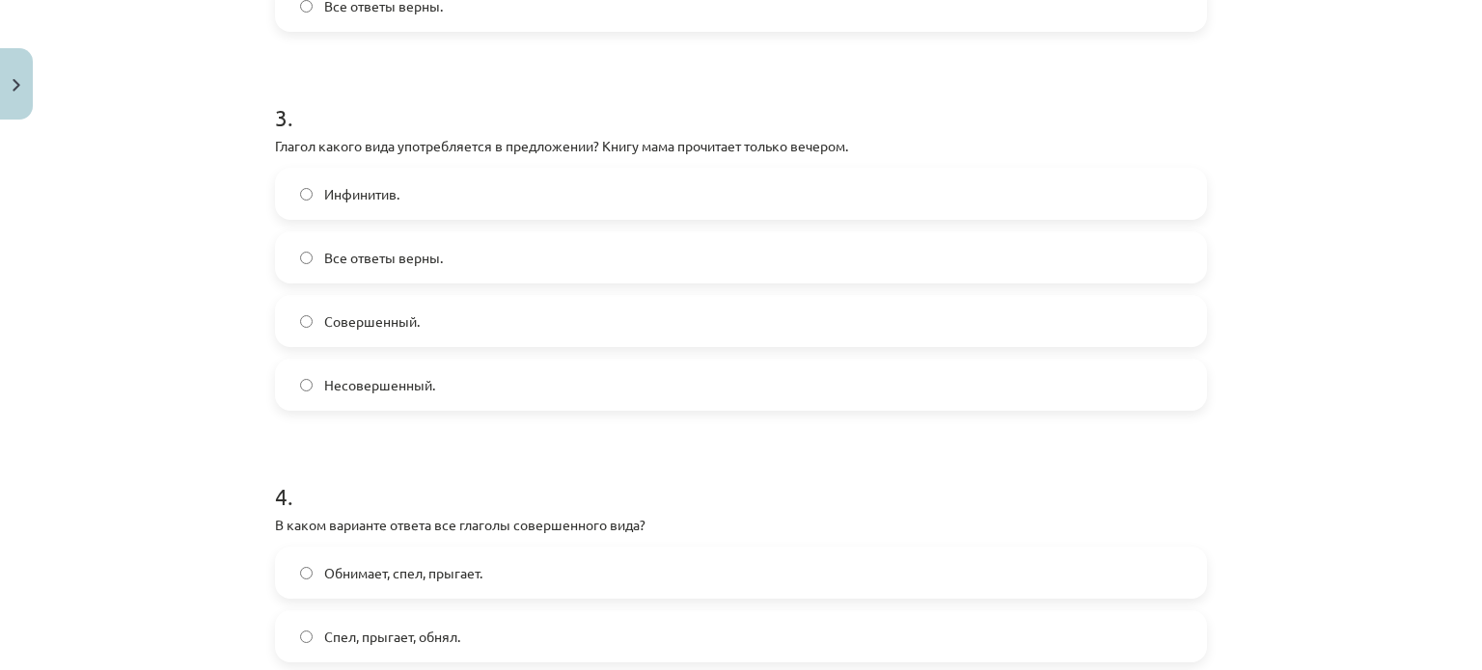
scroll to position [1074, 0]
click at [524, 379] on label "Несовершенный." at bounding box center [741, 383] width 928 height 48
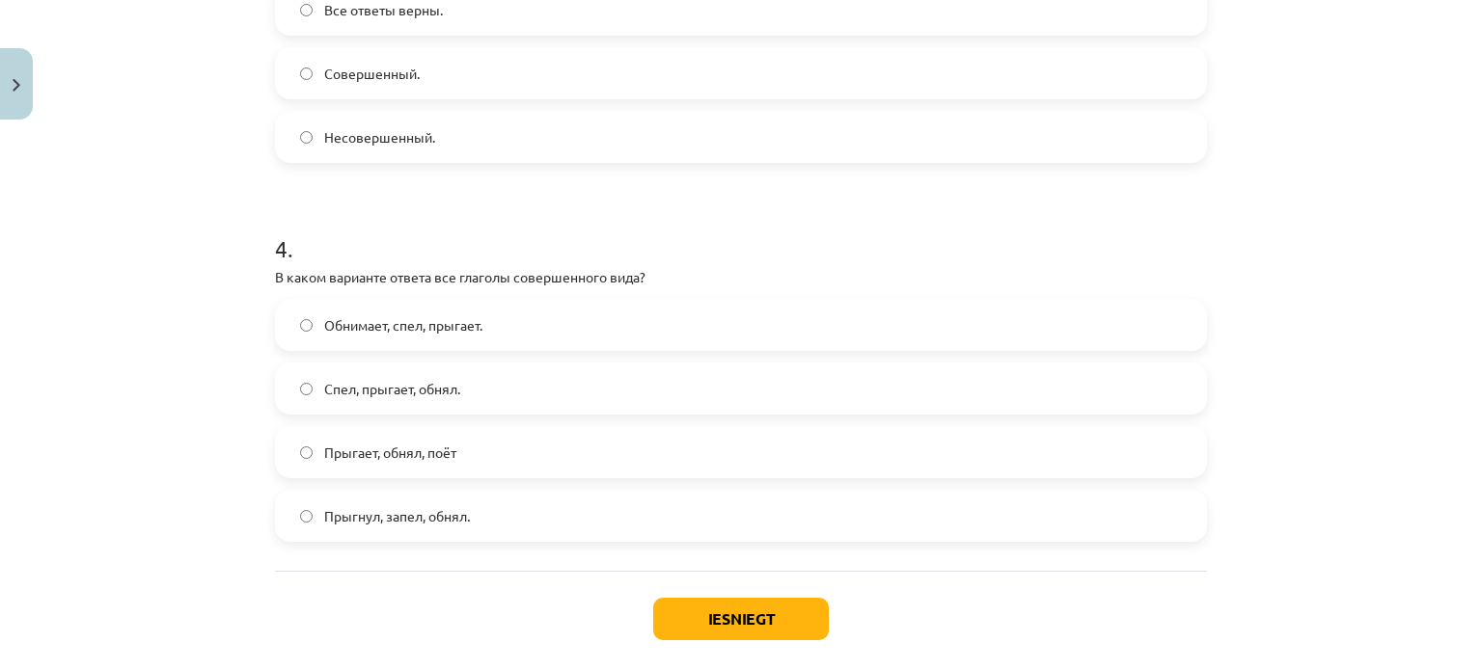
scroll to position [1321, 0]
click at [380, 442] on span "Прыгает, обнял, поёт" at bounding box center [390, 452] width 132 height 20
click at [707, 613] on button "Iesniegt" at bounding box center [741, 618] width 176 height 42
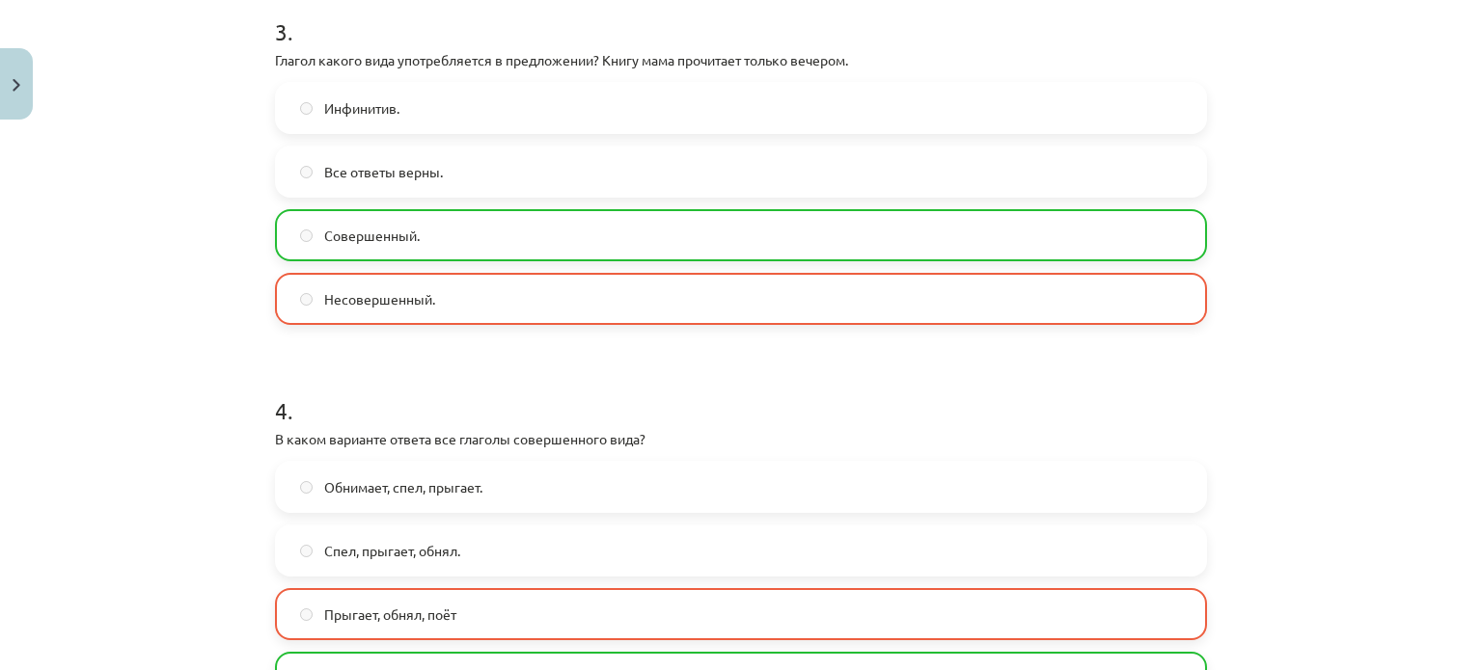
scroll to position [1475, 0]
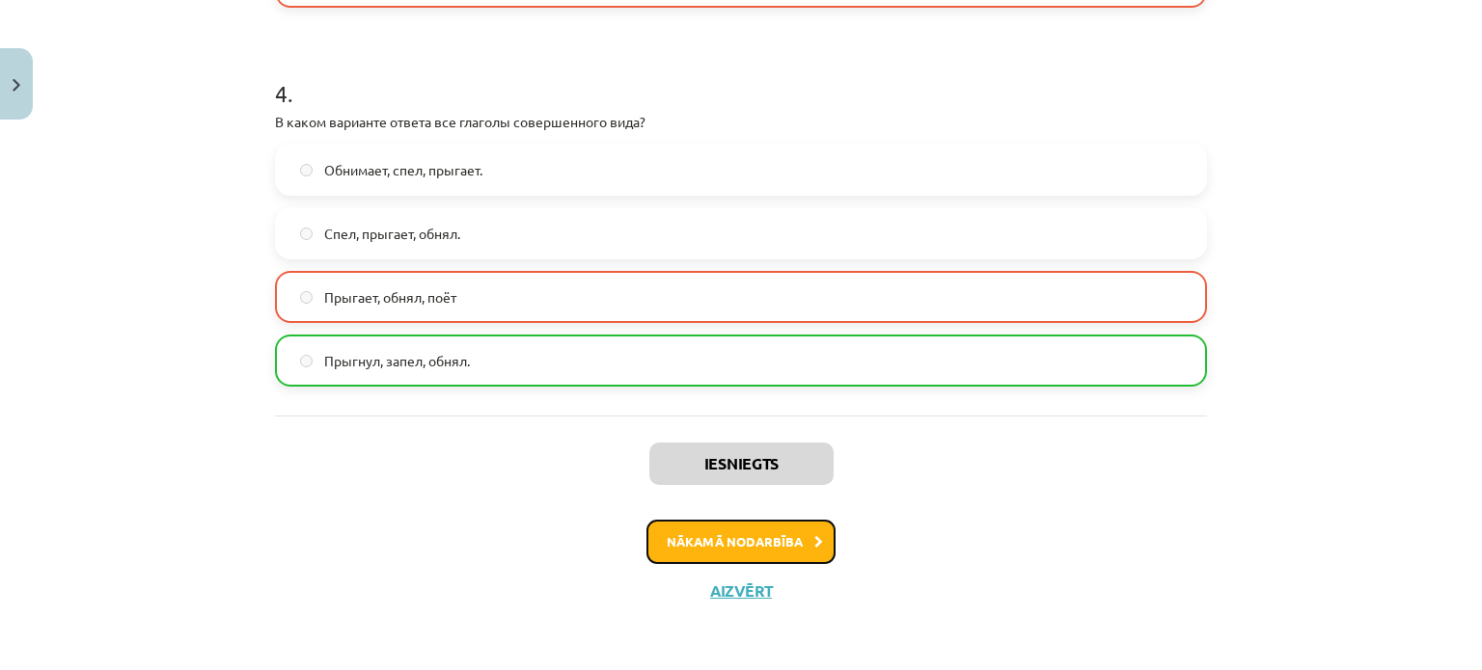
click at [775, 540] on button "Nākamā nodarbība" at bounding box center [740, 542] width 189 height 44
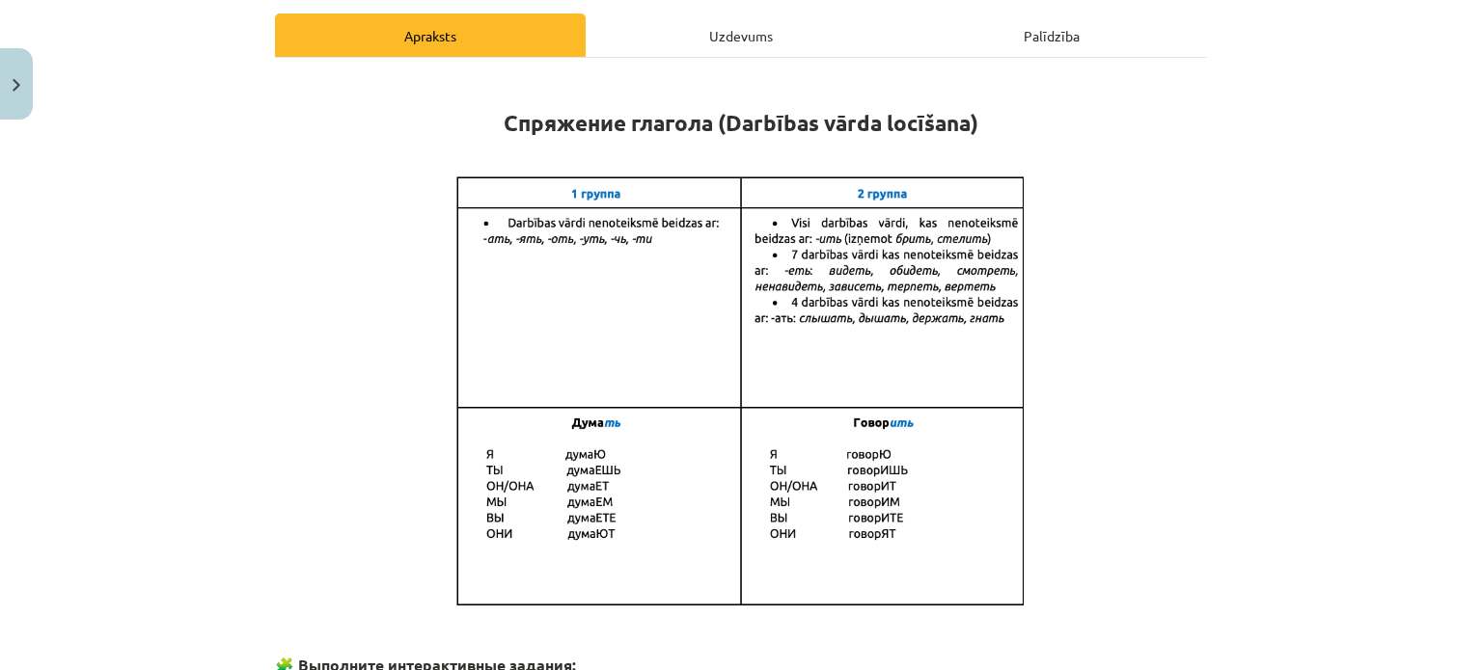
scroll to position [126, 0]
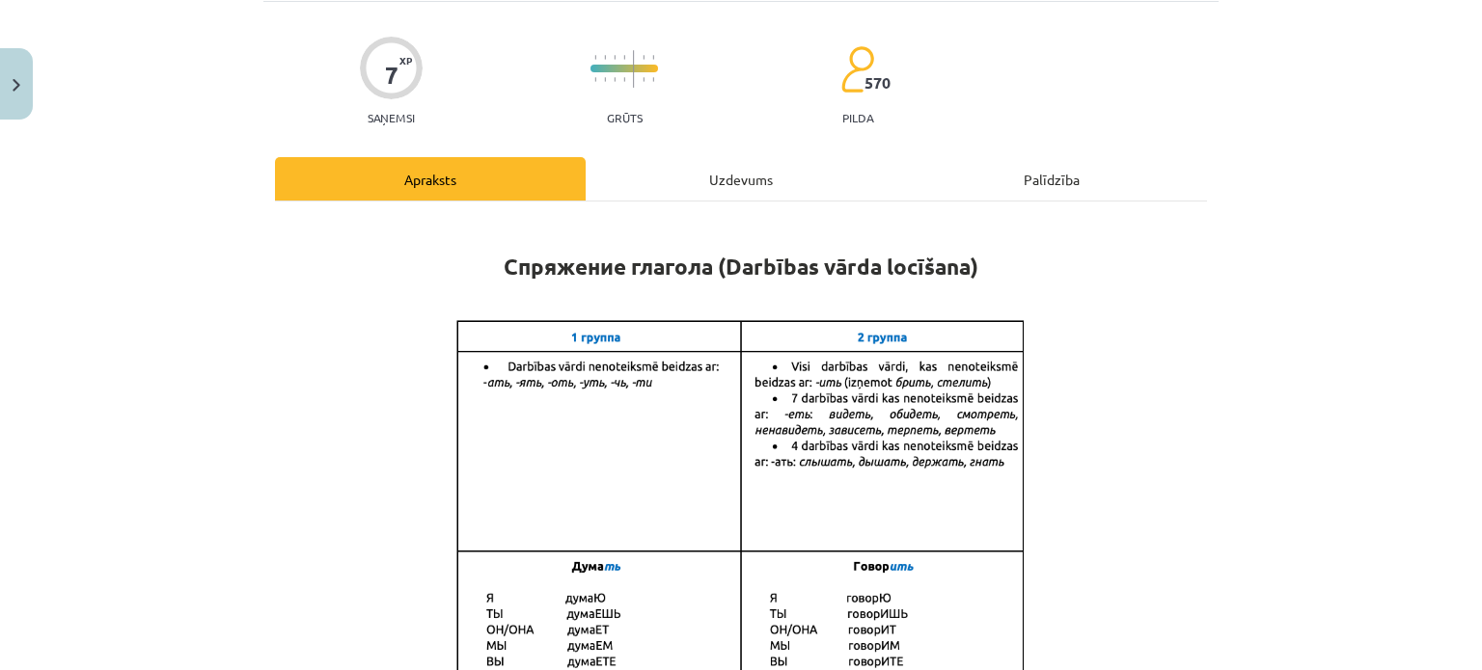
click at [748, 171] on div "Uzdevums" at bounding box center [741, 178] width 311 height 43
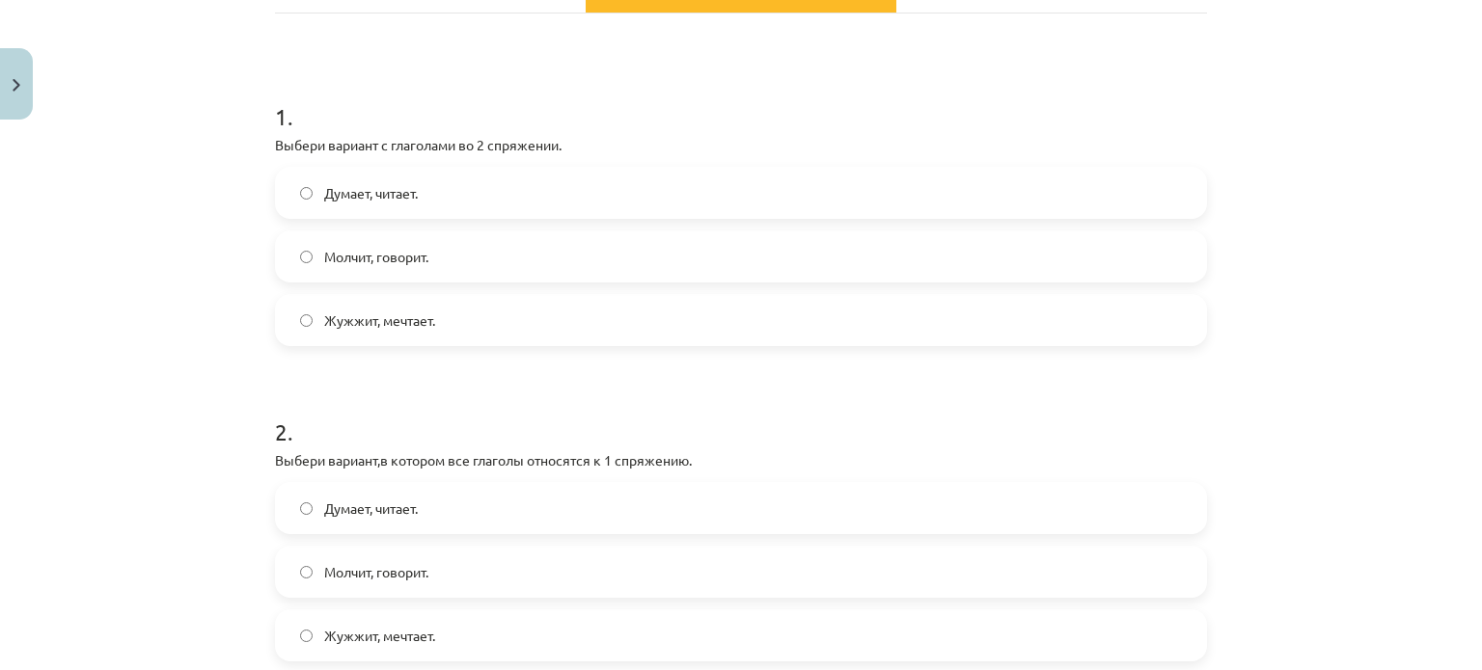
scroll to position [0, 0]
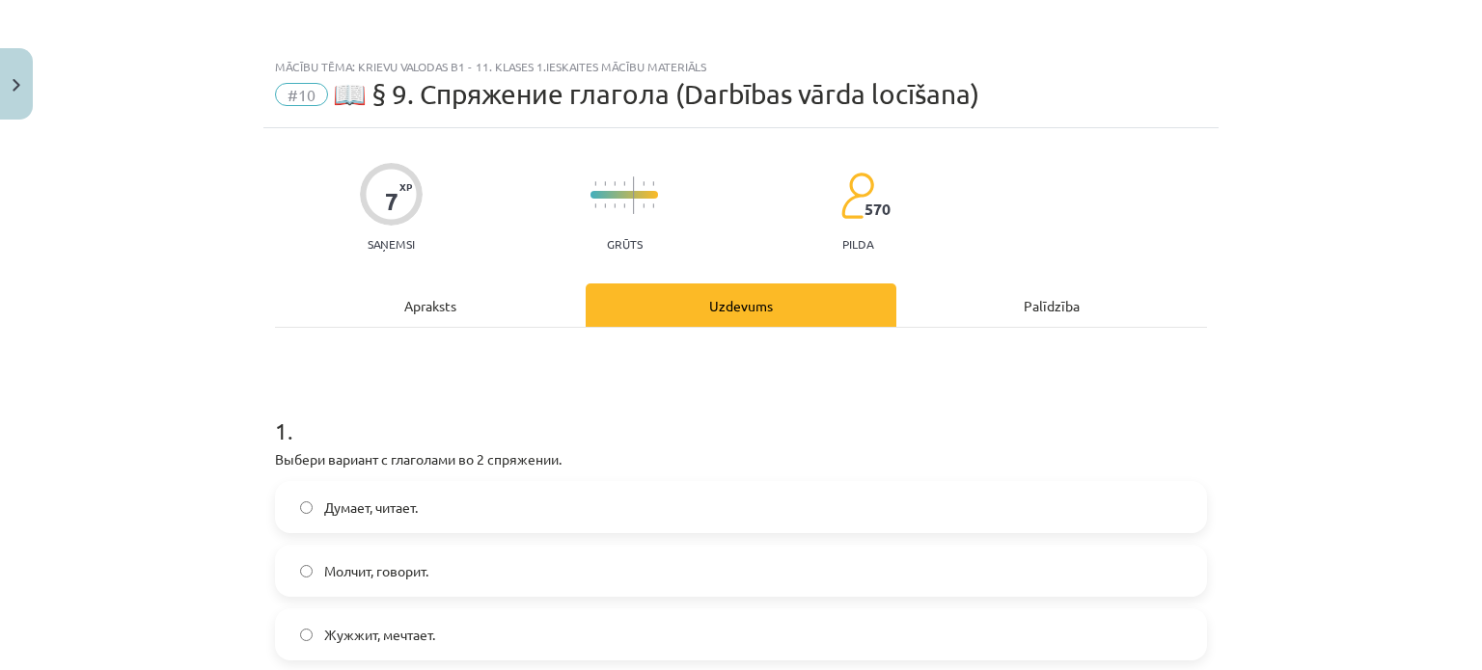
click at [505, 315] on div "Apraksts" at bounding box center [430, 305] width 311 height 43
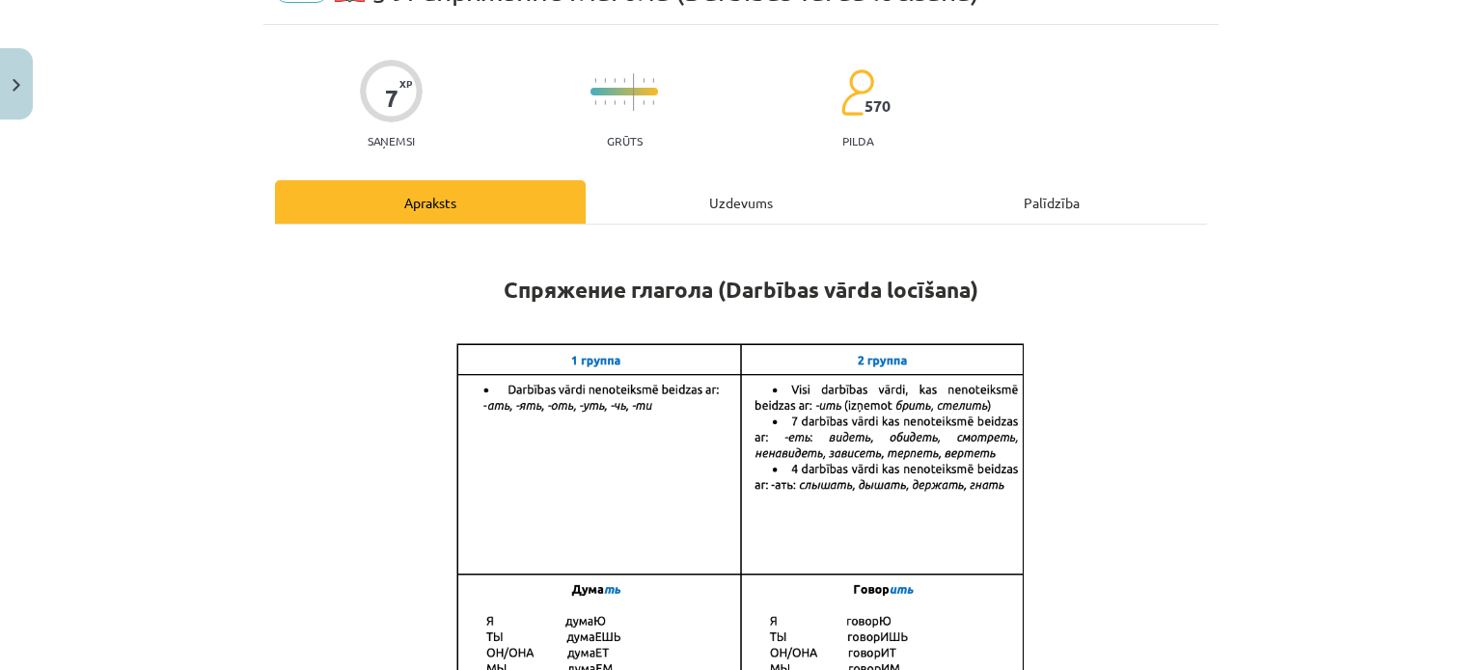
scroll to position [104, 0]
click at [695, 211] on div "Uzdevums" at bounding box center [741, 200] width 311 height 43
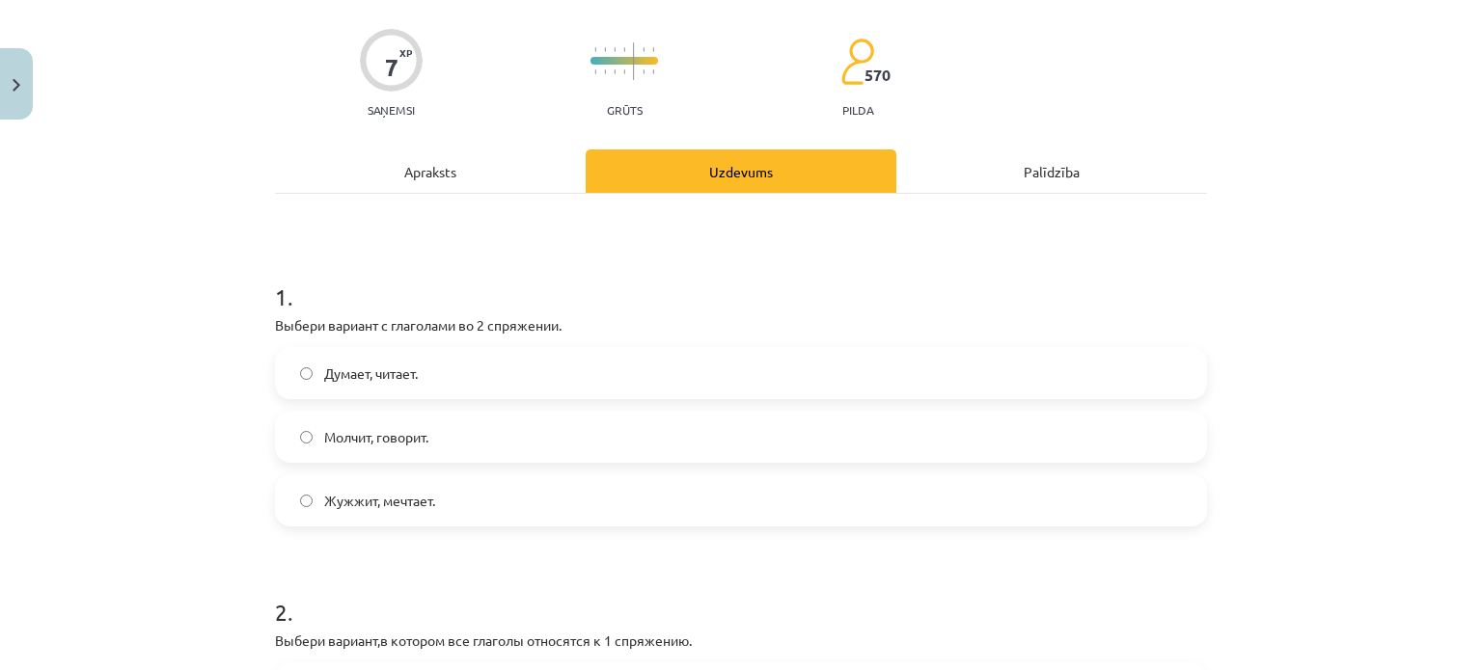
scroll to position [136, 0]
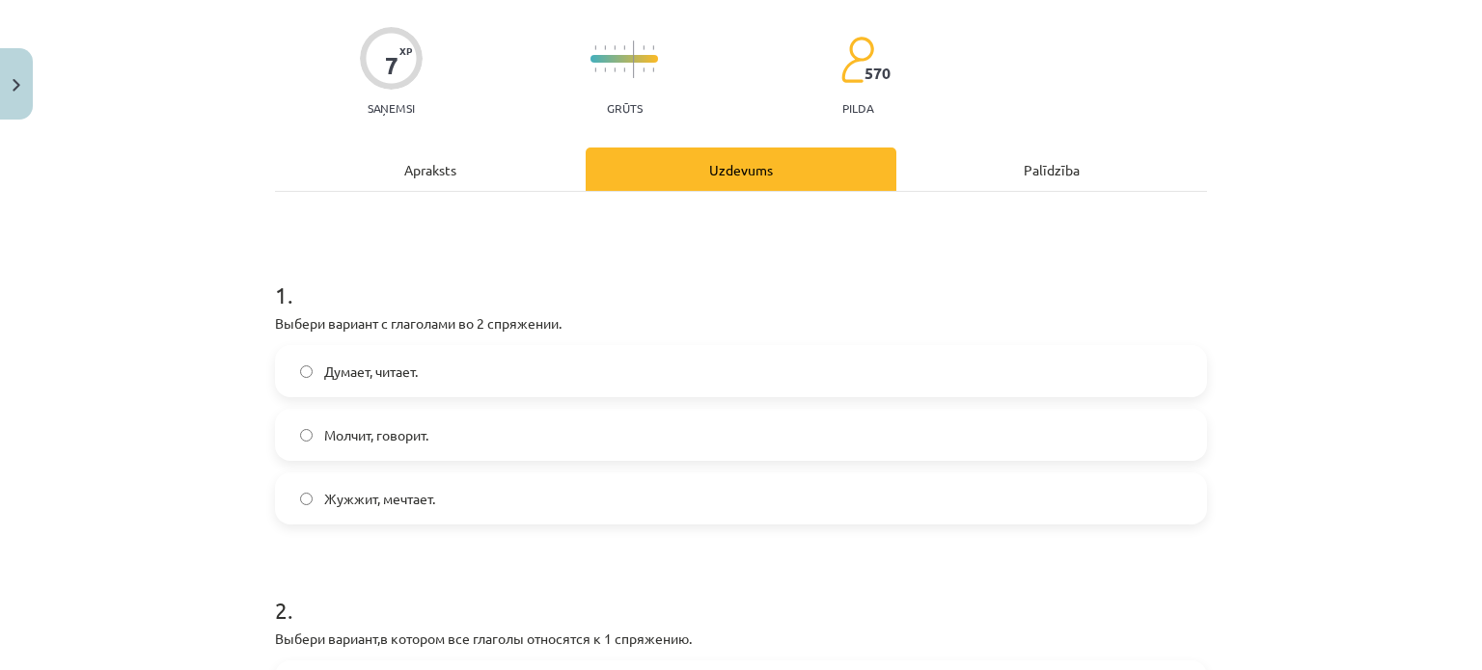
click at [463, 165] on div "Apraksts" at bounding box center [430, 169] width 311 height 43
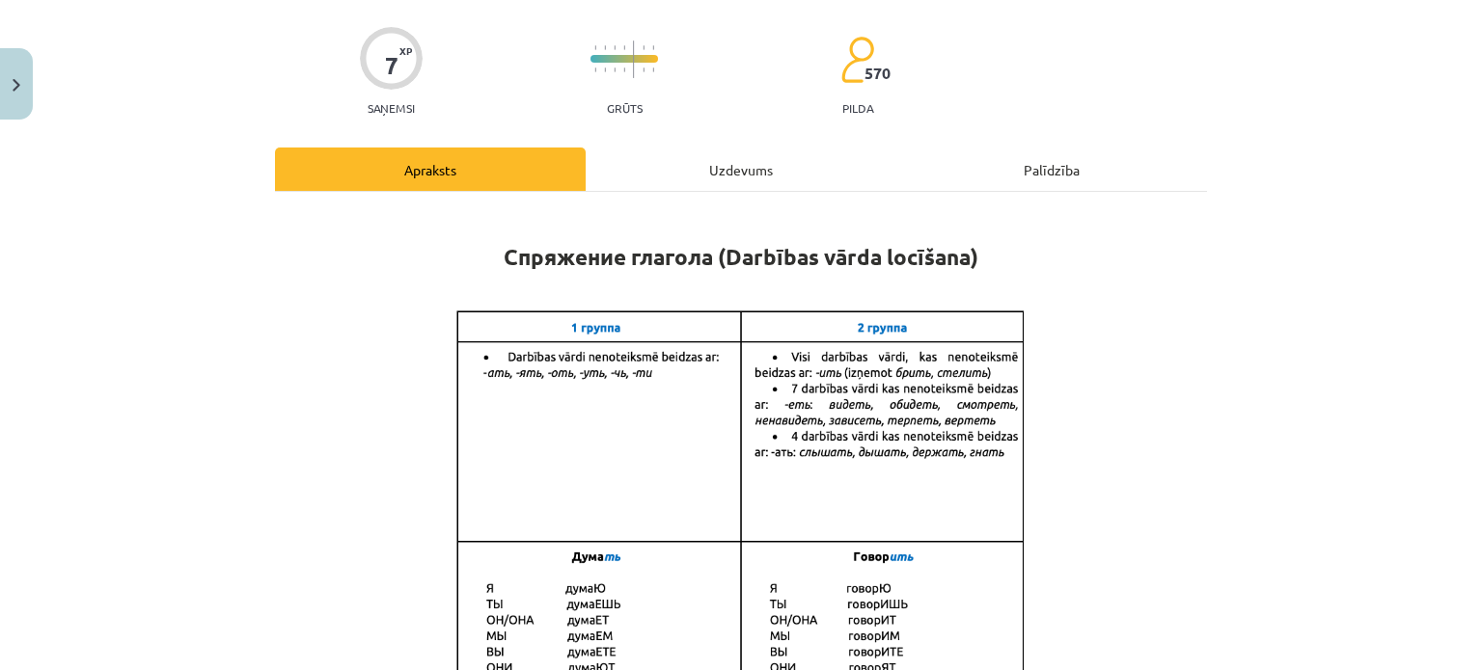
scroll to position [48, 0]
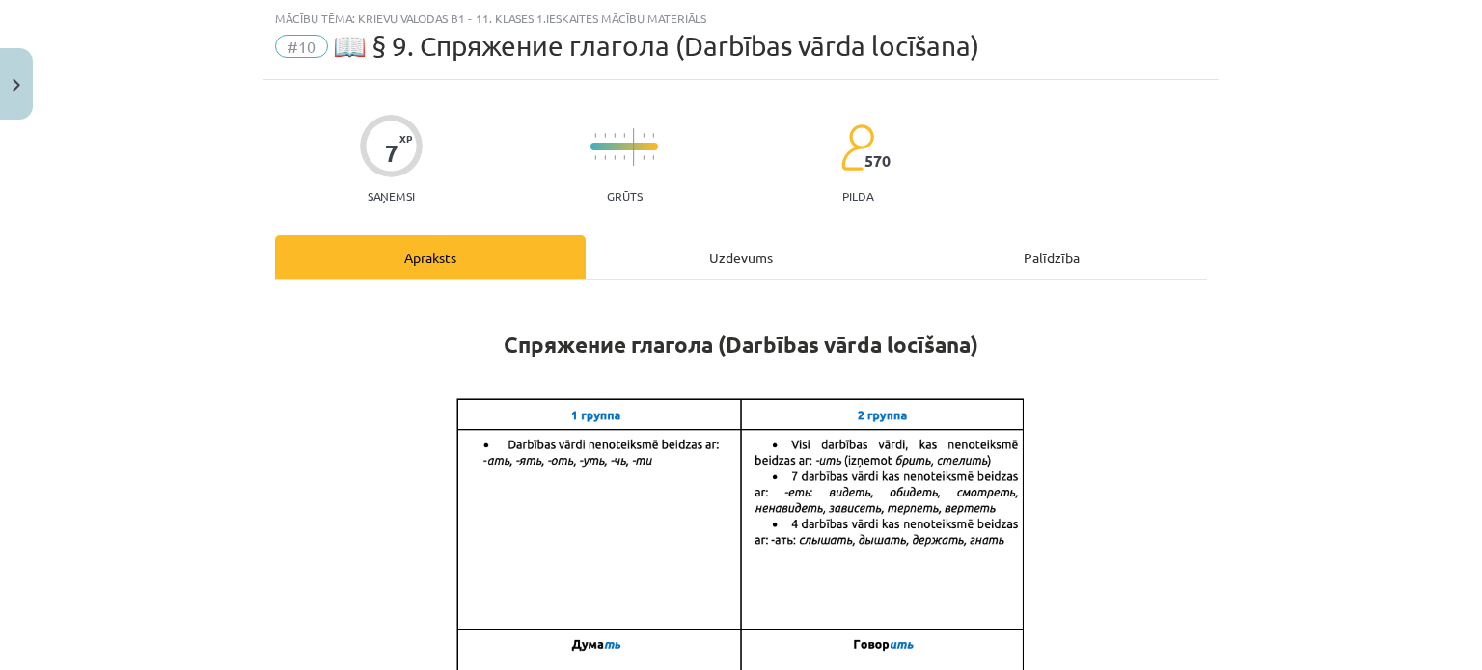
click at [743, 238] on div "Uzdevums" at bounding box center [741, 256] width 311 height 43
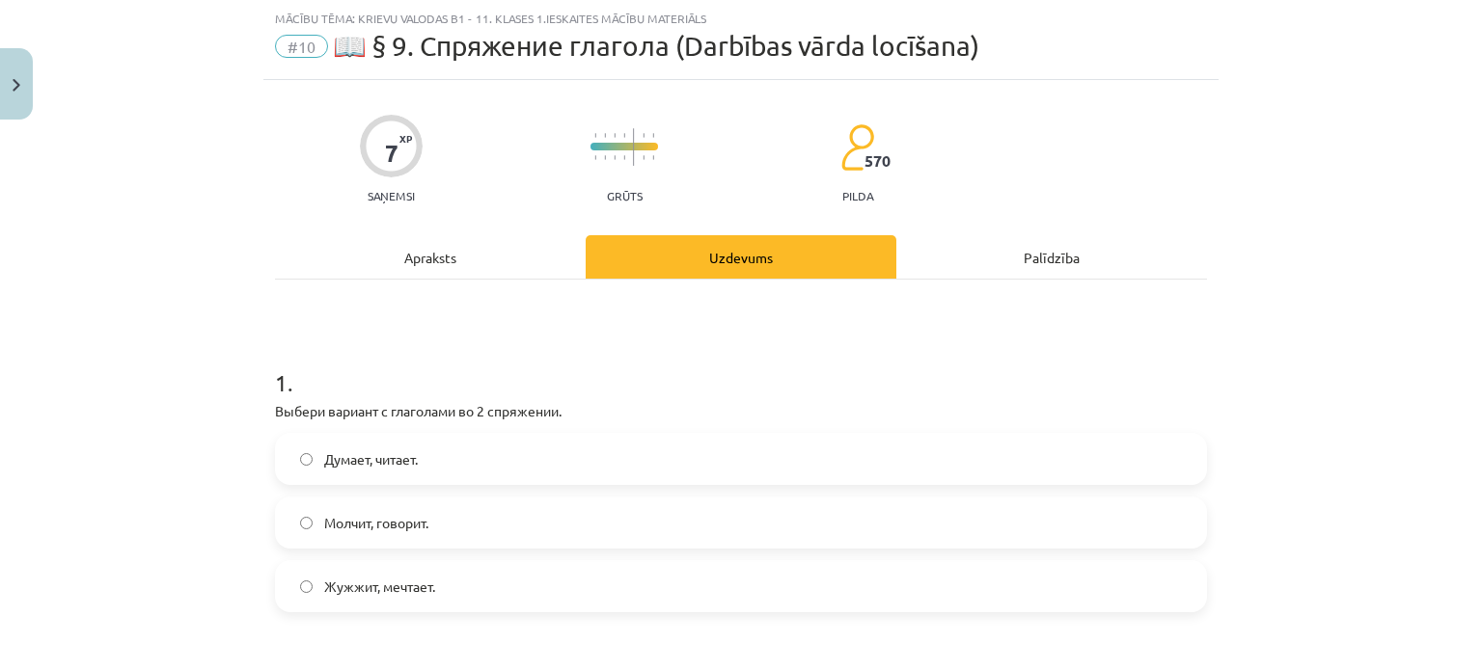
click at [506, 254] on div "Apraksts" at bounding box center [430, 256] width 311 height 43
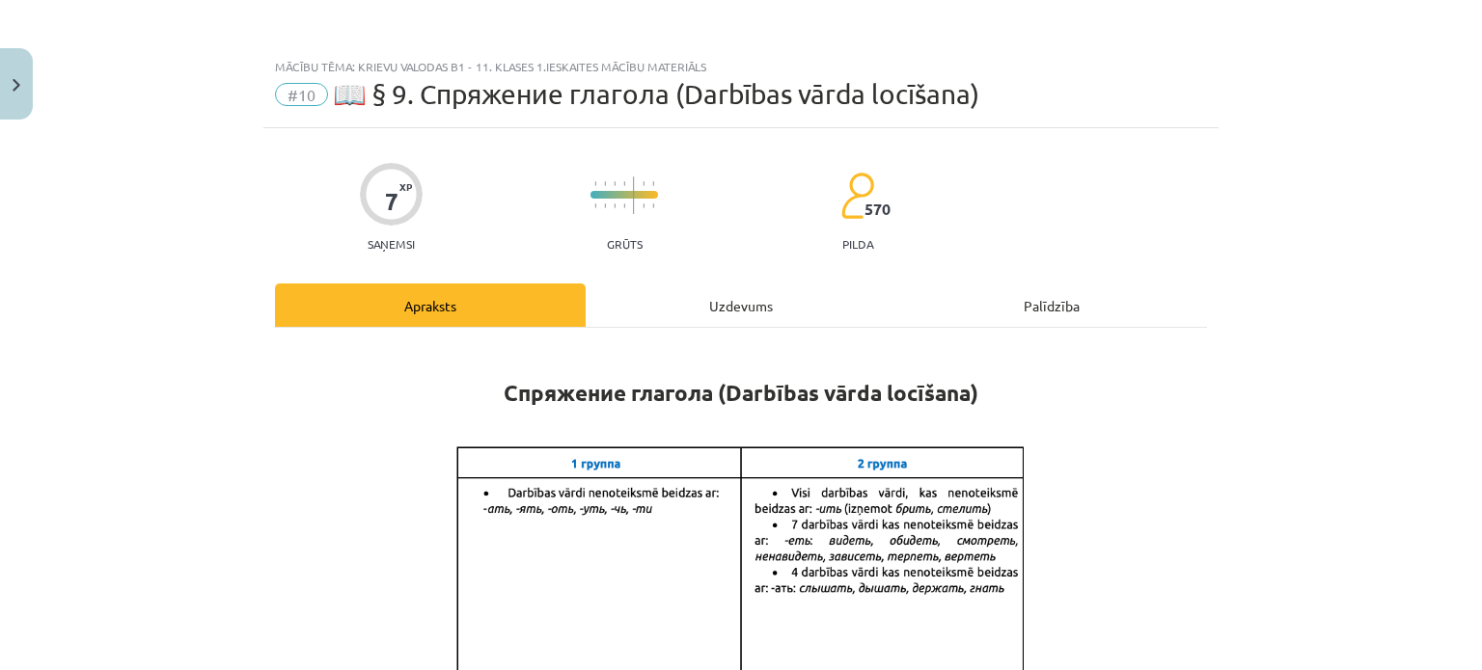
scroll to position [0, 0]
click at [714, 295] on div "Uzdevums" at bounding box center [741, 305] width 311 height 43
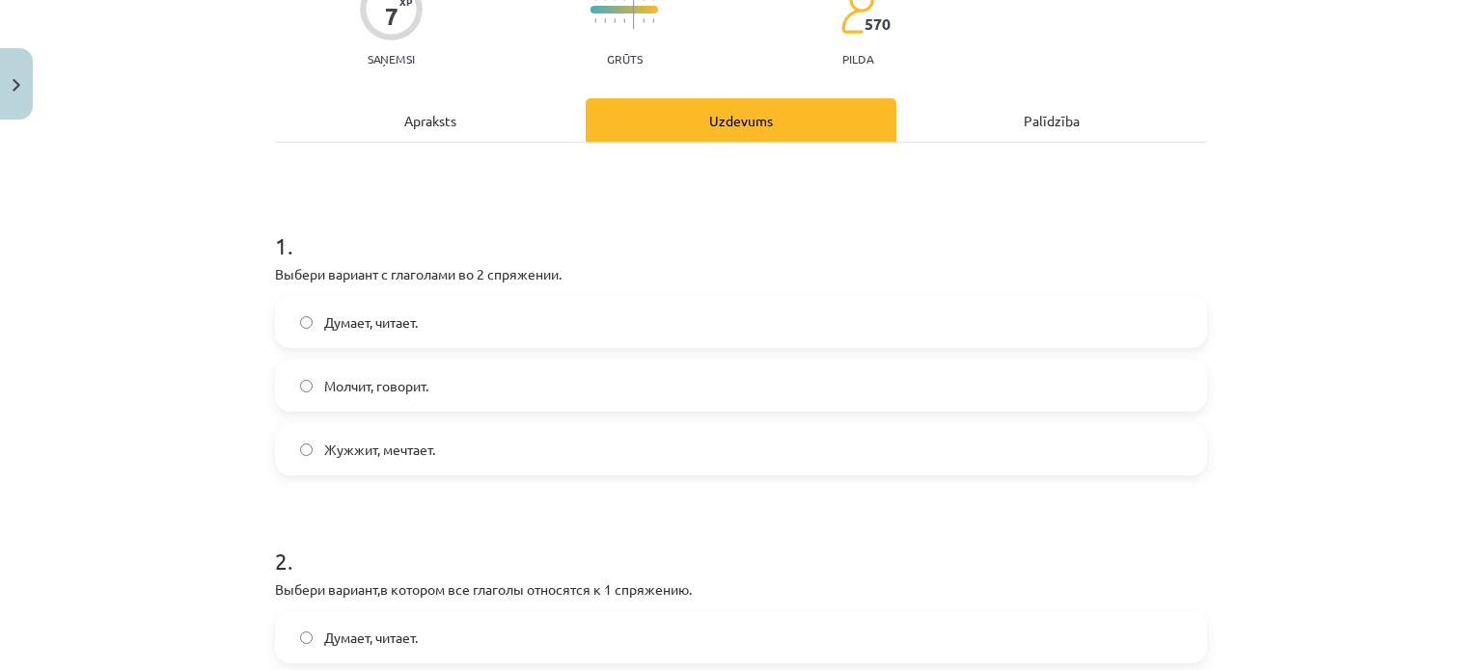
scroll to position [196, 0]
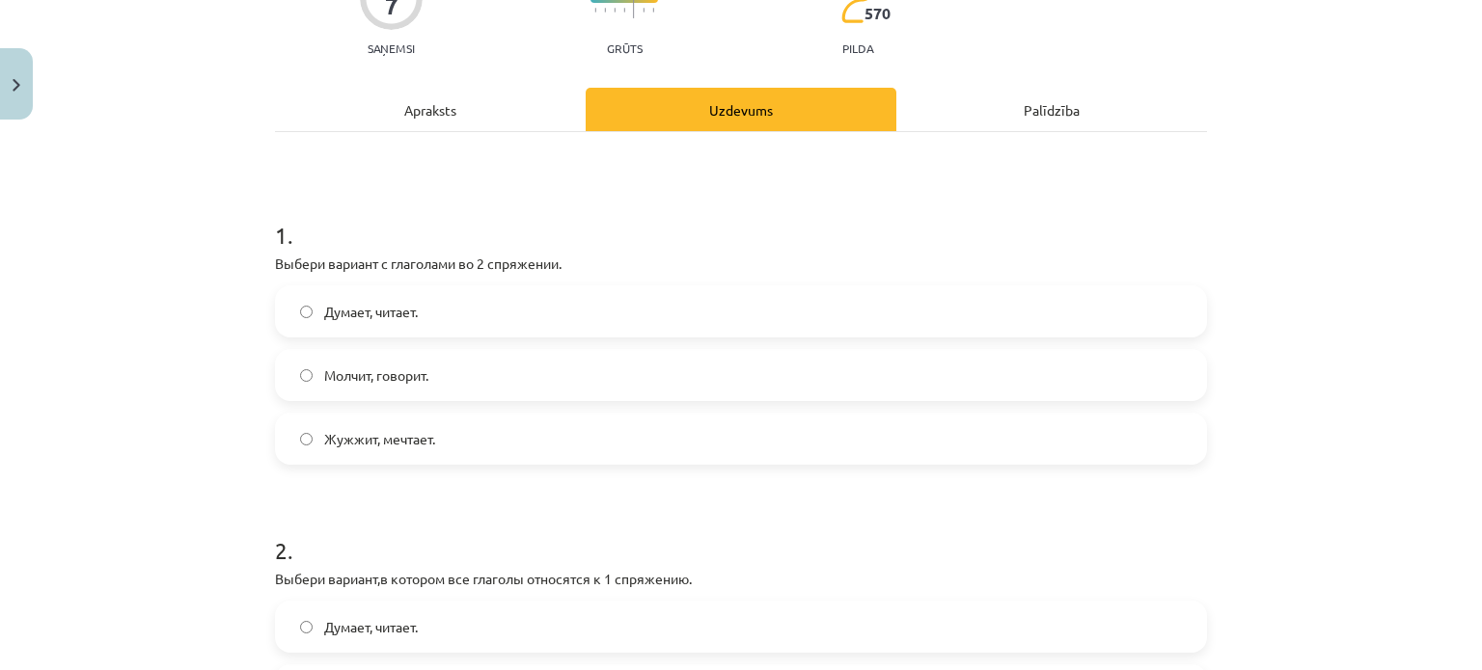
click at [482, 111] on div "Apraksts" at bounding box center [430, 109] width 311 height 43
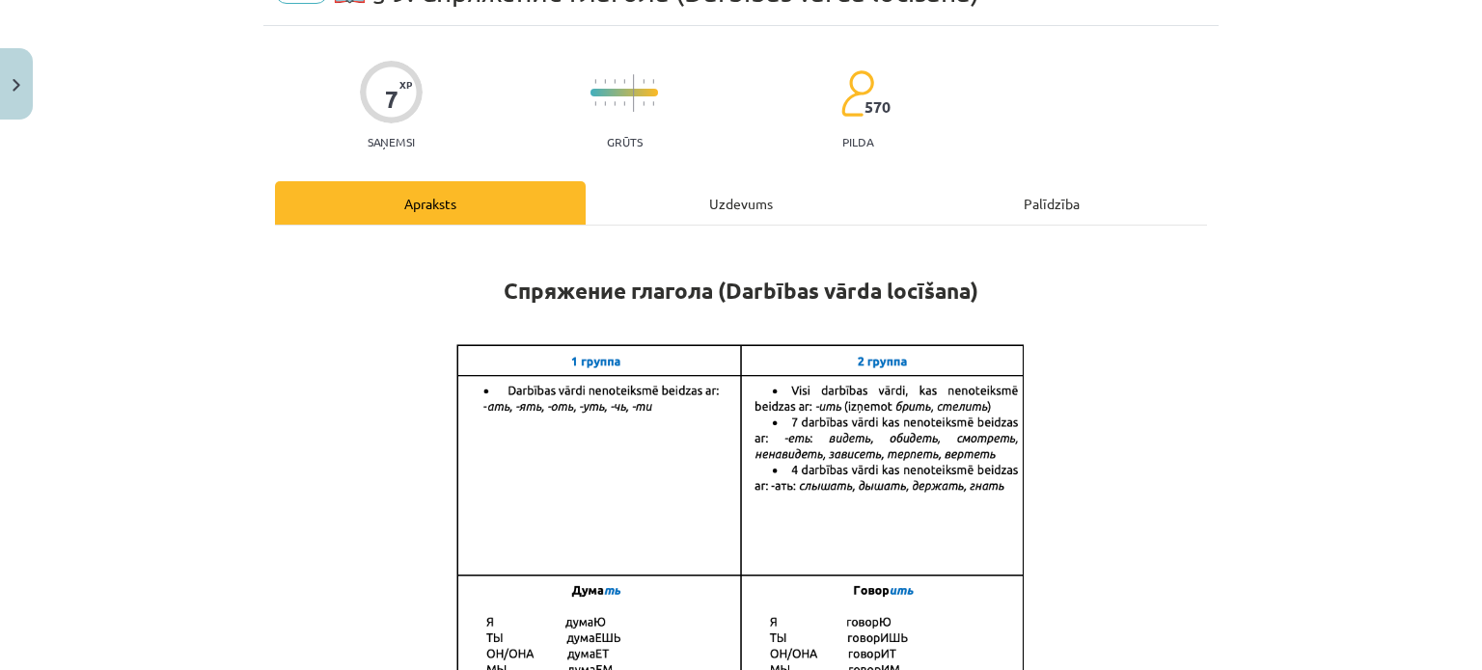
scroll to position [111, 0]
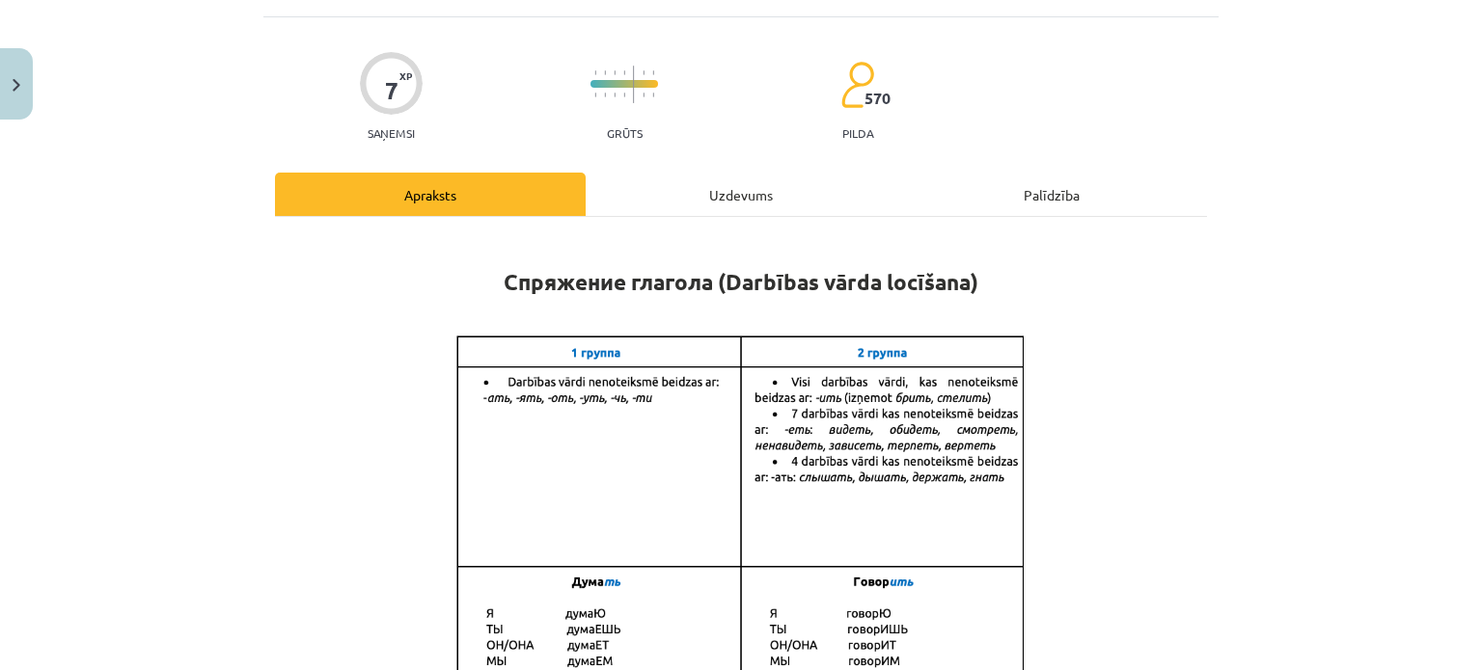
click at [705, 204] on div "Uzdevums" at bounding box center [741, 194] width 311 height 43
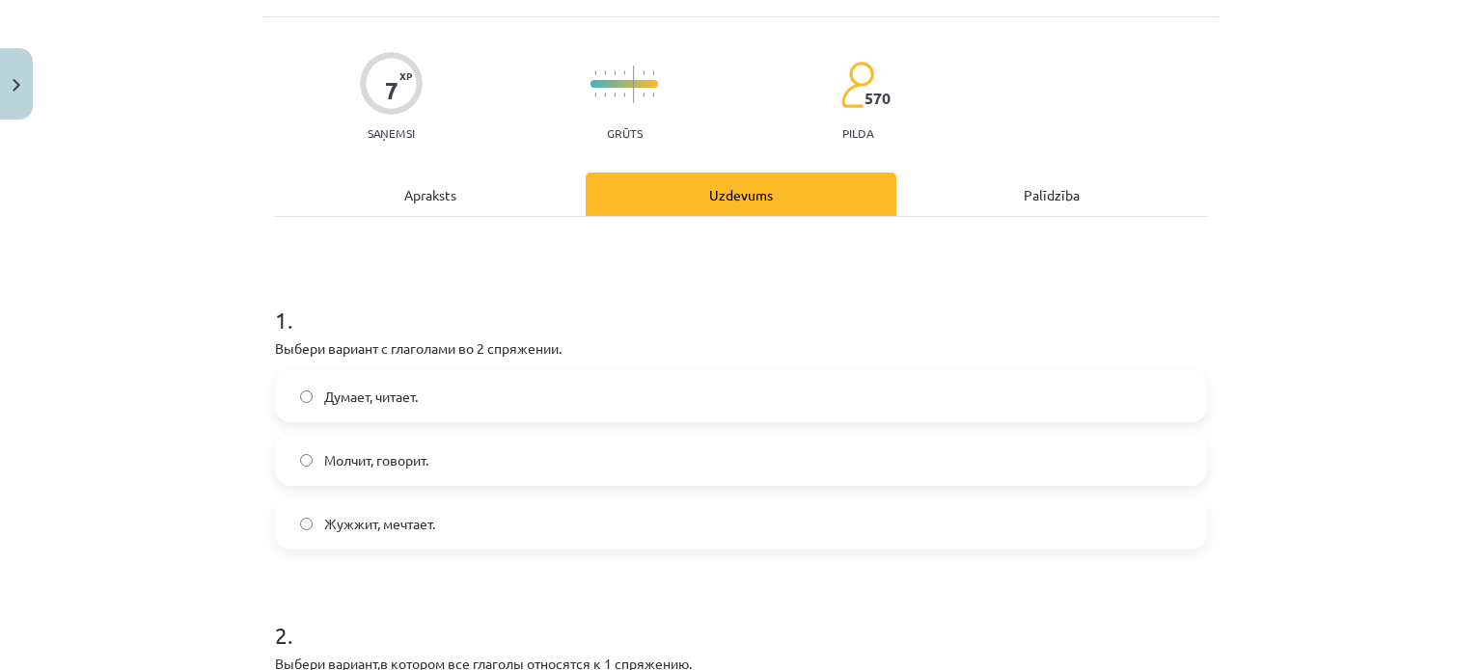
scroll to position [48, 0]
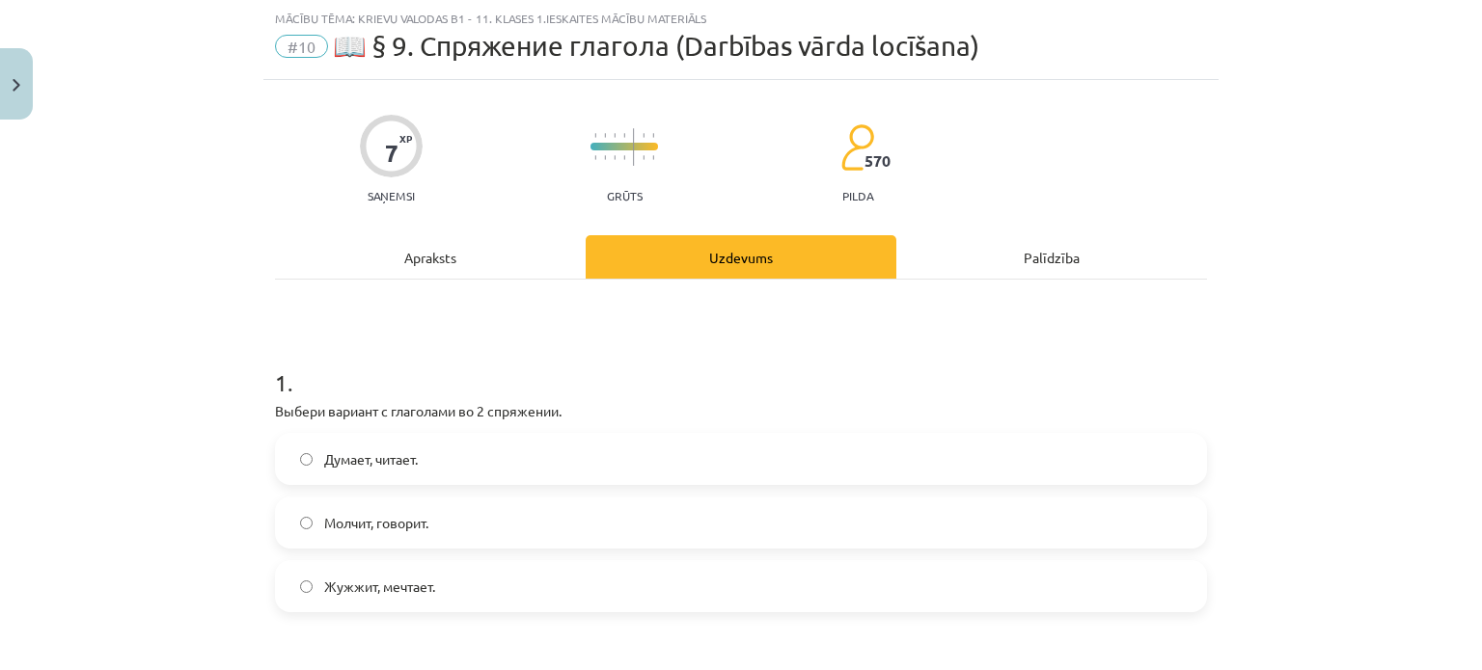
click at [470, 256] on div "Apraksts" at bounding box center [430, 256] width 311 height 43
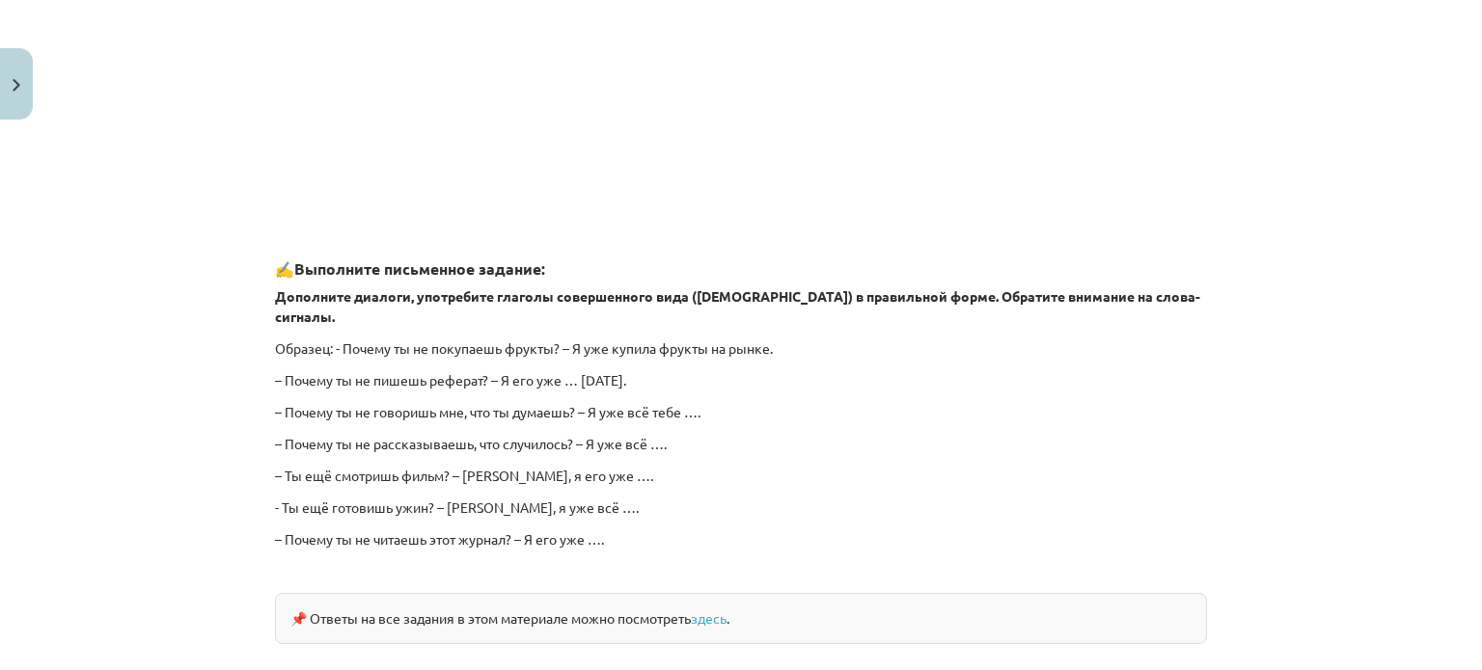
scroll to position [1759, 0]
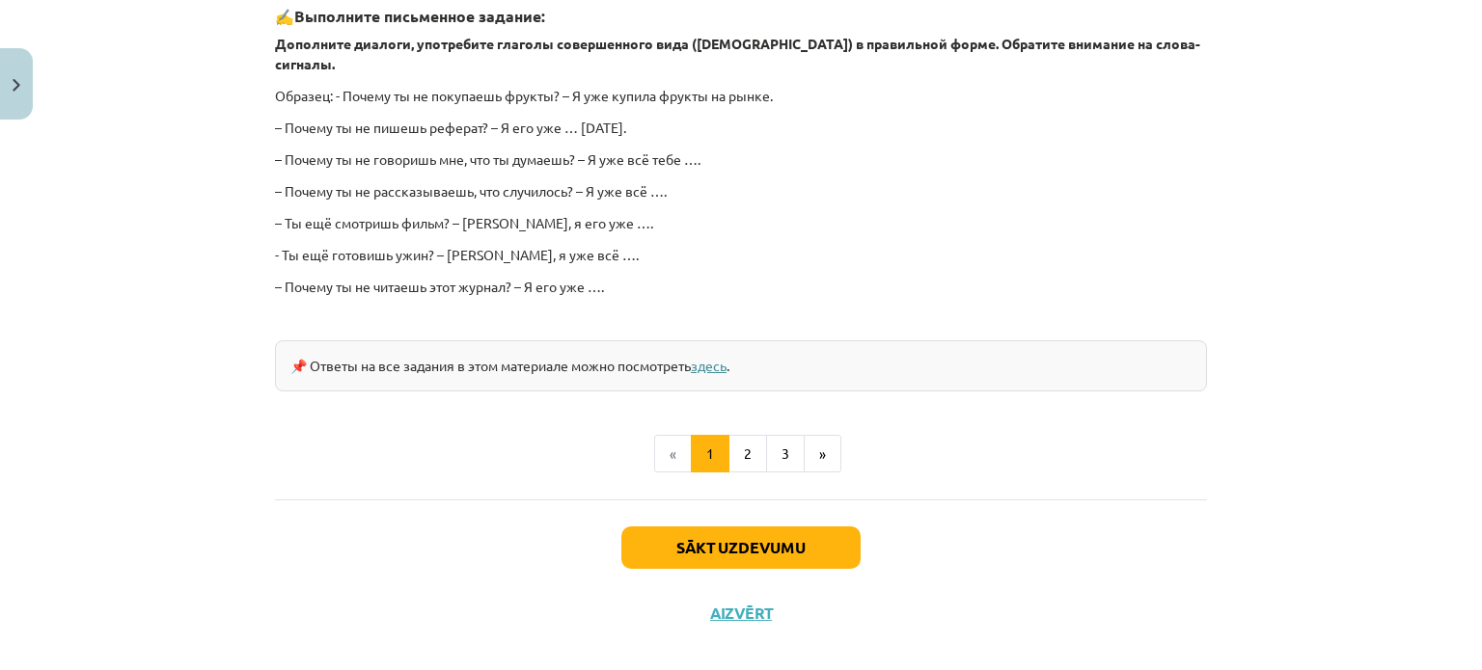
click at [721, 357] on link "здесь" at bounding box center [709, 365] width 36 height 17
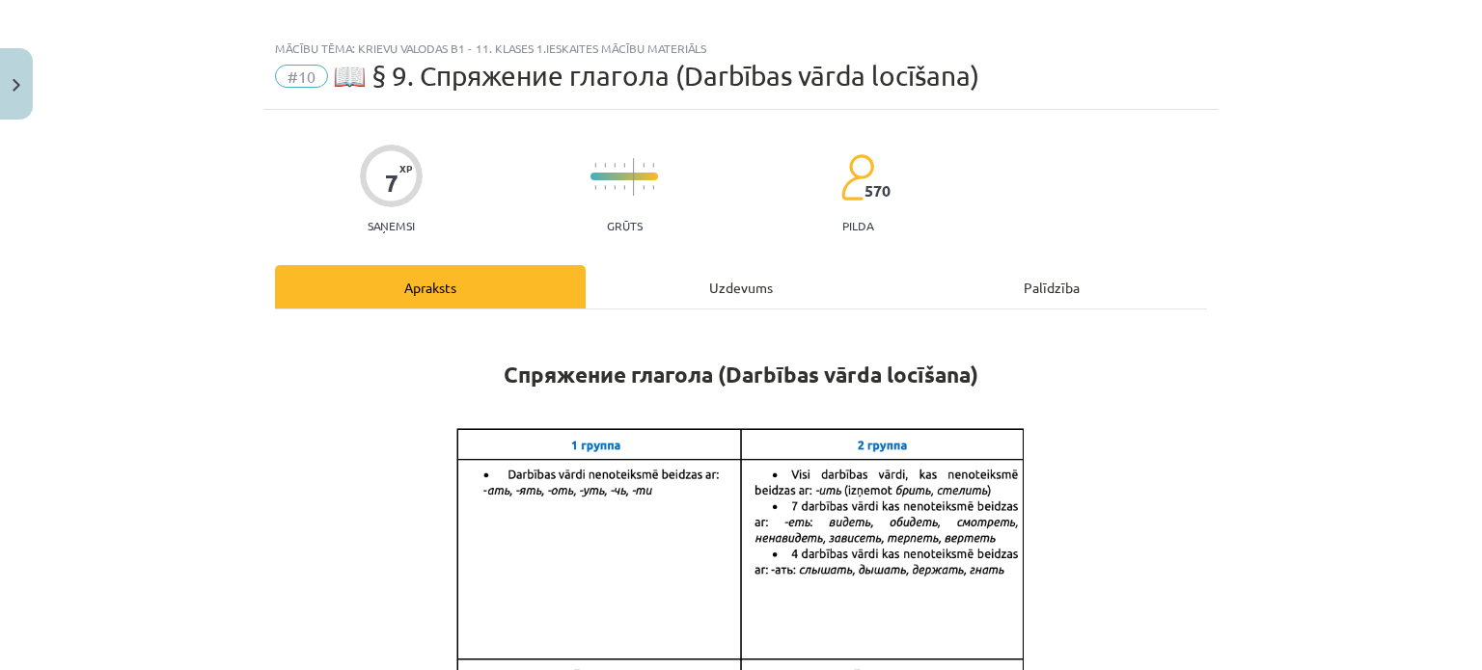
scroll to position [16, 0]
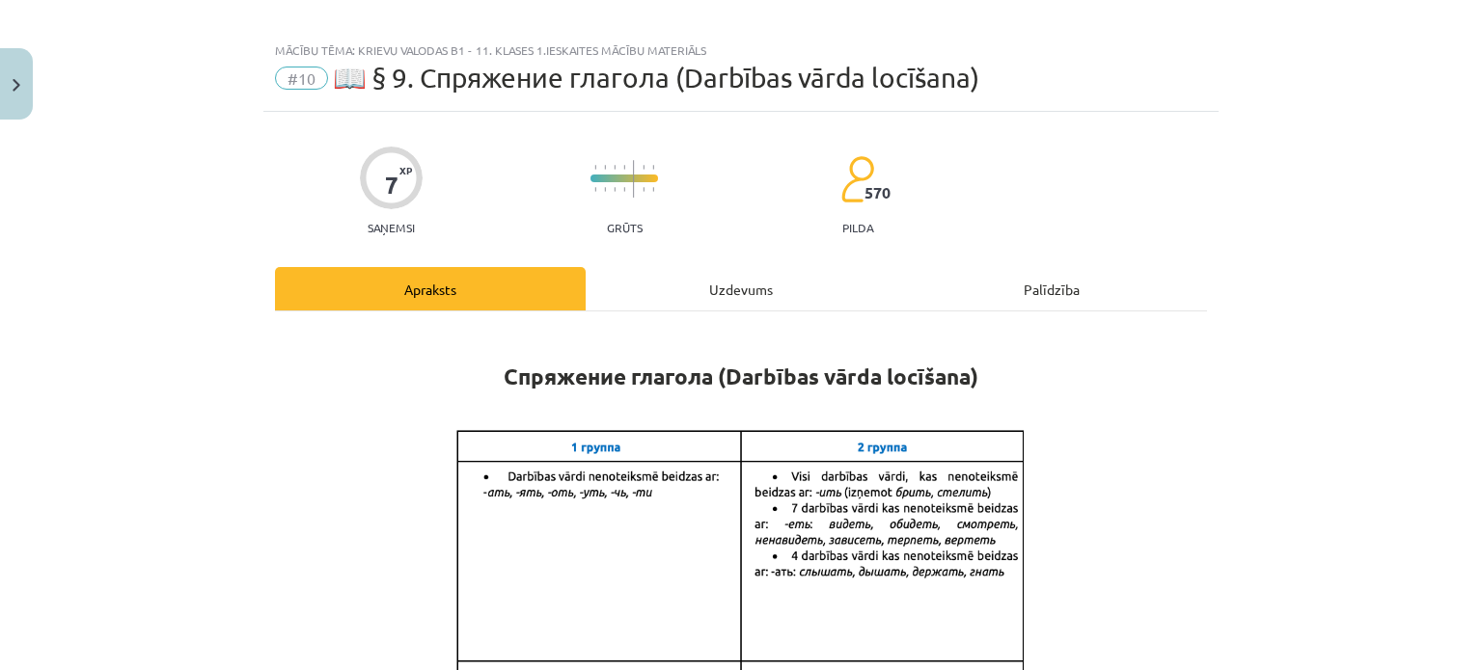
click at [723, 280] on div "Uzdevums" at bounding box center [741, 288] width 311 height 43
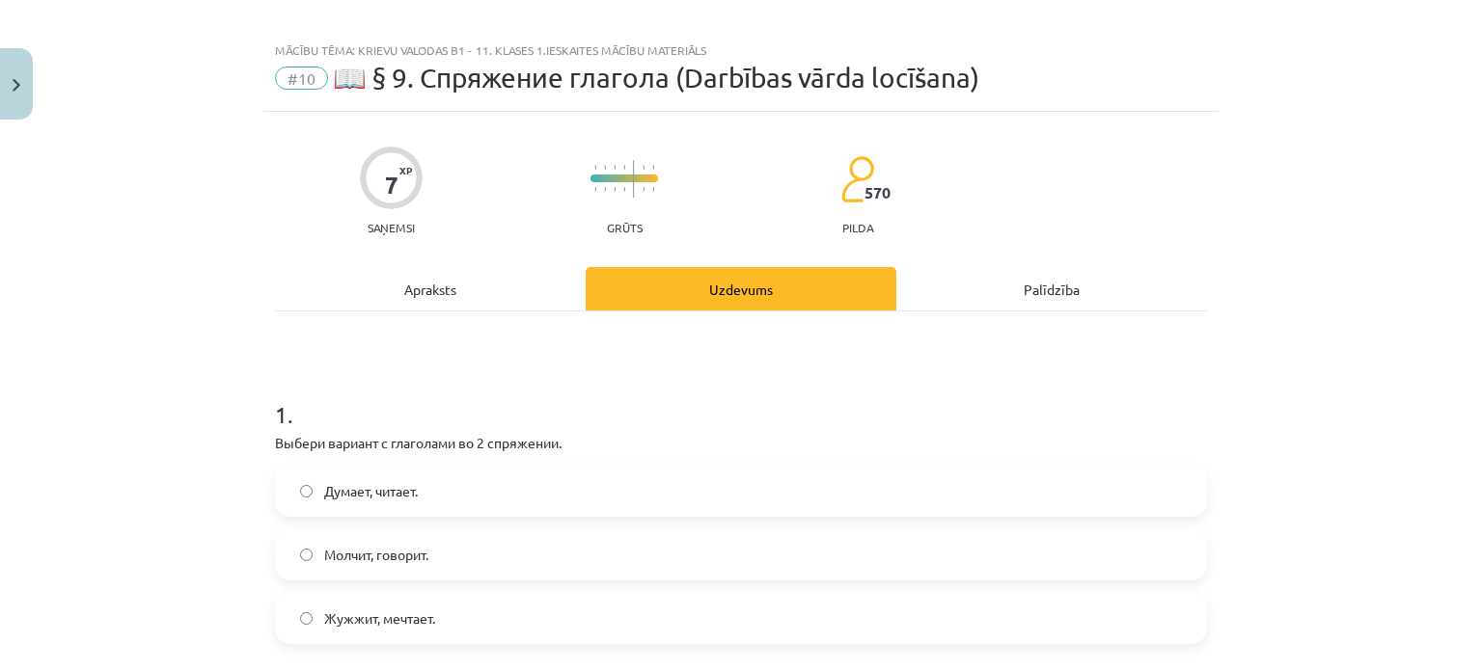
scroll to position [48, 0]
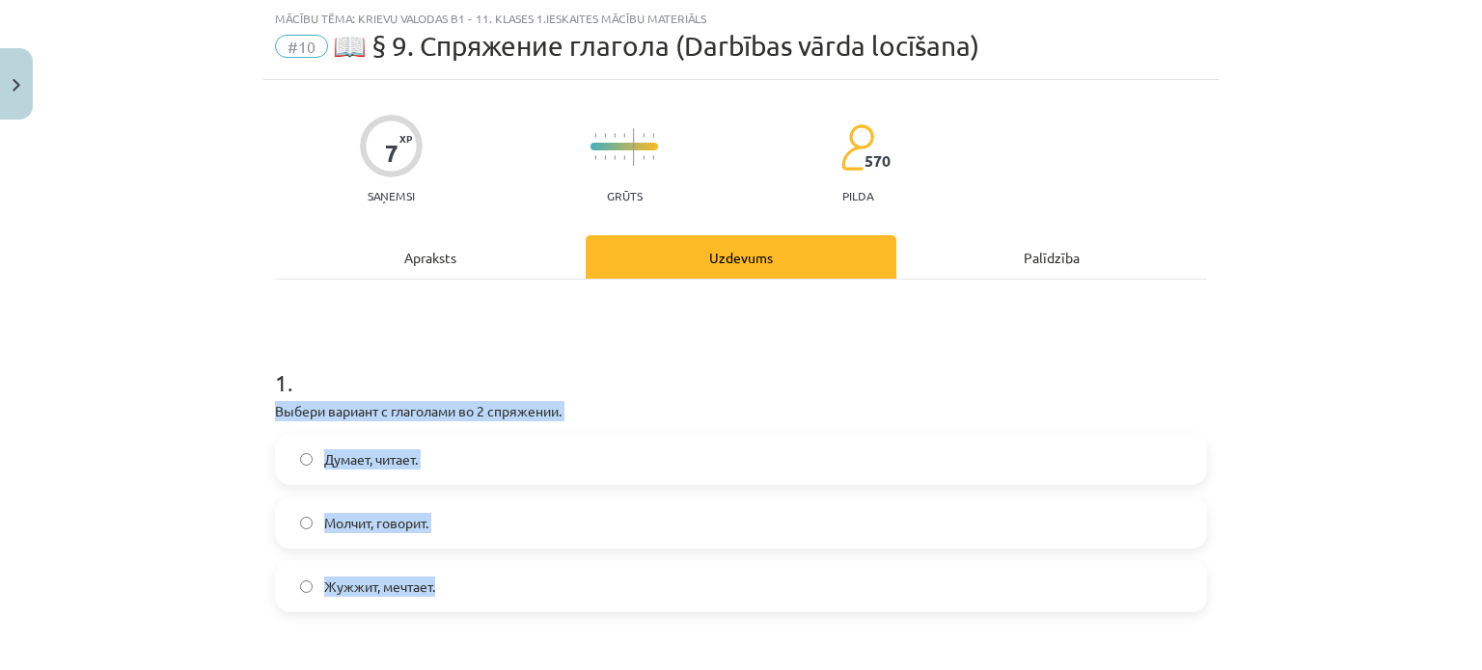
drag, startPoint x: 430, startPoint y: 583, endPoint x: 266, endPoint y: 404, distance: 242.4
click at [275, 404] on div "1 . Выбери вариант с глаголами во 2 спряжении. Думает, читает. Молчит, говорит.…" at bounding box center [741, 474] width 932 height 277
copy div "Выбери вариант с глаголами во 2 спряжении. Думает, читает. Молчит, говорит. Жуж…"
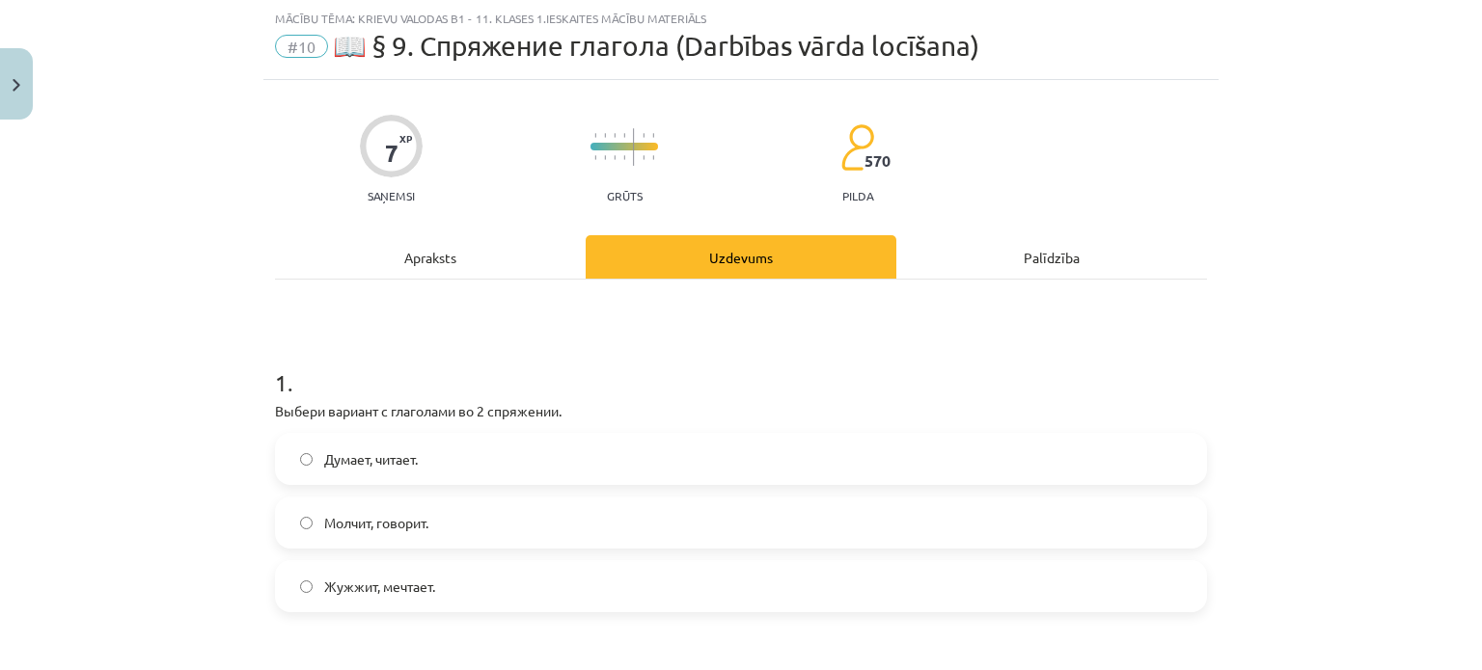
click at [1181, 165] on div "7 XP Saņemsi Grūts 570 pilda" at bounding box center [741, 152] width 932 height 99
click at [617, 541] on label "Молчит, говорит." at bounding box center [741, 523] width 928 height 48
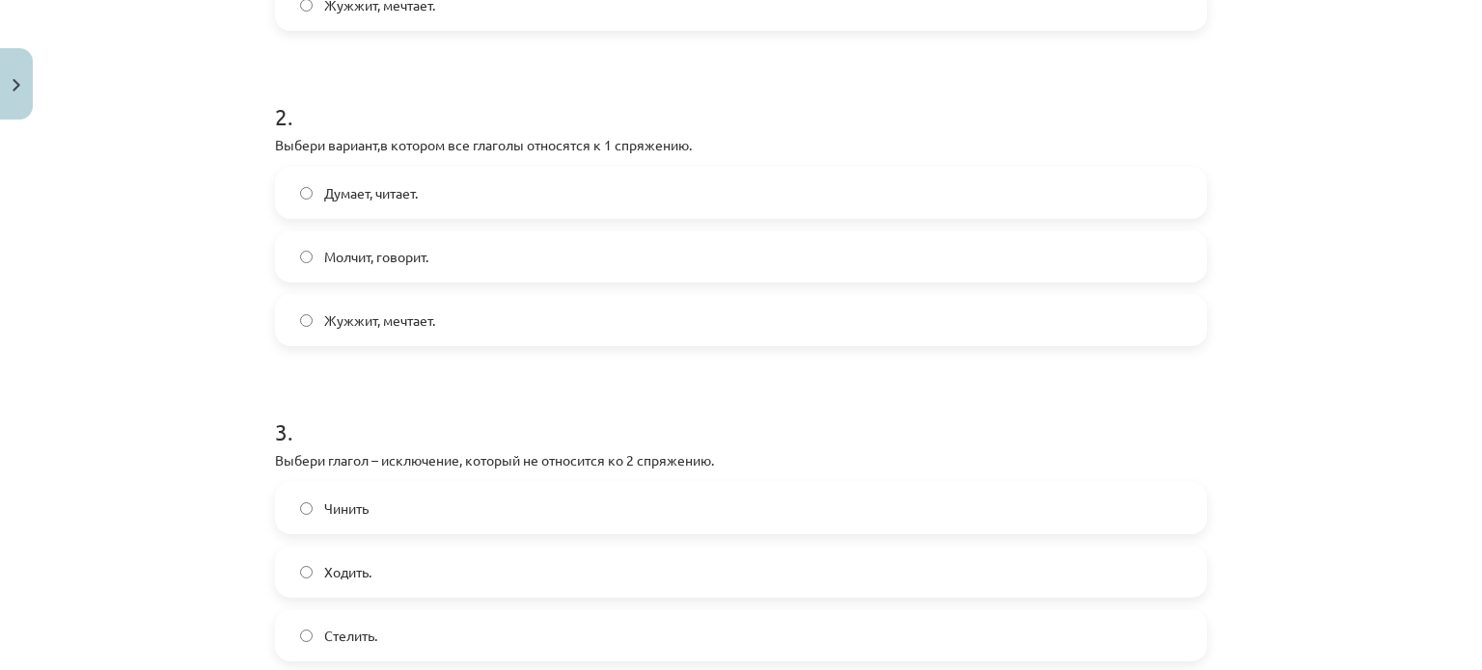
scroll to position [631, 0]
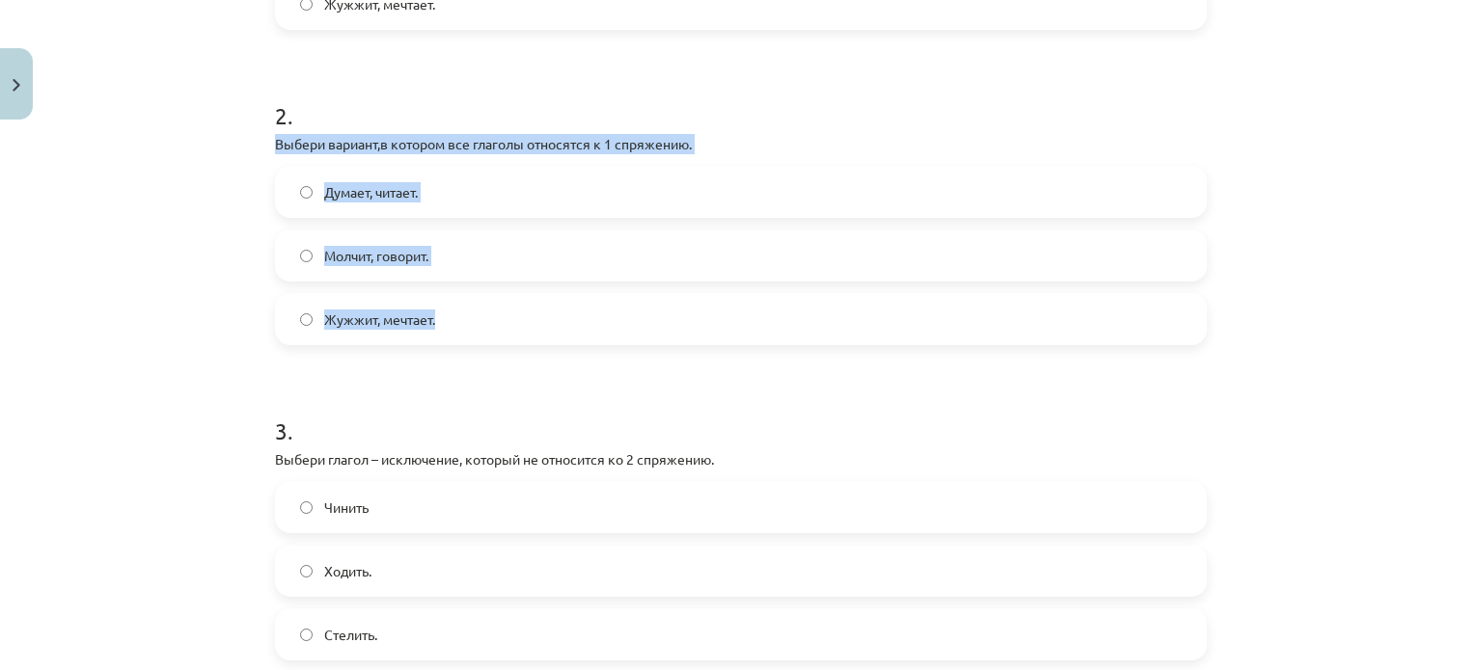
drag, startPoint x: 433, startPoint y: 323, endPoint x: 264, endPoint y: 139, distance: 249.9
click at [264, 139] on div "7 XP Saņemsi Grūts 570 pilda Apraksts Uzdevums Palīdzība 1 . Выбери вариант с г…" at bounding box center [740, 324] width 955 height 1654
copy div "Выбери вариант,в котором все глаголы относятся к 1 спряжению. Думает, читает. М…"
click at [1322, 304] on div "Mācību tēma: Krievu valodas b1 - 11. klases 1.ieskaites mācību materiāls #10 📖 …" at bounding box center [741, 335] width 1482 height 670
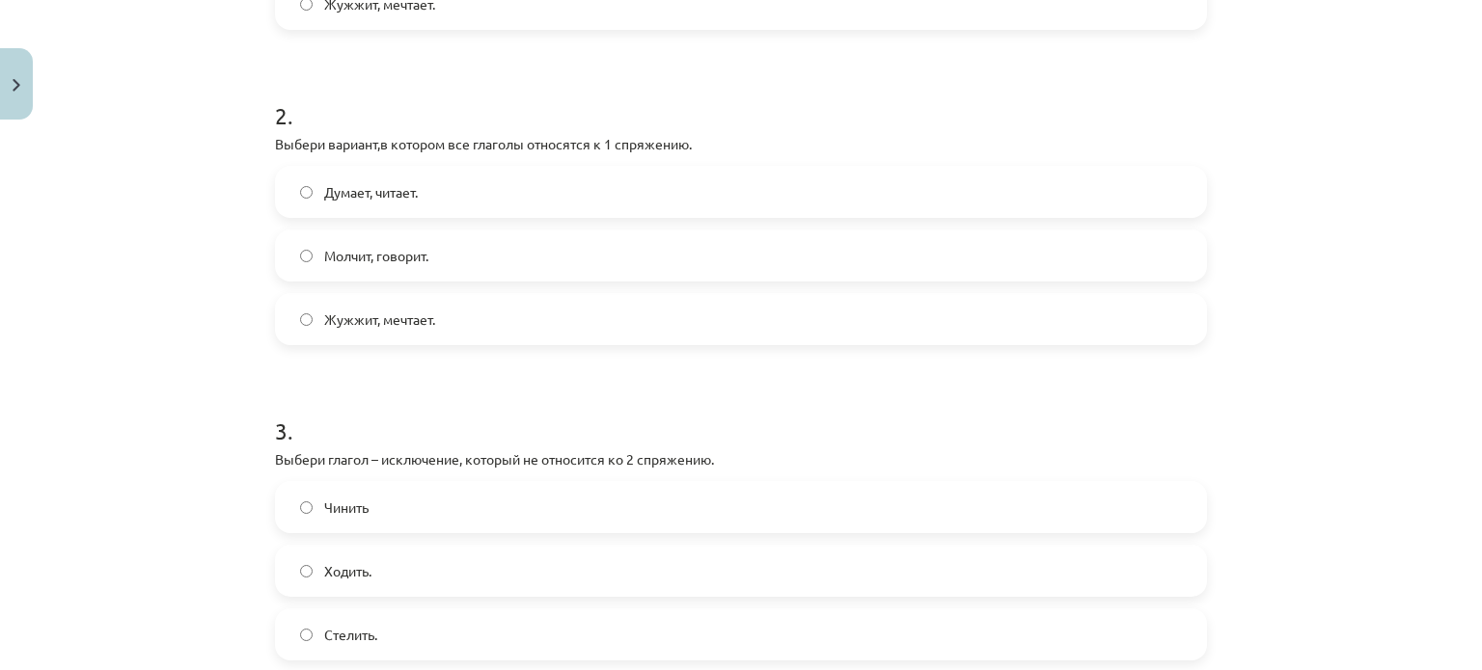
click at [813, 199] on label "Думает, читает." at bounding box center [741, 192] width 928 height 48
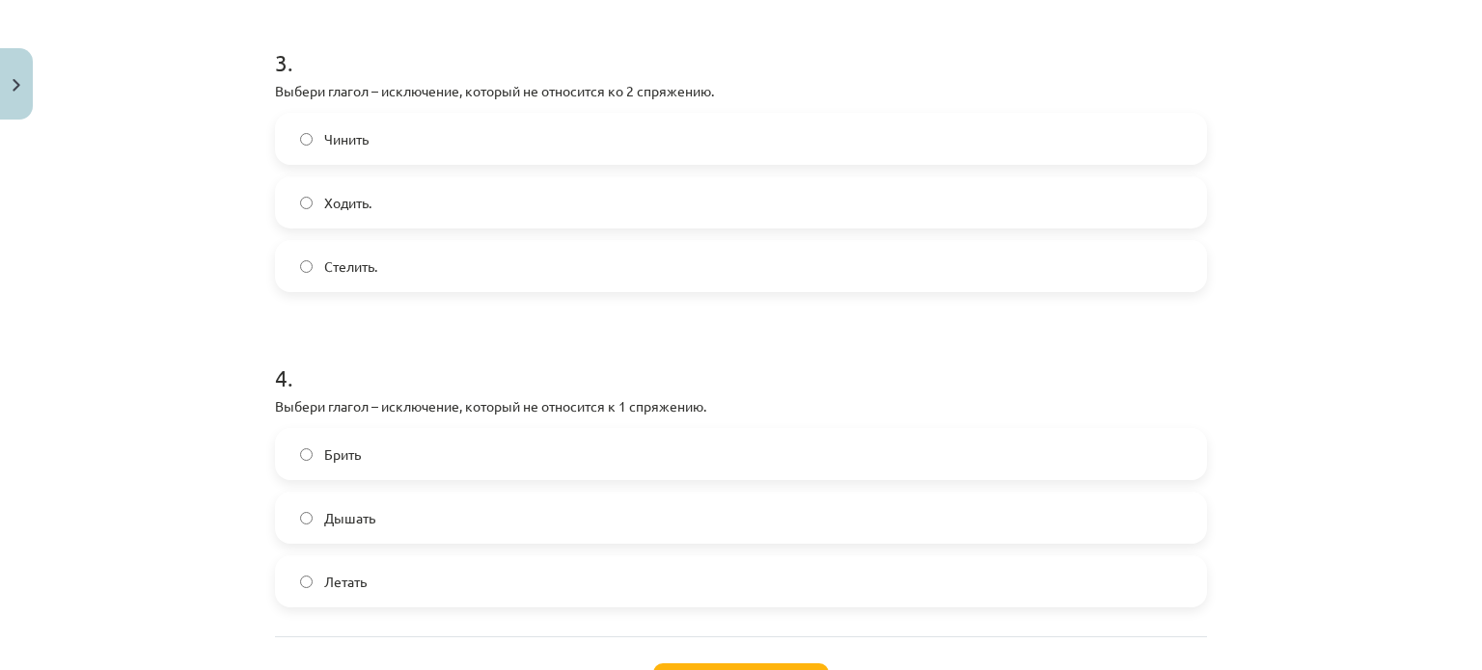
scroll to position [1000, 0]
click at [517, 127] on label "Чинить" at bounding box center [741, 138] width 928 height 48
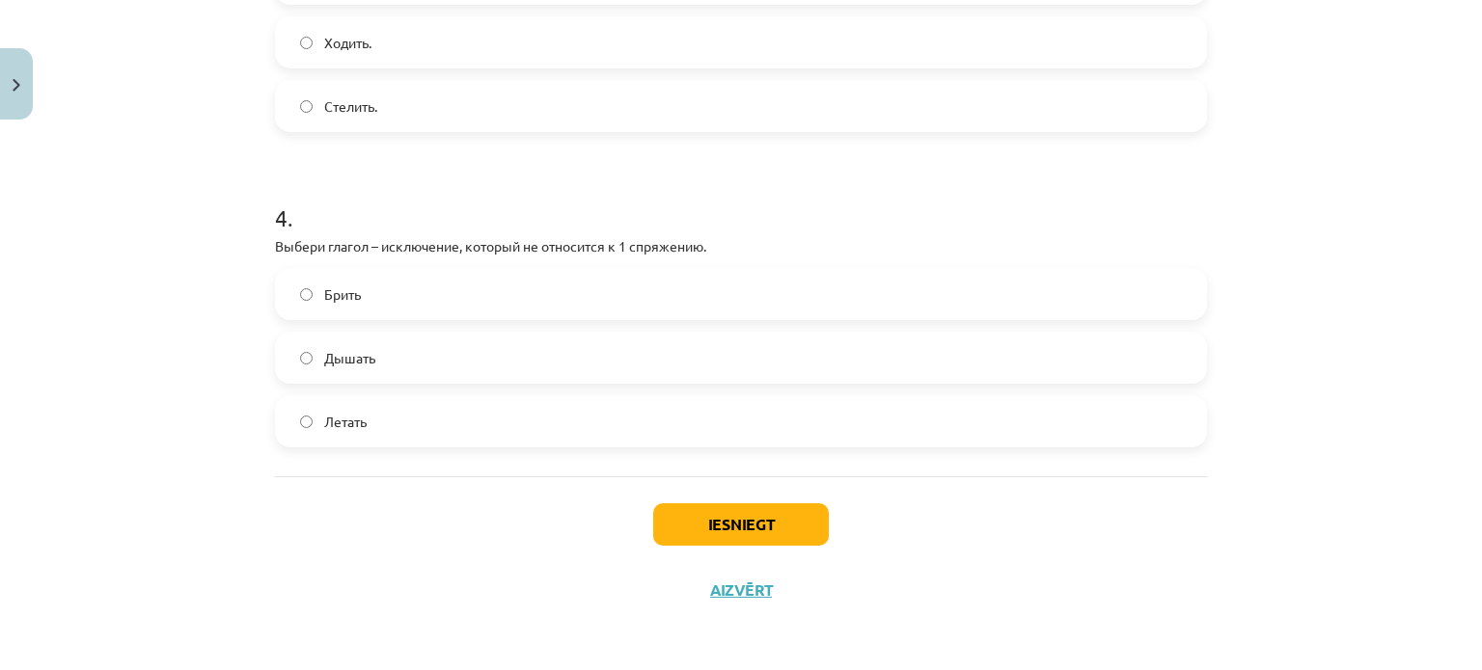
click at [405, 410] on label "Летать" at bounding box center [741, 421] width 928 height 48
click at [668, 519] on button "Iesniegt" at bounding box center [741, 525] width 176 height 42
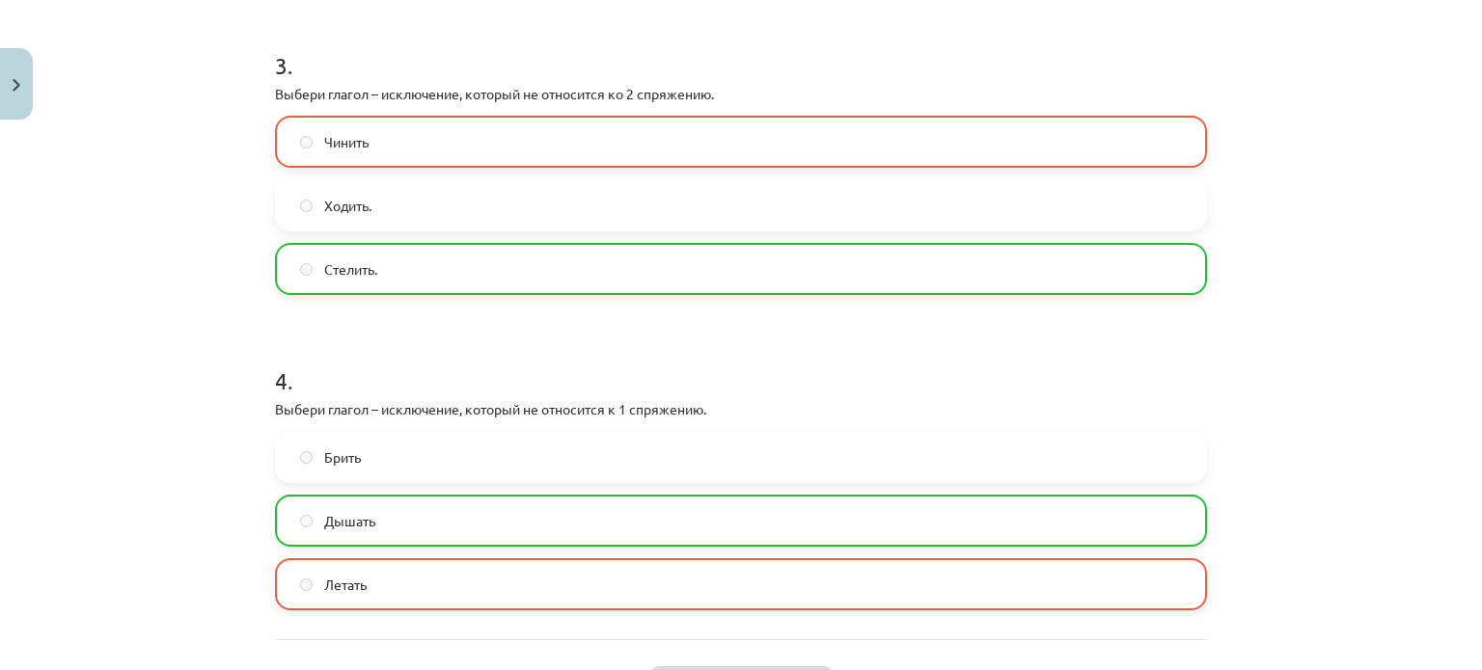
scroll to position [1220, 0]
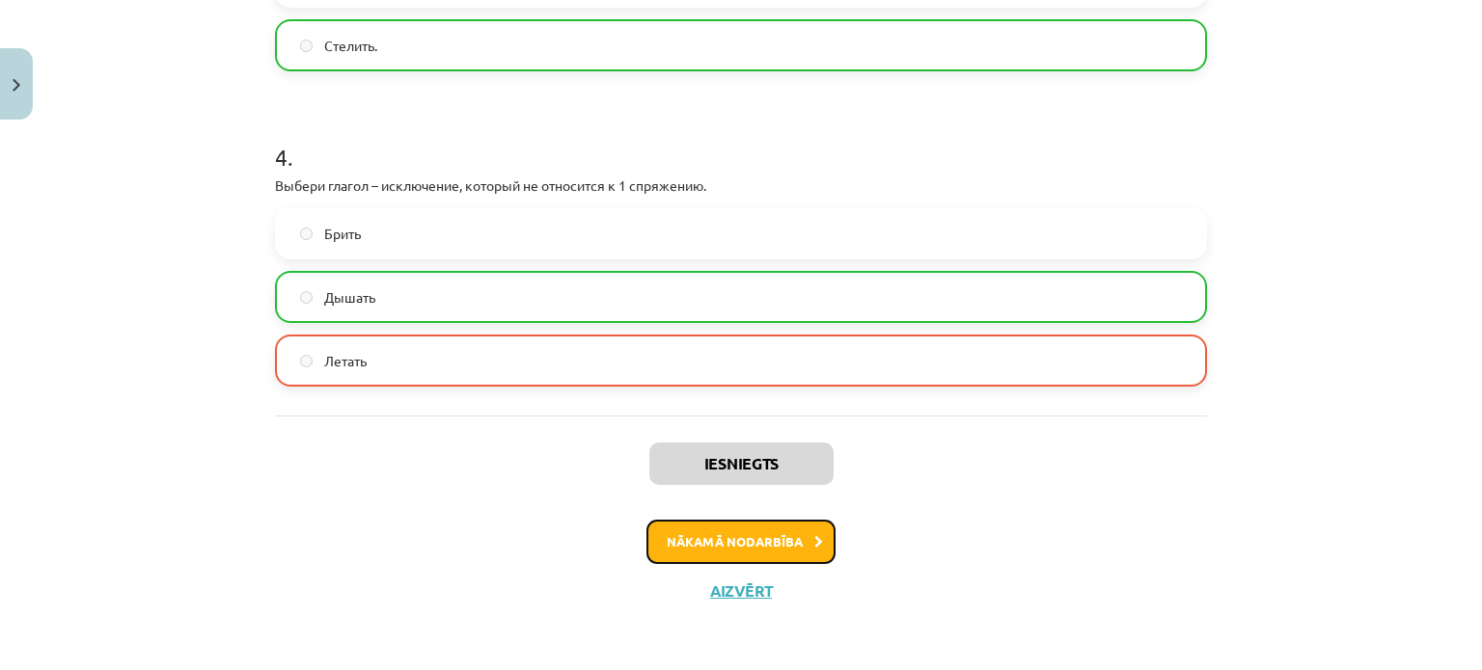
click at [769, 552] on button "Nākamā nodarbība" at bounding box center [740, 542] width 189 height 44
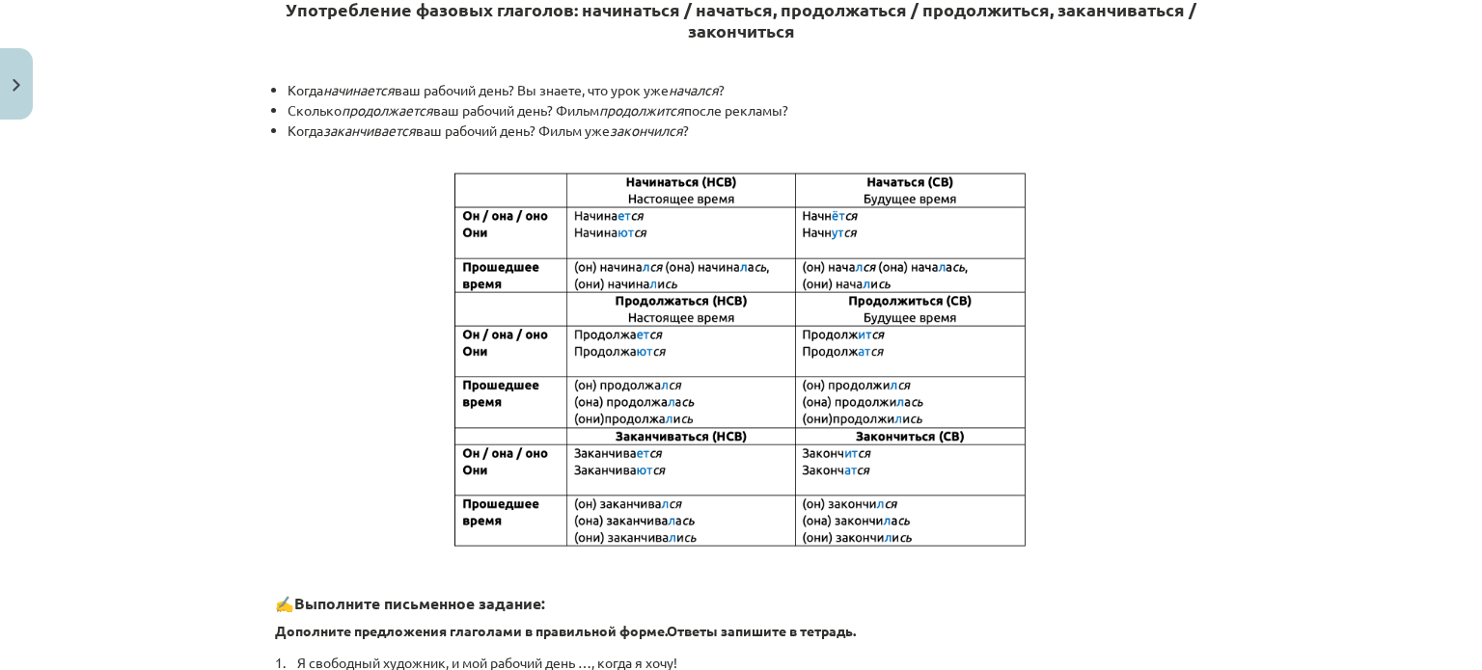
scroll to position [403, 0]
click at [919, 403] on img at bounding box center [740, 358] width 579 height 379
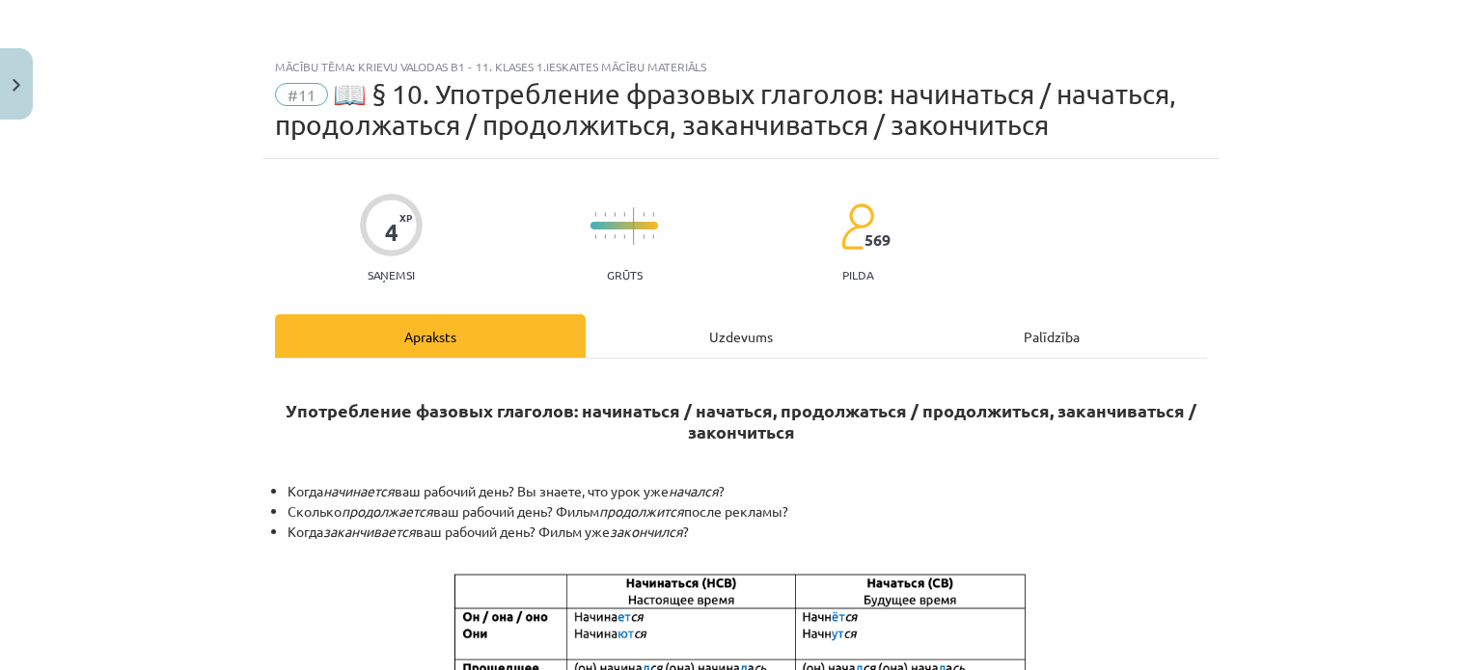
click at [749, 334] on div "Uzdevums" at bounding box center [741, 335] width 311 height 43
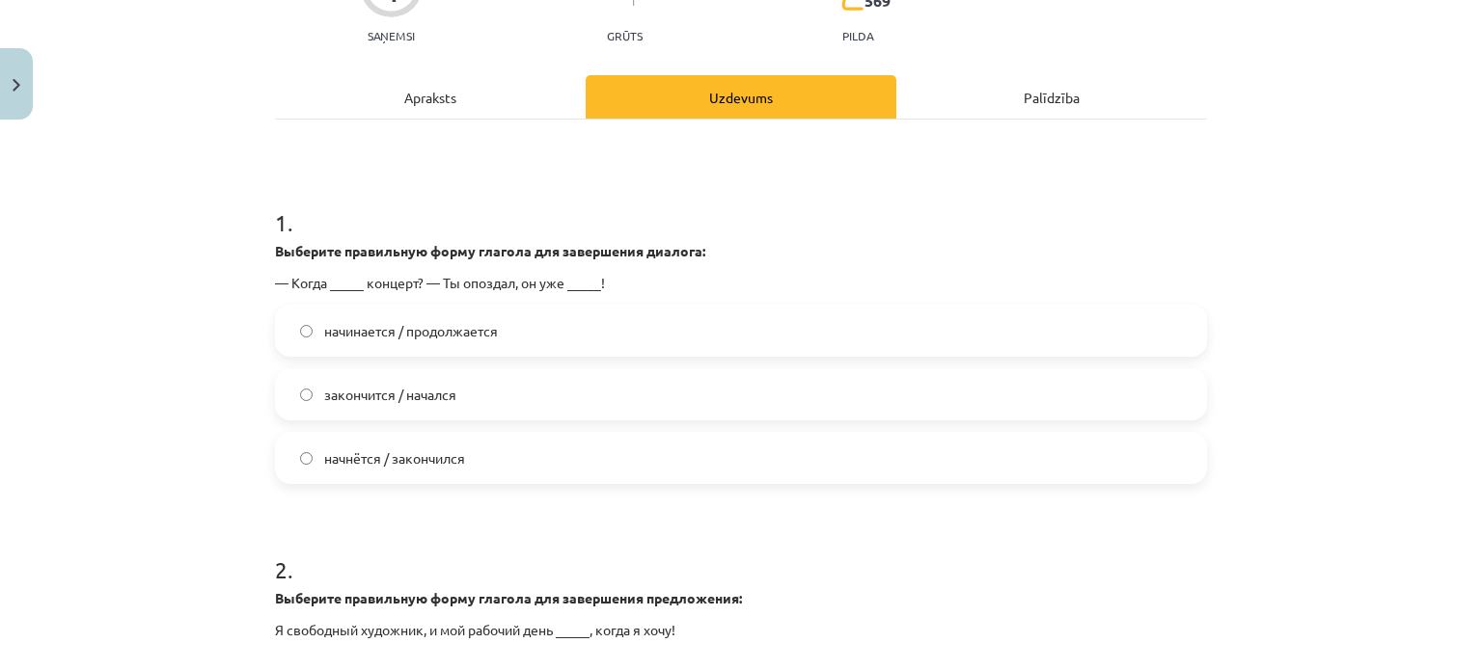
scroll to position [236, 0]
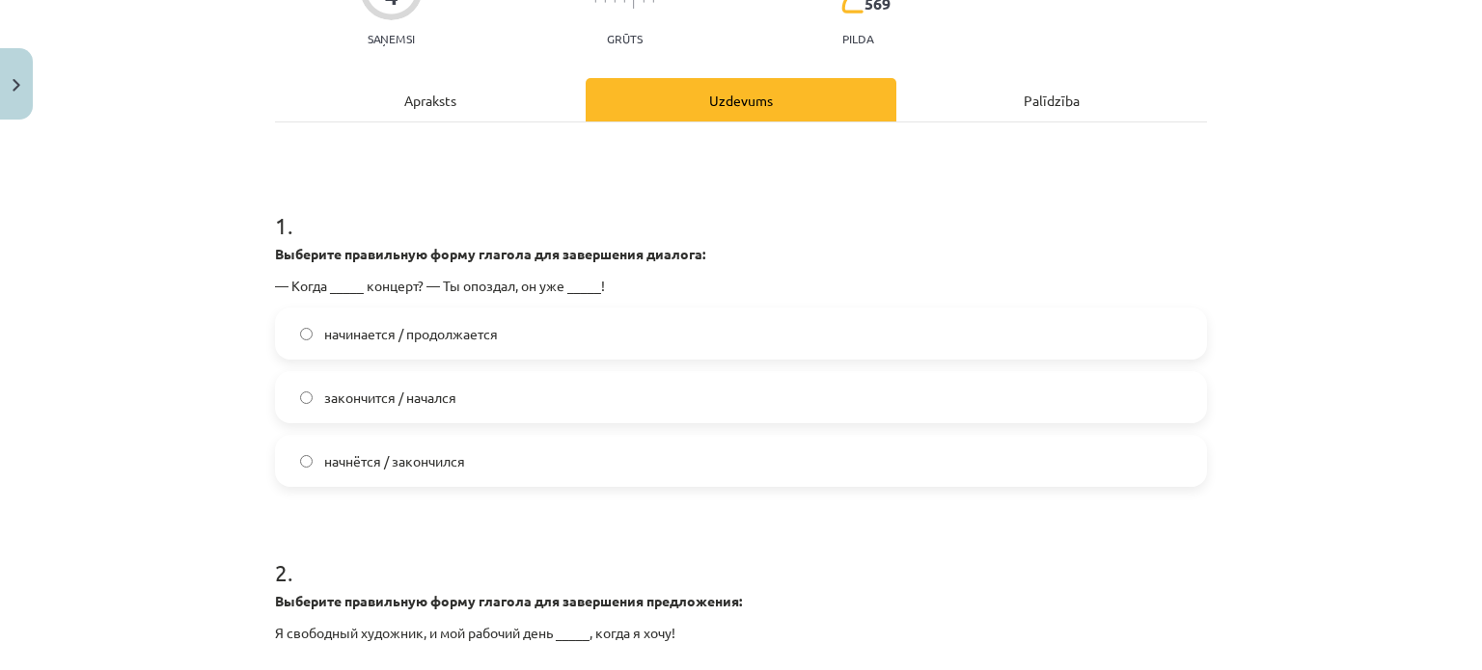
click at [622, 463] on label "начнётся / закончился" at bounding box center [741, 461] width 928 height 48
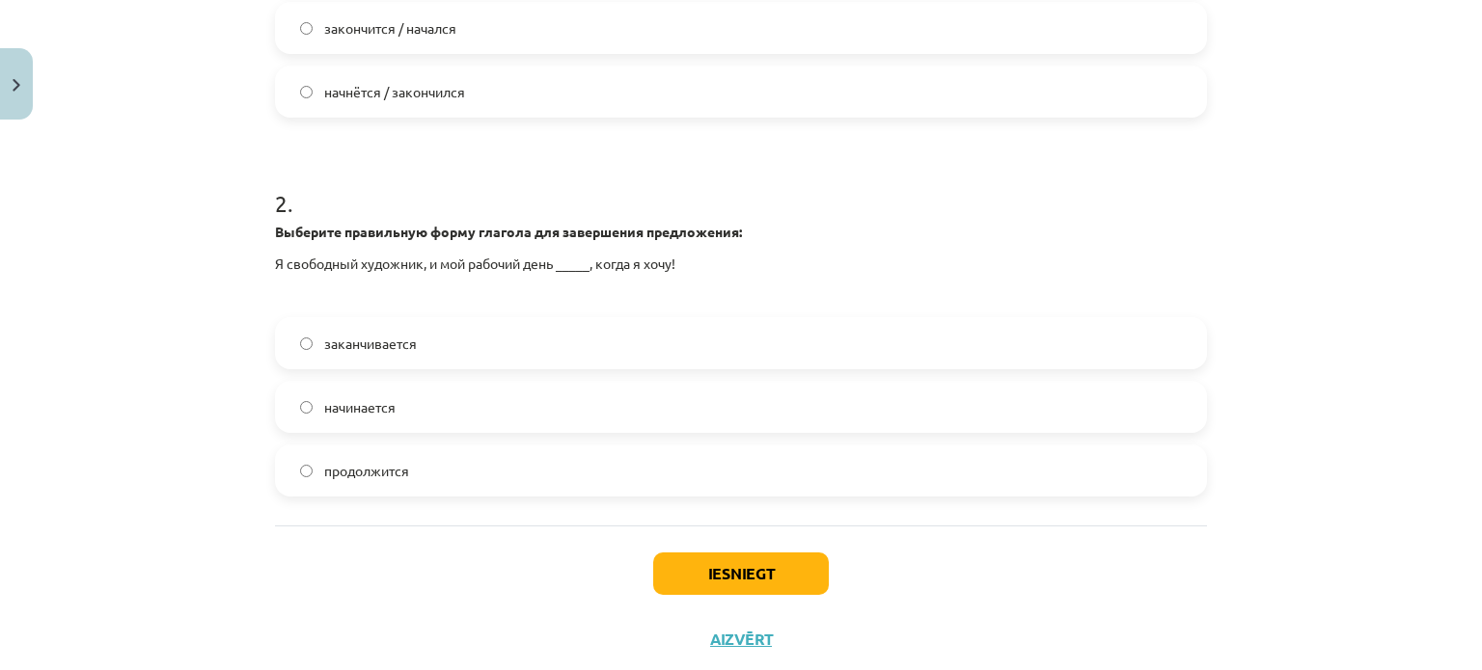
scroll to position [655, 0]
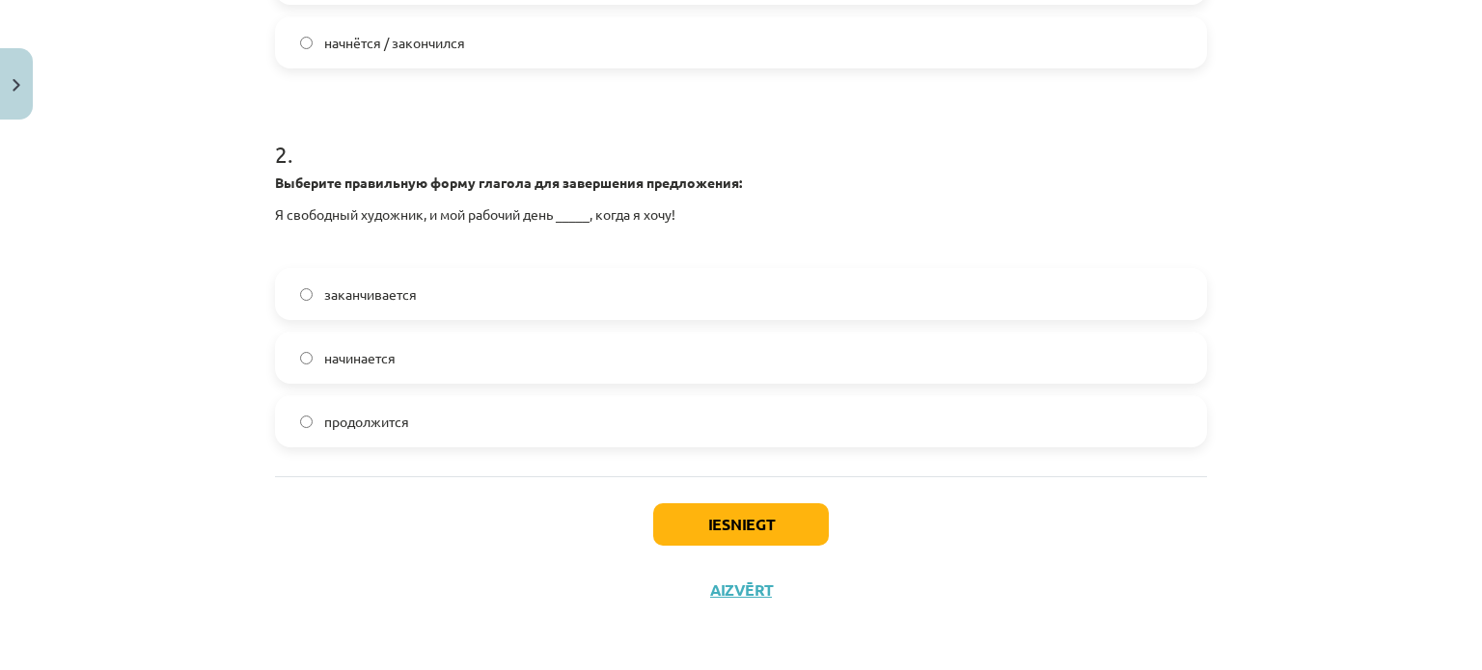
click at [433, 353] on label "начинается" at bounding box center [741, 358] width 928 height 48
click at [718, 535] on button "Iesniegt" at bounding box center [741, 525] width 176 height 42
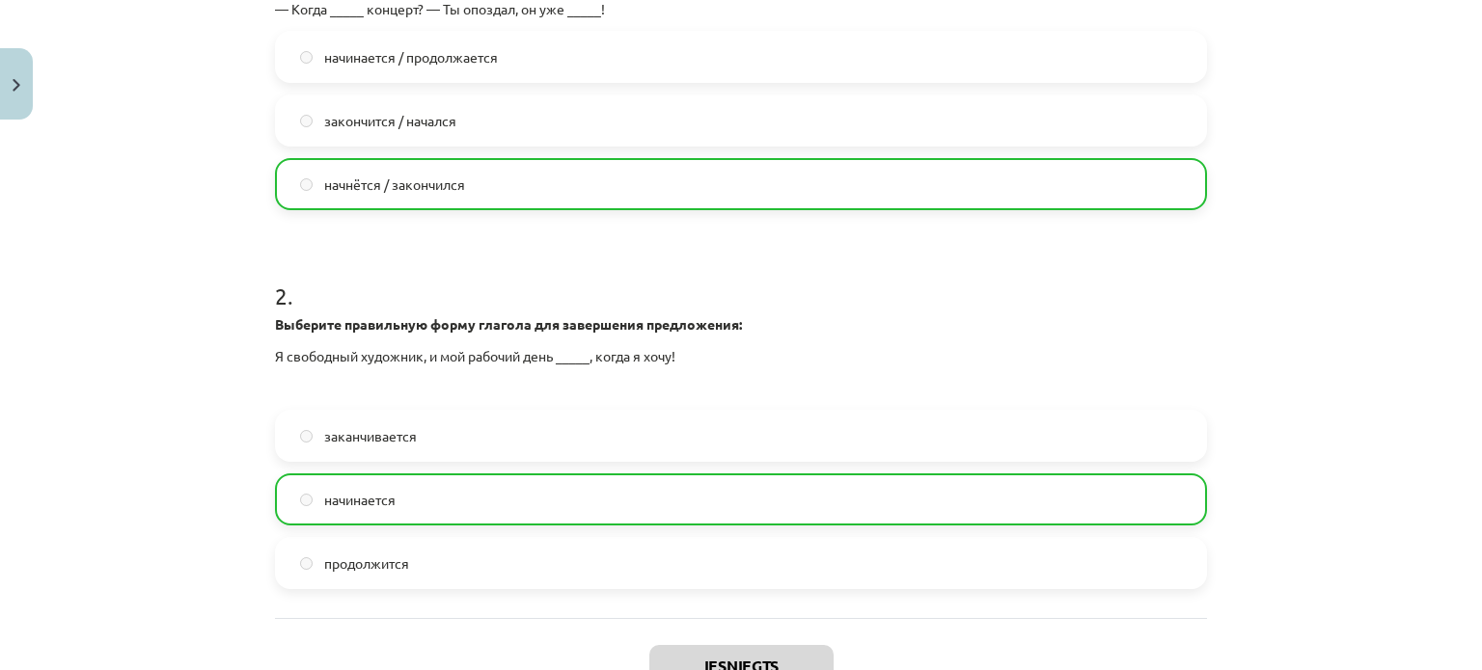
scroll to position [716, 0]
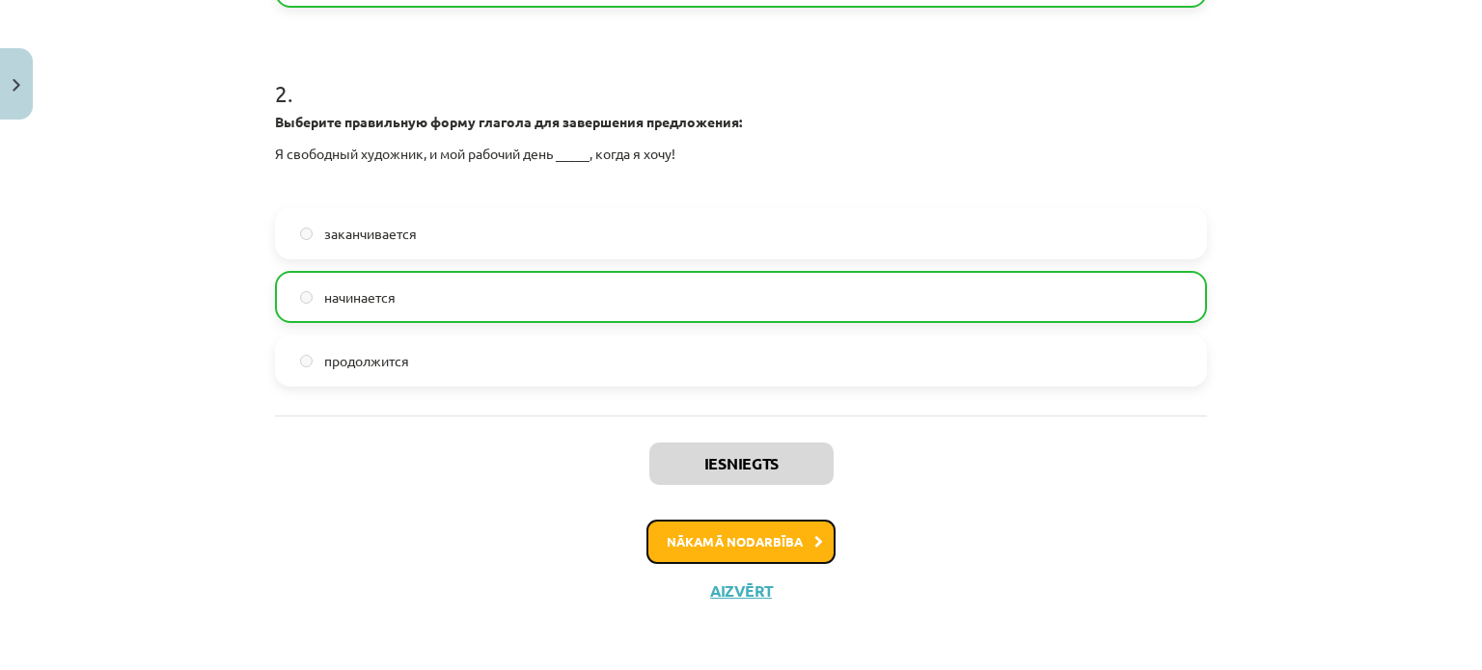
click at [777, 542] on button "Nākamā nodarbība" at bounding box center [740, 542] width 189 height 44
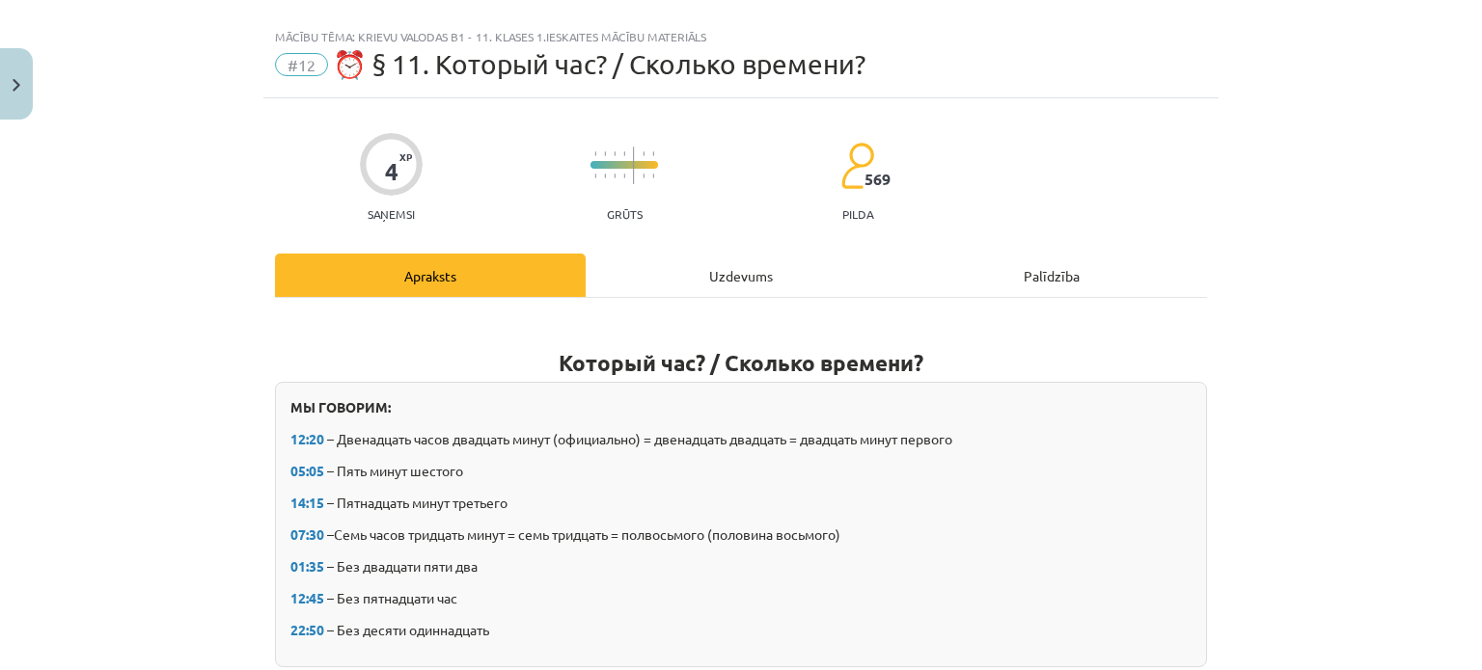
scroll to position [0, 0]
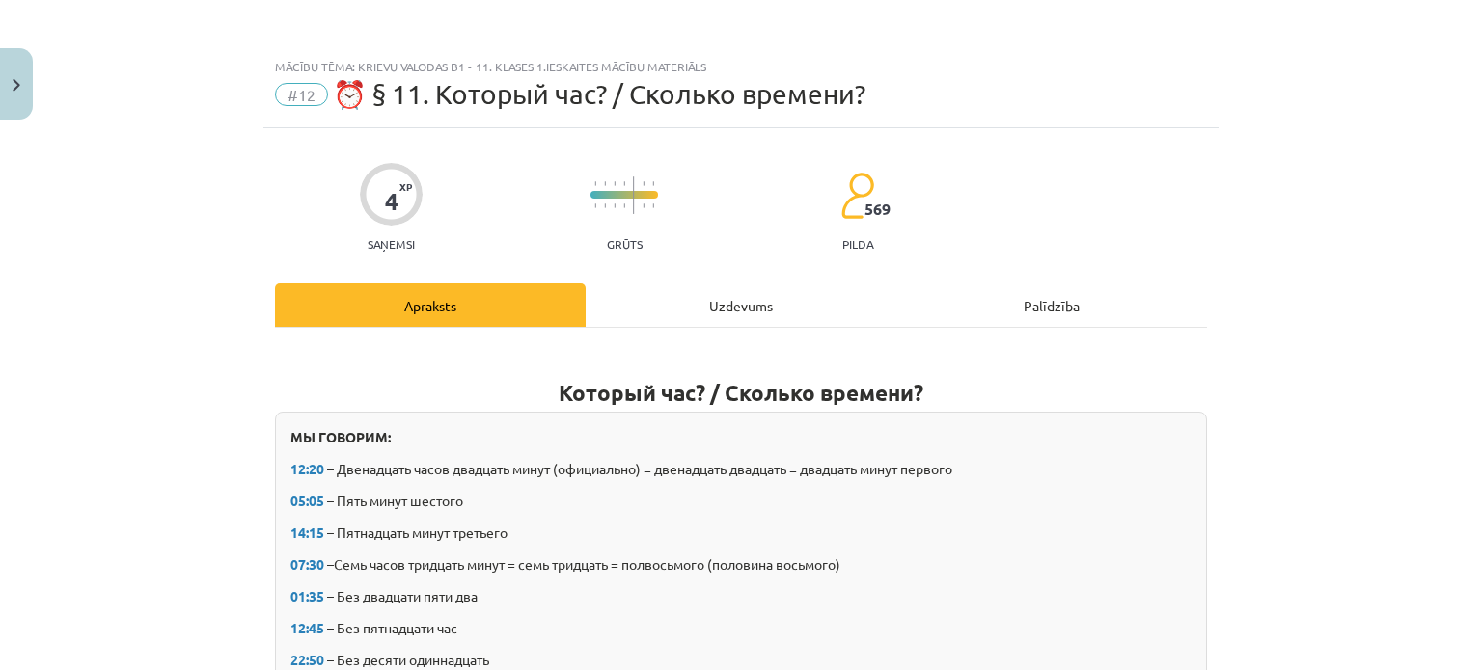
click at [739, 313] on div "Uzdevums" at bounding box center [741, 305] width 311 height 43
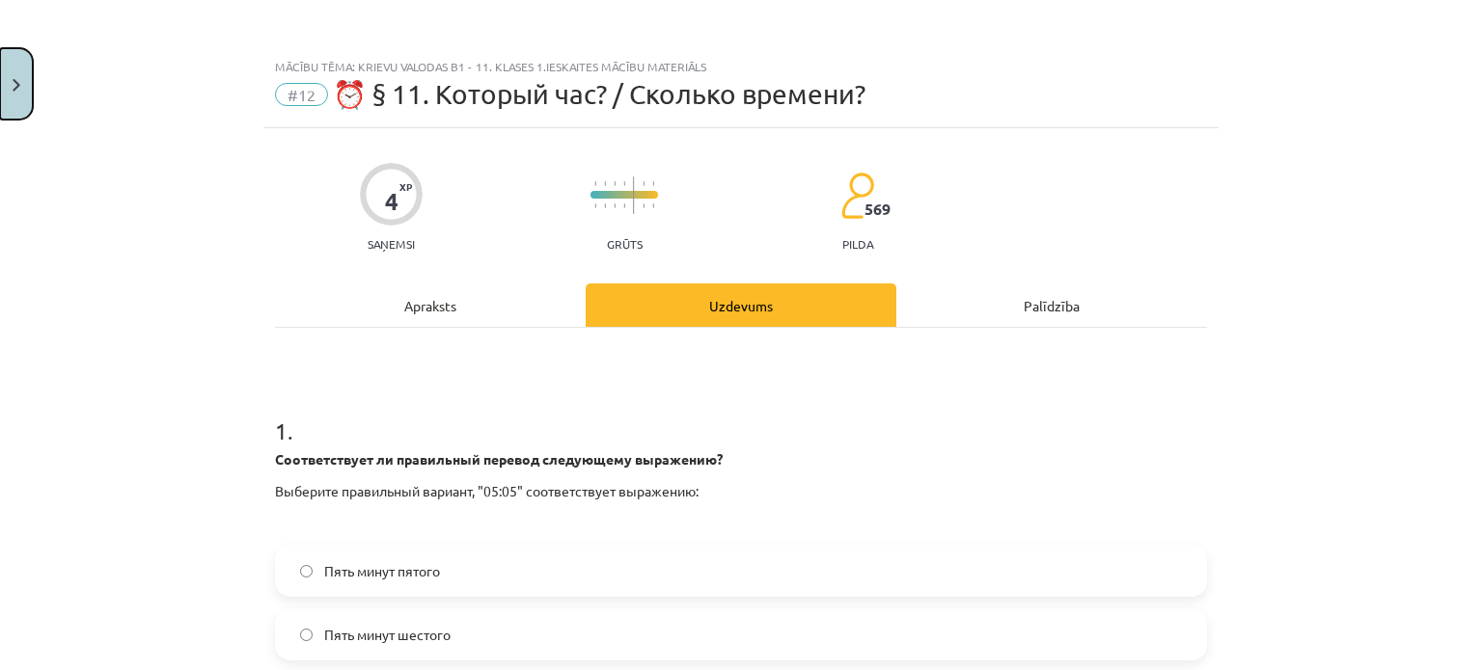
click at [6, 84] on button "Close" at bounding box center [16, 83] width 33 height 71
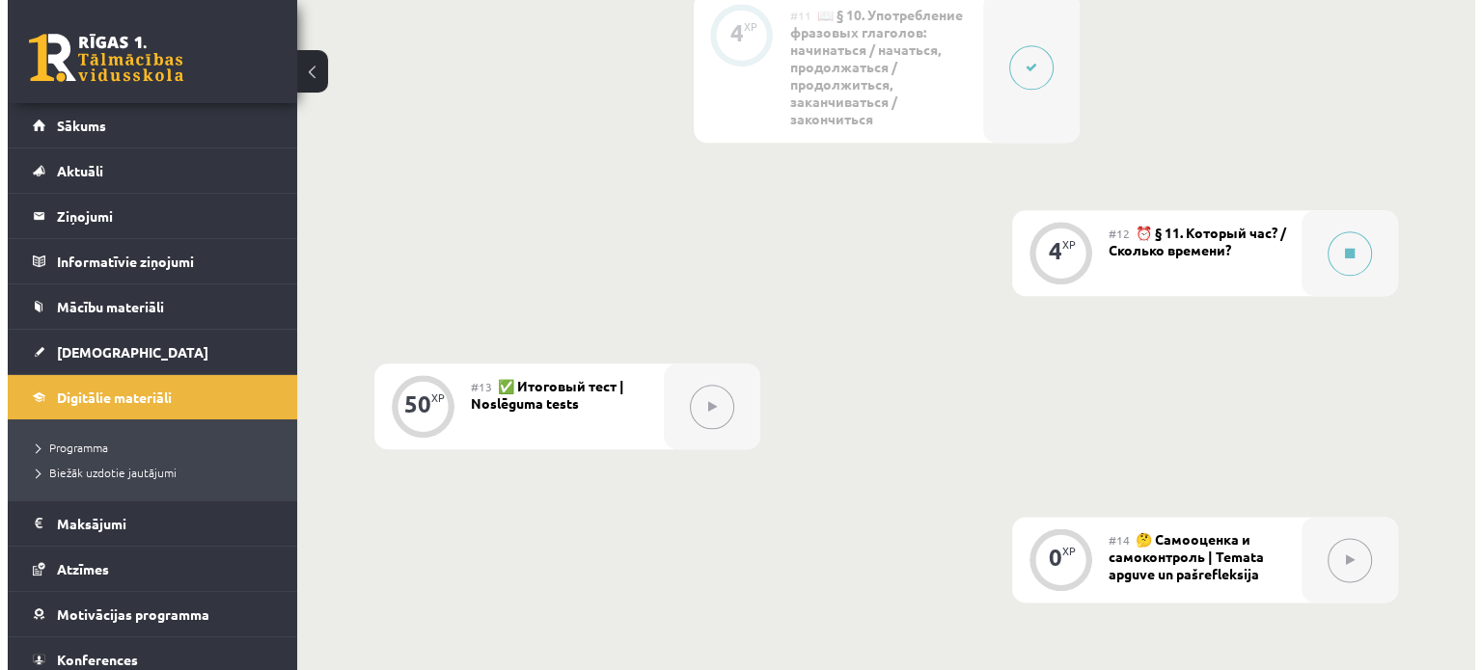
scroll to position [2276, 0]
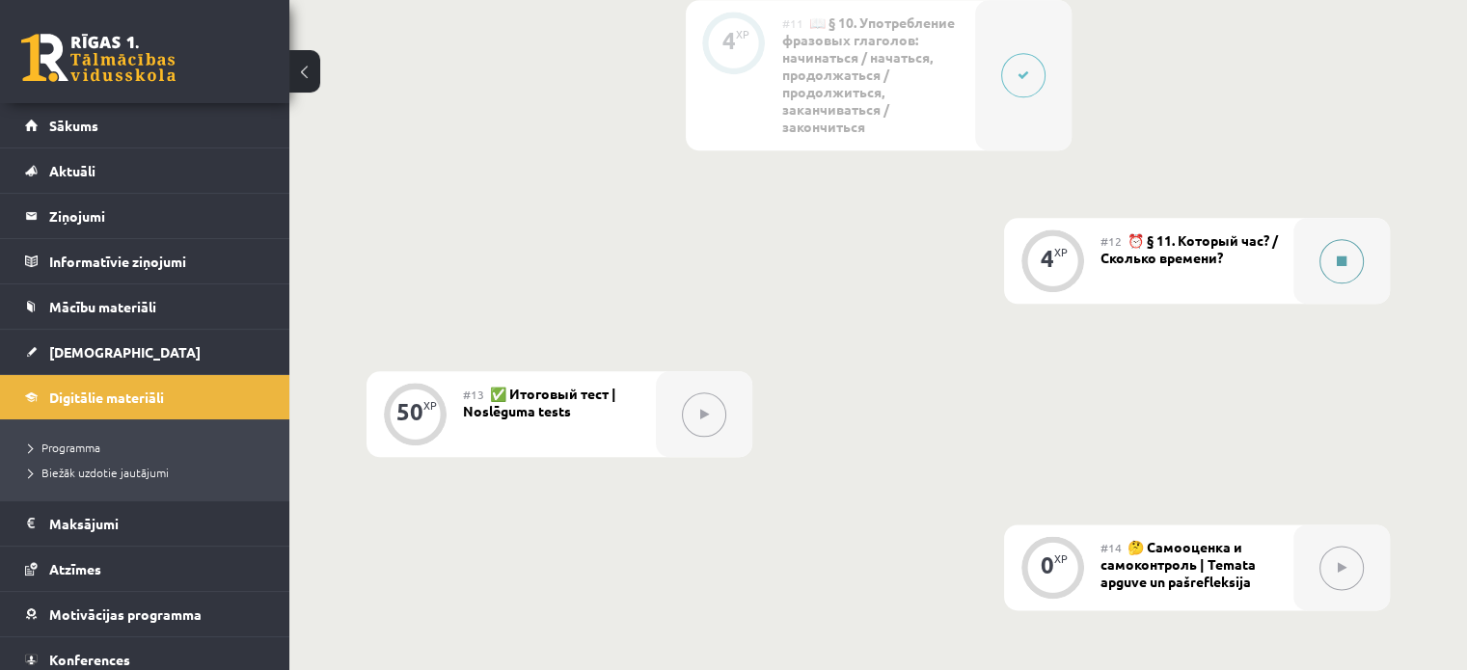
click at [1357, 261] on button at bounding box center [1342, 261] width 44 height 44
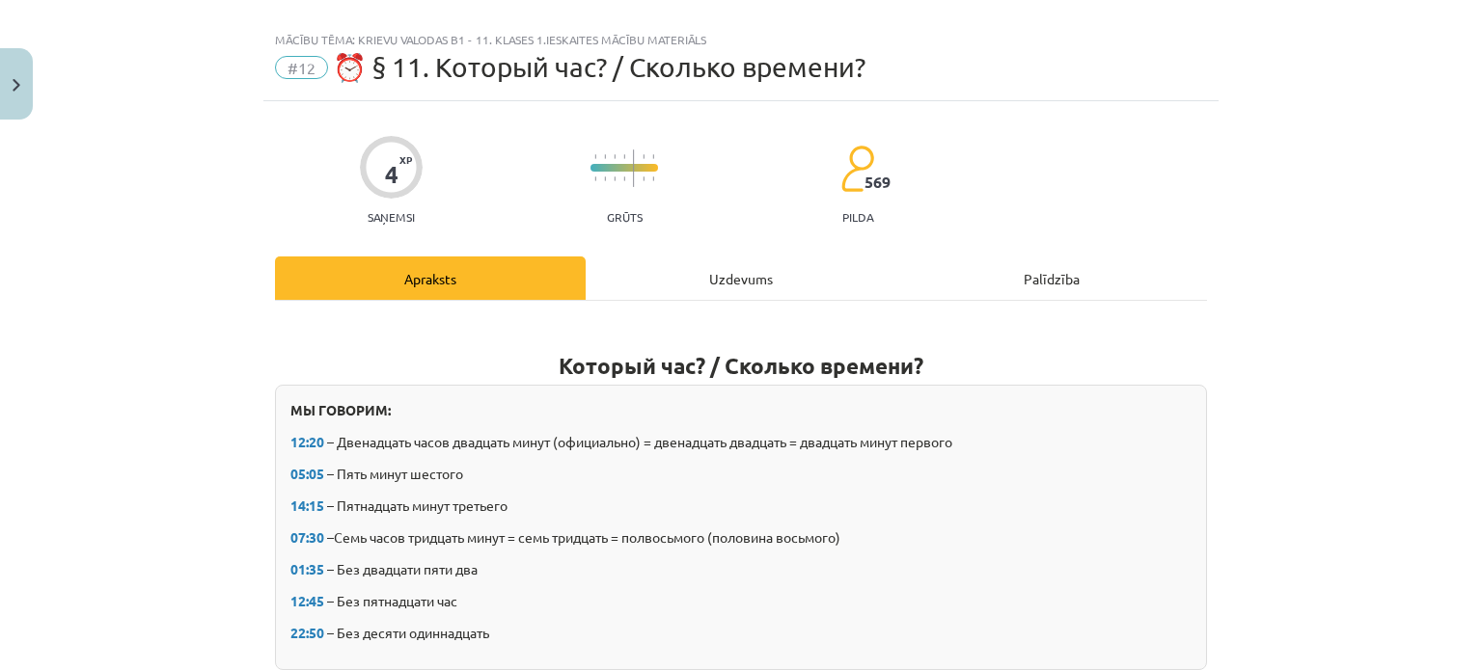
scroll to position [0, 0]
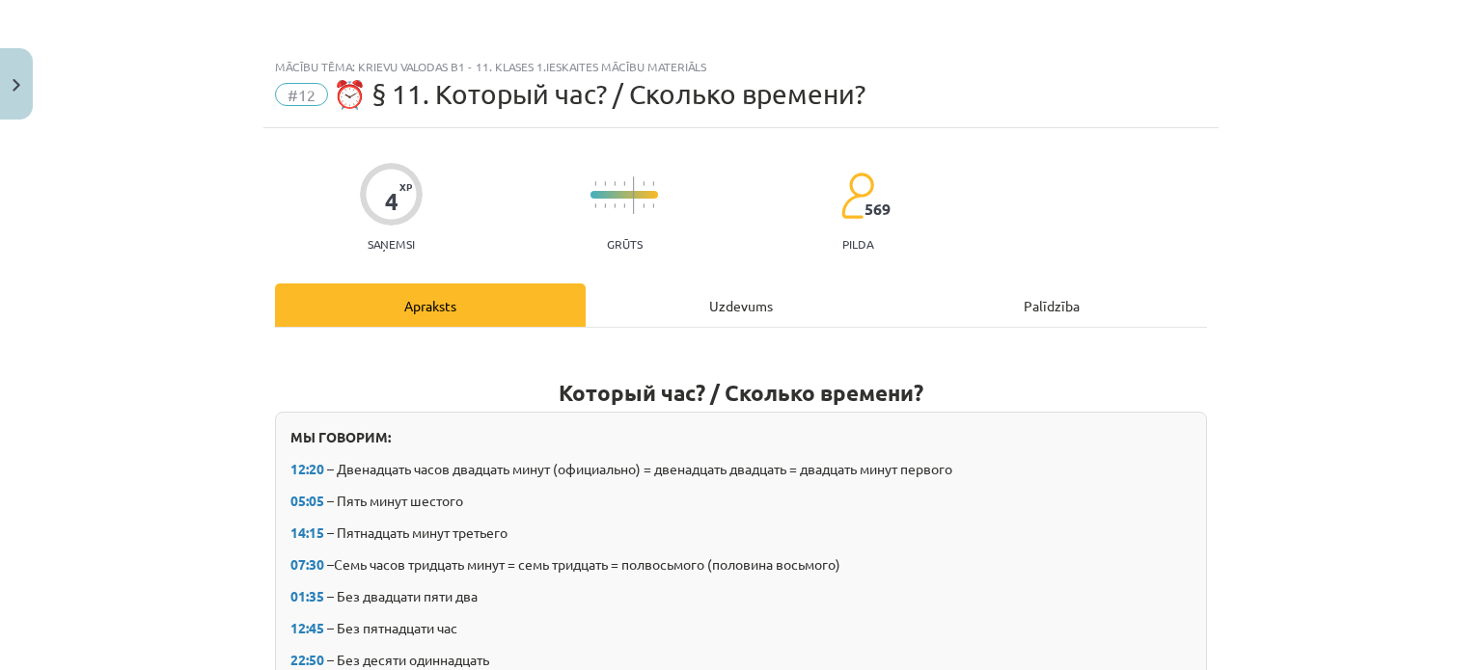
click at [763, 292] on div "Uzdevums" at bounding box center [741, 305] width 311 height 43
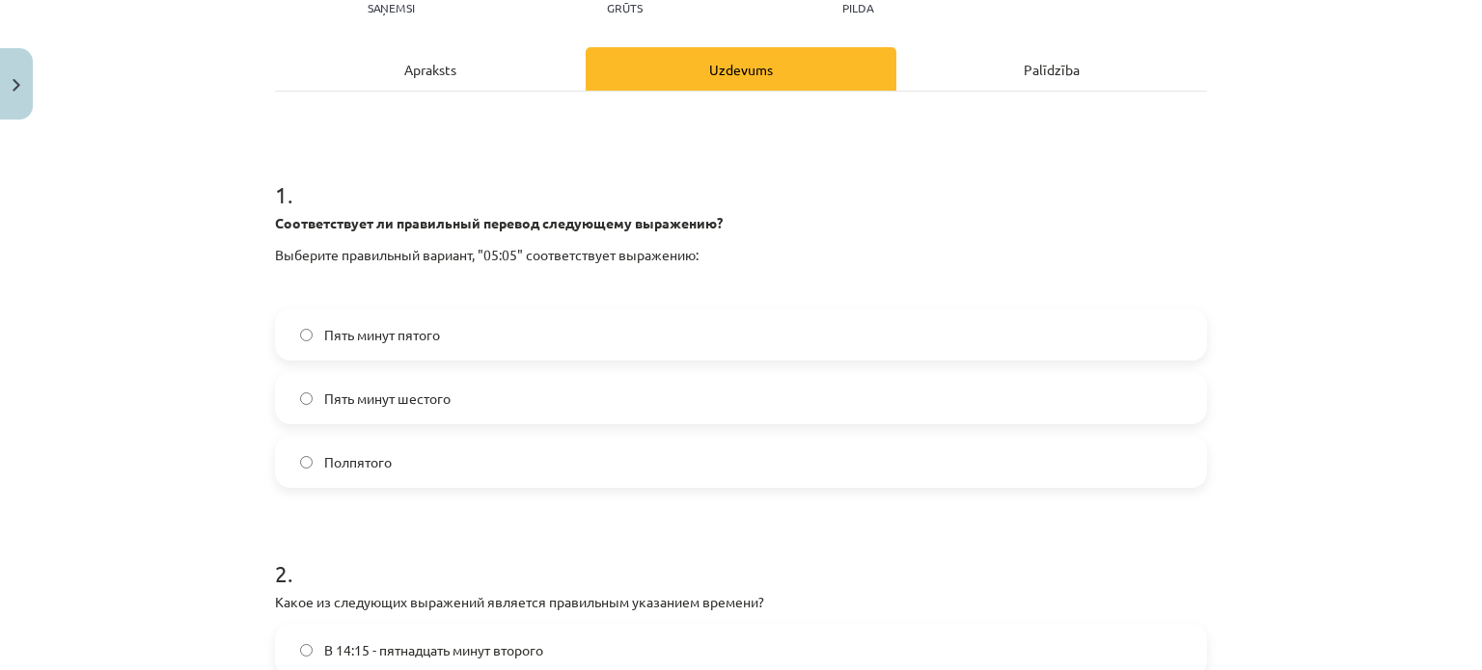
scroll to position [206, 0]
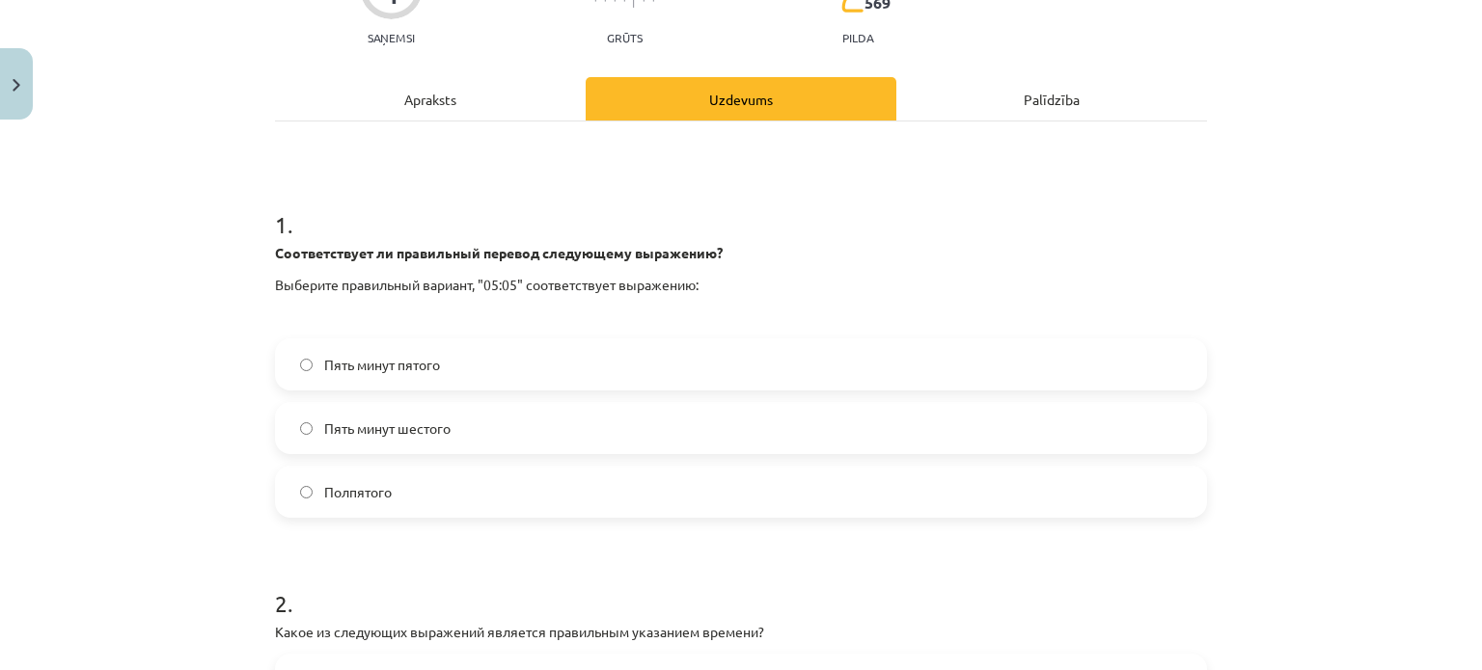
click at [468, 108] on div "Apraksts" at bounding box center [430, 98] width 311 height 43
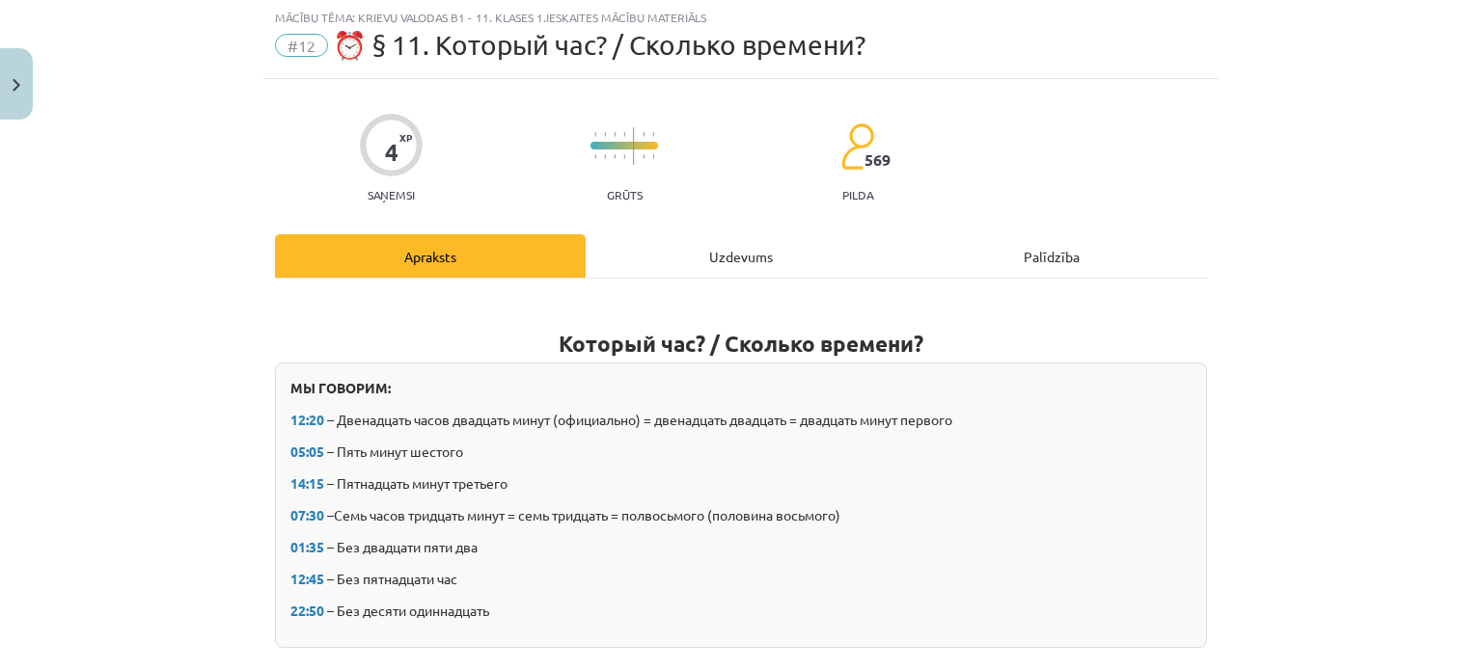
scroll to position [48, 0]
click at [695, 254] on div "Uzdevums" at bounding box center [741, 256] width 311 height 43
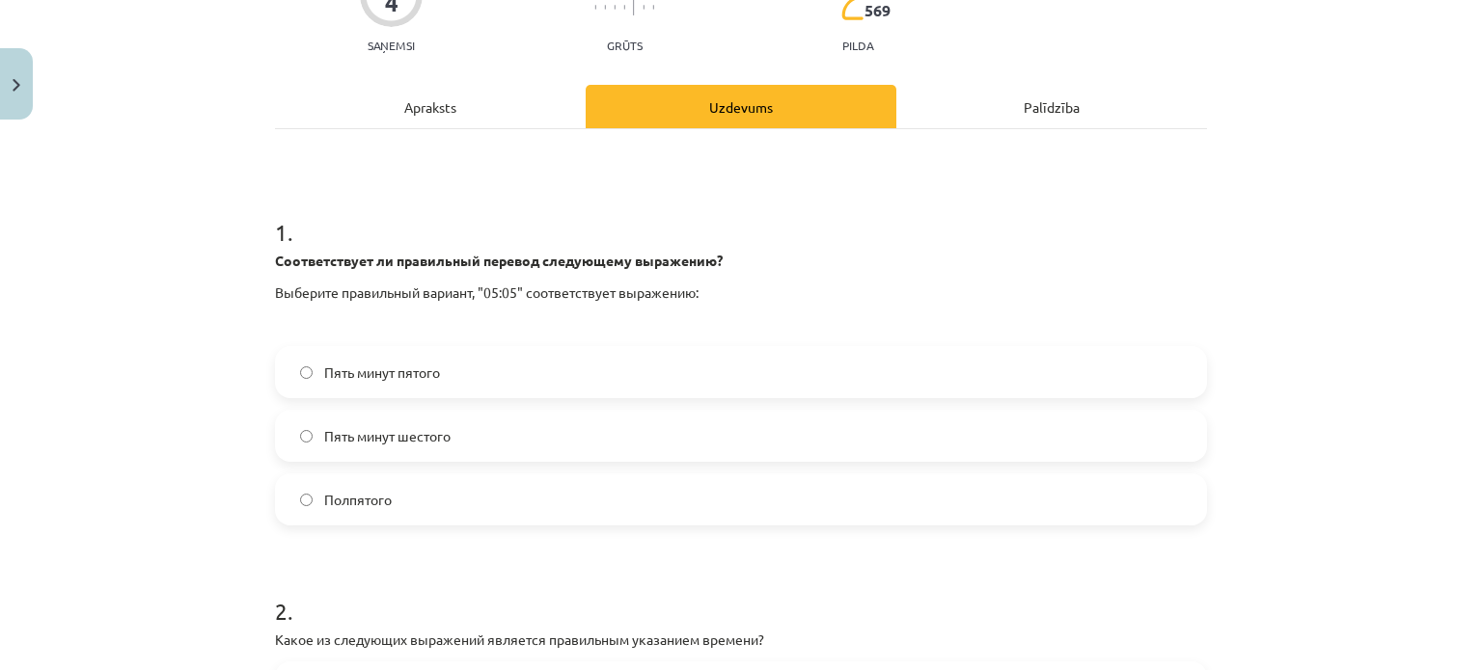
scroll to position [200, 0]
click at [467, 431] on label "Пять минут шестого" at bounding box center [741, 435] width 928 height 48
click at [466, 120] on div "Apraksts" at bounding box center [430, 105] width 311 height 43
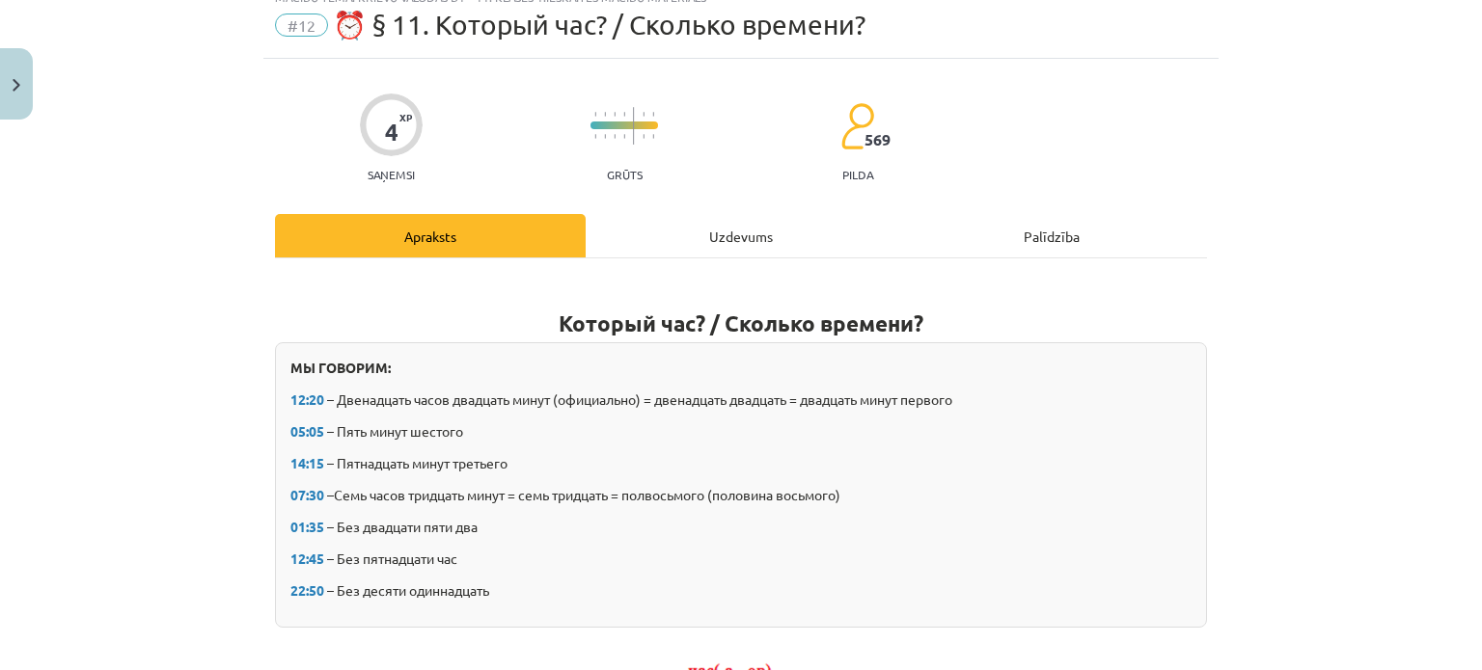
scroll to position [48, 0]
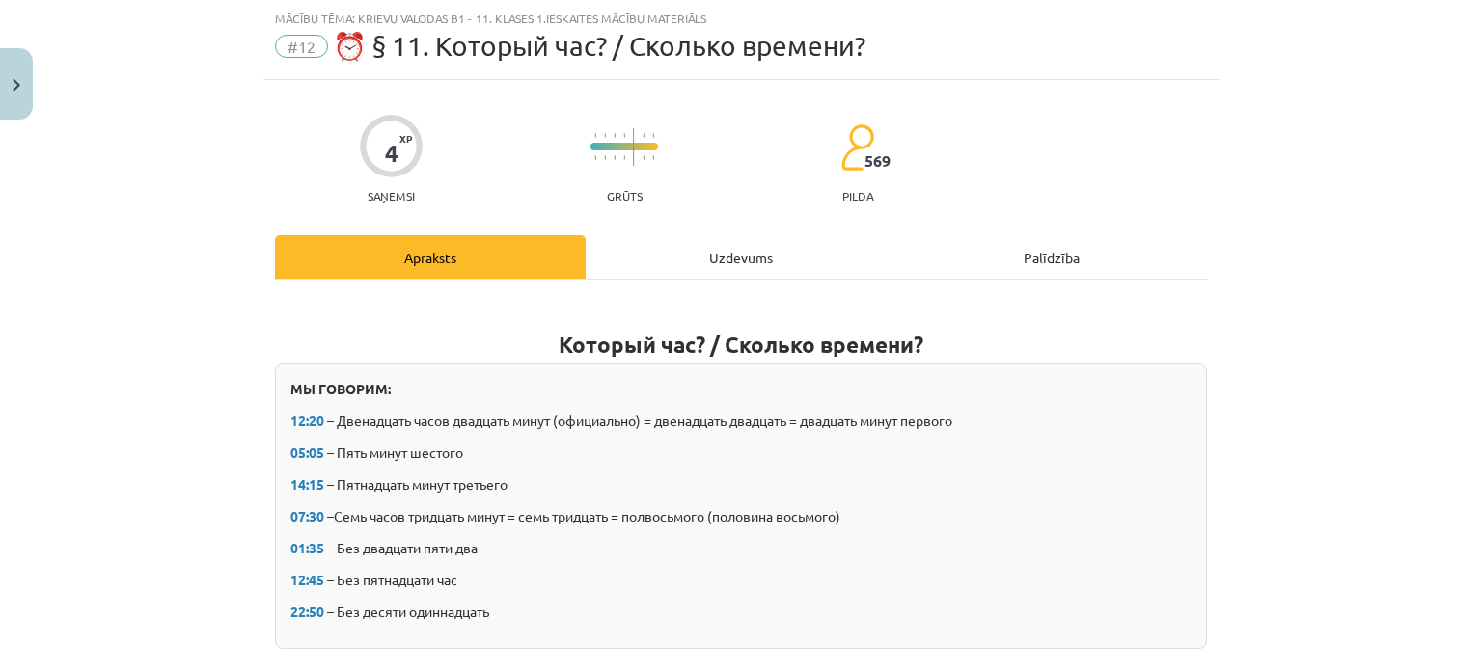
click at [725, 250] on div "Uzdevums" at bounding box center [741, 256] width 311 height 43
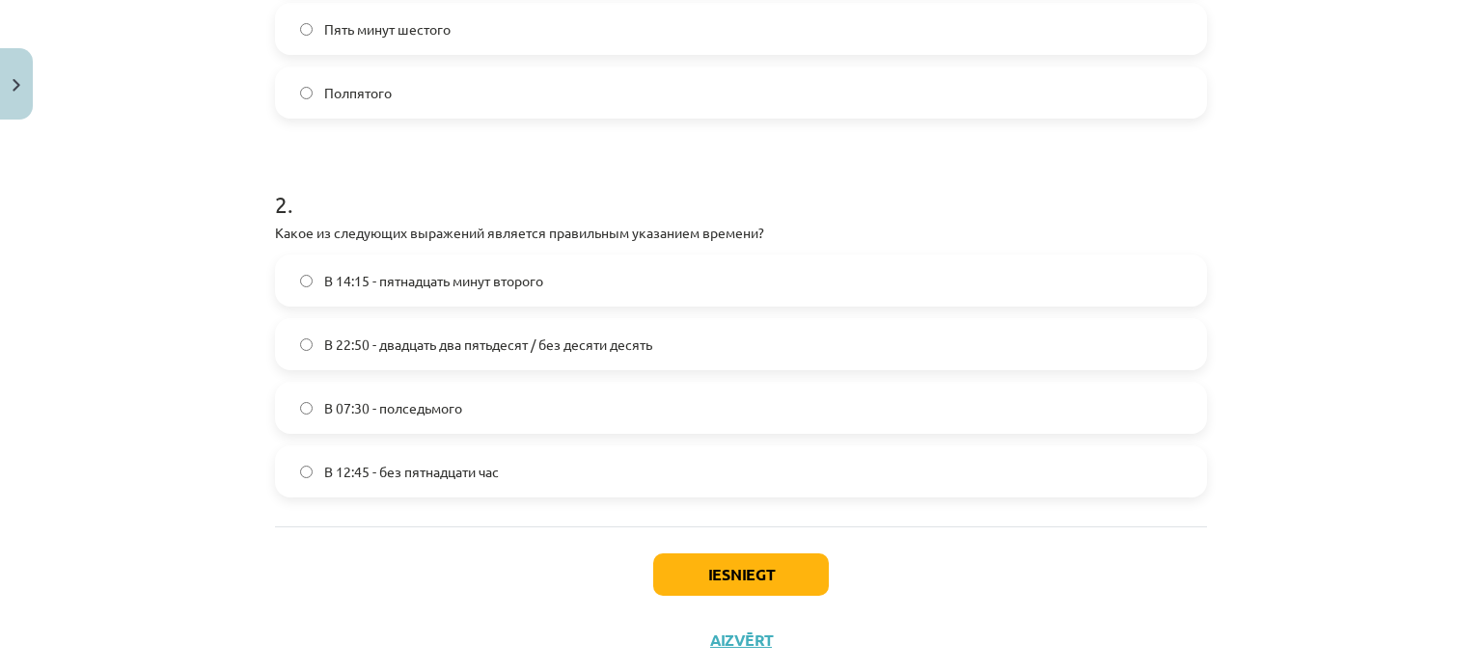
scroll to position [656, 0]
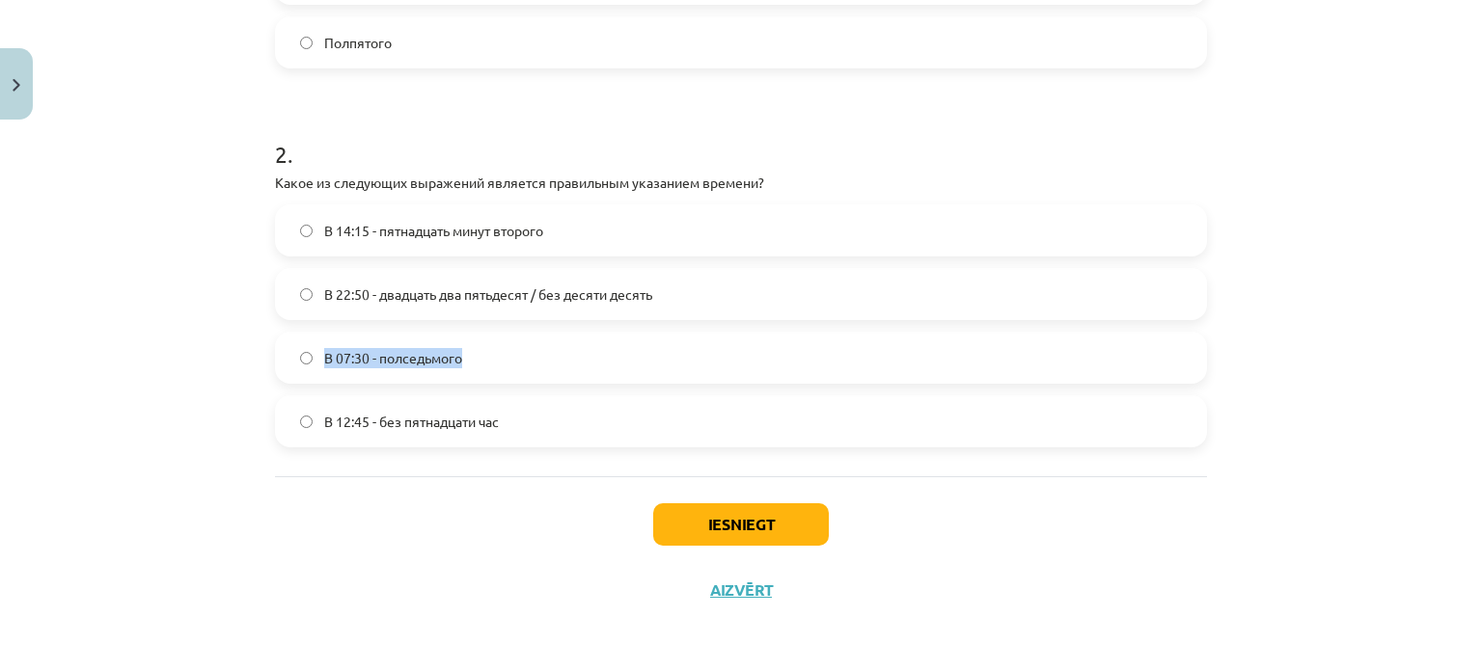
drag, startPoint x: 687, startPoint y: 343, endPoint x: 680, endPoint y: 292, distance: 51.6
click at [680, 292] on div "В 14:15 - пятнадцать минут второго В 22:50 - двадцать два пятьдесят / без десят…" at bounding box center [741, 325] width 932 height 243
click at [680, 292] on label "В 22:50 - двадцать два пятьдесят / без десяти десять" at bounding box center [741, 294] width 928 height 48
click at [643, 413] on label "В 12:45 - без пятнадцати час" at bounding box center [741, 421] width 928 height 48
click at [743, 531] on button "Iesniegt" at bounding box center [741, 525] width 176 height 42
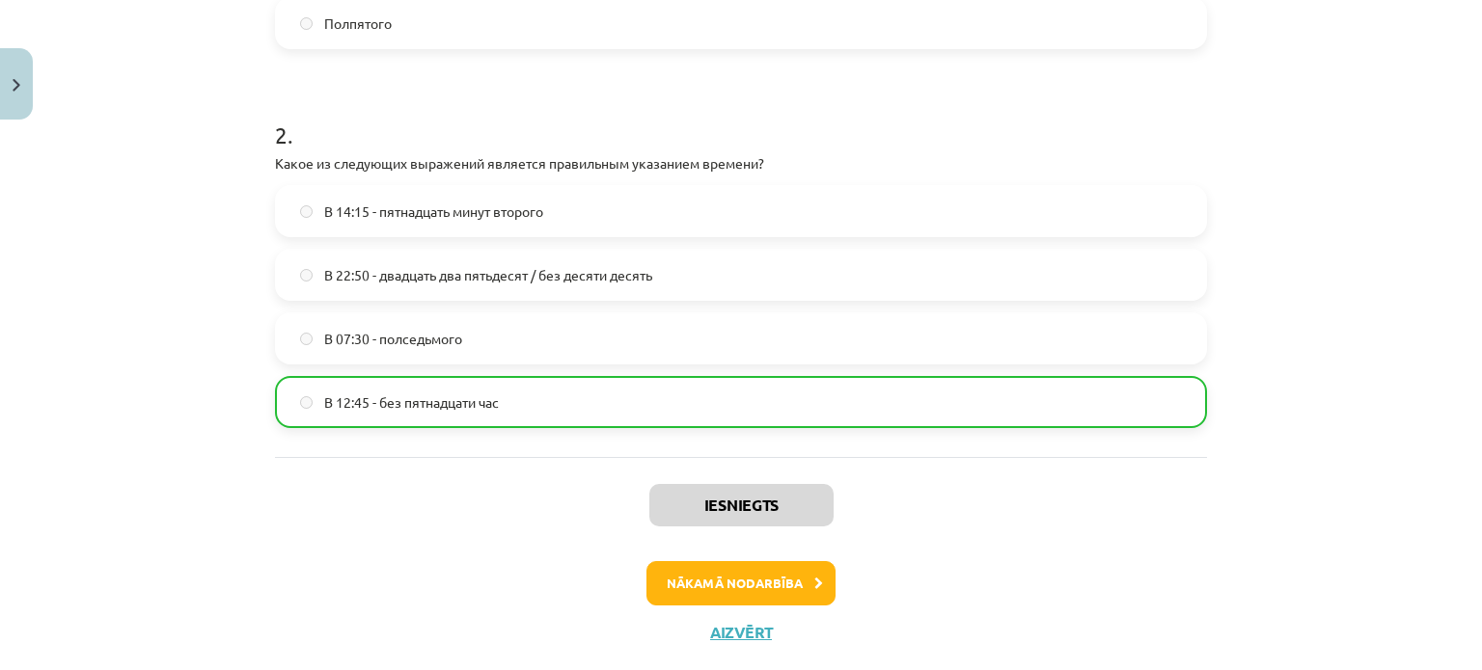
scroll to position [717, 0]
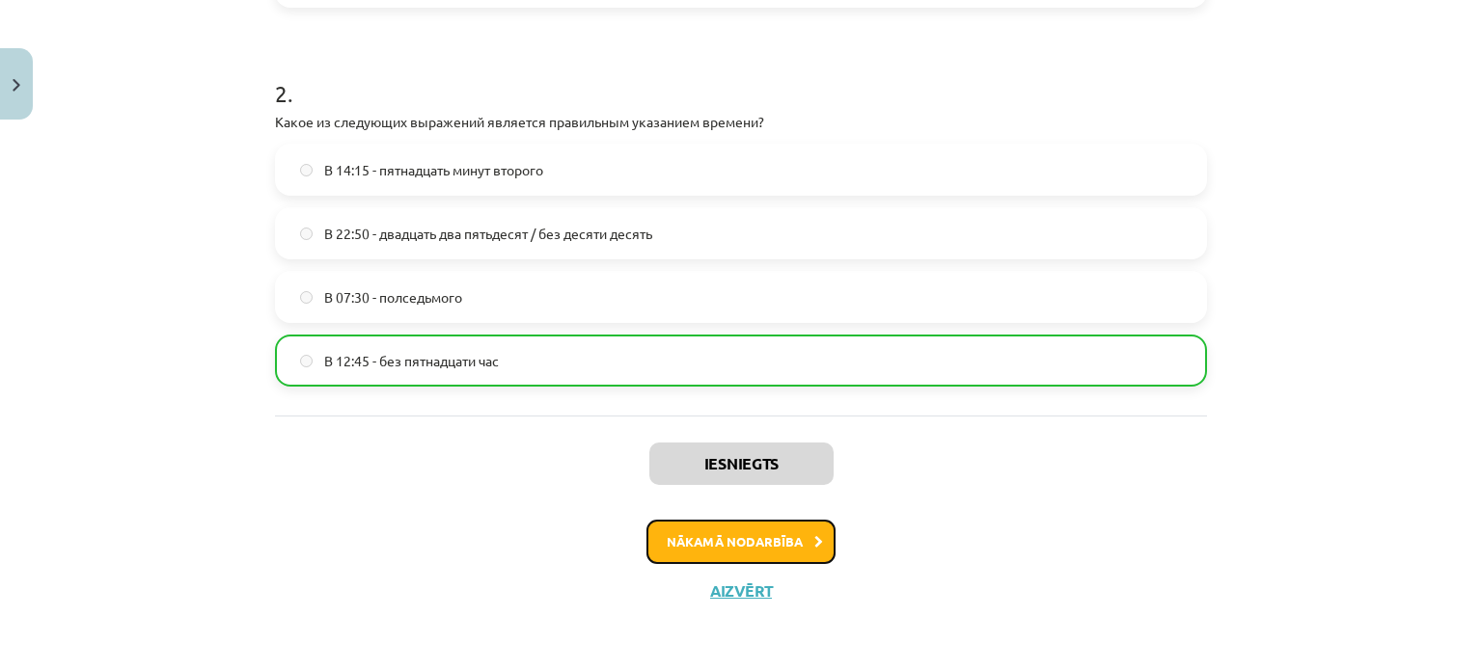
click at [737, 547] on button "Nākamā nodarbība" at bounding box center [740, 542] width 189 height 44
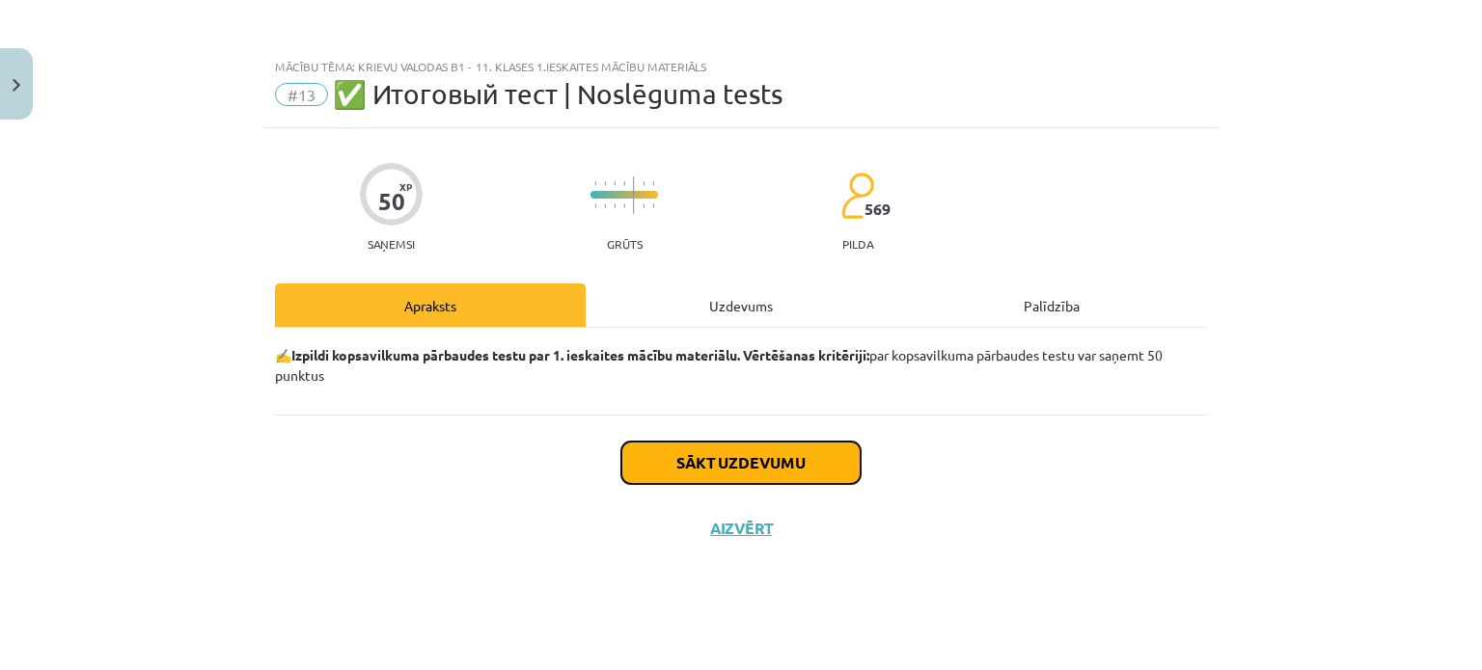
click at [733, 450] on button "Sākt uzdevumu" at bounding box center [740, 463] width 239 height 42
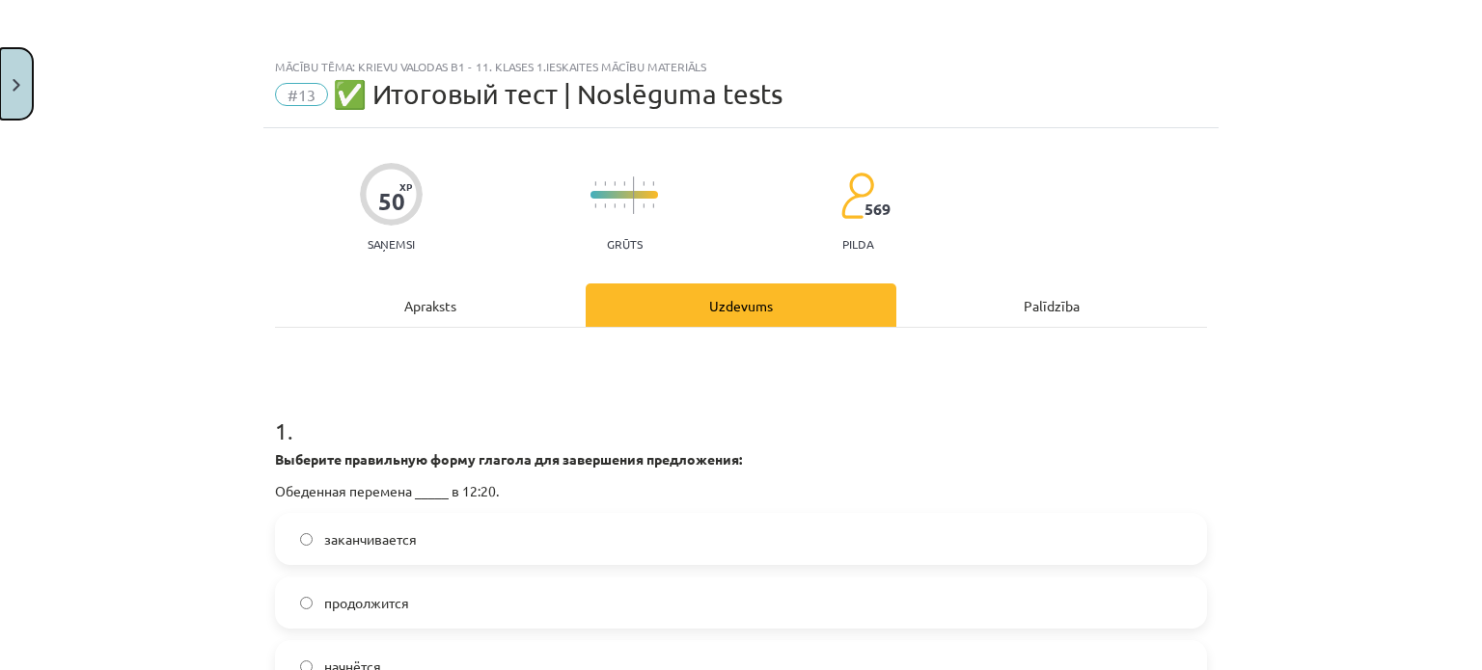
click at [19, 79] on img "Close" at bounding box center [17, 85] width 8 height 13
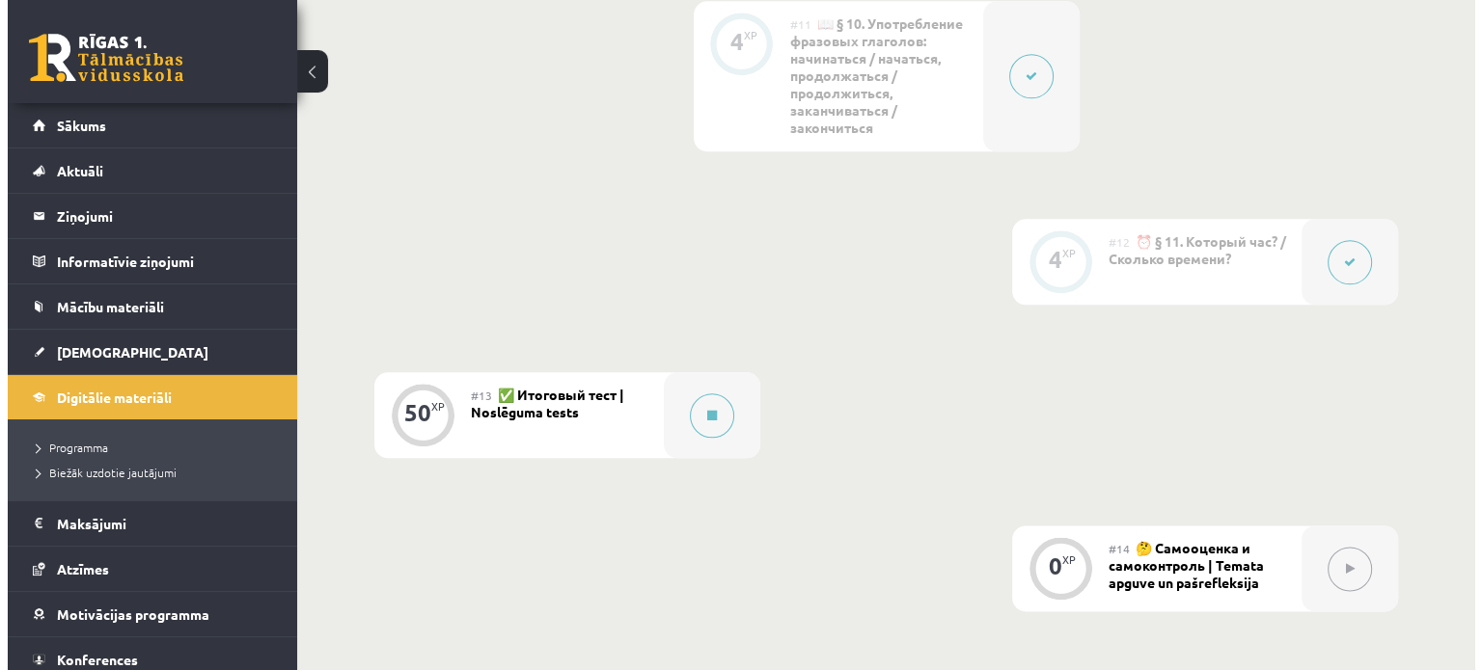
scroll to position [2553, 0]
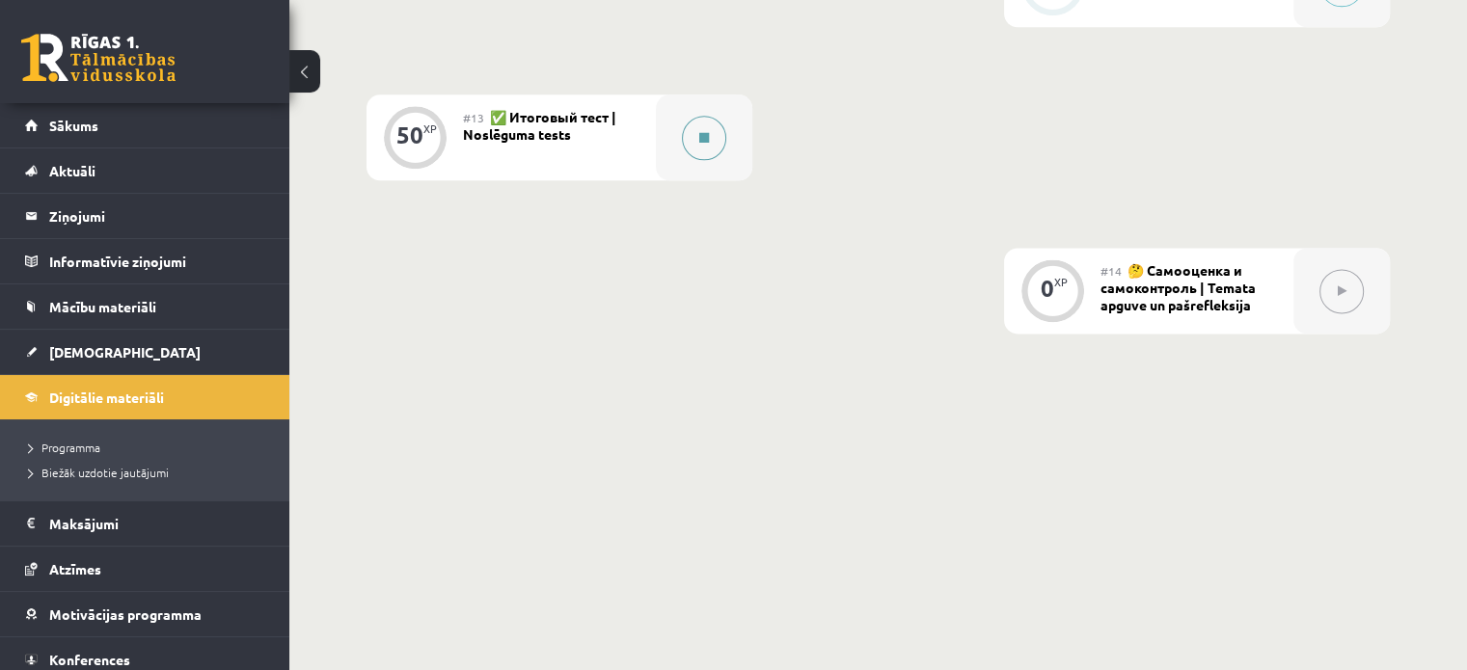
click at [718, 153] on div at bounding box center [704, 138] width 96 height 86
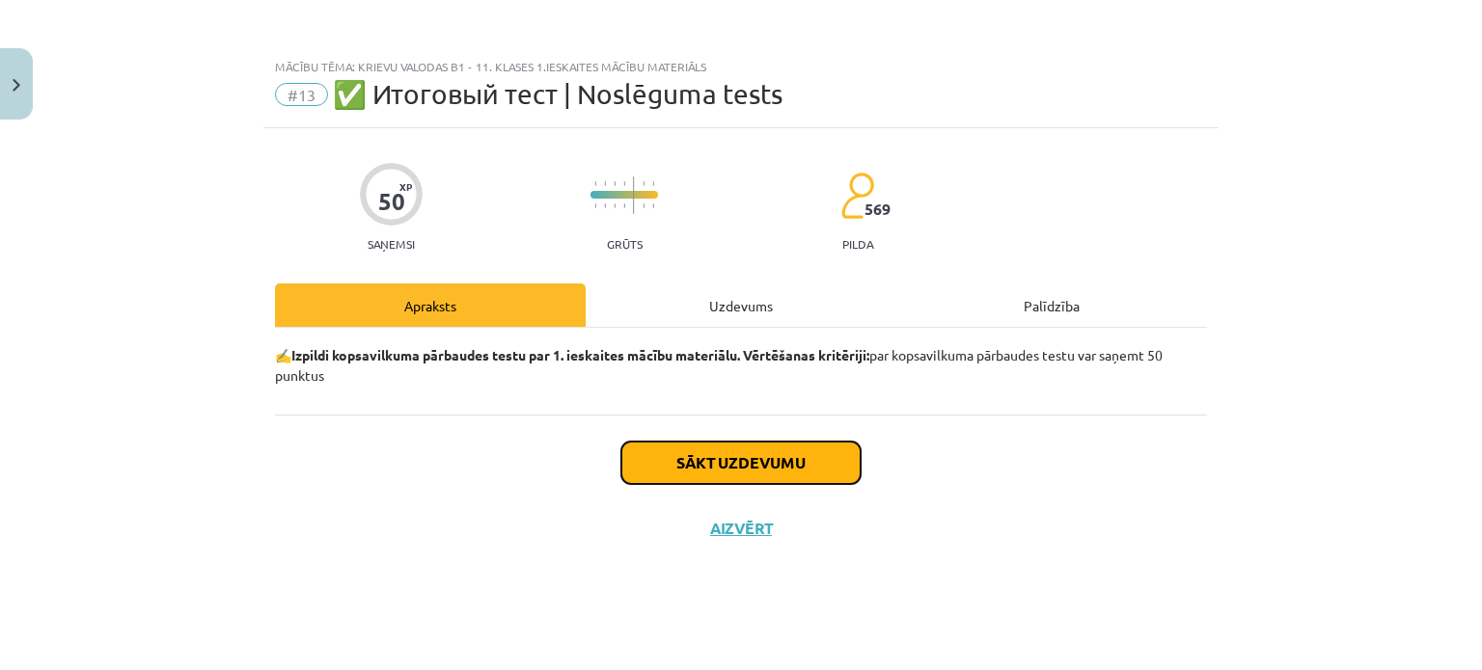
click at [725, 455] on button "Sākt uzdevumu" at bounding box center [740, 463] width 239 height 42
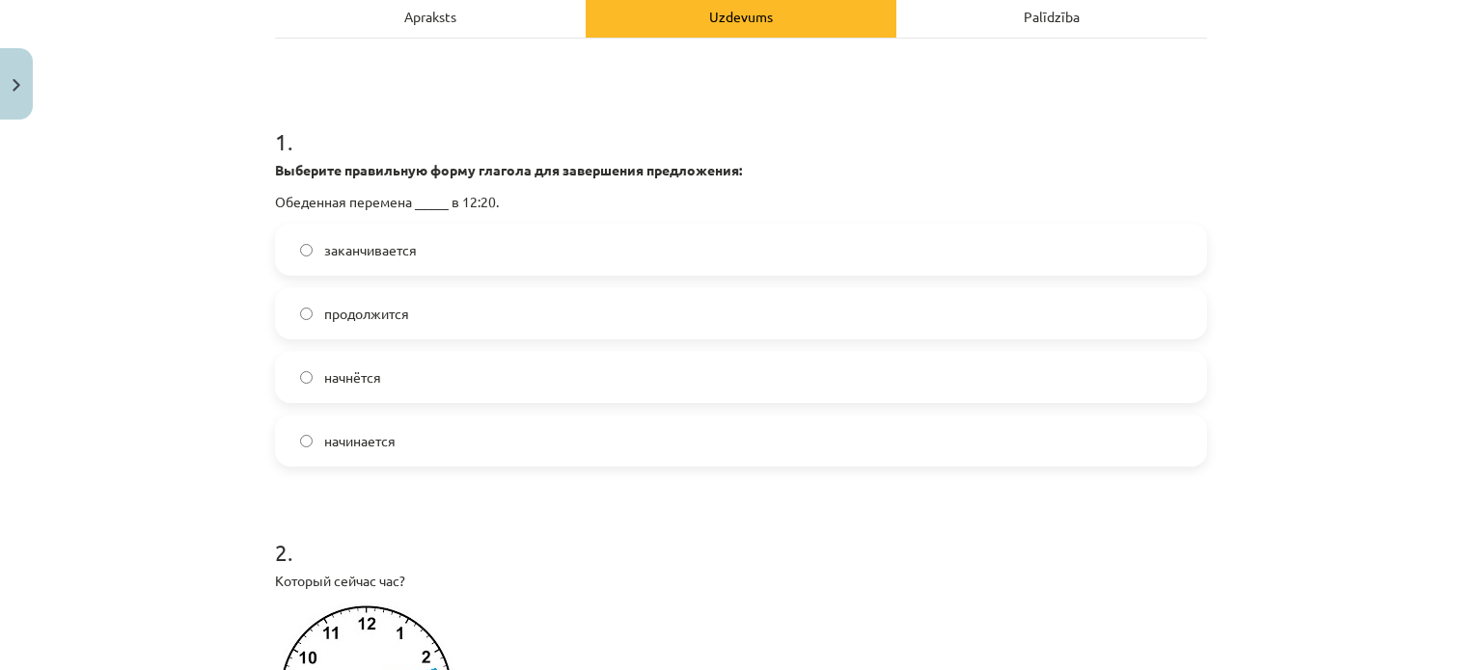
scroll to position [291, 0]
click at [587, 369] on label "начнётся" at bounding box center [741, 375] width 928 height 48
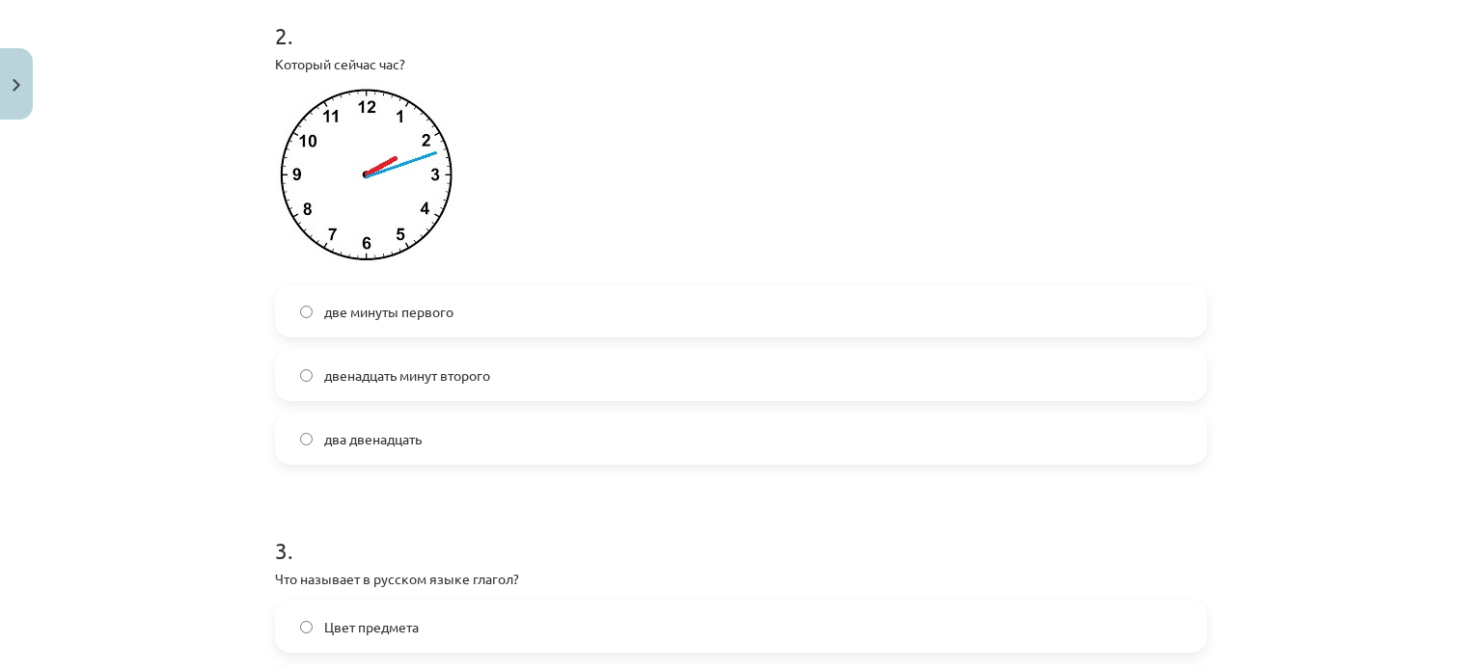
scroll to position [809, 0]
click at [440, 375] on span "двенадцать минут второго" at bounding box center [407, 373] width 166 height 20
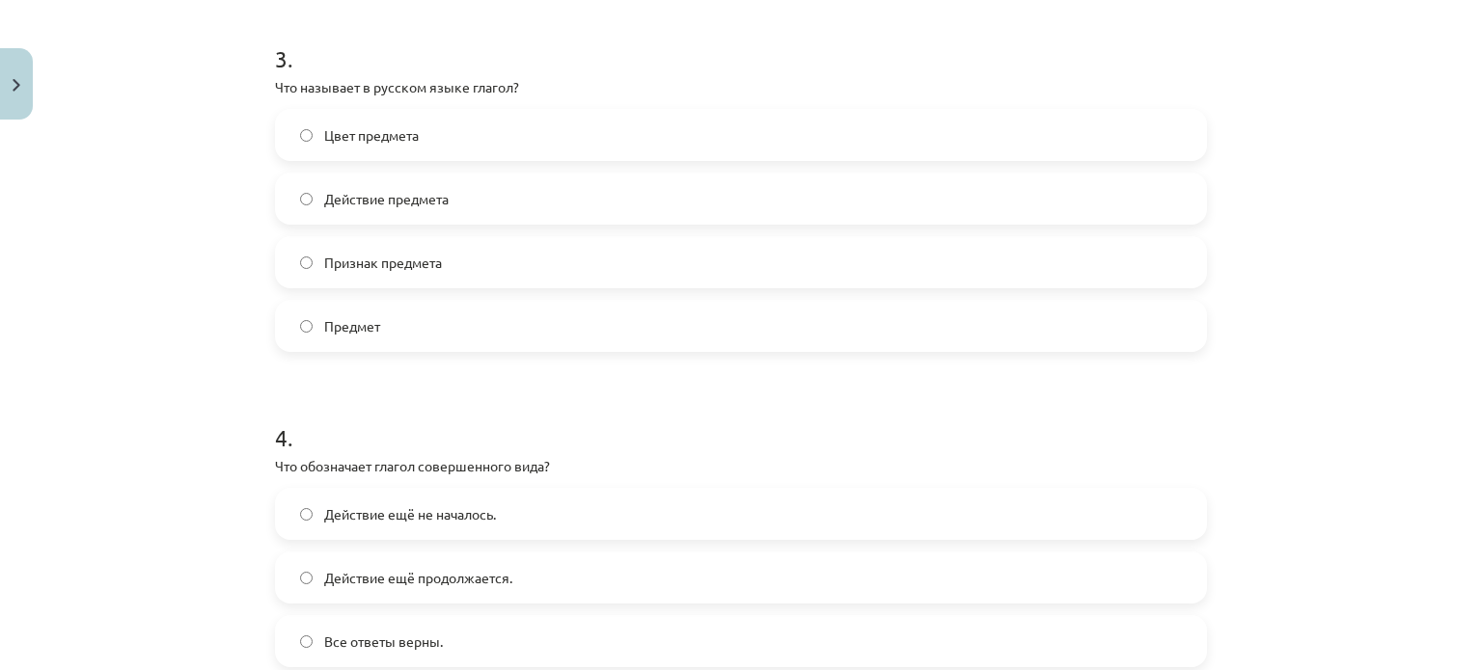
scroll to position [1300, 0]
click at [408, 204] on span "Действие предмета" at bounding box center [386, 197] width 124 height 20
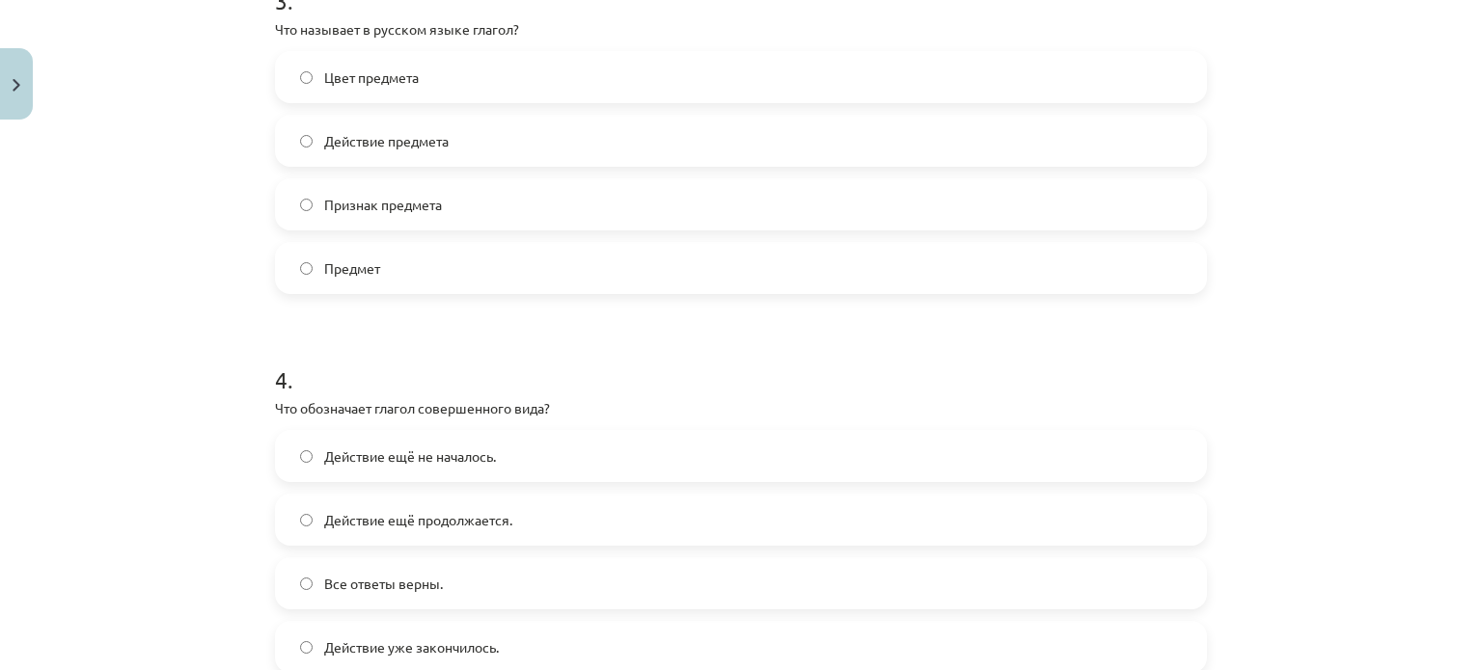
scroll to position [1356, 0]
click at [521, 269] on label "Предмет" at bounding box center [741, 268] width 928 height 48
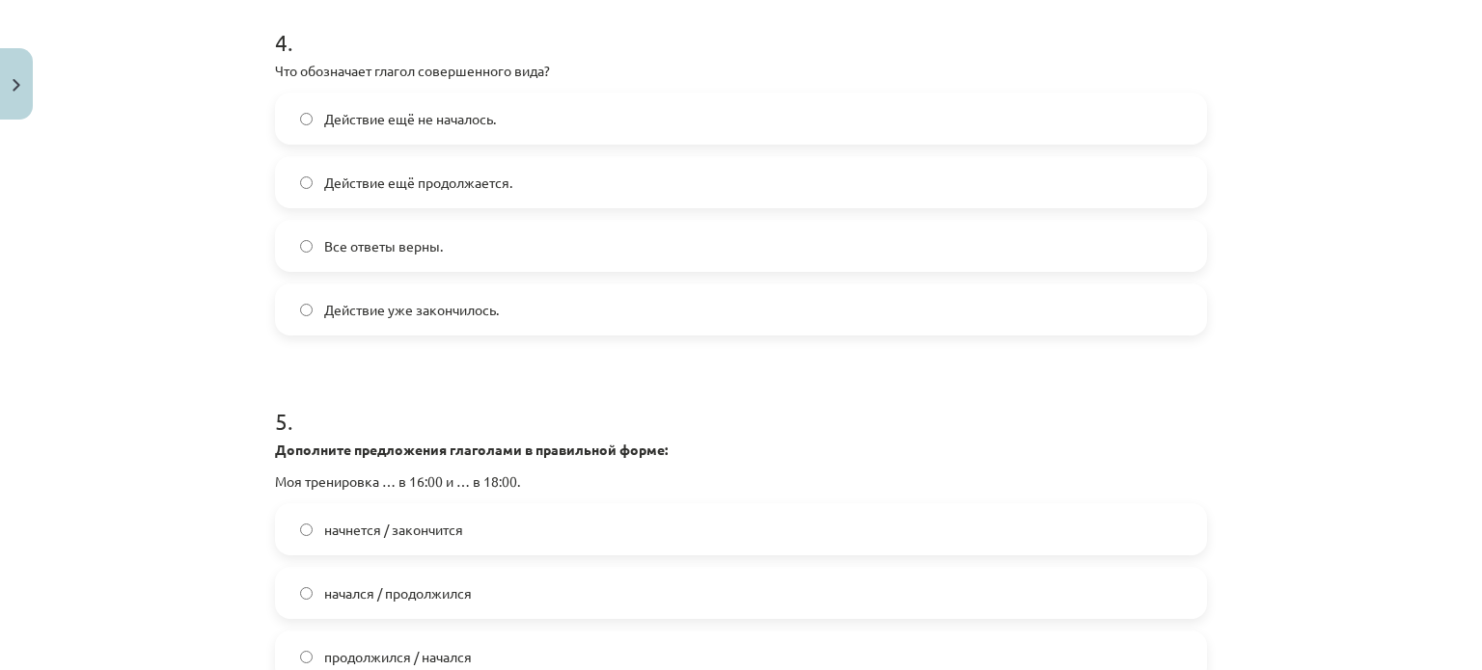
scroll to position [1696, 0]
click at [424, 315] on span "Действие уже закончилось." at bounding box center [411, 308] width 175 height 20
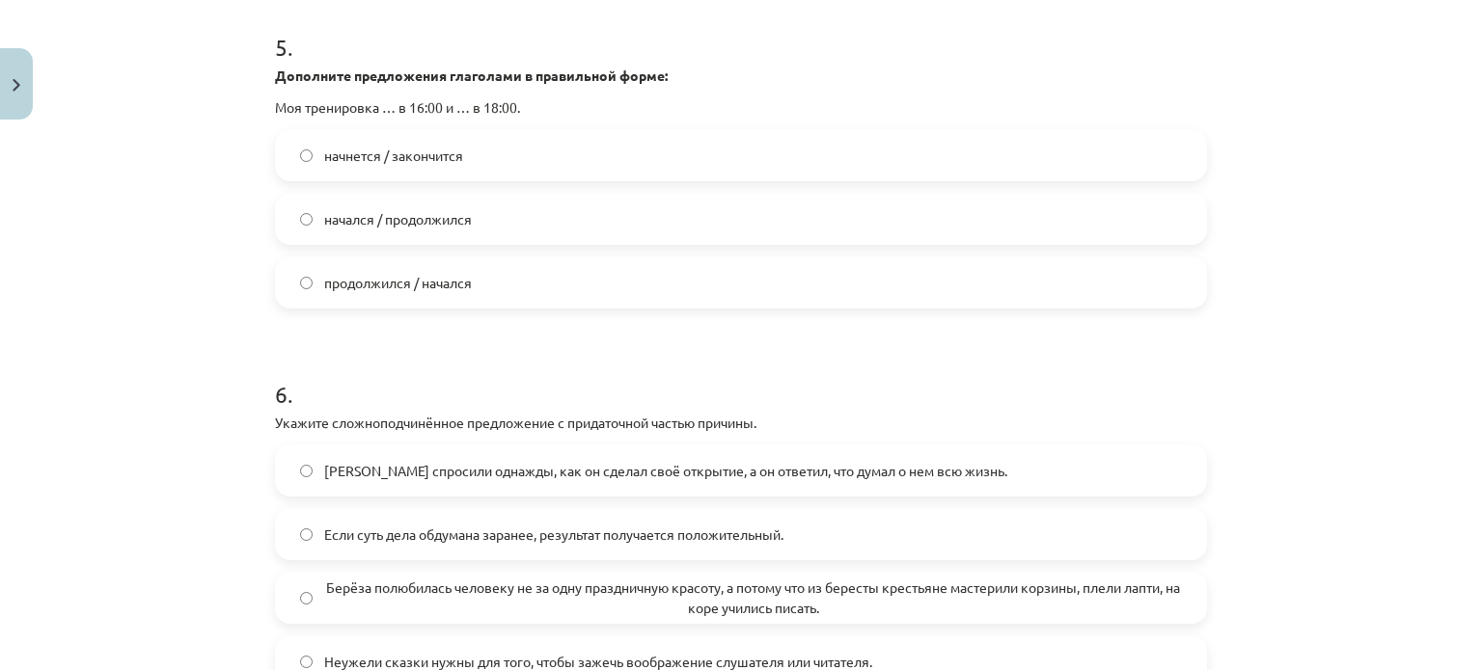
scroll to position [2070, 0]
click at [398, 141] on label "начнется / закончится" at bounding box center [741, 153] width 928 height 48
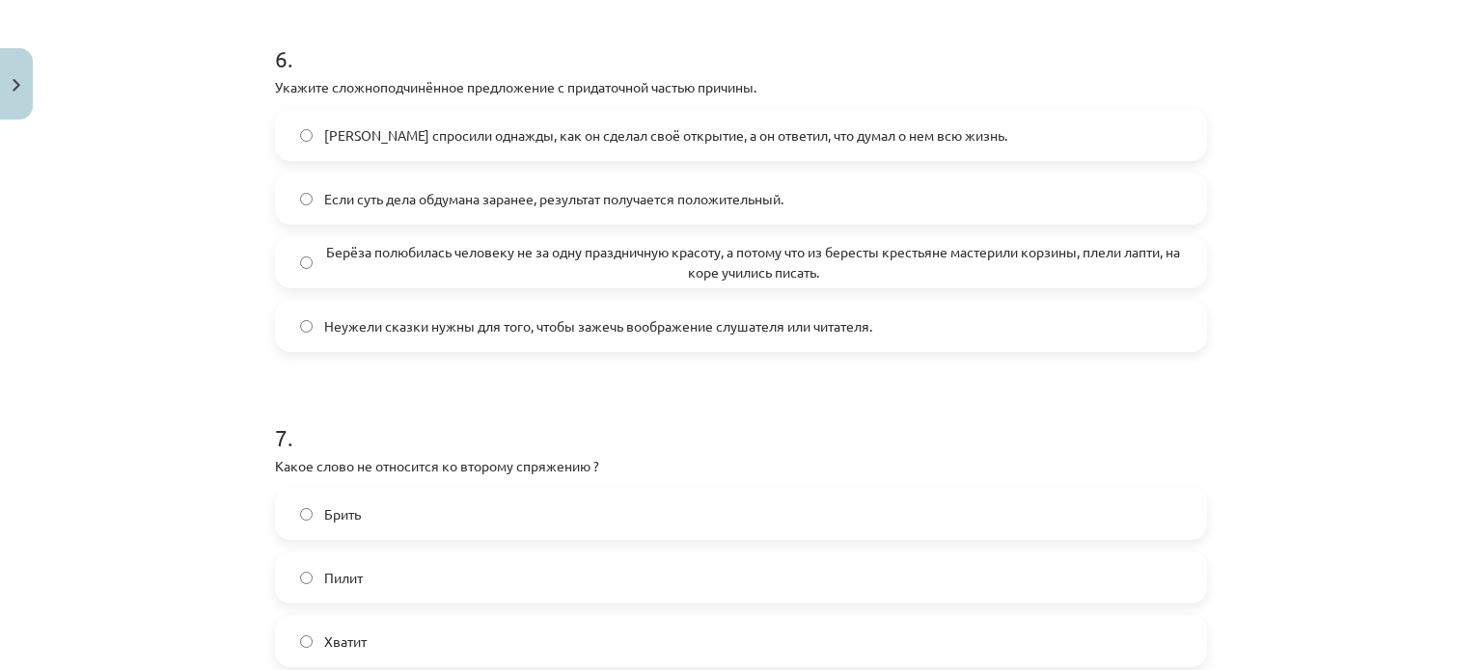
scroll to position [2408, 0]
click at [656, 203] on span "Если суть дела обдумана заранее, результат получается положительный." at bounding box center [553, 195] width 459 height 20
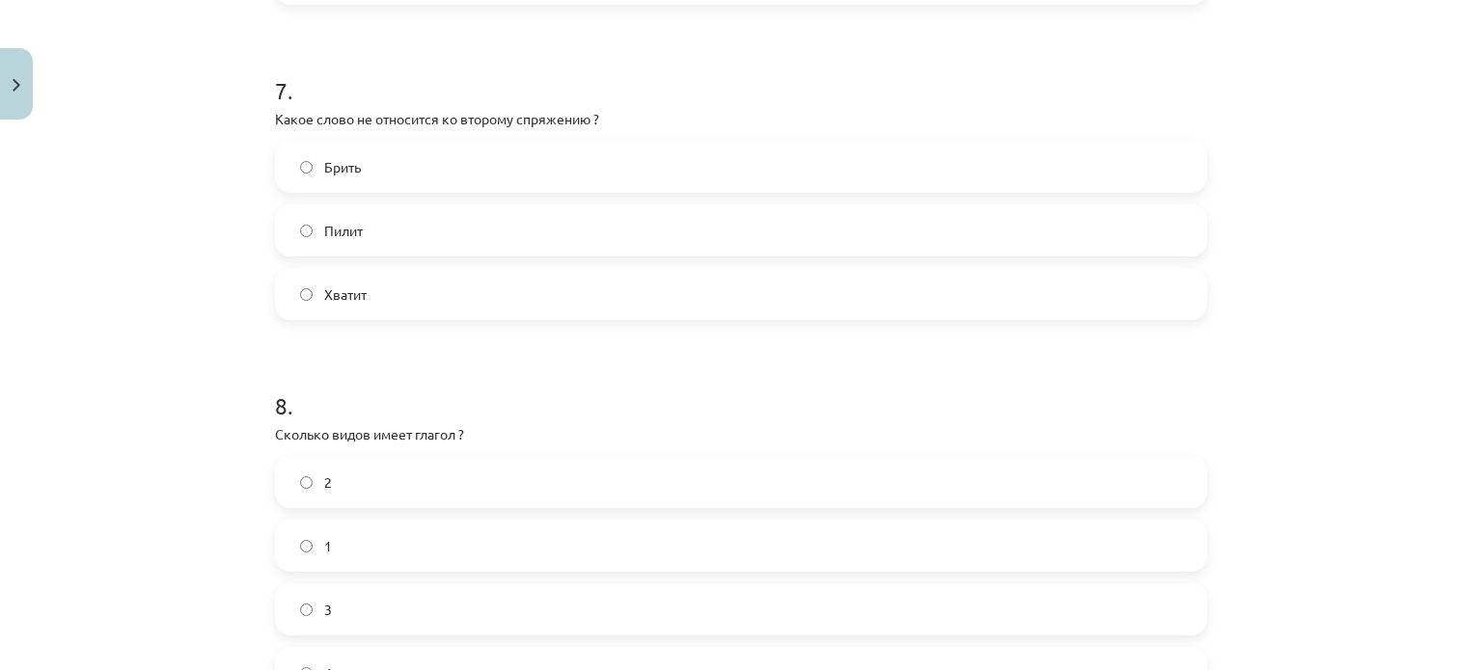
scroll to position [2755, 0]
click at [584, 161] on label "Брить" at bounding box center [741, 163] width 928 height 48
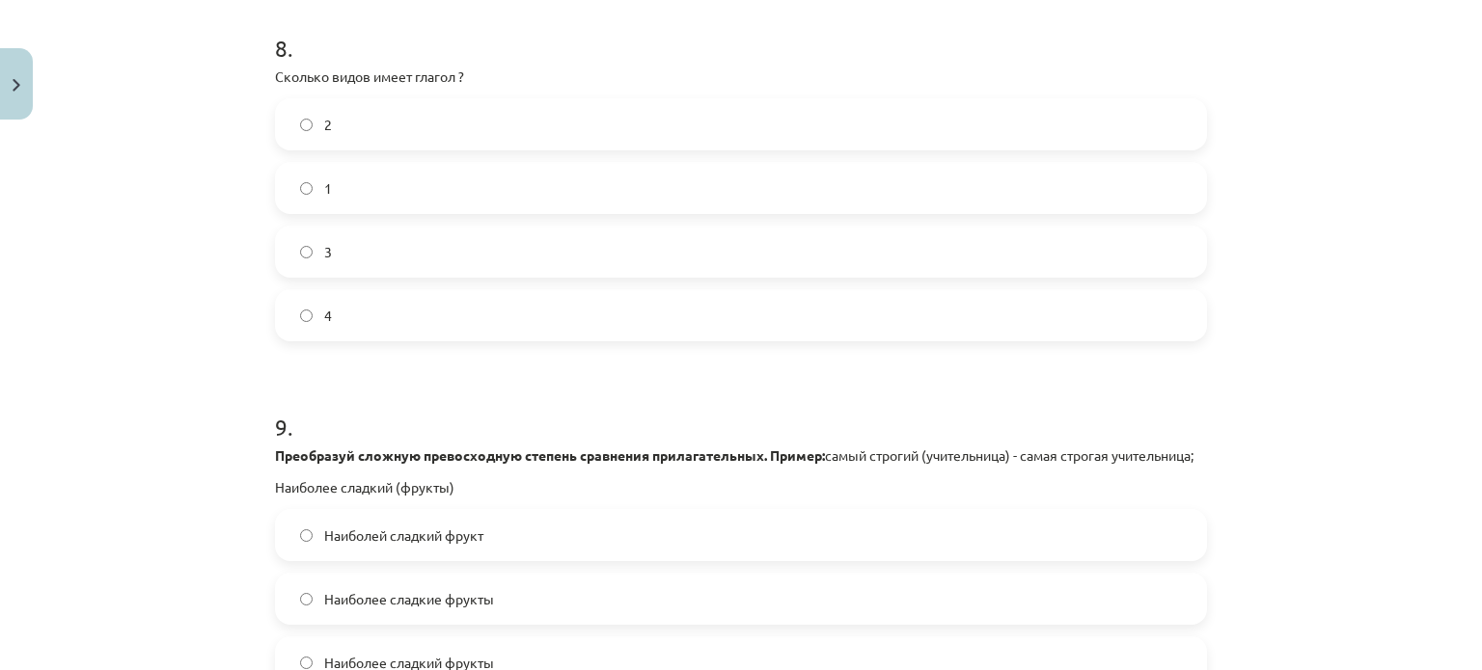
scroll to position [3109, 0]
click at [451, 131] on label "2" at bounding box center [741, 124] width 928 height 48
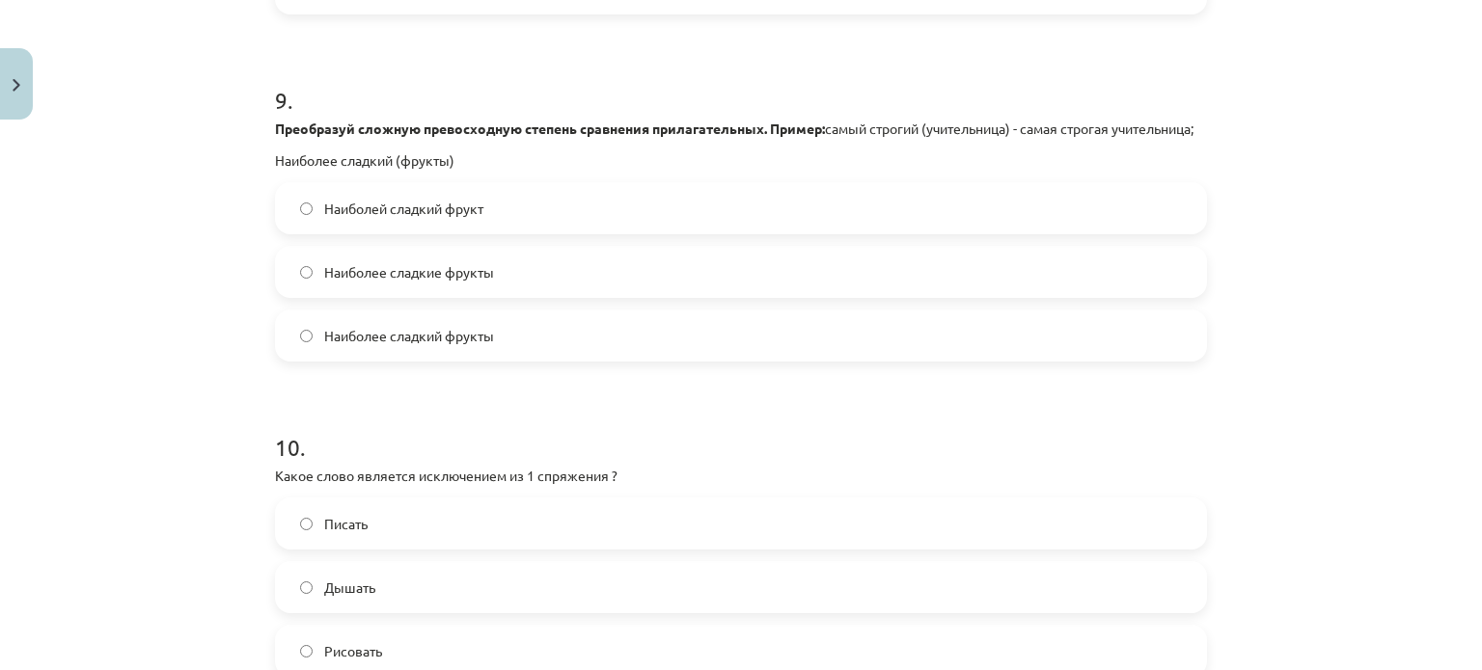
scroll to position [3441, 0]
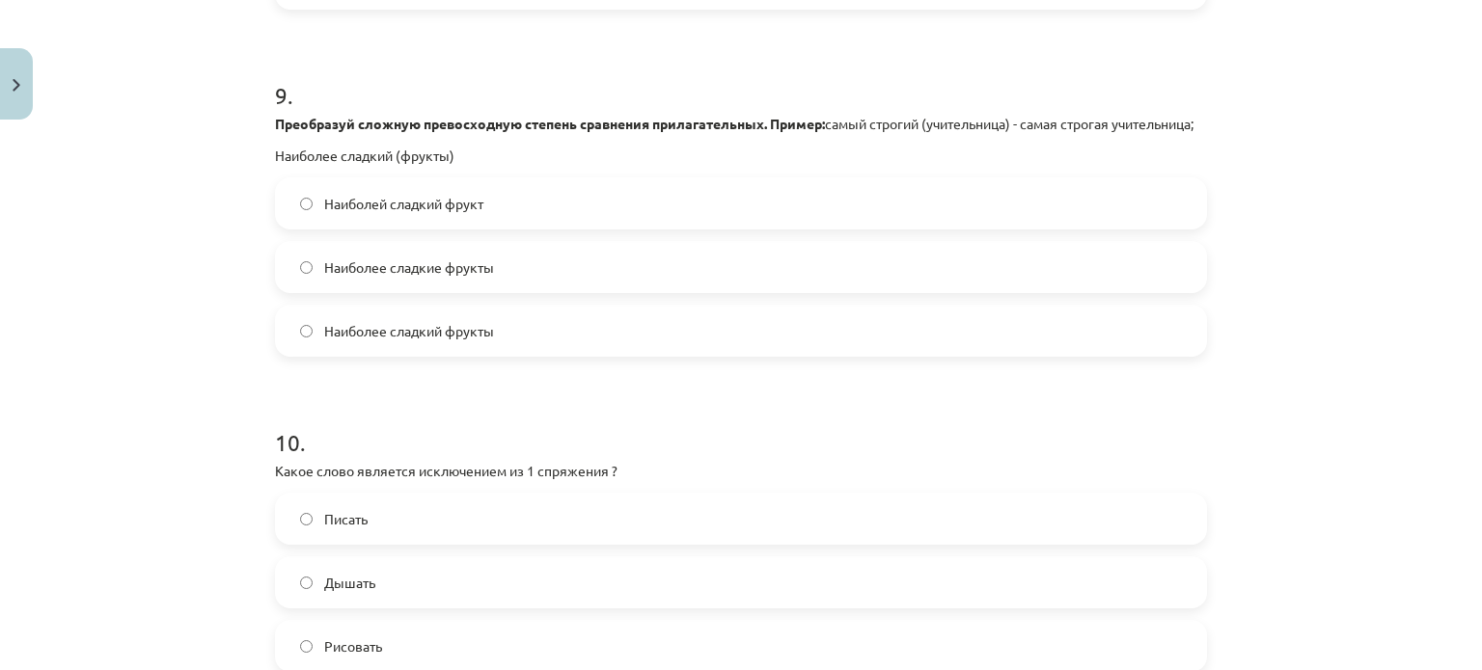
click at [419, 355] on label "Наиболее сладкий фрукты" at bounding box center [741, 331] width 928 height 48
click at [431, 214] on span "Наиболей сладкий фрукт" at bounding box center [403, 204] width 159 height 20
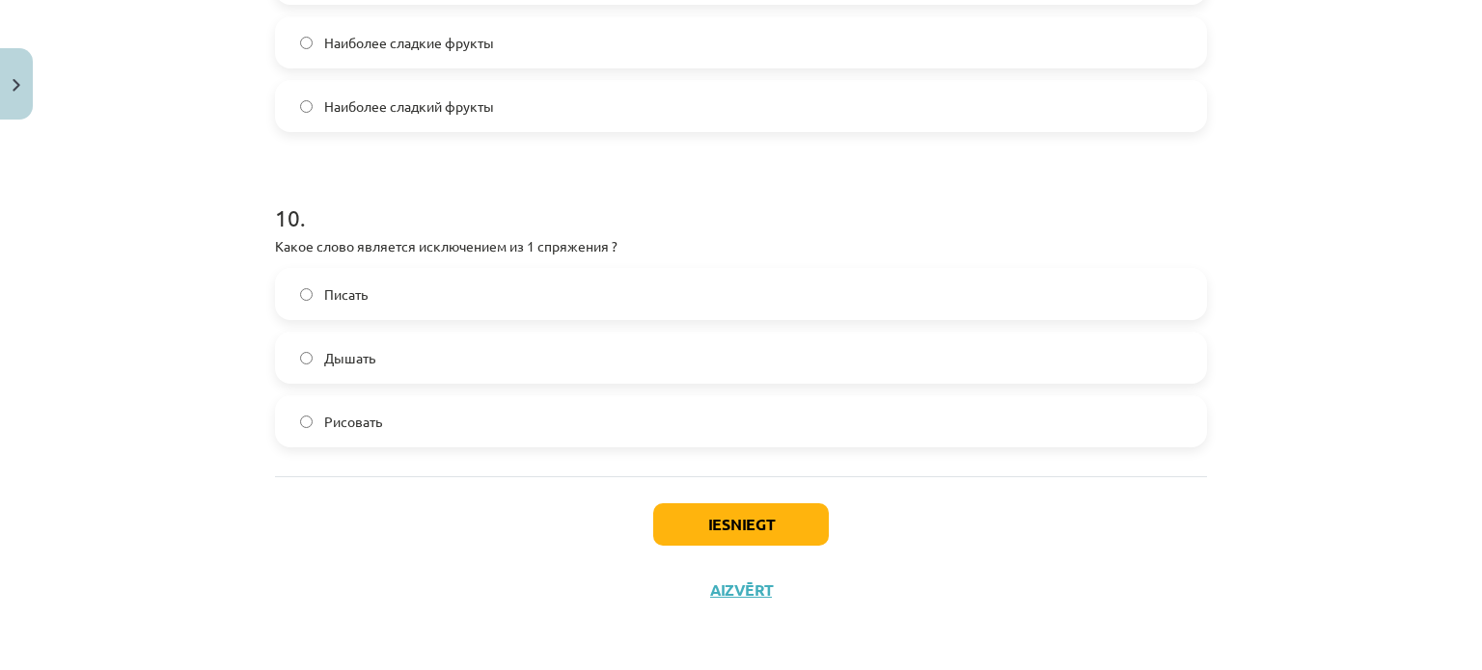
scroll to position [3686, 0]
click at [424, 304] on label "Писать" at bounding box center [741, 293] width 928 height 48
click at [397, 357] on label "Дышать" at bounding box center [741, 357] width 928 height 48
click at [749, 517] on button "Iesniegt" at bounding box center [741, 524] width 176 height 42
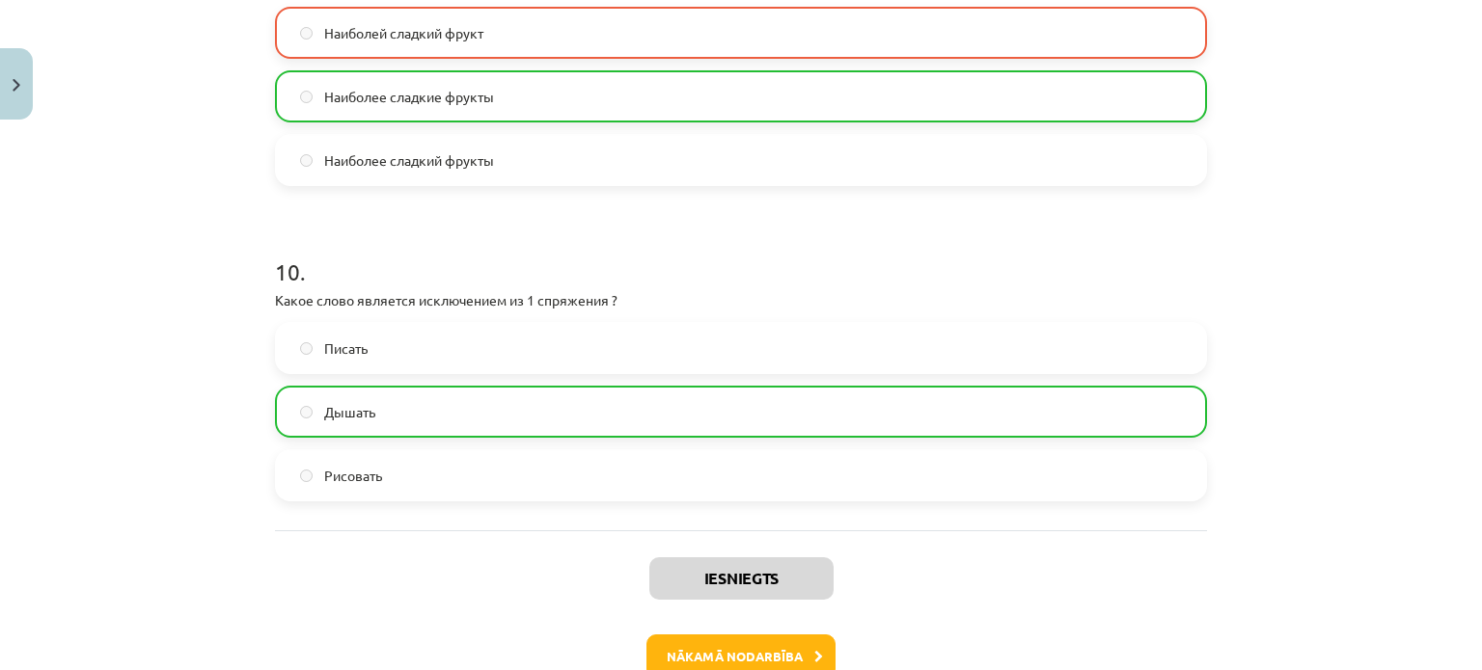
scroll to position [3747, 0]
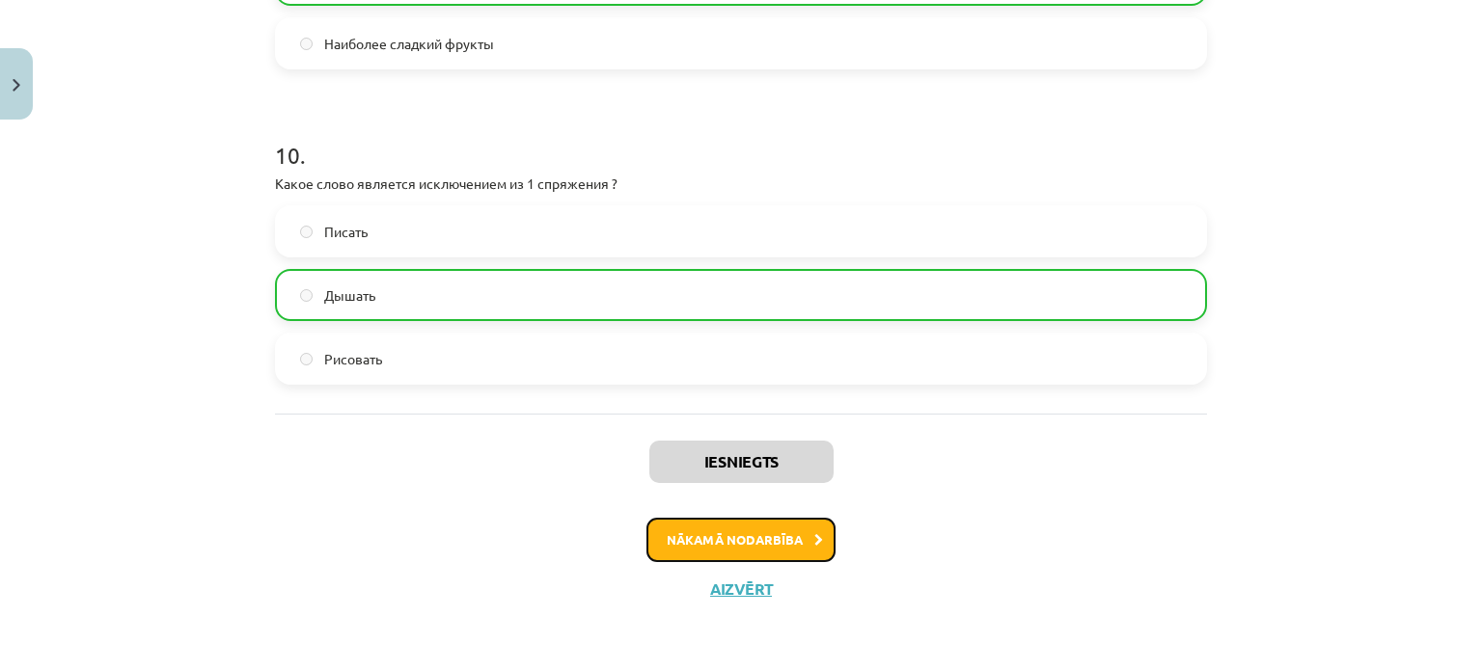
click at [745, 543] on button "Nākamā nodarbība" at bounding box center [740, 540] width 189 height 44
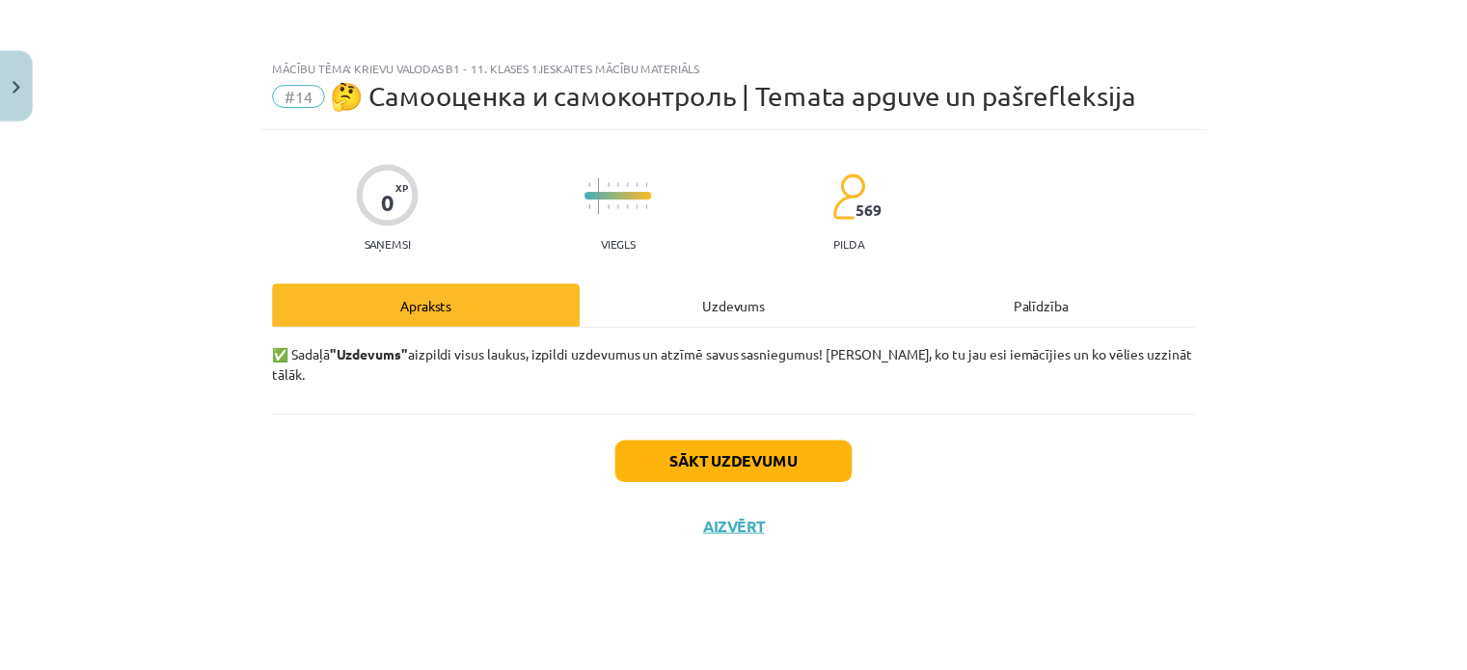
scroll to position [0, 0]
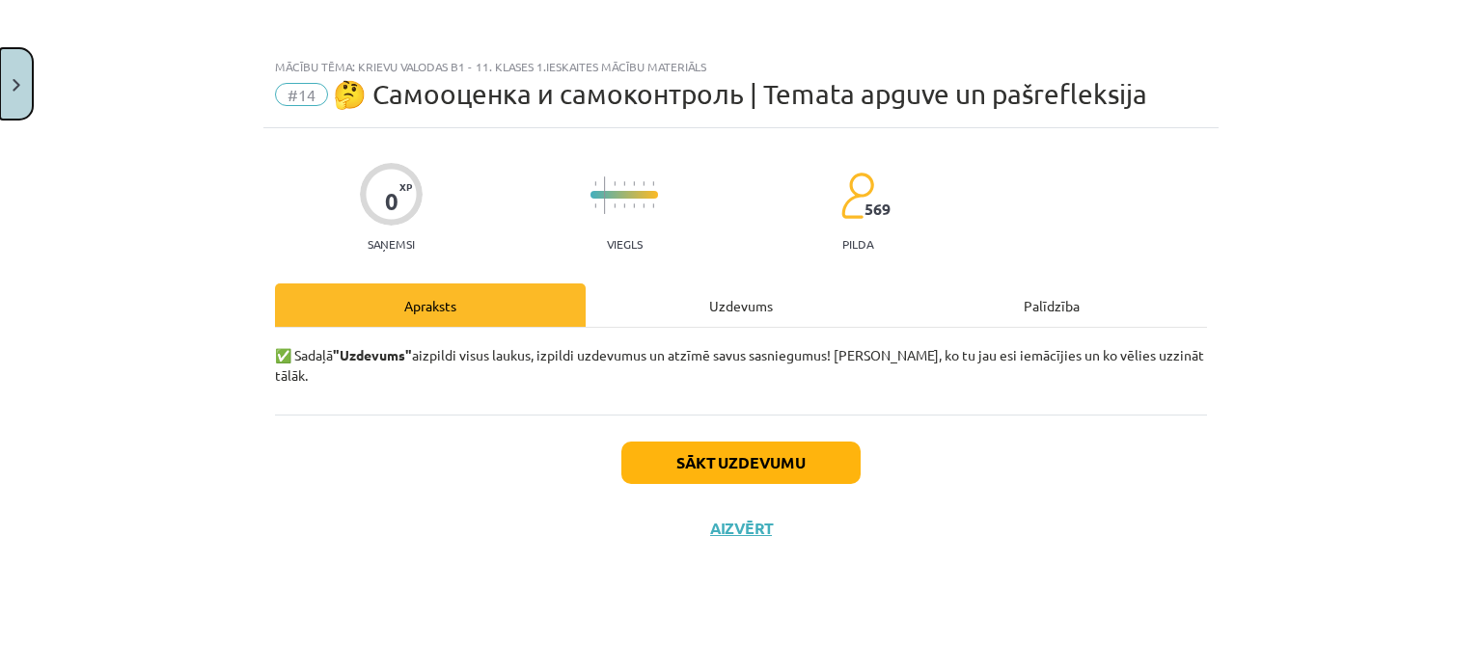
click at [4, 82] on button "Close" at bounding box center [16, 83] width 33 height 71
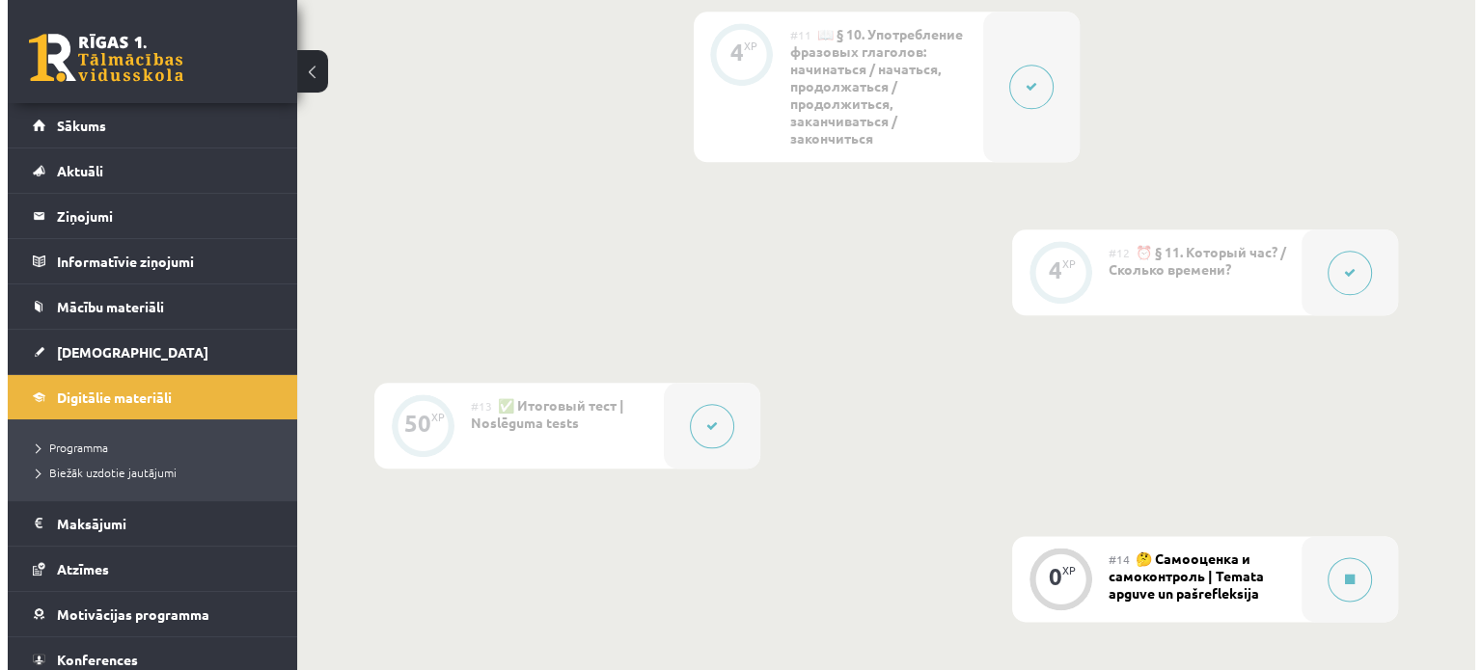
scroll to position [2553, 0]
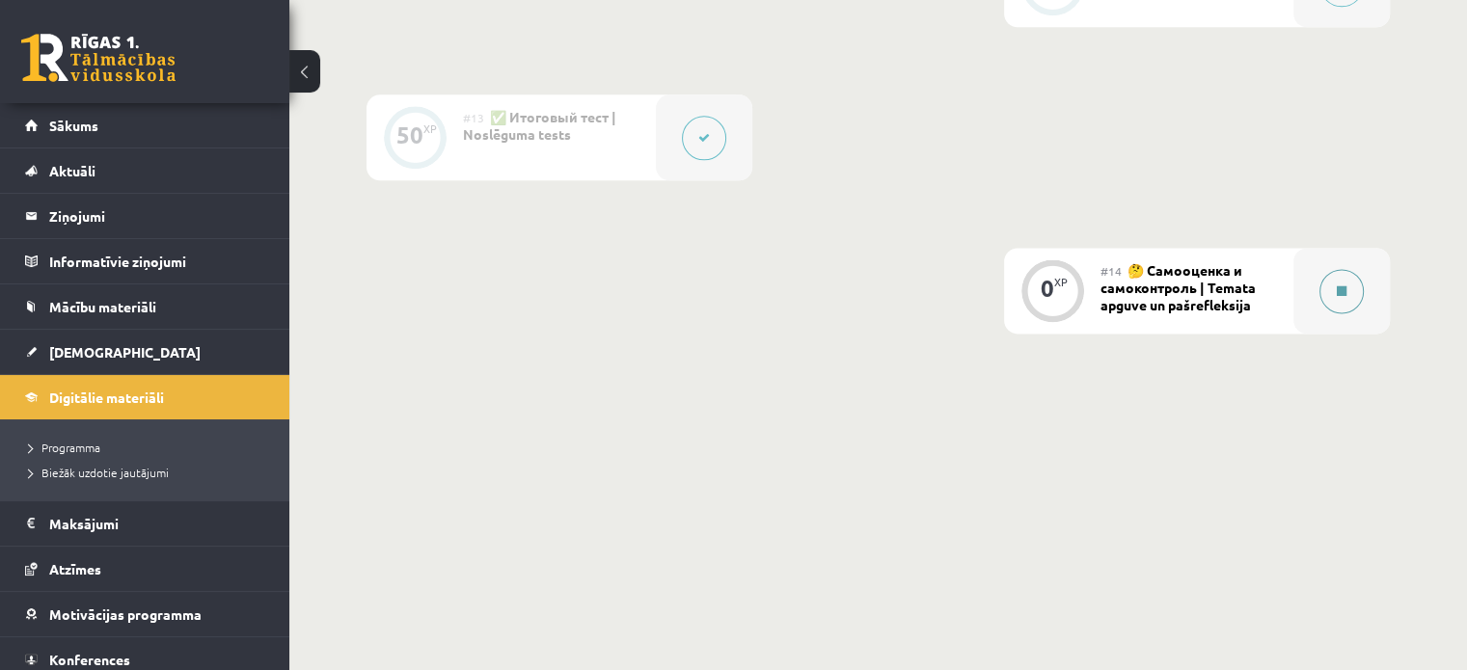
click at [1364, 300] on div at bounding box center [1342, 291] width 96 height 86
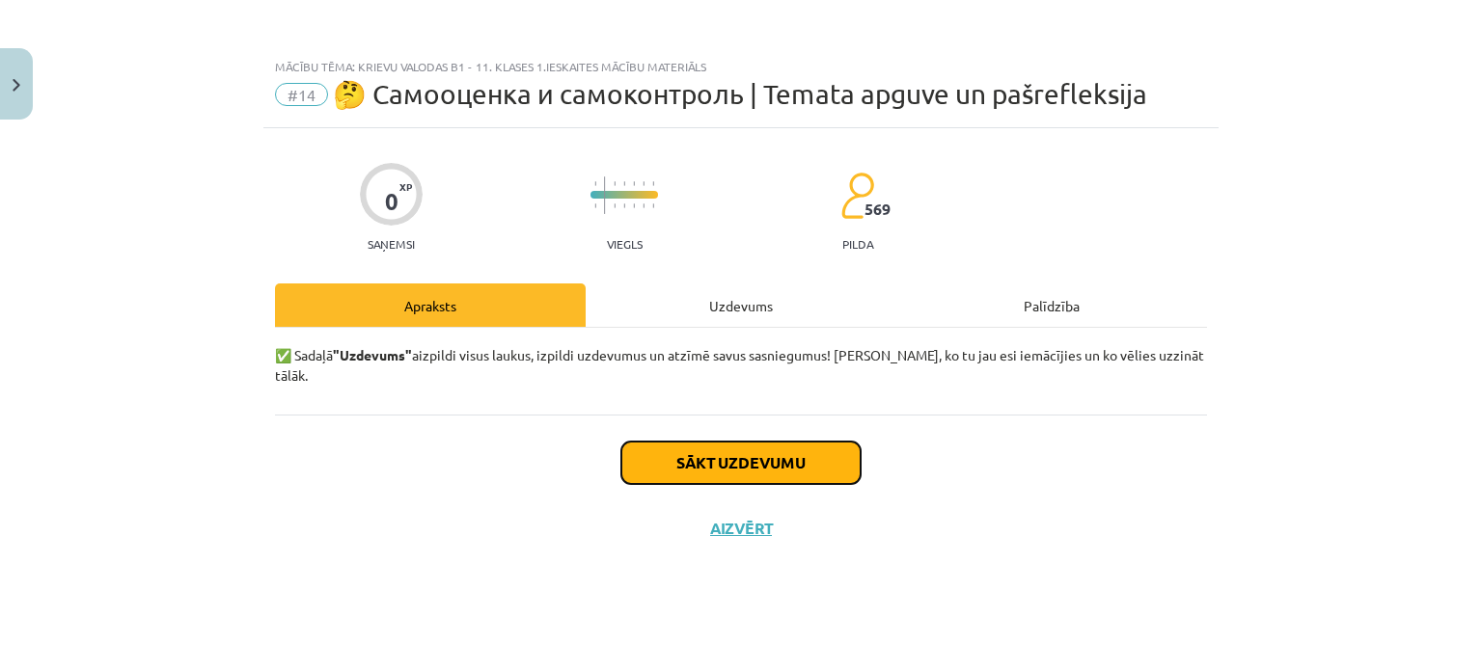
click at [821, 446] on button "Sākt uzdevumu" at bounding box center [740, 463] width 239 height 42
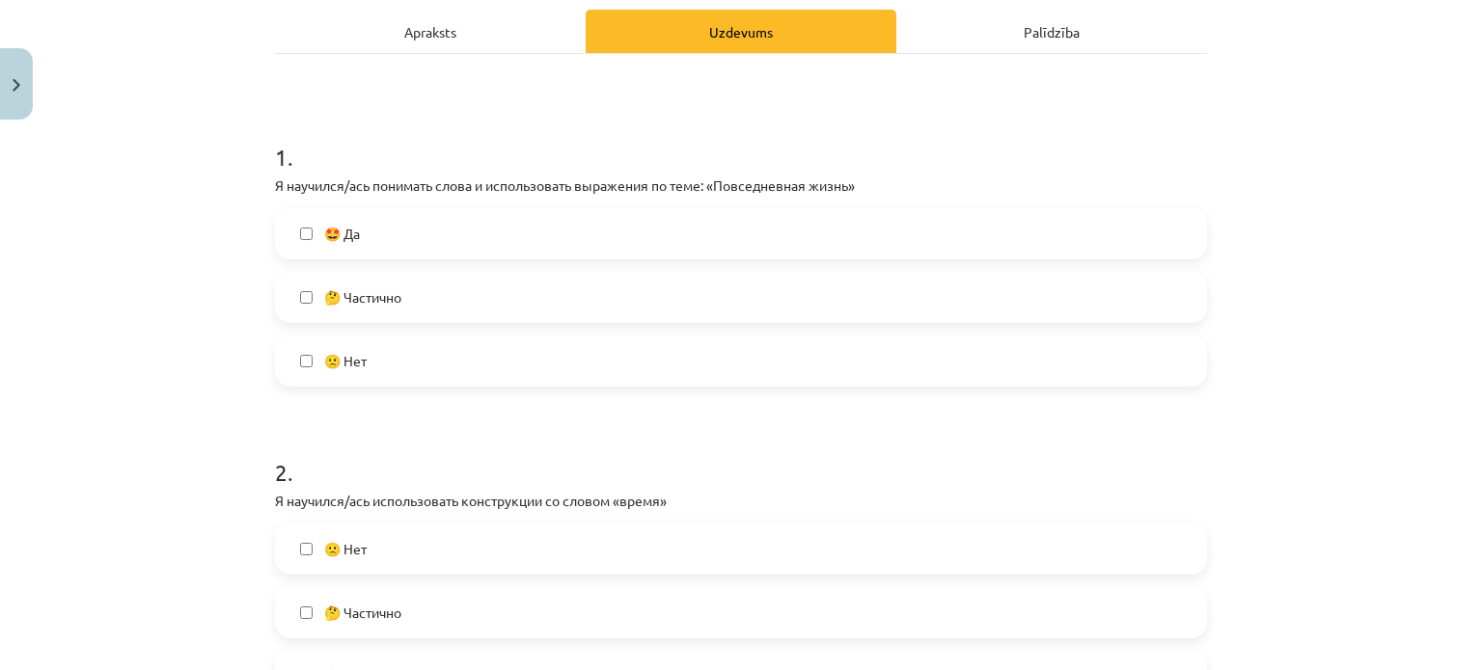
scroll to position [276, 0]
click at [559, 292] on label "🤔 Частично" at bounding box center [741, 295] width 928 height 48
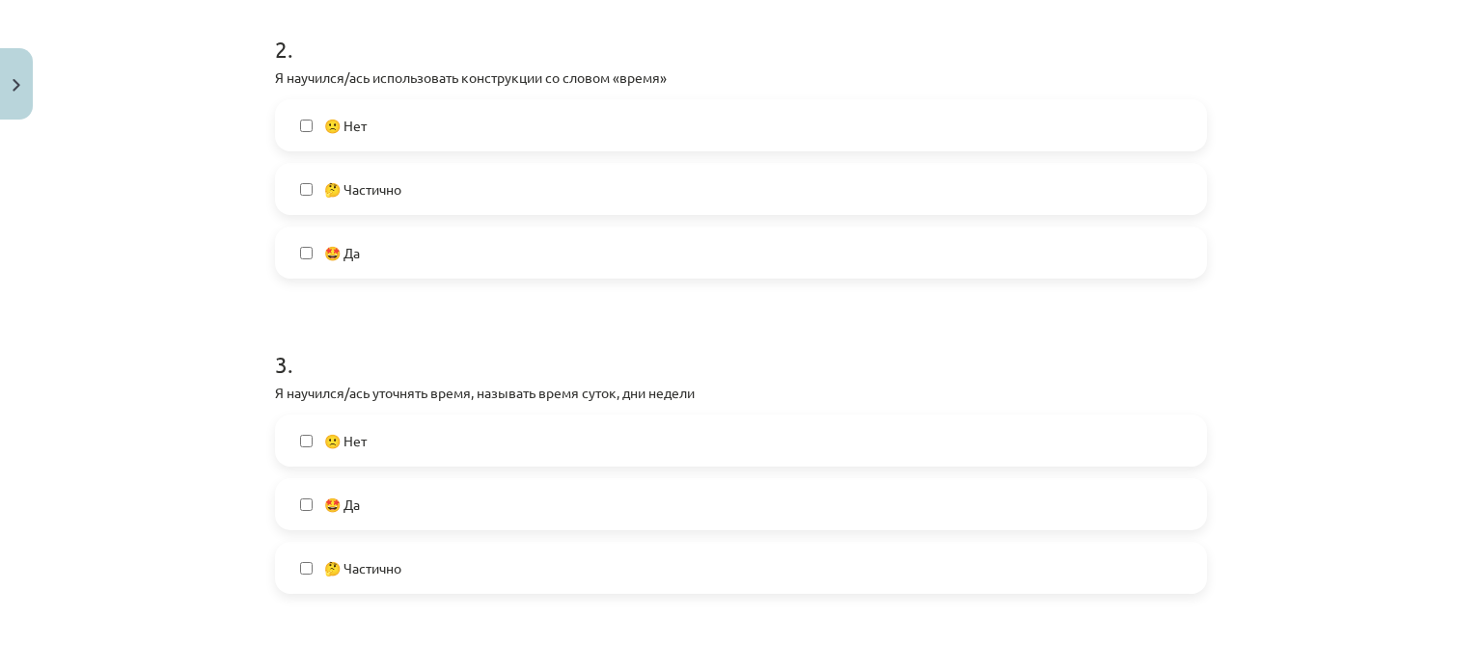
scroll to position [700, 0]
click at [505, 181] on label "🤔 Частично" at bounding box center [741, 186] width 928 height 48
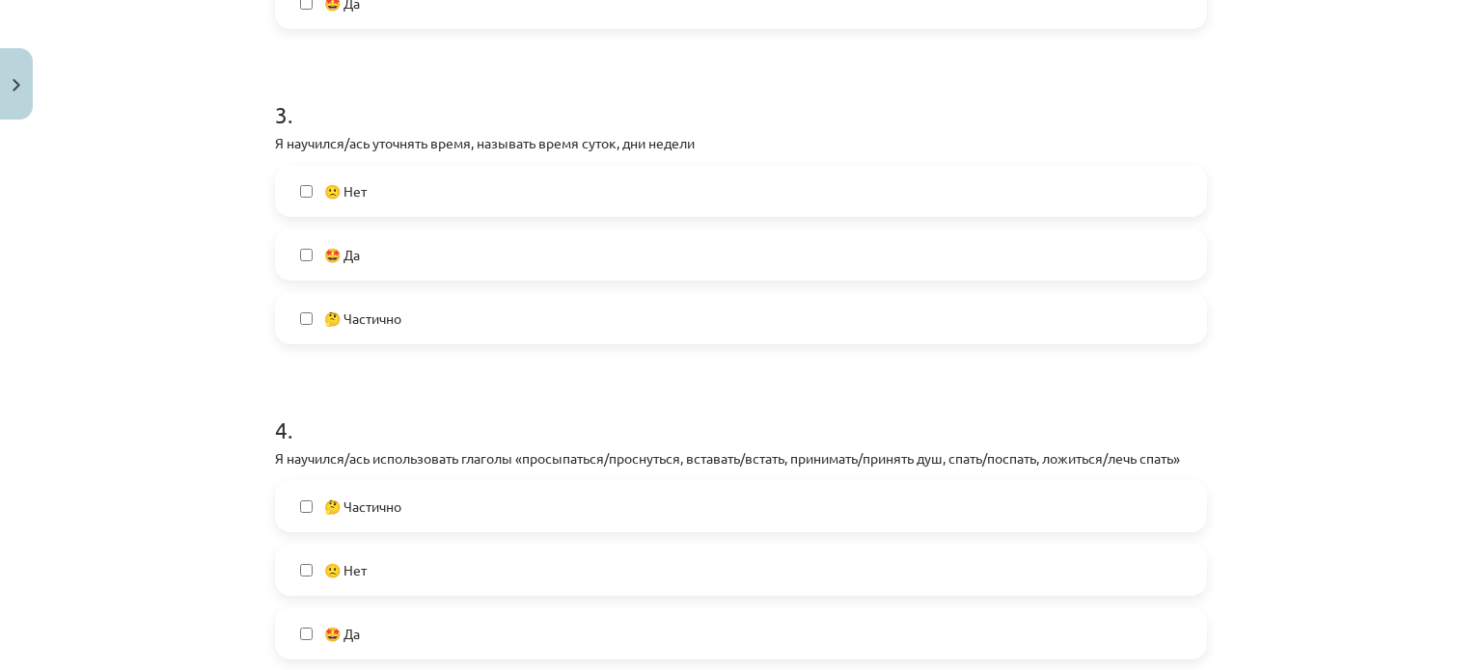
scroll to position [949, 0]
click at [487, 323] on label "🤔 Частично" at bounding box center [741, 316] width 928 height 48
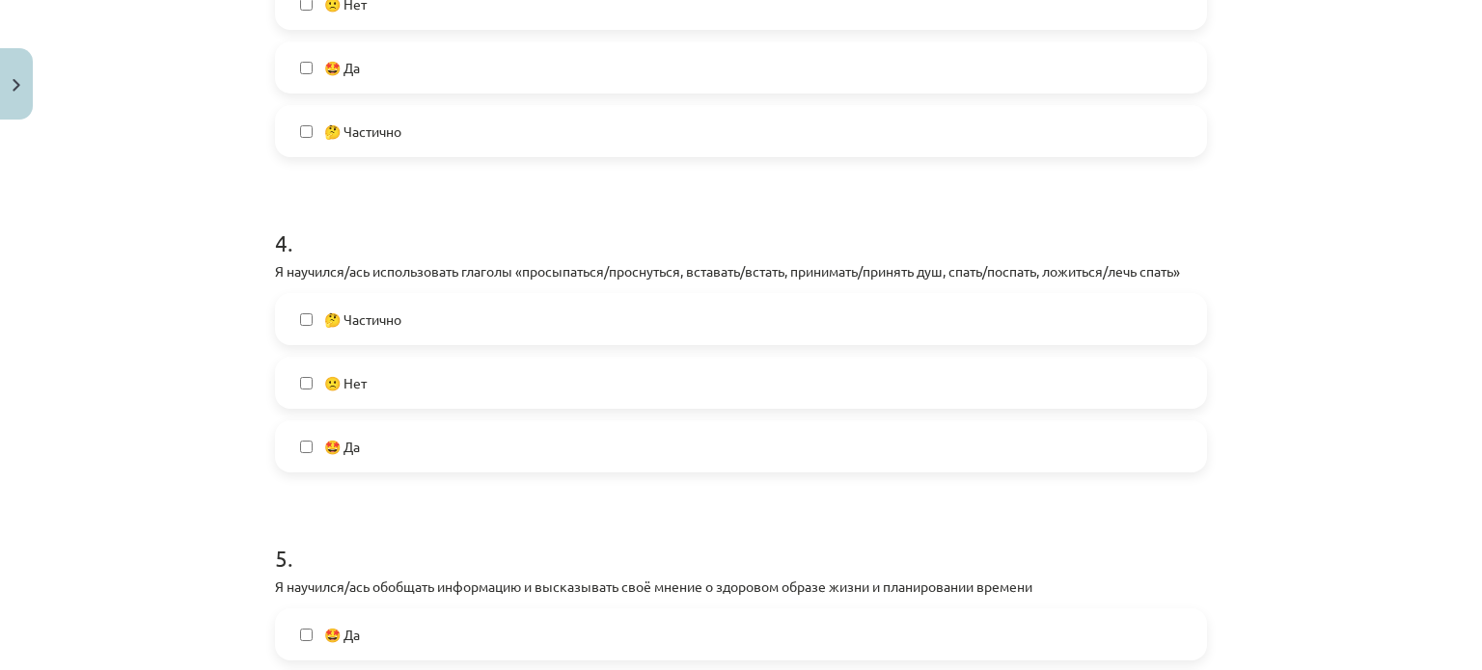
scroll to position [1134, 0]
click at [465, 333] on label "🤔 Частично" at bounding box center [741, 319] width 928 height 48
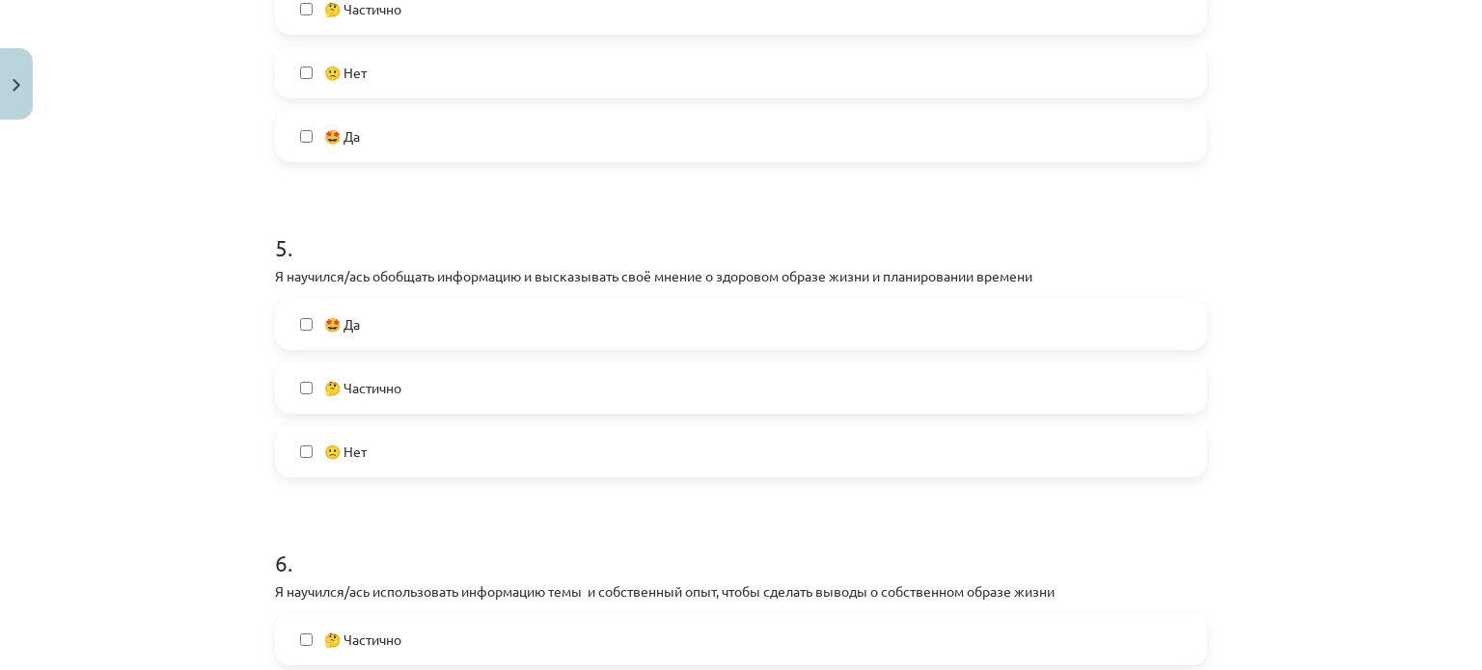
scroll to position [1446, 0]
click at [447, 402] on label "🤔 Частично" at bounding box center [741, 387] width 928 height 48
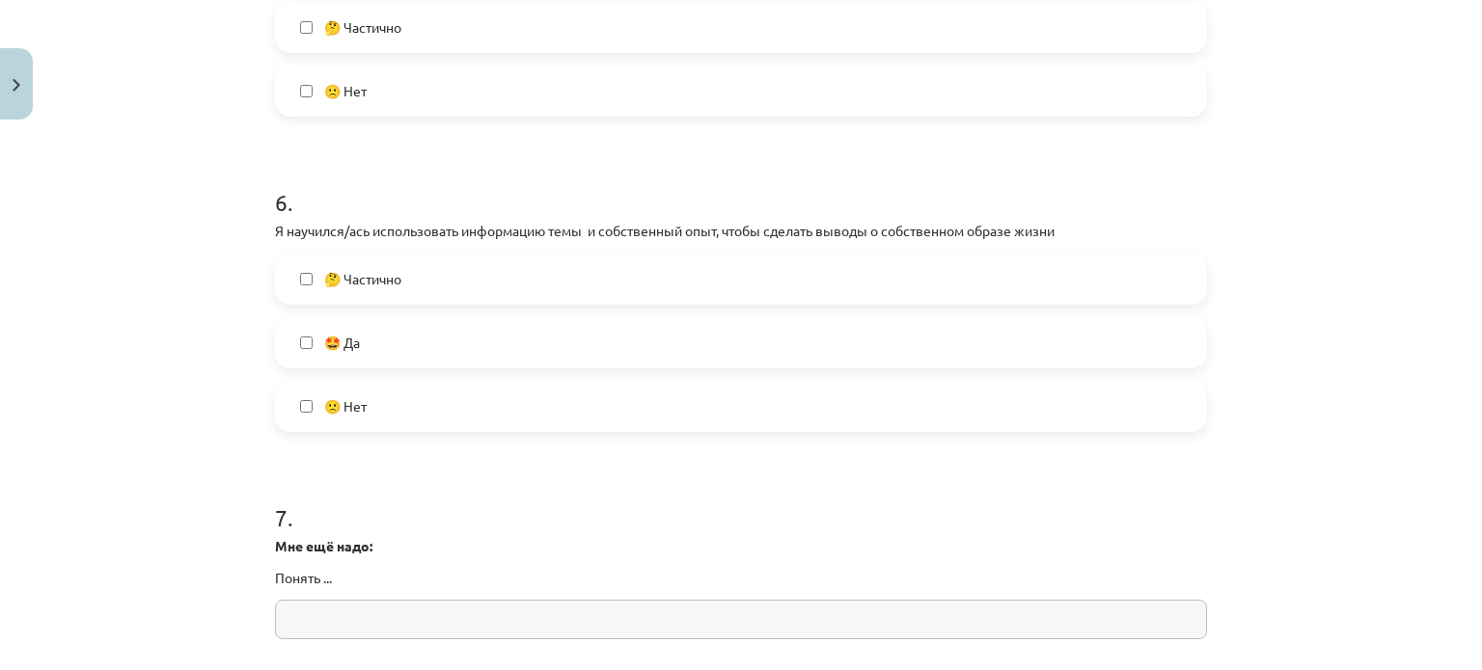
scroll to position [1820, 0]
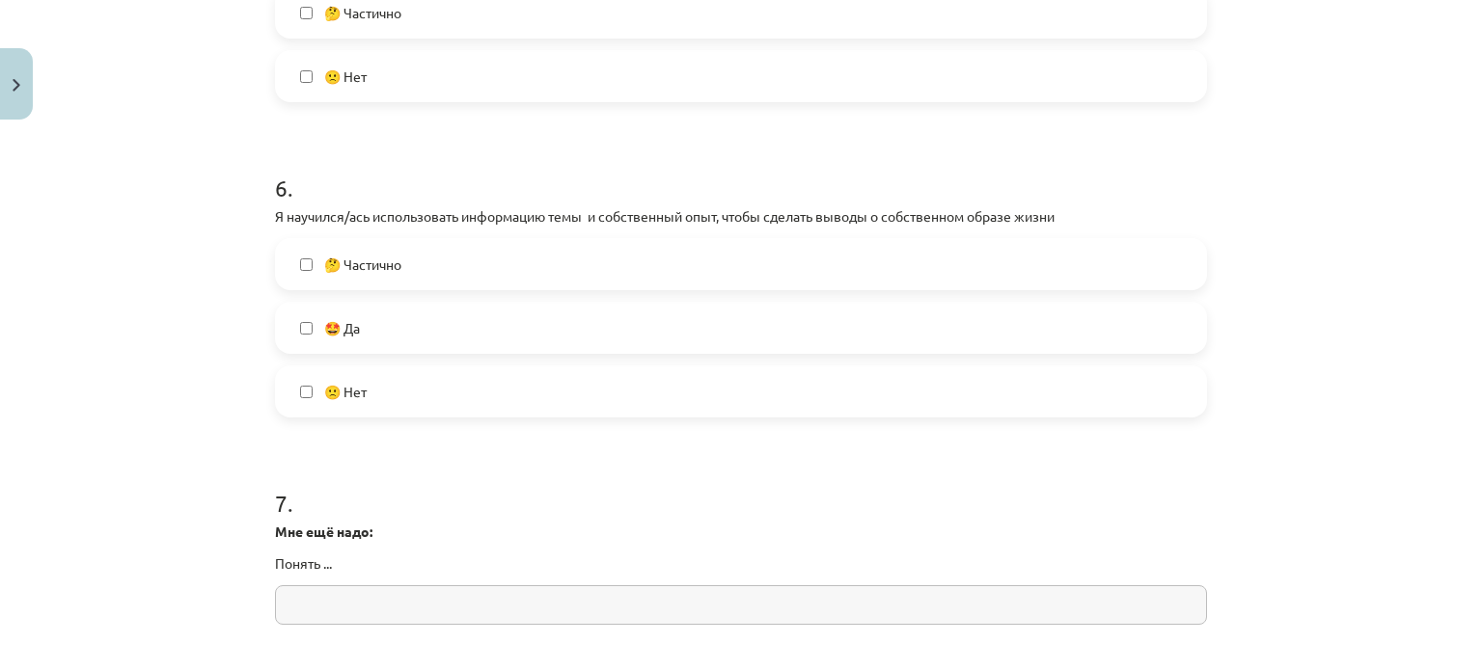
click at [462, 253] on label "🤔 Частично" at bounding box center [741, 264] width 928 height 48
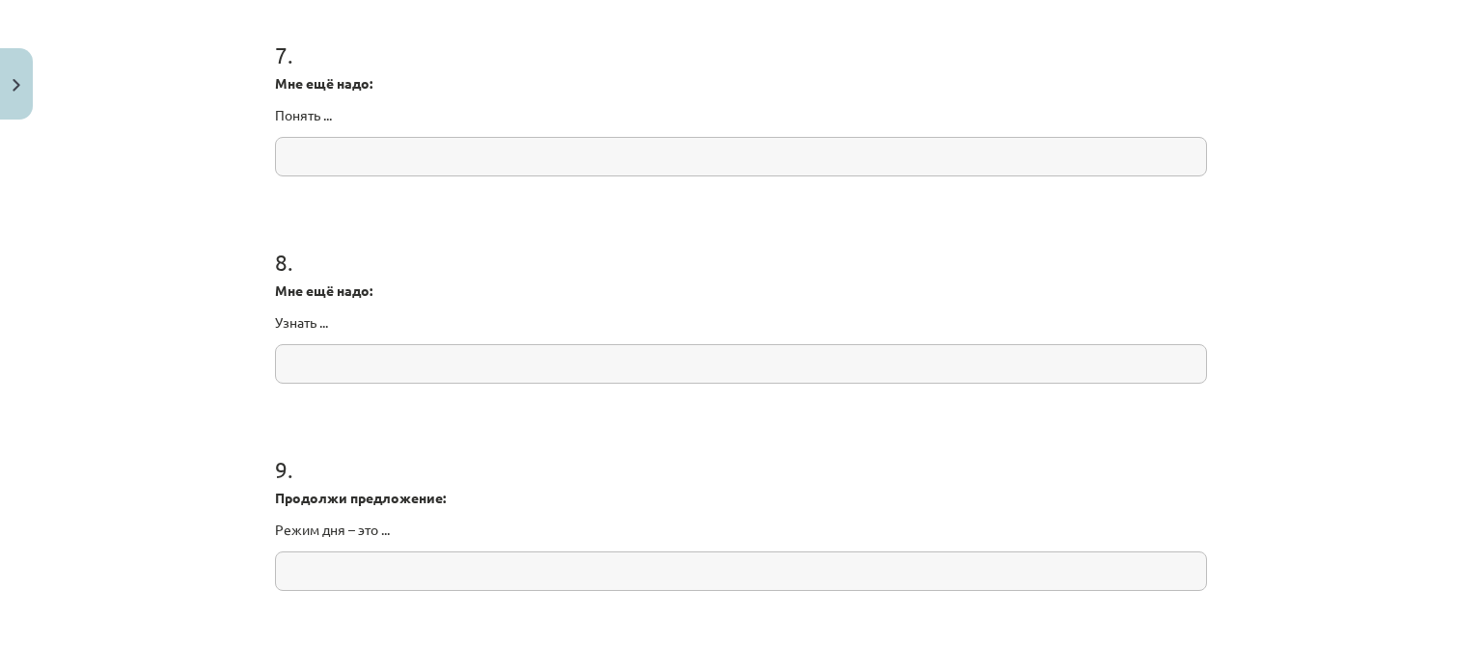
scroll to position [2273, 0]
click at [340, 155] on input "text" at bounding box center [741, 153] width 932 height 40
type input "*"
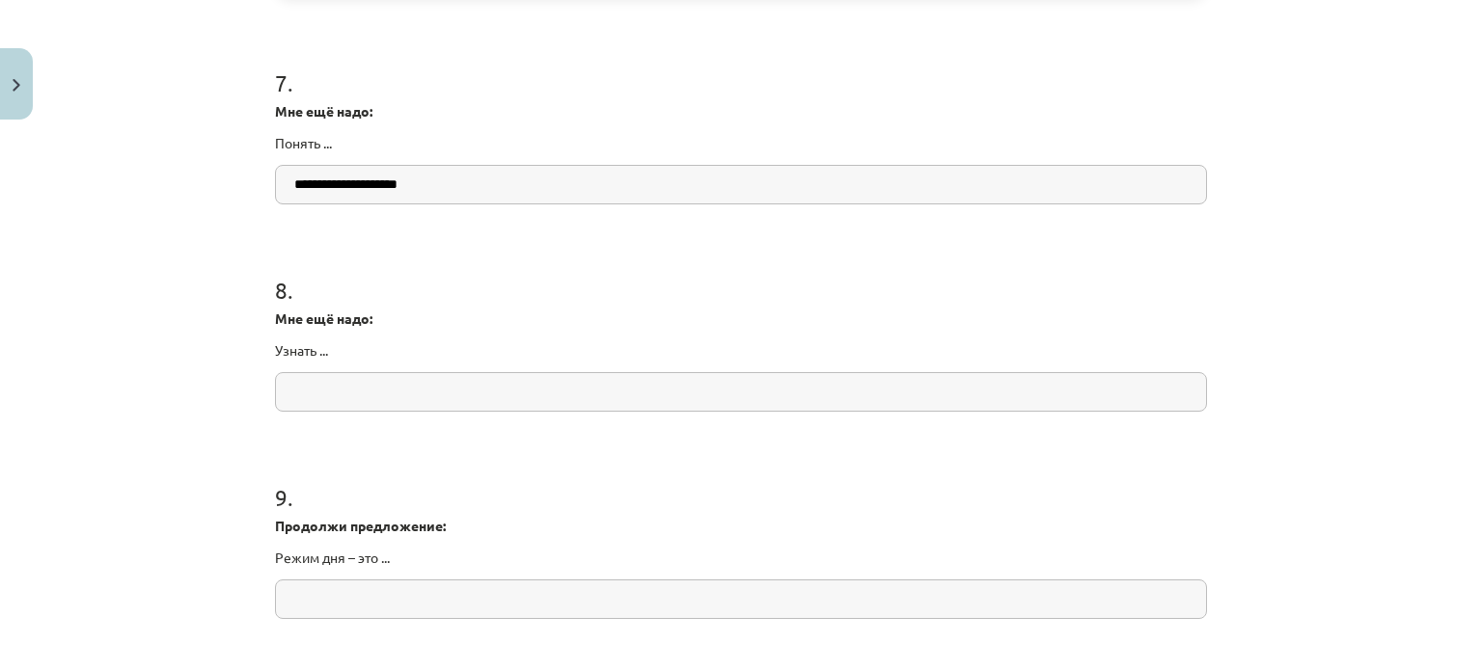
scroll to position [2240, 0]
type input "*"
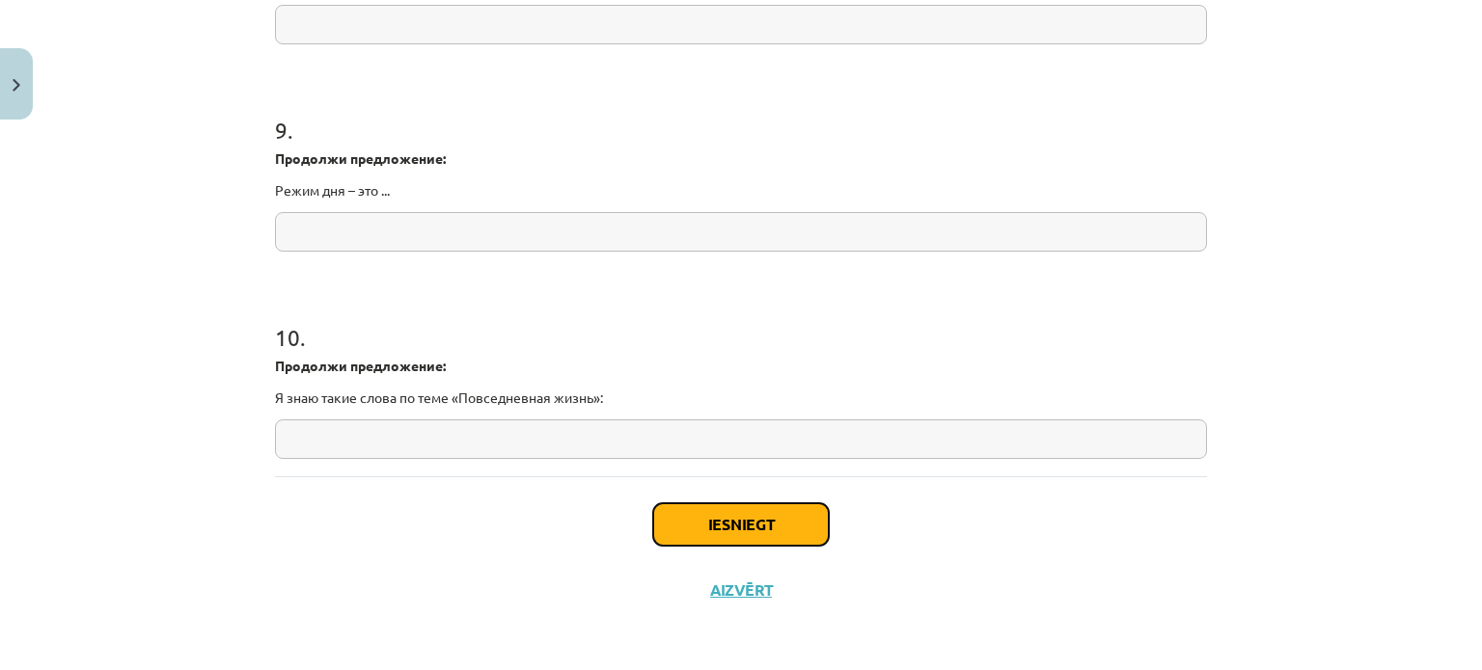
click at [782, 513] on button "Iesniegt" at bounding box center [741, 525] width 176 height 42
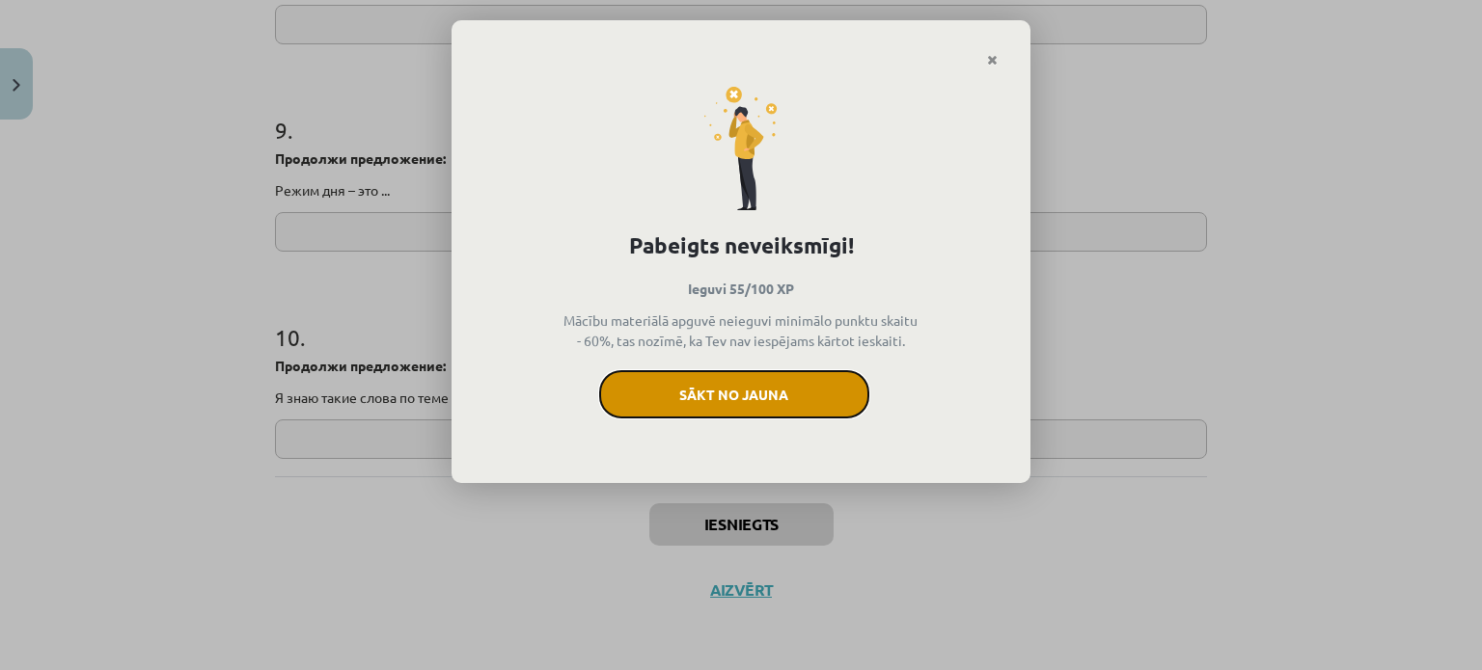
click at [822, 389] on button "Sākt no jauna" at bounding box center [734, 394] width 270 height 48
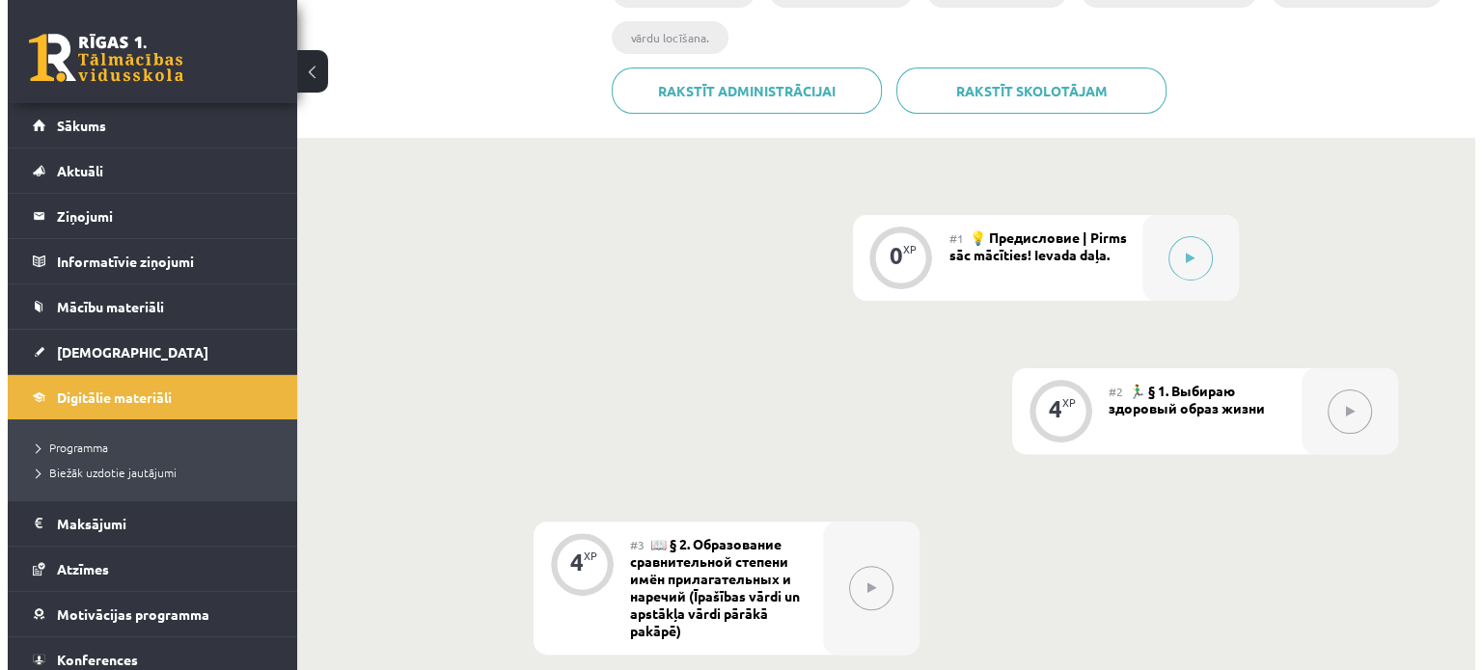
scroll to position [471, 0]
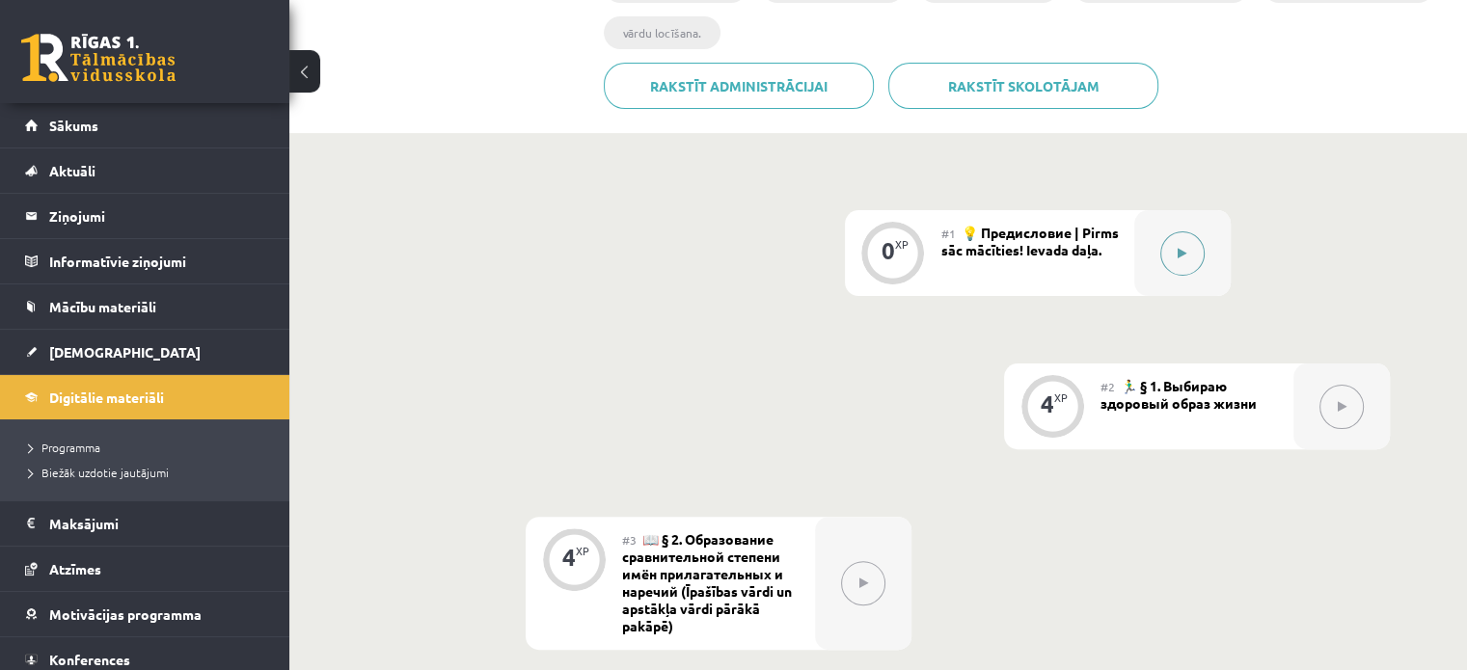
click at [1164, 267] on div at bounding box center [1182, 253] width 96 height 86
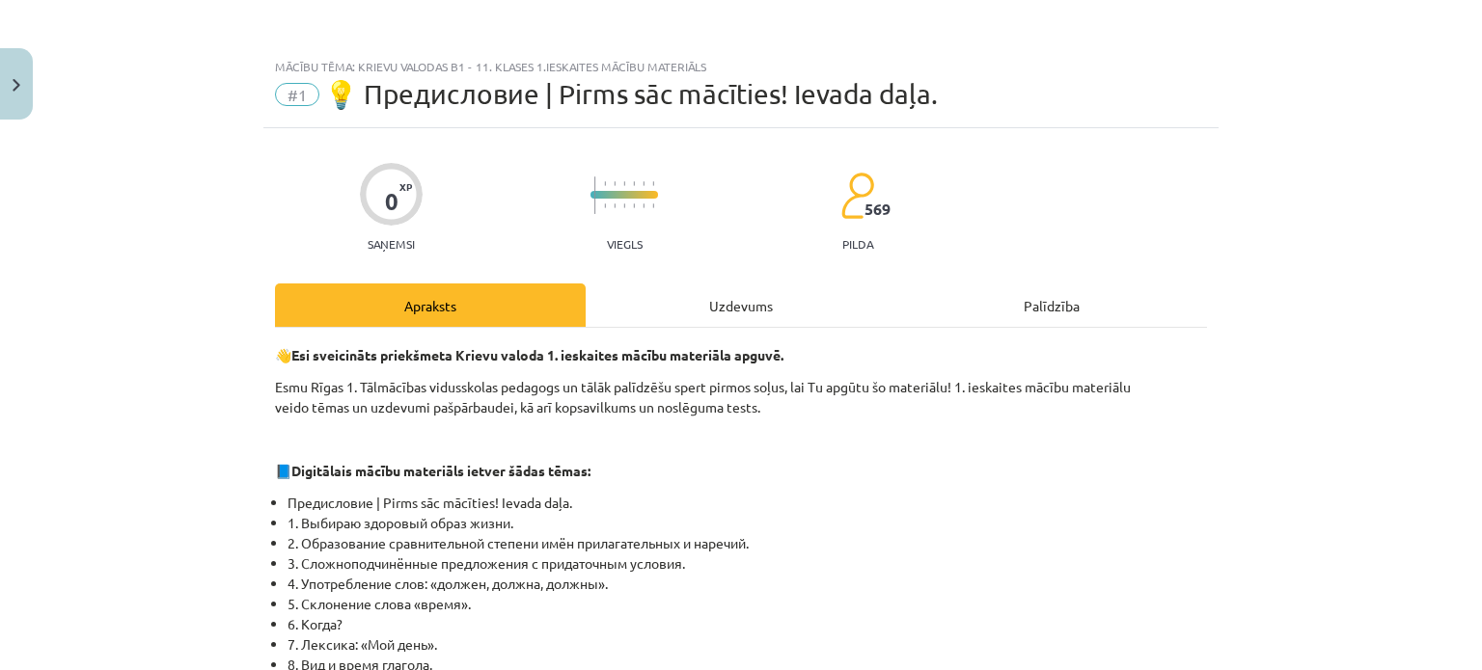
click at [719, 313] on div "Uzdevums" at bounding box center [741, 305] width 311 height 43
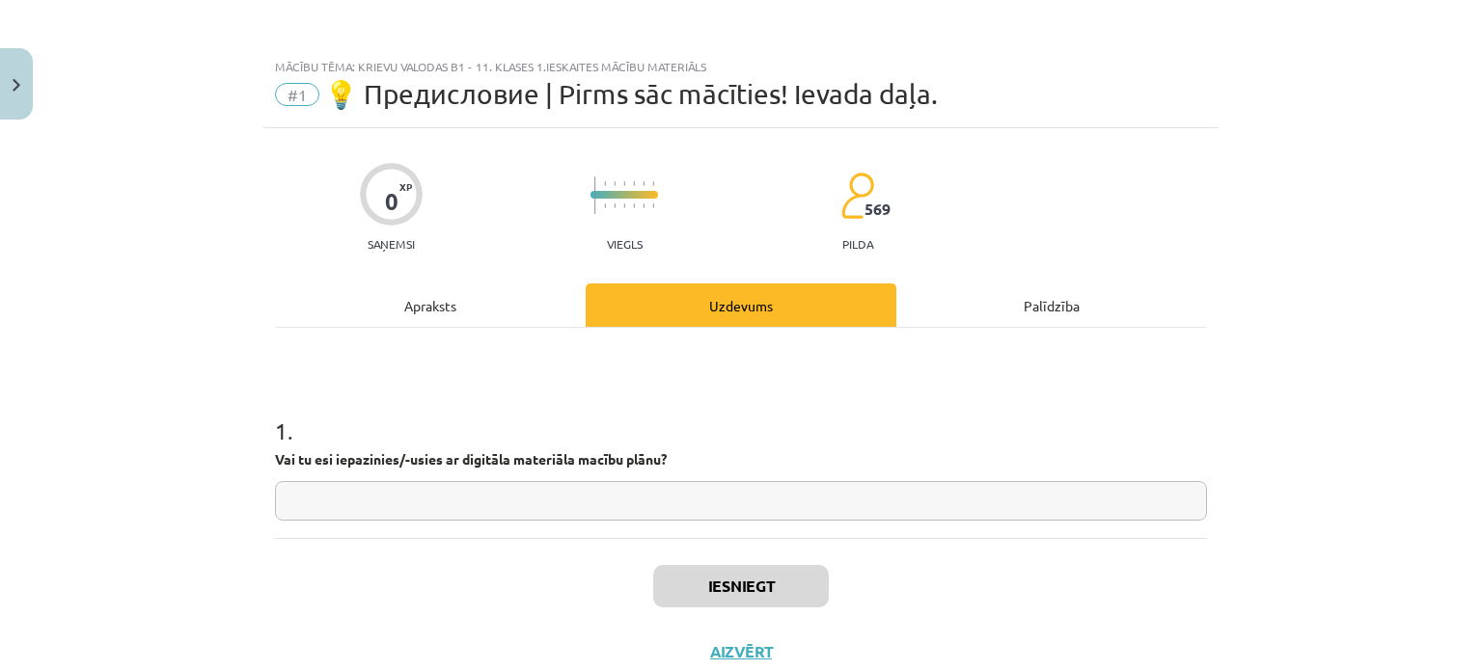
scroll to position [48, 0]
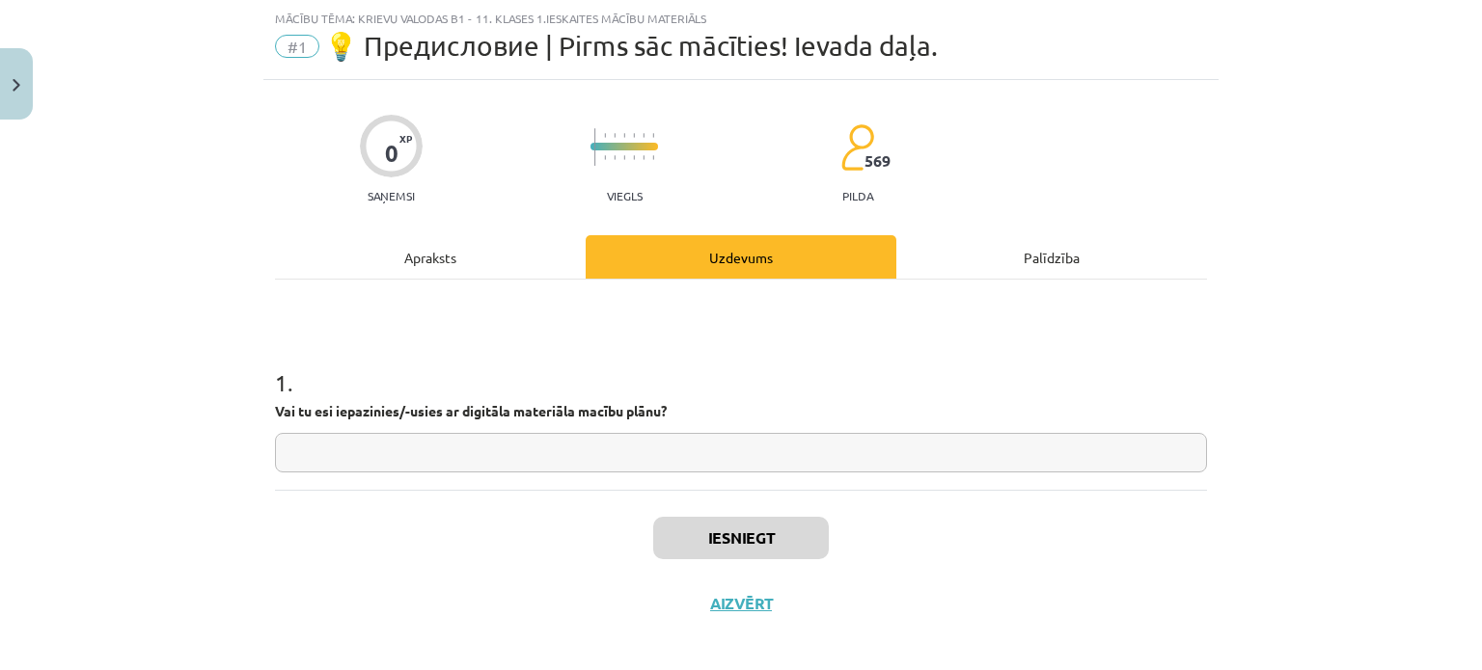
click at [647, 440] on input "text" at bounding box center [741, 453] width 932 height 40
type input "**"
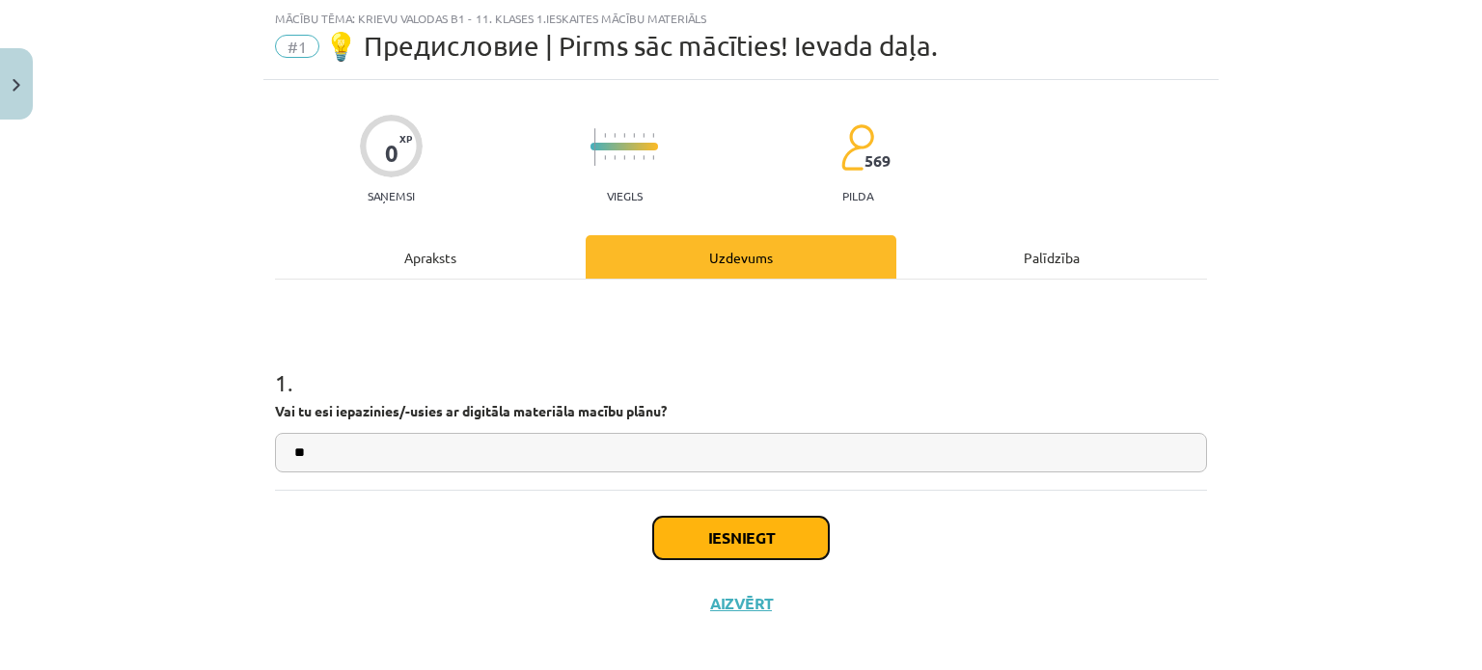
click at [724, 537] on button "Iesniegt" at bounding box center [741, 538] width 176 height 42
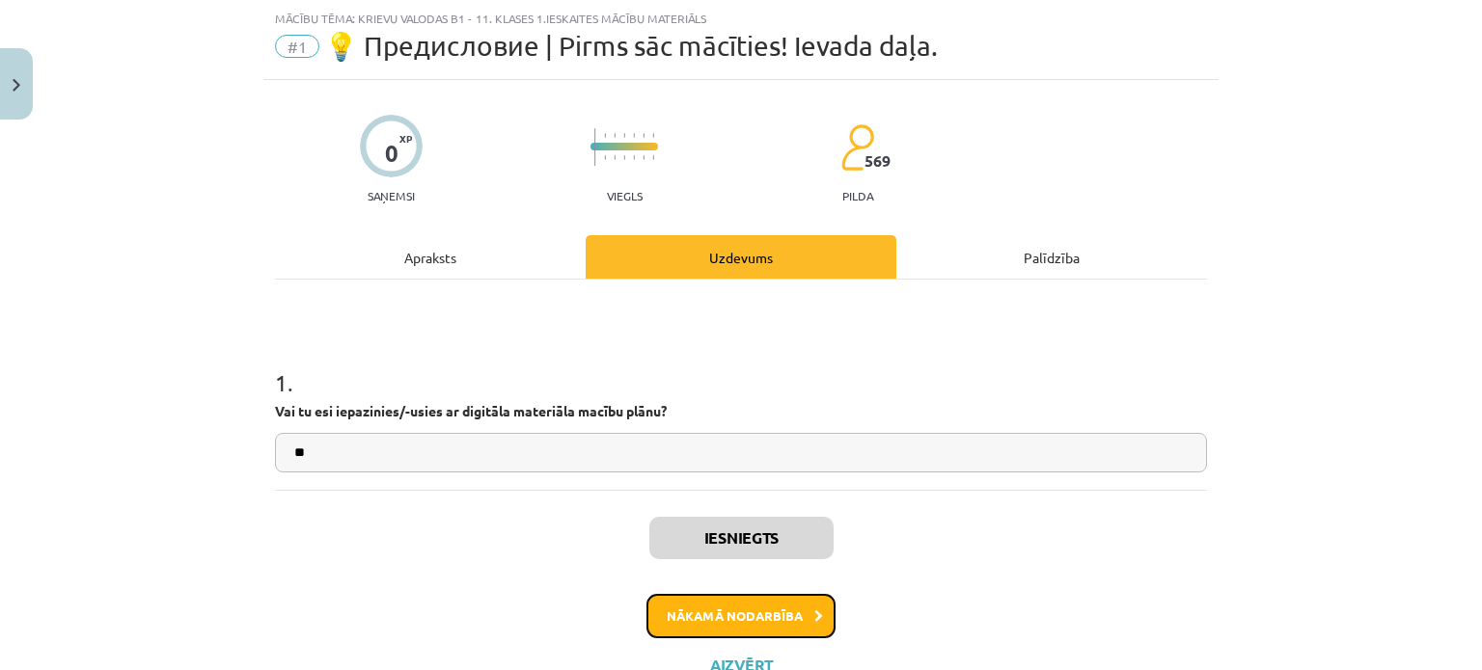
click at [729, 624] on button "Nākamā nodarbība" at bounding box center [740, 616] width 189 height 44
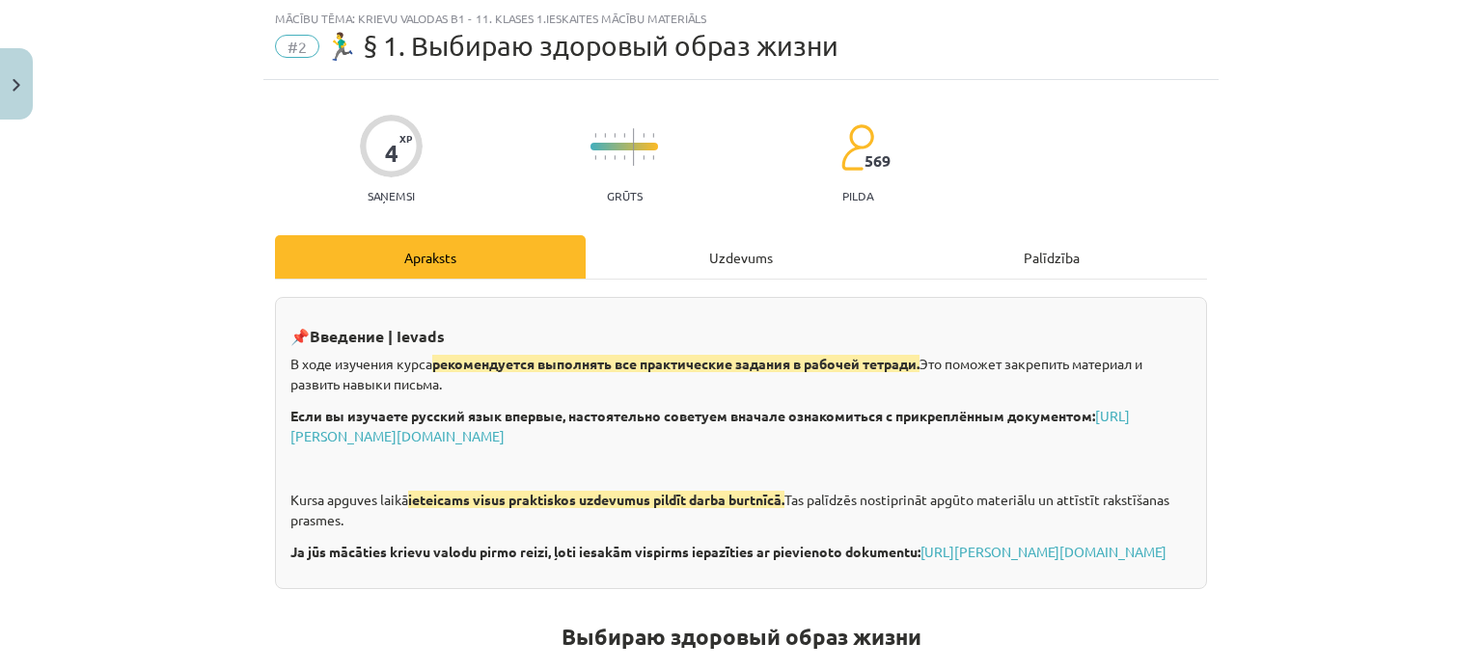
click at [737, 252] on div "Uzdevums" at bounding box center [741, 256] width 311 height 43
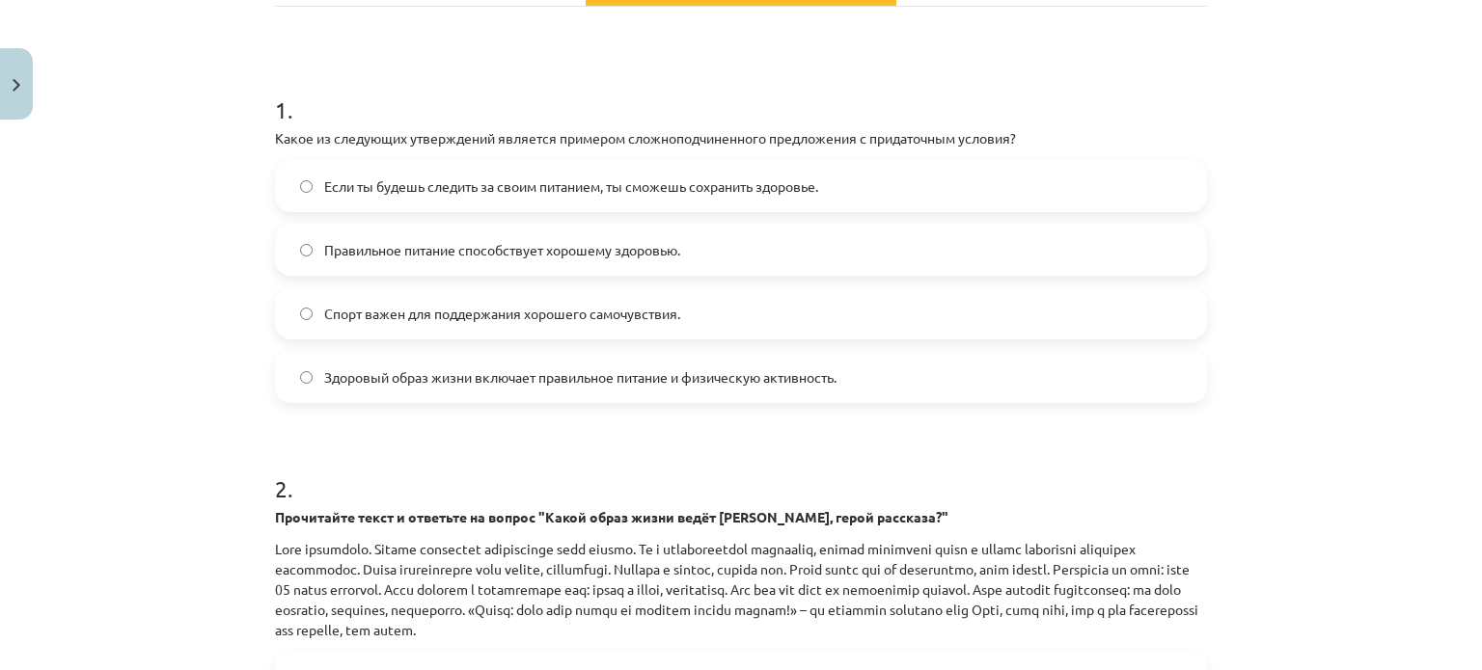
scroll to position [313, 0]
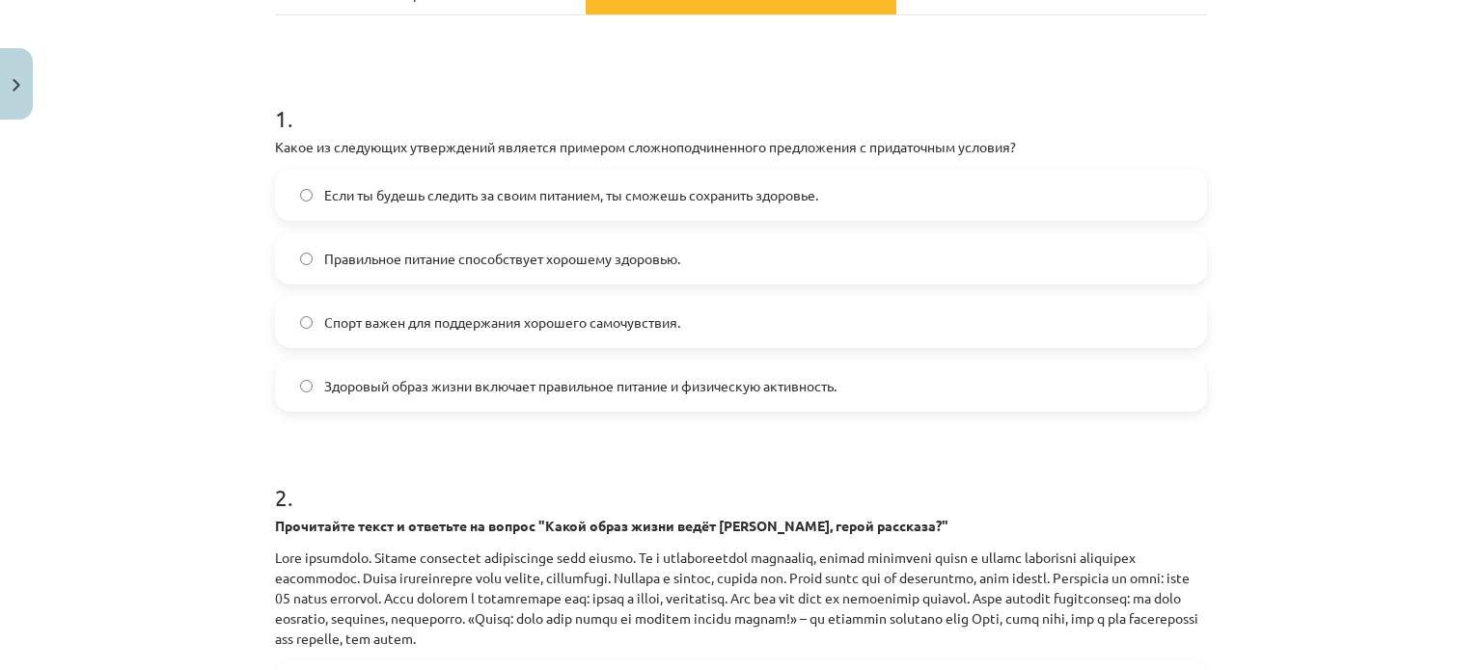
click at [453, 188] on span "Если ты будешь следить за своим питанием, ты сможешь сохранить здоровье." at bounding box center [571, 195] width 494 height 20
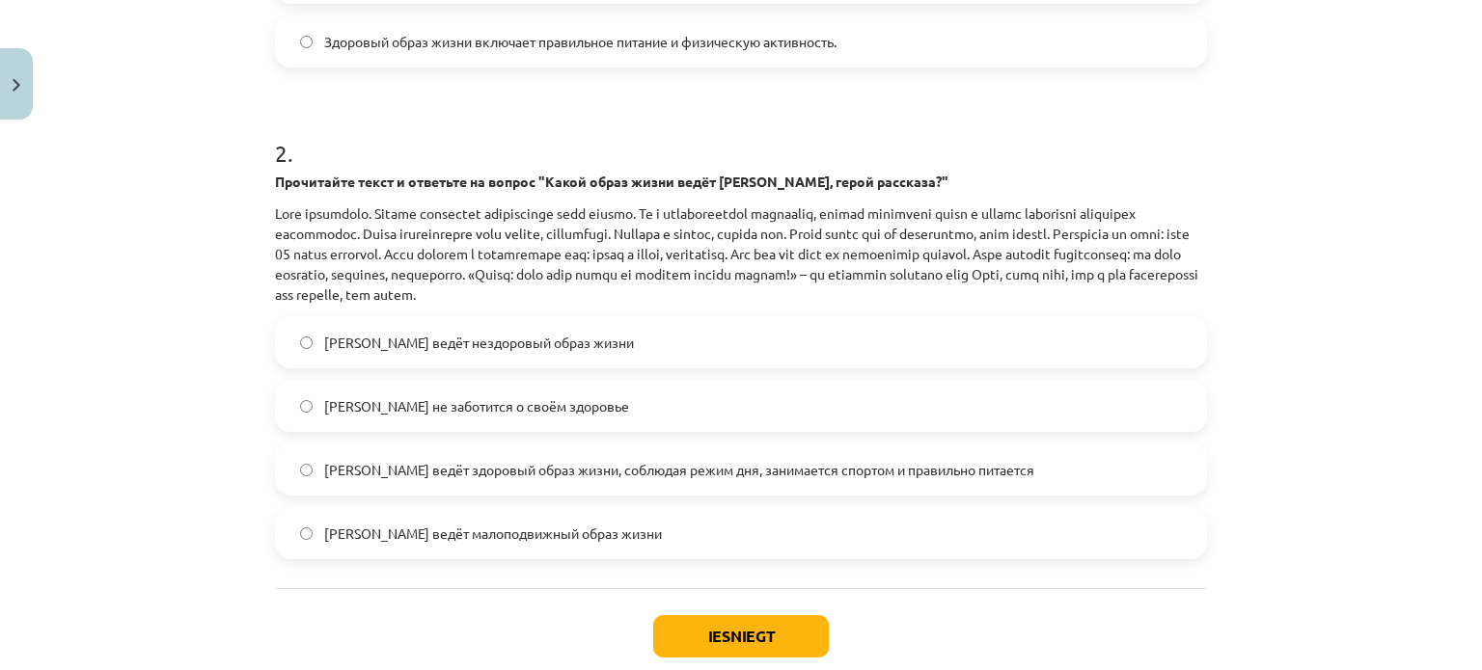
scroll to position [658, 0]
click at [520, 477] on label "[PERSON_NAME] ведёт здоровый образ жизни, соблюдая режим дня, занимается спорто…" at bounding box center [741, 469] width 928 height 48
click at [705, 619] on button "Iesniegt" at bounding box center [741, 635] width 176 height 42
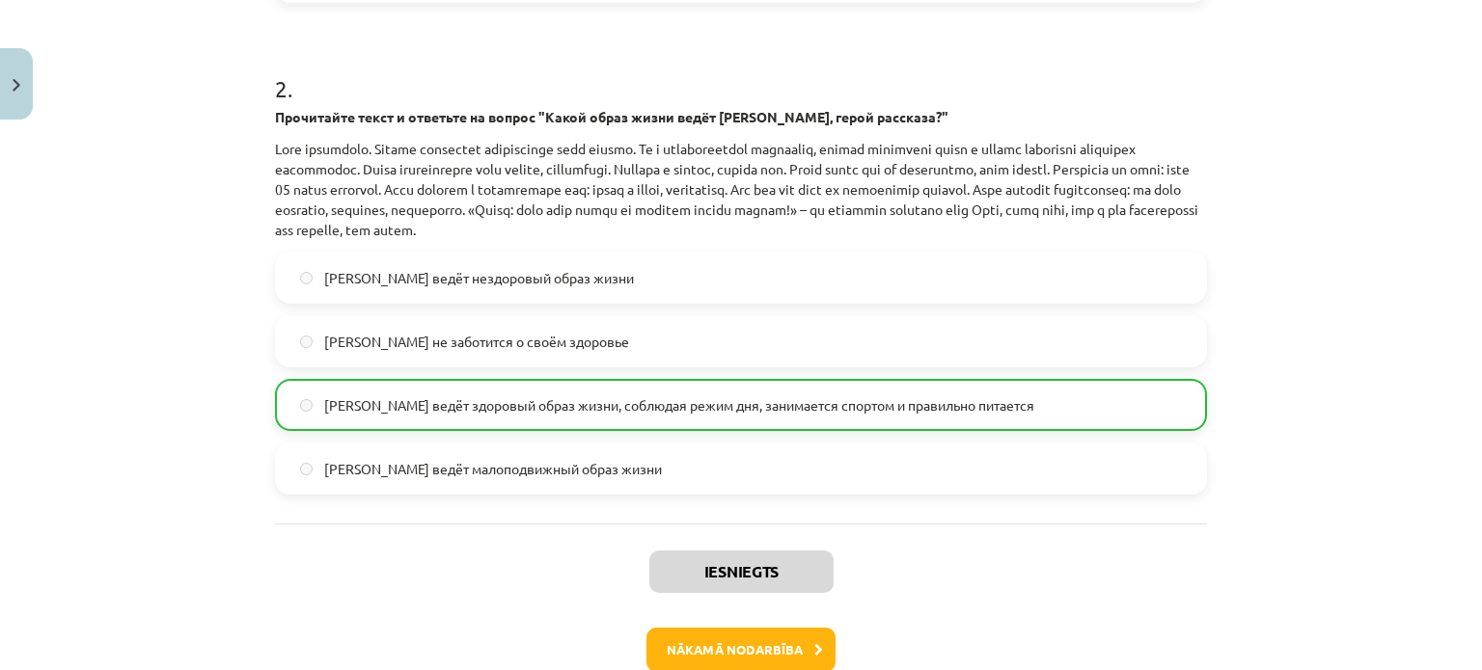
scroll to position [830, 0]
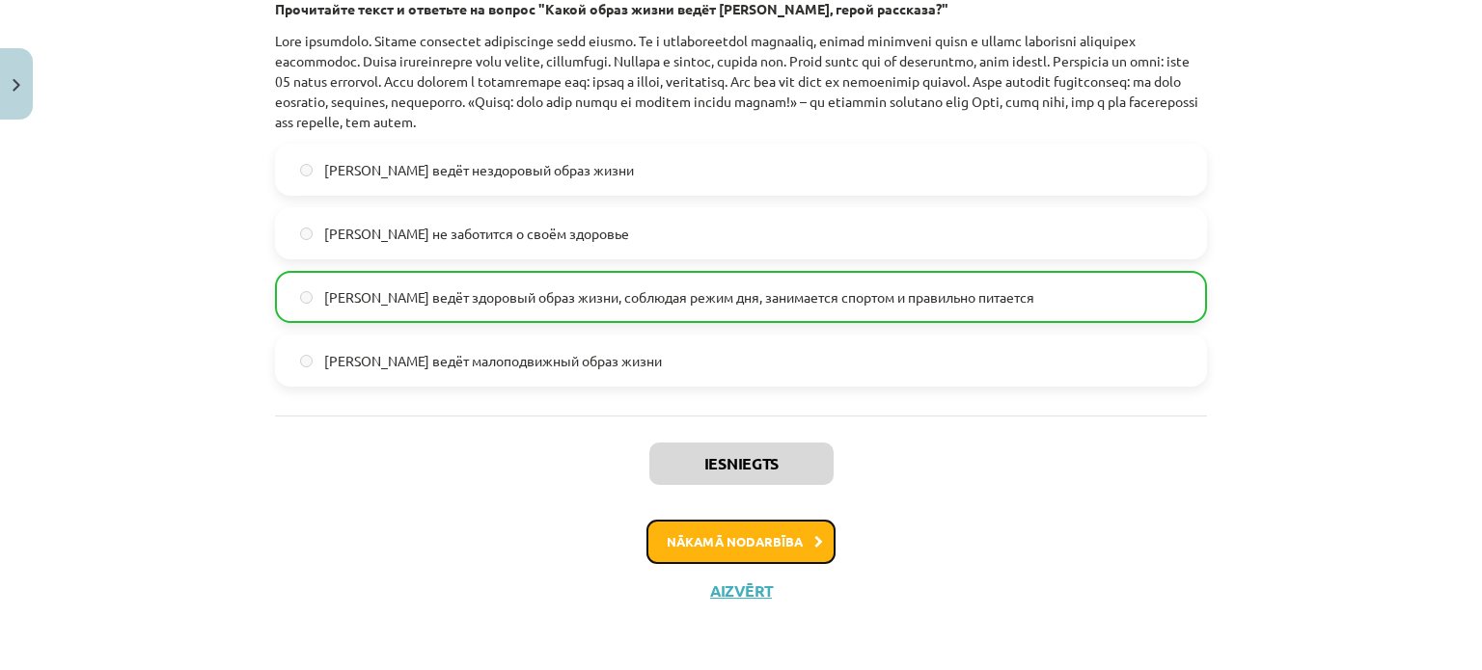
click at [782, 551] on button "Nākamā nodarbība" at bounding box center [740, 542] width 189 height 44
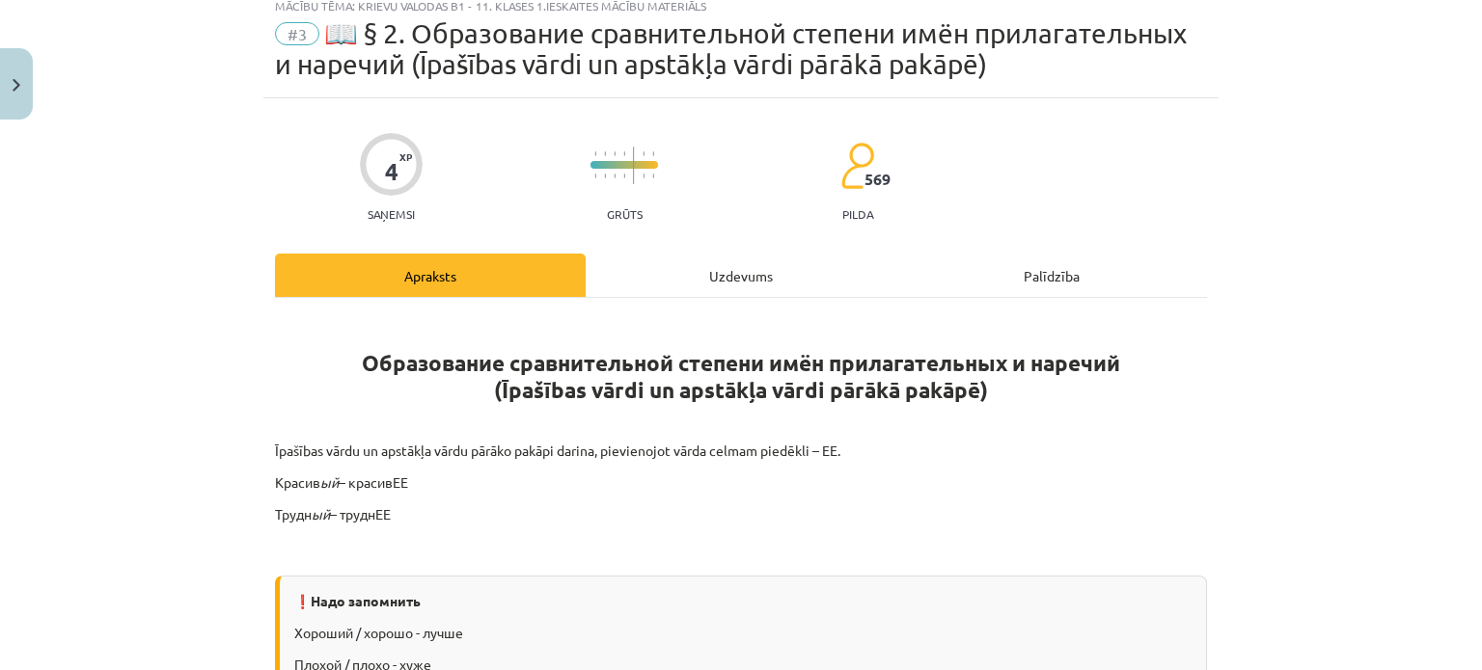
scroll to position [48, 0]
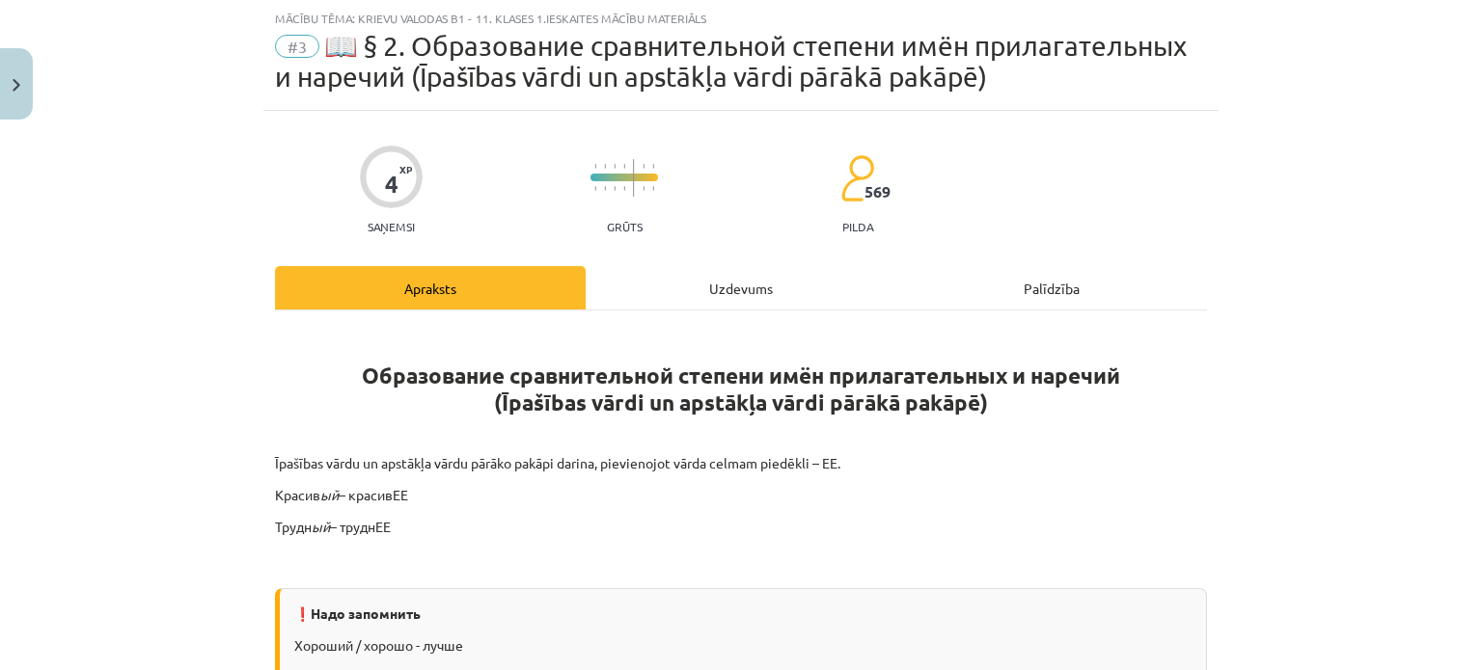
click at [715, 278] on div "Uzdevums" at bounding box center [741, 287] width 311 height 43
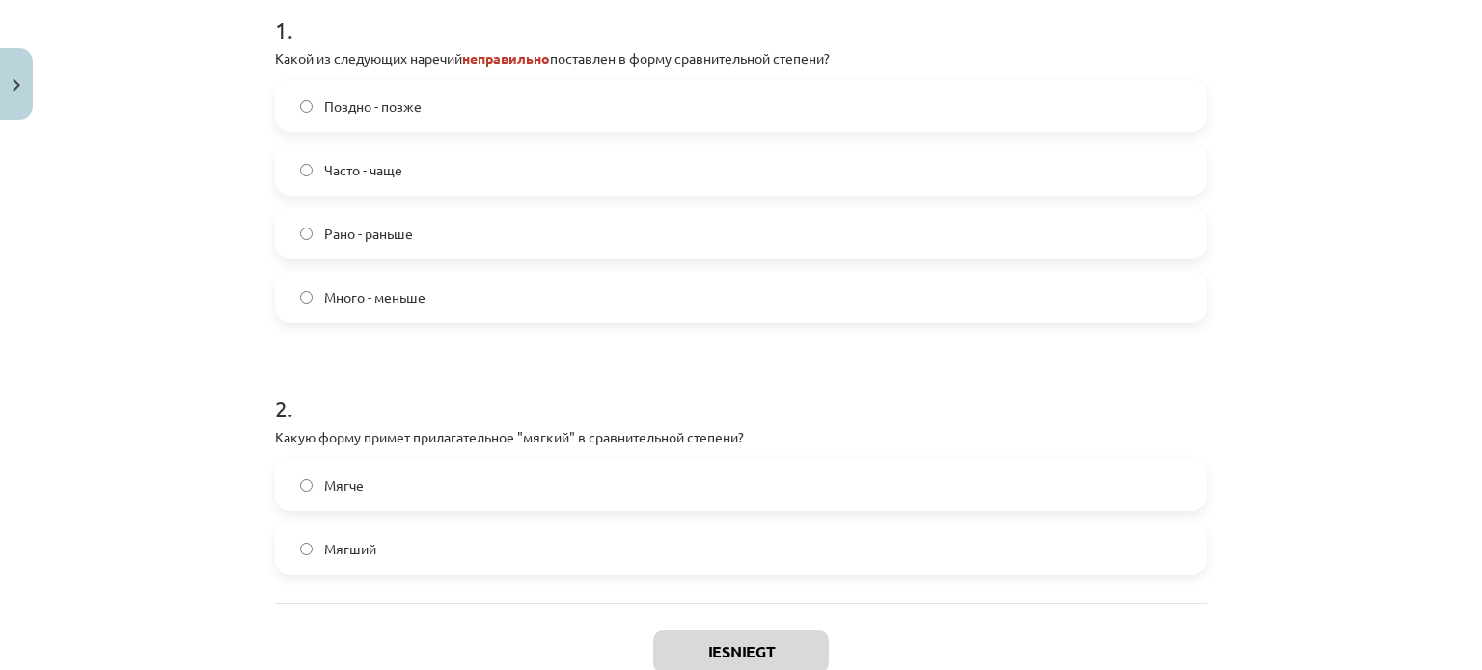
scroll to position [425, 0]
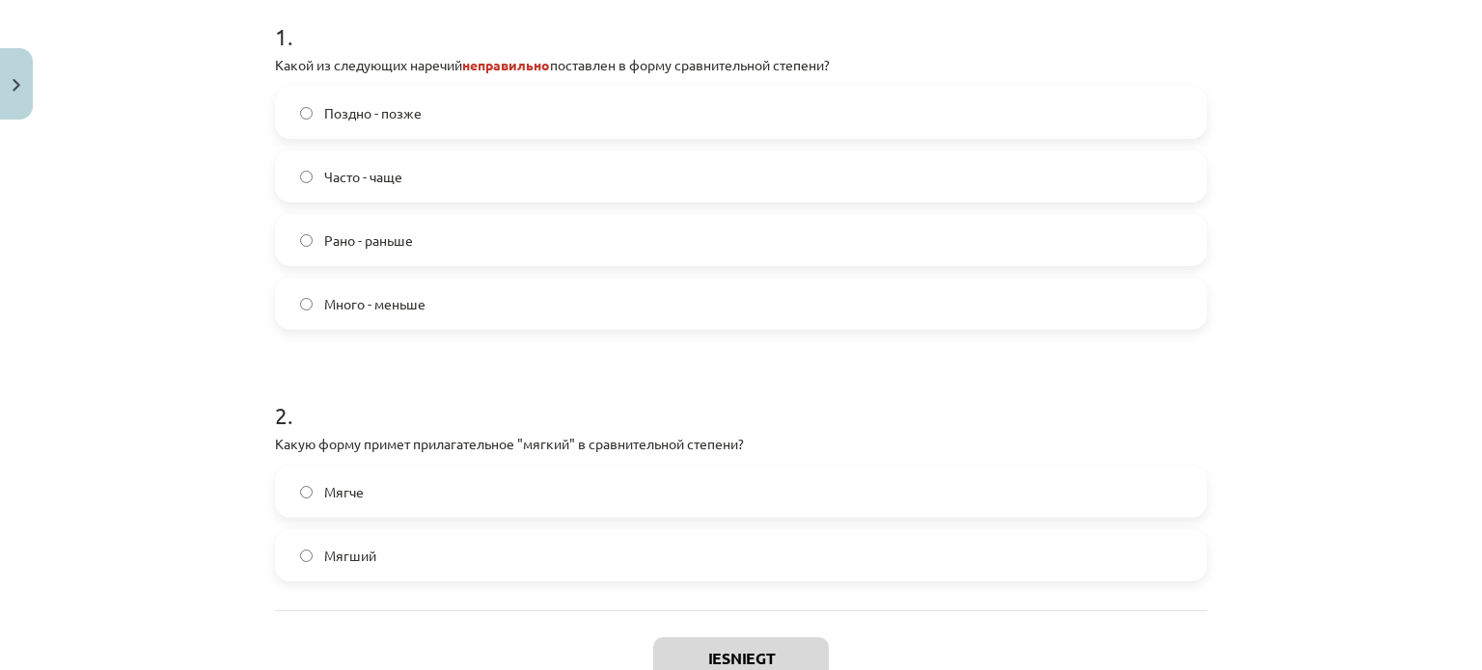
click at [502, 311] on label "Много - меньше" at bounding box center [741, 304] width 928 height 48
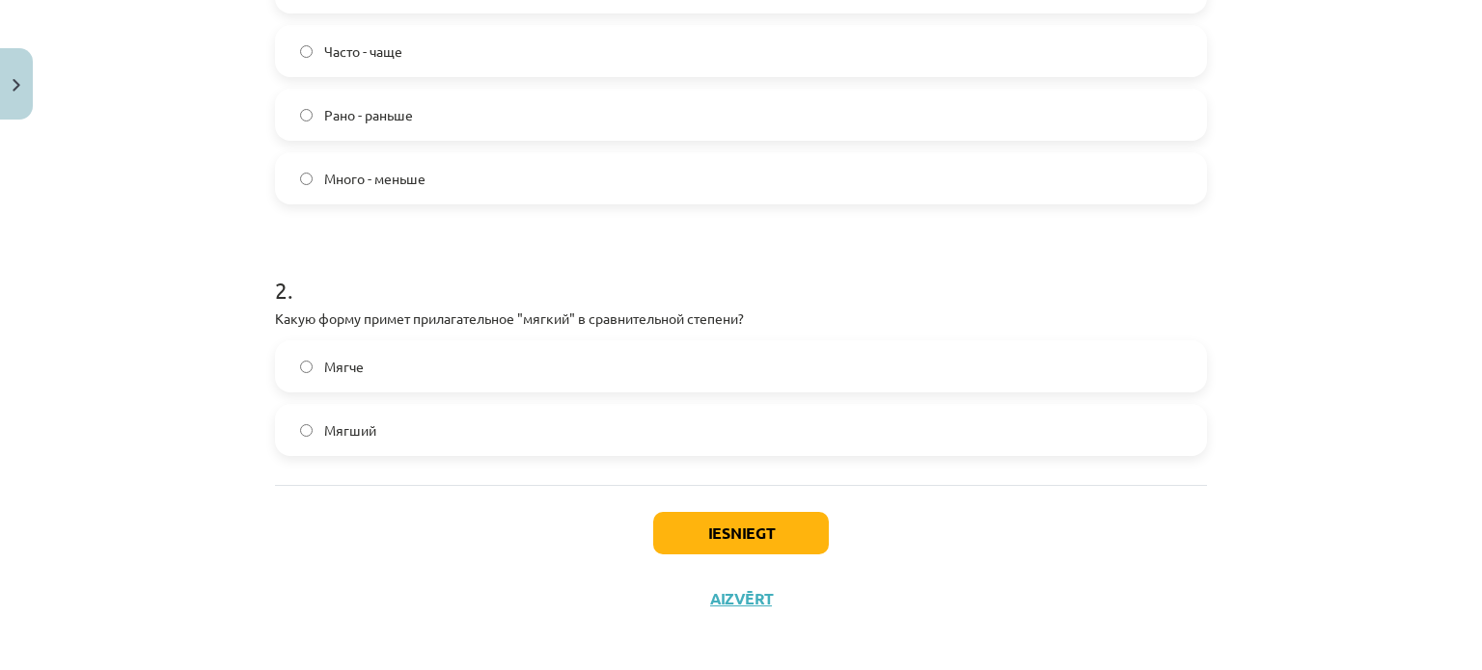
scroll to position [559, 0]
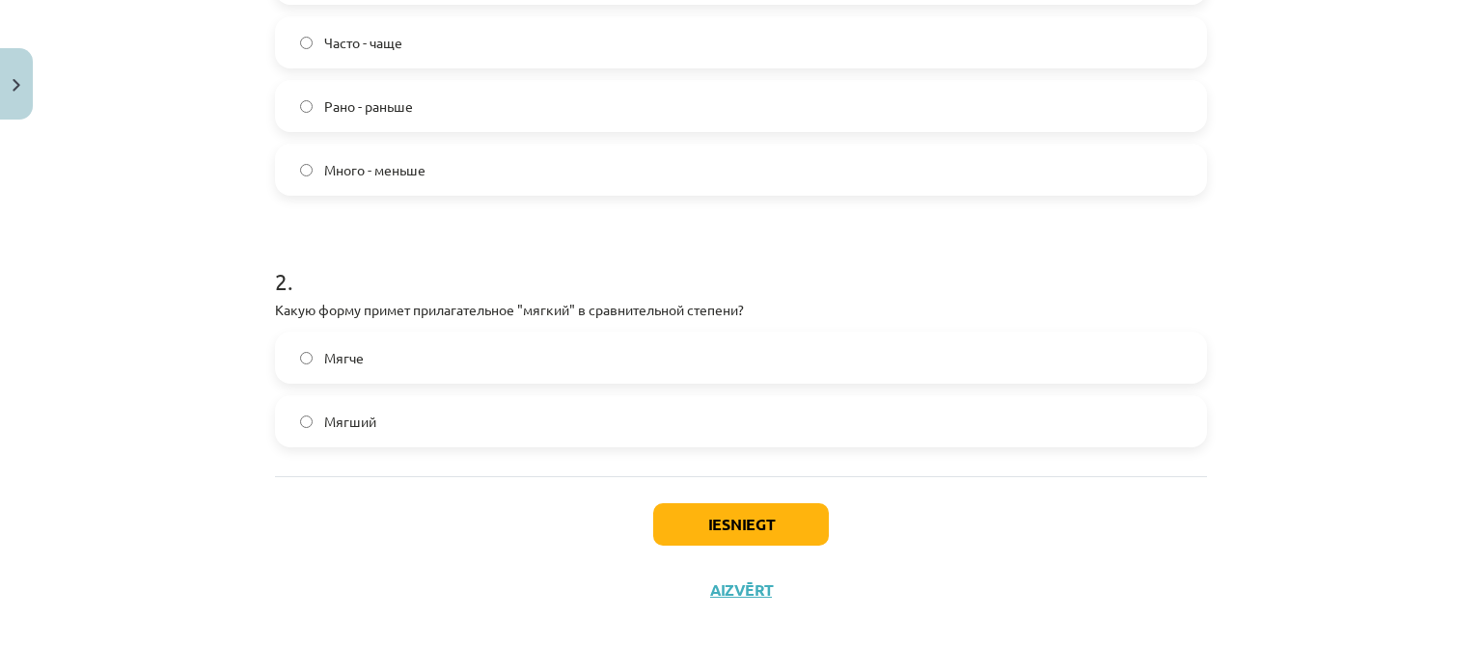
click at [392, 354] on label "Мягче" at bounding box center [741, 358] width 928 height 48
click at [735, 524] on button "Iesniegt" at bounding box center [741, 525] width 176 height 42
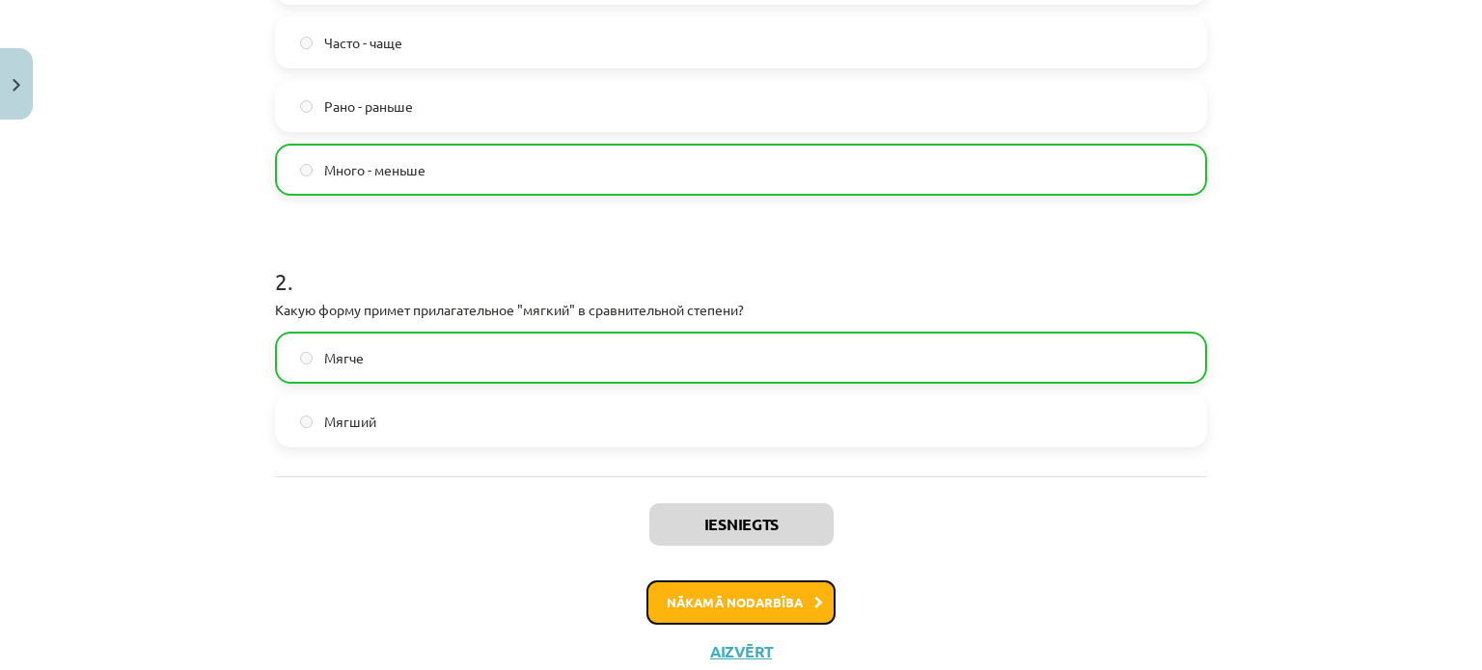
click at [743, 603] on button "Nākamā nodarbība" at bounding box center [740, 603] width 189 height 44
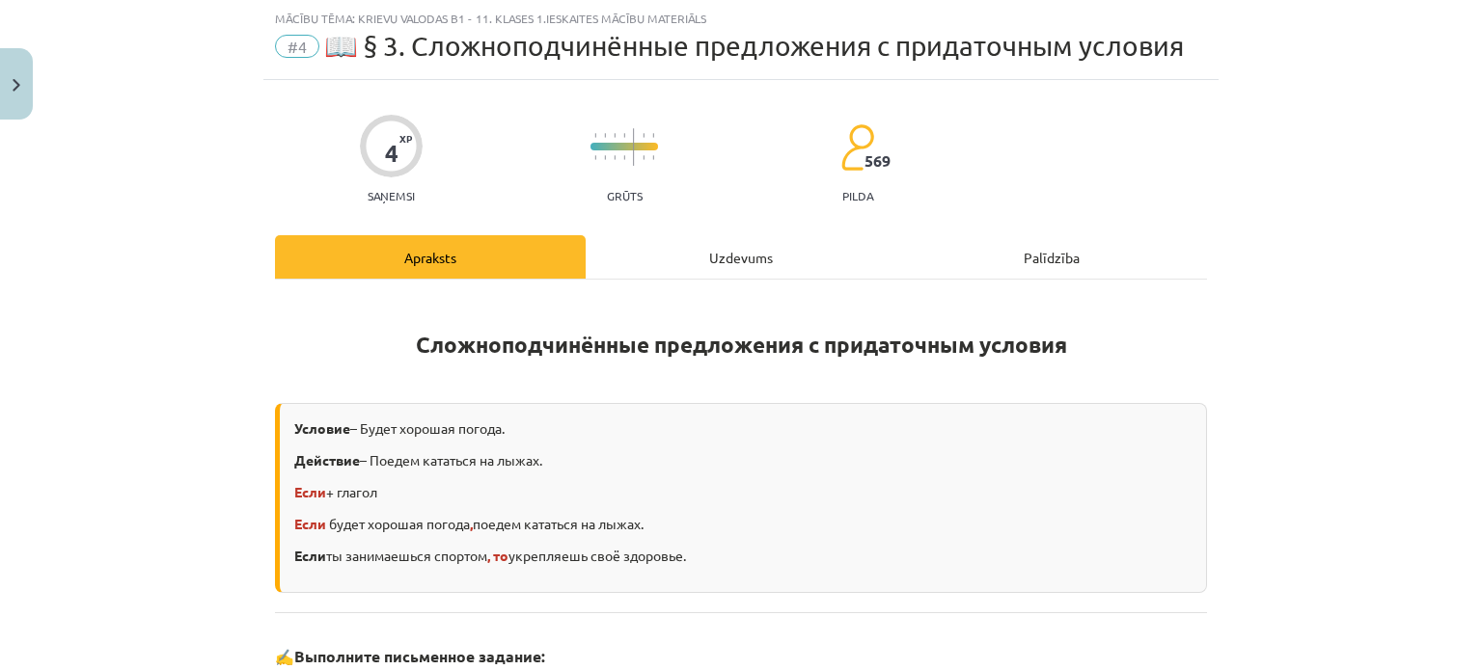
scroll to position [205, 0]
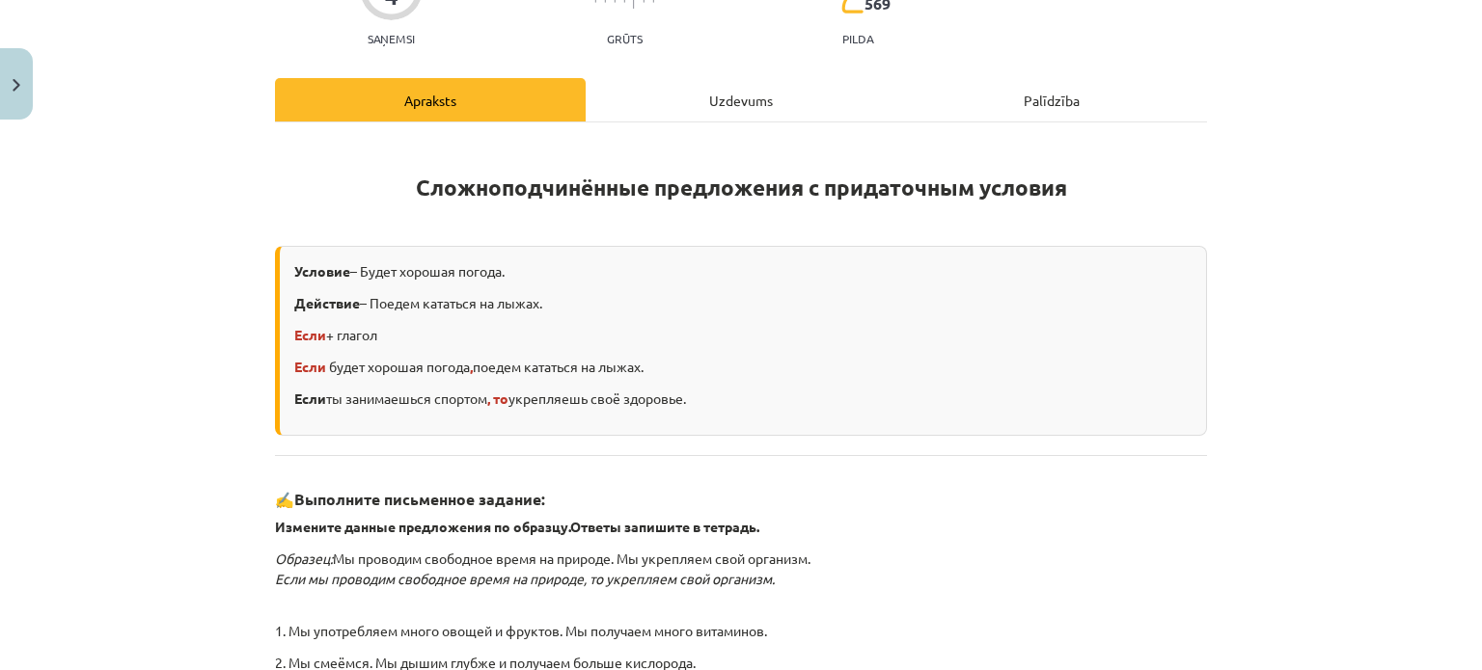
click at [726, 113] on div "Uzdevums" at bounding box center [741, 99] width 311 height 43
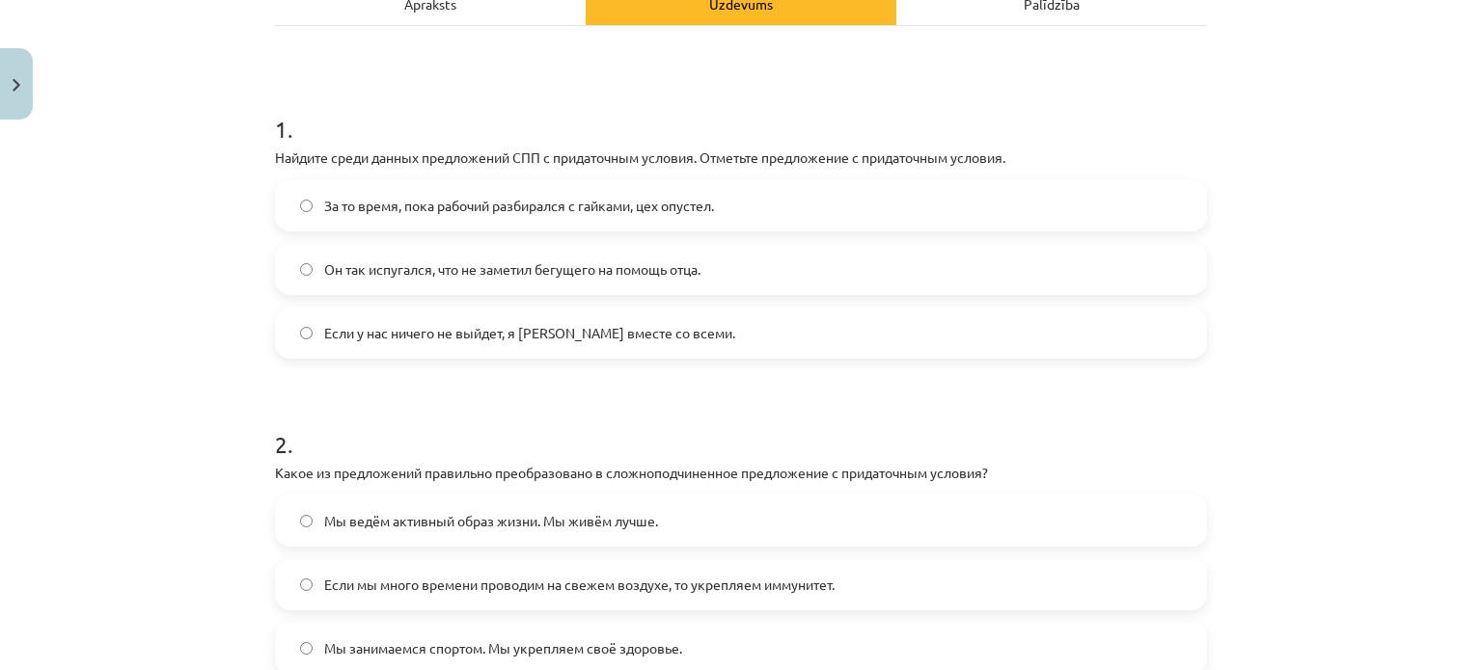
scroll to position [304, 0]
click at [645, 333] on span "Если у нас ничего не выйдет, я [PERSON_NAME] вместе со всеми." at bounding box center [529, 331] width 411 height 20
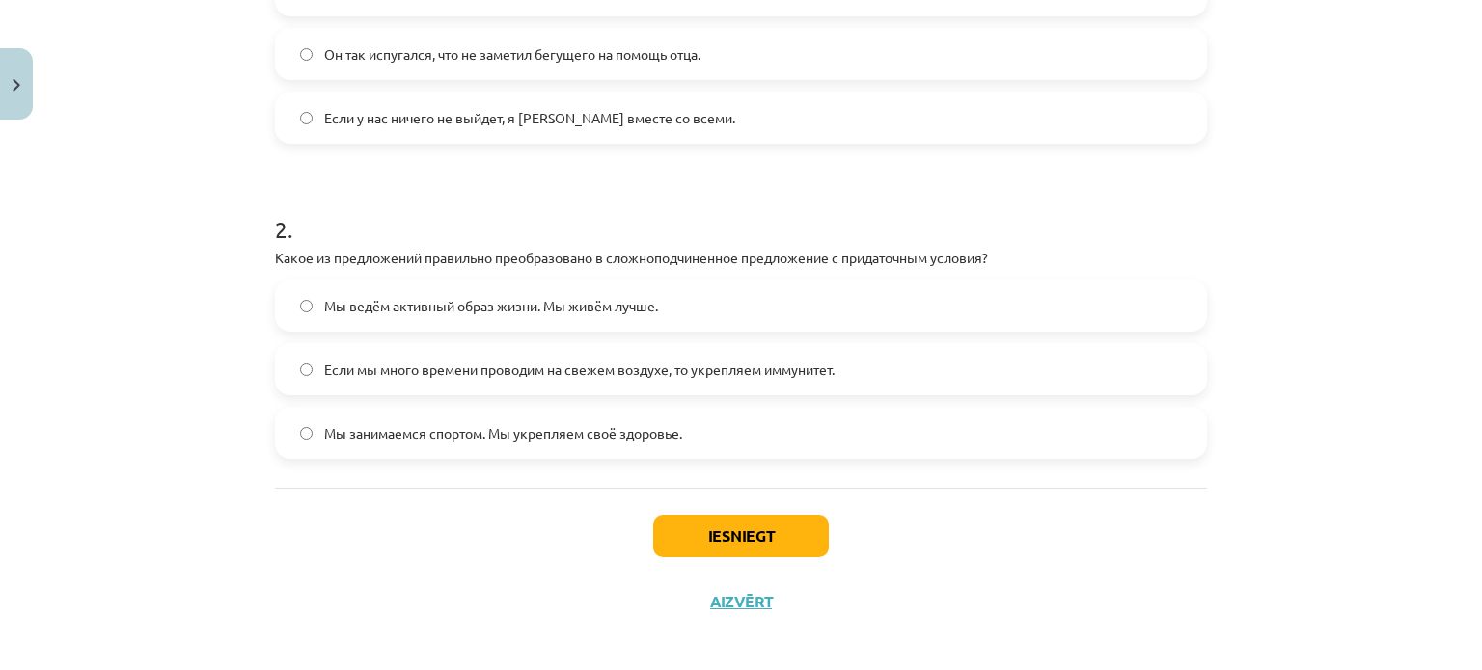
scroll to position [520, 0]
click at [623, 373] on span "Если мы много времени проводим на свежем воздухе, то укрепляем иммунитет." at bounding box center [579, 367] width 510 height 20
click at [700, 524] on button "Iesniegt" at bounding box center [741, 533] width 176 height 42
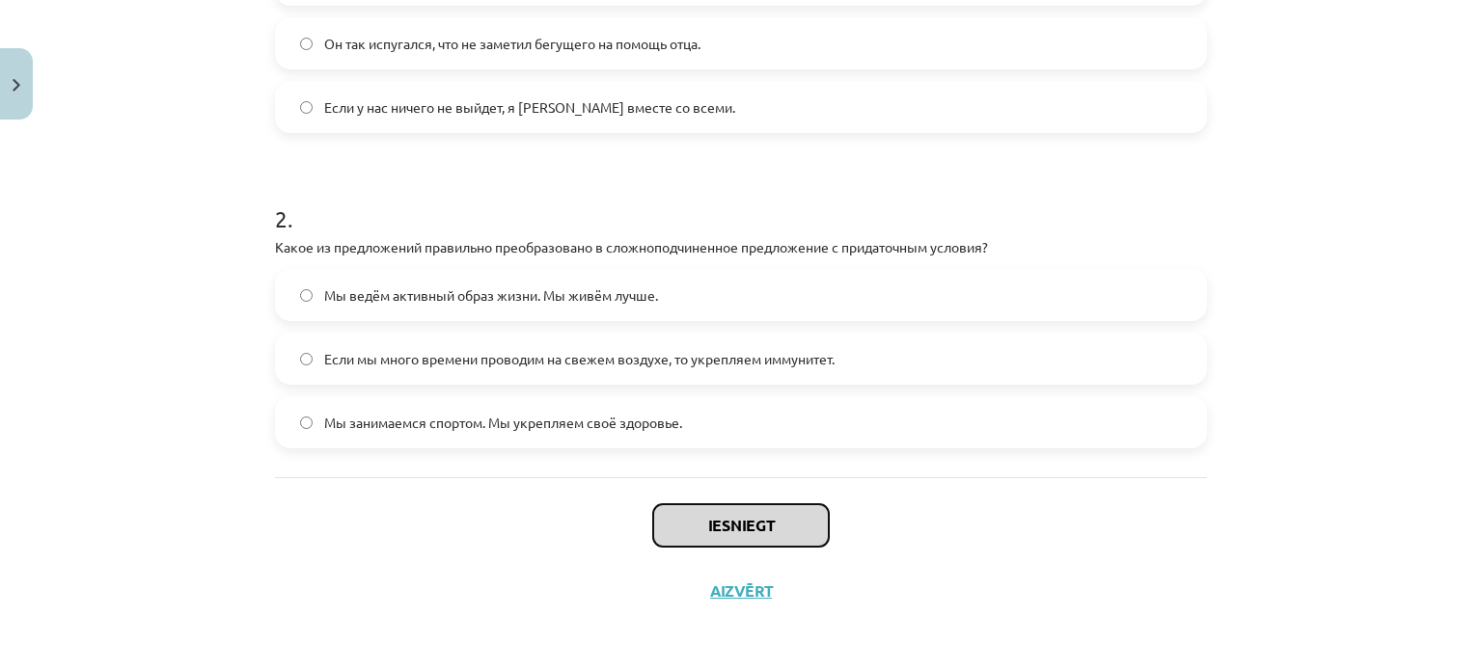
scroll to position [529, 0]
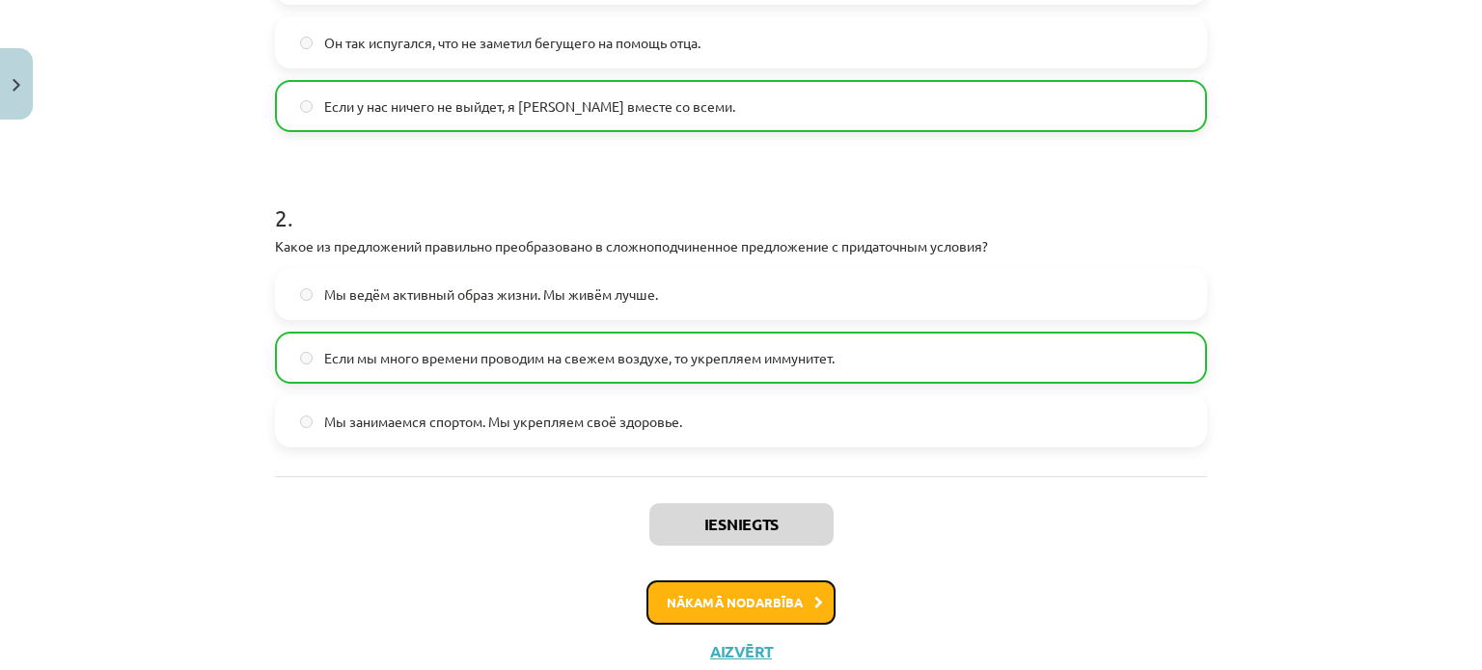
click at [734, 613] on button "Nākamā nodarbība" at bounding box center [740, 603] width 189 height 44
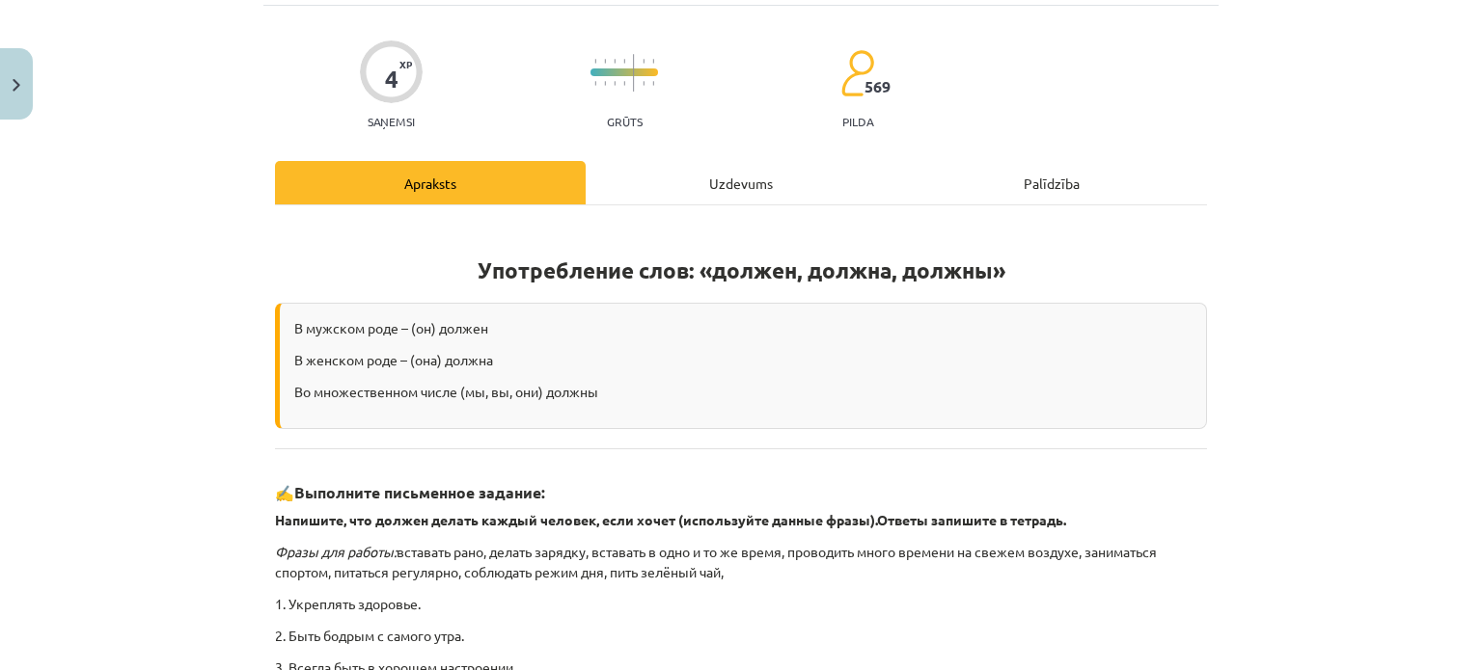
scroll to position [48, 0]
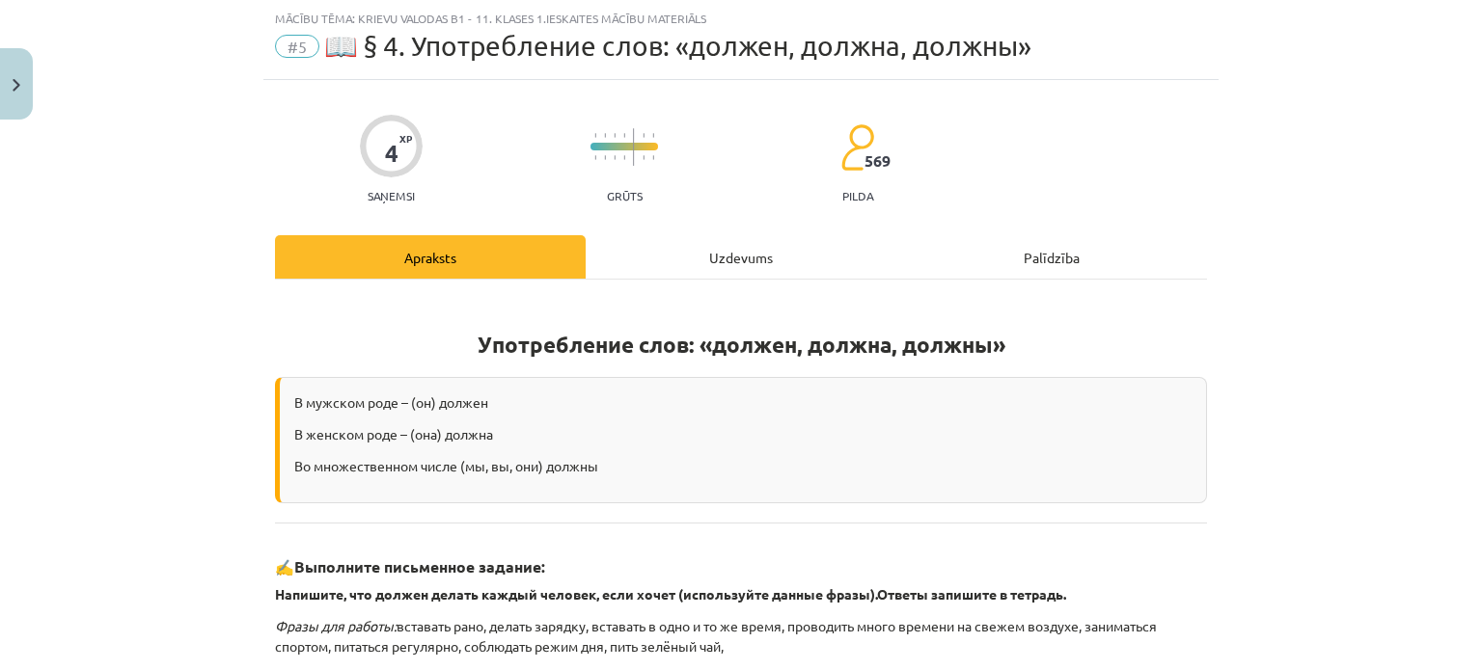
click at [719, 264] on div "Uzdevums" at bounding box center [741, 256] width 311 height 43
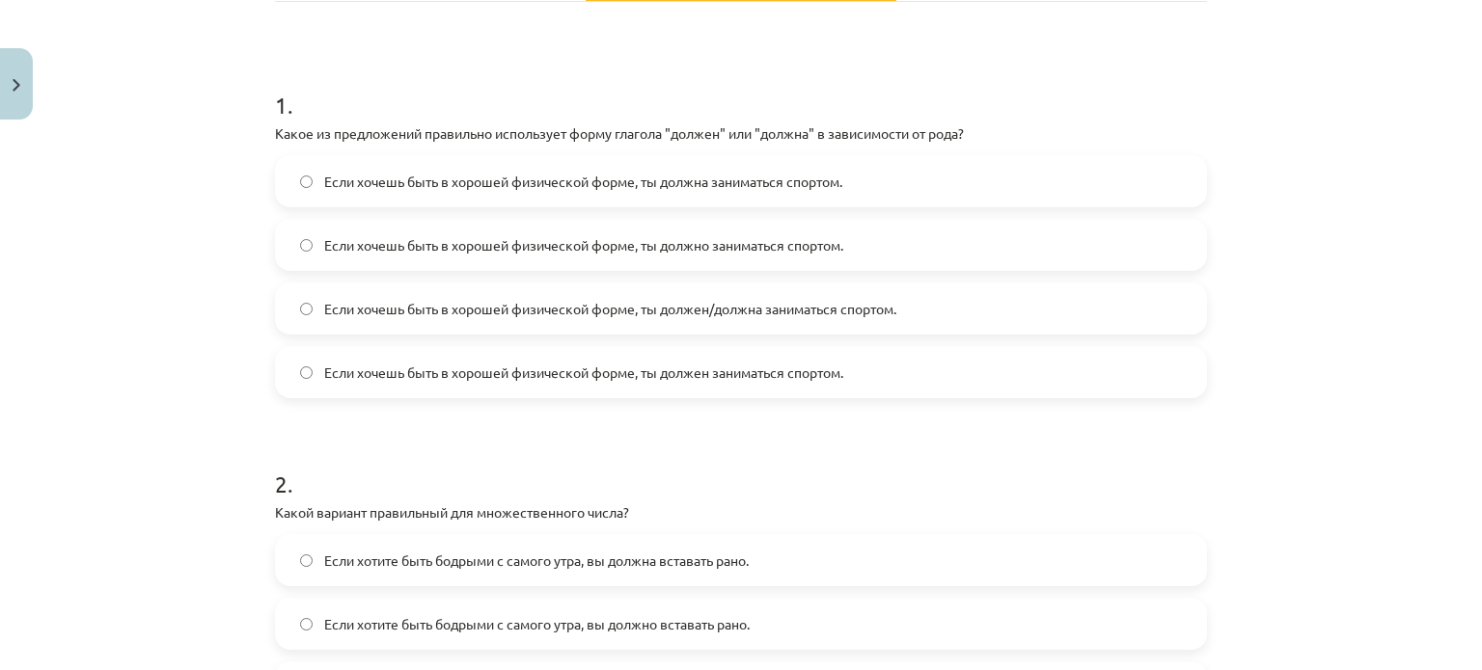
scroll to position [335, 0]
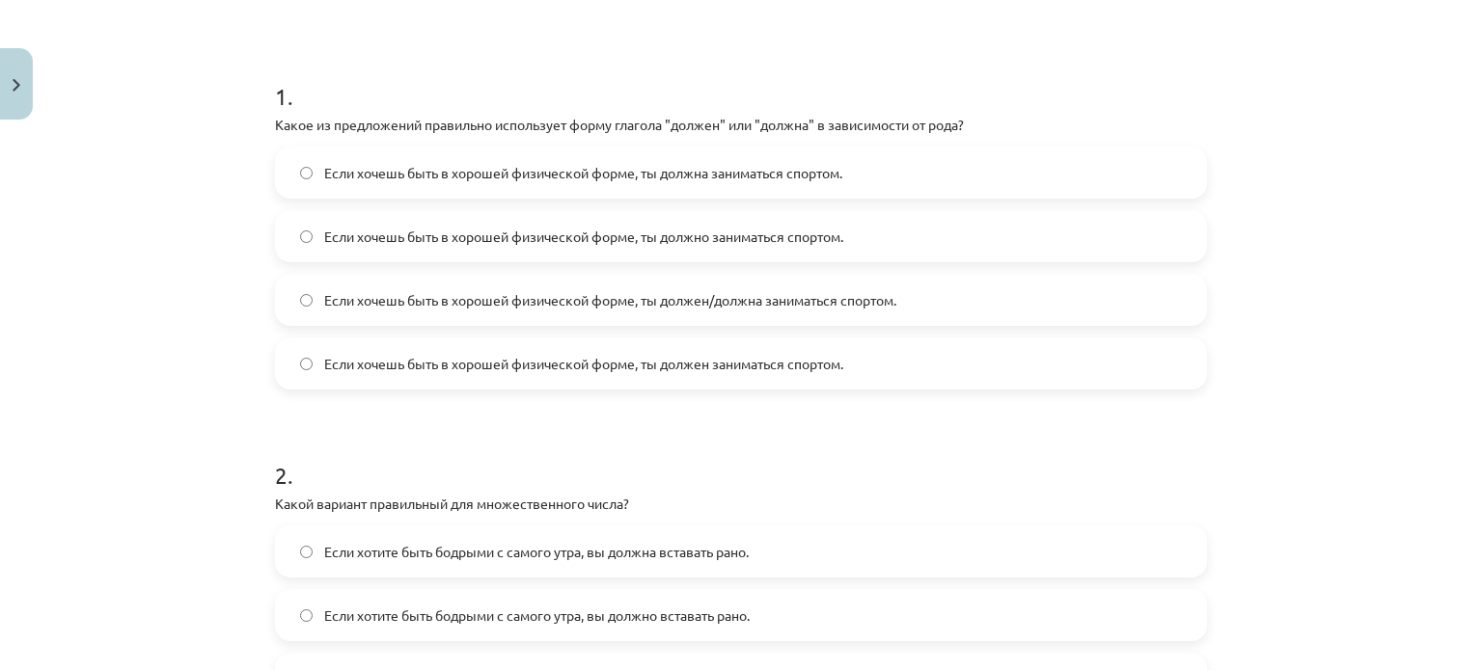
click at [710, 307] on span "Если хочешь быть в хорошей физической форме, ты должен/должна заниматься спорто…" at bounding box center [610, 300] width 572 height 20
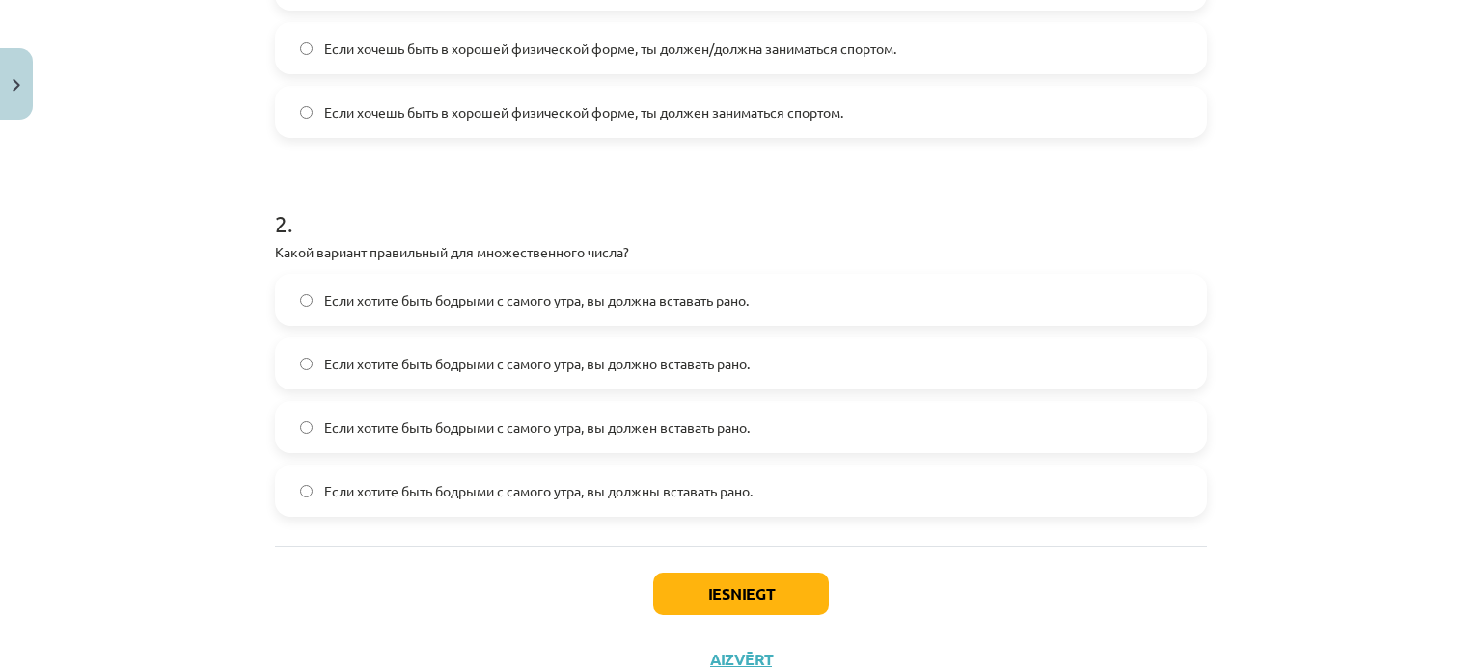
scroll to position [586, 0]
click at [627, 306] on span "Если хотите быть бодрыми с самого утра, вы должна вставать рано." at bounding box center [536, 301] width 424 height 20
click at [717, 613] on button "Iesniegt" at bounding box center [741, 595] width 176 height 42
click at [689, 370] on span "Если хотите быть бодрыми с самого утра, вы должно вставать рано." at bounding box center [536, 365] width 425 height 20
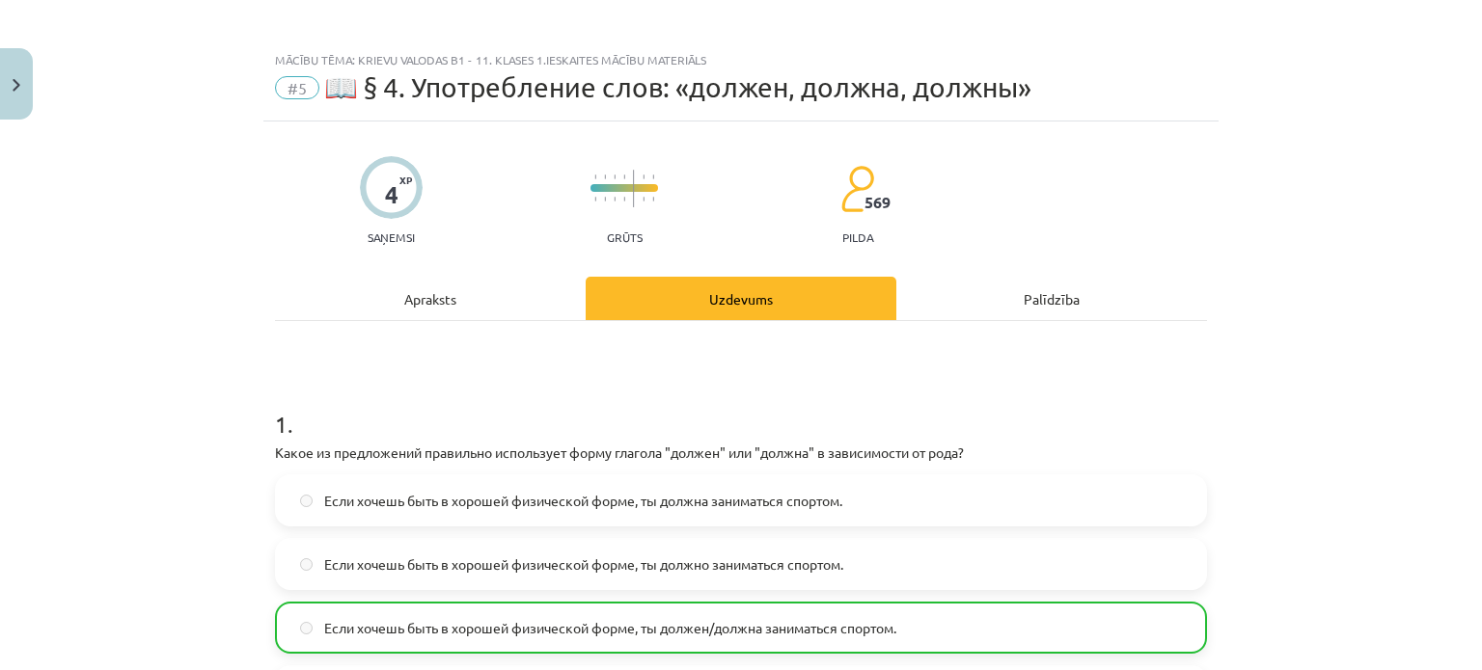
scroll to position [717, 0]
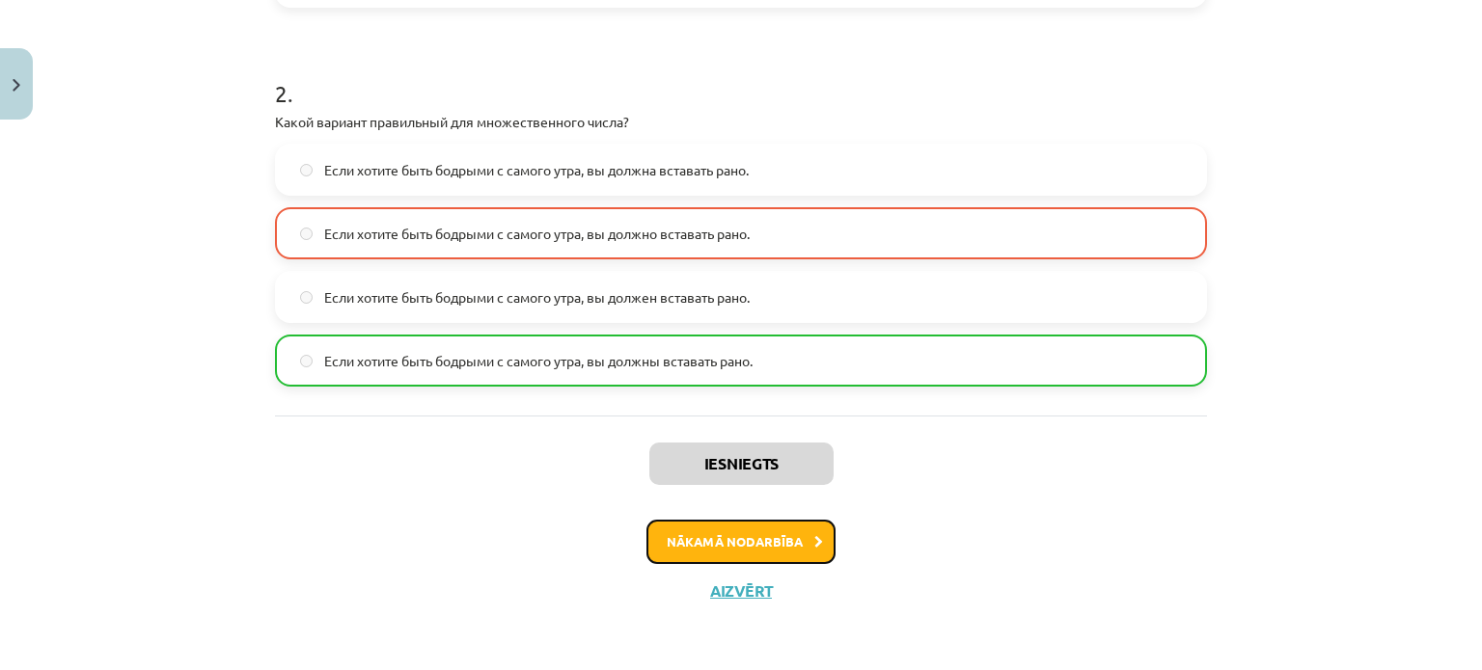
click at [727, 535] on button "Nākamā nodarbība" at bounding box center [740, 542] width 189 height 44
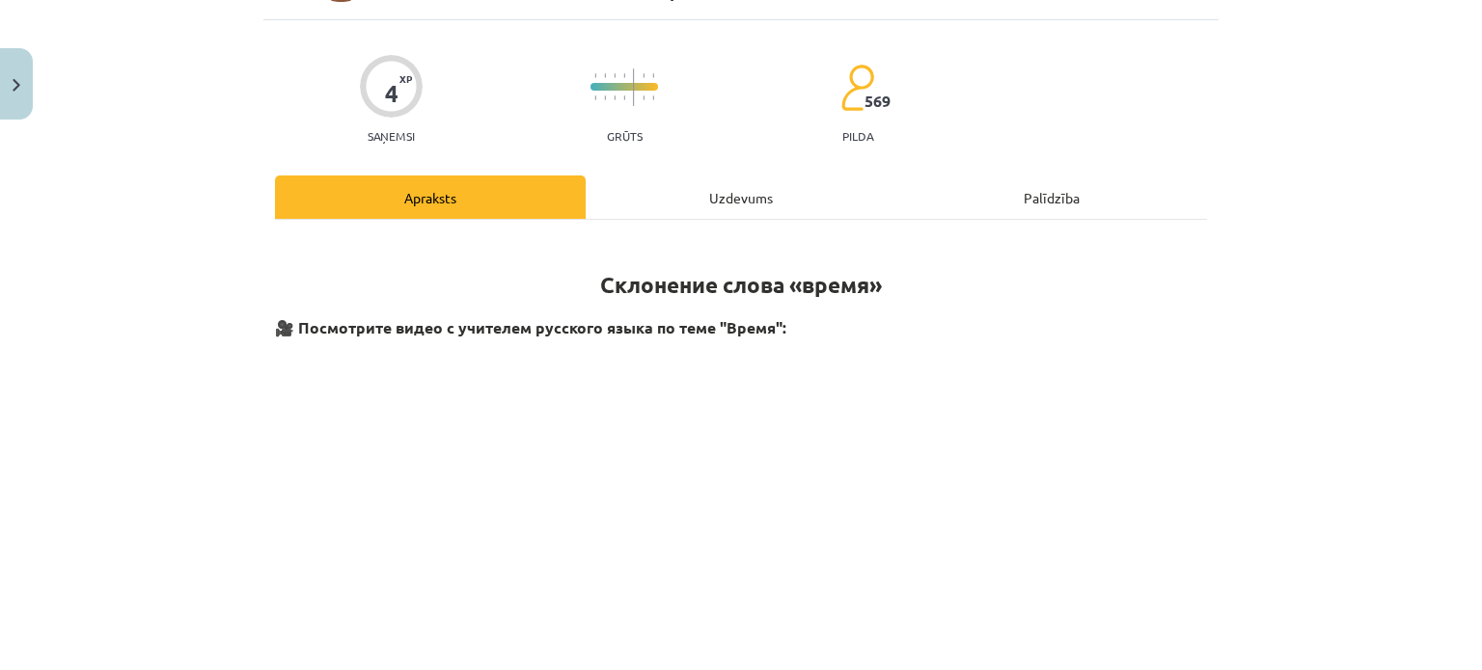
scroll to position [48, 0]
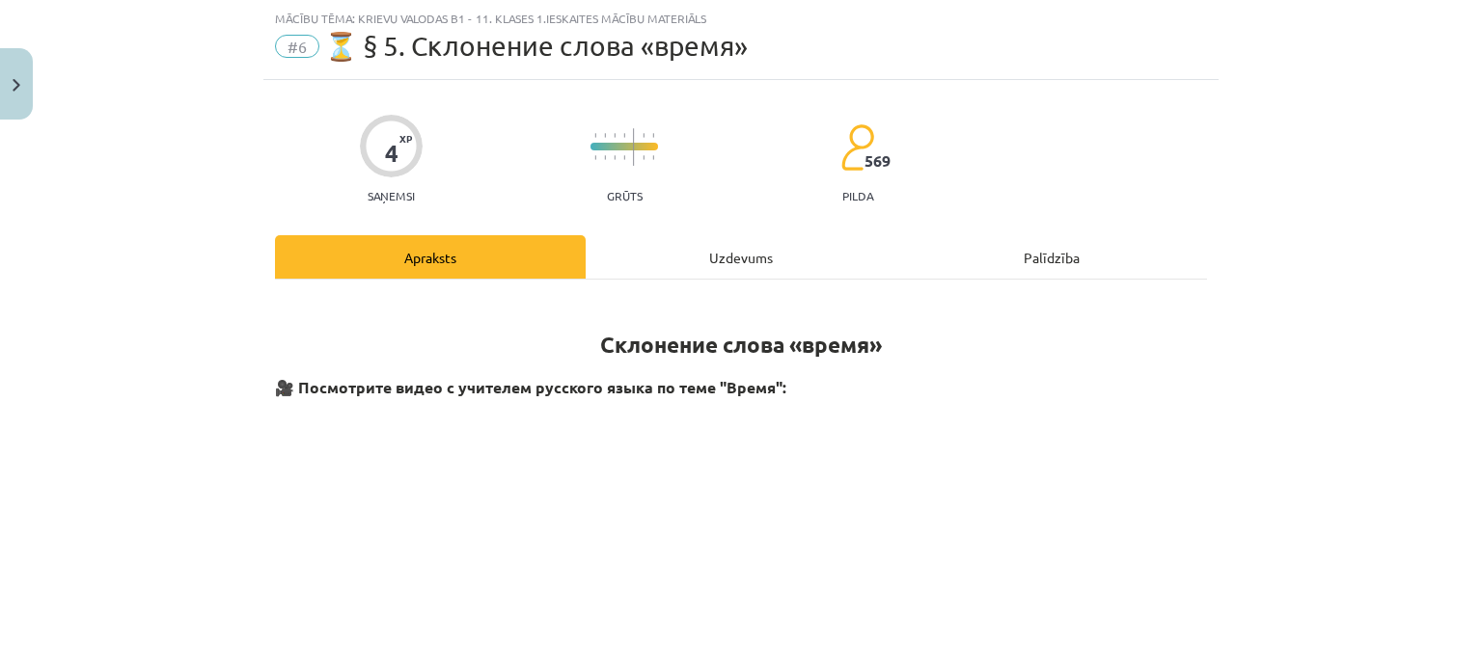
click at [737, 238] on div "Uzdevums" at bounding box center [741, 256] width 311 height 43
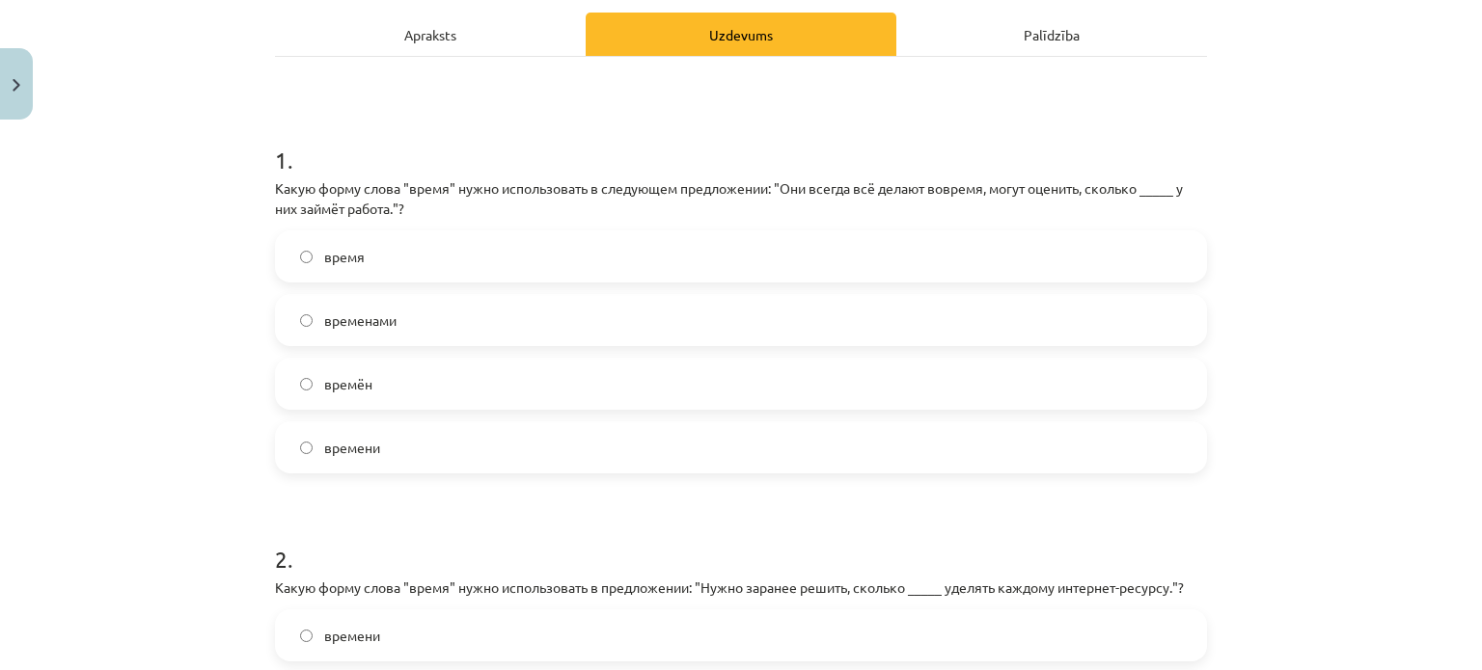
scroll to position [274, 0]
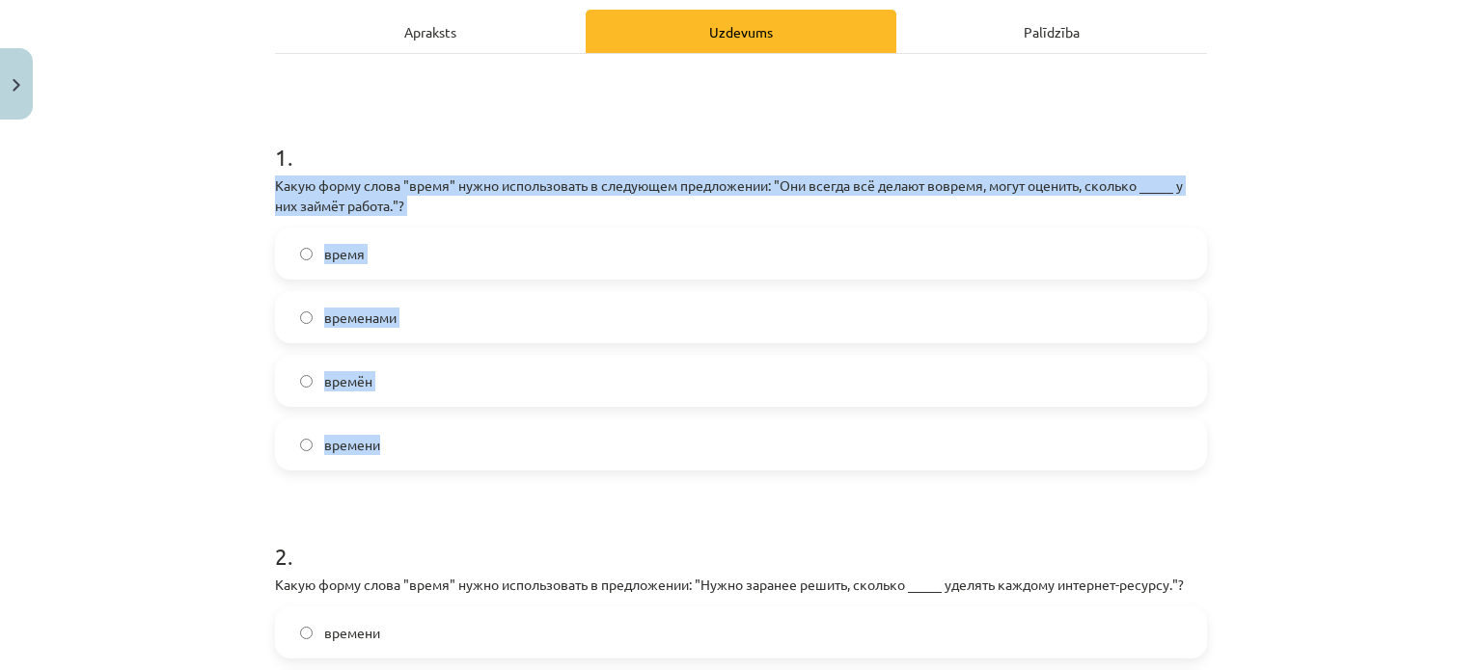
drag, startPoint x: 378, startPoint y: 448, endPoint x: 264, endPoint y: 189, distance: 282.5
click at [264, 189] on div "4 XP Saņemsi Grūts 569 pilda Apraksts Uzdevums Palīdzība 1 . Какую форму слова …" at bounding box center [740, 439] width 955 height 1171
copy div "Какую форму слова "время" нужно использовать в следующем предложении: "Они всег…"
click at [820, 386] on label "времён" at bounding box center [741, 381] width 928 height 48
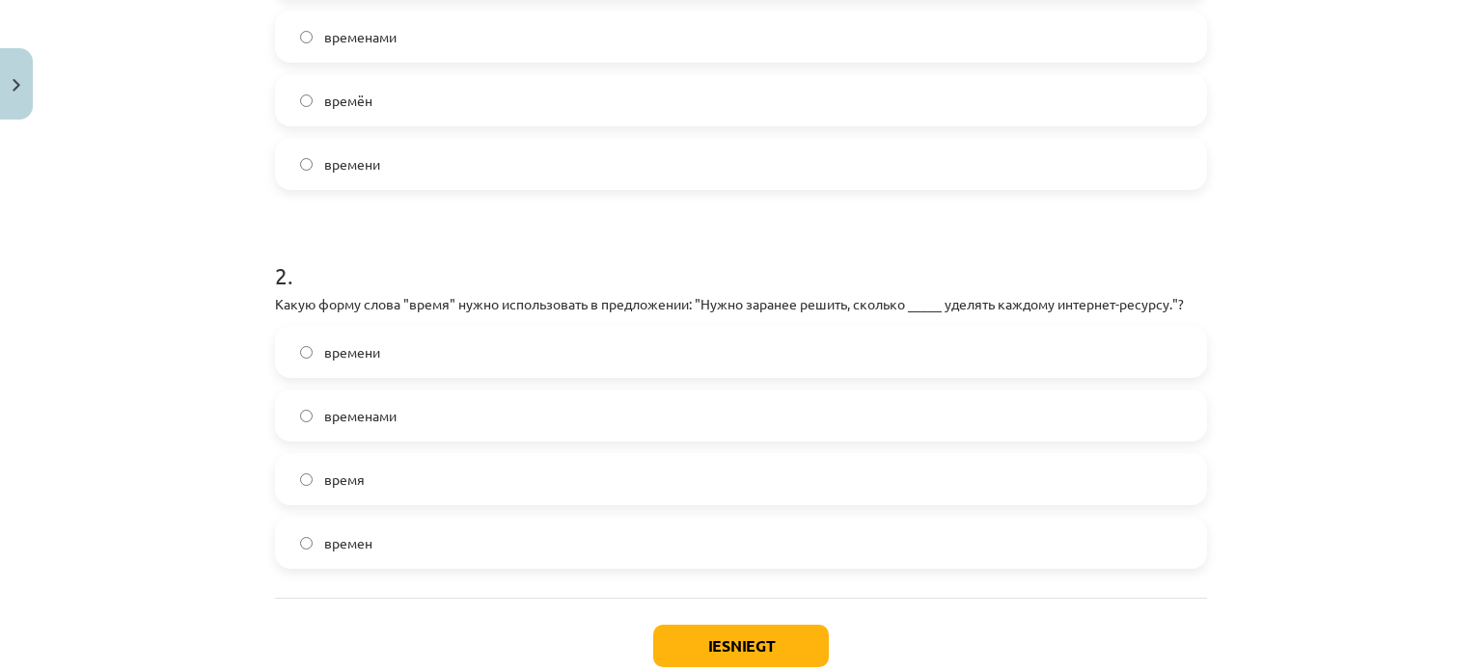
scroll to position [676, 0]
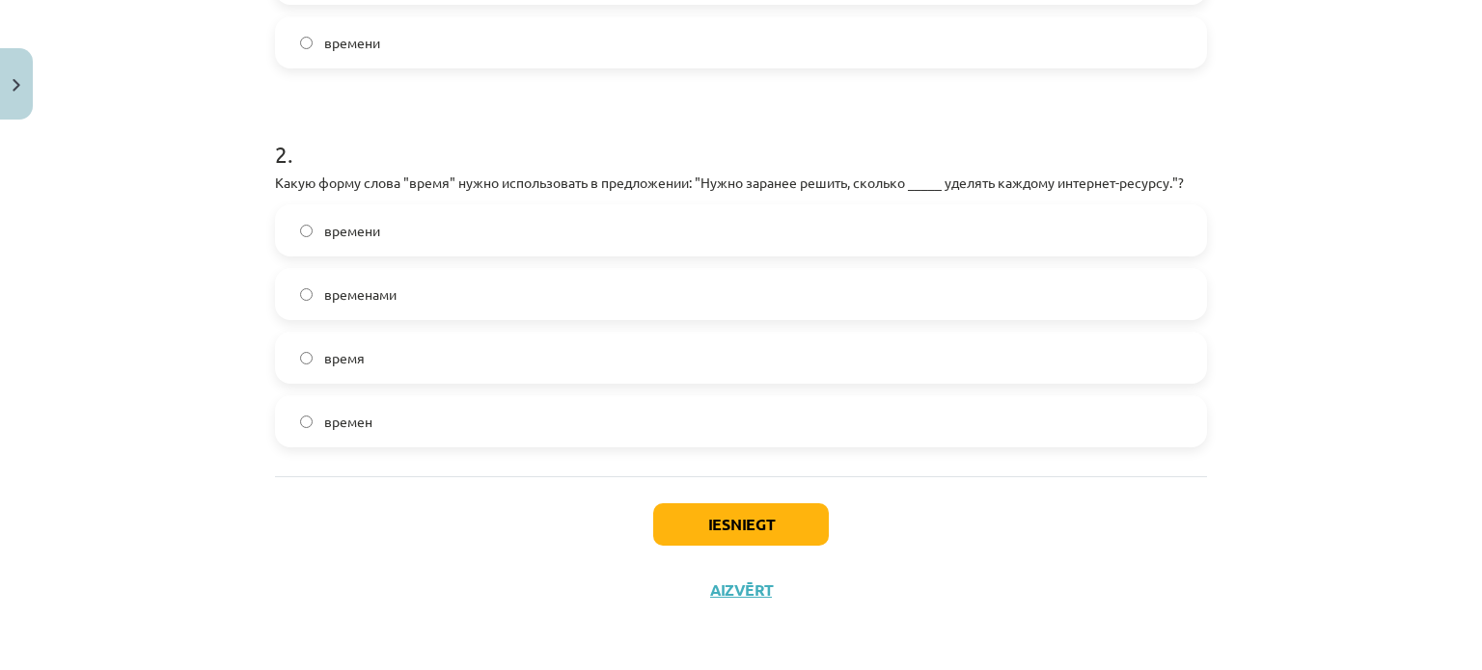
click at [1231, 219] on div "Mācību tēma: Krievu valodas b1 - 11. klases 1.ieskaites mācību materiāls #6 ⏳ §…" at bounding box center [741, 335] width 1482 height 670
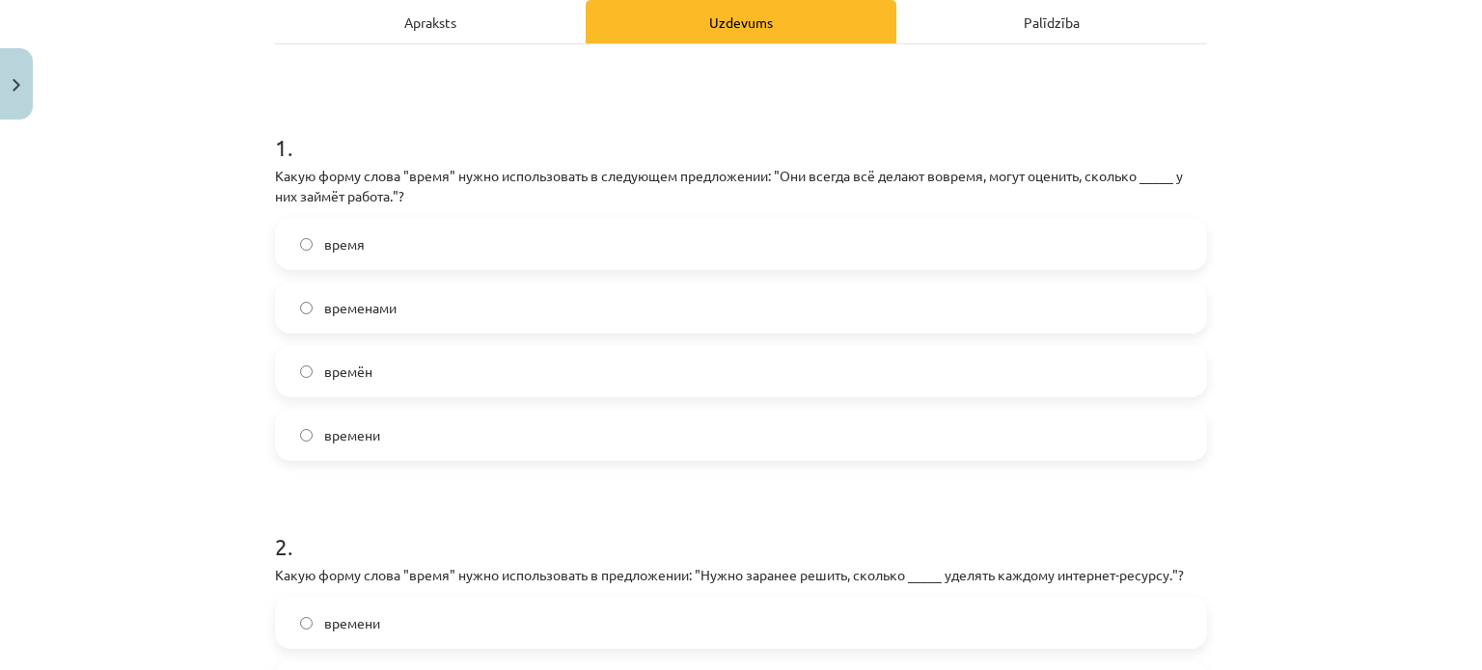
scroll to position [283, 0]
click at [599, 450] on label "времени" at bounding box center [741, 436] width 928 height 48
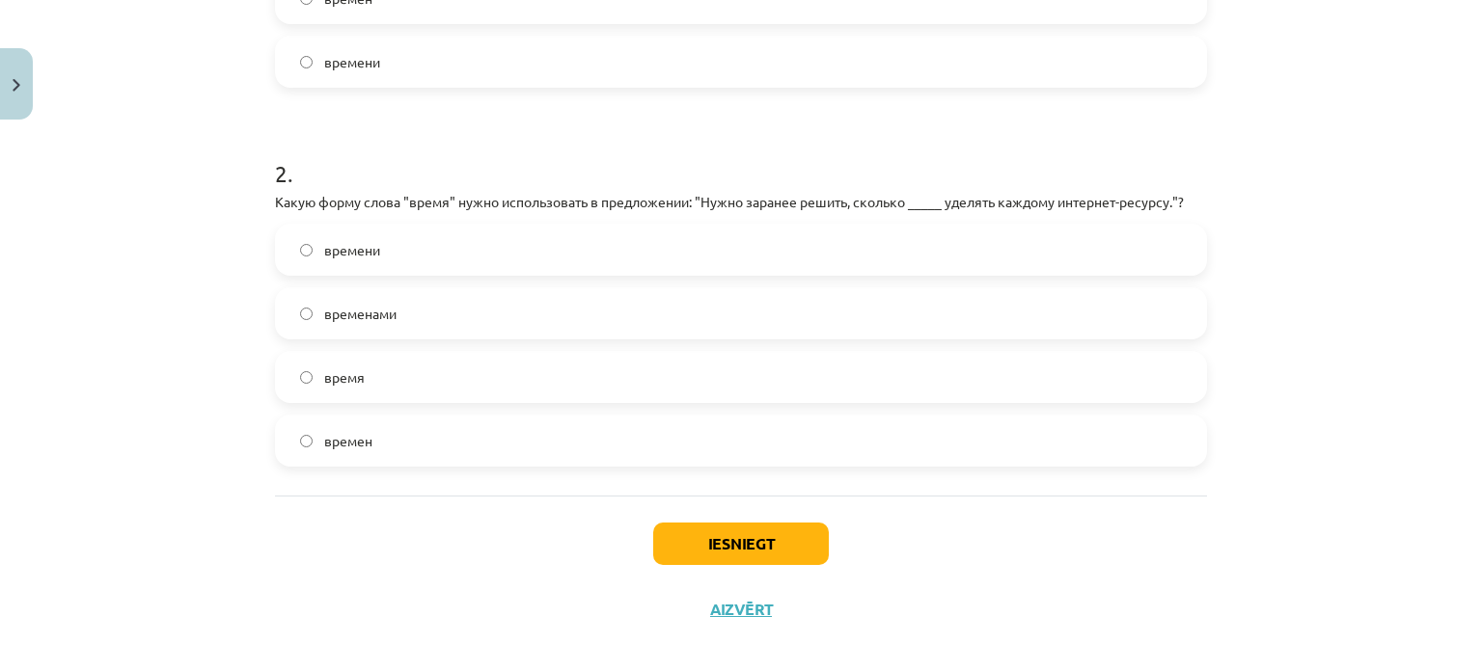
scroll to position [676, 0]
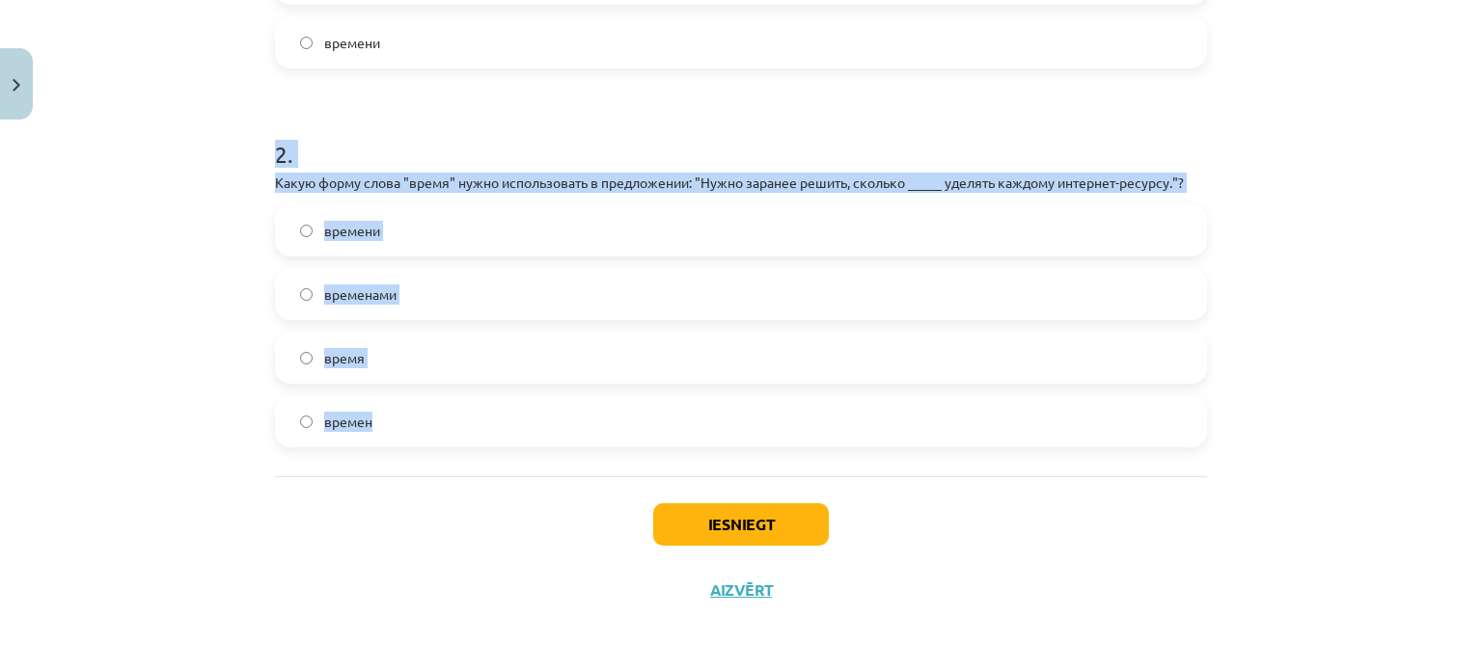
drag, startPoint x: 373, startPoint y: 420, endPoint x: 241, endPoint y: 165, distance: 286.9
click at [241, 165] on div "Mācību tēma: Krievu valodas b1 - 11. klases 1.ieskaites mācību materiāls #6 ⏳ §…" at bounding box center [741, 335] width 1482 height 670
click at [367, 410] on label "времен" at bounding box center [741, 421] width 928 height 48
drag, startPoint x: 367, startPoint y: 410, endPoint x: 270, endPoint y: 177, distance: 252.6
click at [275, 177] on div "2 . Какую форму слова "время" нужно использовать в предложении: "Нужно заранее …" at bounding box center [741, 277] width 932 height 341
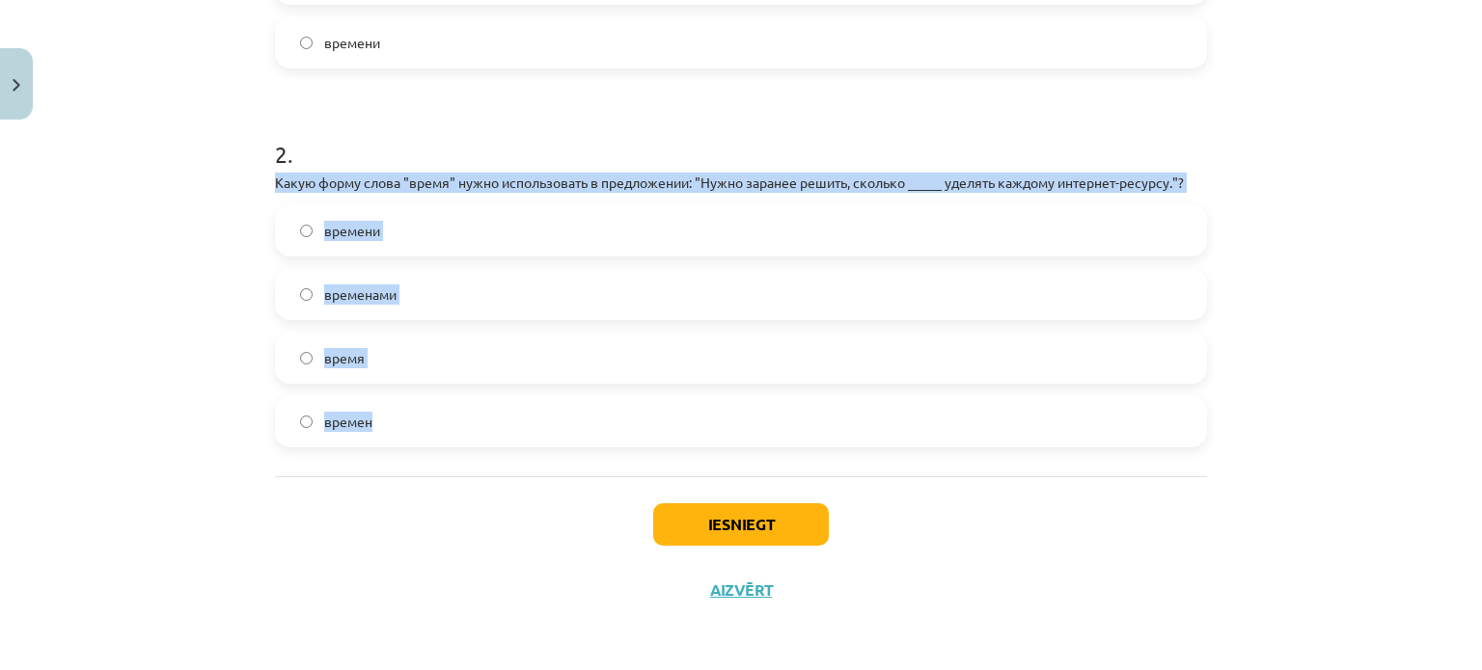
click at [1254, 281] on div "Mācību tēma: Krievu valodas b1 - 11. klases 1.ieskaites mācību materiāls #6 ⏳ §…" at bounding box center [741, 335] width 1482 height 670
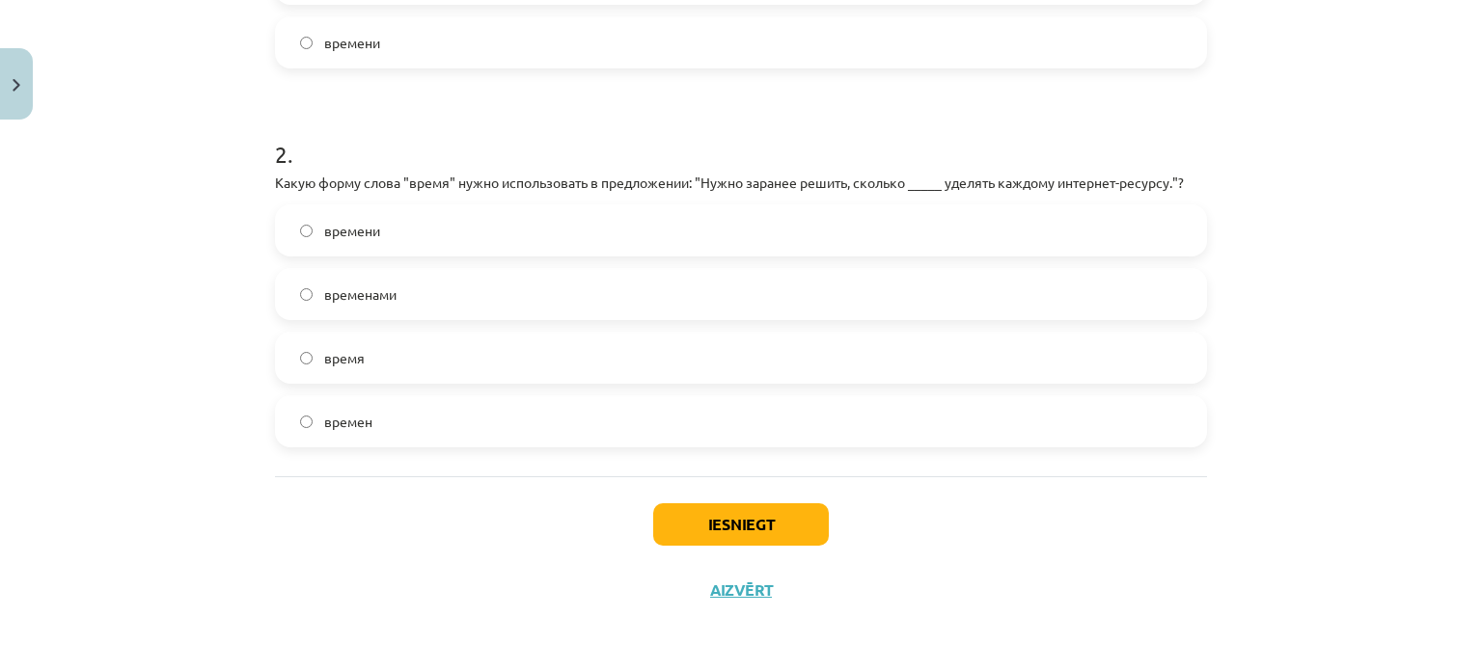
click at [715, 231] on label "времени" at bounding box center [741, 230] width 928 height 48
click at [755, 516] on button "Iesniegt" at bounding box center [741, 525] width 176 height 42
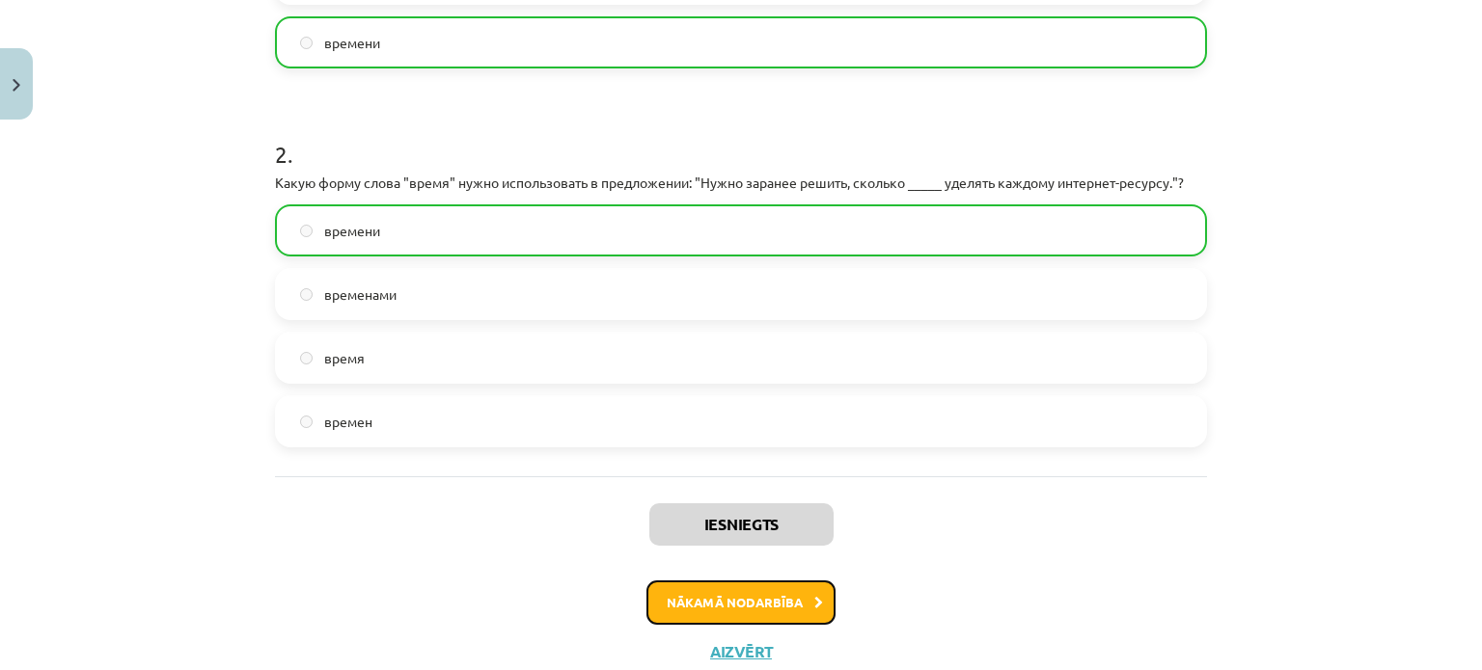
click at [727, 596] on button "Nākamā nodarbība" at bounding box center [740, 603] width 189 height 44
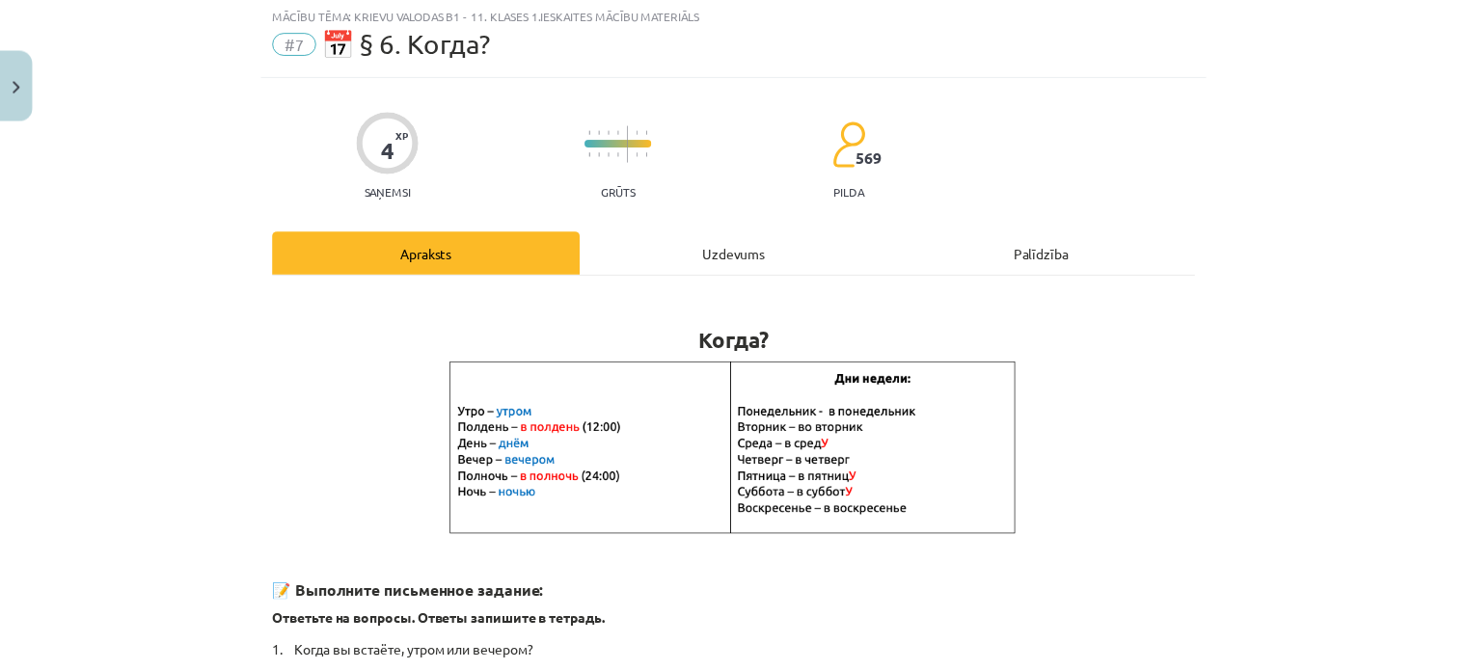
scroll to position [48, 0]
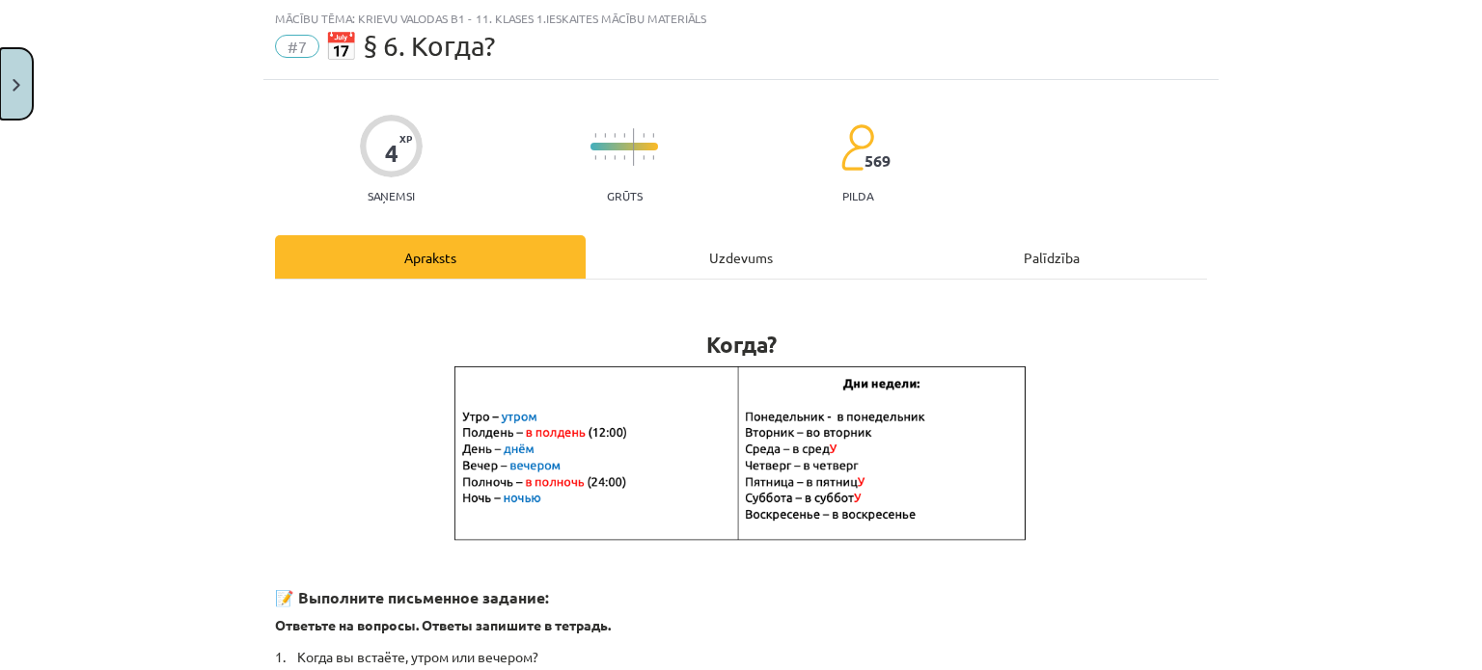
click at [17, 68] on button "Close" at bounding box center [16, 83] width 33 height 71
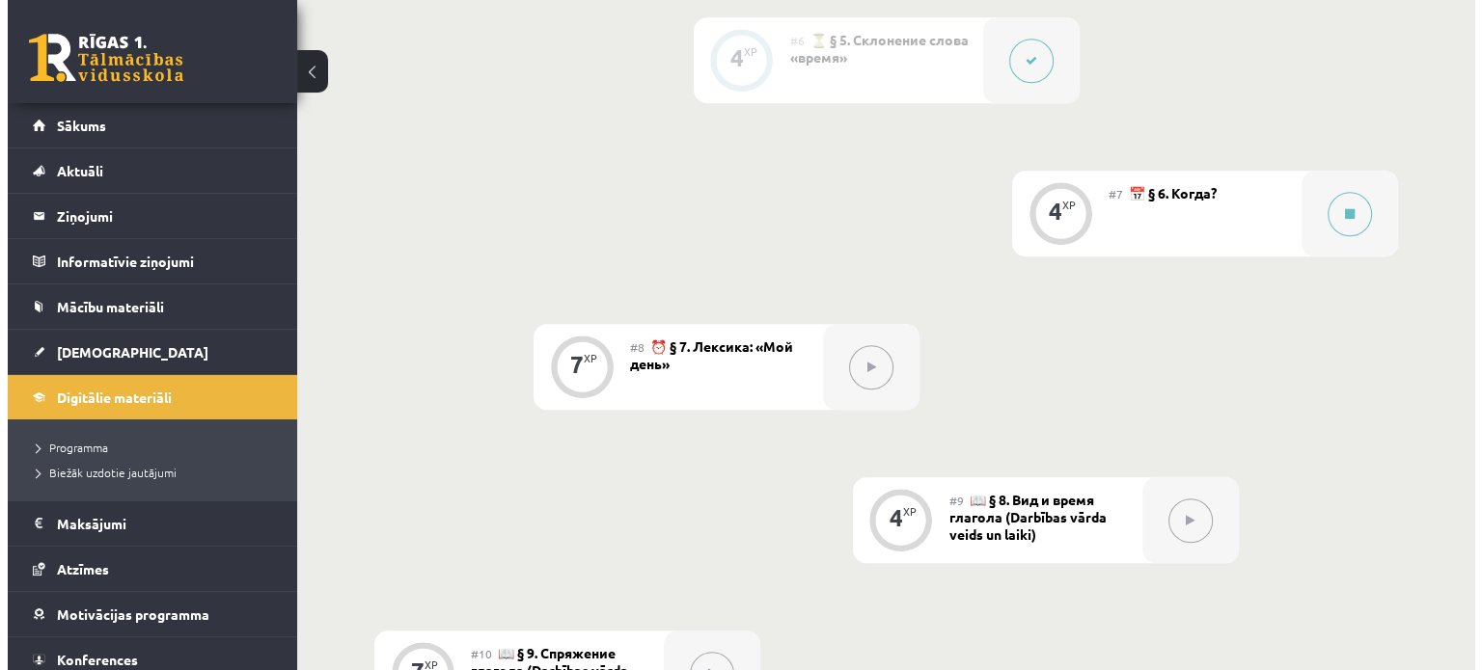
scroll to position [1491, 0]
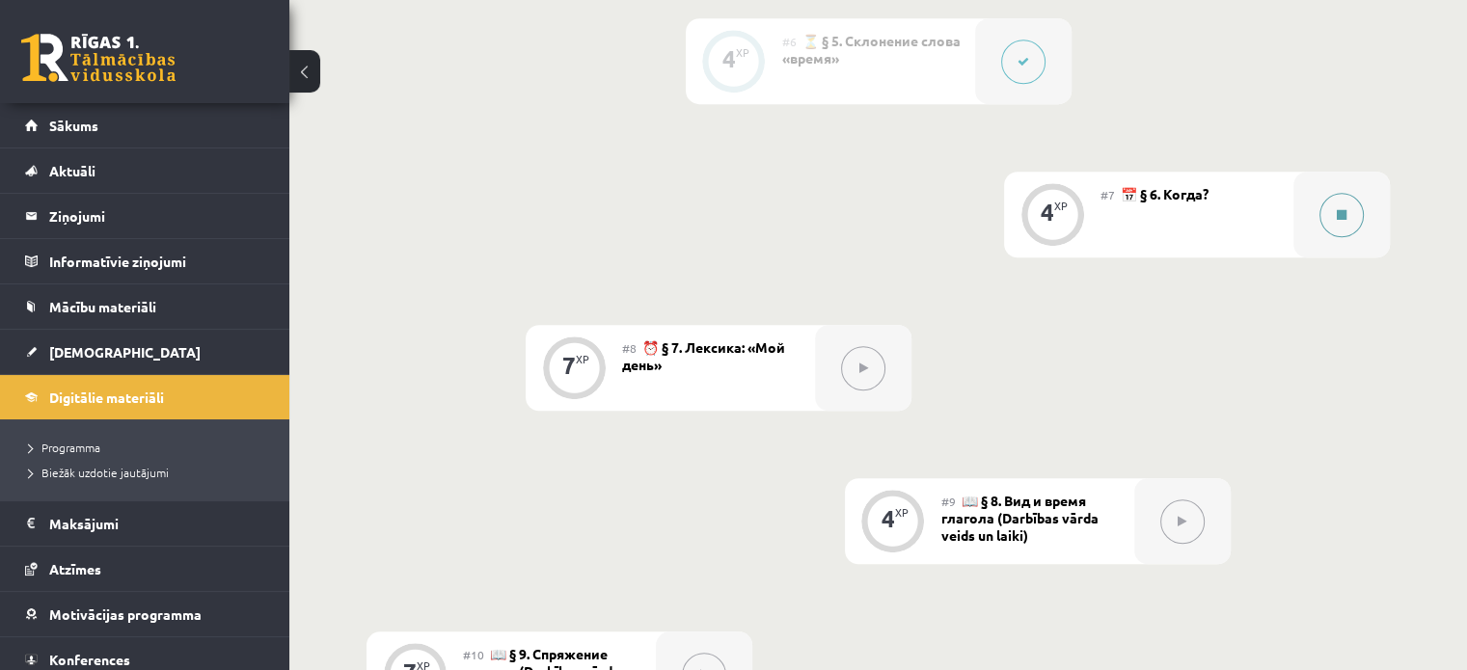
click at [1351, 218] on button at bounding box center [1342, 215] width 44 height 44
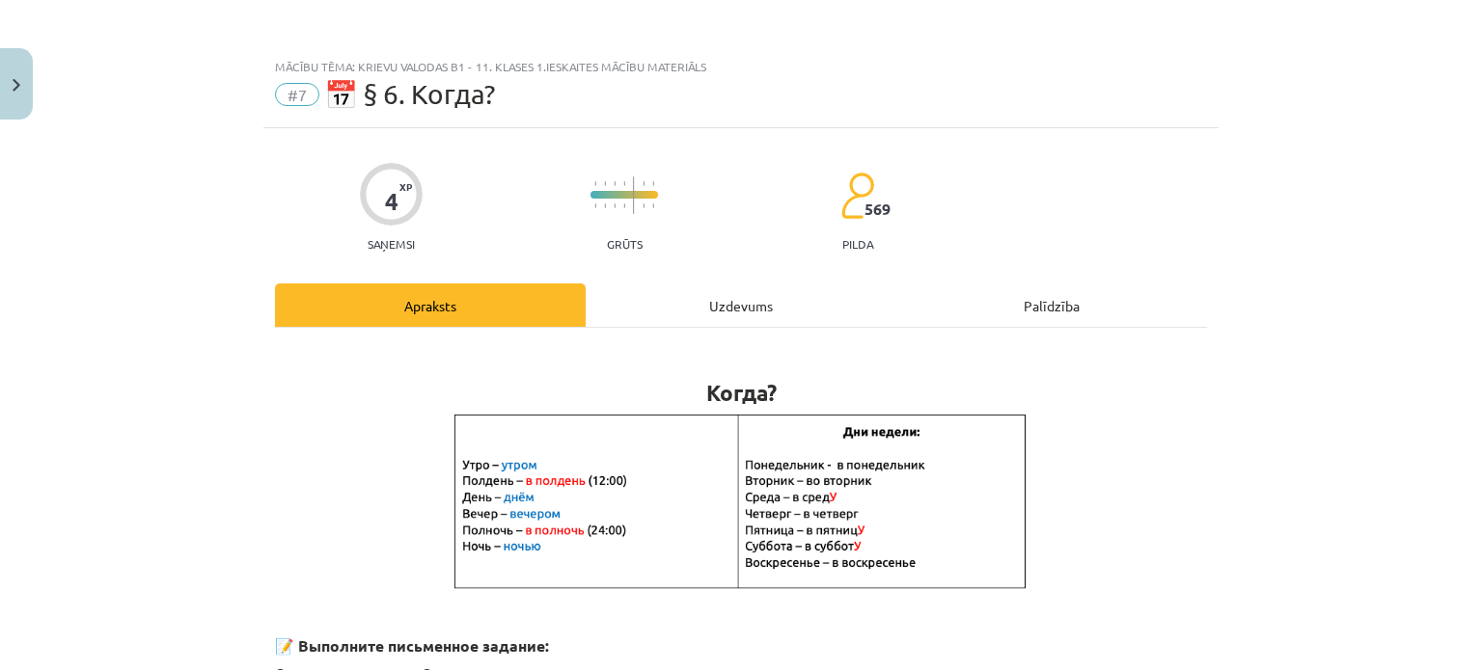
click at [786, 297] on div "Uzdevums" at bounding box center [741, 305] width 311 height 43
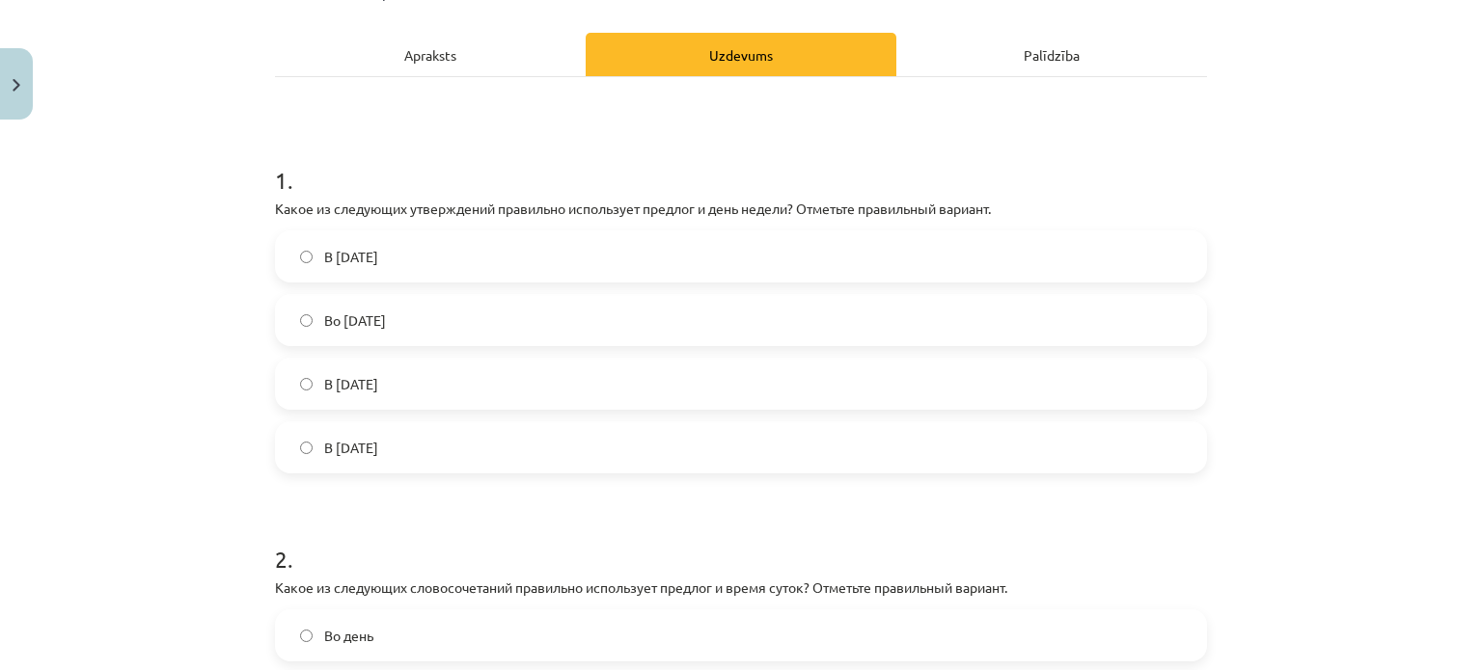
scroll to position [281, 0]
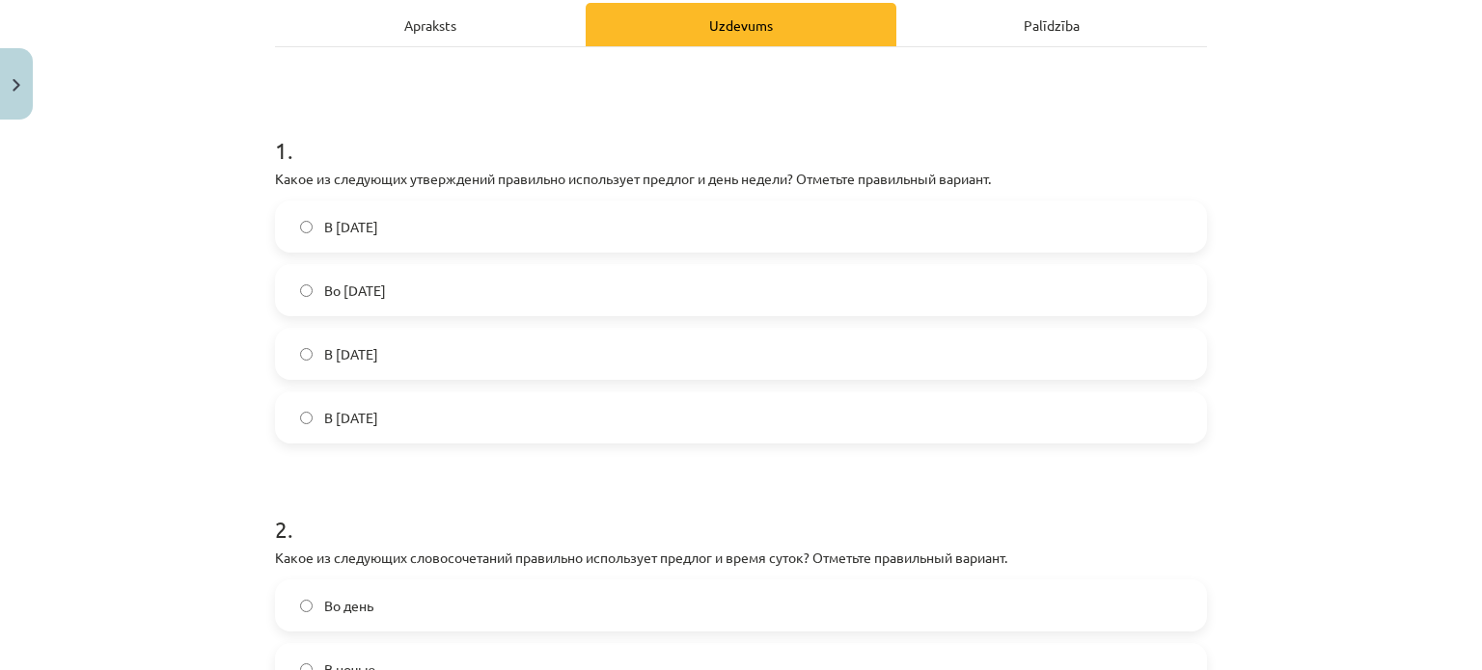
click at [384, 435] on label "В среда" at bounding box center [741, 418] width 928 height 48
click at [451, 286] on label "Во вторник" at bounding box center [741, 290] width 928 height 48
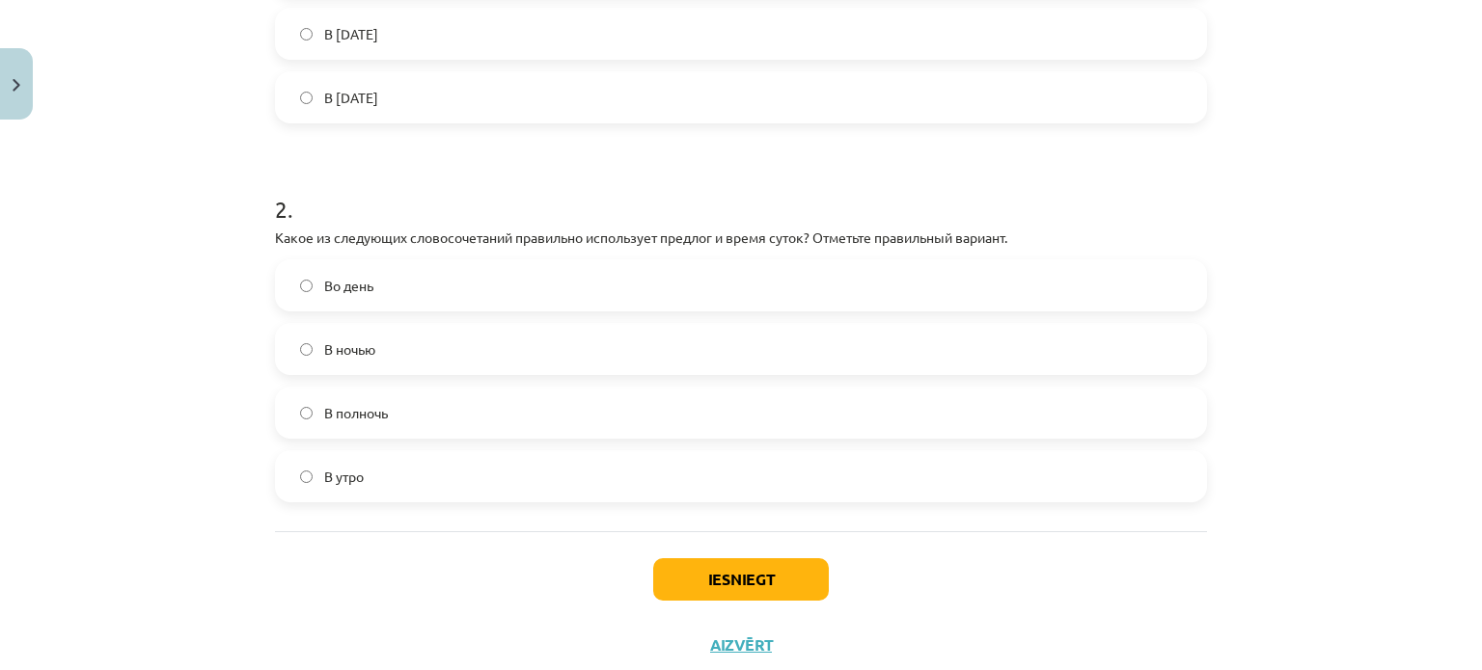
scroll to position [603, 0]
click at [478, 398] on label "В полночь" at bounding box center [741, 411] width 928 height 48
click at [692, 576] on button "Iesniegt" at bounding box center [741, 578] width 176 height 42
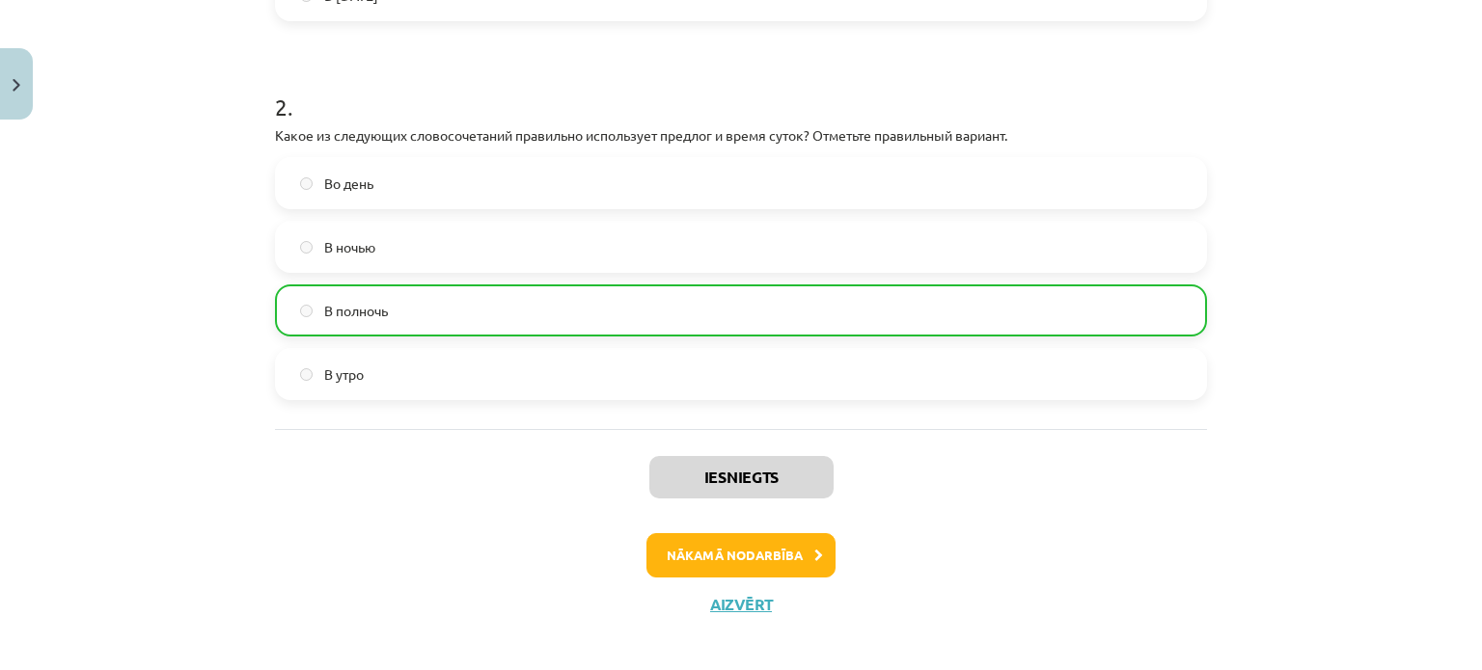
scroll to position [717, 0]
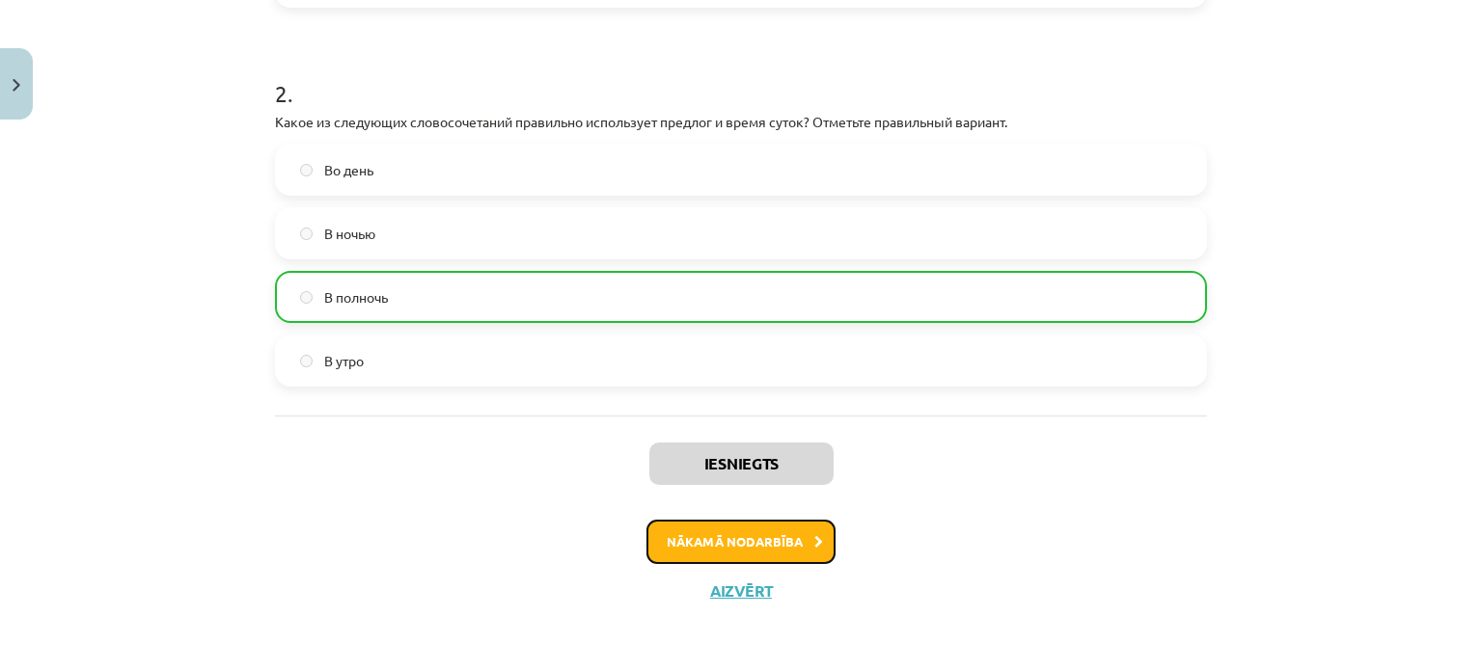
click at [744, 557] on button "Nākamā nodarbība" at bounding box center [740, 542] width 189 height 44
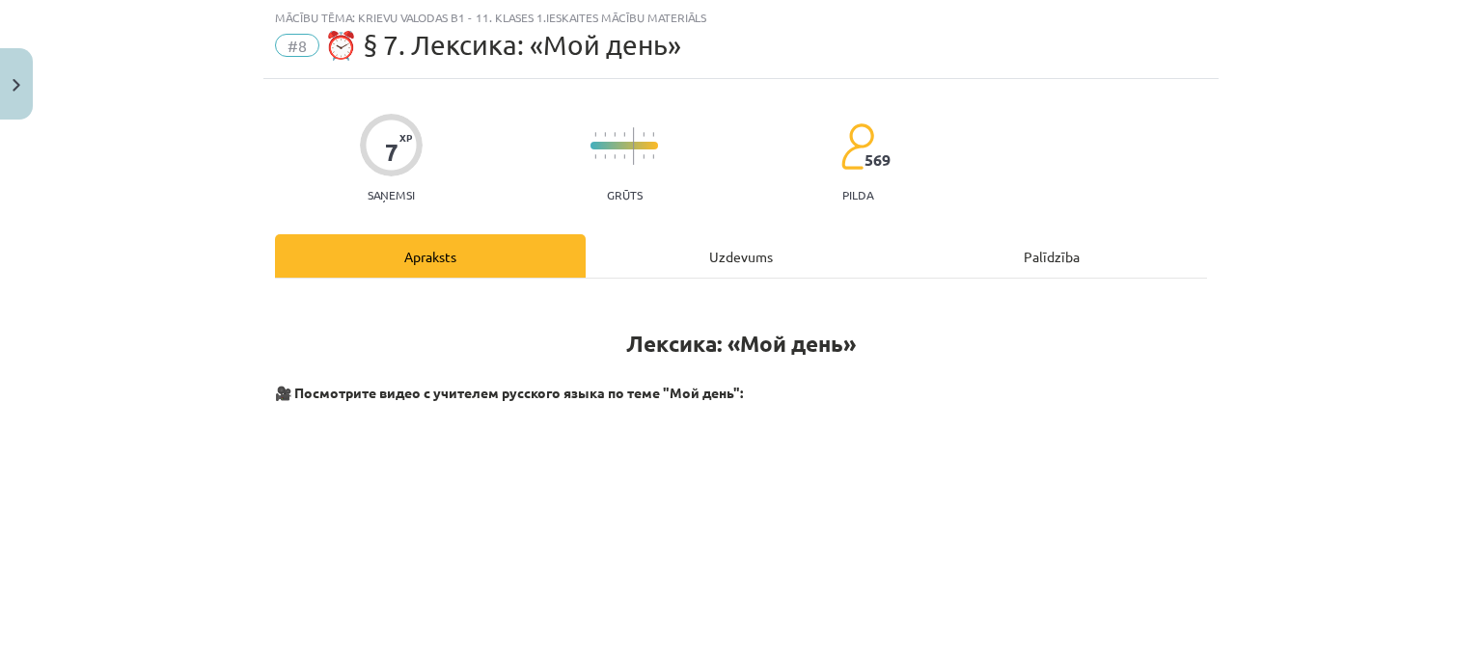
scroll to position [48, 0]
click at [744, 263] on div "Uzdevums" at bounding box center [741, 256] width 311 height 43
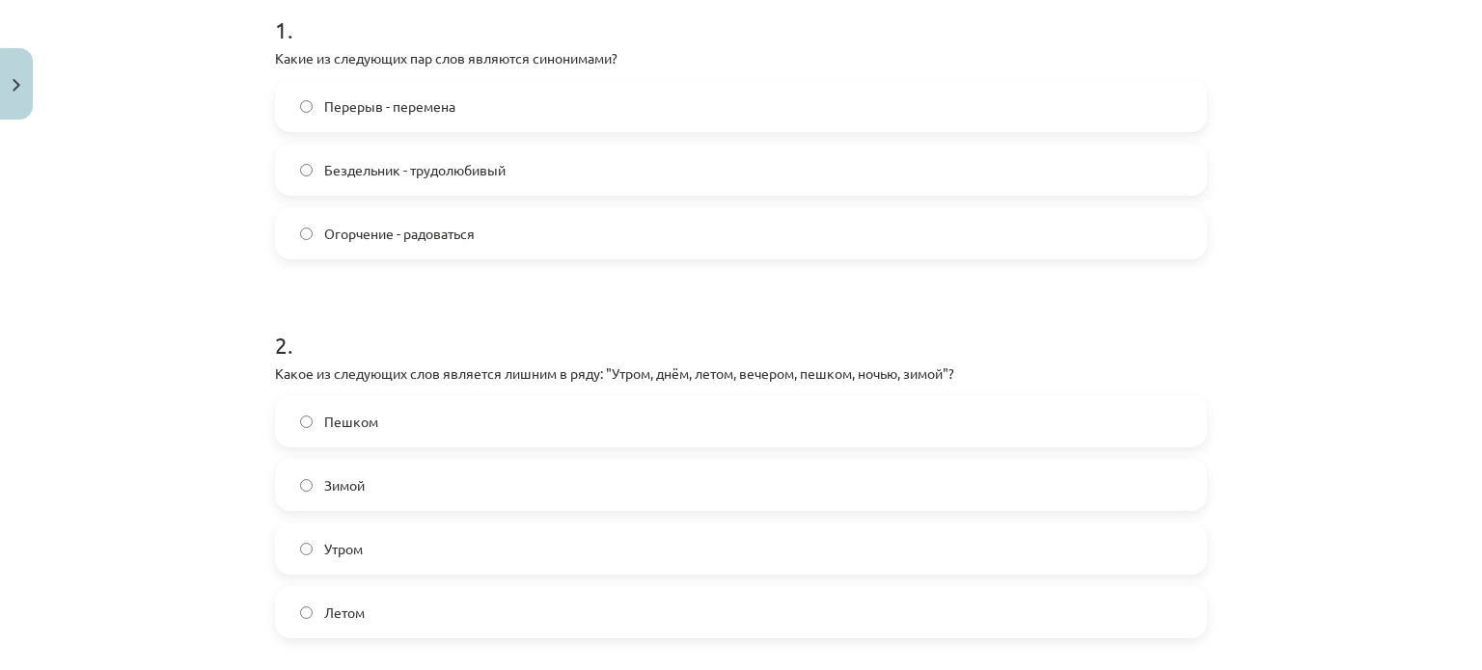
scroll to position [405, 0]
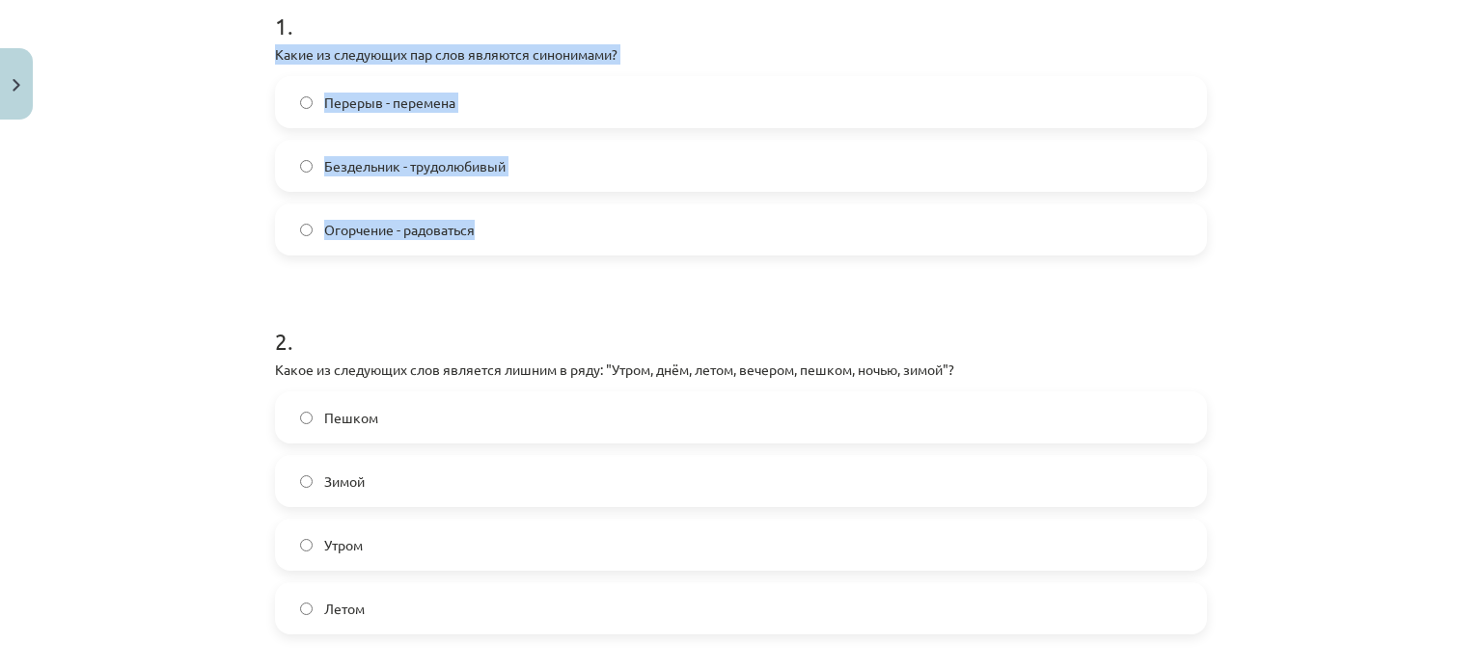
drag, startPoint x: 477, startPoint y: 235, endPoint x: 258, endPoint y: 44, distance: 290.6
click at [263, 44] on div "7 XP Saņemsi Grūts 569 pilda Apraksts Uzdevums Palīdzība 1 . Какие из следующих…" at bounding box center [740, 645] width 955 height 1845
copy div "Какие из следующих пар слов являются синонимами? Перерыв - перемена Бездельник …"
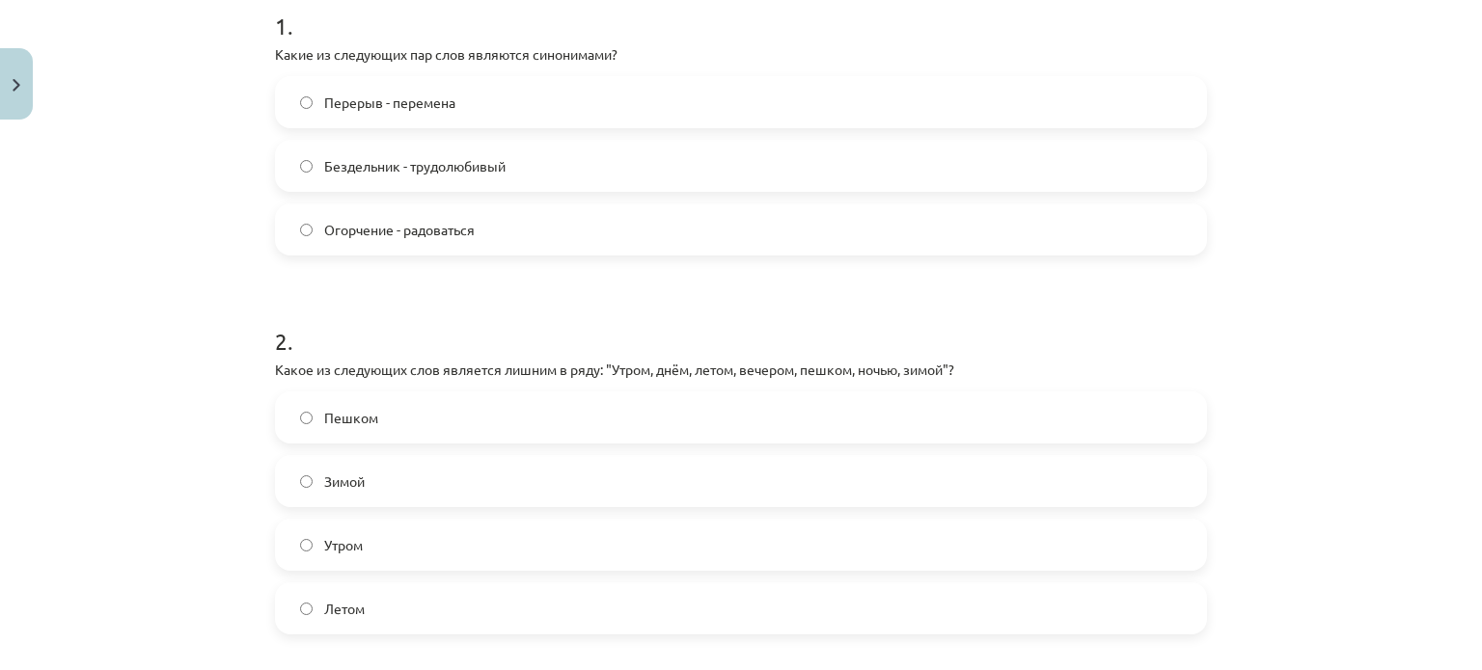
click at [1330, 286] on div "Mācību tēma: Krievu valodas b1 - 11. klases 1.ieskaites mācību materiāls #8 ⏰ §…" at bounding box center [741, 335] width 1482 height 670
click at [672, 113] on label "Перерыв - перемена" at bounding box center [741, 102] width 928 height 48
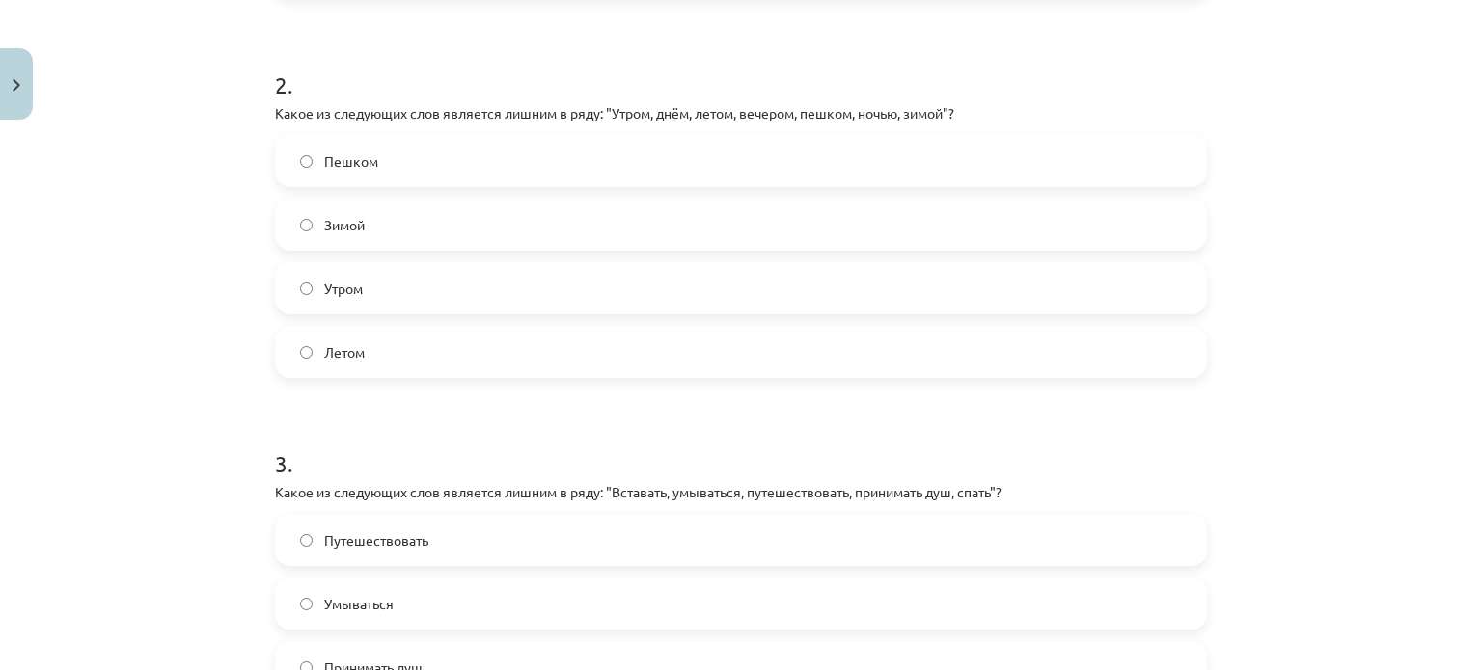
scroll to position [663, 0]
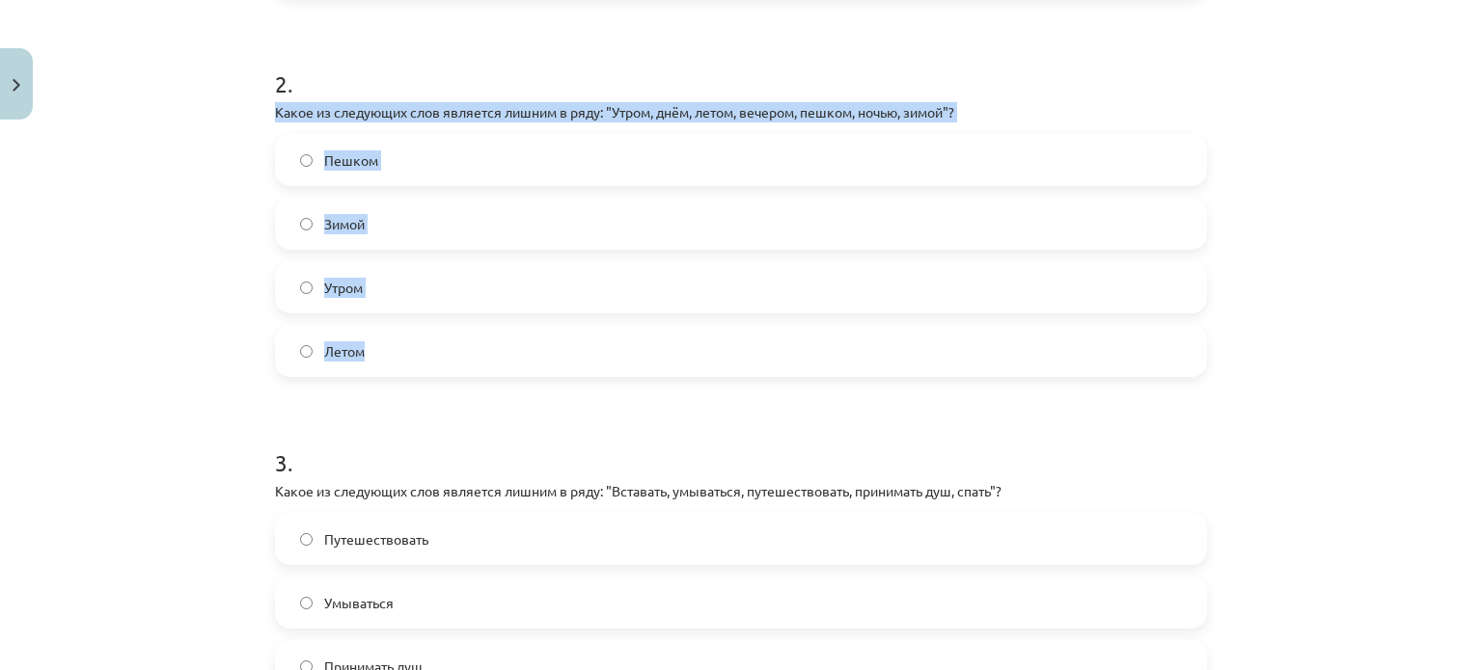
drag, startPoint x: 363, startPoint y: 348, endPoint x: 252, endPoint y: 111, distance: 261.9
click at [252, 111] on div "Mācību tēma: Krievu valodas b1 - 11. klases 1.ieskaites mācību materiāls #8 ⏰ §…" at bounding box center [741, 335] width 1482 height 670
copy div "Какое из следующих слов является лишним в ряду: "Утром, днём, летом, вечером, п…"
click at [1250, 337] on div "Mācību tēma: Krievu valodas b1 - 11. klases 1.ieskaites mācību materiāls #8 ⏰ §…" at bounding box center [741, 335] width 1482 height 670
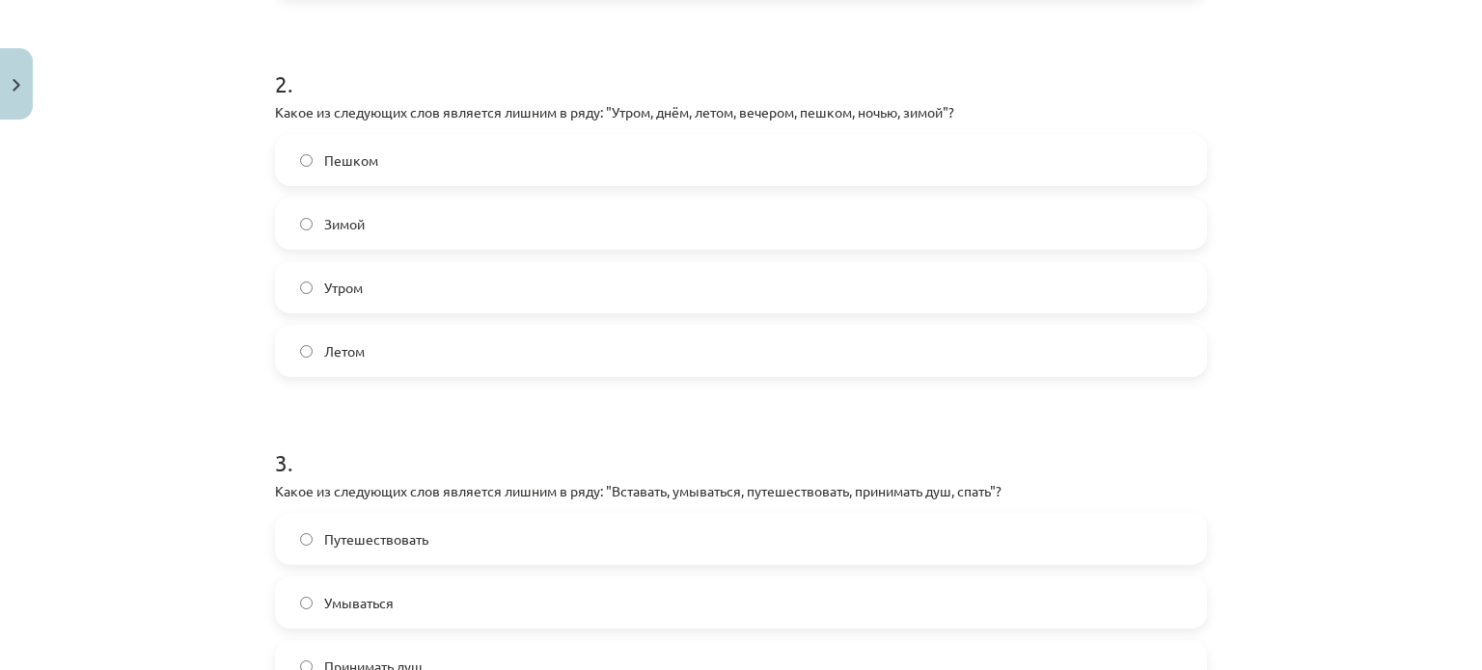
click at [634, 173] on label "Пешком" at bounding box center [741, 160] width 928 height 48
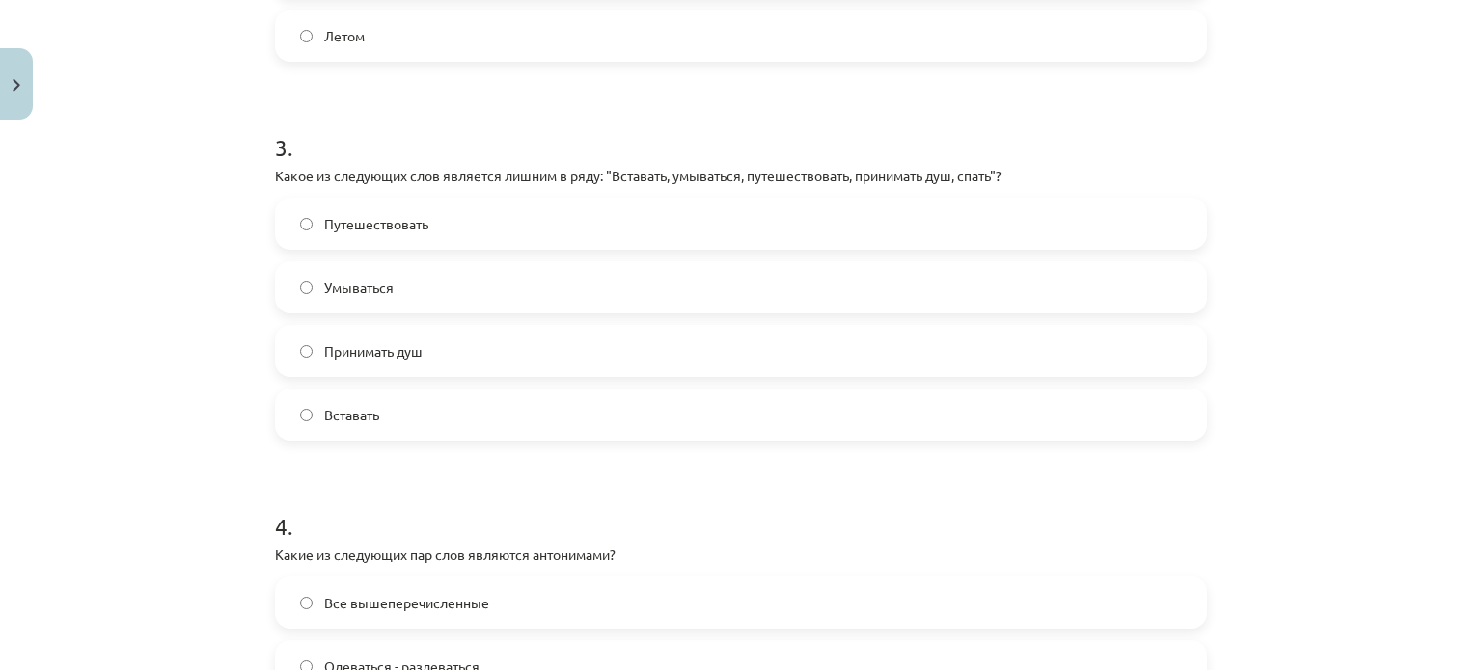
scroll to position [976, 0]
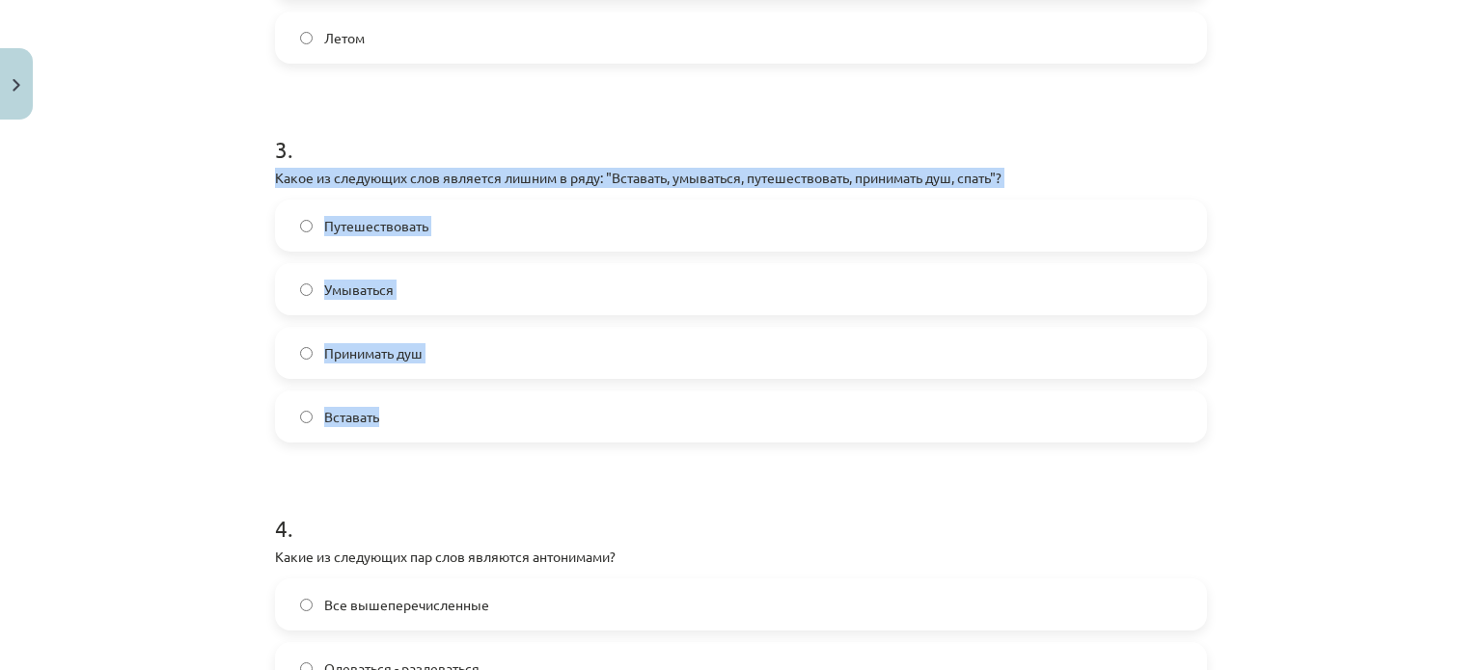
drag, startPoint x: 413, startPoint y: 418, endPoint x: 218, endPoint y: 170, distance: 315.3
click at [218, 170] on div "Mācību tēma: Krievu valodas b1 - 11. klases 1.ieskaites mācību materiāls #8 ⏰ §…" at bounding box center [741, 335] width 1482 height 670
copy div "Какое из следующих слов является лишним в ряду: "Вставать, умываться, путешеств…"
click at [1355, 398] on div "Mācību tēma: Krievu valodas b1 - 11. klases 1.ieskaites mācību materiāls #8 ⏰ §…" at bounding box center [741, 335] width 1482 height 670
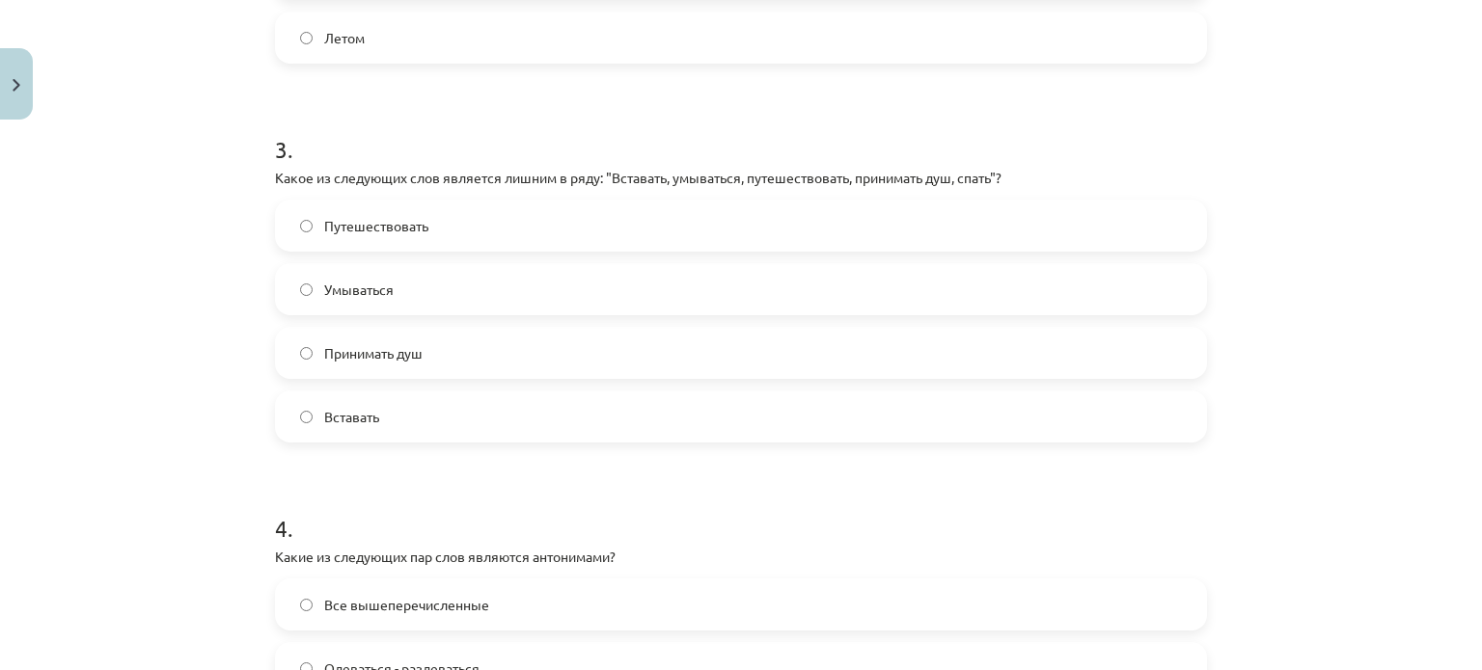
click at [733, 235] on label "Путешествовать" at bounding box center [741, 226] width 928 height 48
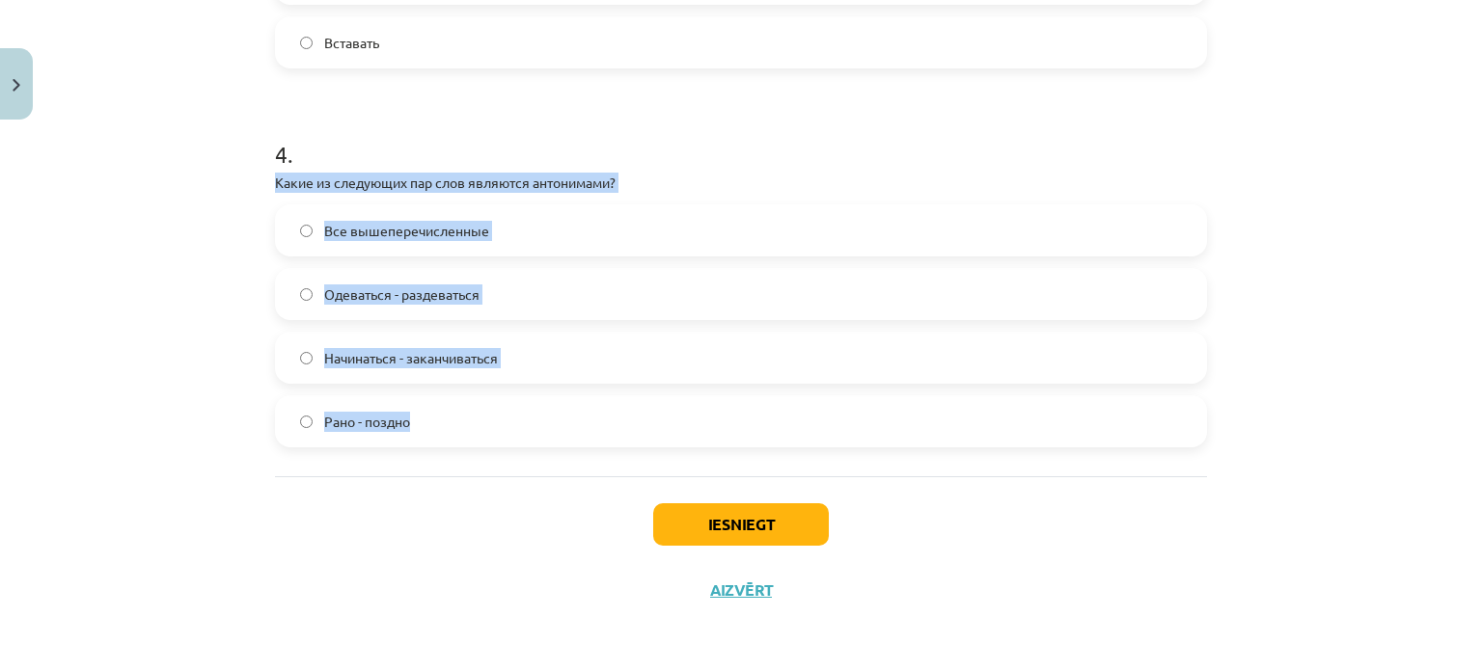
drag, startPoint x: 429, startPoint y: 408, endPoint x: 266, endPoint y: 177, distance: 282.4
copy div "Какие из следующих пар слов являются антонимами? Все вышеперечисленные Одеватьс…"
click at [1273, 350] on div "Mācību tēma: Krievu valodas b1 - 11. klases 1.ieskaites mācību materiāls #8 ⏰ §…" at bounding box center [741, 335] width 1482 height 670
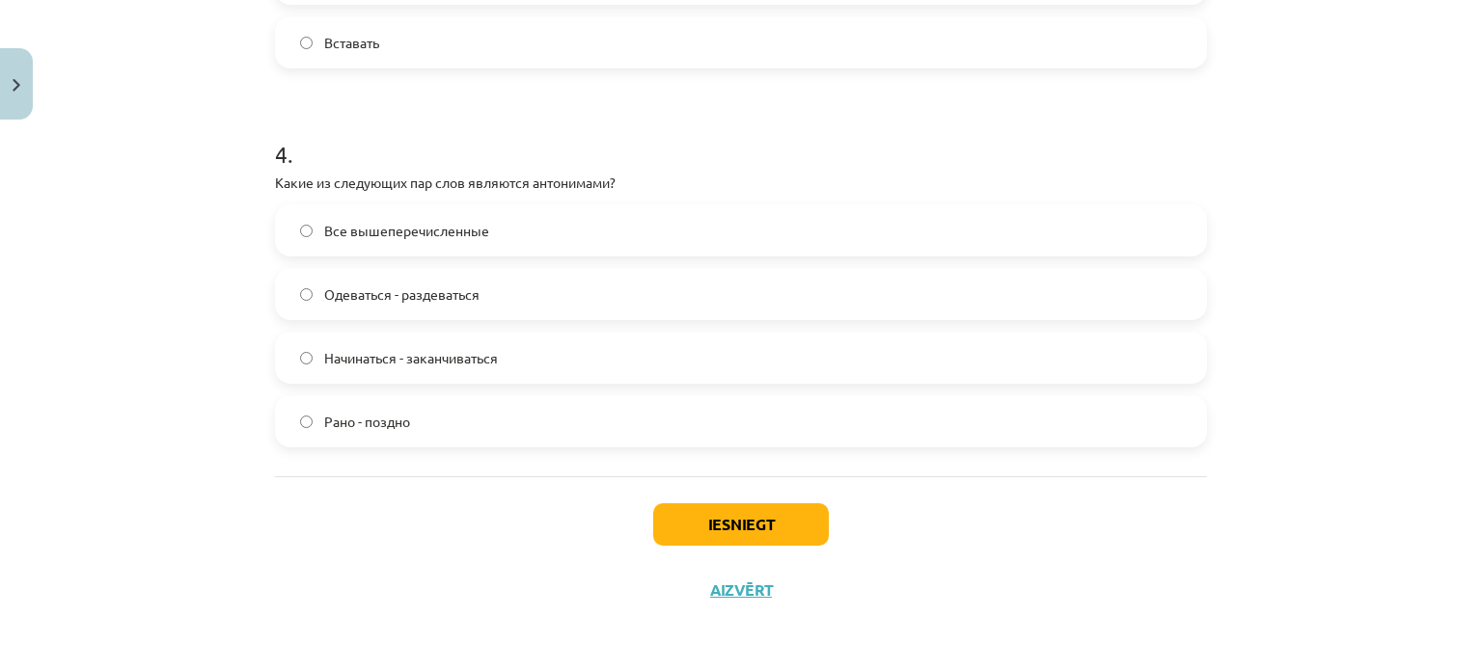
click at [596, 234] on label "Все вышеперечисленные" at bounding box center [741, 230] width 928 height 48
click at [724, 520] on button "Iesniegt" at bounding box center [741, 525] width 176 height 42
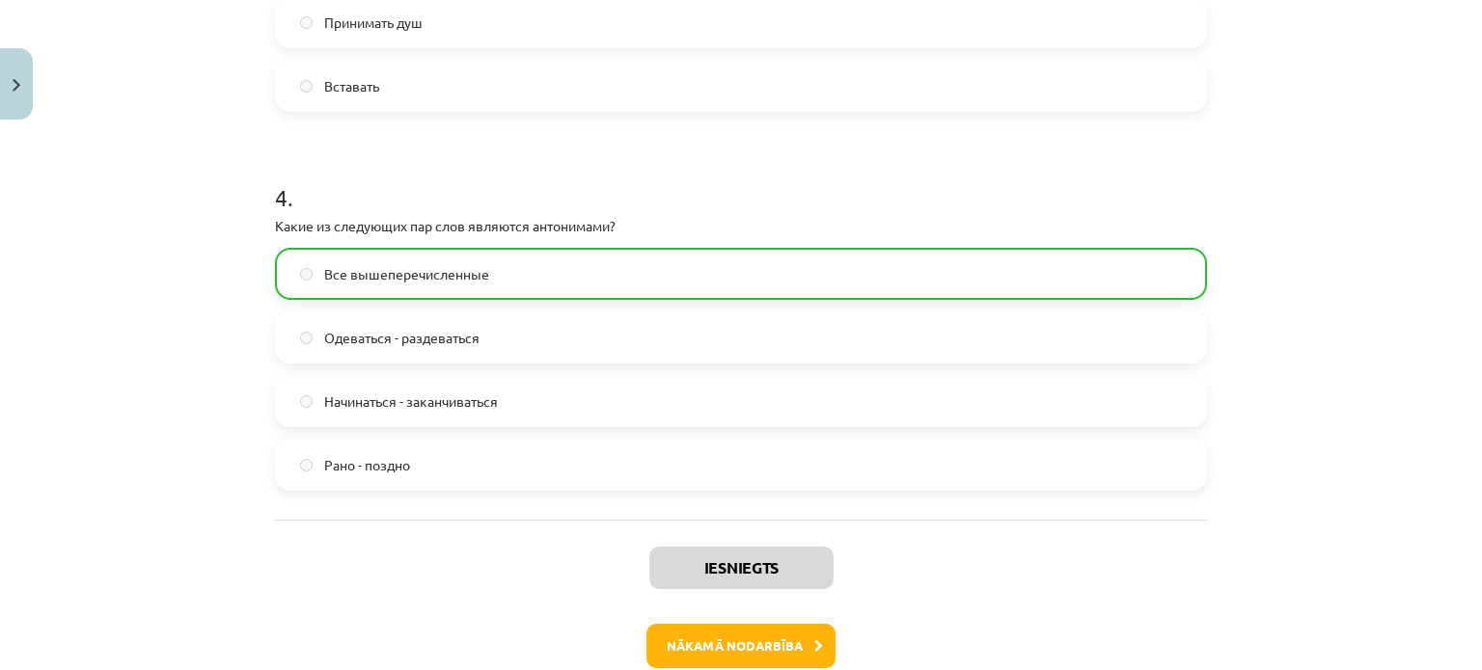
scroll to position [1411, 0]
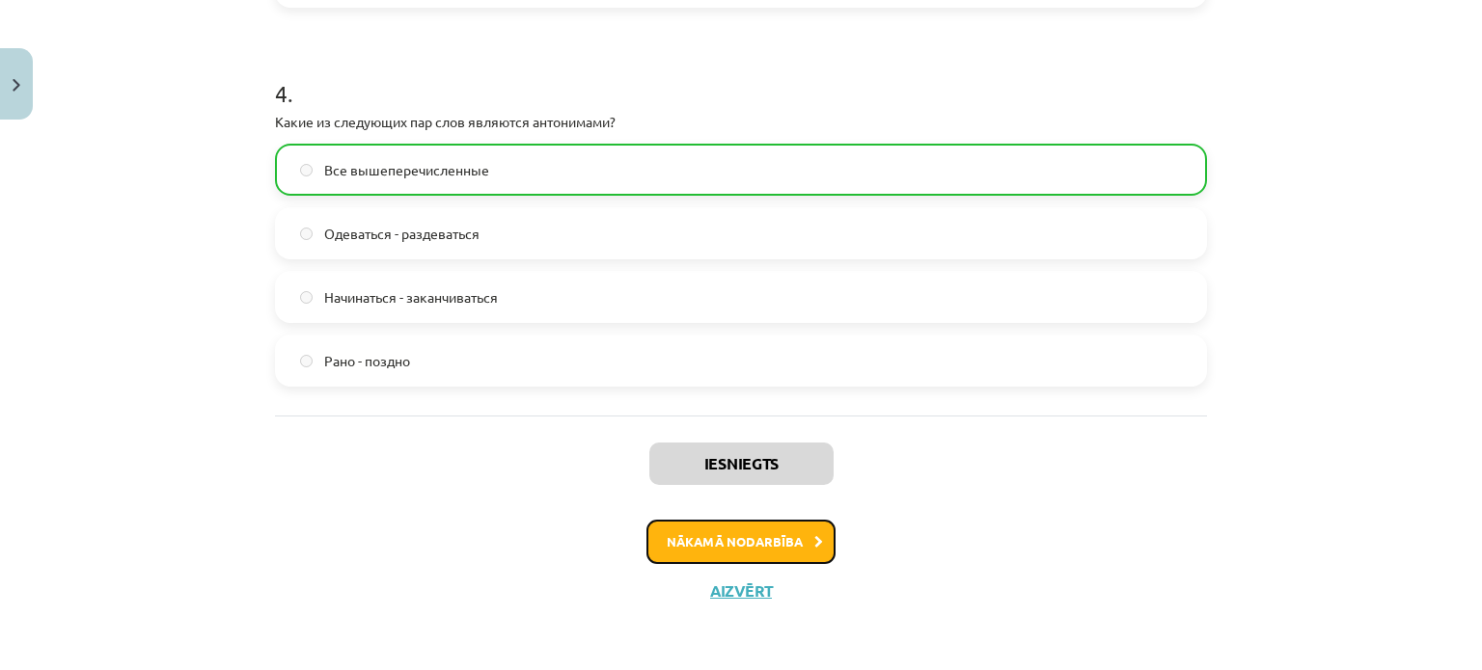
click at [727, 555] on button "Nākamā nodarbība" at bounding box center [740, 542] width 189 height 44
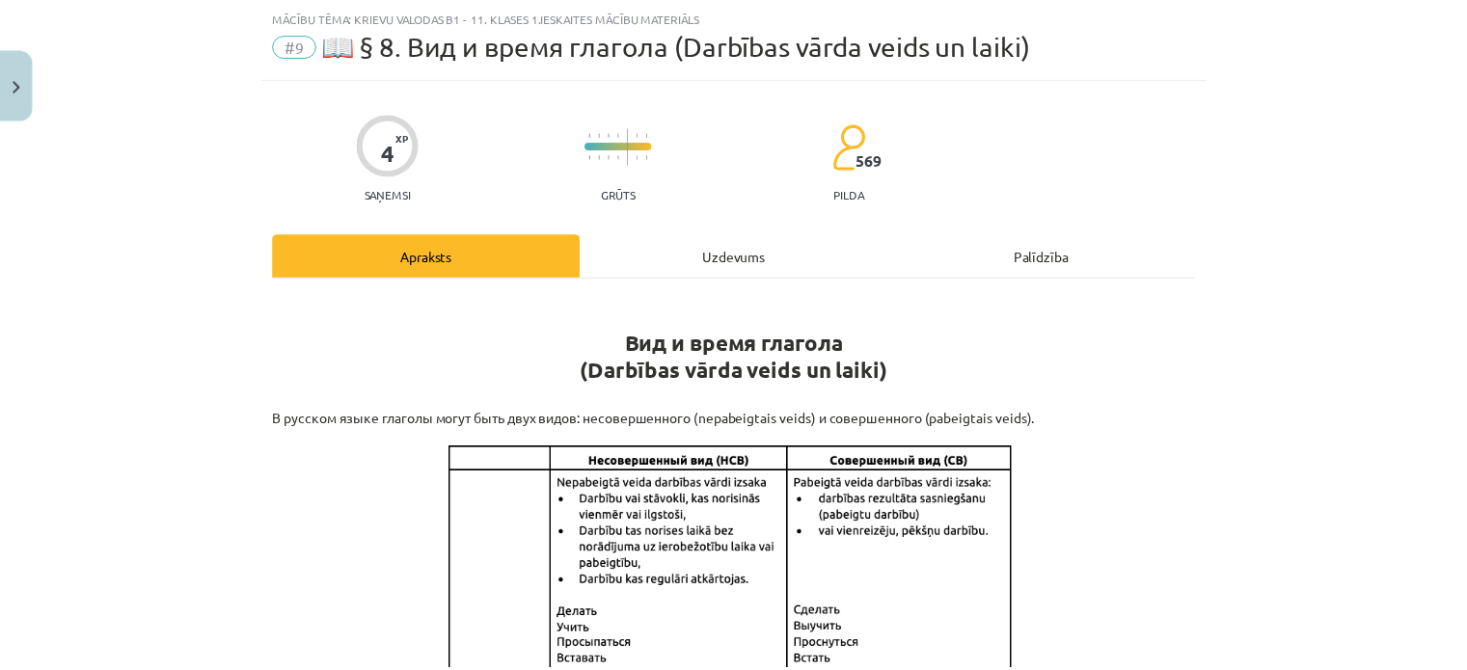
scroll to position [48, 0]
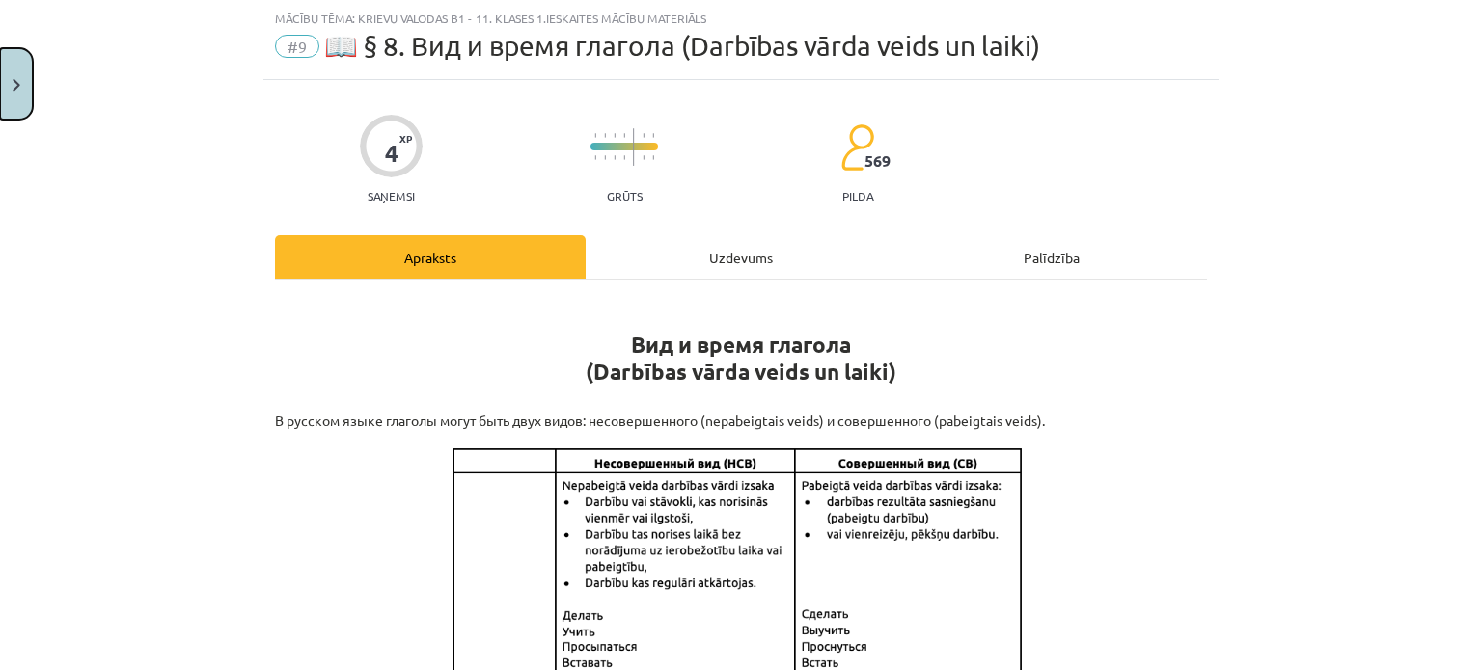
click at [21, 82] on button "Close" at bounding box center [16, 83] width 33 height 71
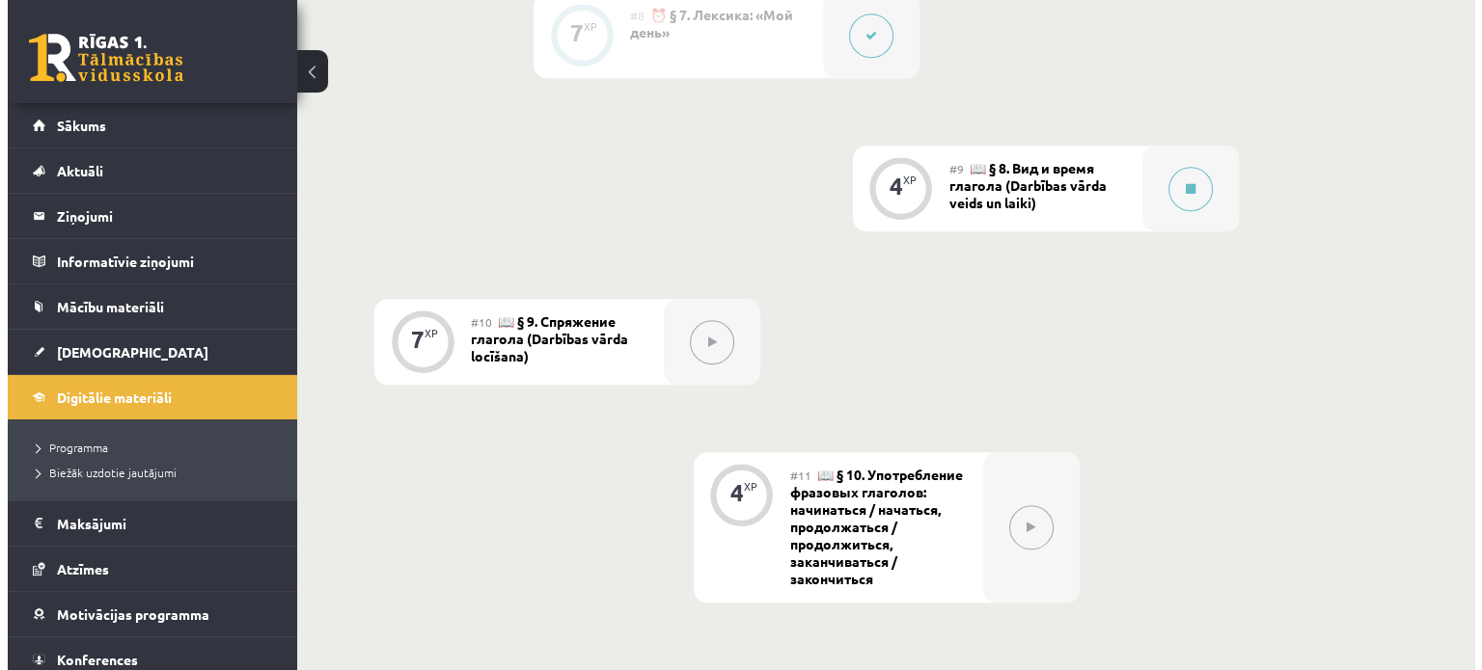
scroll to position [1767, 0]
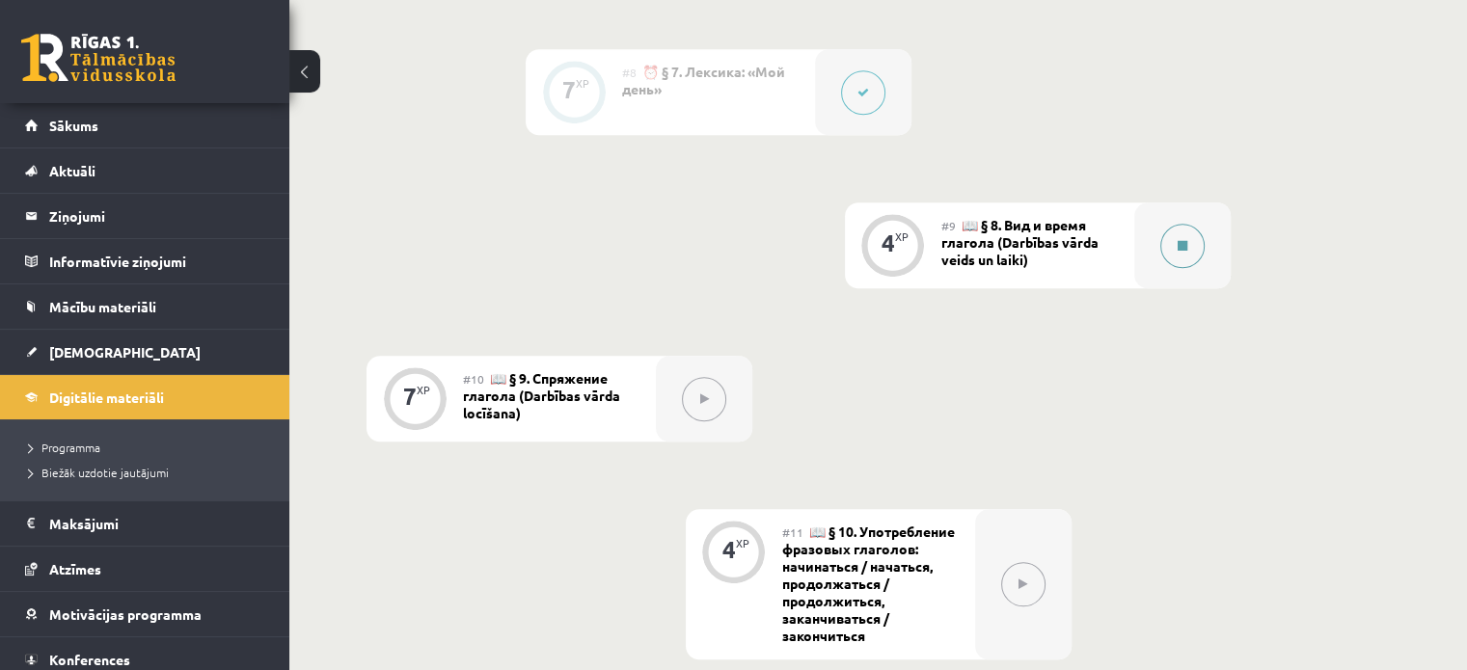
click at [1188, 239] on button at bounding box center [1182, 246] width 44 height 44
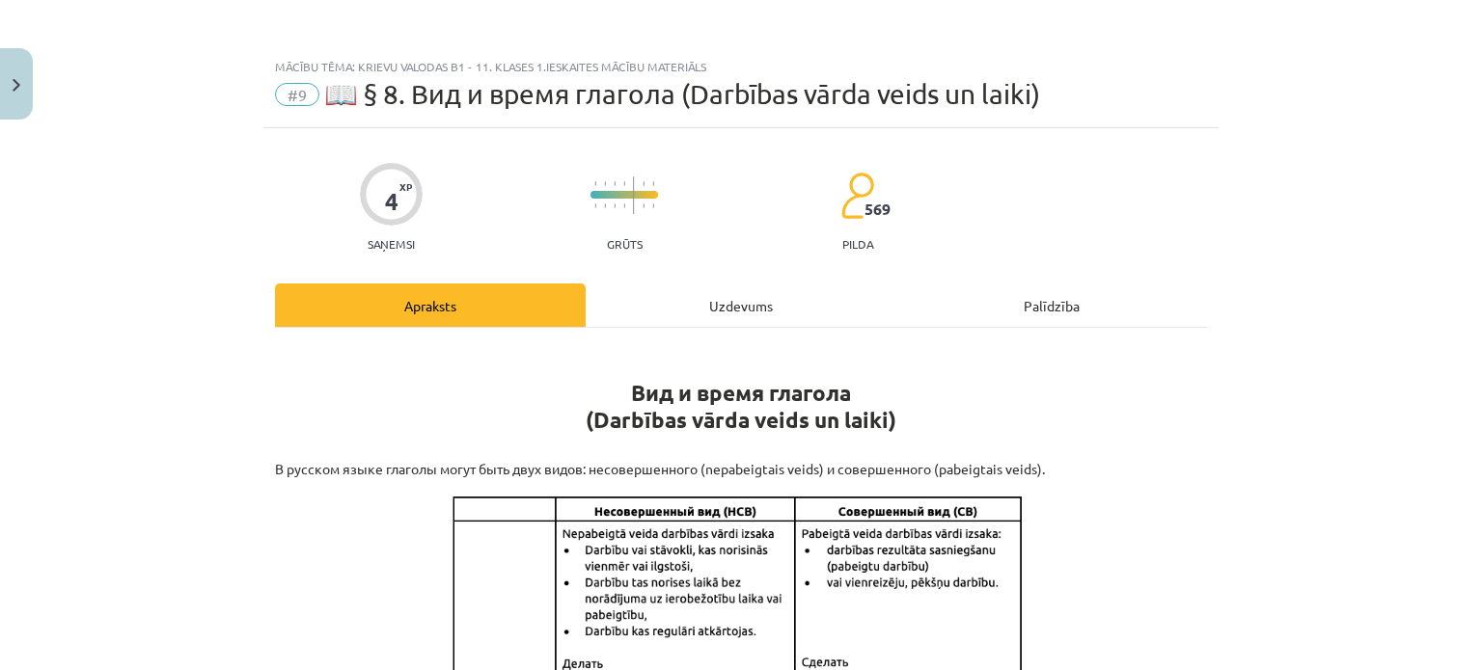
click at [749, 308] on div "Uzdevums" at bounding box center [741, 305] width 311 height 43
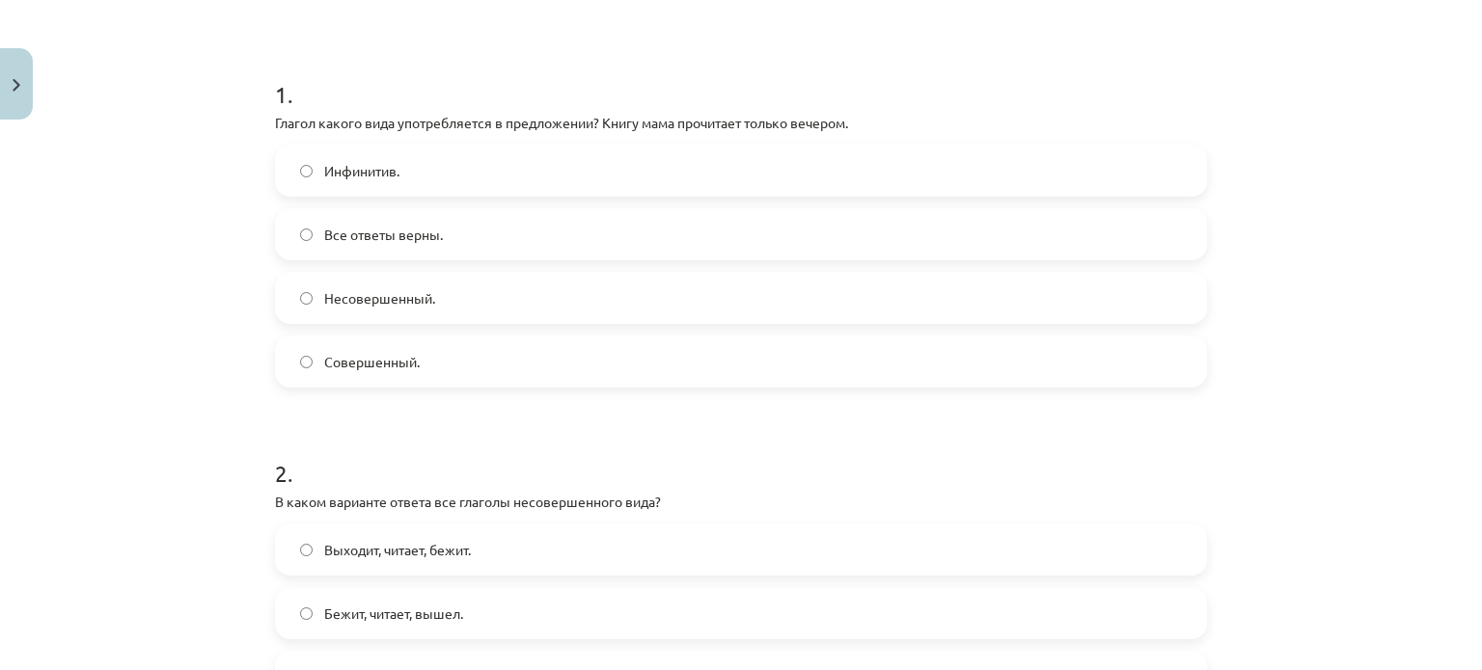
scroll to position [338, 0]
click at [556, 300] on label "Несовершенный." at bounding box center [741, 297] width 928 height 48
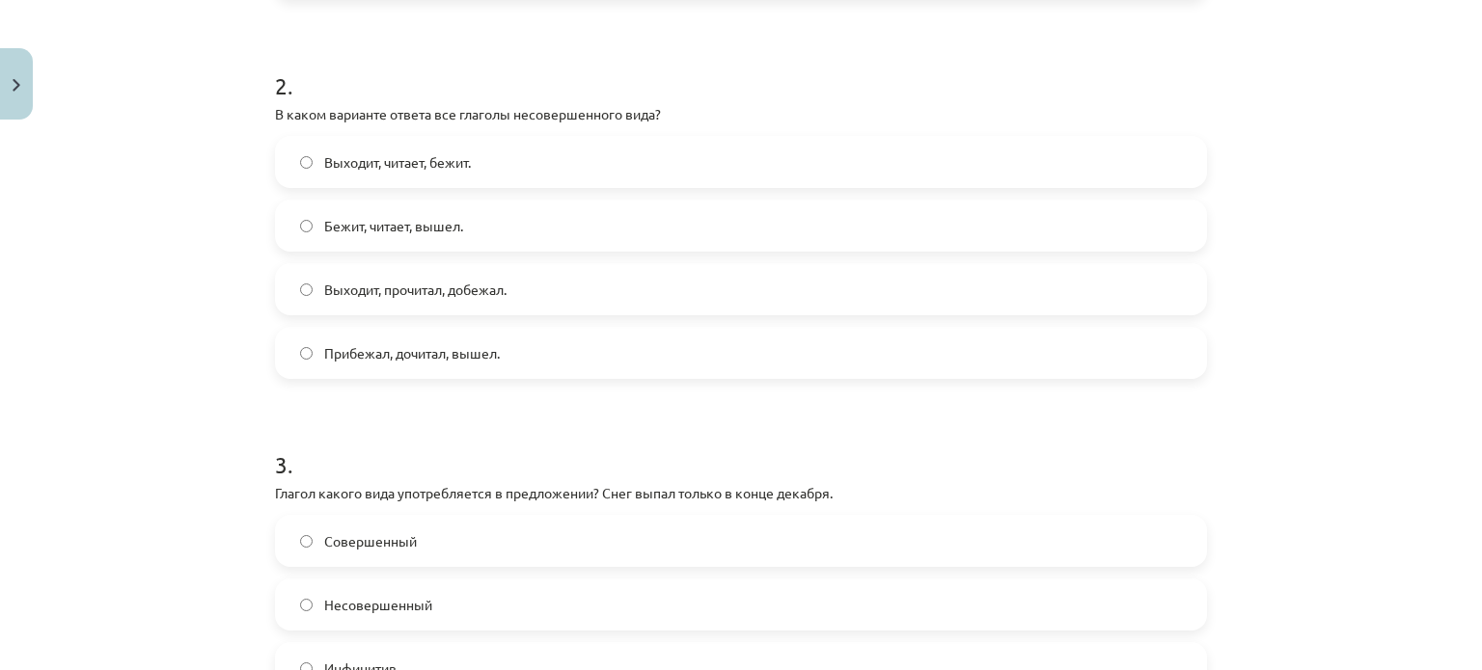
scroll to position [723, 0]
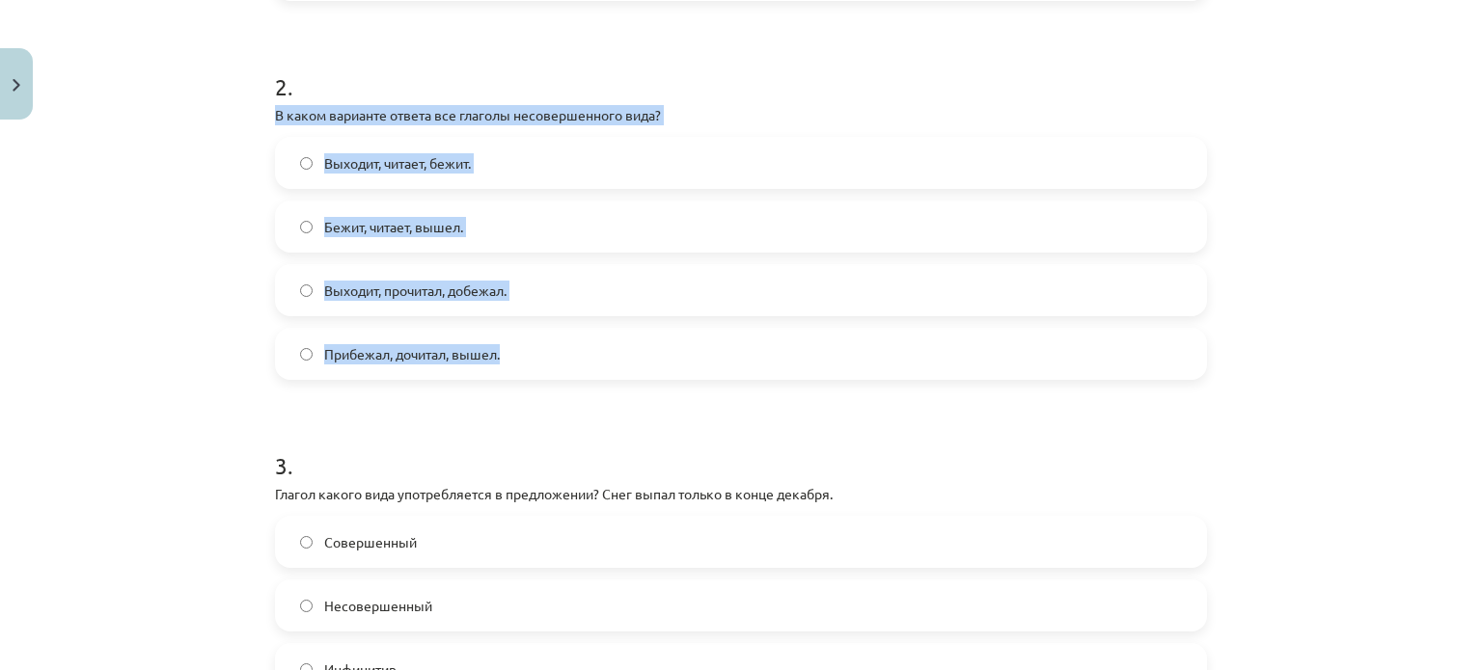
drag, startPoint x: 523, startPoint y: 351, endPoint x: 265, endPoint y: 108, distance: 354.1
click at [265, 108] on div "4 XP Saņemsi Grūts 569 pilda Apraksts Uzdevums Palīdzība 1 . Глагол какого вида…" at bounding box center [740, 359] width 955 height 1909
copy div "В каком варианте ответа все глаголы несовершенного вида? Выходит, читает, бежит…"
click at [1277, 351] on div "Mācību tēma: Krievu valodas b1 - 11. klases 1.ieskaites mācību materiāls #9 📖 §…" at bounding box center [741, 335] width 1482 height 670
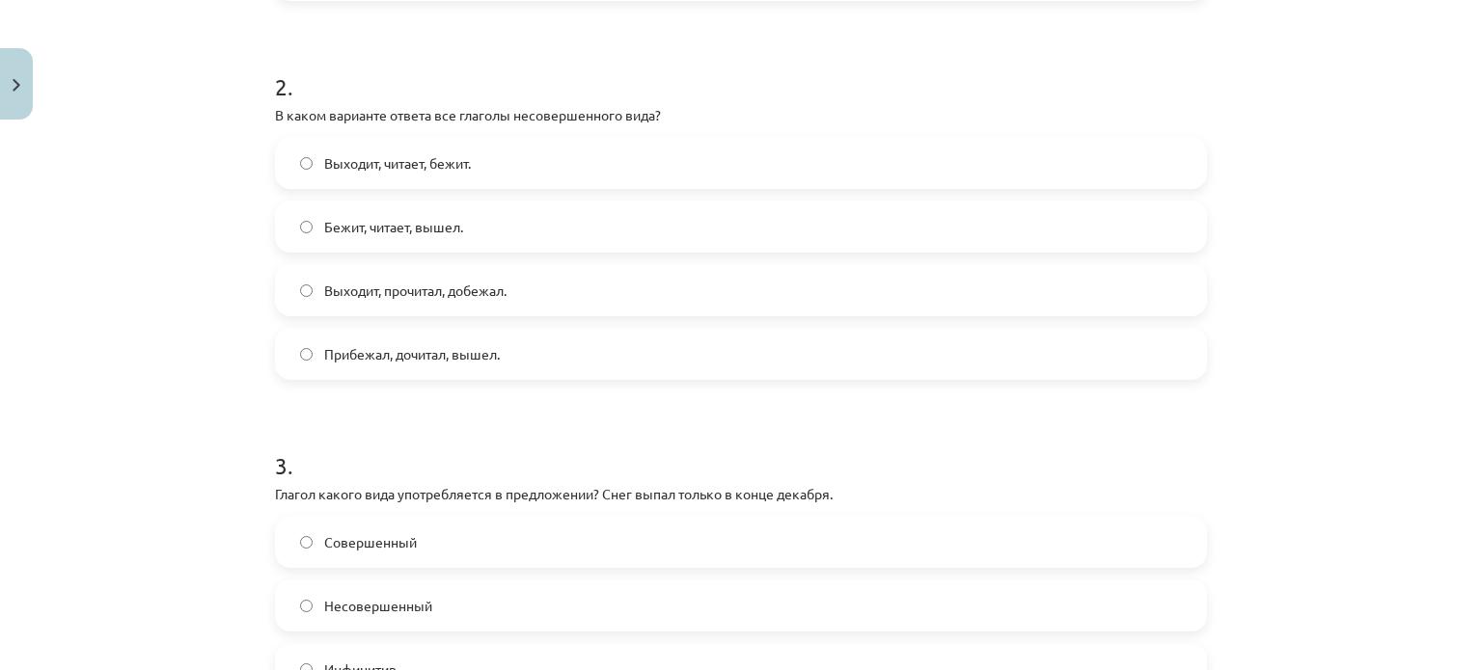
click at [570, 162] on label "Выходит, читает, бежит." at bounding box center [741, 163] width 928 height 48
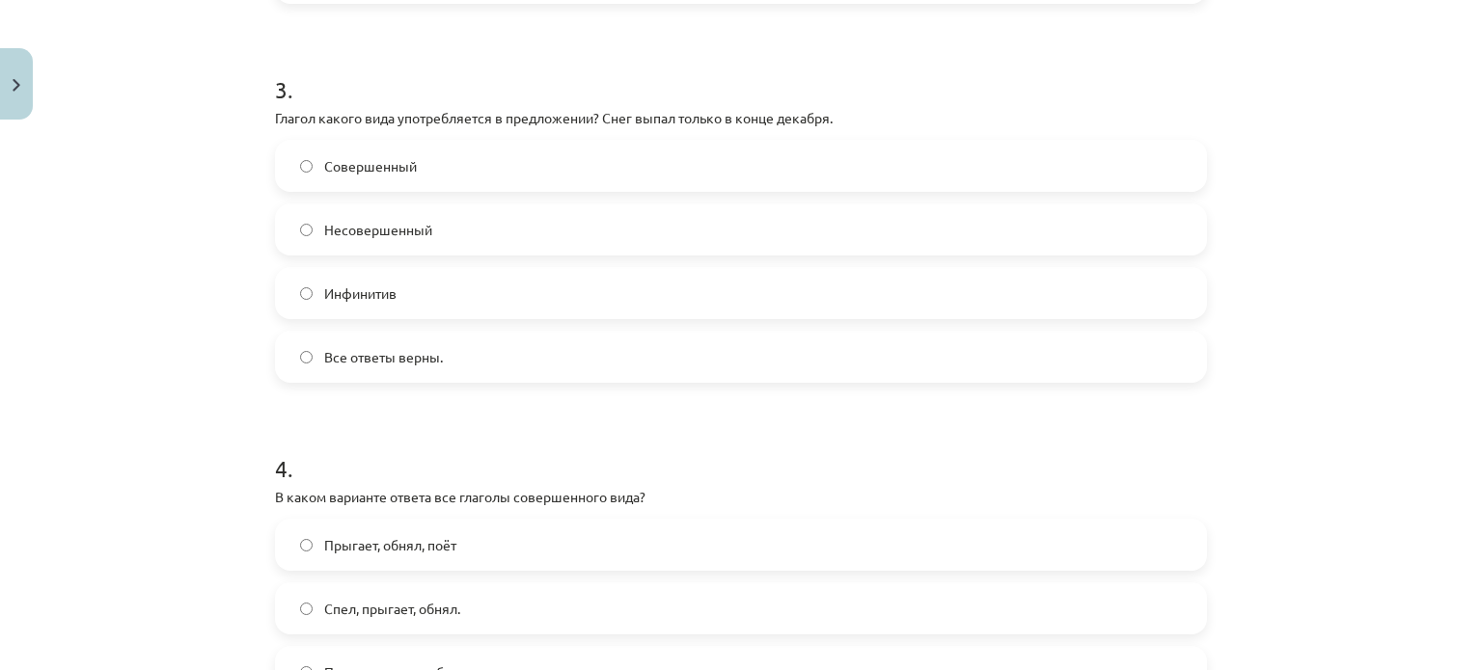
scroll to position [1097, 0]
click at [479, 173] on label "Совершенный" at bounding box center [741, 169] width 928 height 48
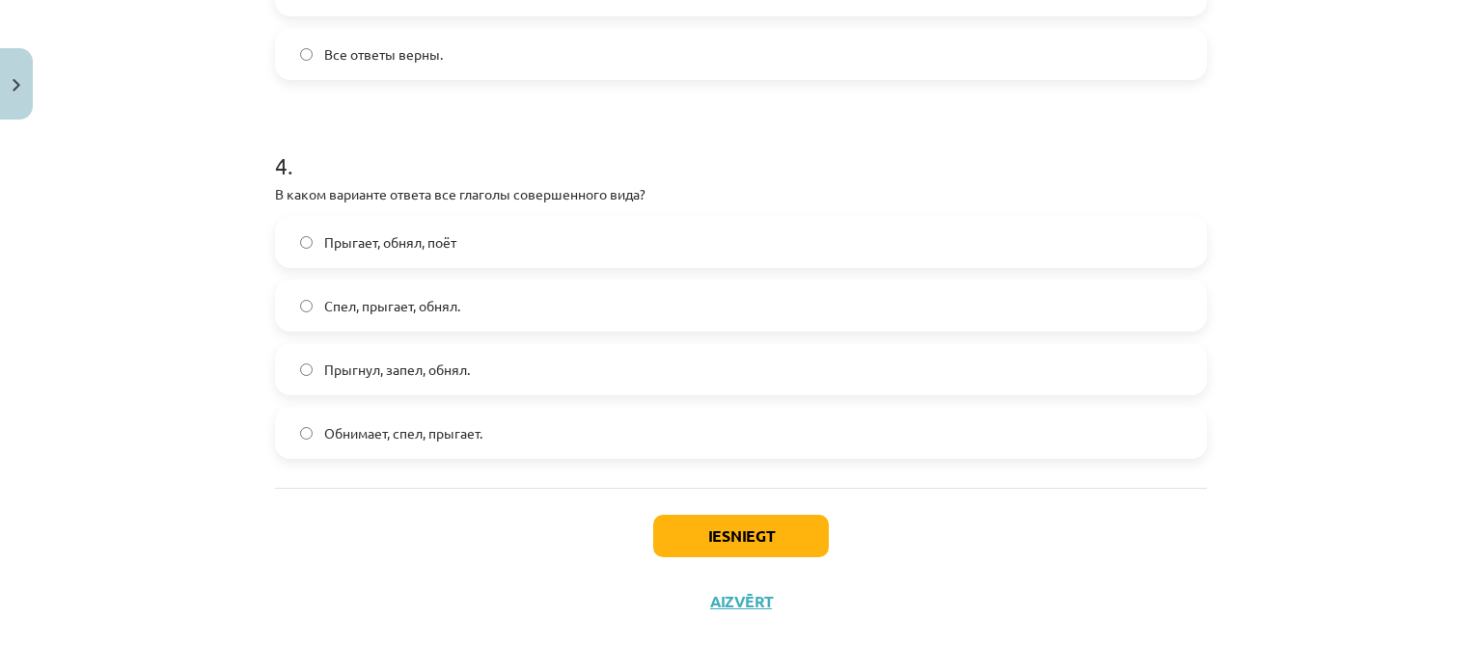
scroll to position [1414, 0]
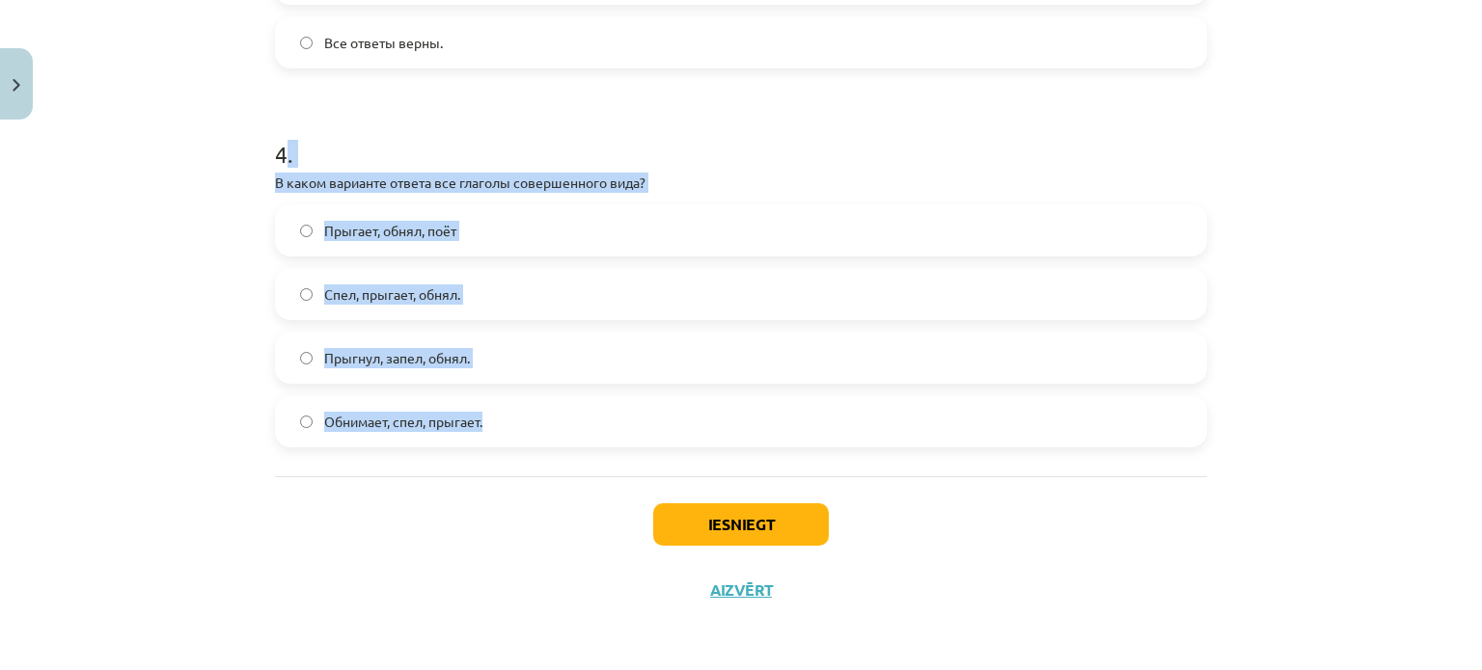
drag, startPoint x: 507, startPoint y: 421, endPoint x: 275, endPoint y: 158, distance: 350.5
click at [275, 158] on div "4 . В каком варианте ответа все глаголы совершенного вида? Прыгает, обнял, поёт…" at bounding box center [741, 277] width 932 height 341
click at [275, 158] on h1 "4 ." at bounding box center [741, 137] width 932 height 60
drag, startPoint x: 493, startPoint y: 433, endPoint x: 257, endPoint y: 180, distance: 346.0
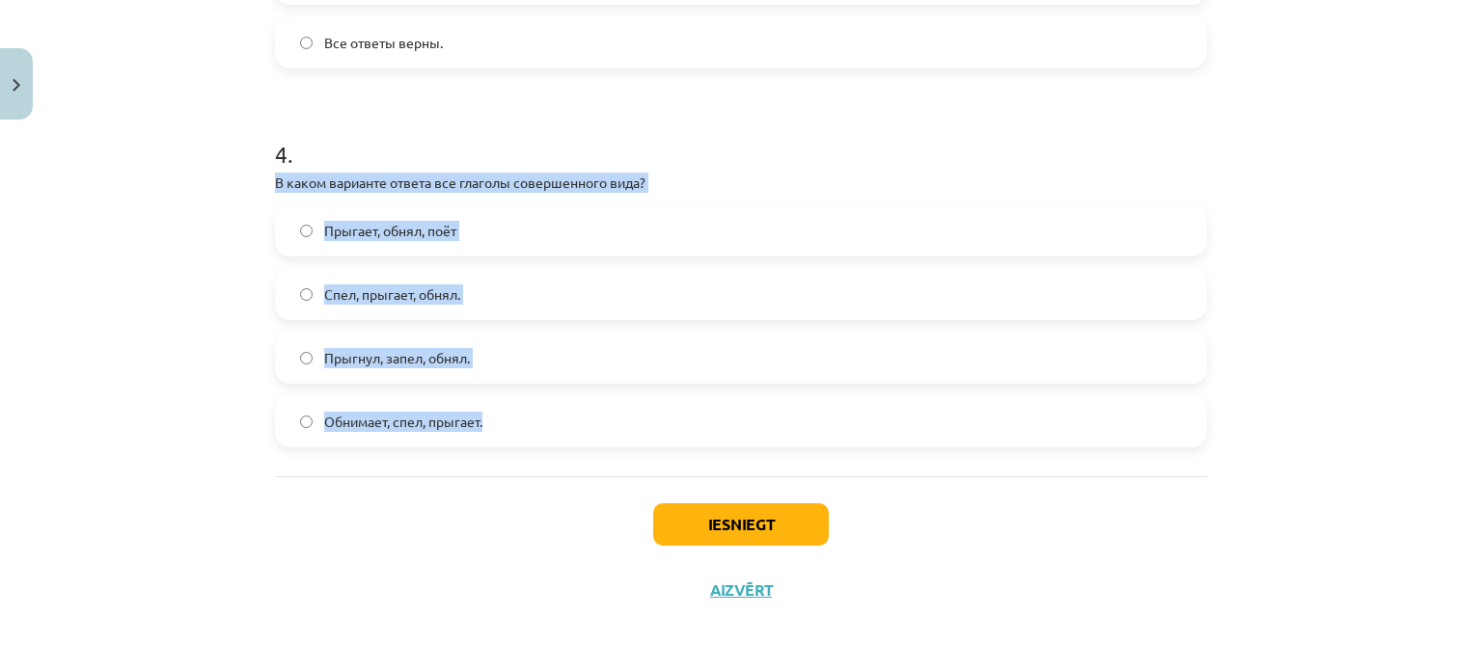
click at [1308, 325] on div "Mācību tēma: Krievu valodas b1 - 11. klases 1.ieskaites mācību materiāls #9 📖 §…" at bounding box center [741, 335] width 1482 height 670
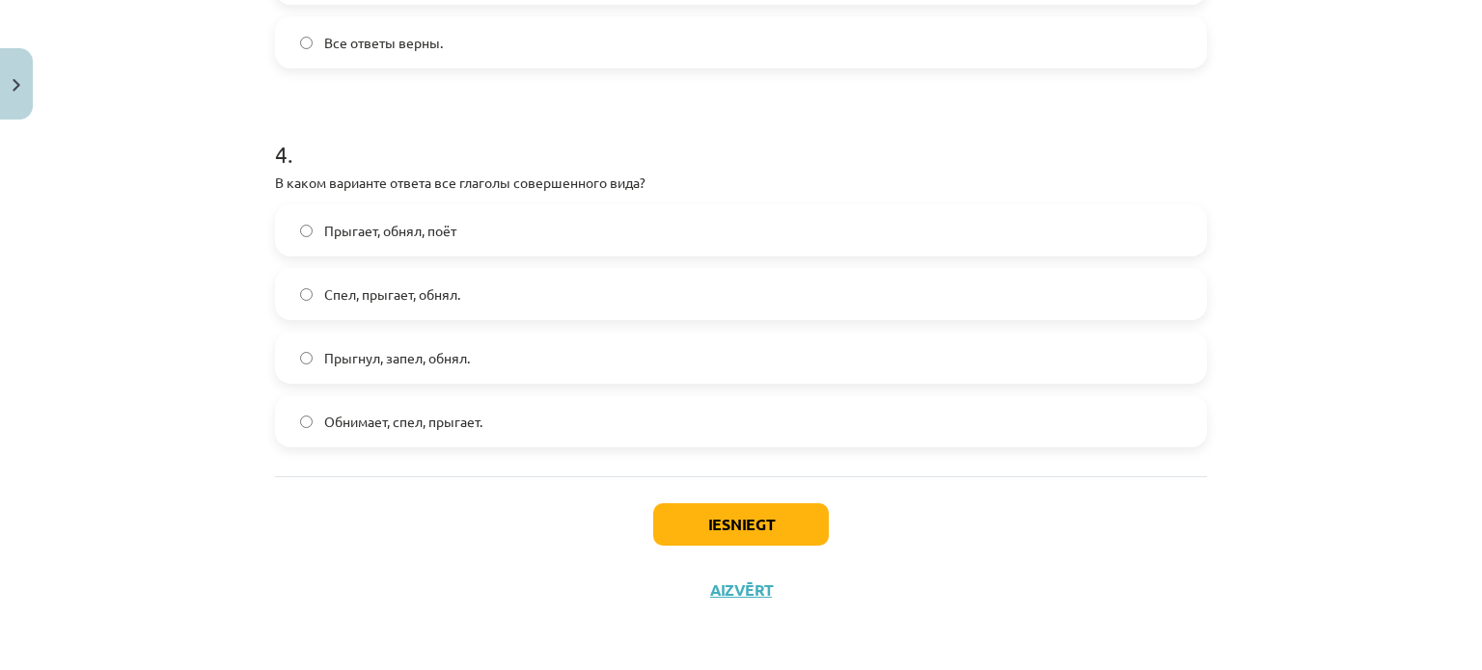
scroll to position [1045, 0]
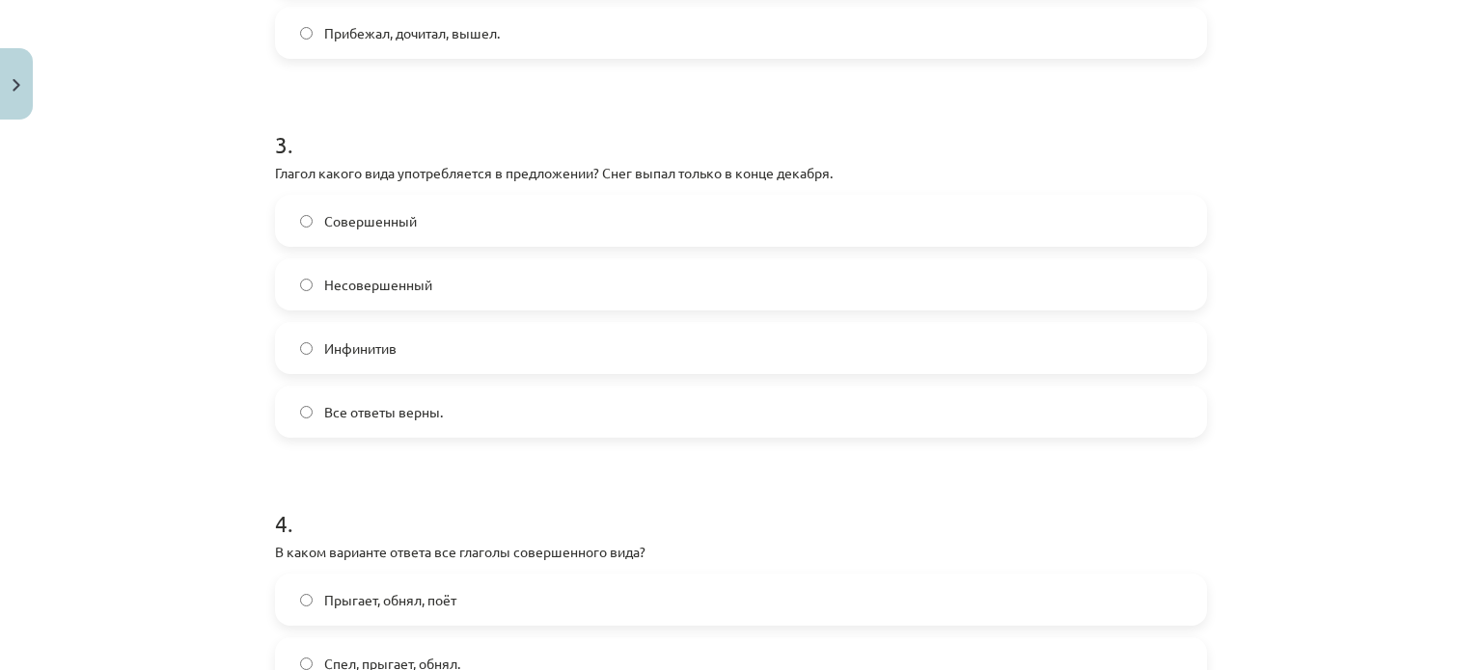
drag, startPoint x: 1304, startPoint y: 309, endPoint x: 955, endPoint y: 143, distance: 386.6
click at [955, 143] on h1 "3 ." at bounding box center [741, 127] width 932 height 60
click at [1239, 339] on div "Mācību tēma: Krievu valodas b1 - 11. klases 1.ieskaites mācību materiāls #9 📖 §…" at bounding box center [741, 335] width 1482 height 670
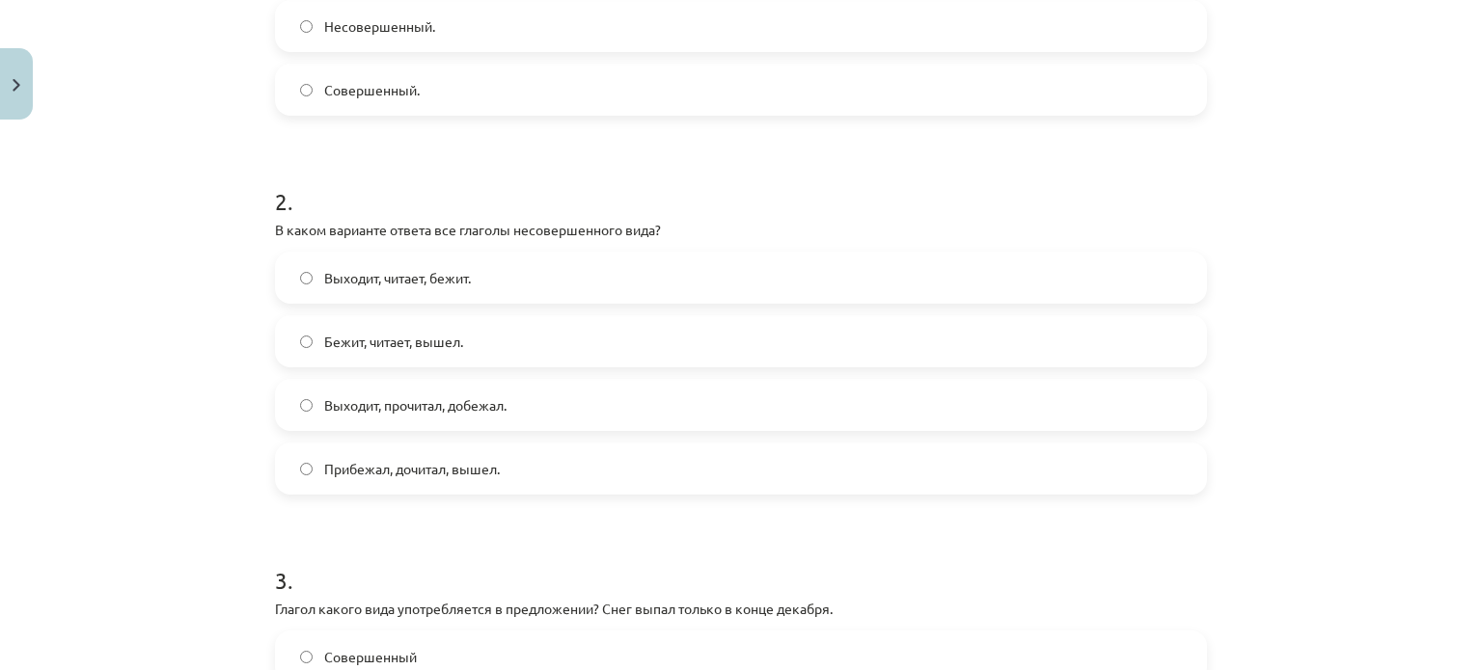
scroll to position [1414, 0]
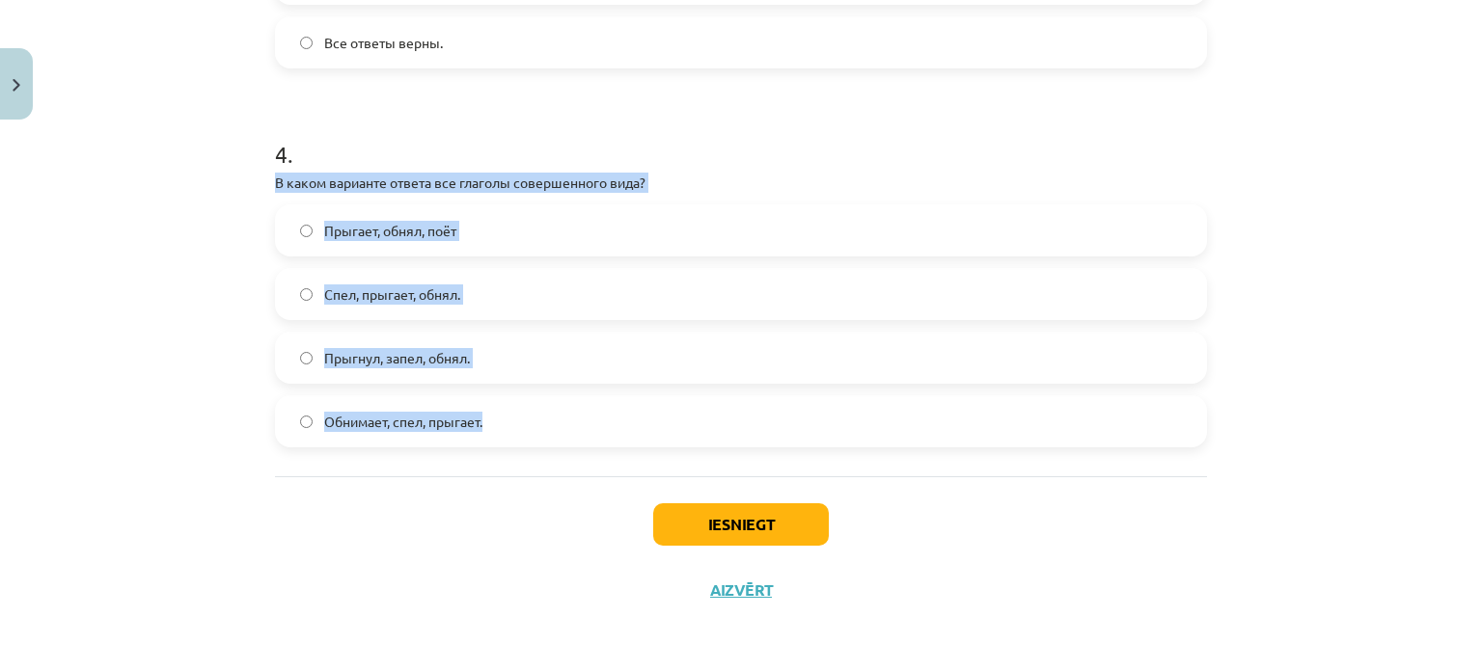
drag, startPoint x: 494, startPoint y: 427, endPoint x: 267, endPoint y: 175, distance: 339.5
click at [275, 175] on div "4 . В каком варианте ответа все глаголы совершенного вида? Прыгает, обнял, поёт…" at bounding box center [741, 277] width 932 height 341
copy div "В каком варианте ответа все глаголы совершенного вида? Прыгает, обнял, поёт Спе…"
click at [1242, 302] on div "Mācību tēma: Krievu valodas b1 - 11. klases 1.ieskaites mācību materiāls #9 📖 §…" at bounding box center [741, 335] width 1482 height 670
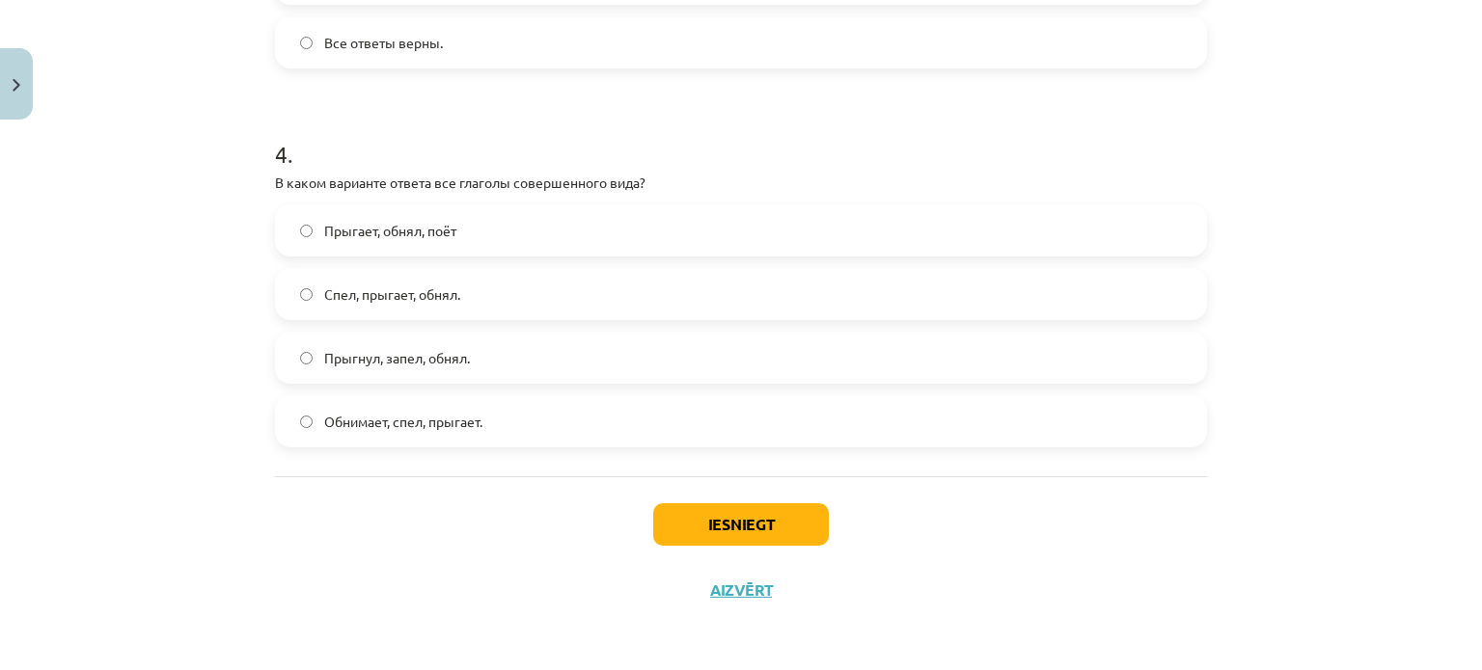
click at [507, 358] on label "Прыгнул, запел, обнял." at bounding box center [741, 358] width 928 height 48
click at [779, 521] on button "Iesniegt" at bounding box center [741, 525] width 176 height 42
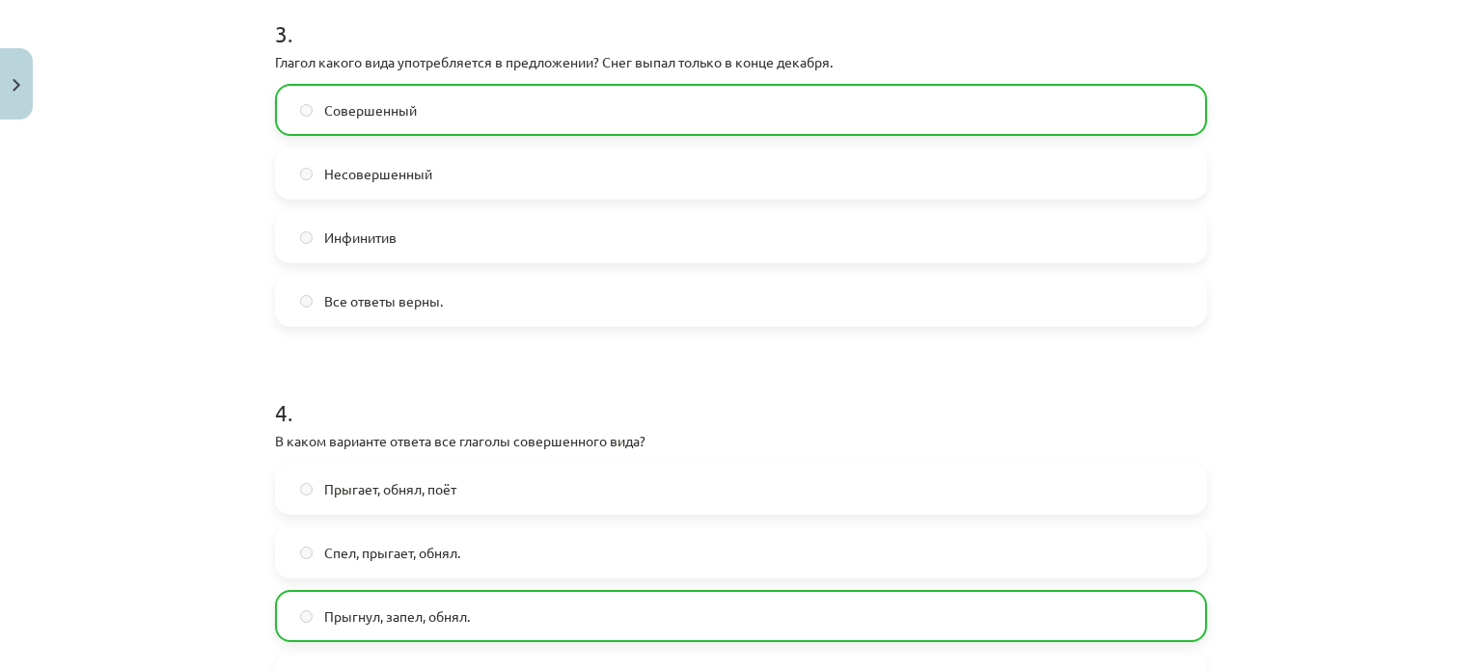
scroll to position [1475, 0]
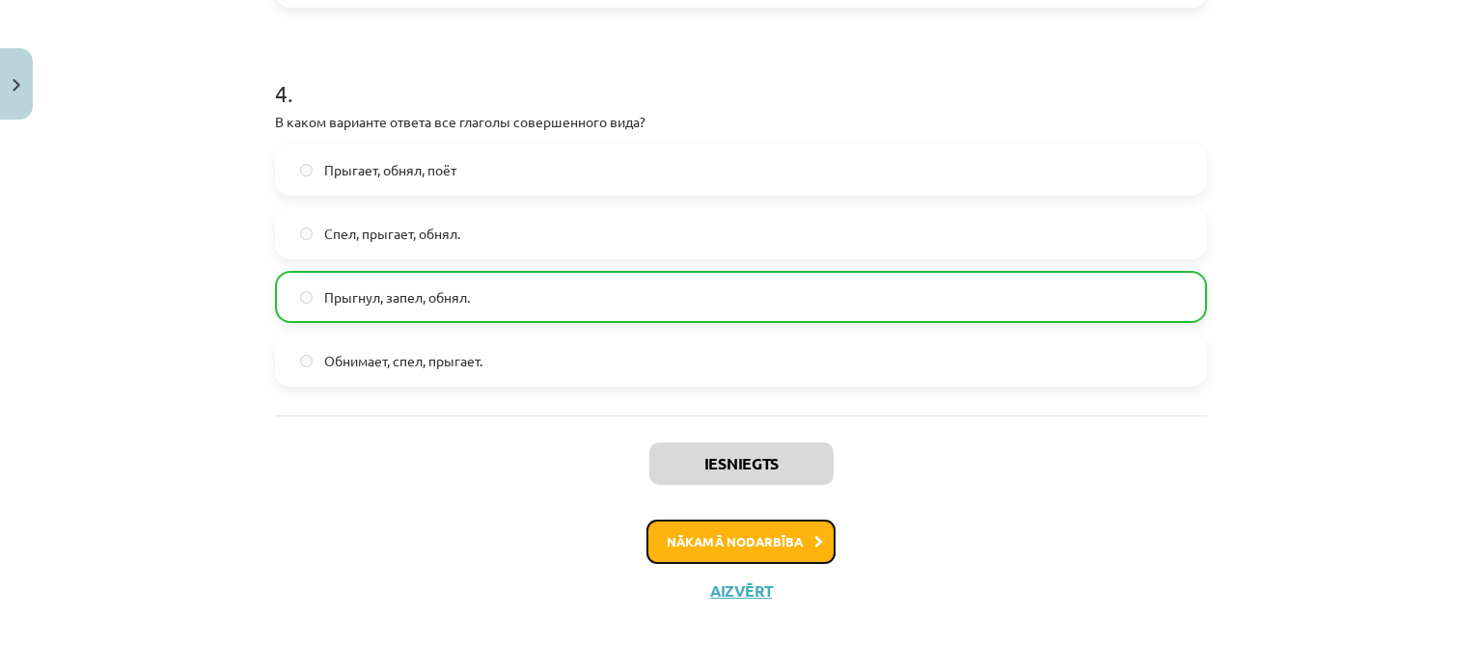
click at [734, 543] on button "Nākamā nodarbība" at bounding box center [740, 542] width 189 height 44
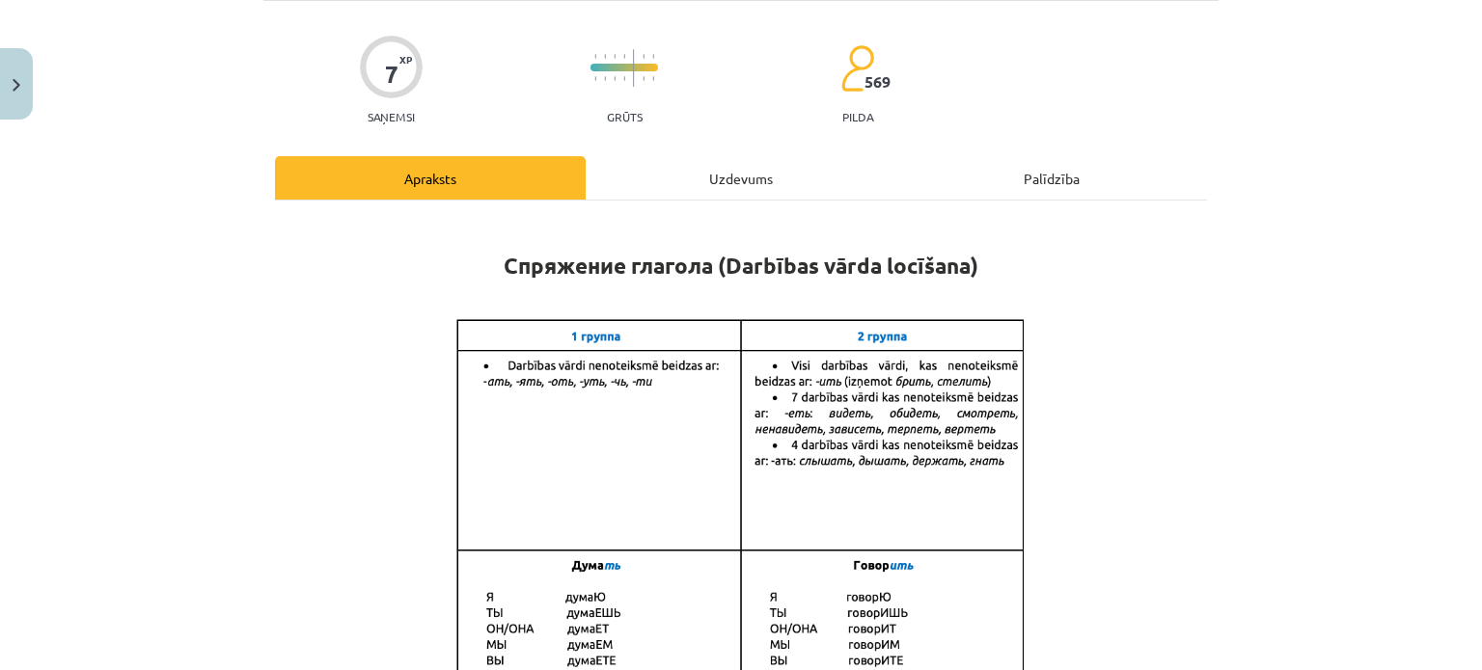
scroll to position [48, 0]
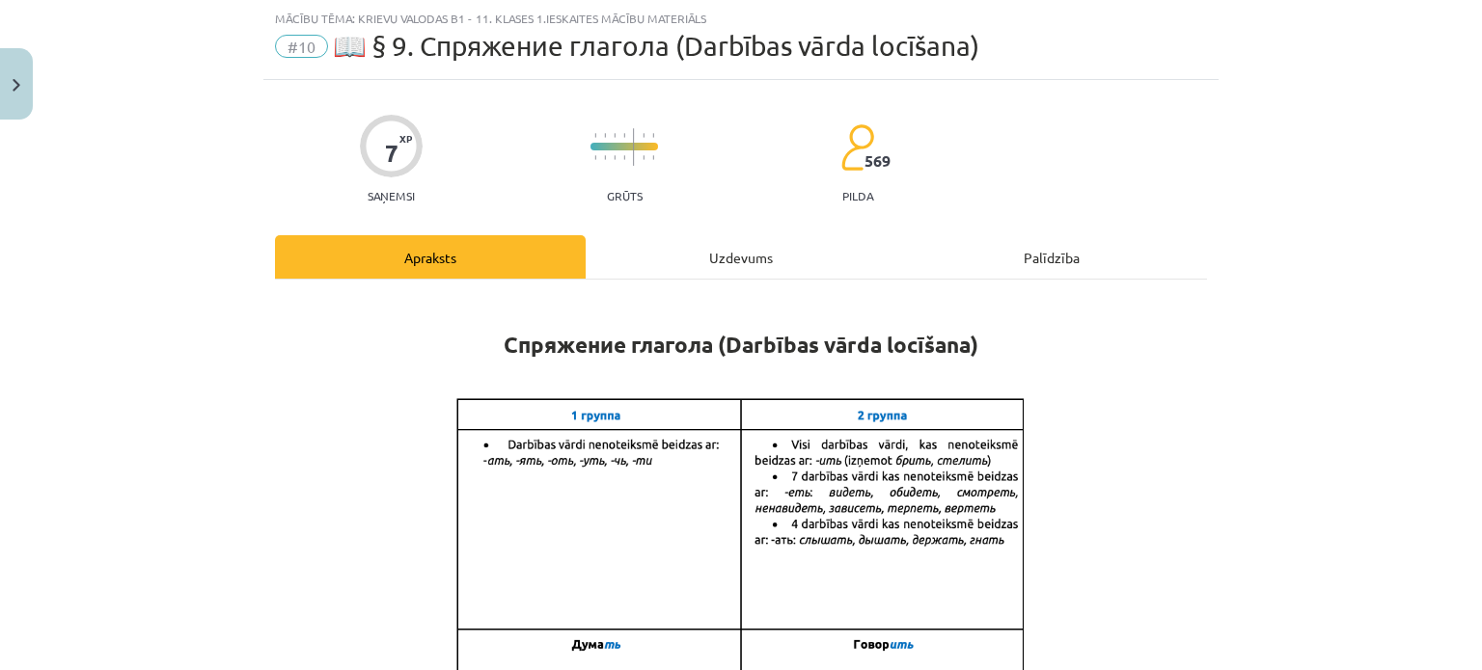
click at [737, 261] on div "Uzdevums" at bounding box center [741, 256] width 311 height 43
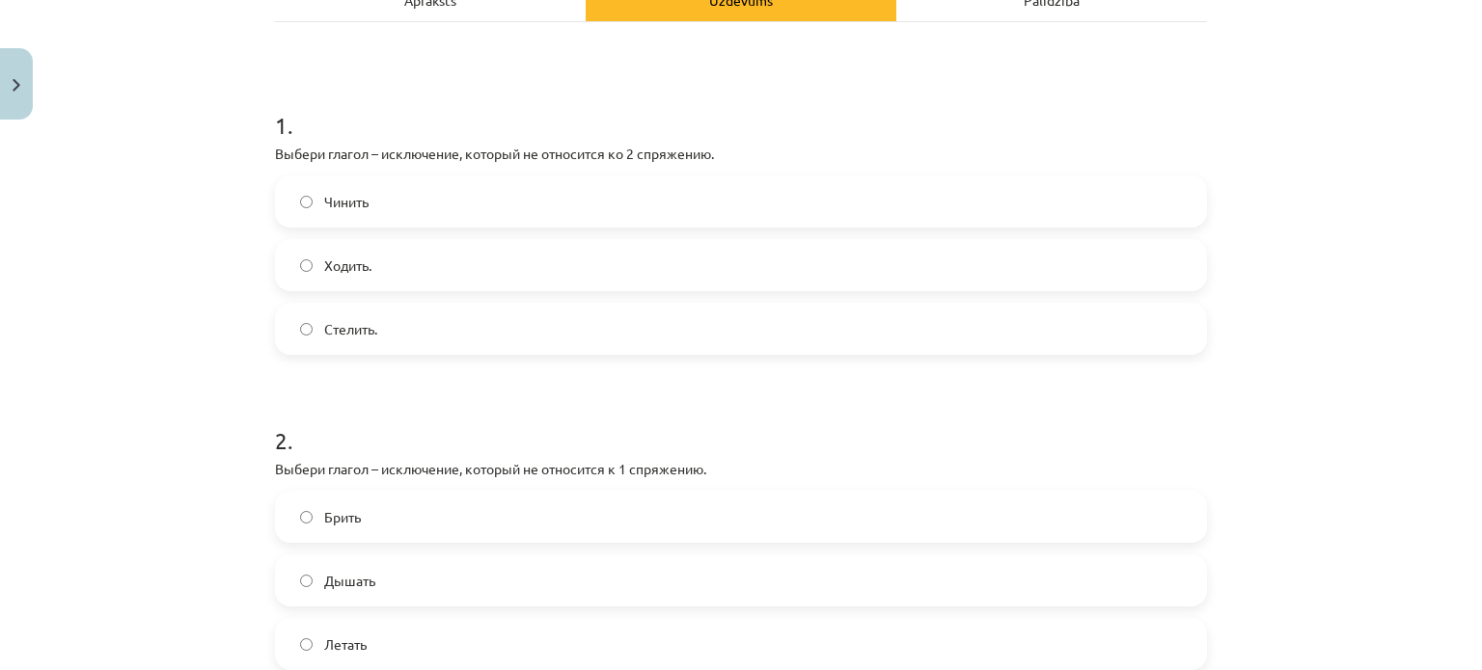
scroll to position [307, 0]
click at [1236, 380] on div "Mācību tēma: Krievu valodas b1 - 11. klases 1.ieskaites mācību materiāls #10 📖 …" at bounding box center [741, 335] width 1482 height 670
click at [1052, 452] on div "2 . Выбери глагол – исключение, который не относится к 1 спряжению. Брить Дышат…" at bounding box center [741, 531] width 932 height 277
click at [1316, 381] on div "Mācību tēma: Krievu valodas b1 - 11. klases 1.ieskaites mācību materiāls #10 📖 …" at bounding box center [741, 335] width 1482 height 670
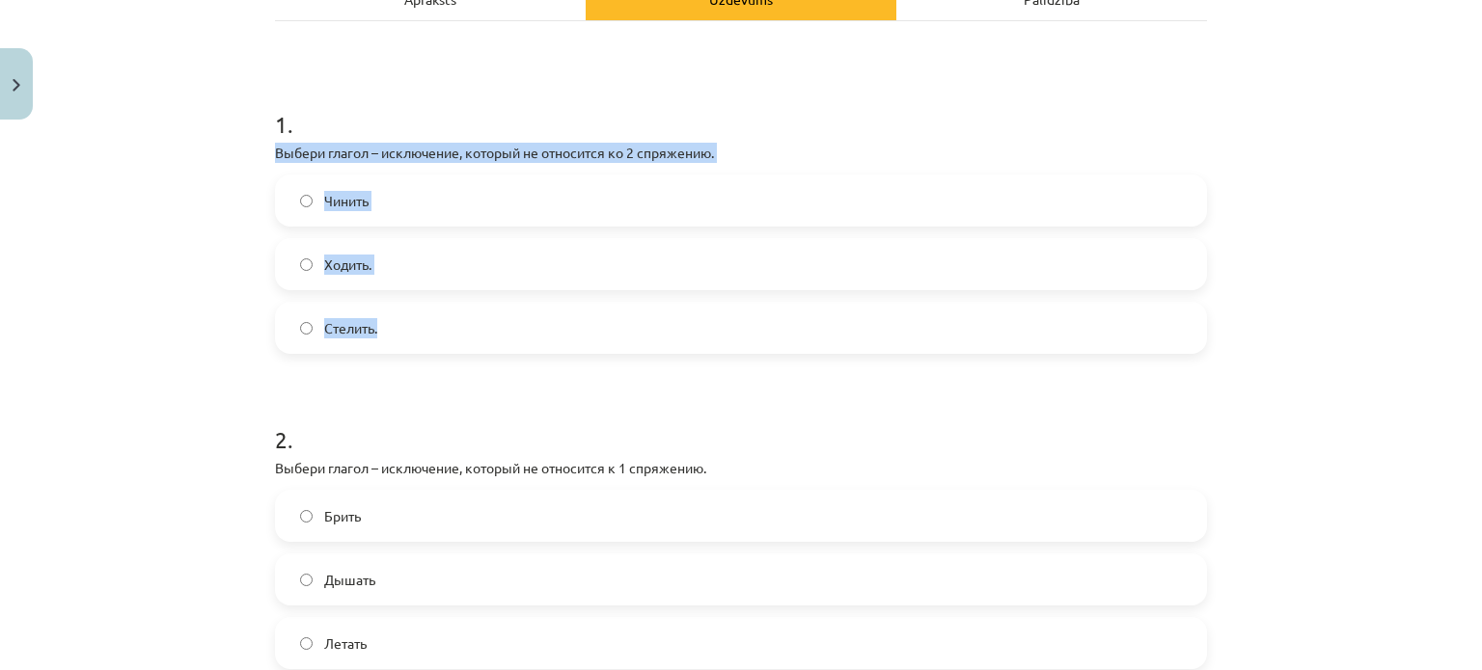
drag, startPoint x: 384, startPoint y: 335, endPoint x: 264, endPoint y: 151, distance: 218.9
click at [264, 151] on div "7 XP Saņemsi Grūts 569 pilda Apraksts Uzdevums Palīdzība 1 . Выбери глагол – ис…" at bounding box center [740, 649] width 955 height 1654
copy div "Выбери глагол – исключение, который не относится ко 2 спряжению. Чинить Ходить.…"
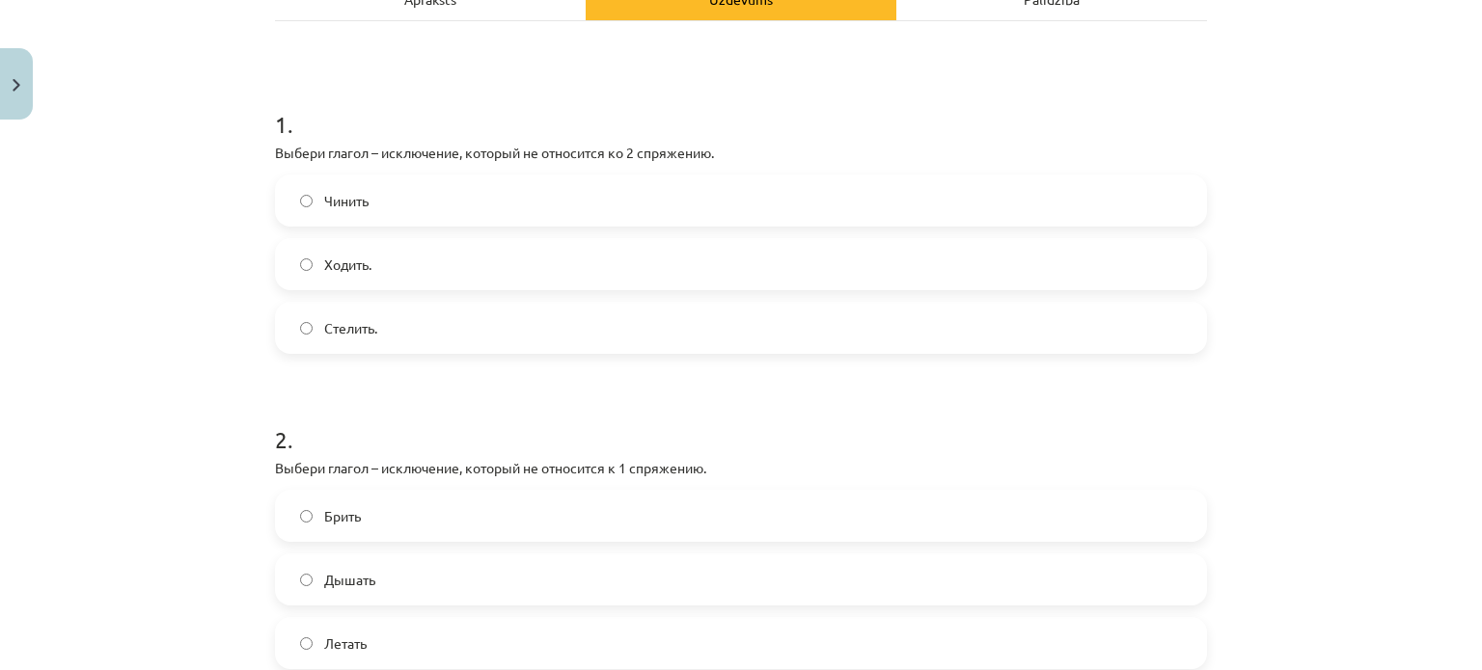
click at [1285, 366] on div "Mācību tēma: Krievu valodas b1 - 11. klases 1.ieskaites mācību materiāls #10 📖 …" at bounding box center [741, 335] width 1482 height 670
click at [459, 196] on label "Чинить" at bounding box center [741, 201] width 928 height 48
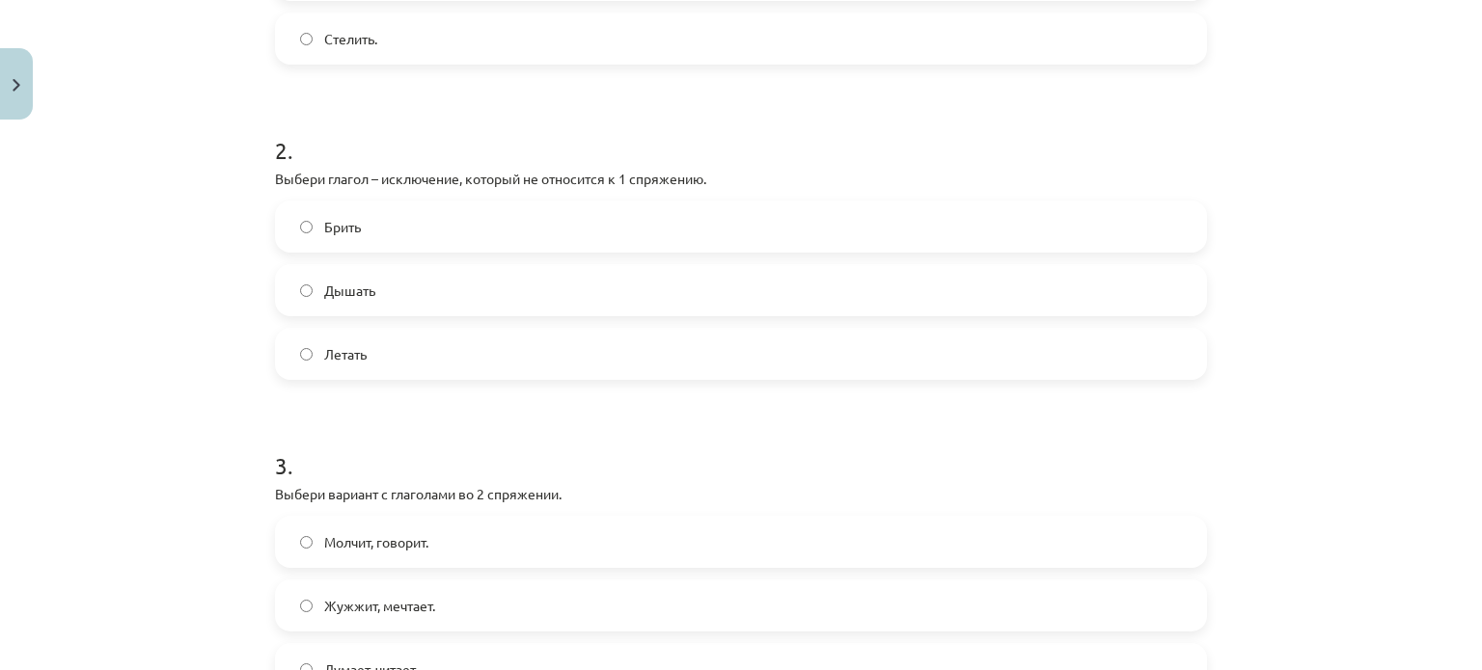
scroll to position [597, 0]
click at [401, 297] on label "Дышать" at bounding box center [741, 289] width 928 height 48
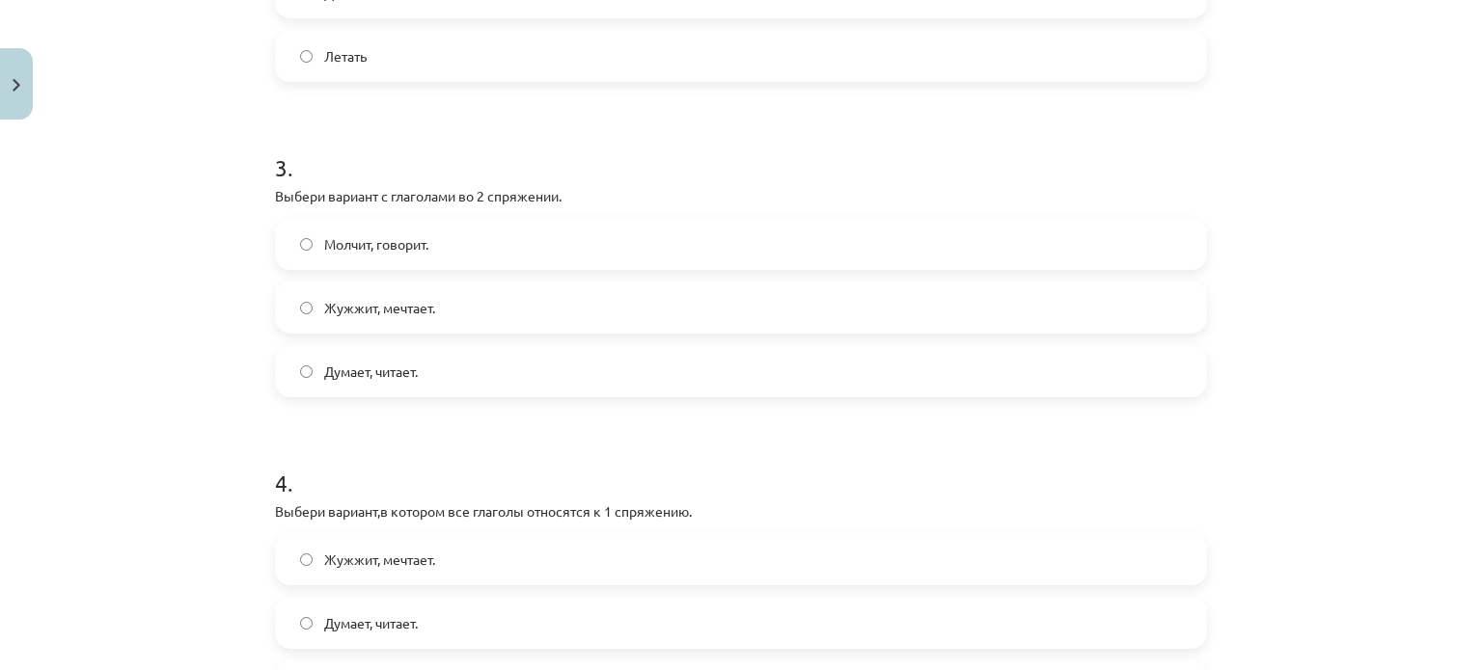
scroll to position [898, 0]
click at [439, 244] on label "Молчит, говорит." at bounding box center [741, 240] width 928 height 48
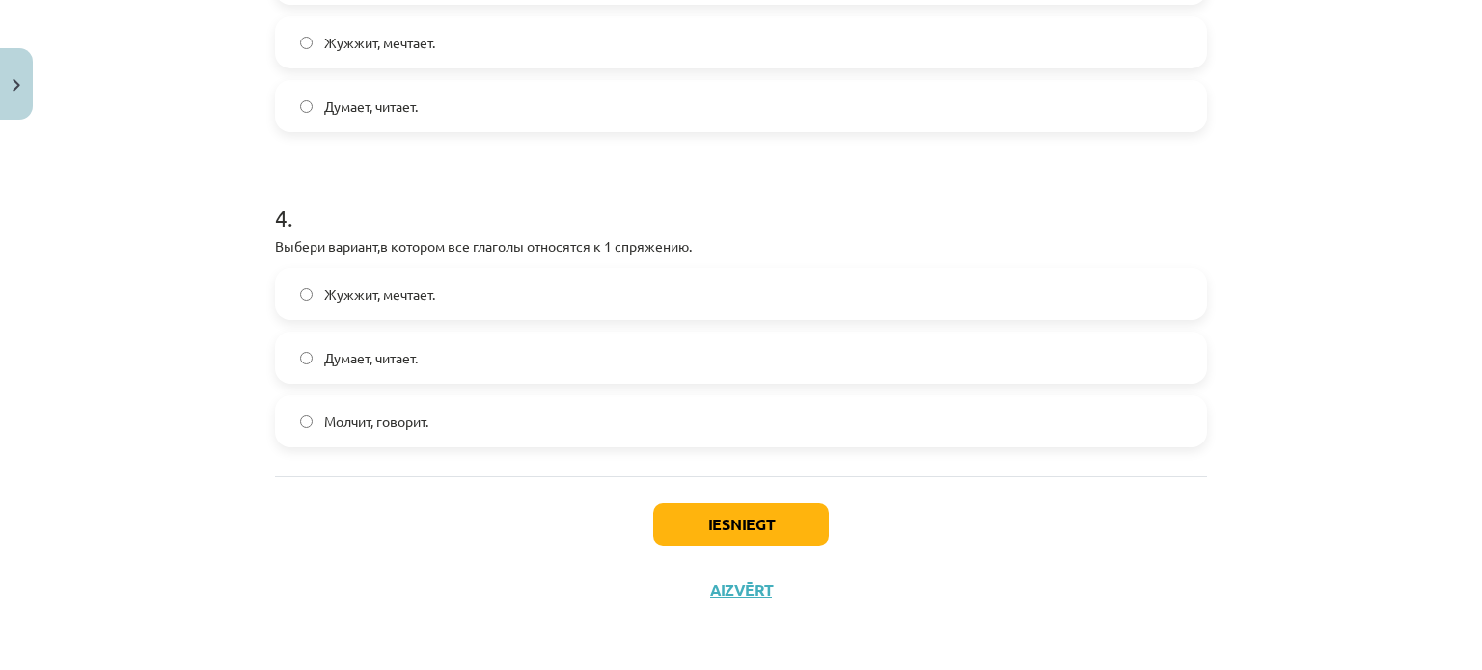
click at [471, 300] on label "Жужжит, мечтает." at bounding box center [741, 294] width 928 height 48
click at [741, 533] on button "Iesniegt" at bounding box center [741, 525] width 176 height 42
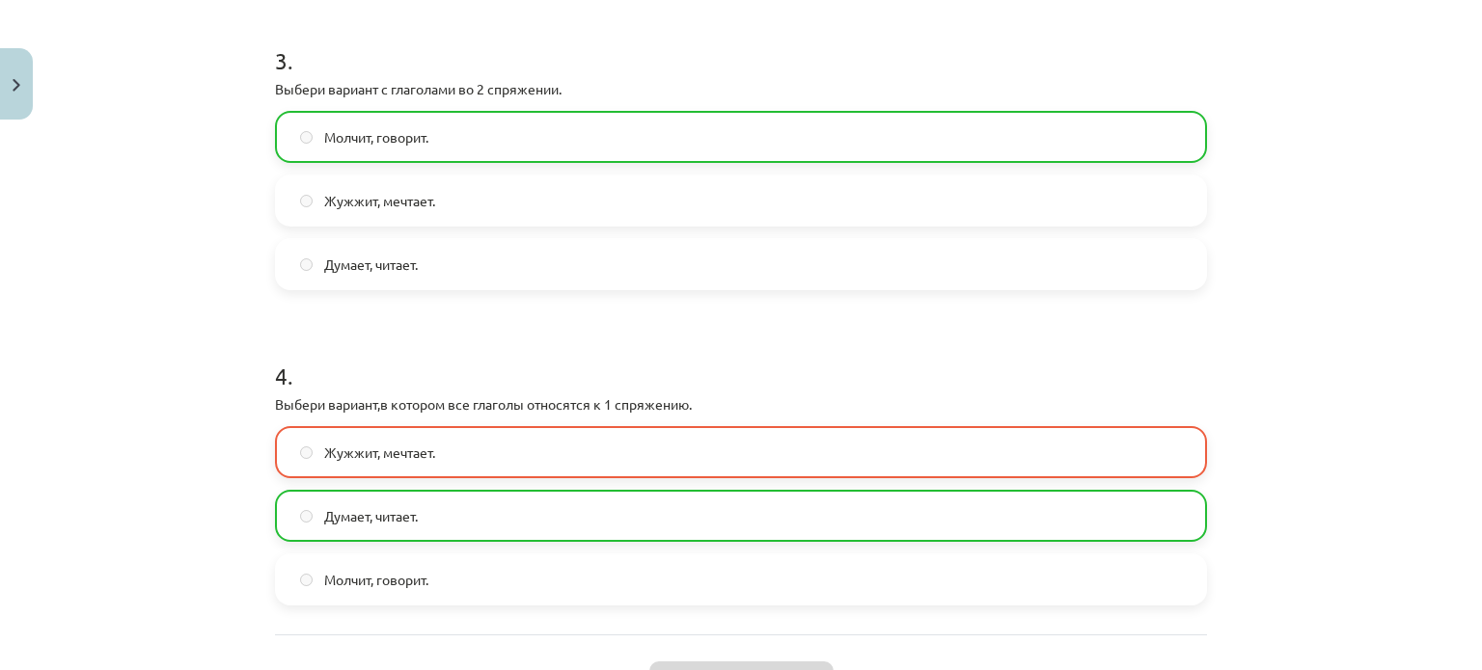
scroll to position [1220, 0]
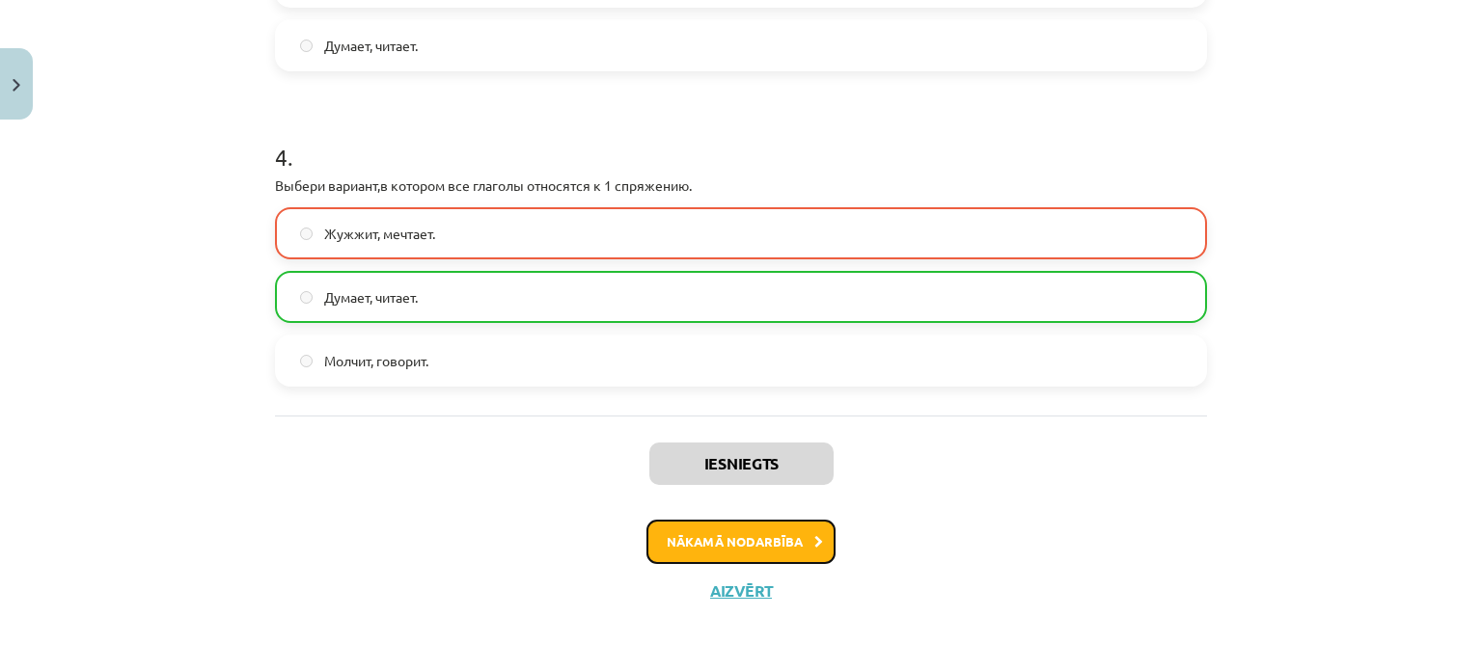
click at [743, 548] on button "Nākamā nodarbība" at bounding box center [740, 542] width 189 height 44
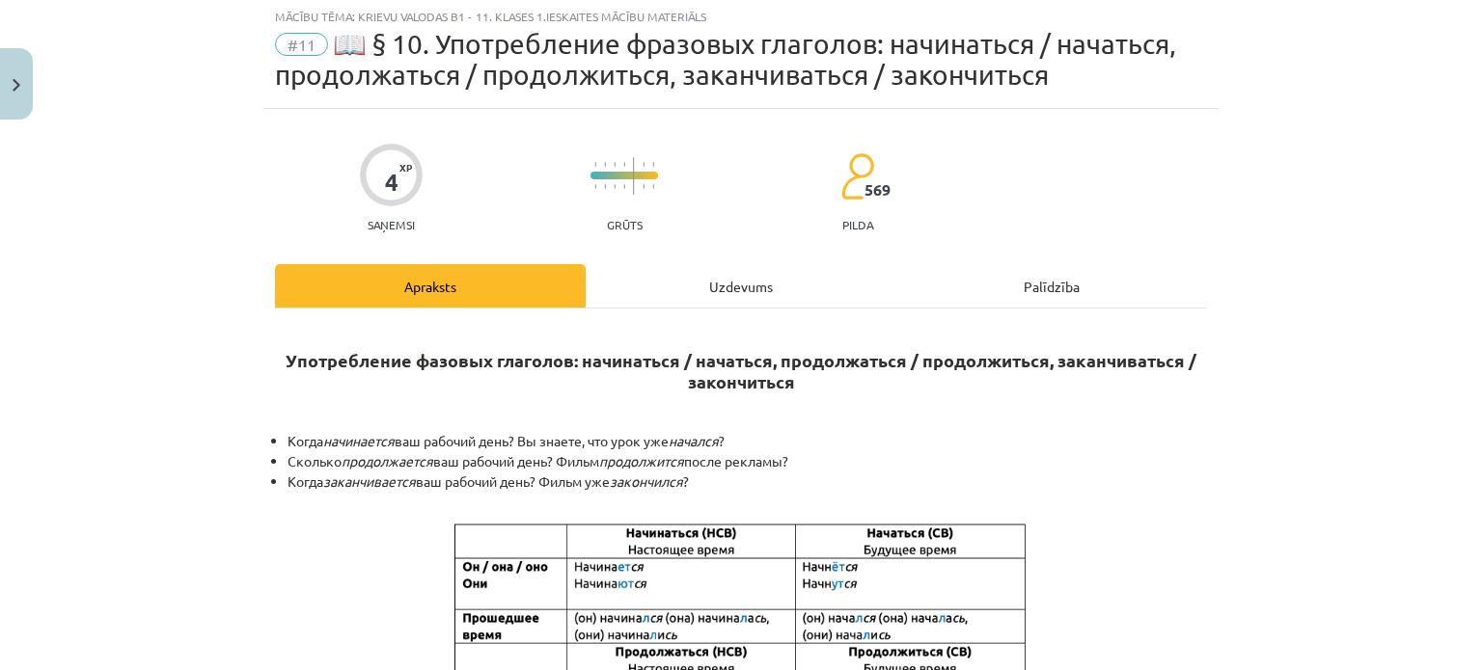
scroll to position [48, 0]
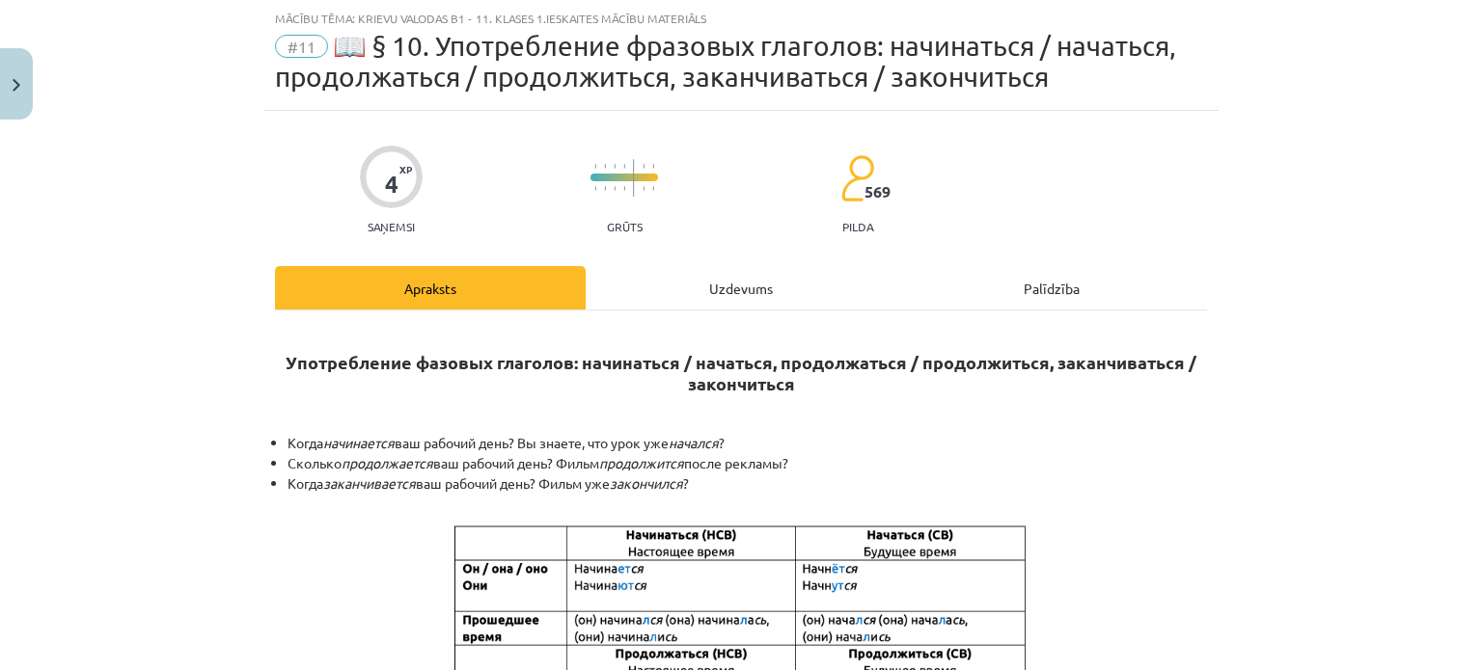
click at [716, 266] on div "Uzdevums" at bounding box center [741, 287] width 311 height 43
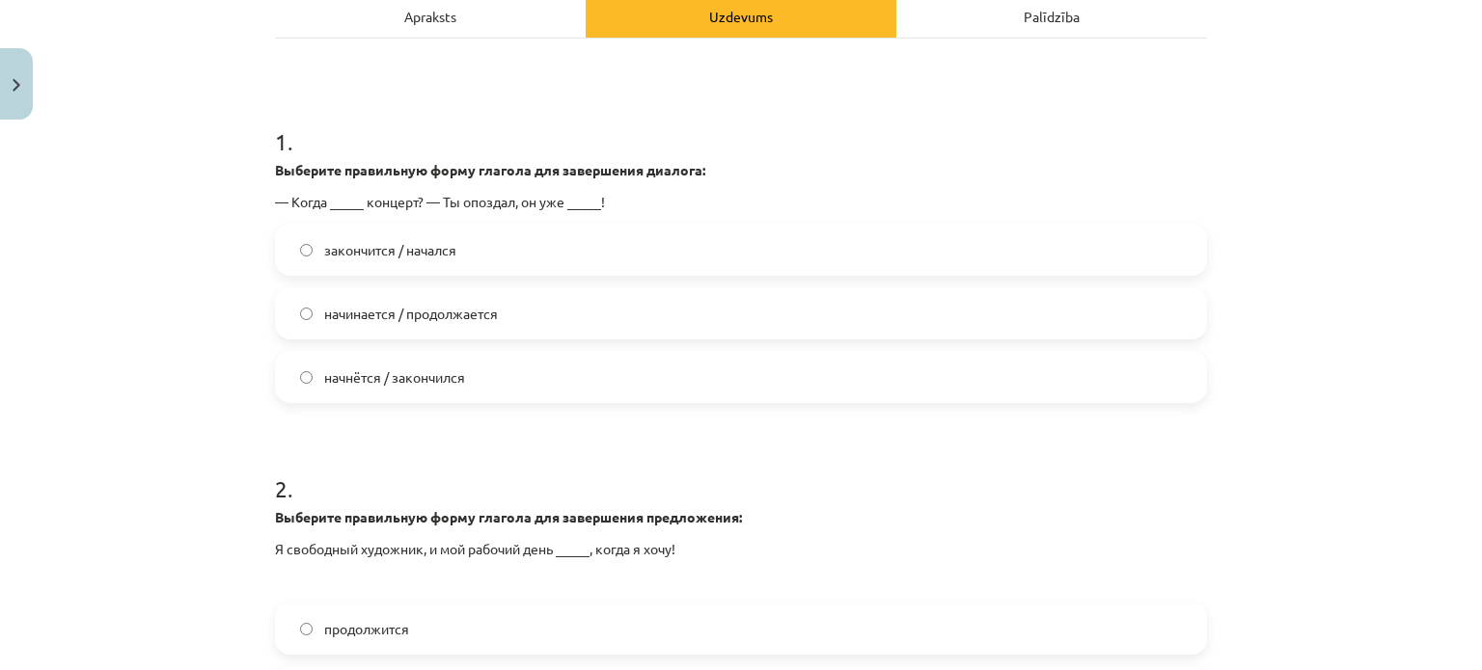
scroll to position [321, 0]
drag, startPoint x: 496, startPoint y: 353, endPoint x: 435, endPoint y: 324, distance: 67.3
click at [435, 324] on div "закончится / начался начинается / продолжается начнётся / закончился" at bounding box center [741, 312] width 932 height 179
click at [708, 168] on p "Выберите правильную форму глагола для завершения диалога:" at bounding box center [741, 169] width 932 height 20
click at [447, 319] on span "начинается / продолжается" at bounding box center [411, 313] width 174 height 20
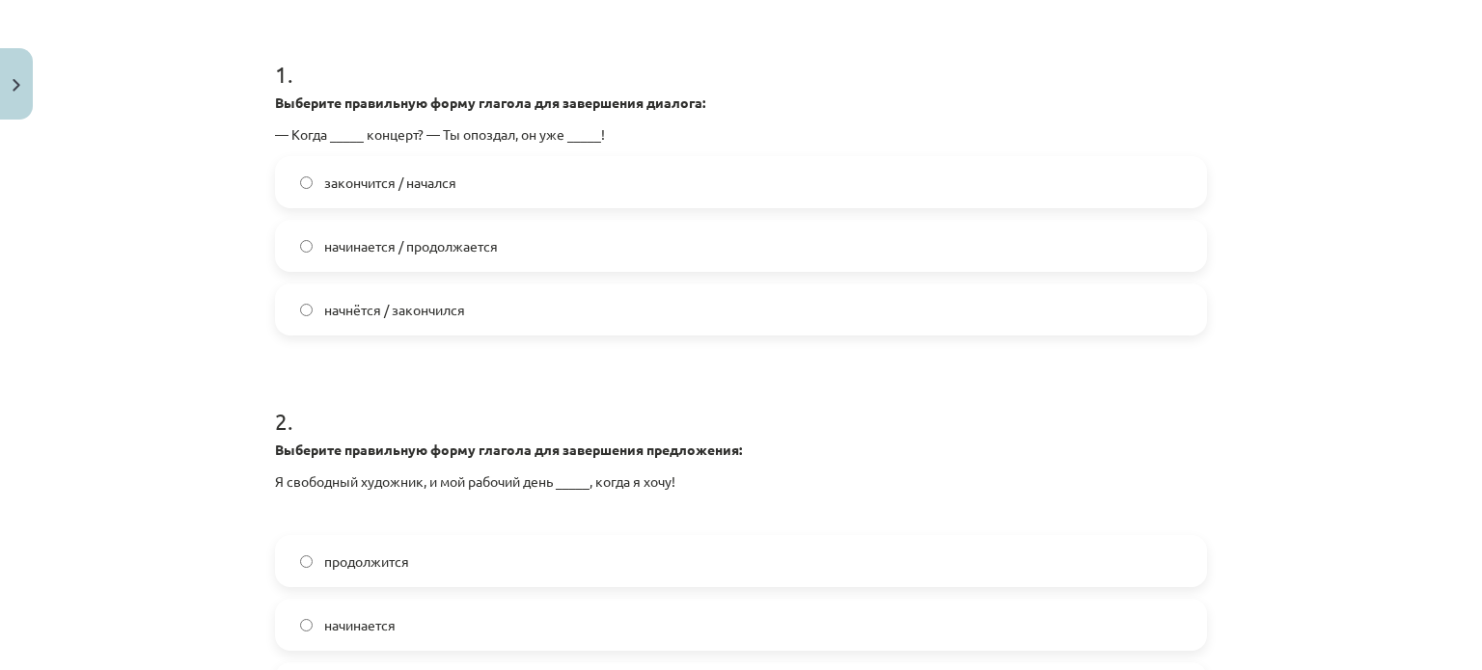
scroll to position [390, 0]
click at [475, 319] on label "начнётся / закончился" at bounding box center [741, 308] width 928 height 48
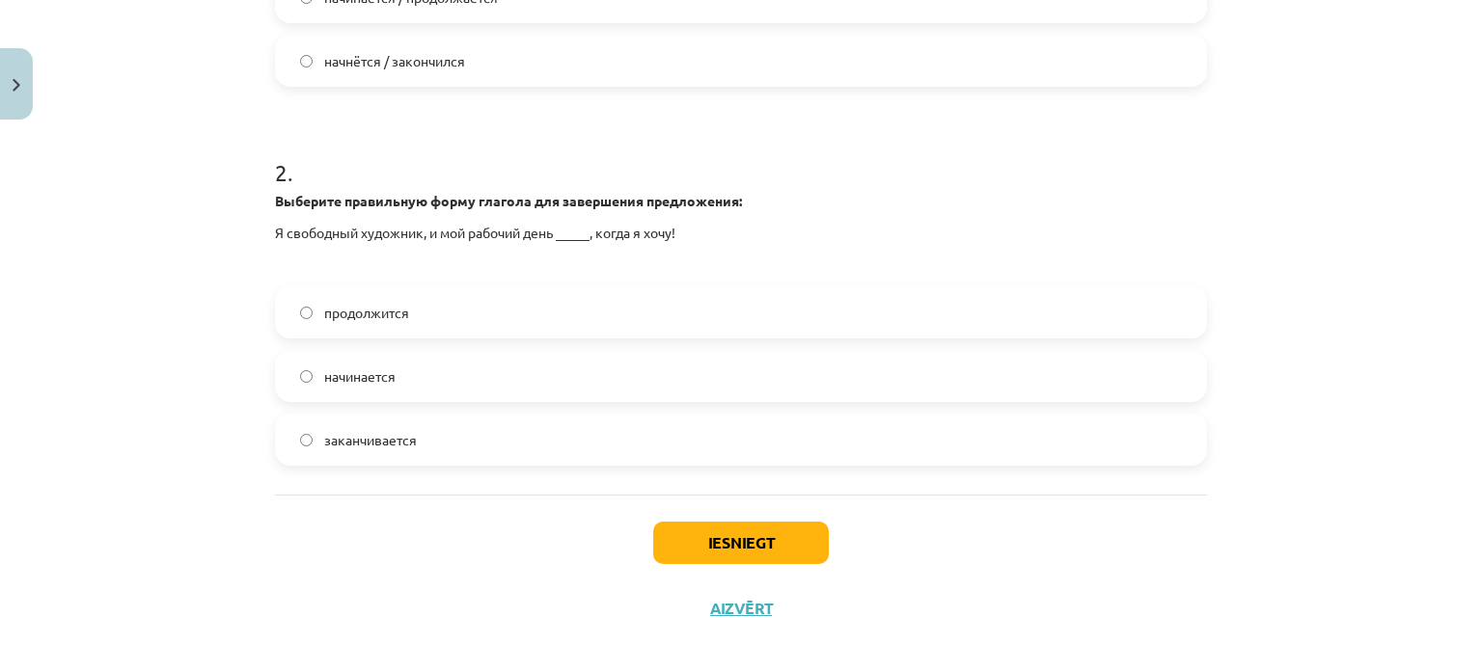
scroll to position [638, 0]
click at [401, 373] on label "начинается" at bounding box center [741, 375] width 928 height 48
click at [742, 531] on button "Iesniegt" at bounding box center [741, 542] width 176 height 42
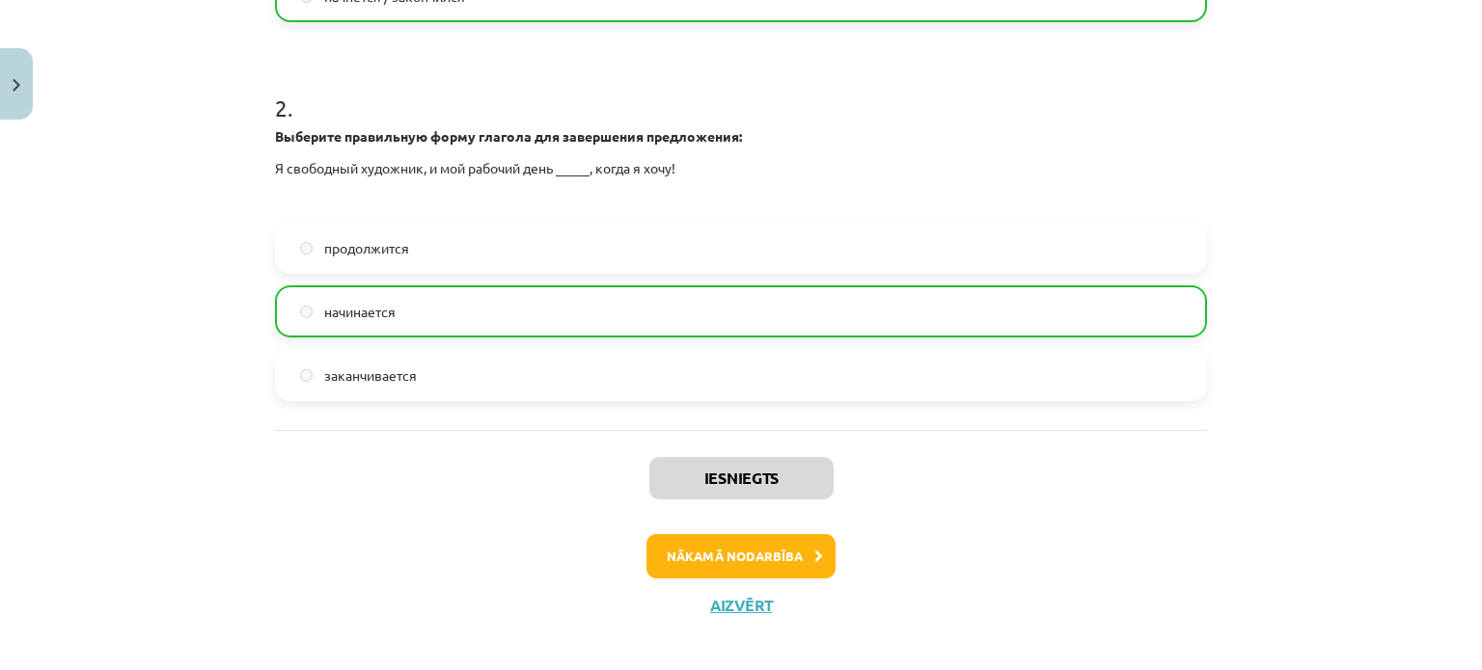
scroll to position [716, 0]
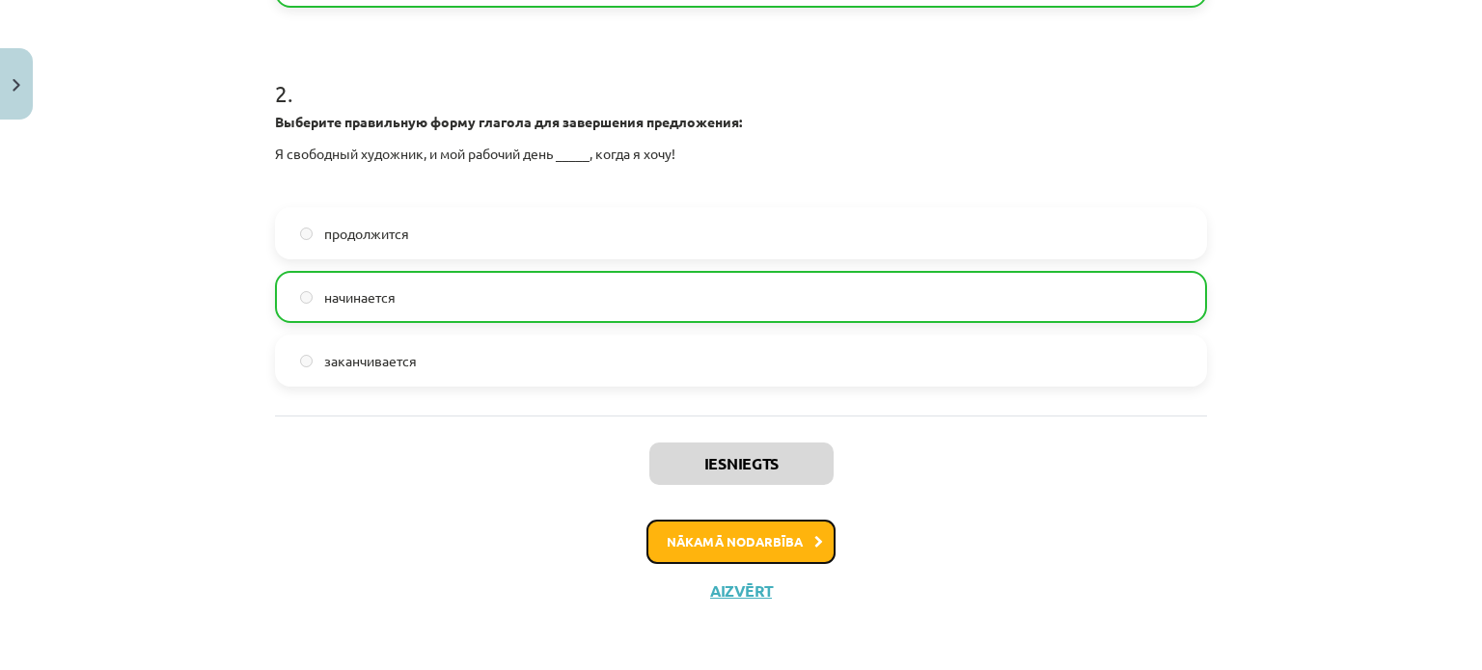
click at [736, 538] on button "Nākamā nodarbība" at bounding box center [740, 542] width 189 height 44
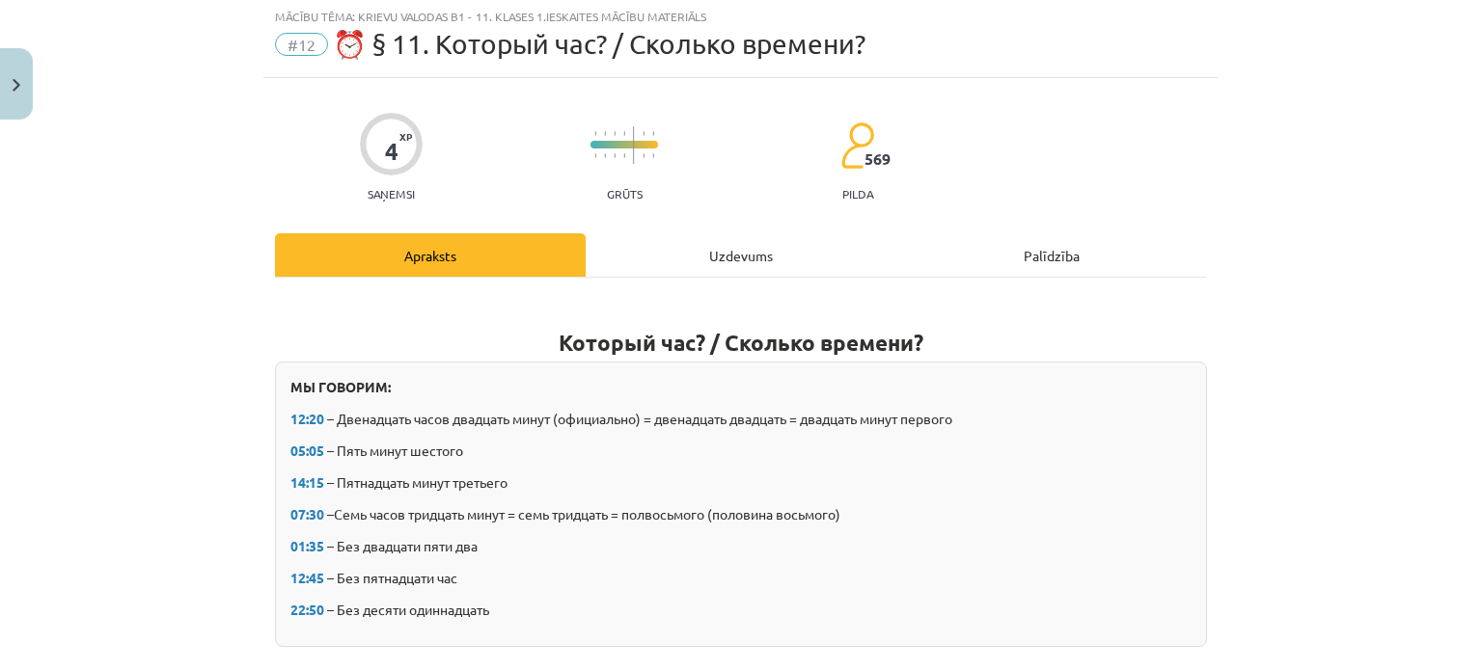
scroll to position [48, 0]
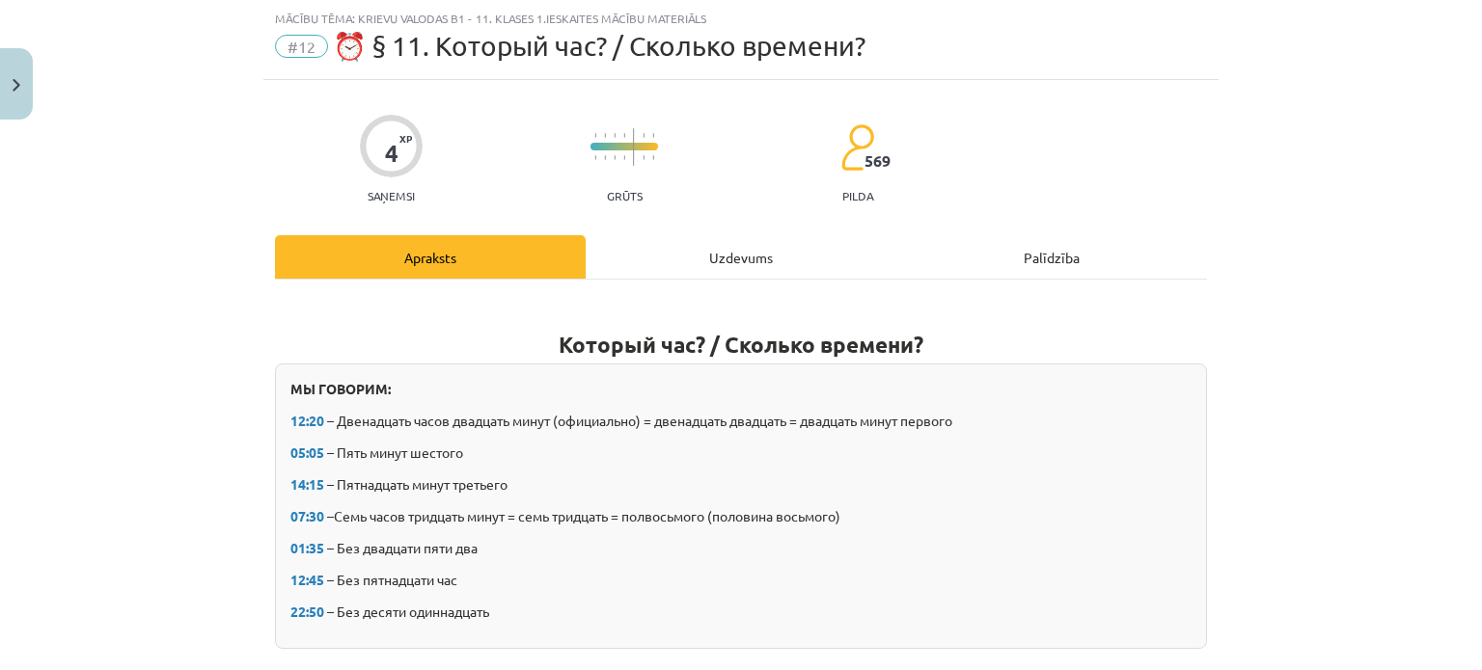
click at [745, 258] on div "Uzdevums" at bounding box center [741, 256] width 311 height 43
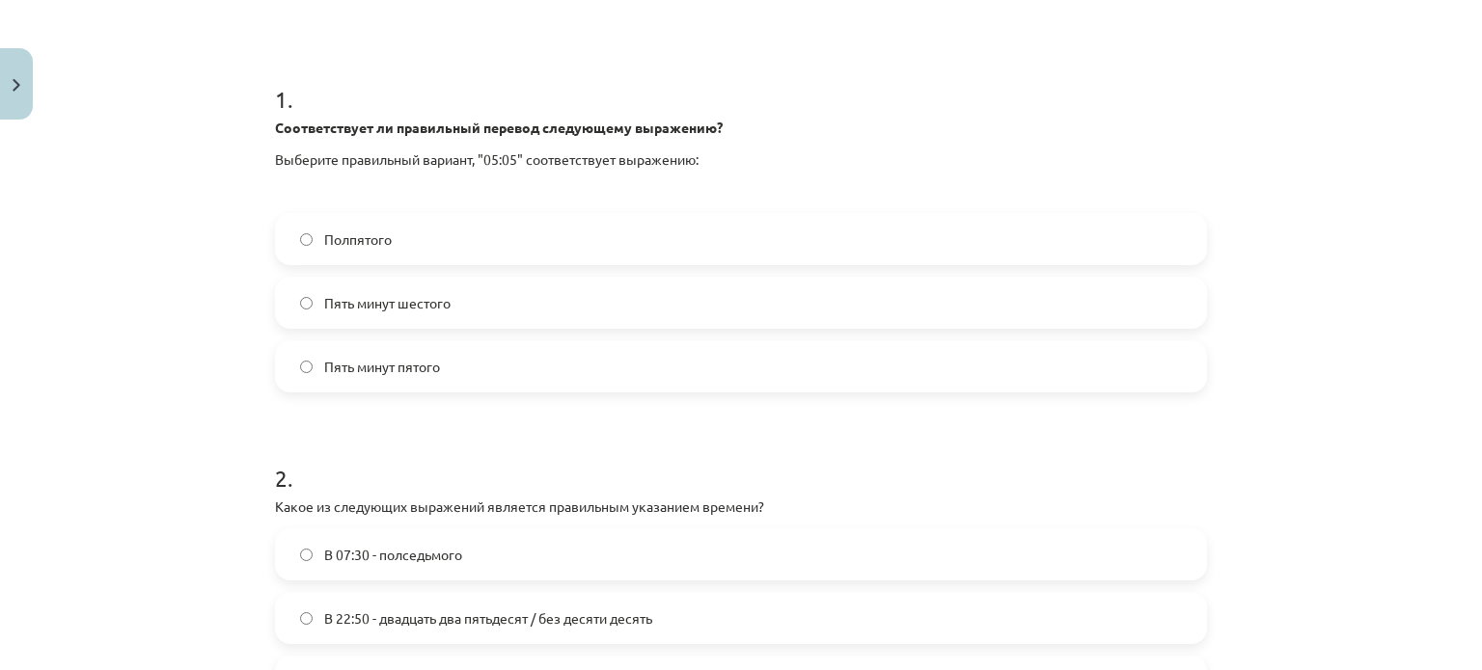
scroll to position [333, 0]
click at [475, 301] on label "Пять минут шестого" at bounding box center [741, 302] width 928 height 48
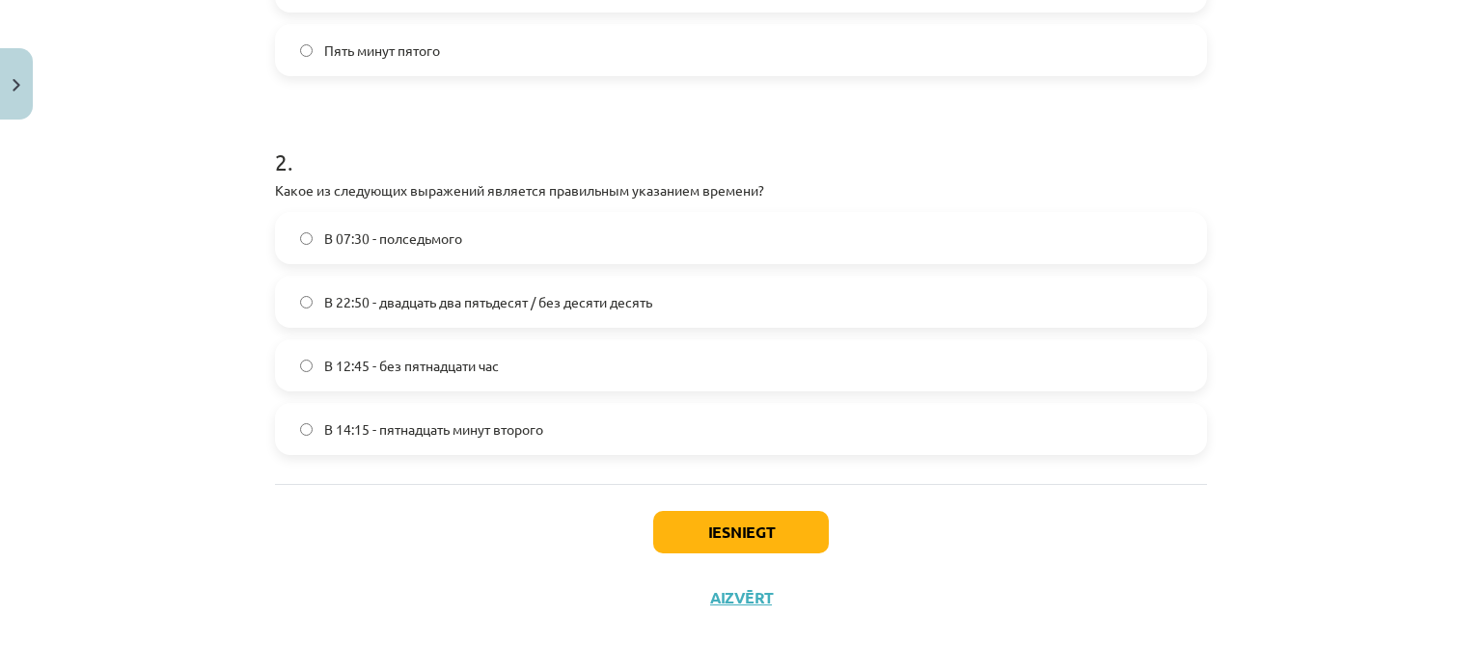
scroll to position [649, 0]
click at [502, 368] on label "В 12:45 - без пятнадцати час" at bounding box center [741, 365] width 928 height 48
click at [785, 524] on button "Iesniegt" at bounding box center [741, 531] width 176 height 42
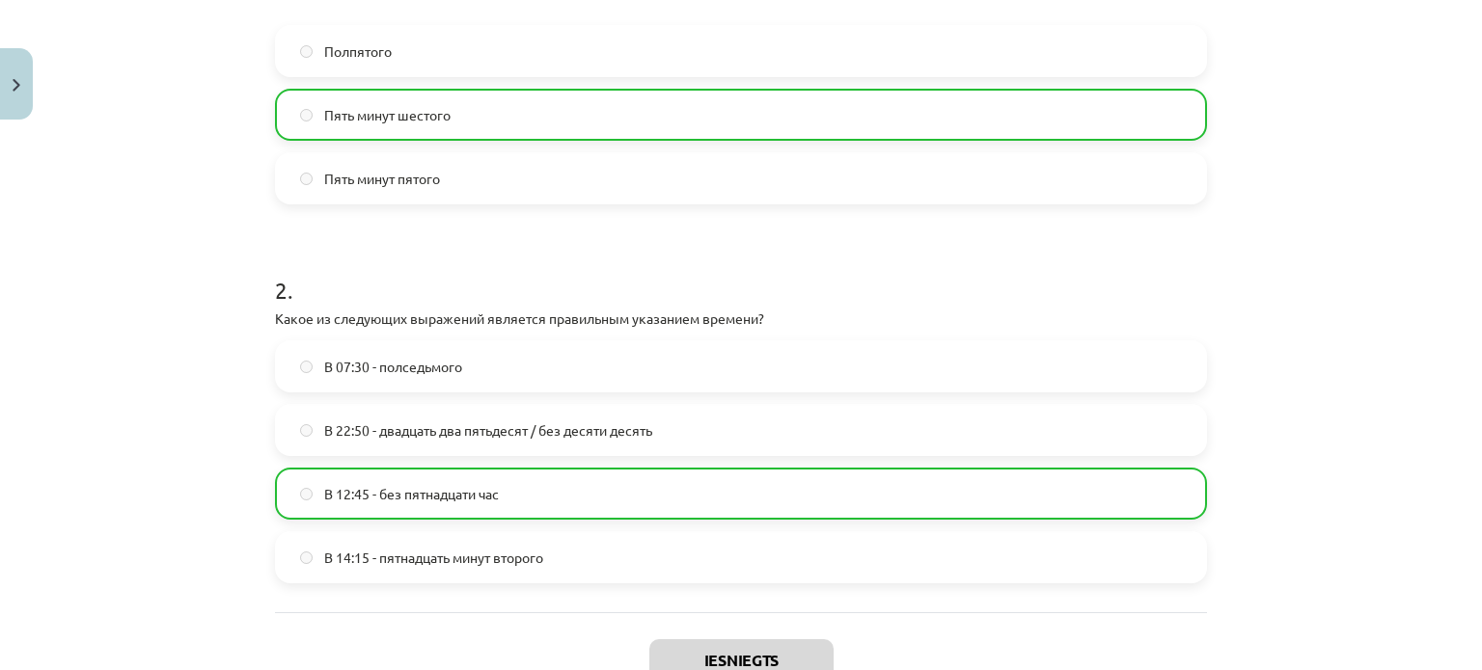
scroll to position [717, 0]
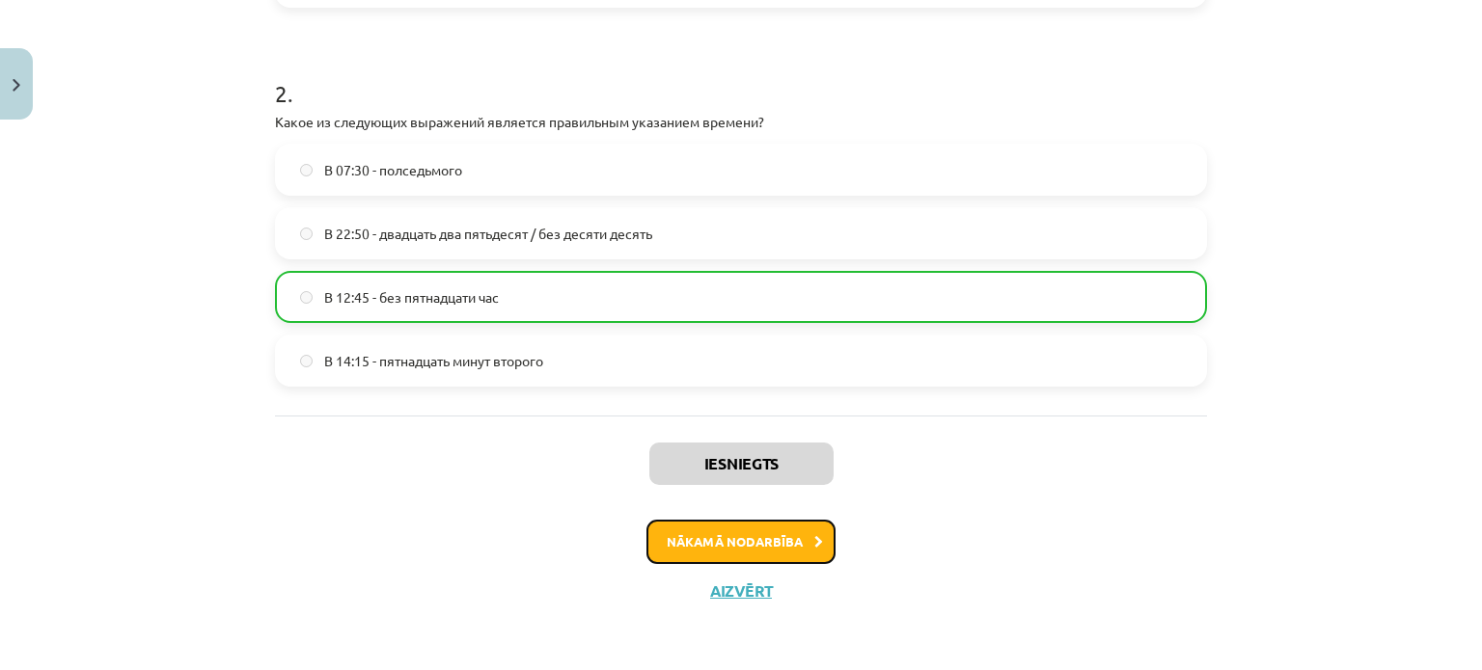
click at [714, 548] on button "Nākamā nodarbība" at bounding box center [740, 542] width 189 height 44
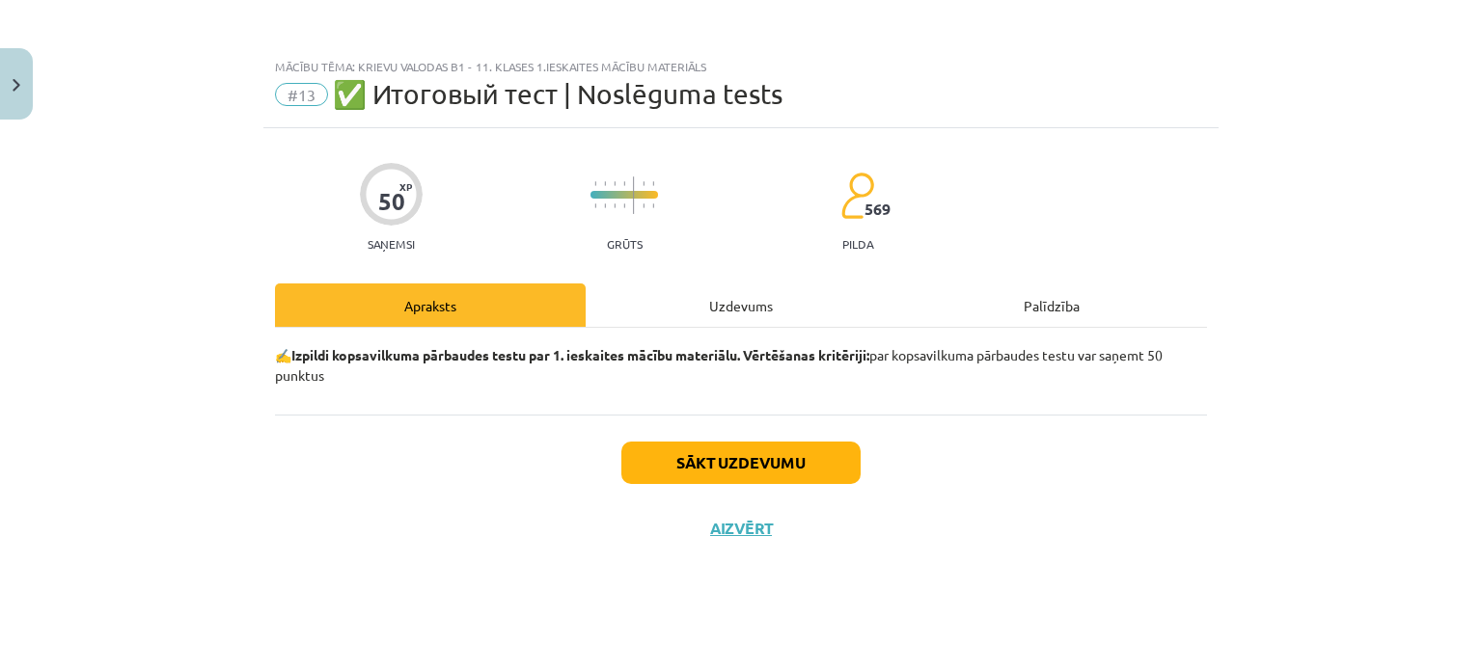
scroll to position [0, 0]
click at [722, 454] on button "Sākt uzdevumu" at bounding box center [740, 463] width 239 height 42
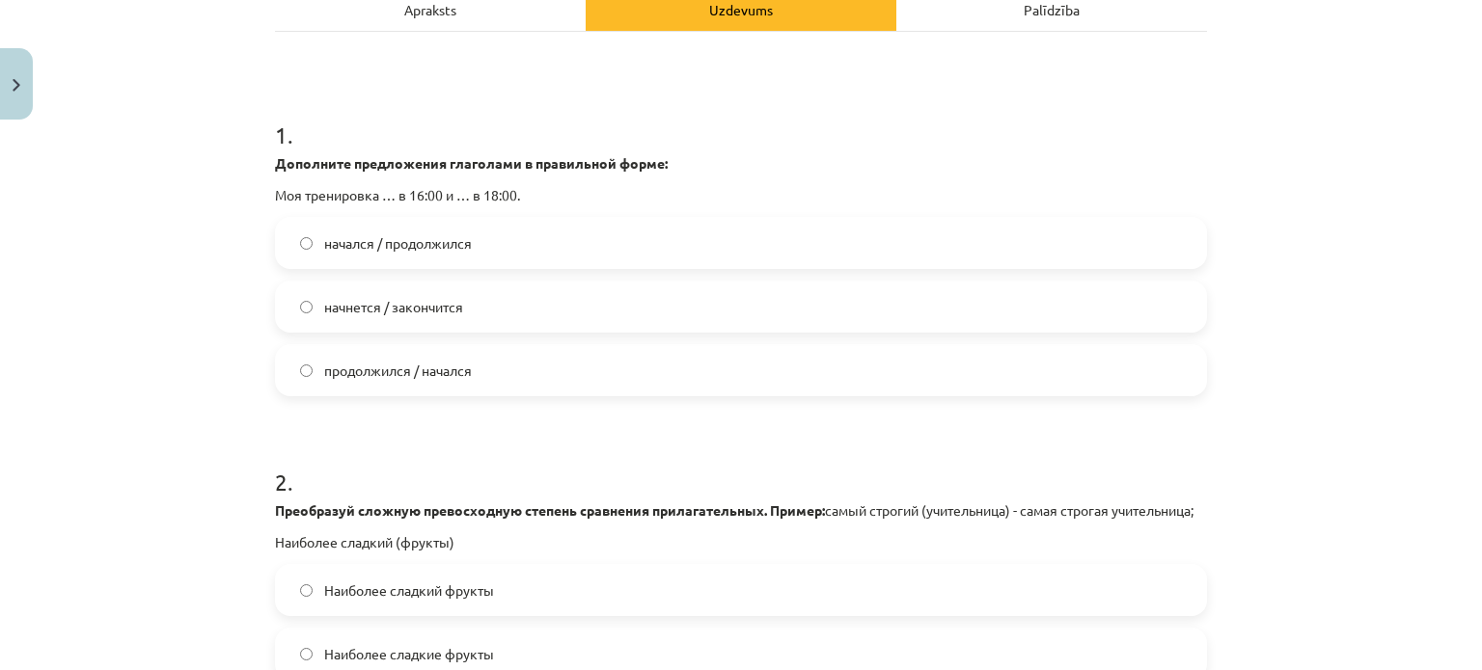
scroll to position [297, 0]
click at [405, 324] on label "начнется / закончится" at bounding box center [741, 306] width 928 height 48
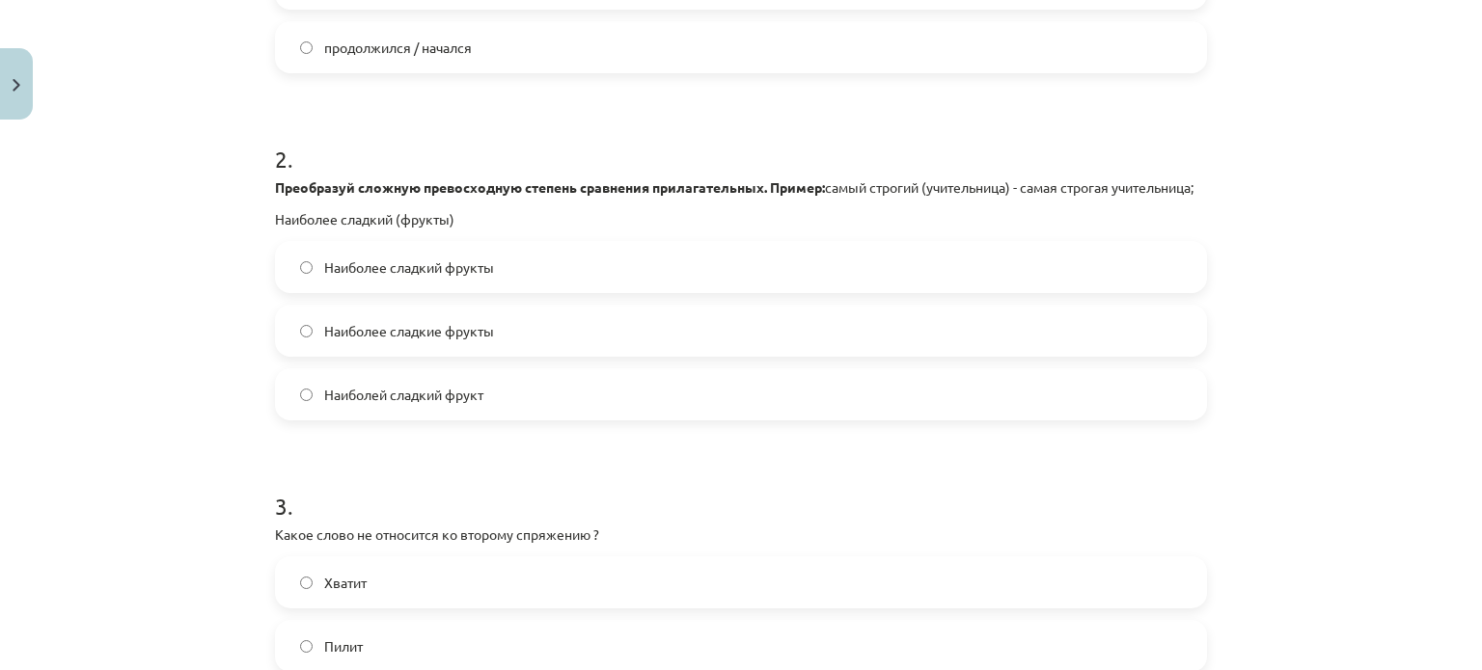
scroll to position [621, 0]
click at [439, 417] on label "Наиболей сладкий фрукт" at bounding box center [741, 392] width 928 height 48
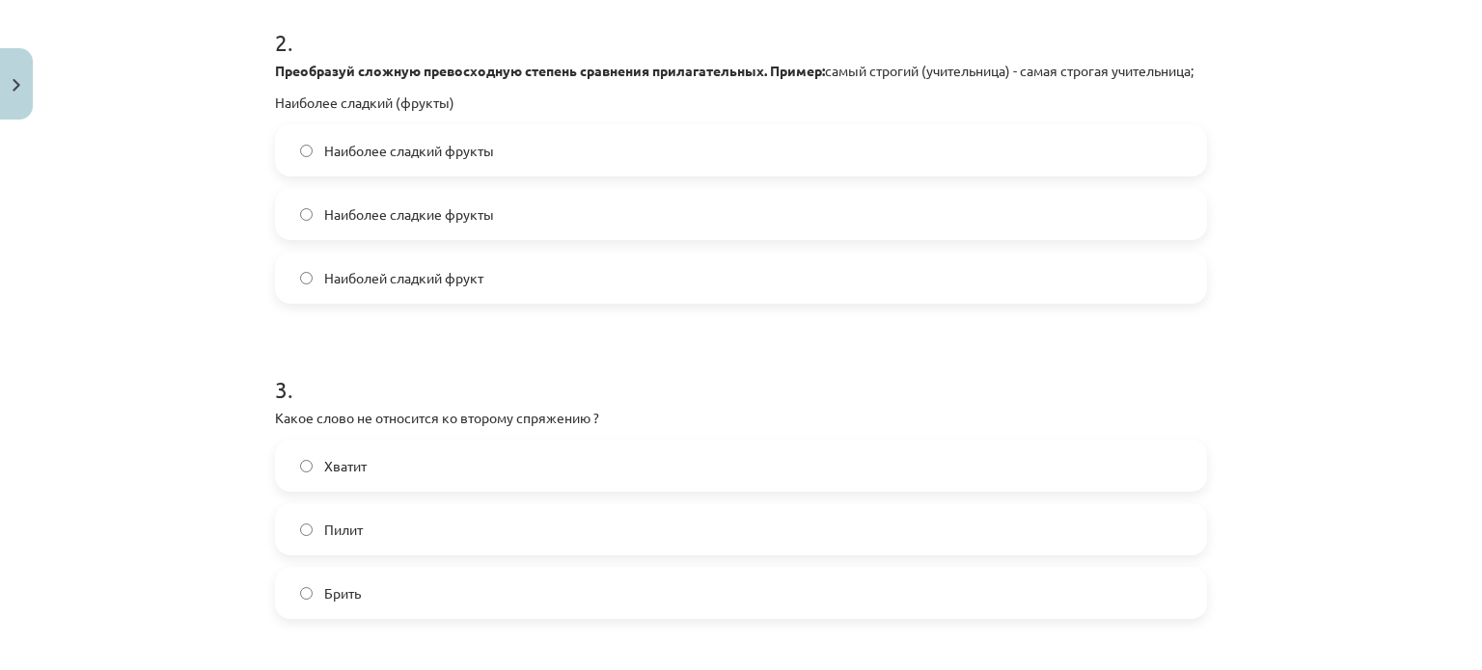
scroll to position [744, 0]
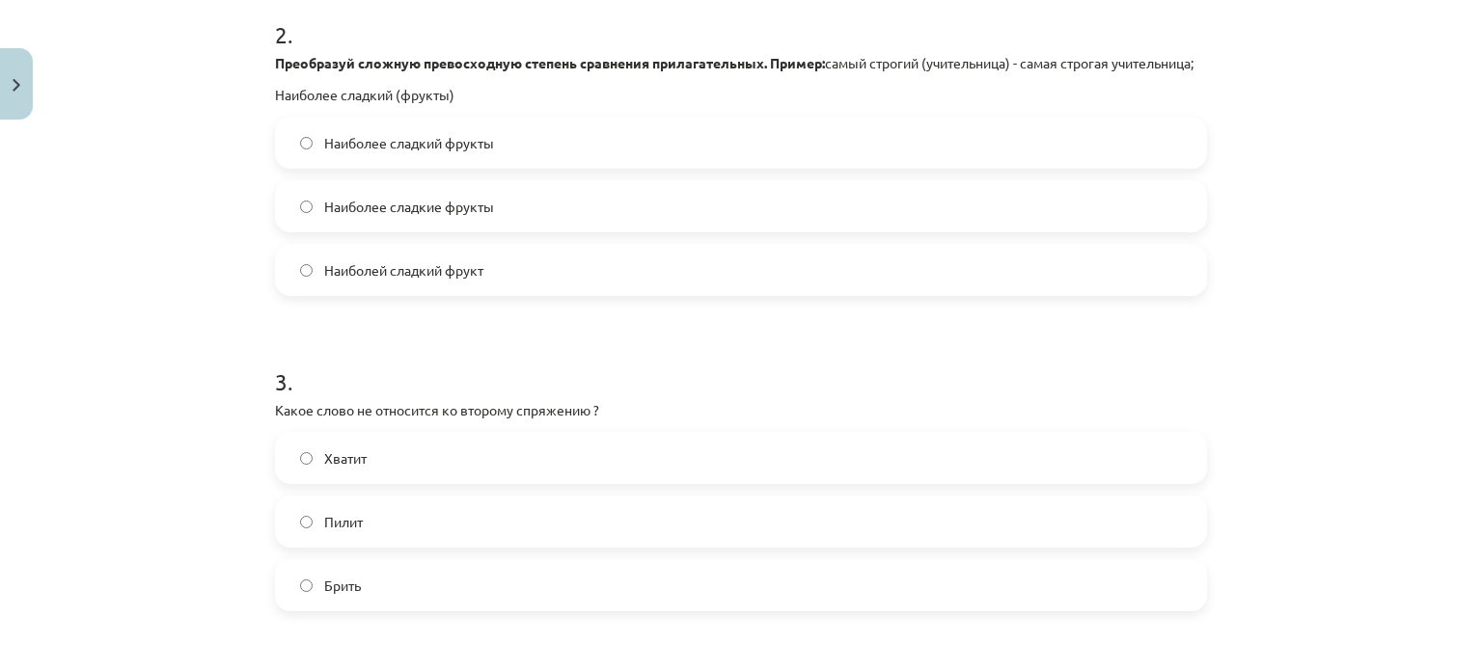
click at [467, 153] on span "Наиболее сладкий фрукты" at bounding box center [409, 143] width 170 height 20
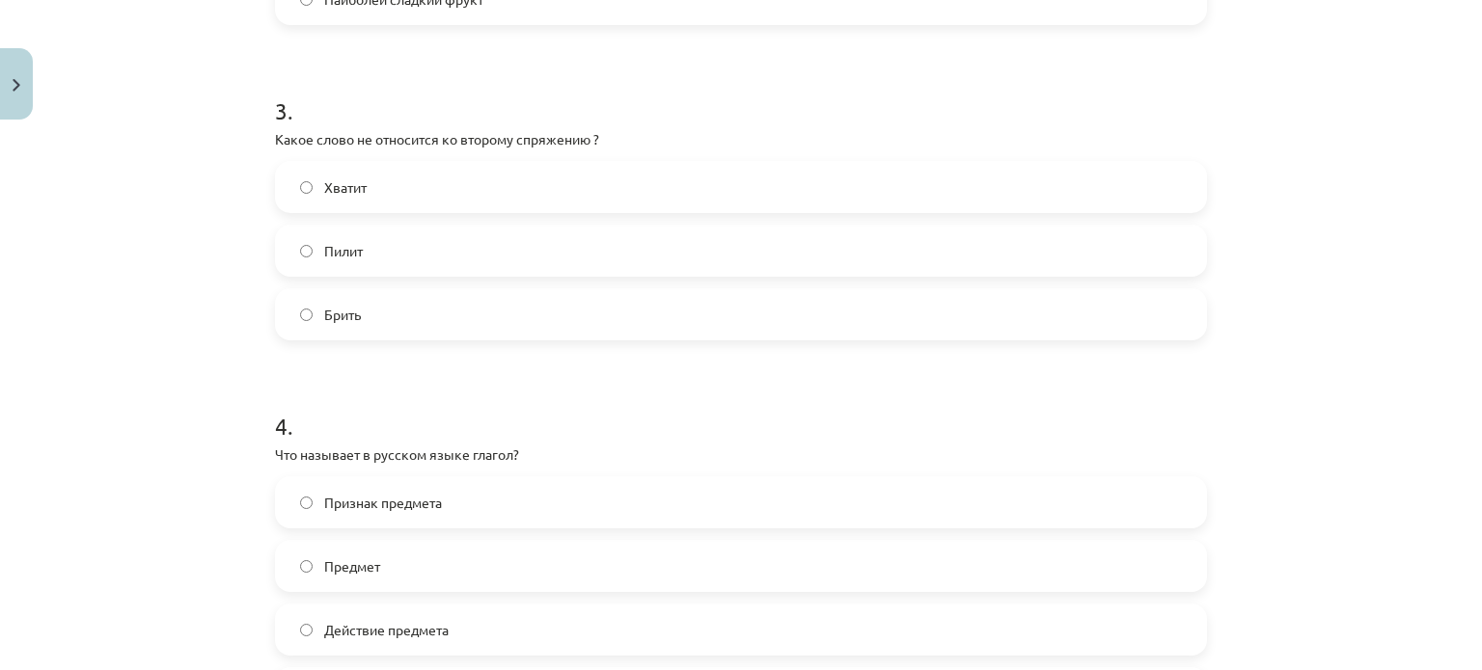
scroll to position [1017, 0]
click at [368, 330] on label "Брить" at bounding box center [741, 312] width 928 height 48
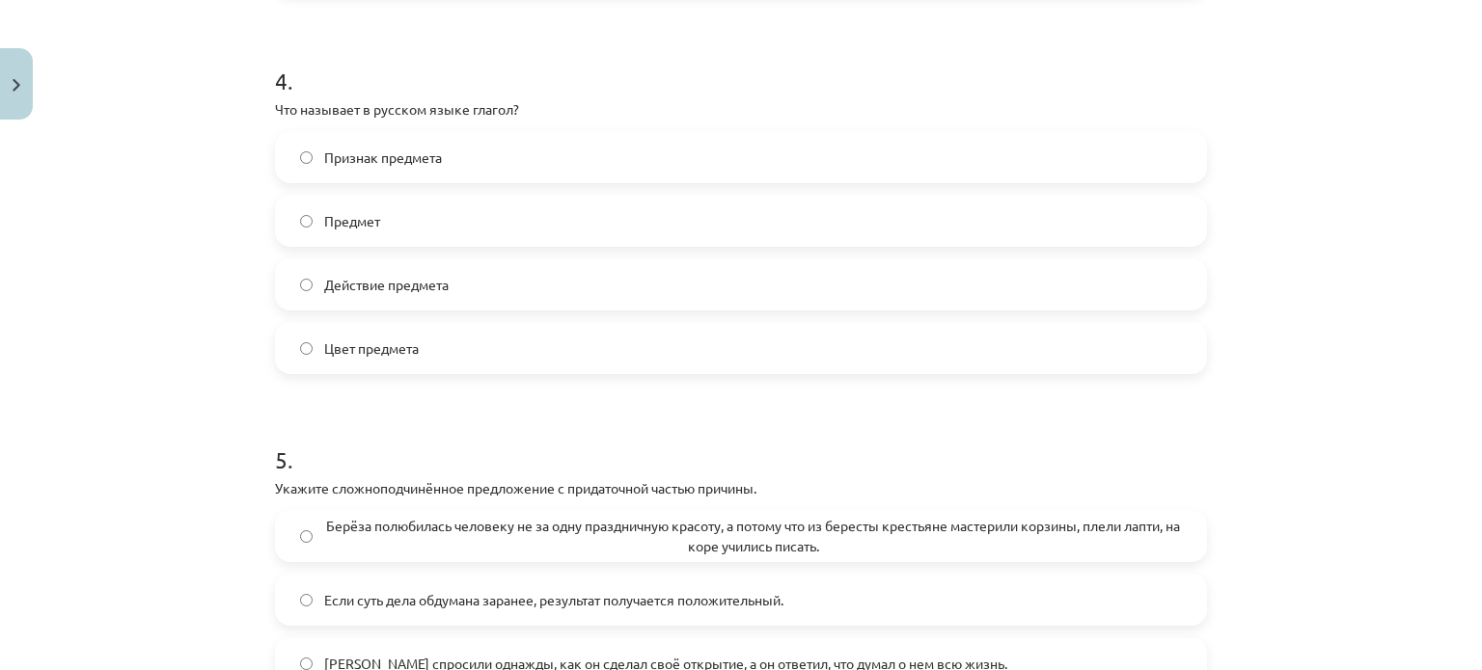
scroll to position [1362, 0]
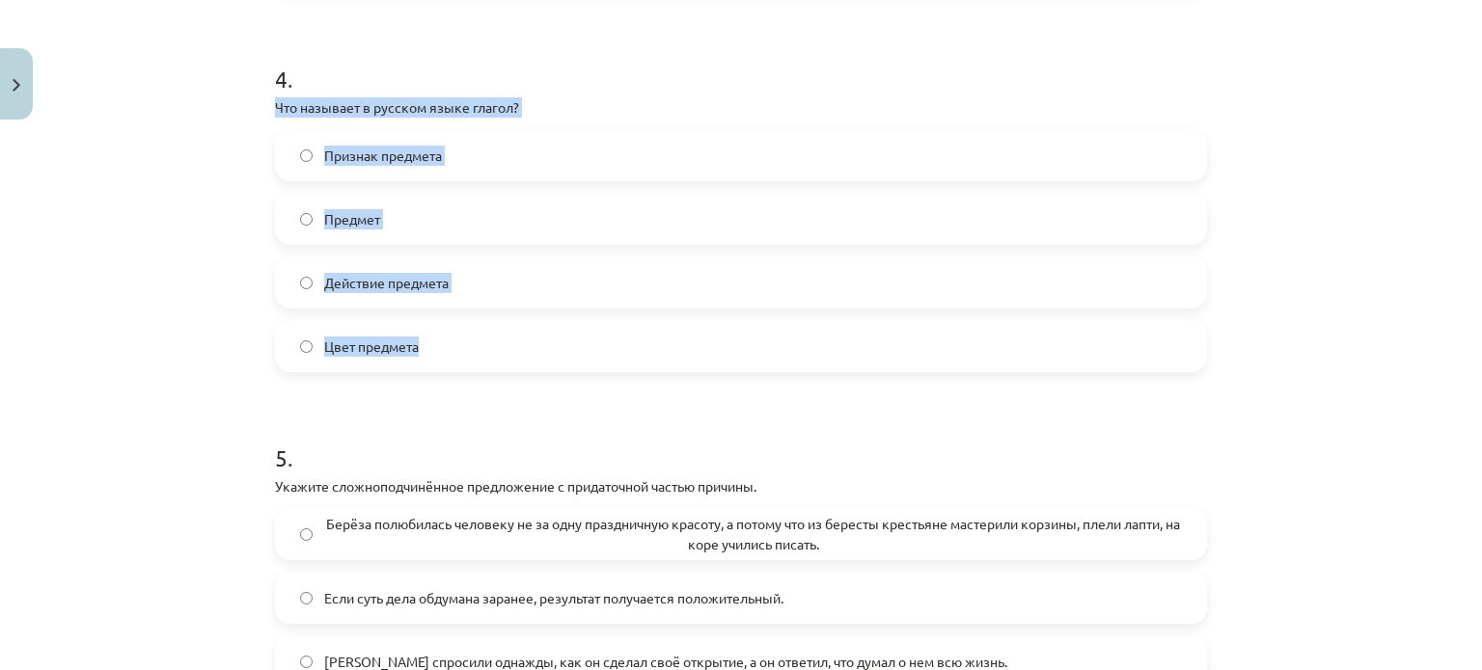
drag, startPoint x: 421, startPoint y: 368, endPoint x: 265, endPoint y: 125, distance: 288.5
copy div "Что называет в русском языке глагол? Признак предмета Предмет Действие предмета…"
click at [1235, 352] on div "Mācību tēma: Krievu valodas b1 - 11. klases 1.ieskaites mācību materiāls #13 ✅ …" at bounding box center [741, 335] width 1482 height 670
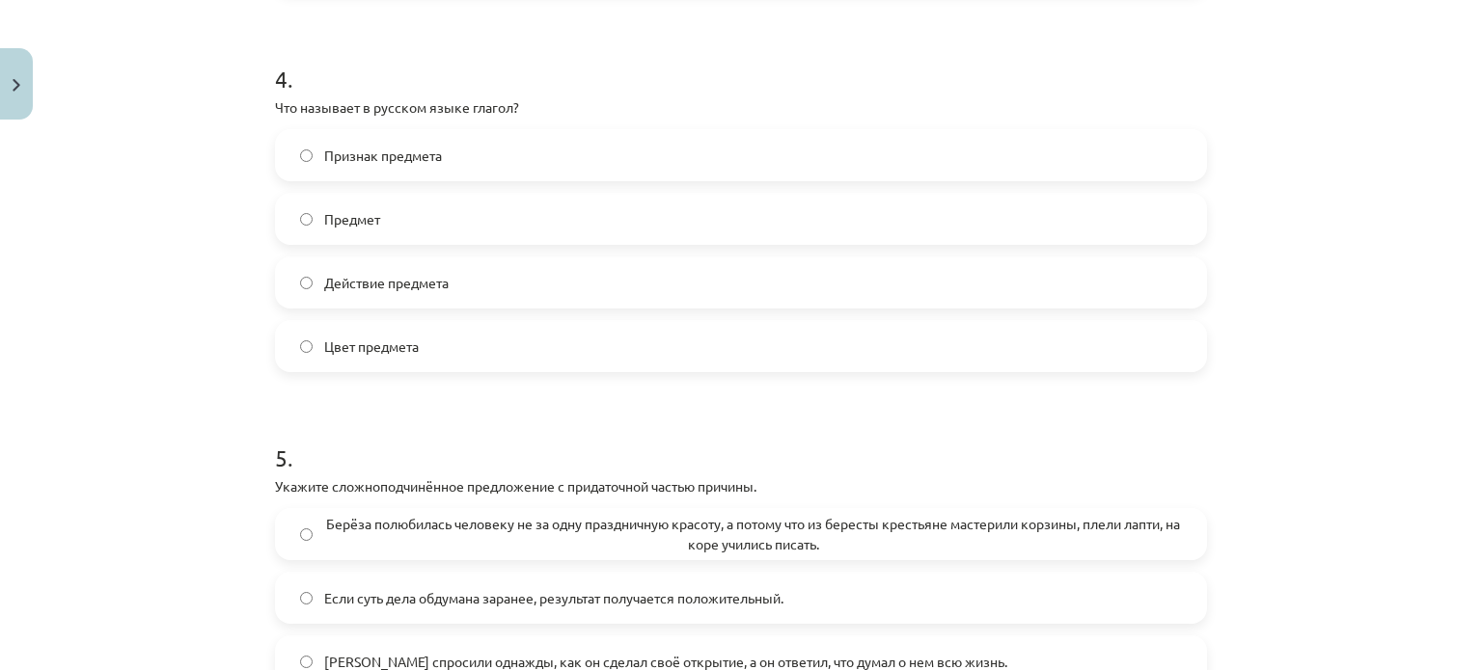
click at [652, 296] on label "Действие предмета" at bounding box center [741, 283] width 928 height 48
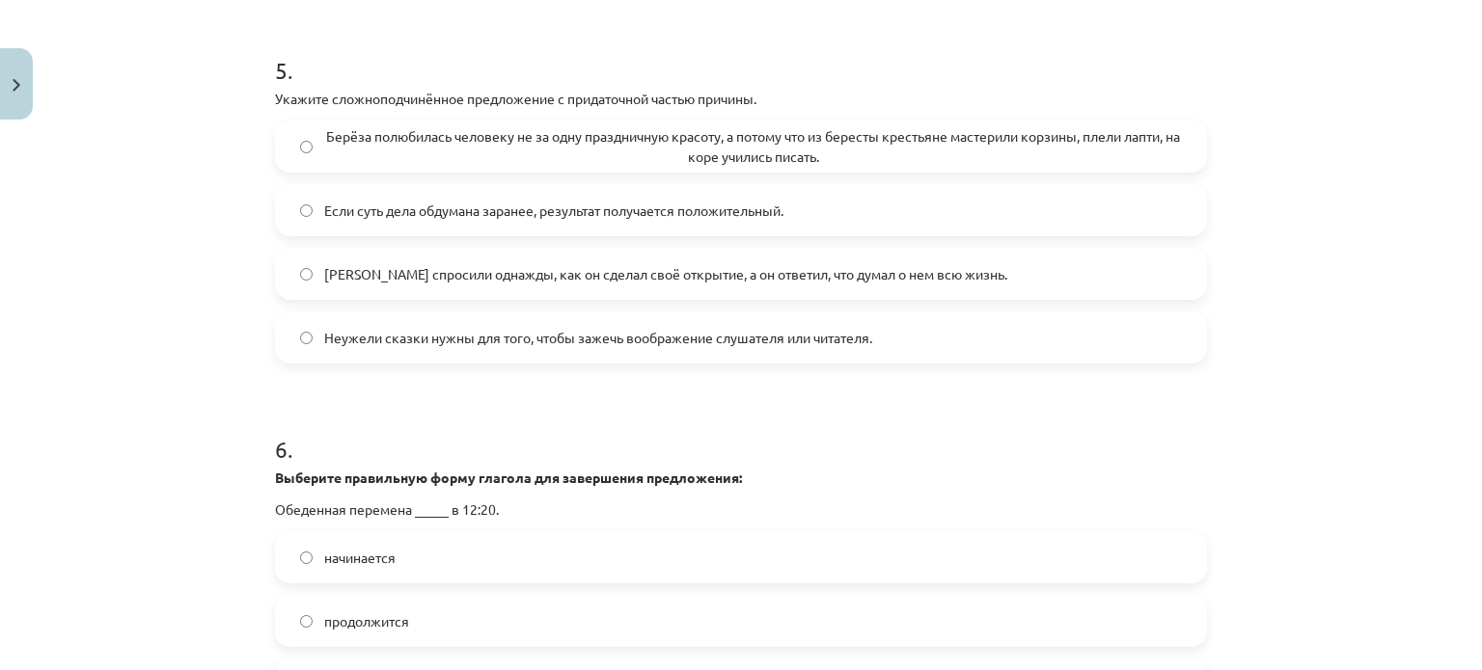
scroll to position [1775, 0]
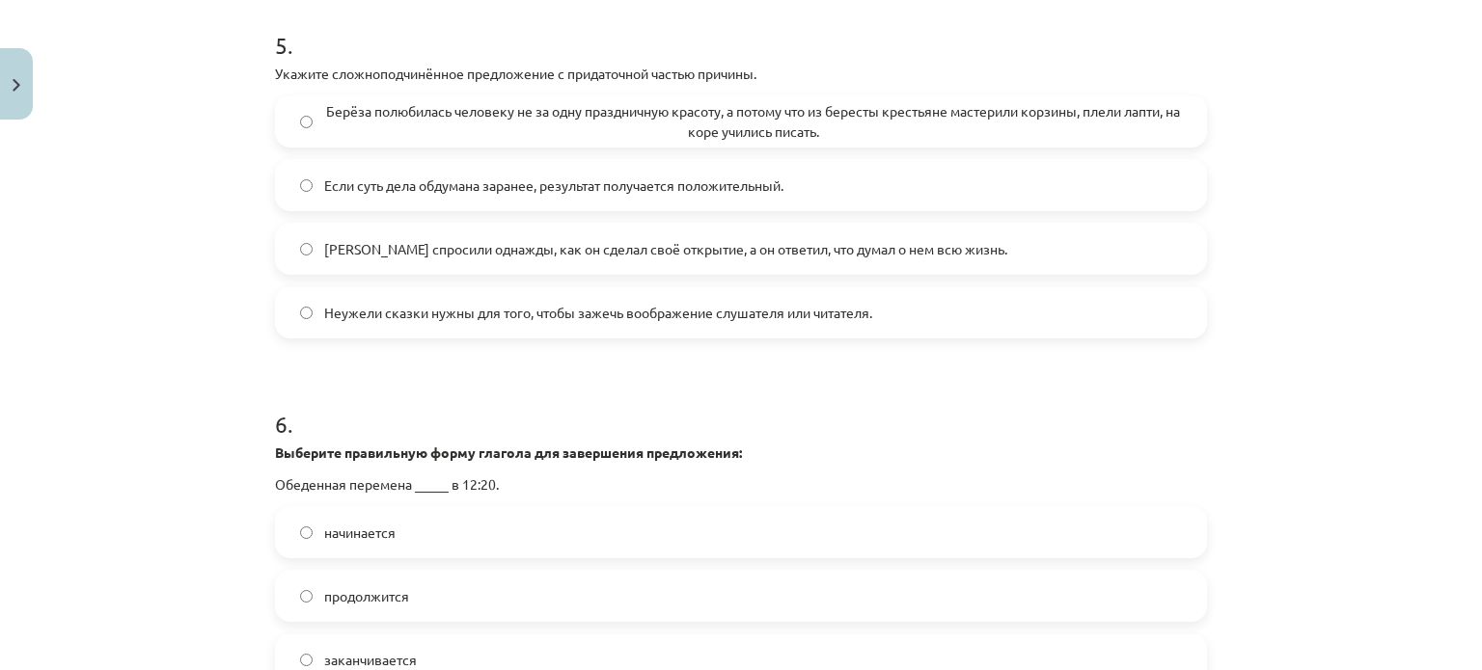
click at [831, 206] on label "Если суть дела обдумана заранее, результат получается положительный." at bounding box center [741, 185] width 928 height 48
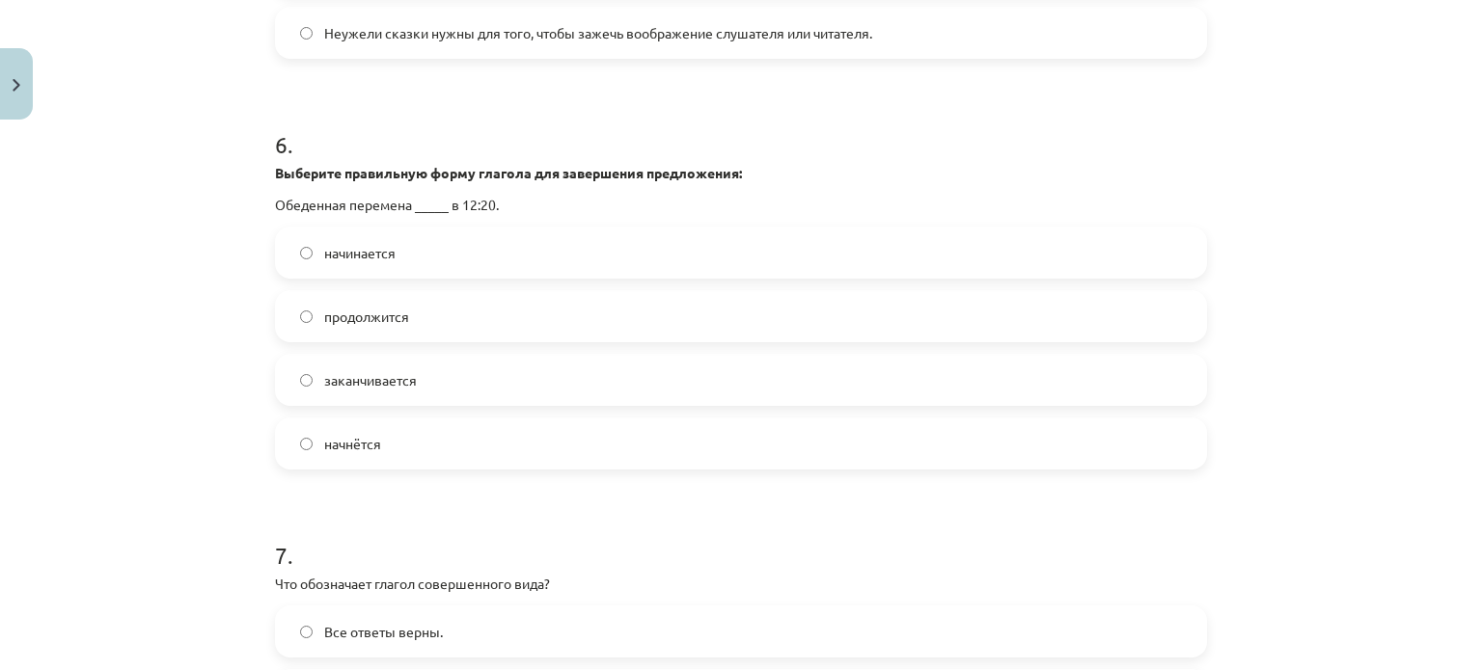
scroll to position [2087, 0]
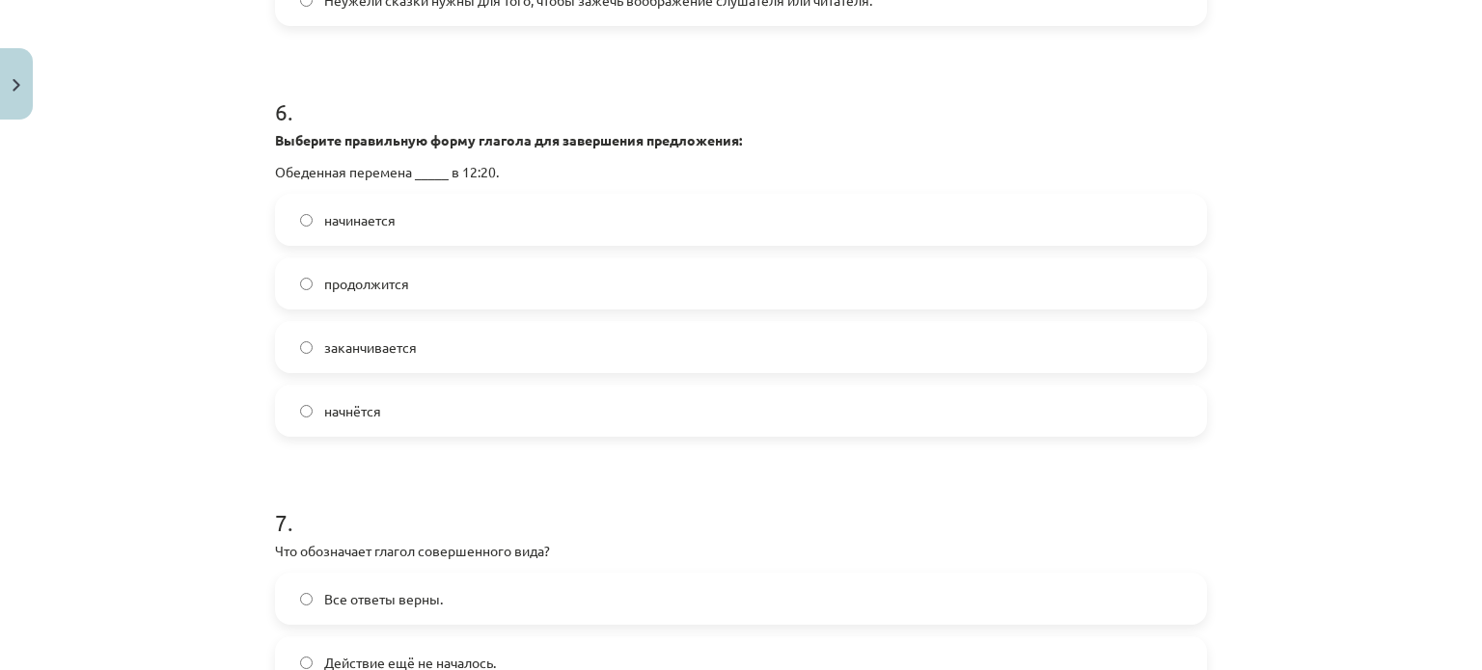
click at [517, 230] on label "начинается" at bounding box center [741, 220] width 928 height 48
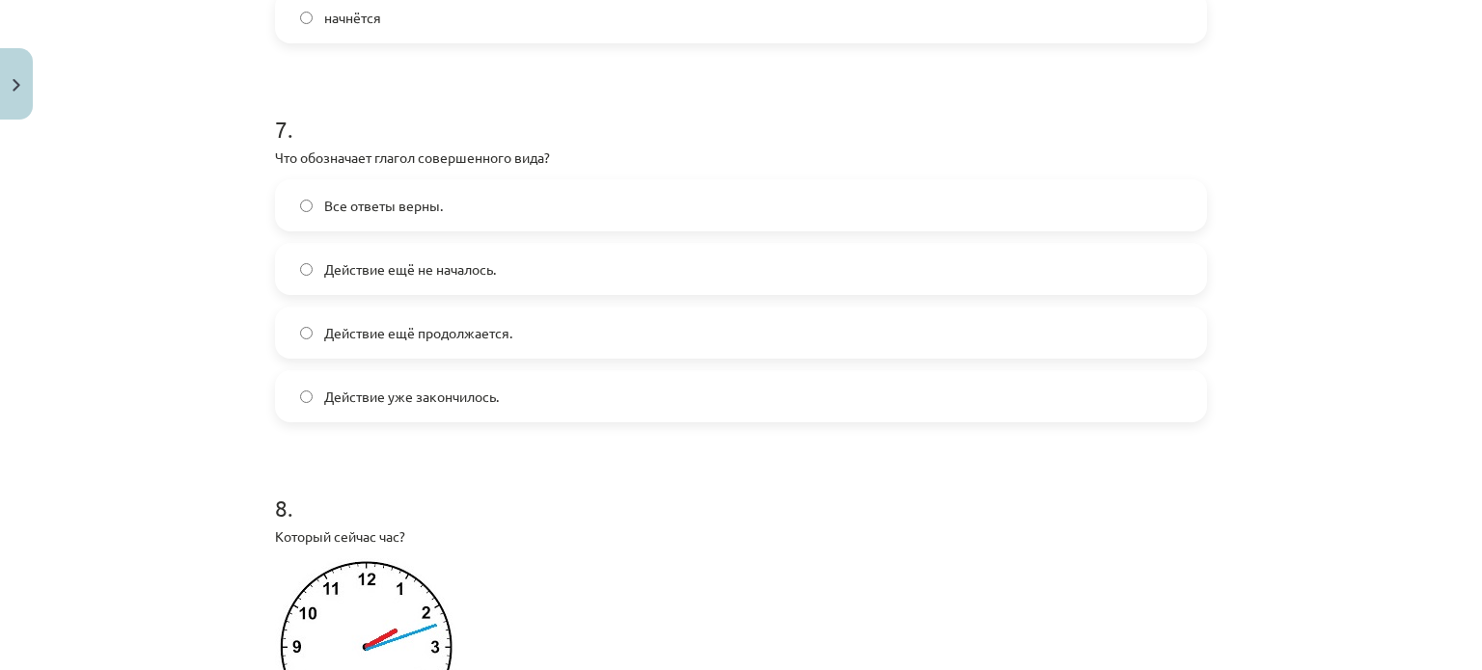
scroll to position [2483, 0]
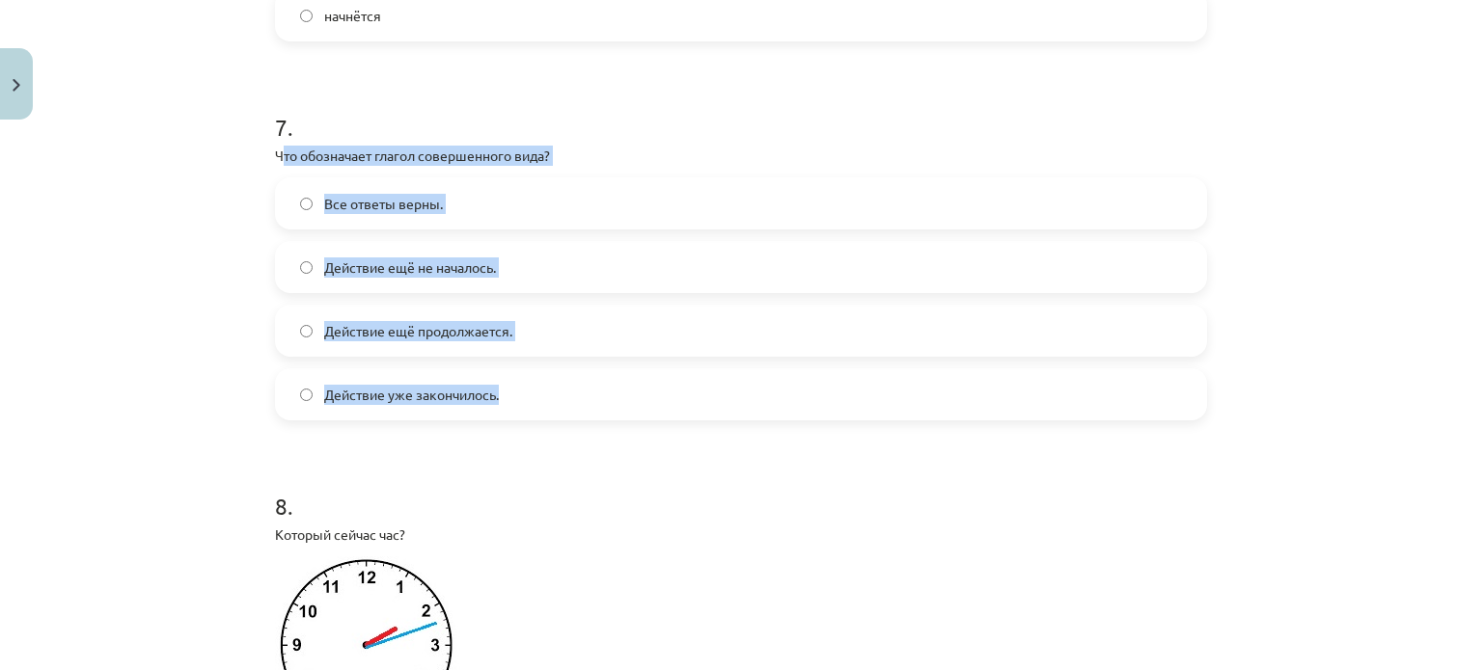
drag, startPoint x: 498, startPoint y: 407, endPoint x: 277, endPoint y: 184, distance: 313.8
click at [277, 184] on div "7 . Что обозначает глагол совершенного вида? Все ответы верны. Действие ещё не …" at bounding box center [741, 250] width 932 height 341
copy div "то обозначает глагол совершенного вида? Все ответы верны. Действие ещё не начал…"
click at [1245, 287] on div "Mācību tēma: Krievu valodas b1 - 11. klases 1.ieskaites mācību materiāls #13 ✅ …" at bounding box center [741, 335] width 1482 height 670
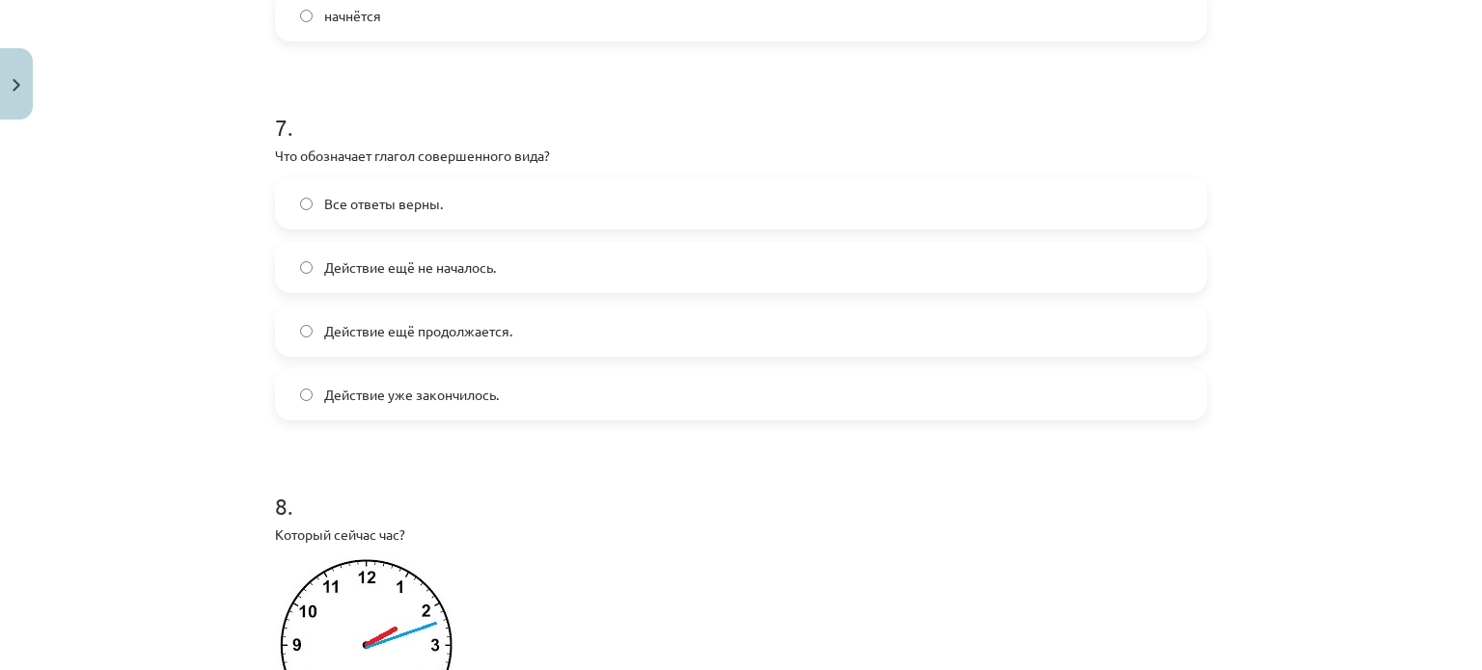
click at [1340, 333] on div "Mācību tēma: Krievu valodas b1 - 11. klases 1.ieskaites mācību materiāls #13 ✅ …" at bounding box center [741, 335] width 1482 height 670
click at [745, 419] on label "Действие уже закончилось." at bounding box center [741, 394] width 928 height 48
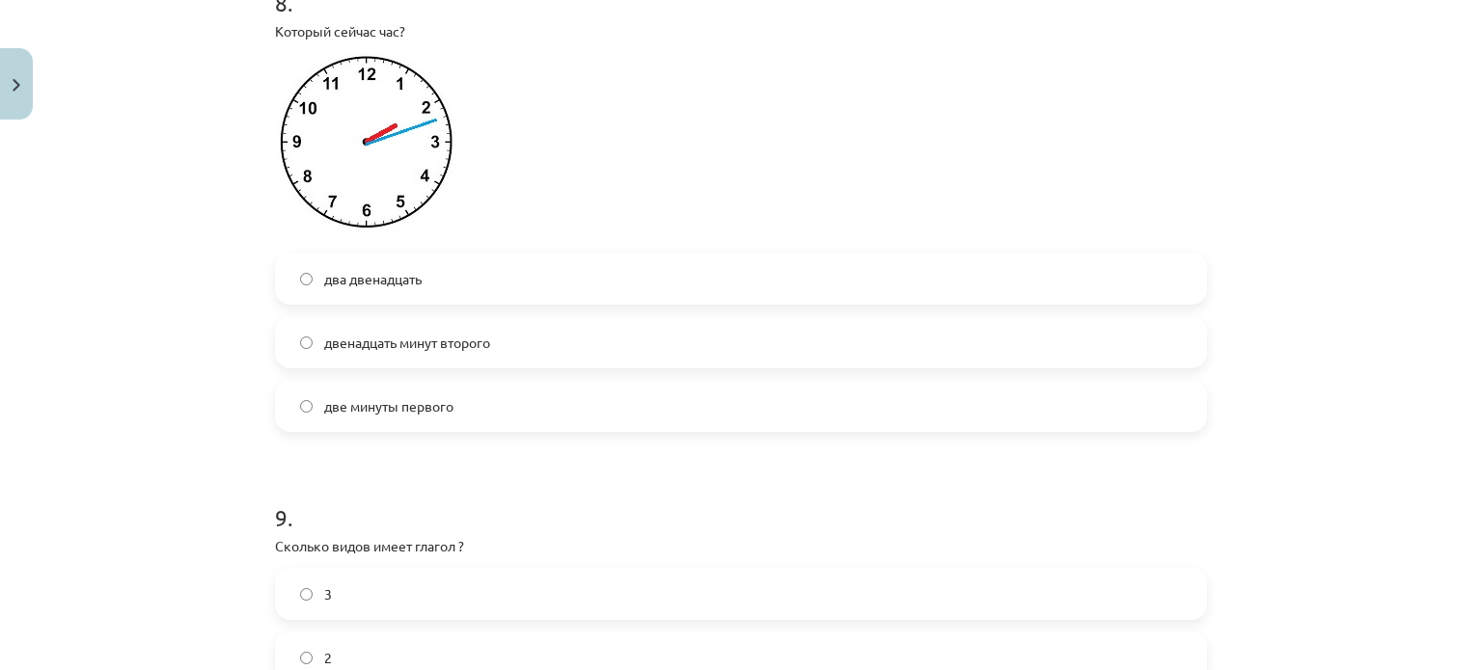
scroll to position [2988, 0]
click at [549, 352] on label "двенадцать минут второго" at bounding box center [741, 340] width 928 height 48
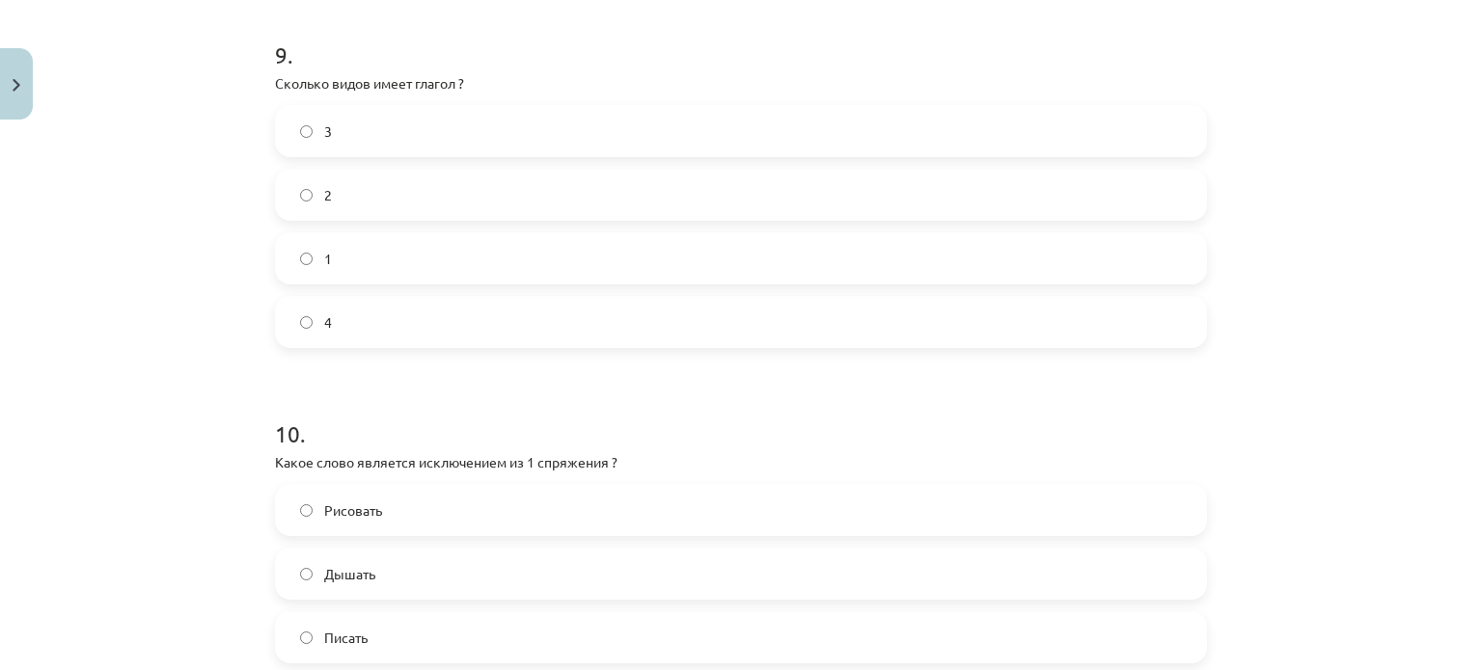
scroll to position [3449, 0]
click at [463, 211] on label "2" at bounding box center [741, 195] width 928 height 48
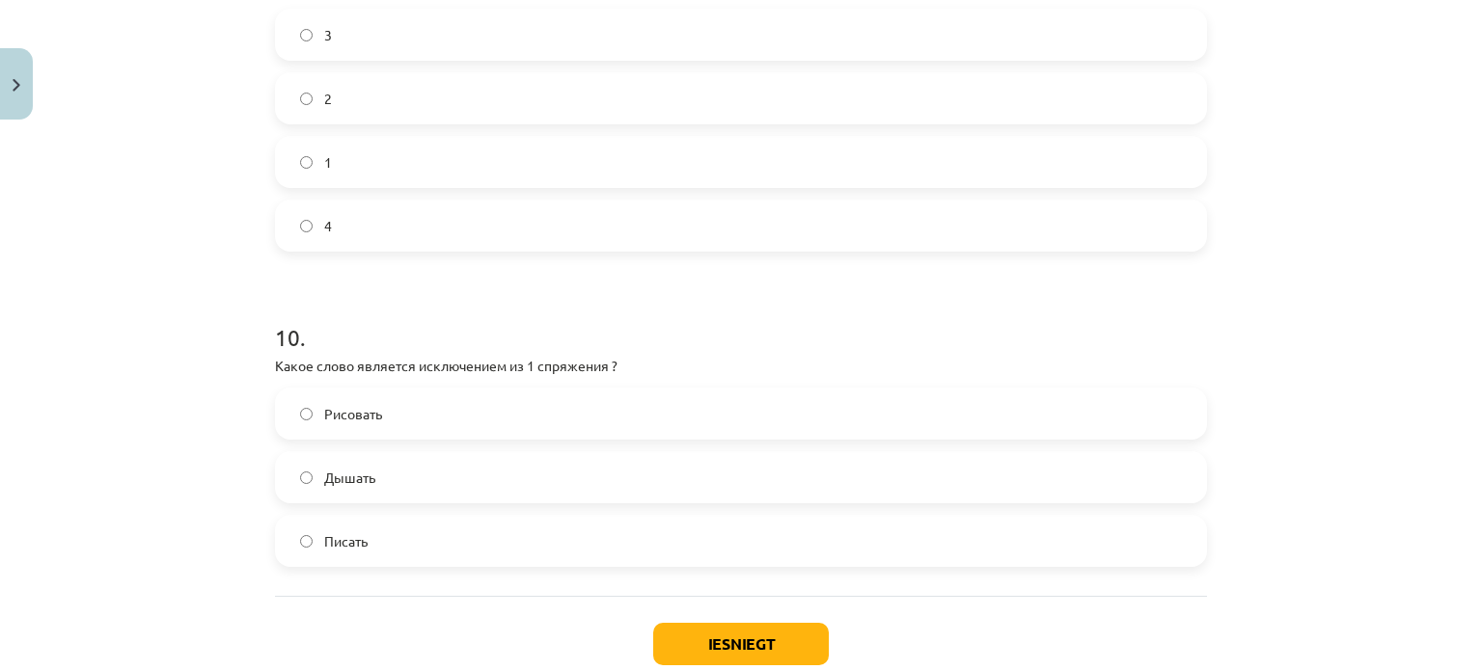
scroll to position [3527, 0]
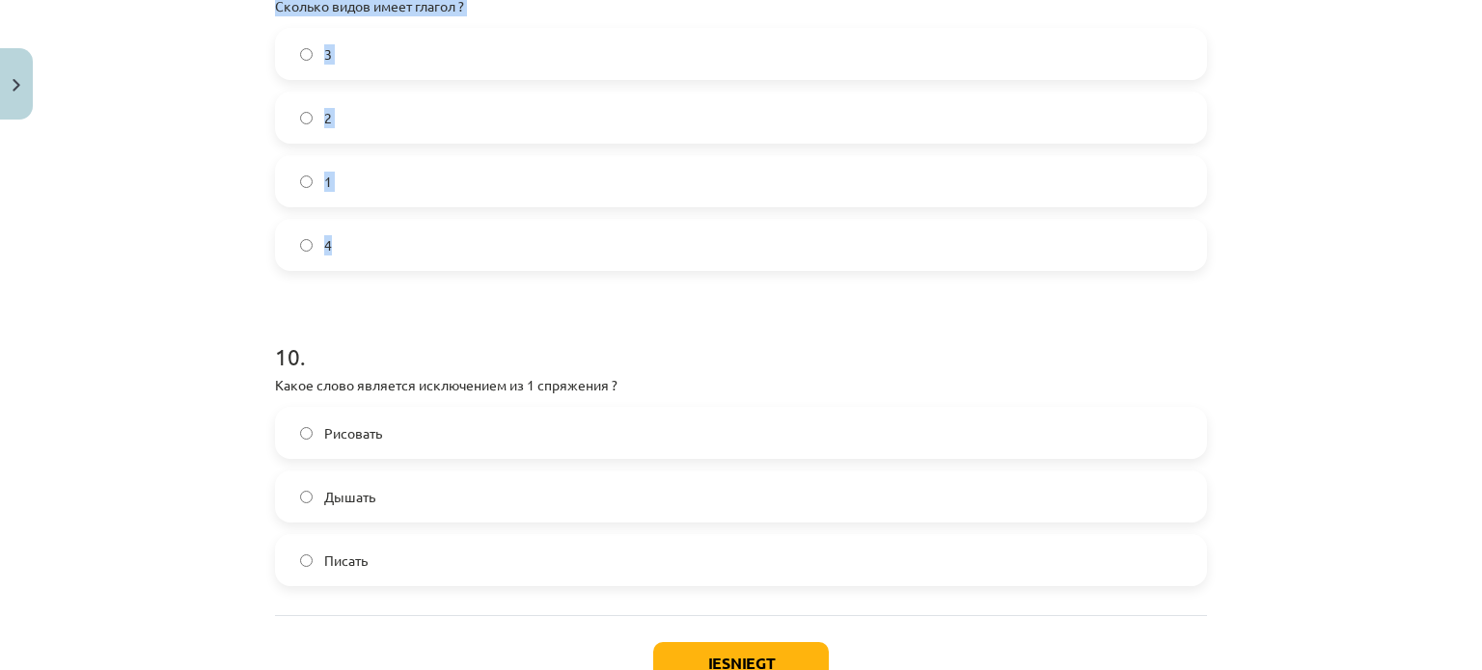
drag, startPoint x: 336, startPoint y: 250, endPoint x: 252, endPoint y: 29, distance: 236.3
click at [252, 29] on div "Mācību tēma: Krievu valodas b1 - 11. klases 1.ieskaites mācību materiāls #13 ✅ …" at bounding box center [741, 335] width 1482 height 670
click at [209, 327] on div "Mācību tēma: Krievu valodas b1 - 11. klases 1.ieskaites mācību materiāls #13 ✅ …" at bounding box center [741, 335] width 1482 height 670
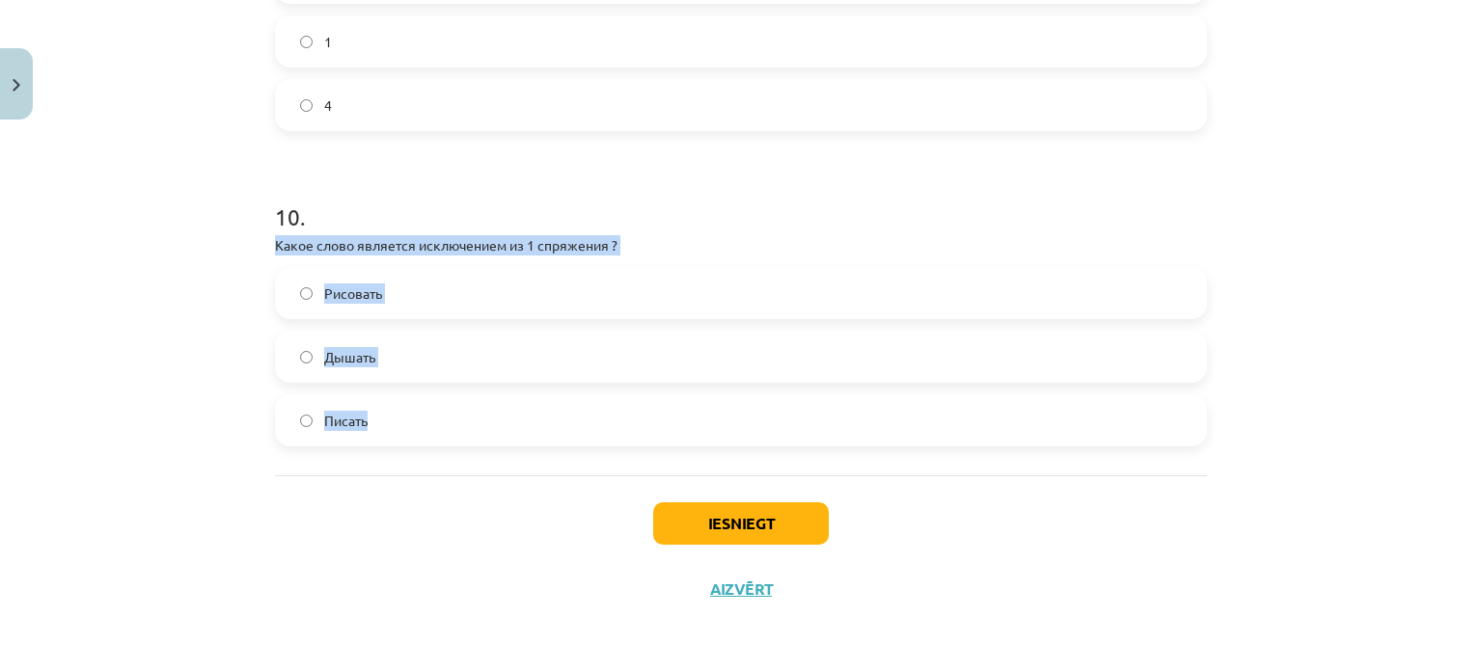
drag, startPoint x: 388, startPoint y: 412, endPoint x: 265, endPoint y: 238, distance: 212.5
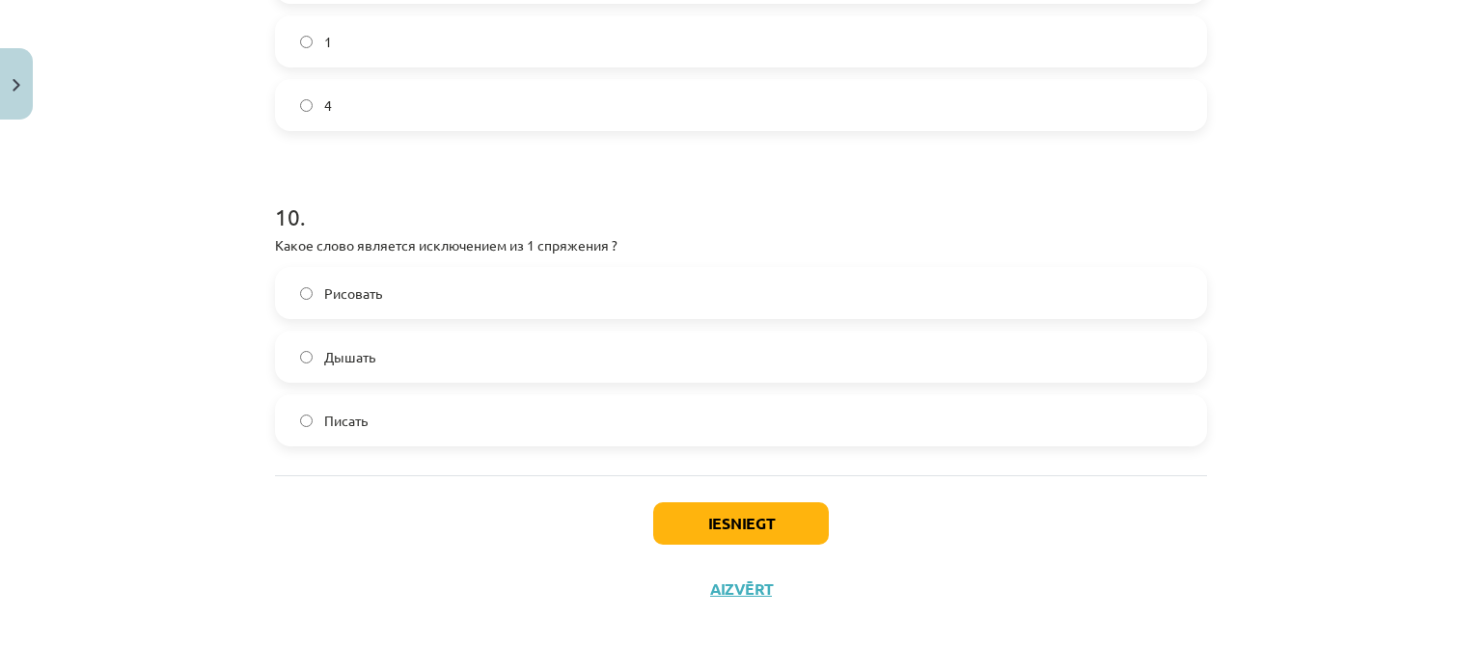
click at [1250, 225] on div "Mācību tēma: Krievu valodas b1 - 11. klases 1.ieskaites mācību materiāls #13 ✅ …" at bounding box center [741, 335] width 1482 height 670
click at [442, 346] on label "Дышать" at bounding box center [741, 357] width 928 height 48
click at [752, 528] on button "Iesniegt" at bounding box center [741, 524] width 176 height 42
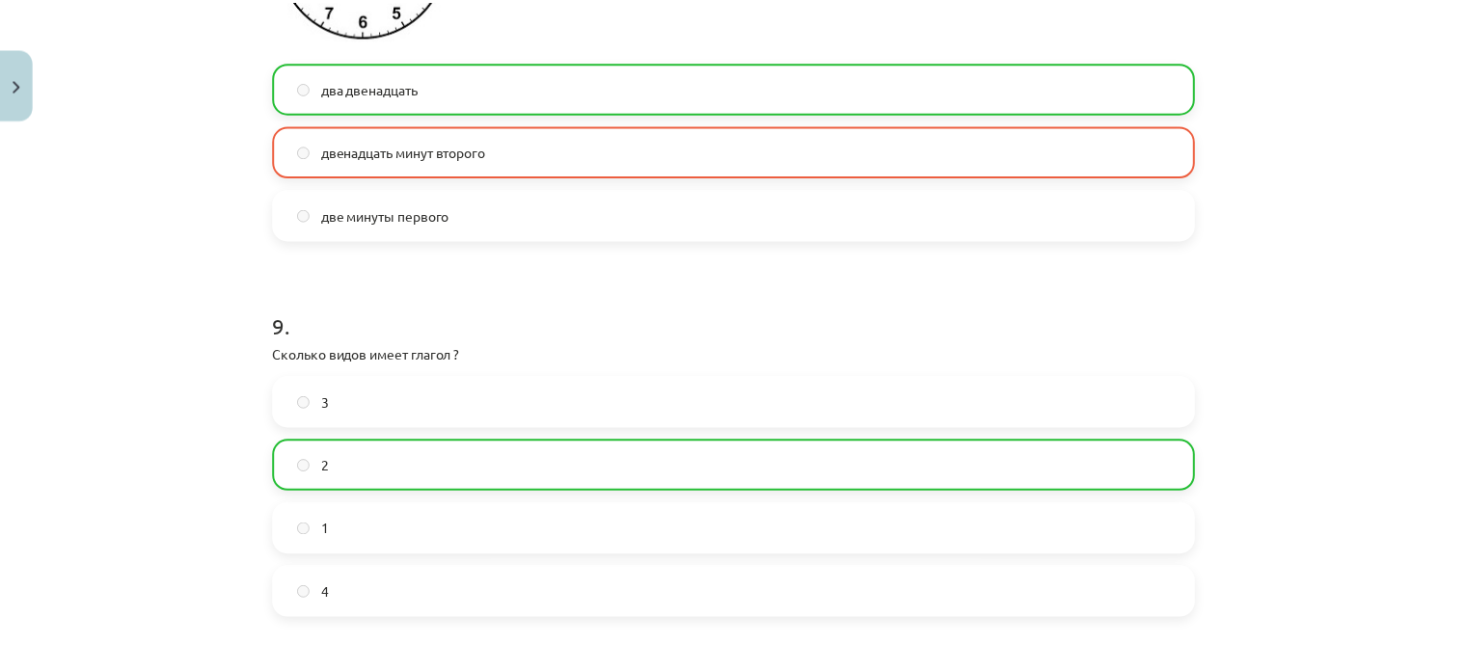
scroll to position [3311, 0]
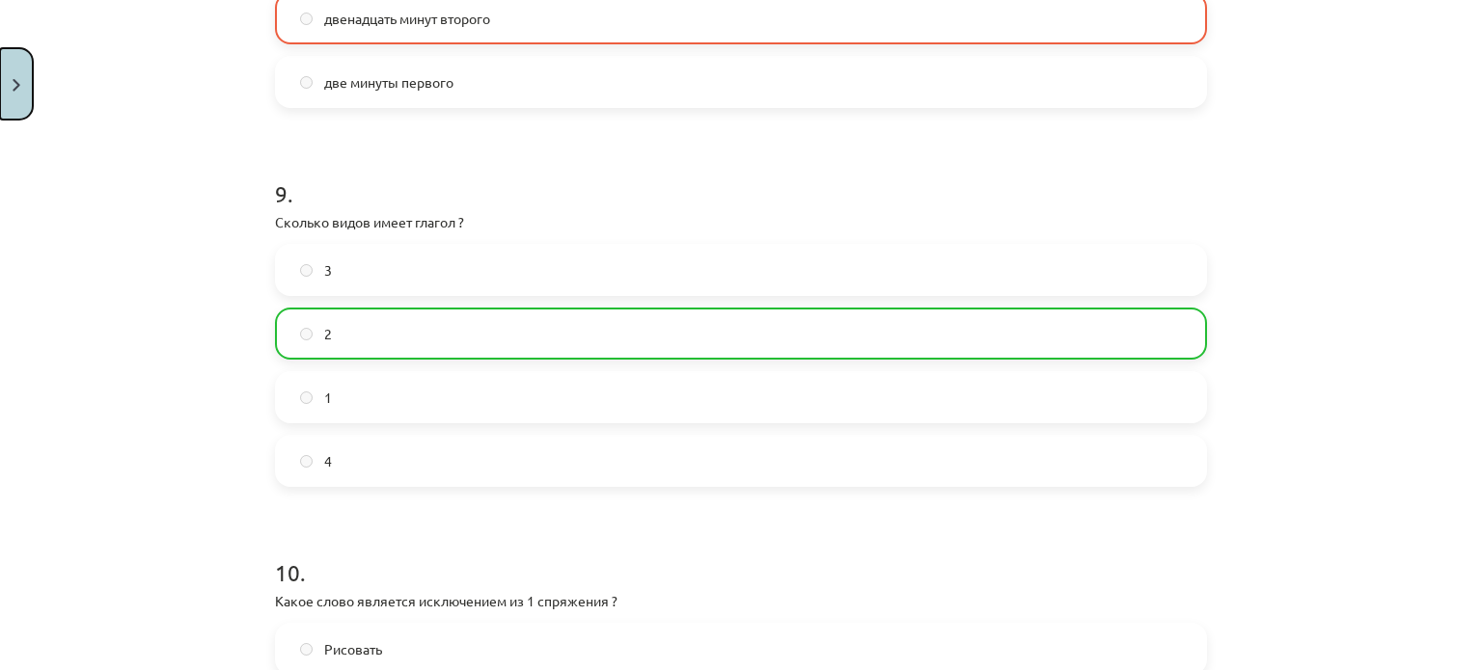
click at [8, 65] on button "Close" at bounding box center [16, 83] width 33 height 71
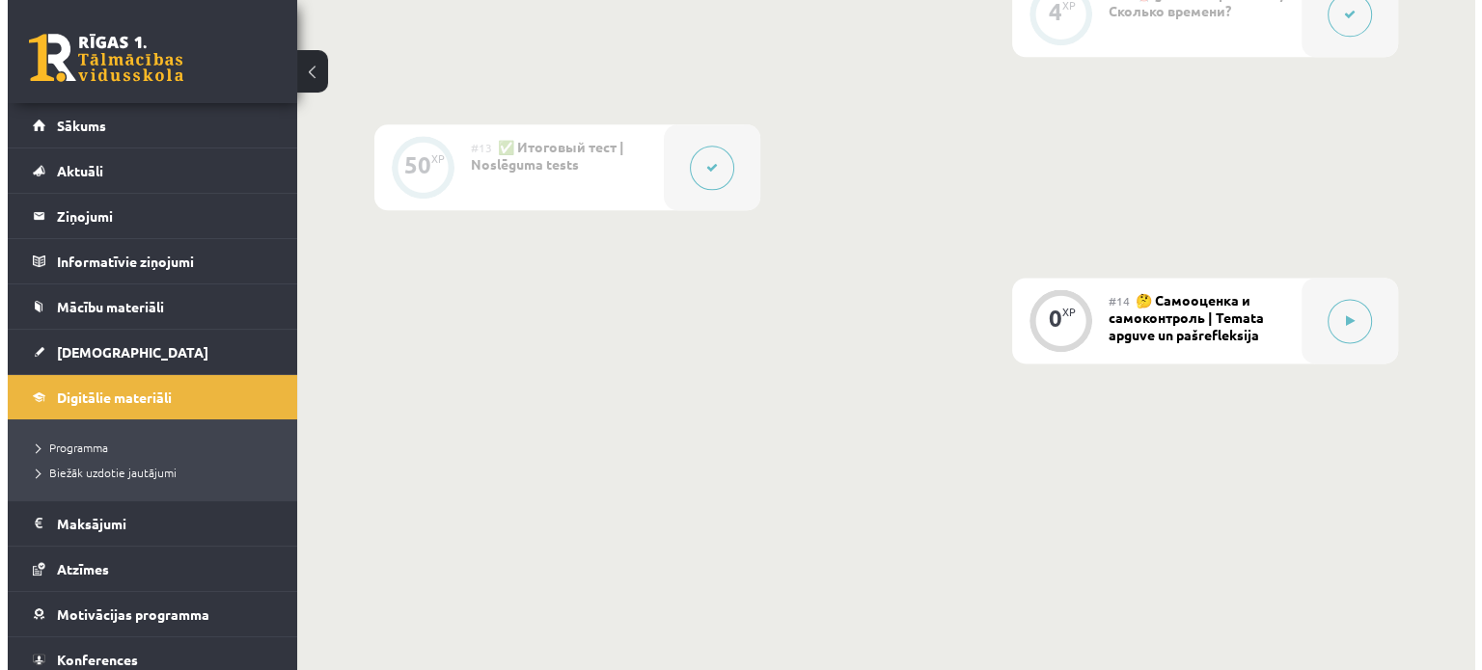
scroll to position [2553, 0]
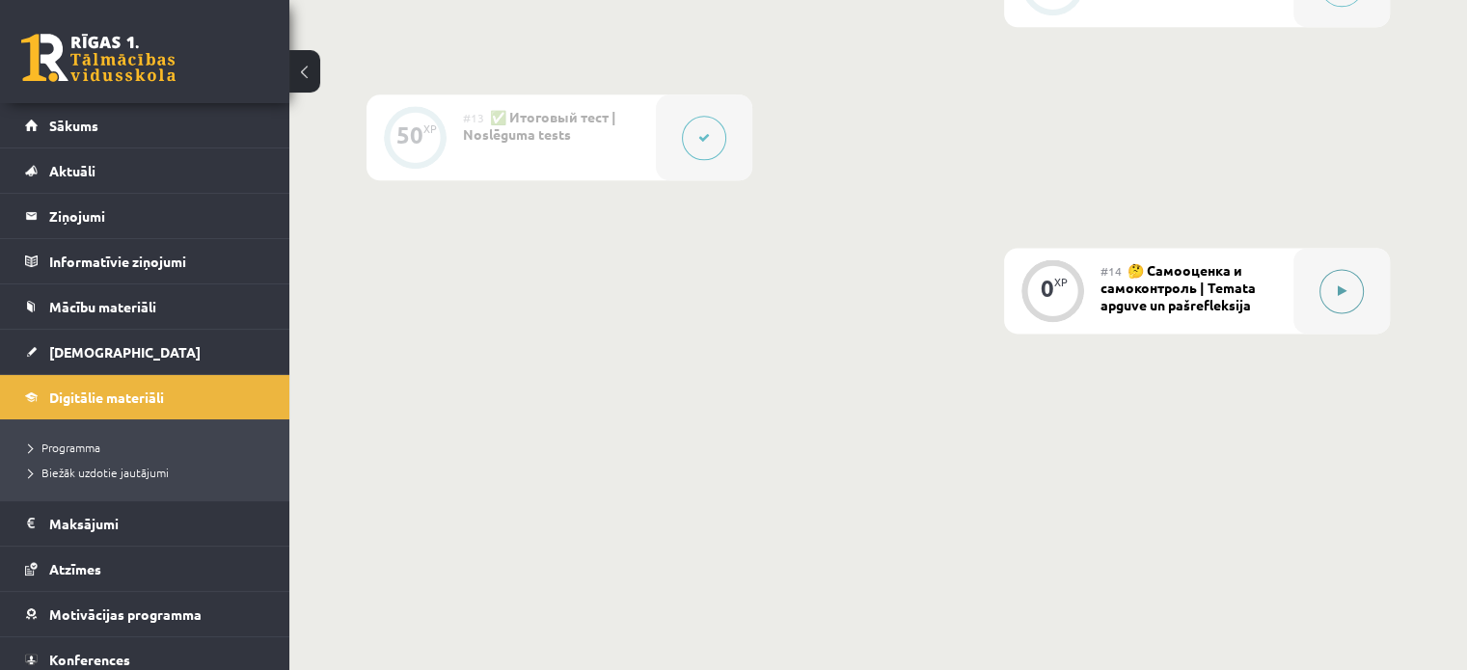
click at [1322, 295] on button at bounding box center [1342, 291] width 44 height 44
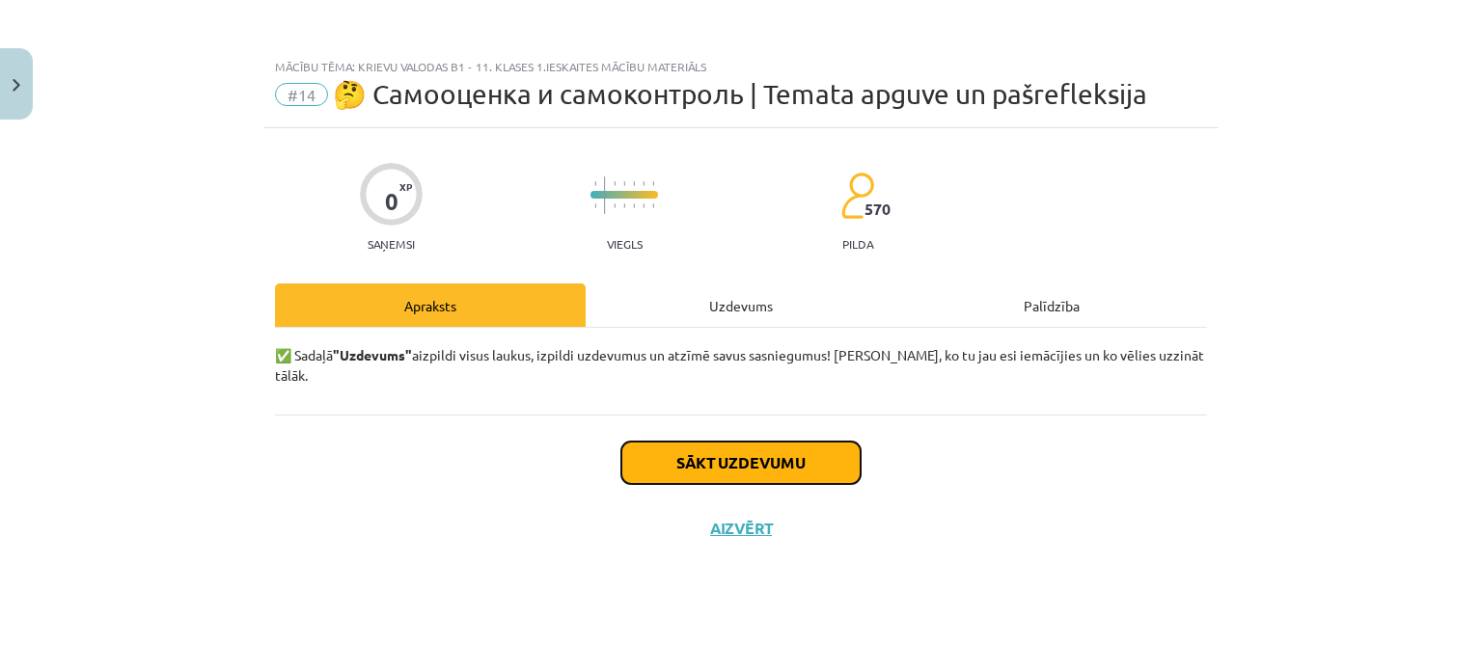
click at [792, 442] on button "Sākt uzdevumu" at bounding box center [740, 463] width 239 height 42
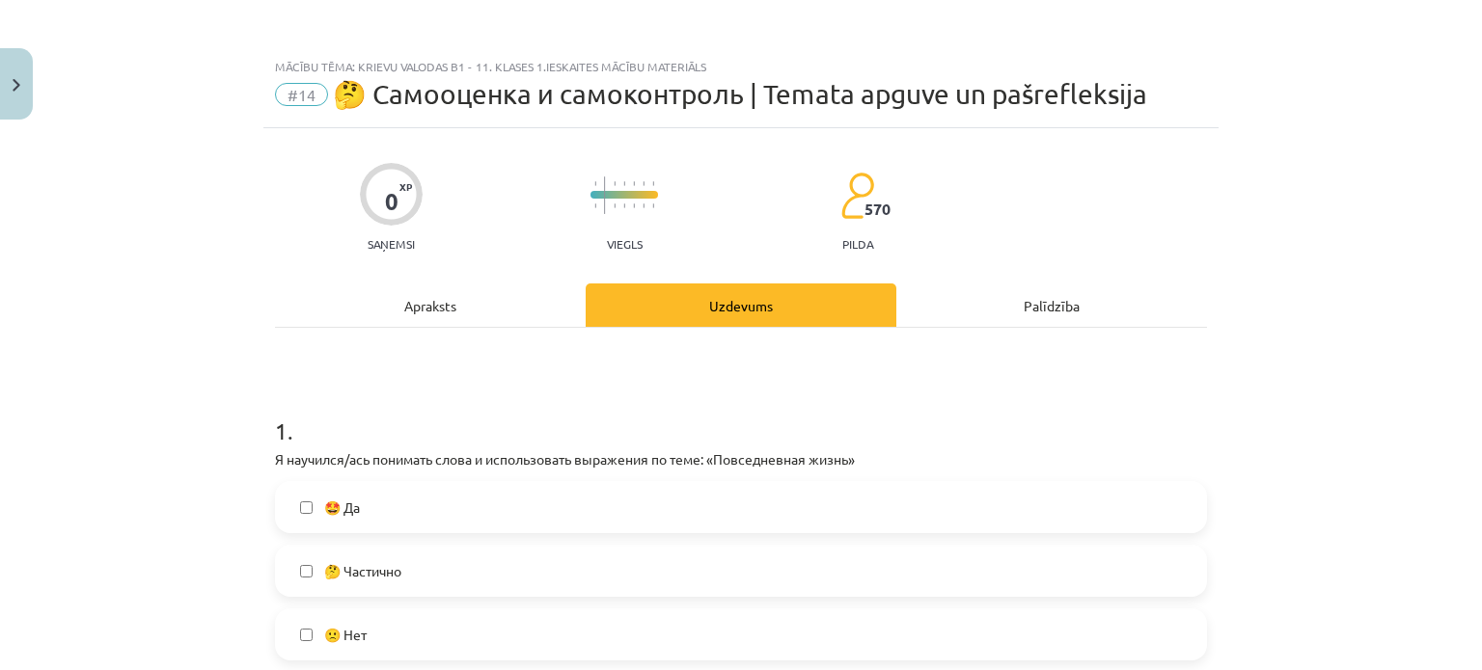
click at [594, 565] on label "🤔 Частично" at bounding box center [741, 571] width 928 height 48
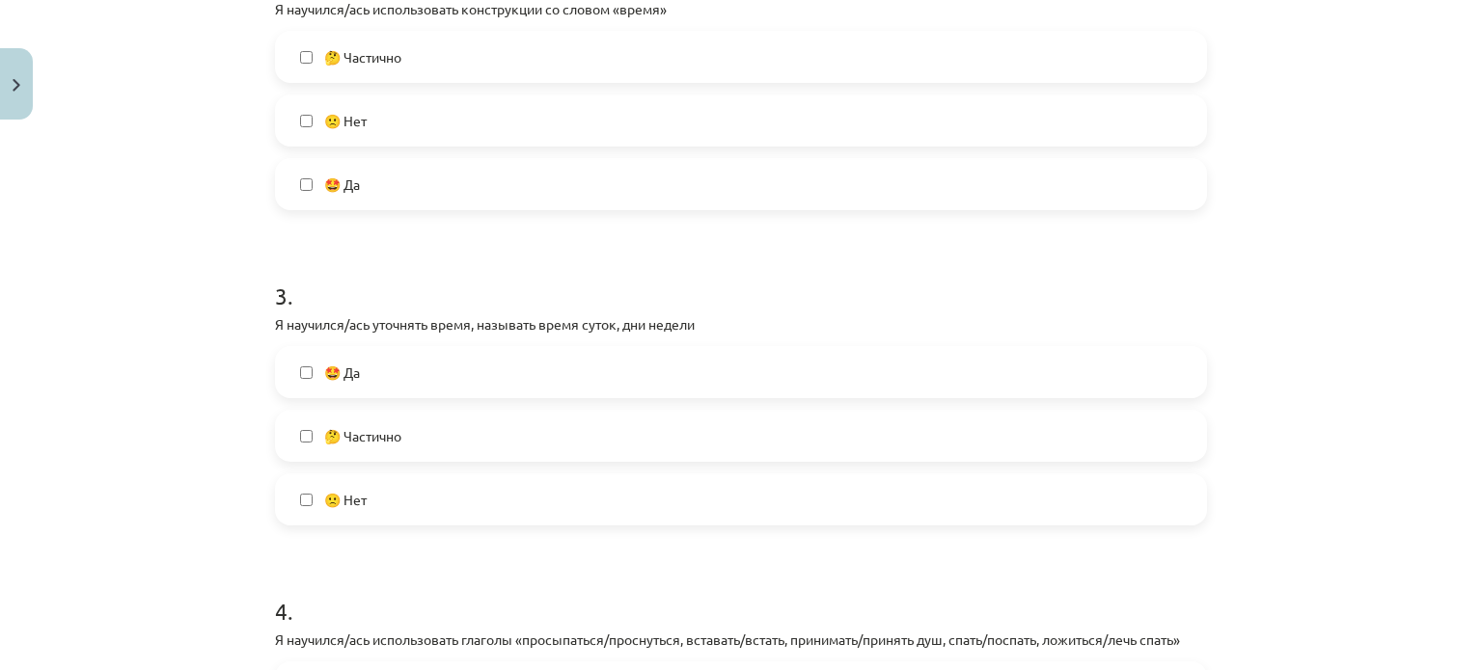
scroll to position [767, 0]
drag, startPoint x: 512, startPoint y: 64, endPoint x: 520, endPoint y: 416, distance: 352.2
click at [520, 416] on label "🤔 Частично" at bounding box center [741, 435] width 928 height 48
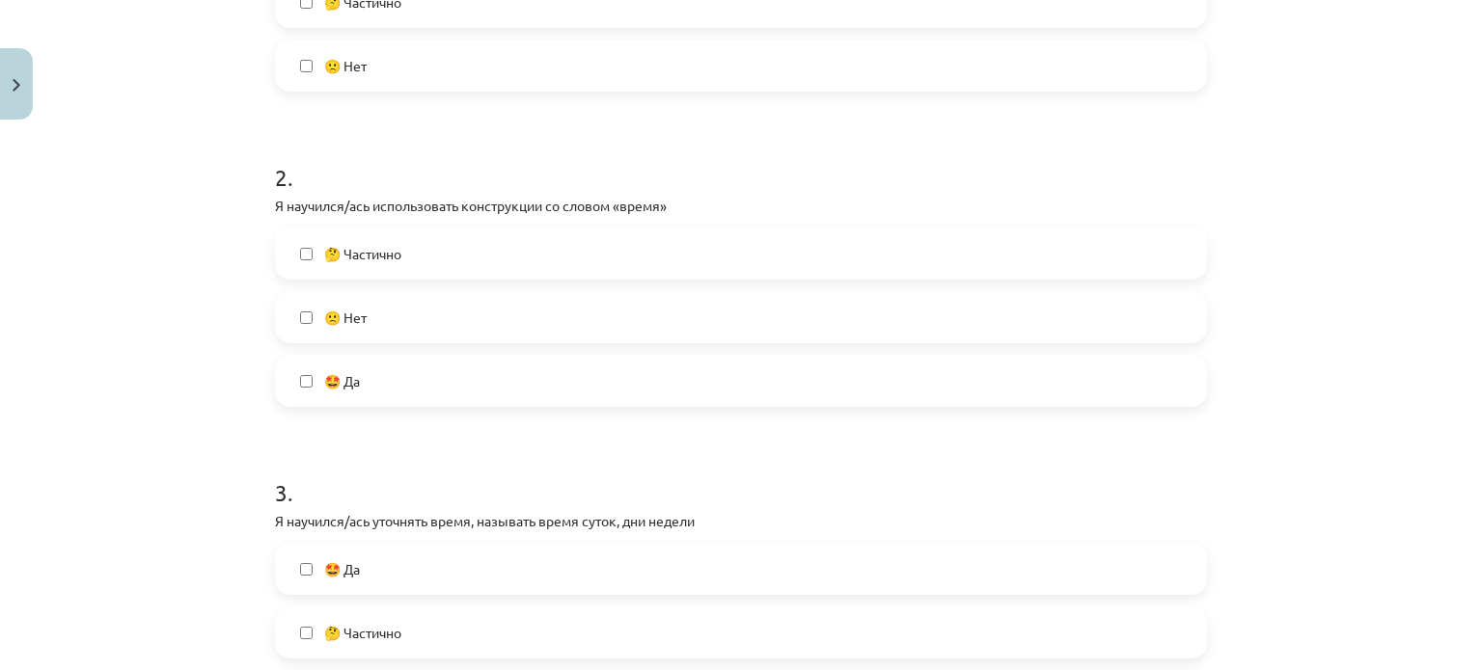
scroll to position [567, 0]
click at [486, 259] on label "🤔 Частично" at bounding box center [741, 256] width 928 height 48
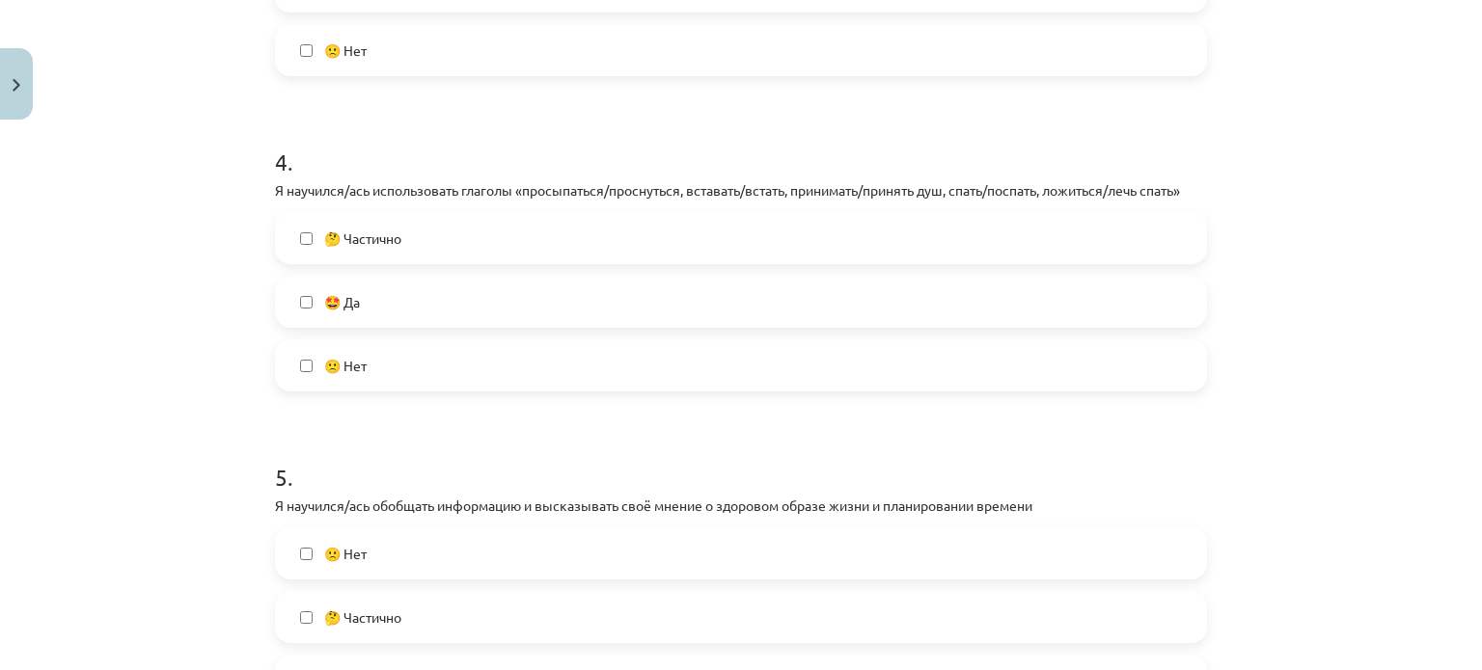
scroll to position [1215, 0]
click at [470, 366] on label "🙁 Нет" at bounding box center [741, 365] width 928 height 48
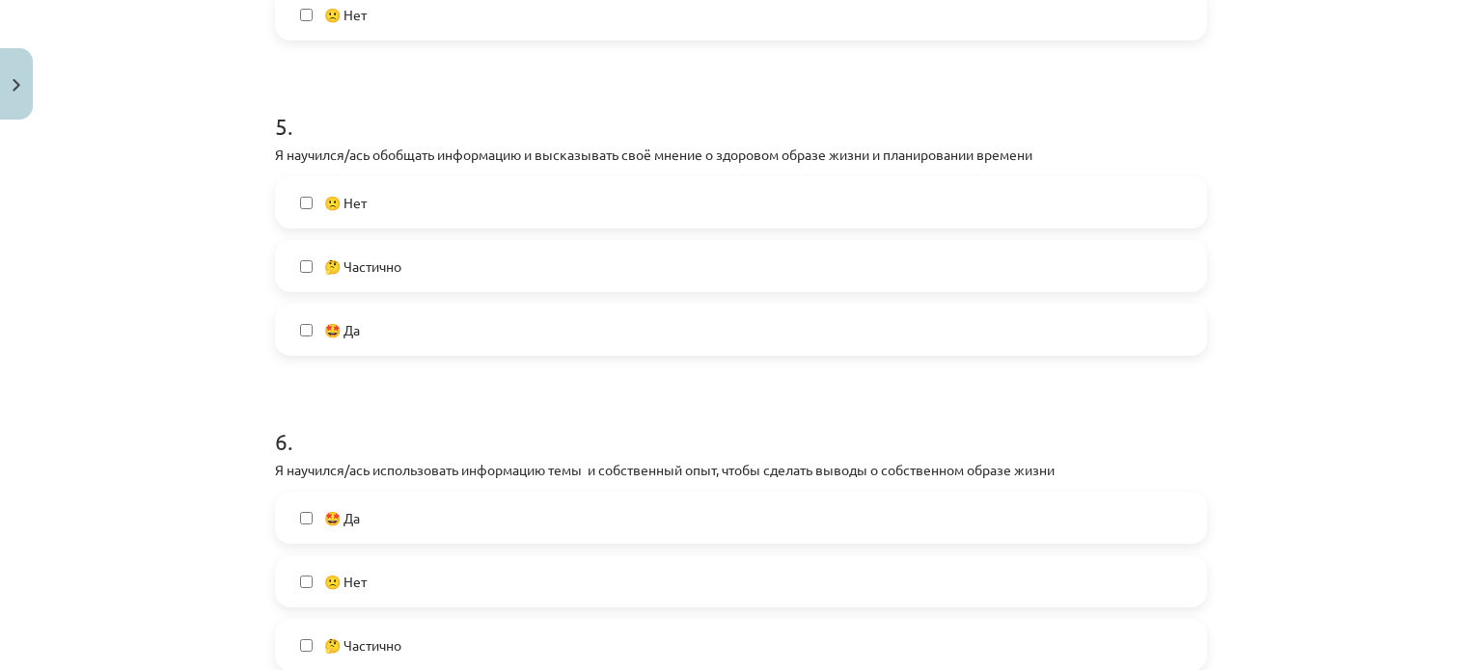
scroll to position [1578, 0]
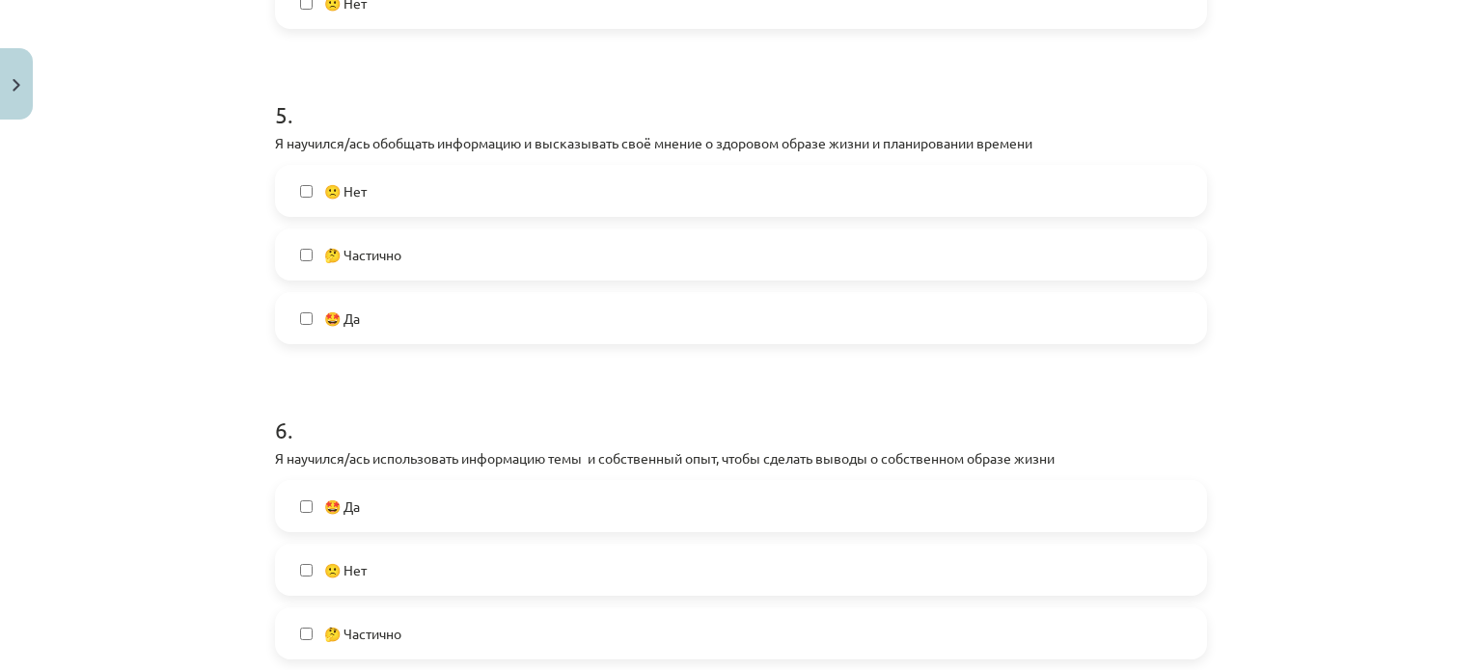
click at [407, 196] on label "🙁 Нет" at bounding box center [741, 191] width 928 height 48
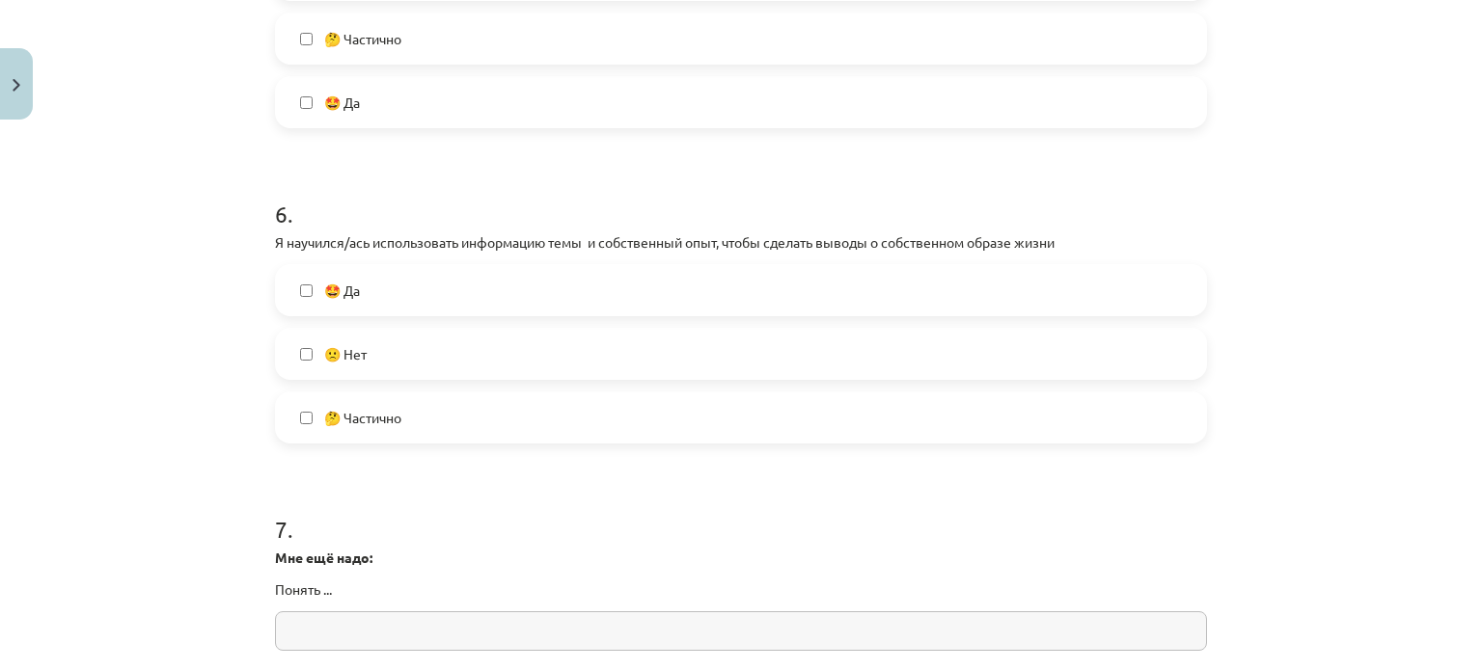
click at [400, 401] on label "🤔 Частично" at bounding box center [741, 418] width 928 height 48
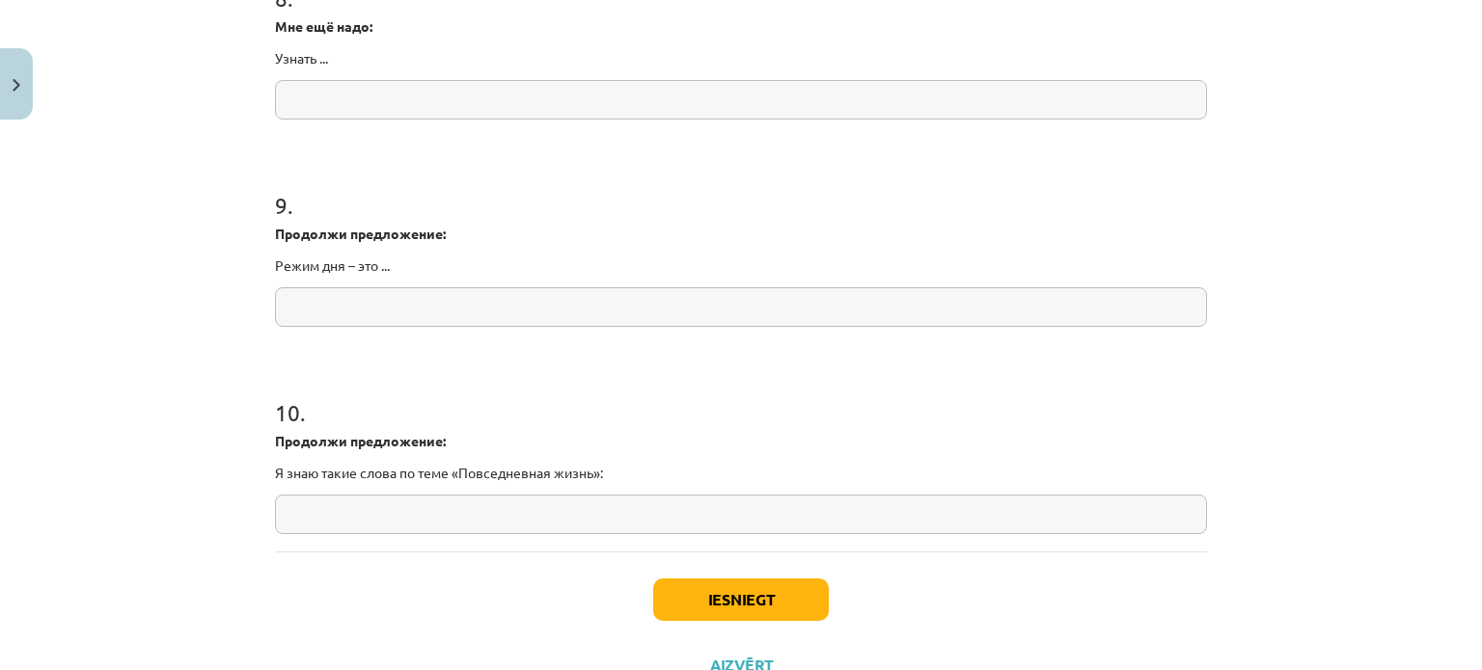
scroll to position [2568, 0]
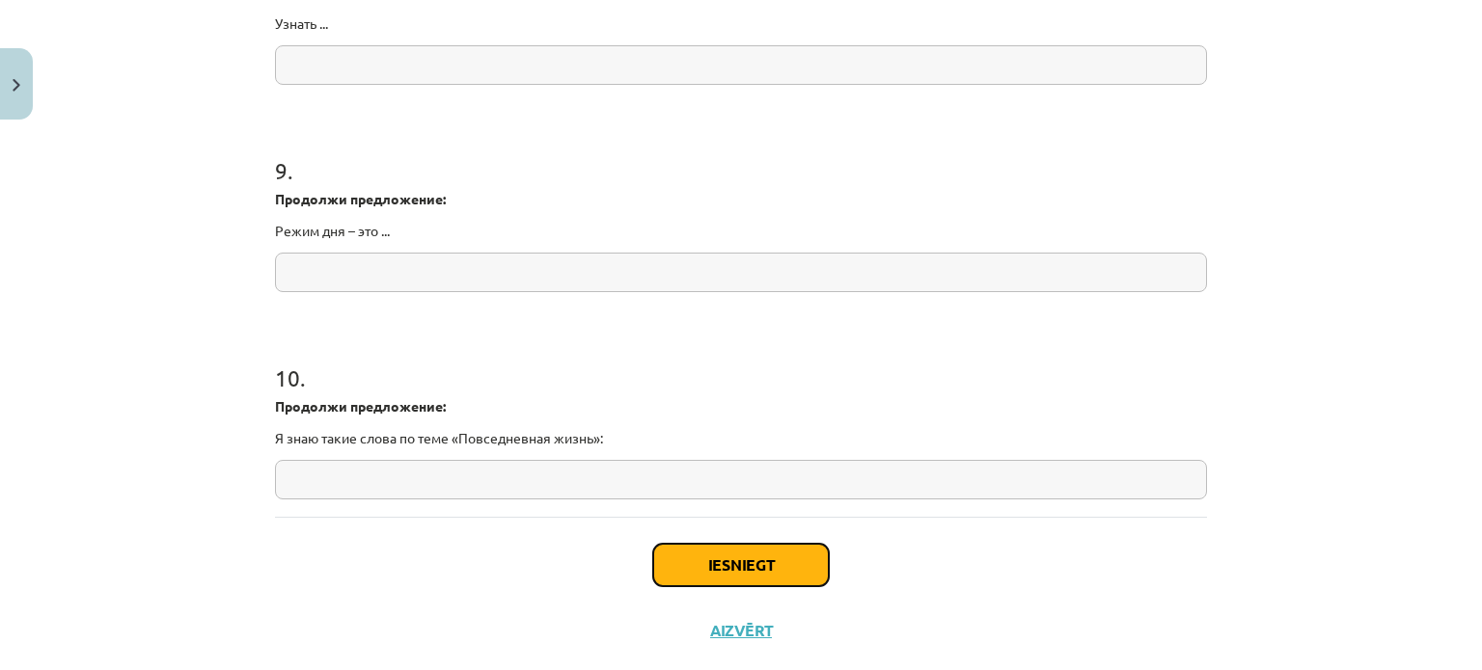
click at [758, 571] on button "Iesniegt" at bounding box center [741, 565] width 176 height 42
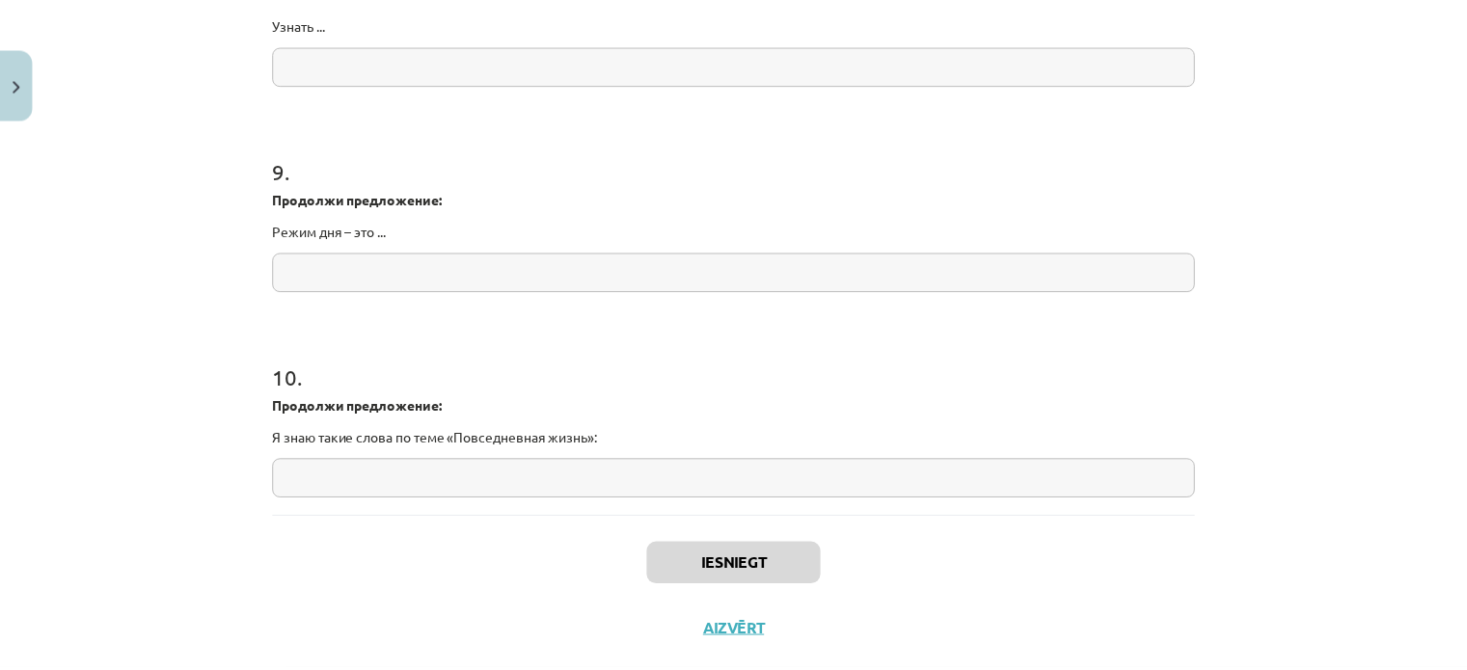
scroll to position [2551, 0]
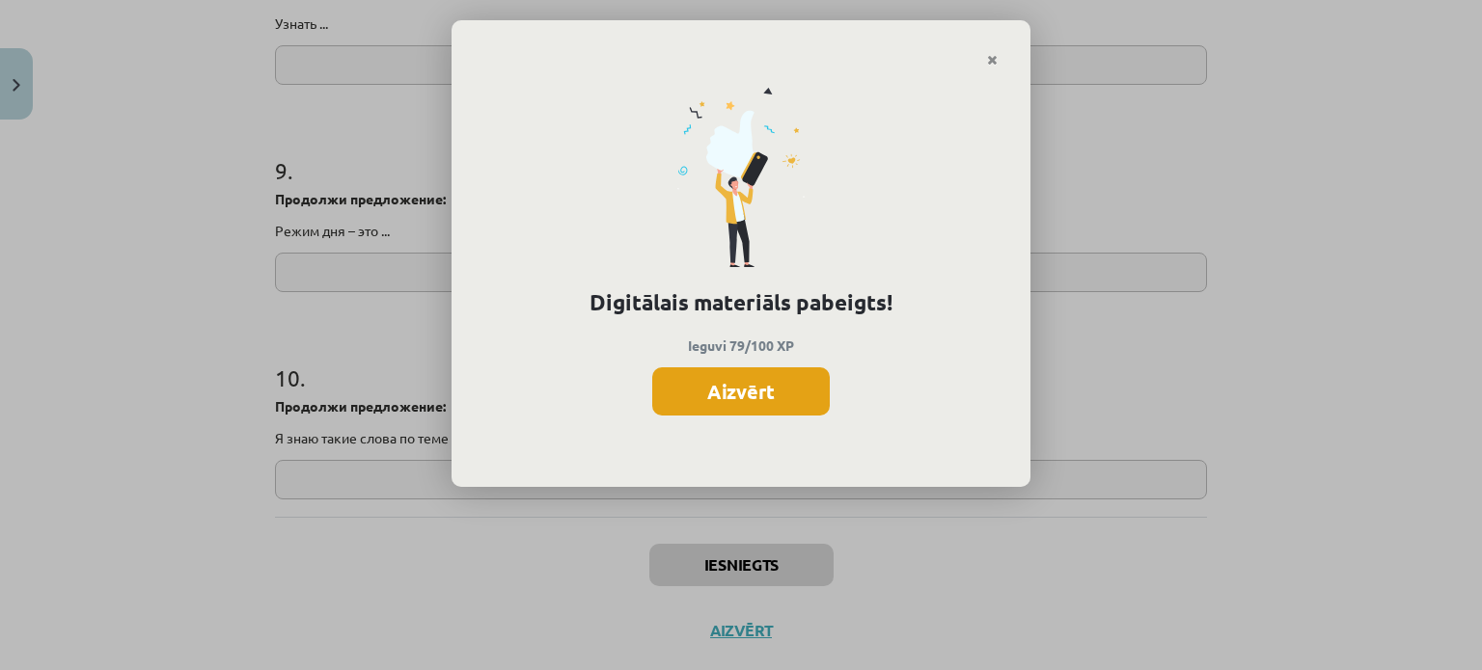
click at [787, 390] on button "Aizvērt" at bounding box center [740, 392] width 177 height 48
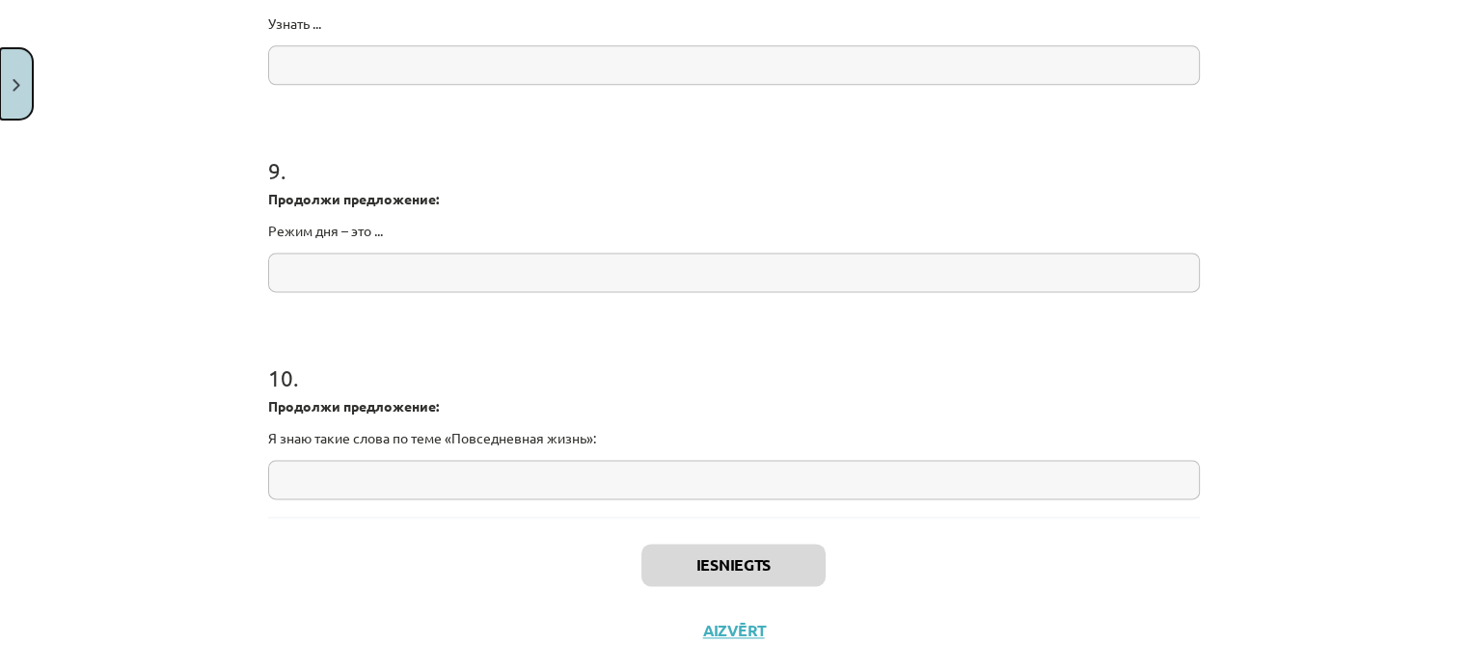
click at [16, 87] on img "Close" at bounding box center [17, 85] width 8 height 13
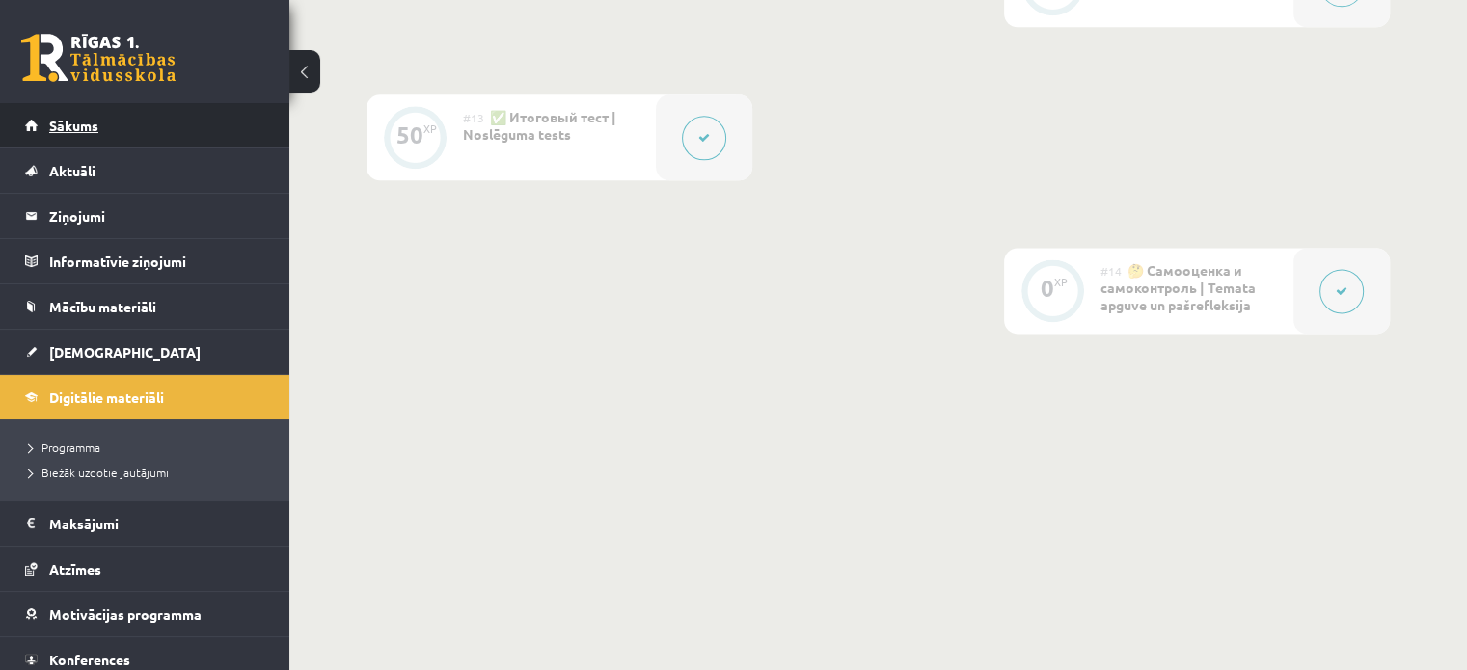
click at [151, 133] on link "Sākums" at bounding box center [145, 125] width 240 height 44
